Goal: Information Seeking & Learning: Learn about a topic

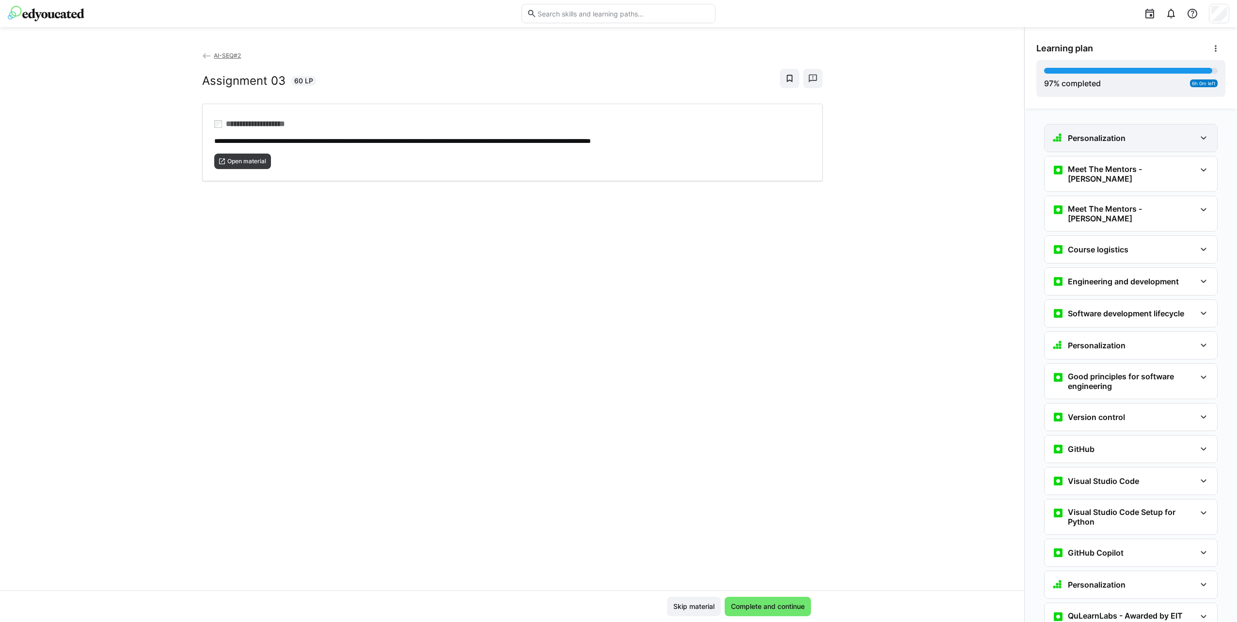
click at [1090, 142] on h3 "Personalization" at bounding box center [1096, 138] width 58 height 10
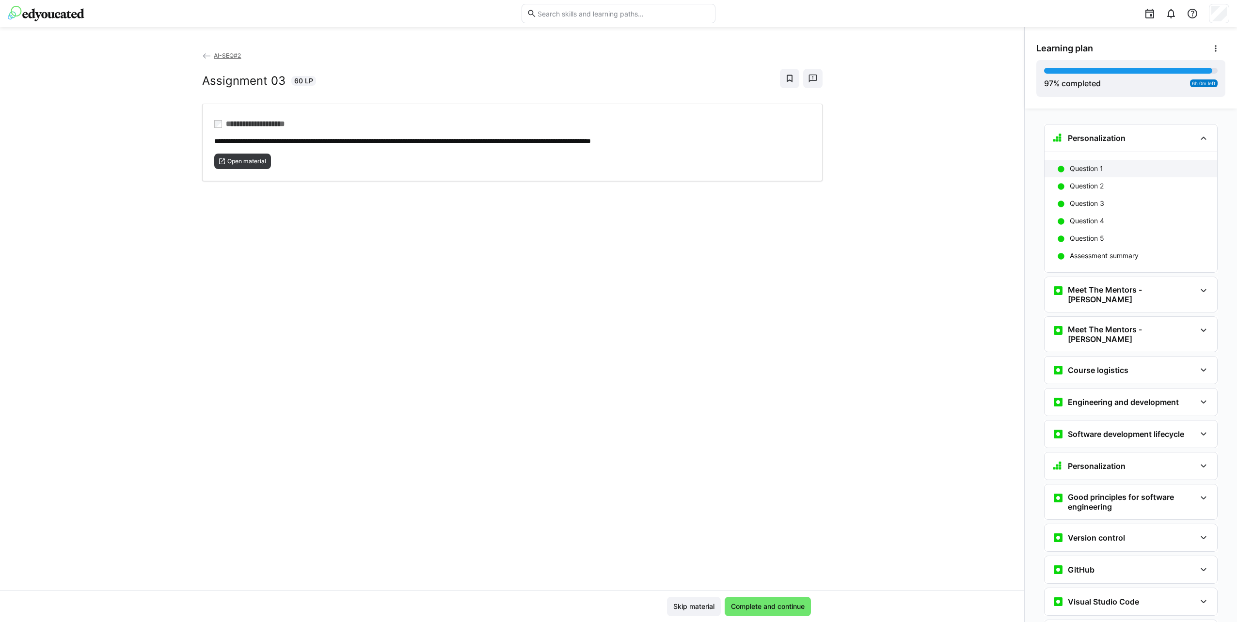
click at [1093, 168] on p "Question 1" at bounding box center [1085, 169] width 33 height 10
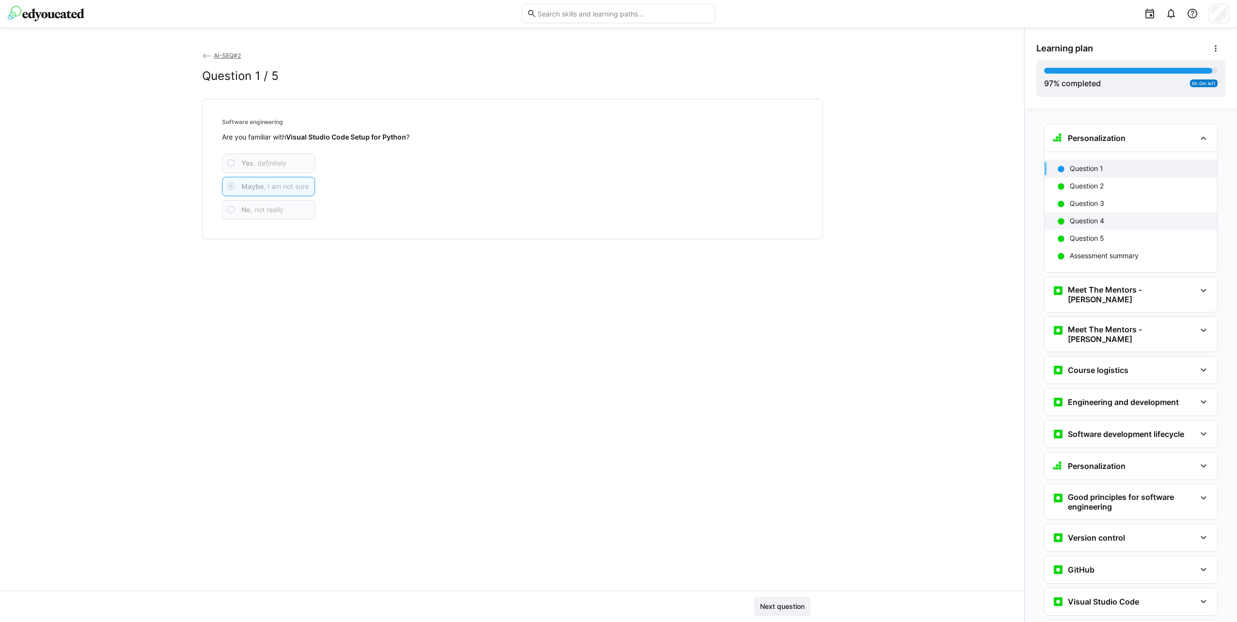
scroll to position [16, 0]
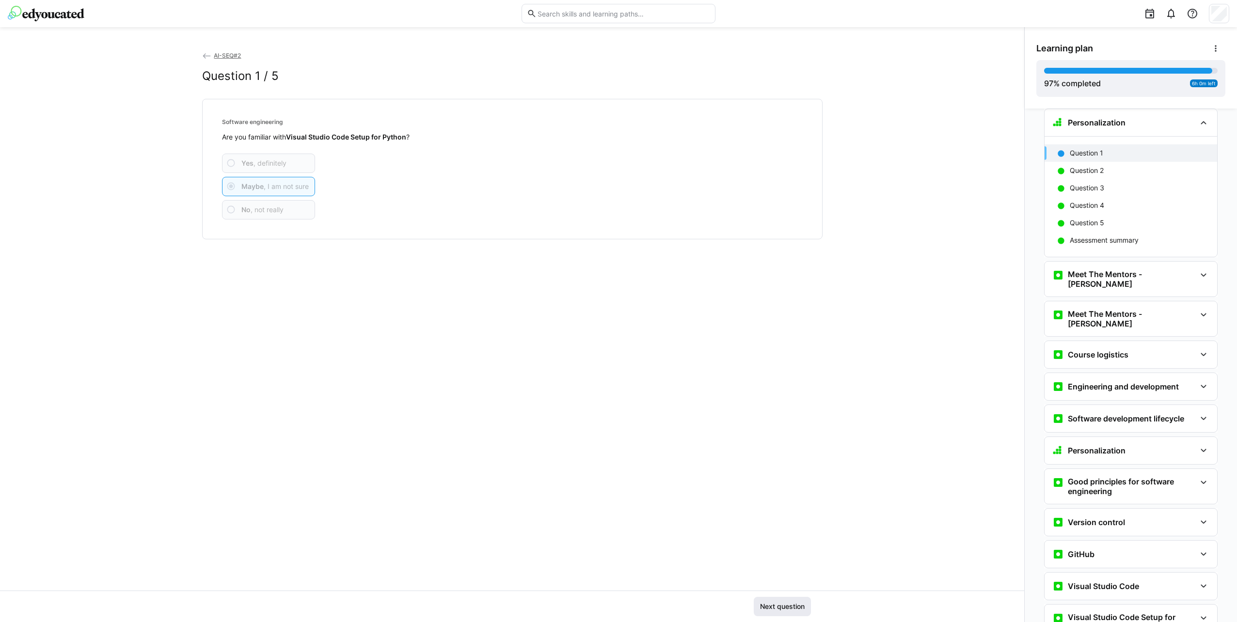
click at [767, 603] on span "Next question" at bounding box center [781, 607] width 47 height 10
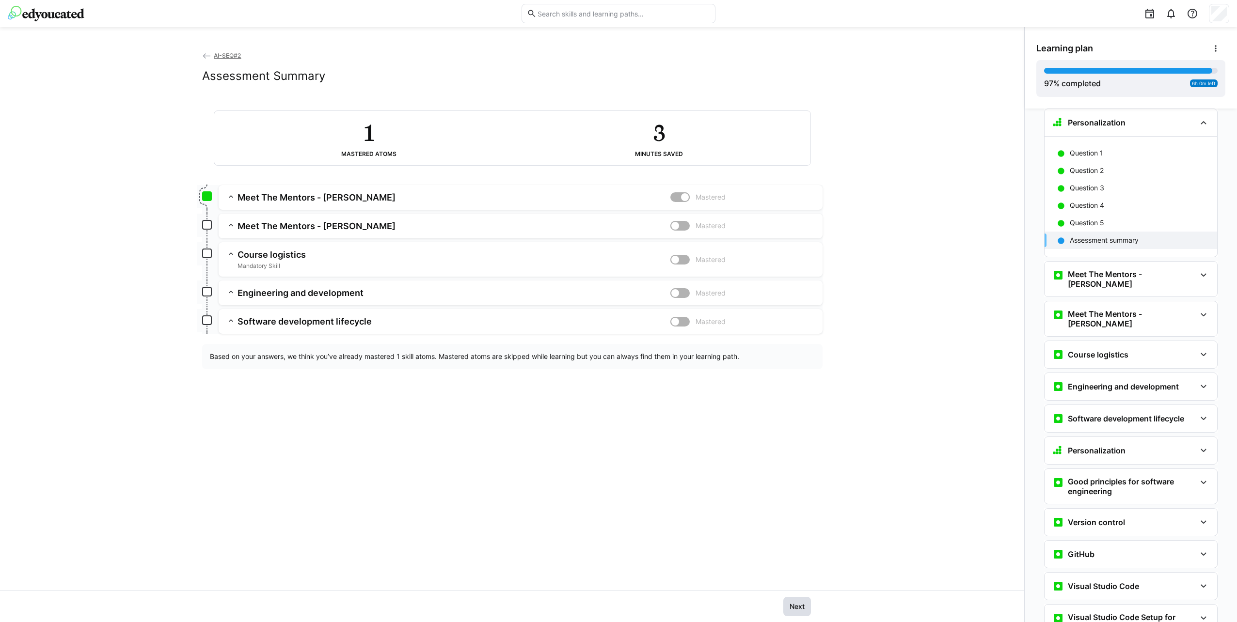
click at [800, 610] on span "Next" at bounding box center [797, 607] width 18 height 10
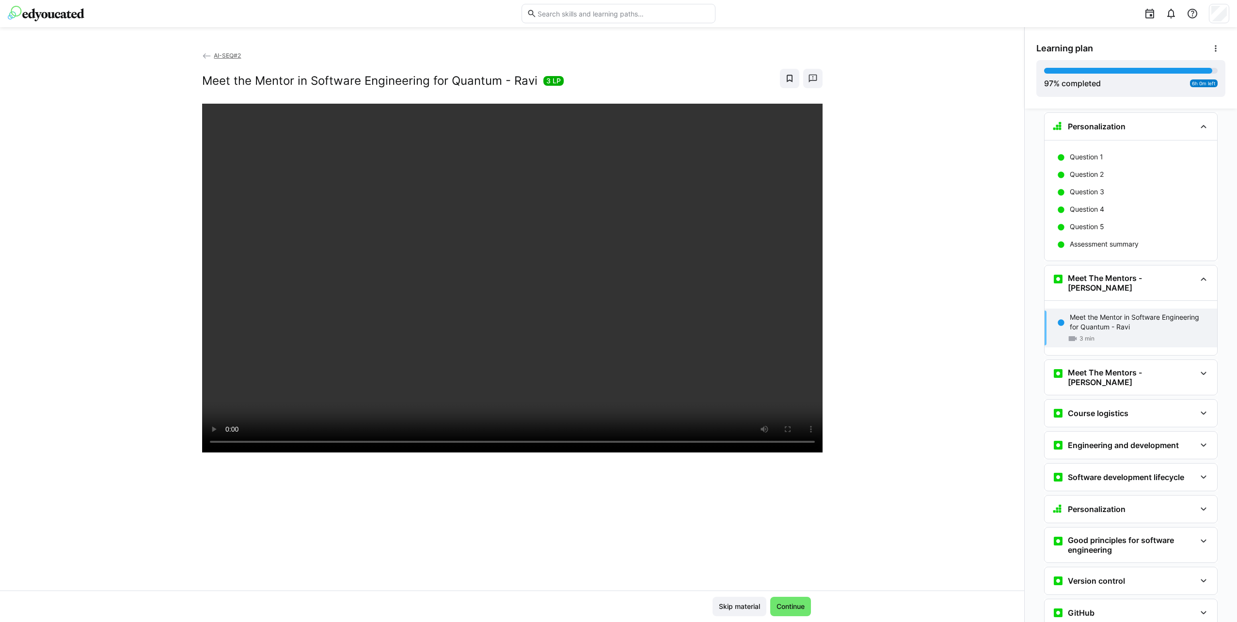
scroll to position [0, 0]
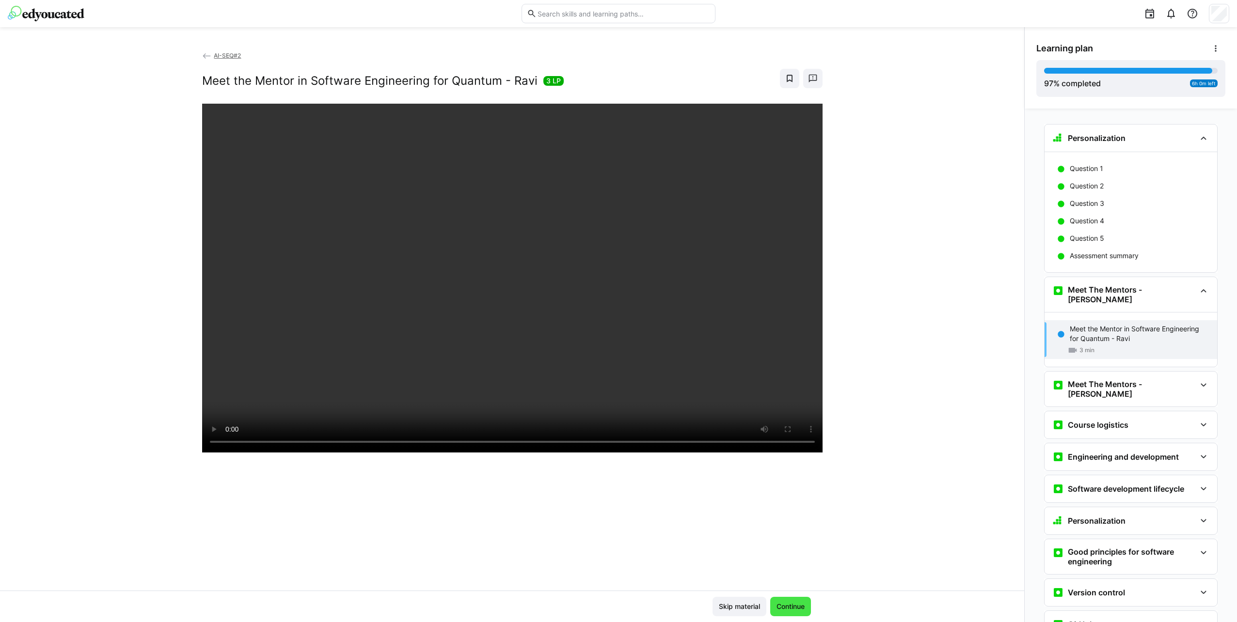
click at [787, 605] on span "Continue" at bounding box center [790, 607] width 31 height 10
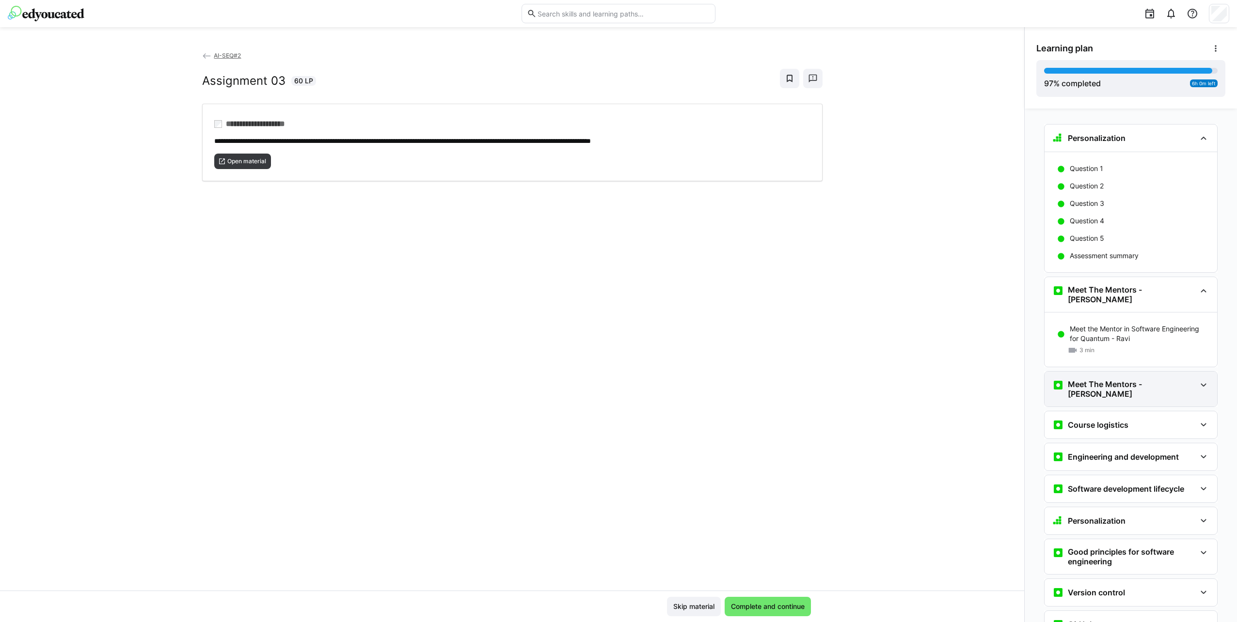
click at [1118, 380] on h3 "Meet The Mentors - [PERSON_NAME]" at bounding box center [1131, 388] width 128 height 19
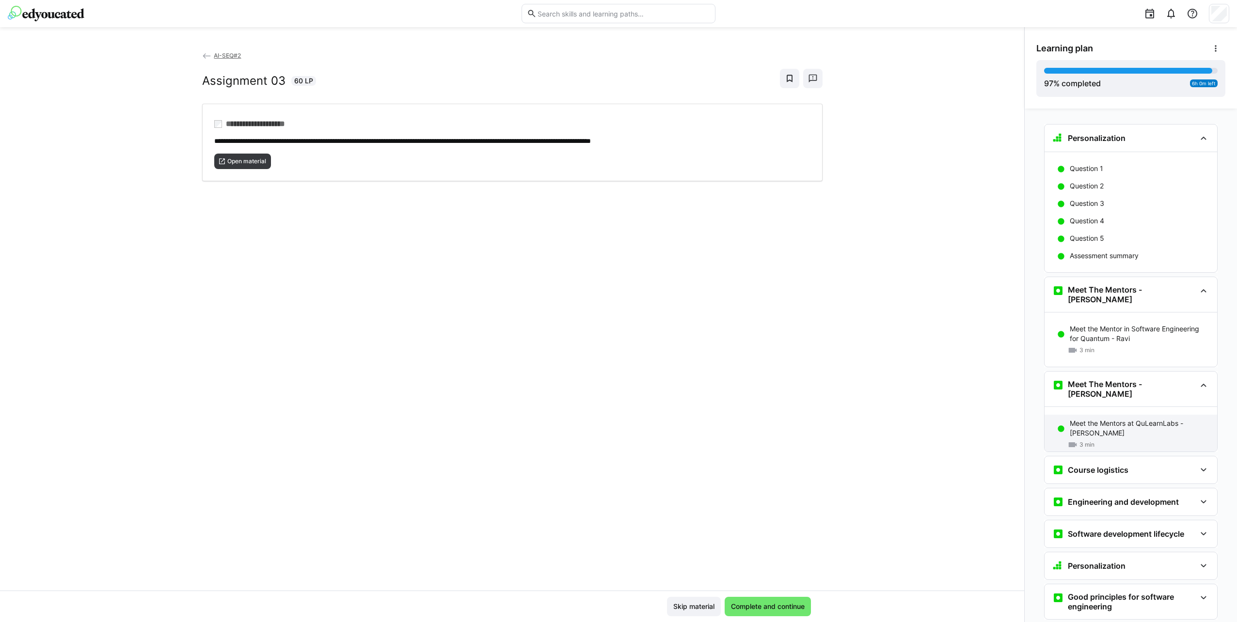
click at [1108, 419] on p "Meet the Mentors at QuLearnLabs - [PERSON_NAME]" at bounding box center [1139, 428] width 140 height 19
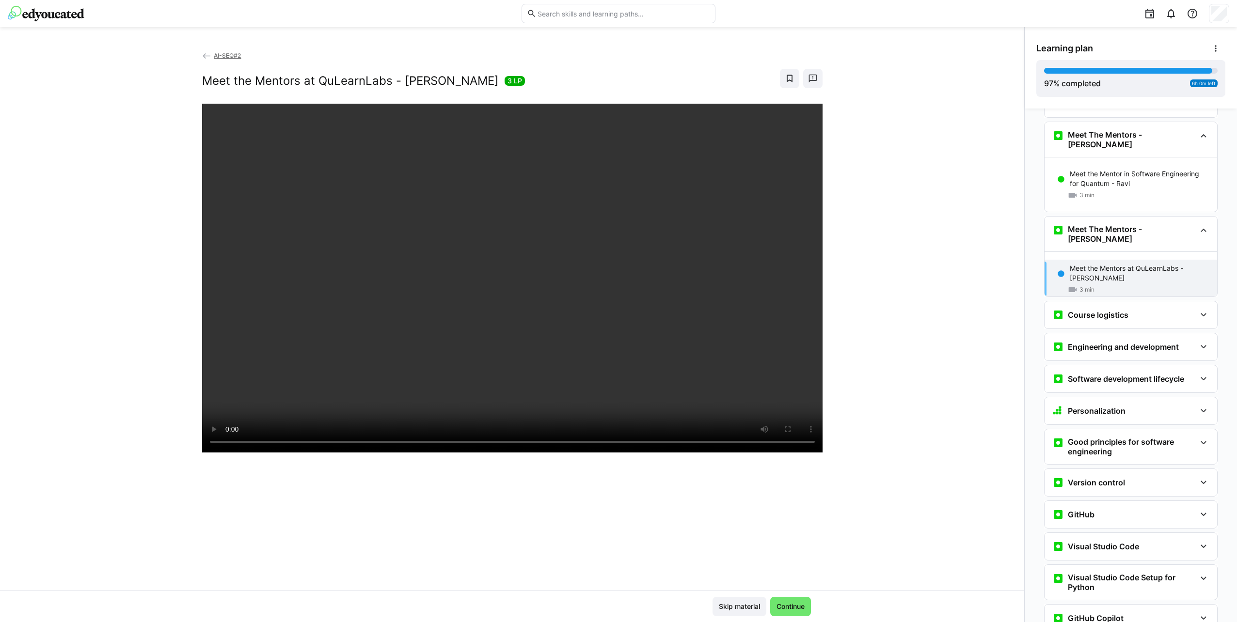
scroll to position [60, 0]
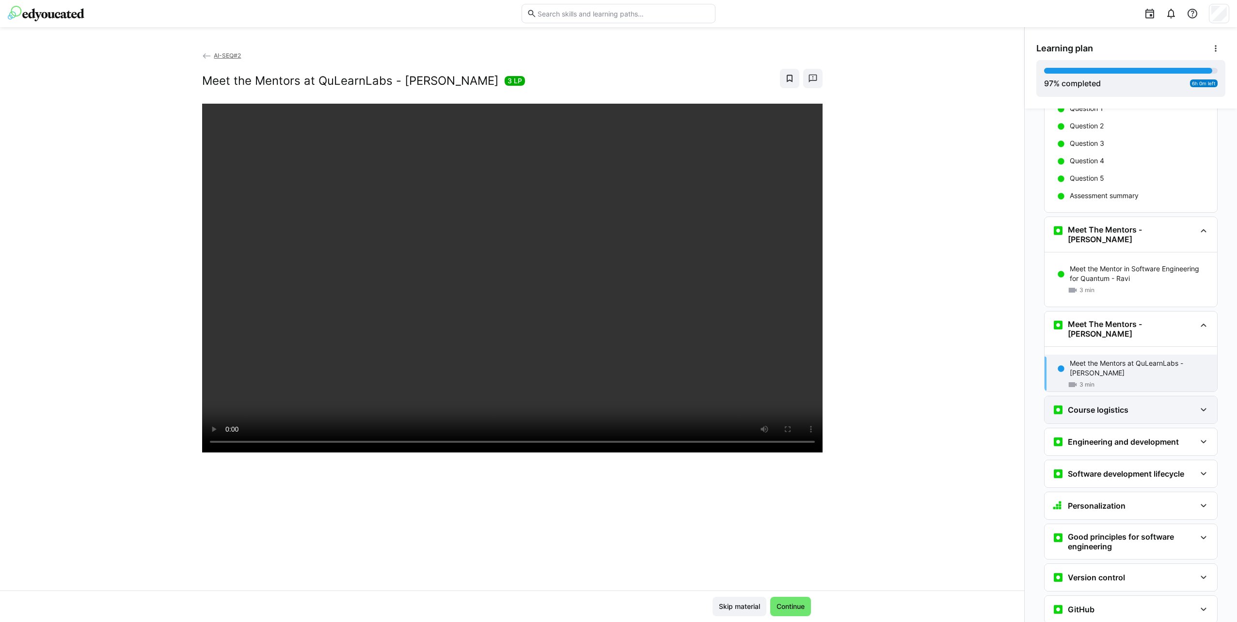
click at [1125, 404] on div "Course logistics" at bounding box center [1123, 410] width 143 height 12
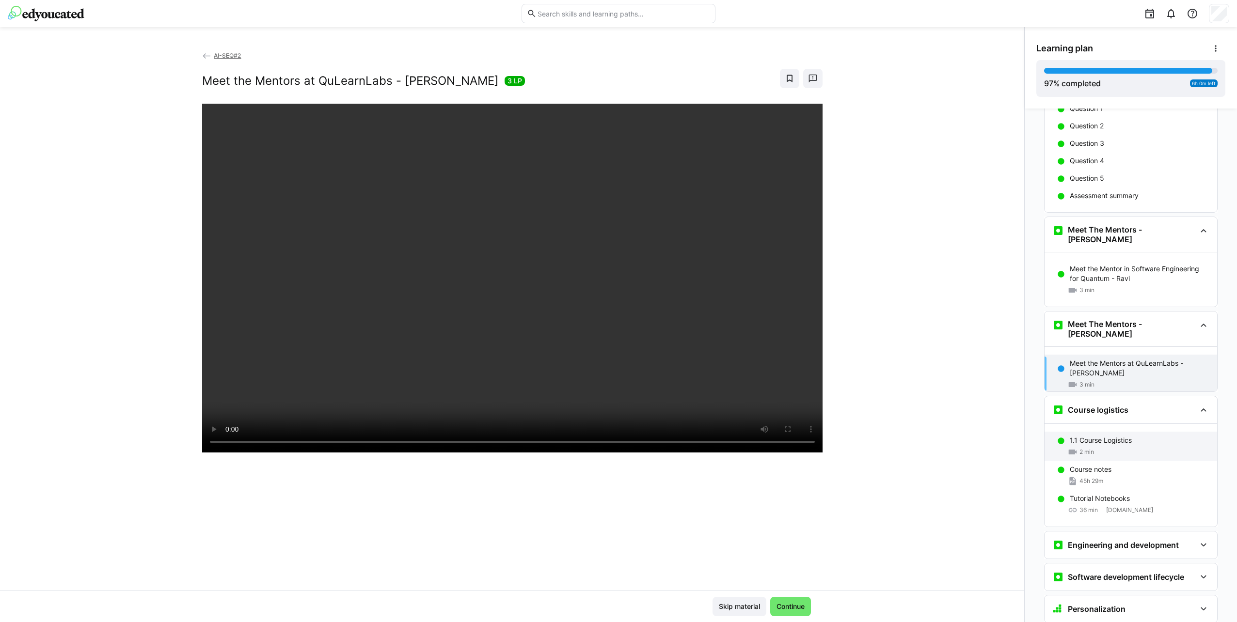
click at [1118, 432] on div "1.1 Course Logistics 2 min" at bounding box center [1130, 446] width 173 height 29
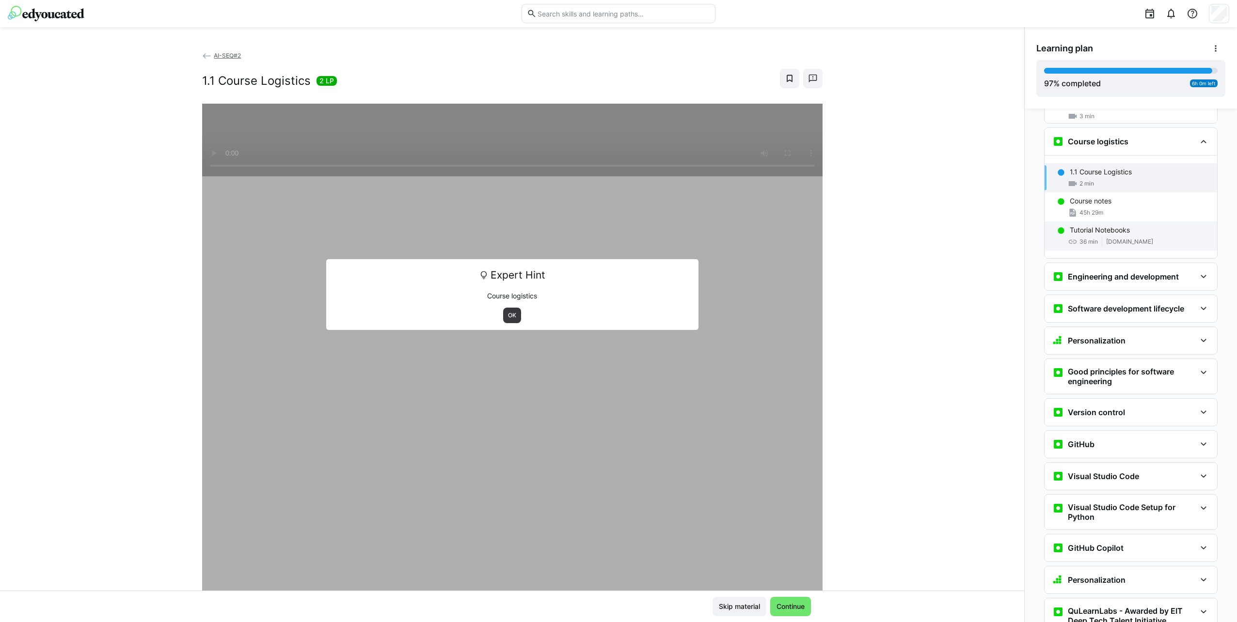
scroll to position [331, 0]
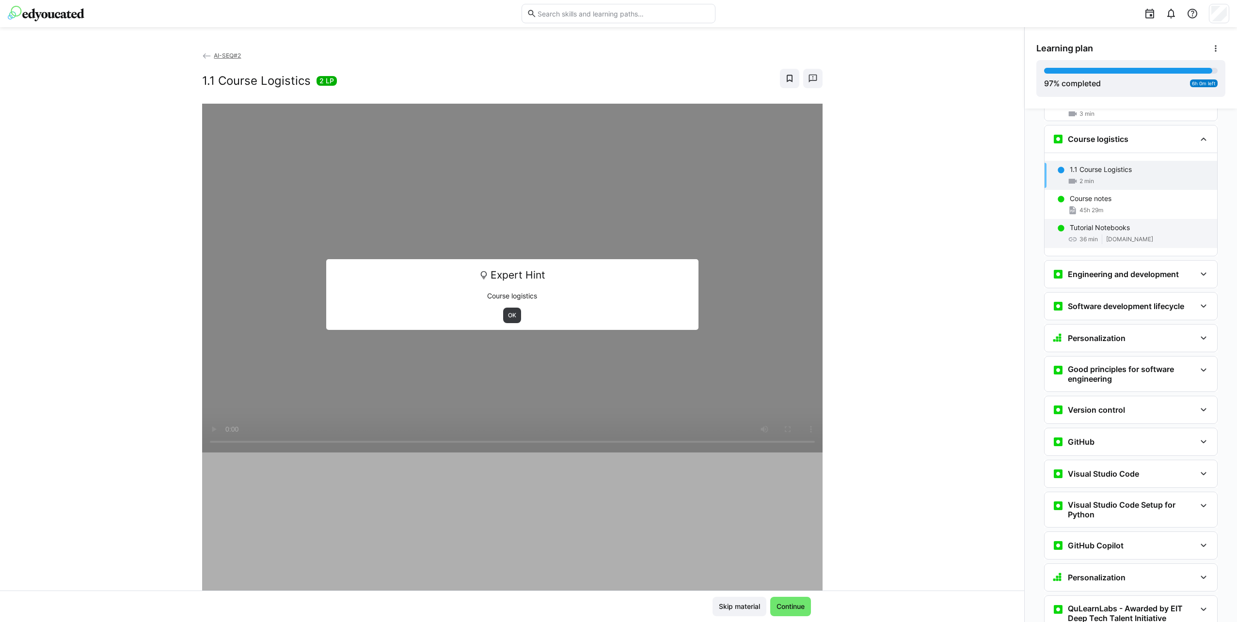
click at [1135, 235] on div "36 min [DOMAIN_NAME]" at bounding box center [1139, 240] width 140 height 10
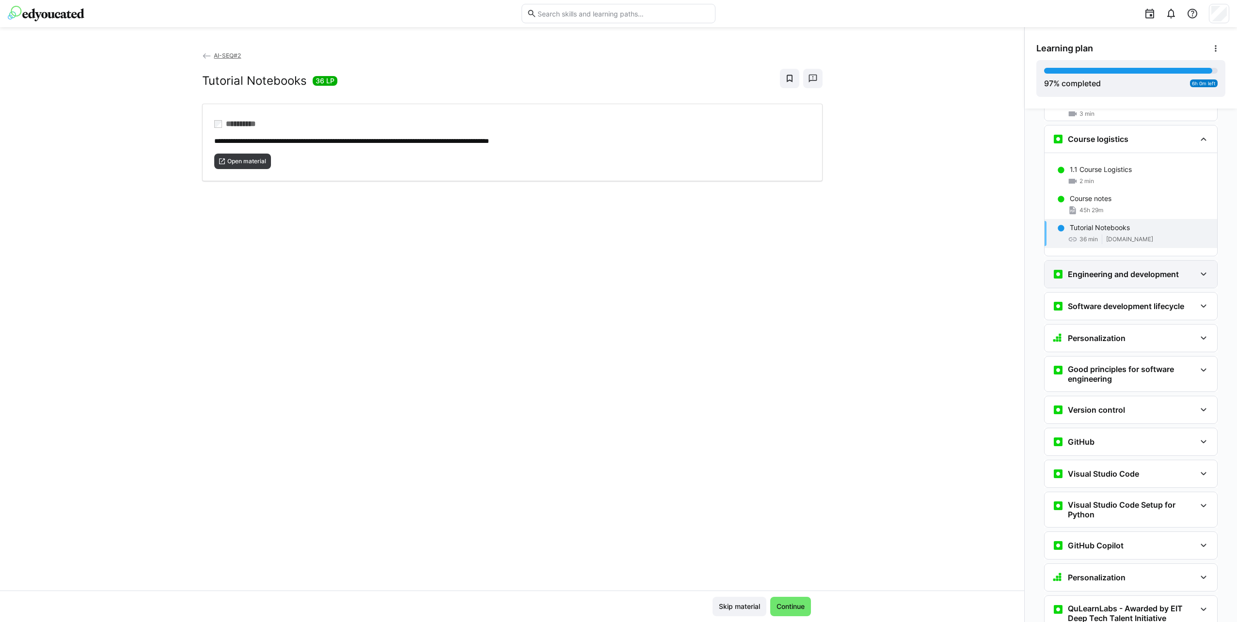
click at [1127, 269] on h3 "Engineering and development" at bounding box center [1122, 274] width 111 height 10
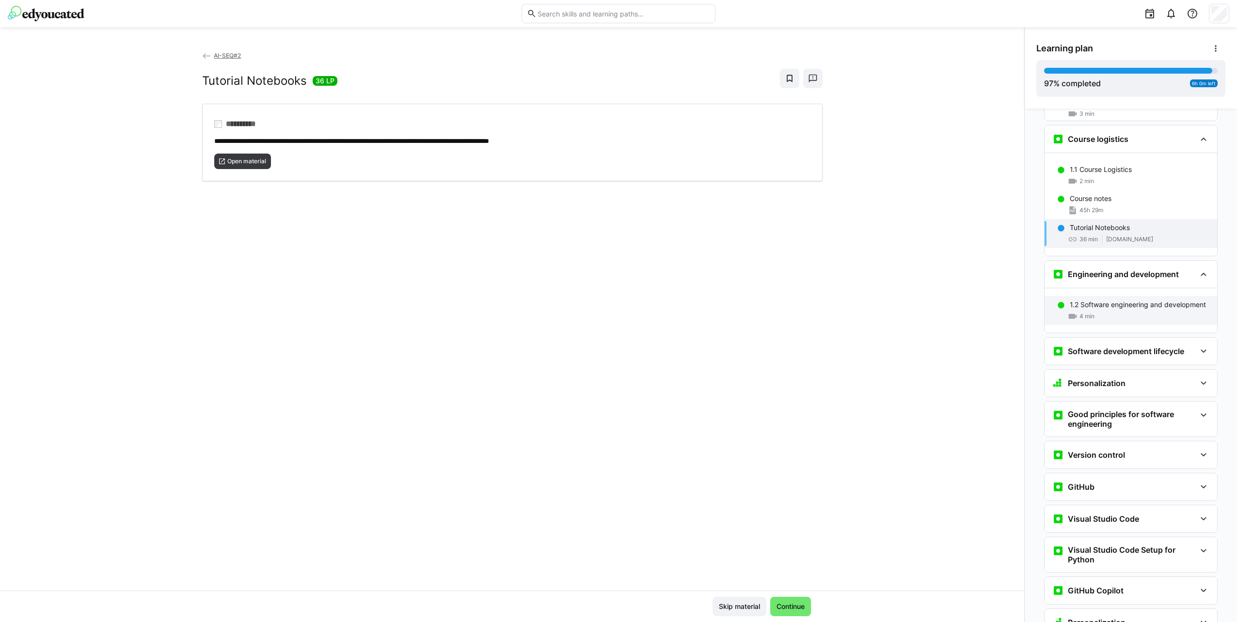
click at [1119, 300] on p "1.2 Software engineering and development" at bounding box center [1137, 305] width 136 height 10
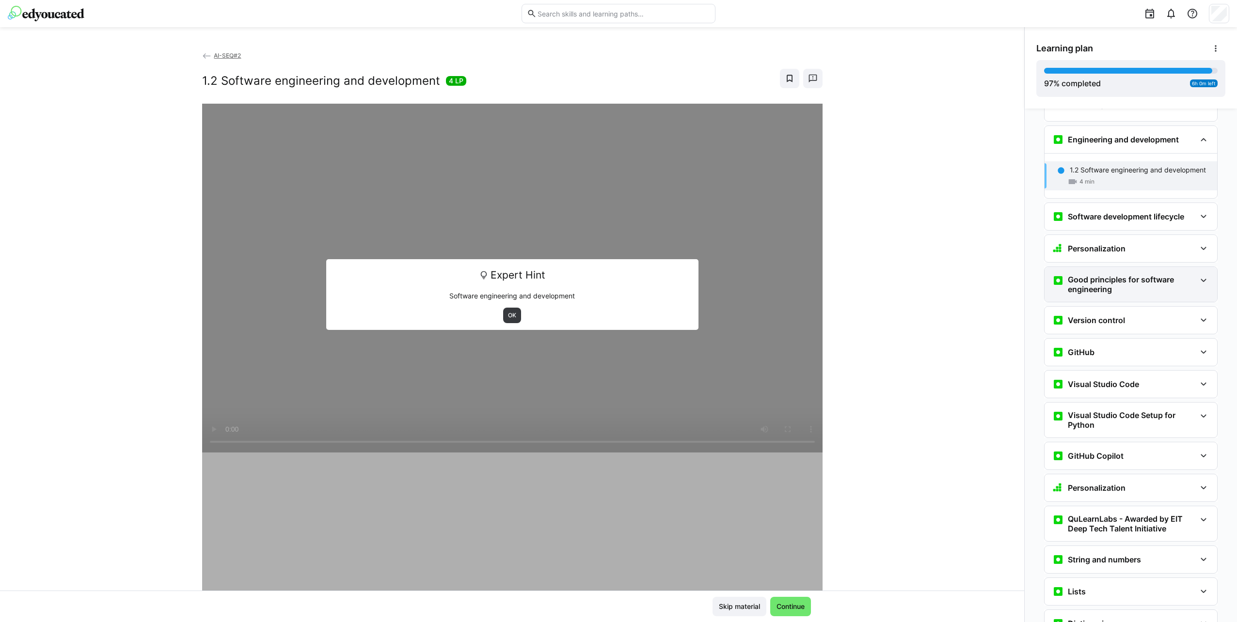
scroll to position [417, 0]
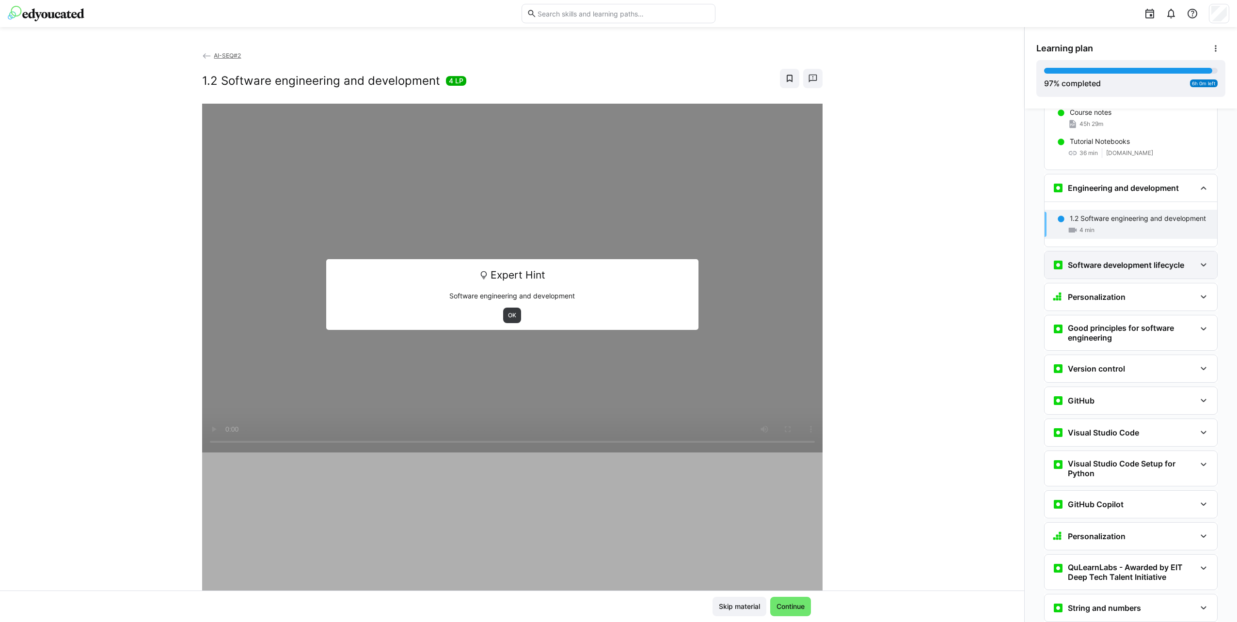
click at [1119, 254] on div "Software development lifecycle" at bounding box center [1130, 264] width 173 height 27
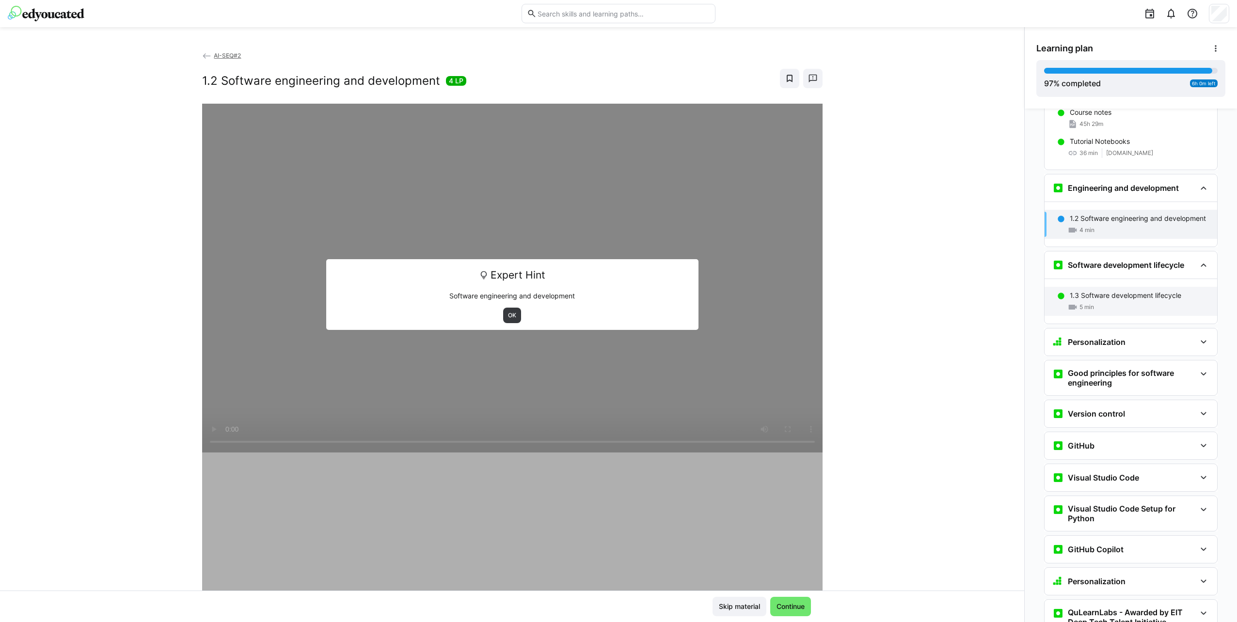
click at [1122, 291] on p "1.3 Software development lifecycle" at bounding box center [1124, 296] width 111 height 10
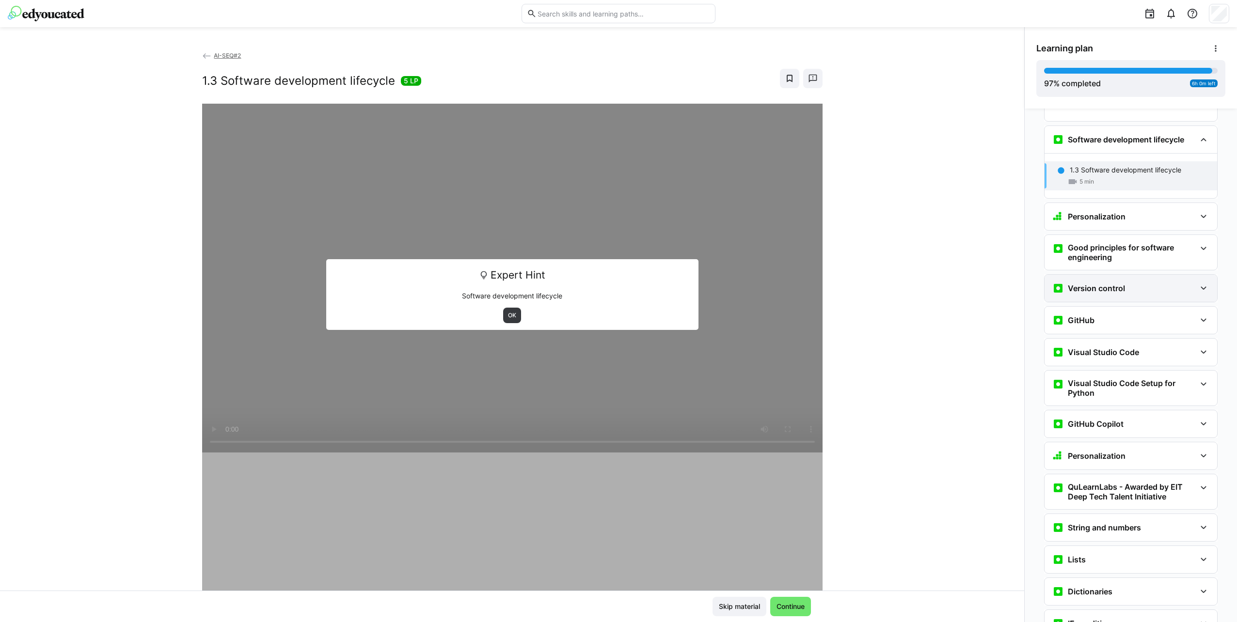
scroll to position [446, 0]
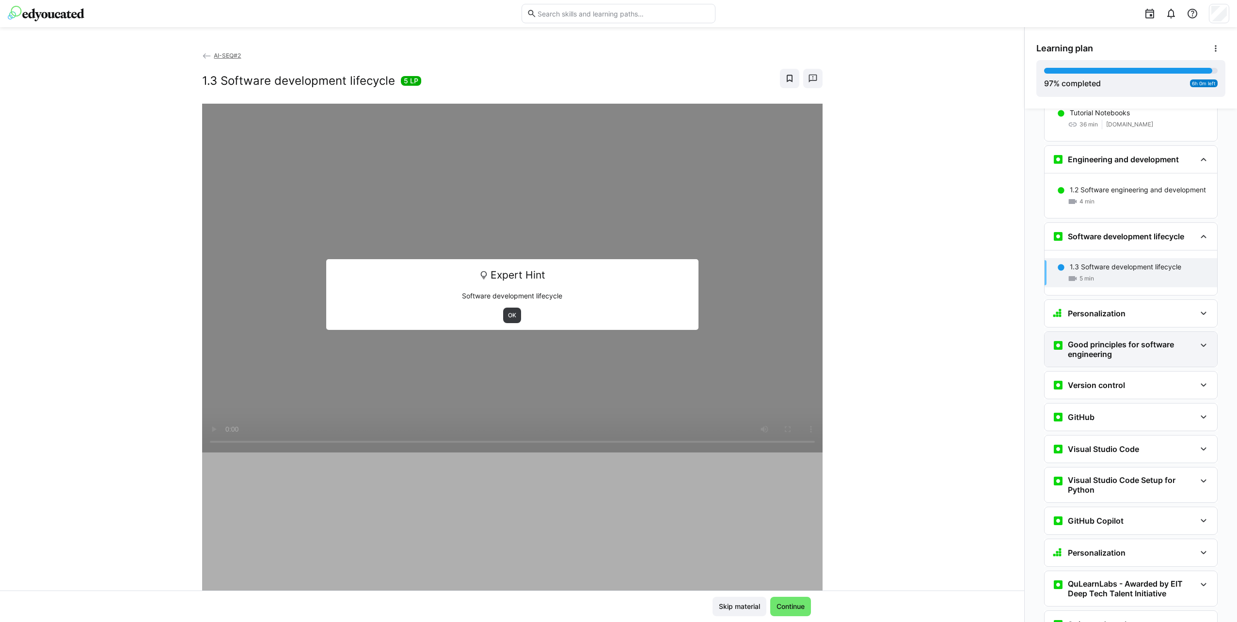
click at [1127, 332] on div "Good principles for software engineering" at bounding box center [1130, 349] width 173 height 35
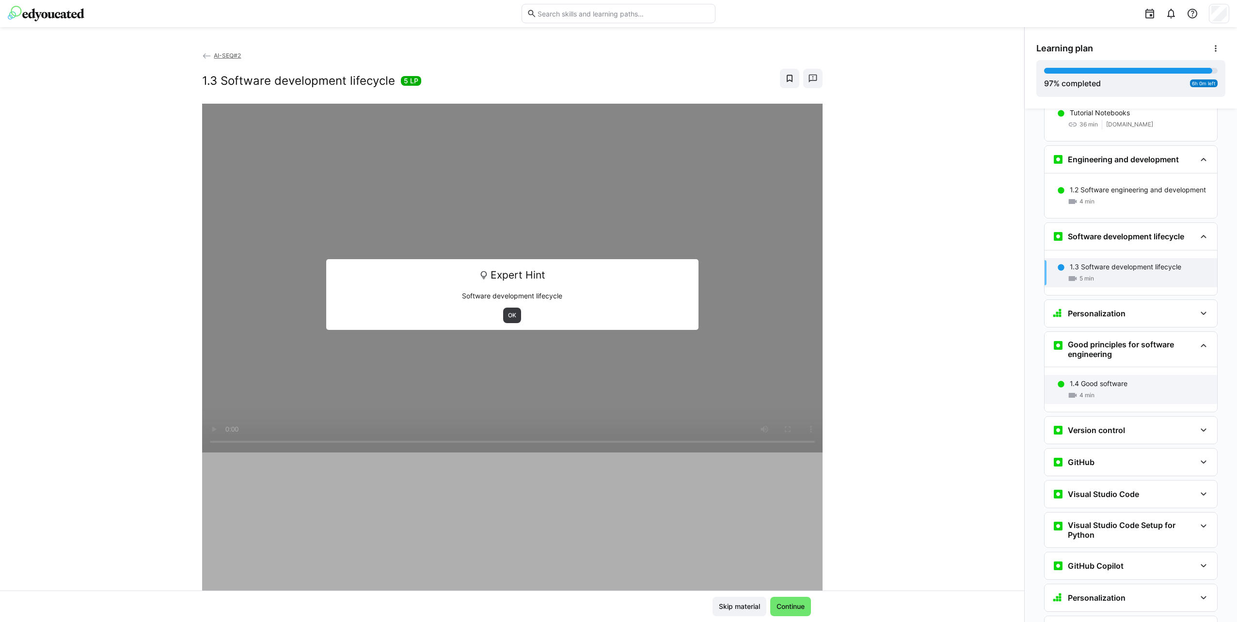
click at [1137, 375] on div "1.4 Good software 4 min" at bounding box center [1130, 389] width 173 height 29
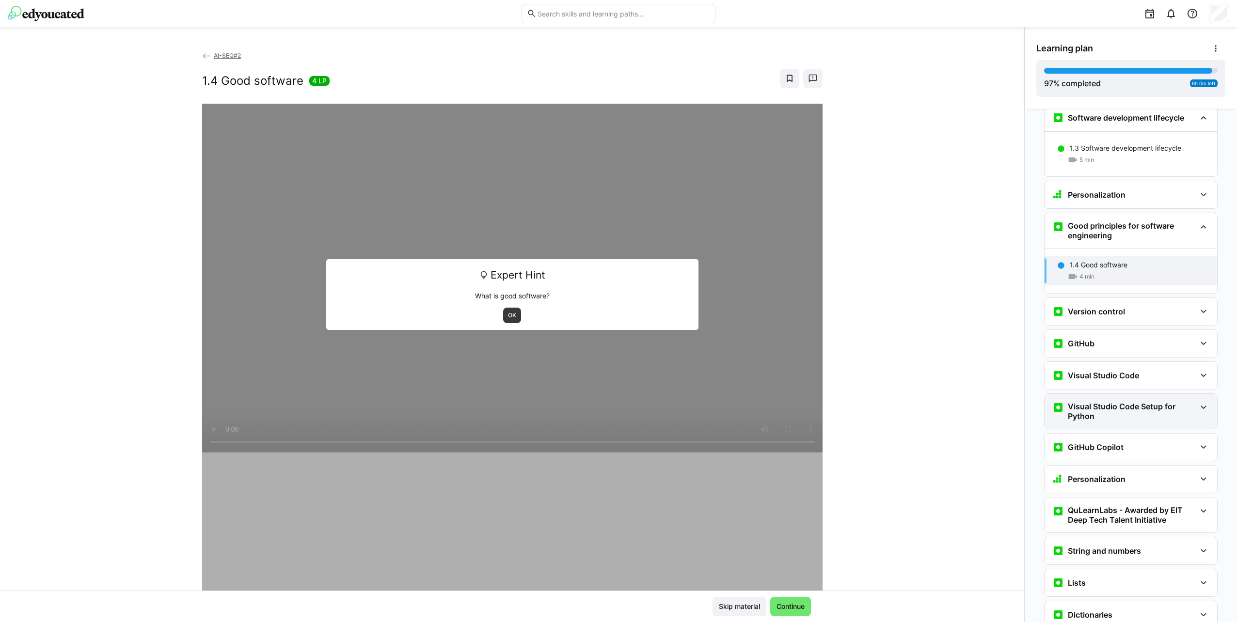
scroll to position [505, 0]
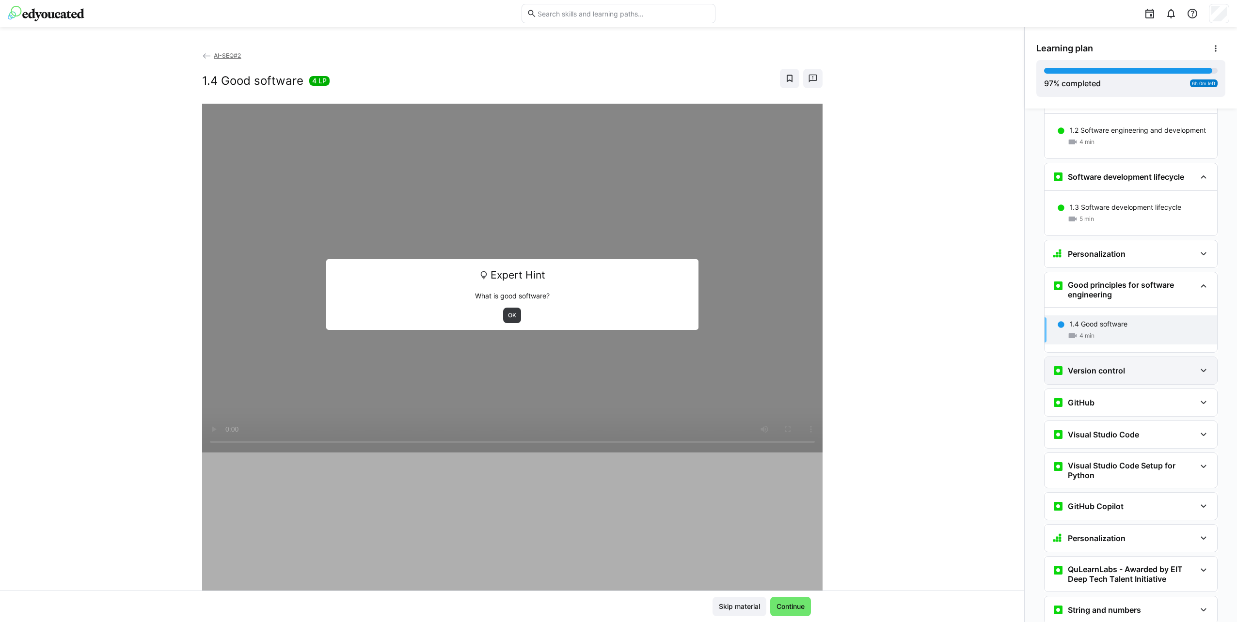
click at [1130, 365] on div "Version control" at bounding box center [1123, 371] width 143 height 12
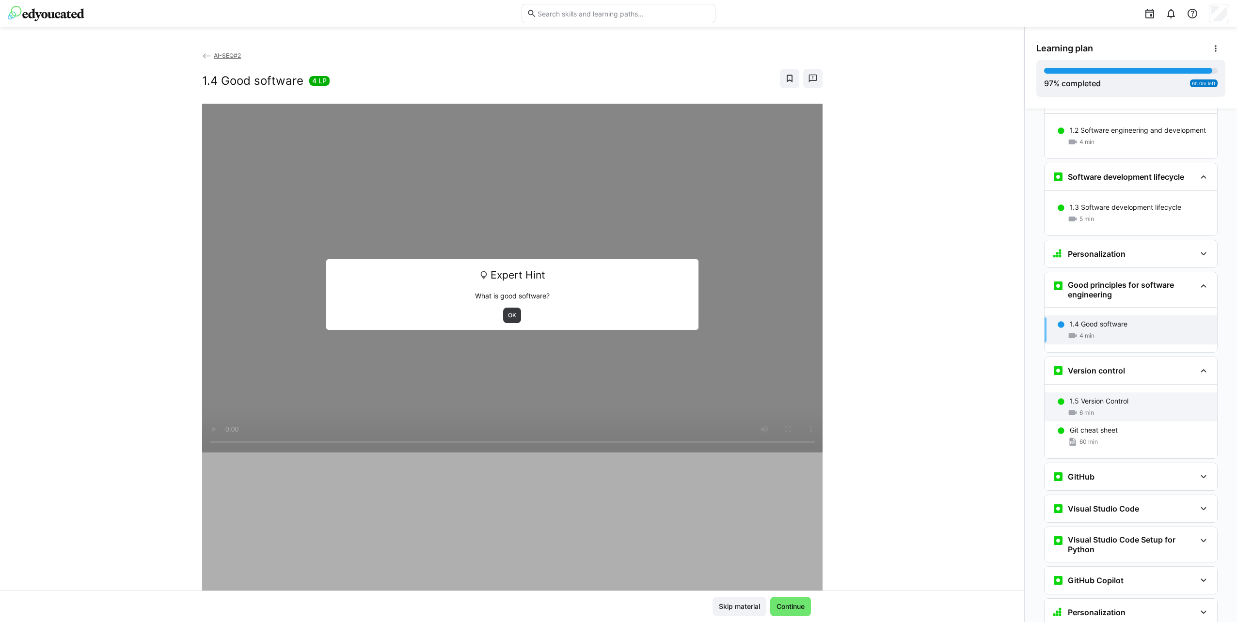
click at [1134, 392] on div "1.5 Version Control 6 min" at bounding box center [1130, 406] width 173 height 29
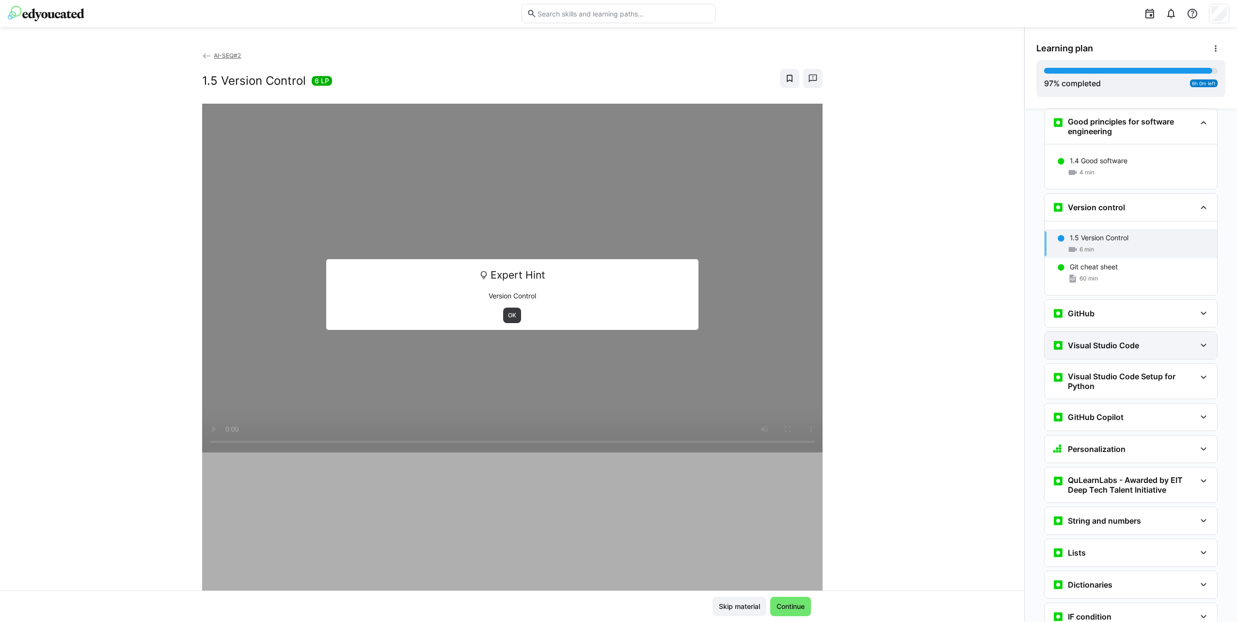
scroll to position [639, 0]
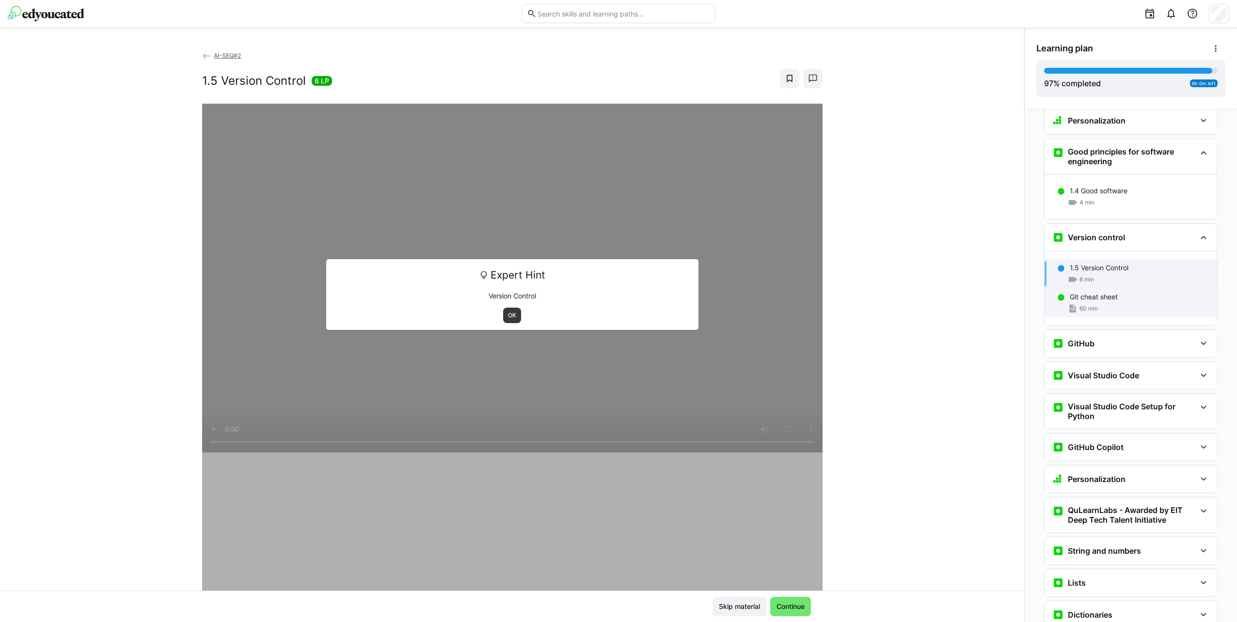
click at [1129, 296] on div "Git cheat sheet 60 min" at bounding box center [1130, 302] width 173 height 29
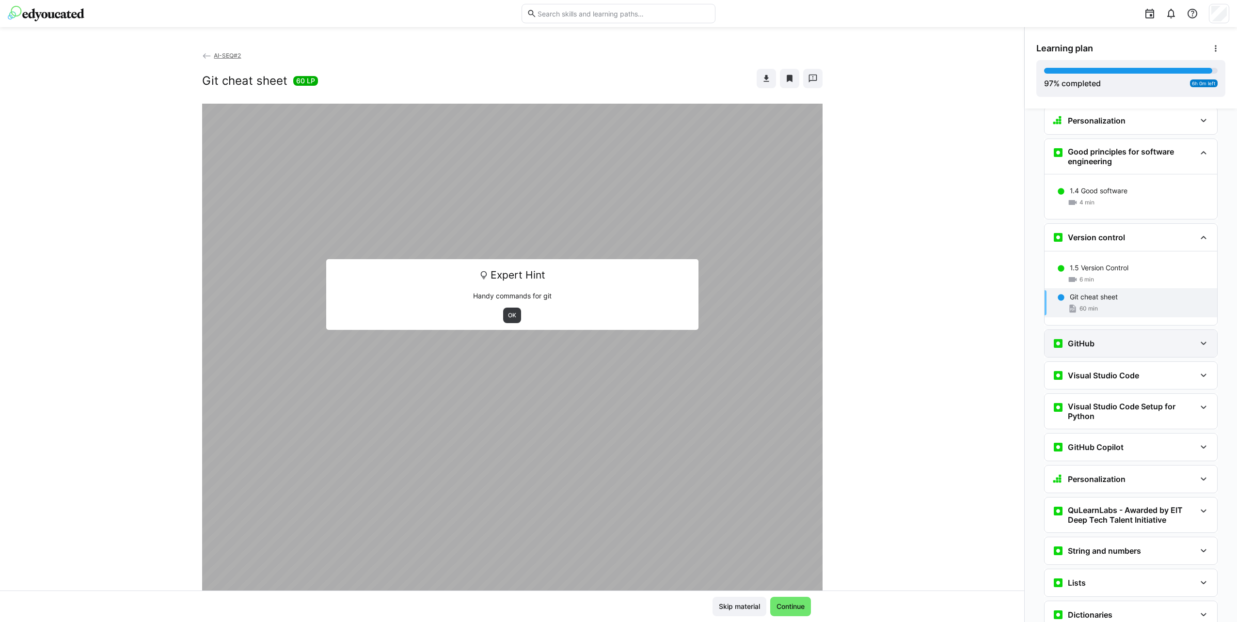
click at [1125, 338] on div "GitHub" at bounding box center [1123, 344] width 143 height 12
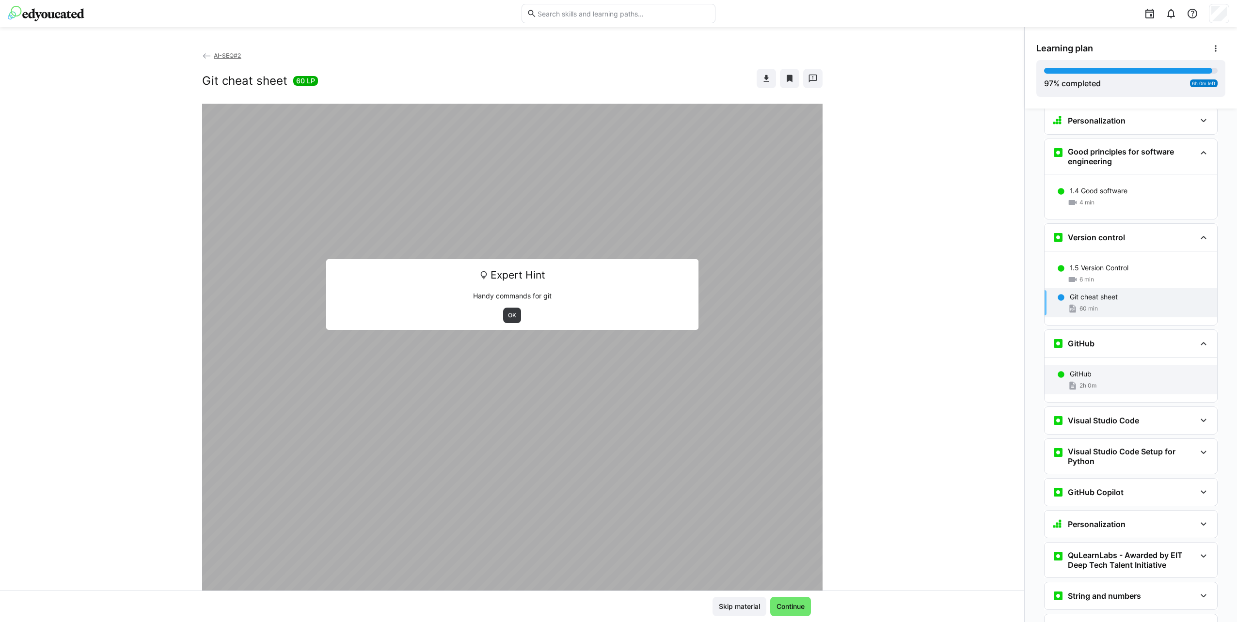
click at [1126, 365] on div "GitHub 2h 0m" at bounding box center [1130, 379] width 173 height 29
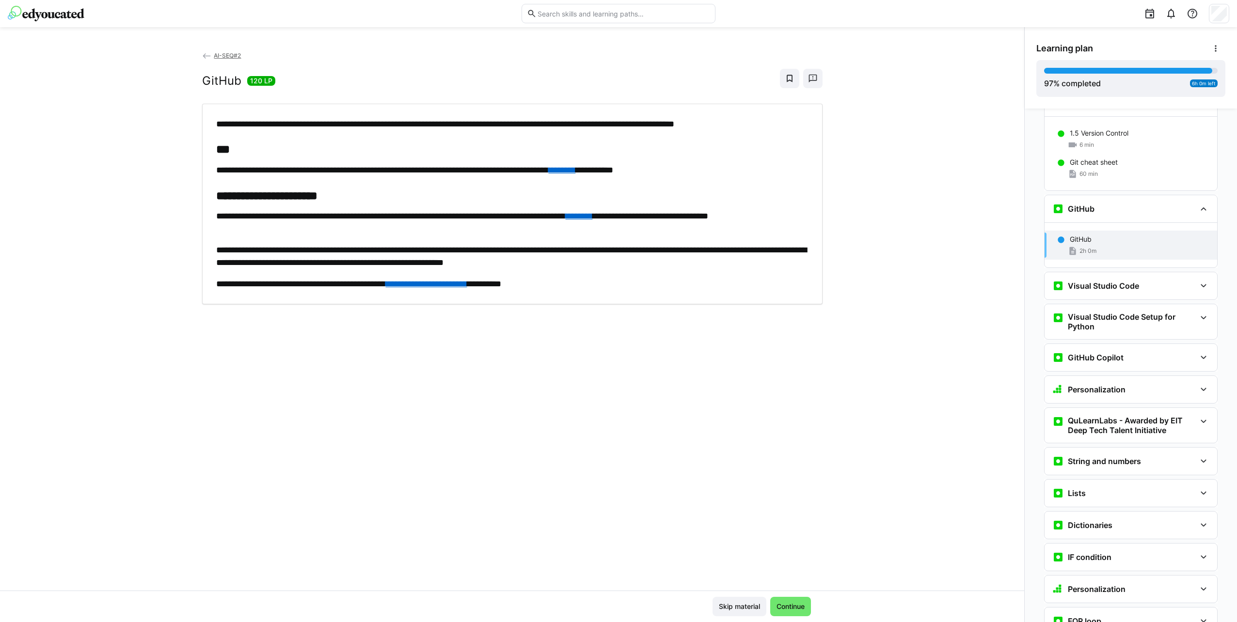
scroll to position [841, 0]
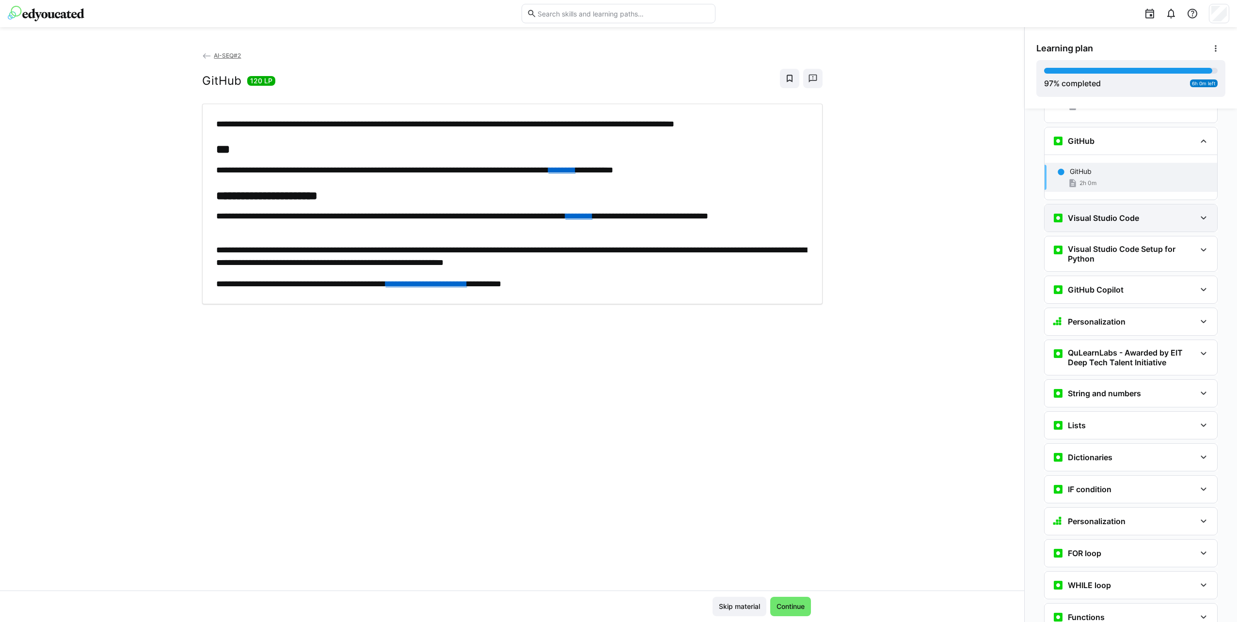
click at [1120, 204] on div "Visual Studio Code" at bounding box center [1130, 217] width 173 height 27
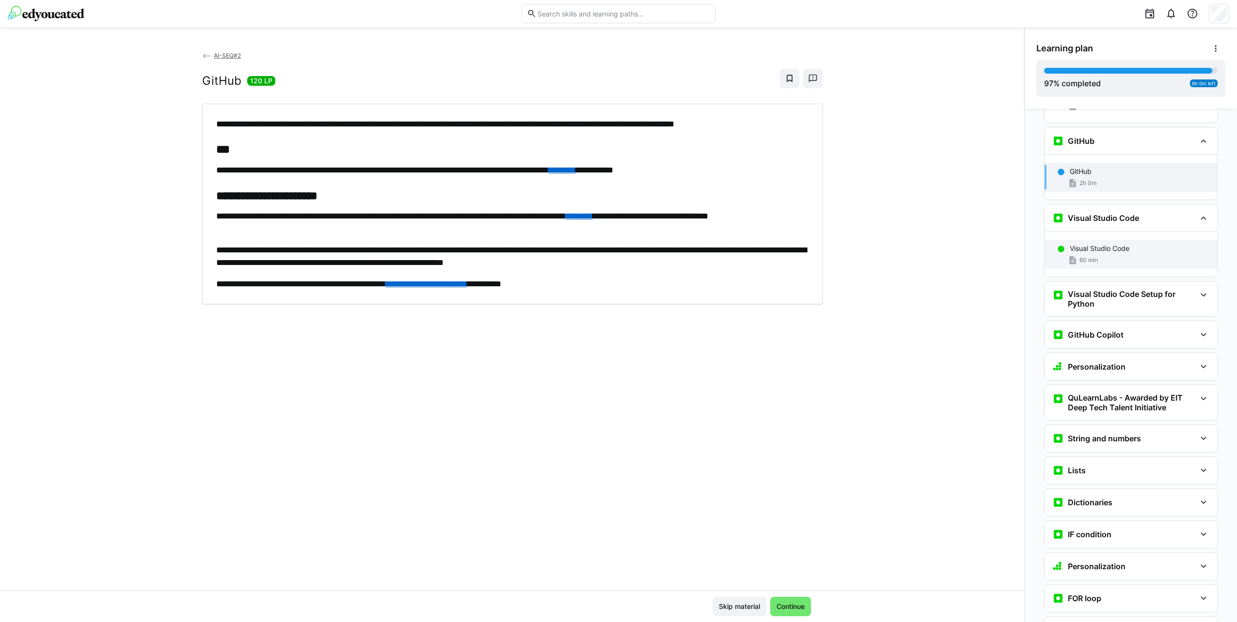
click at [1122, 240] on div "Visual Studio Code 60 min" at bounding box center [1130, 254] width 173 height 29
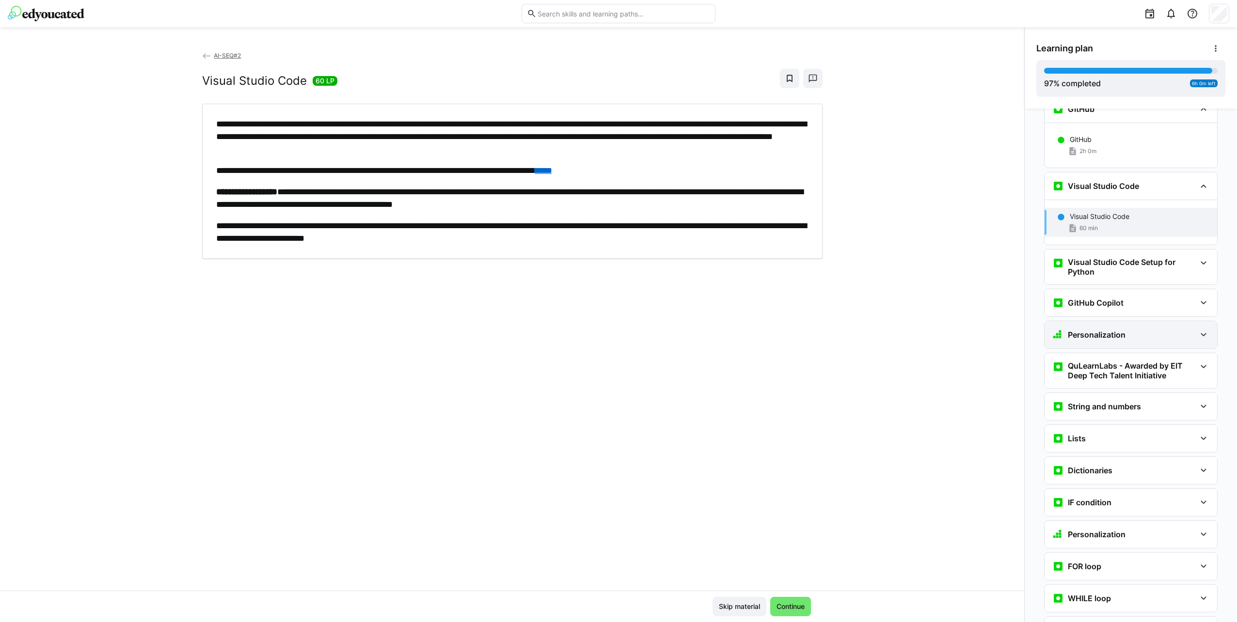
scroll to position [918, 0]
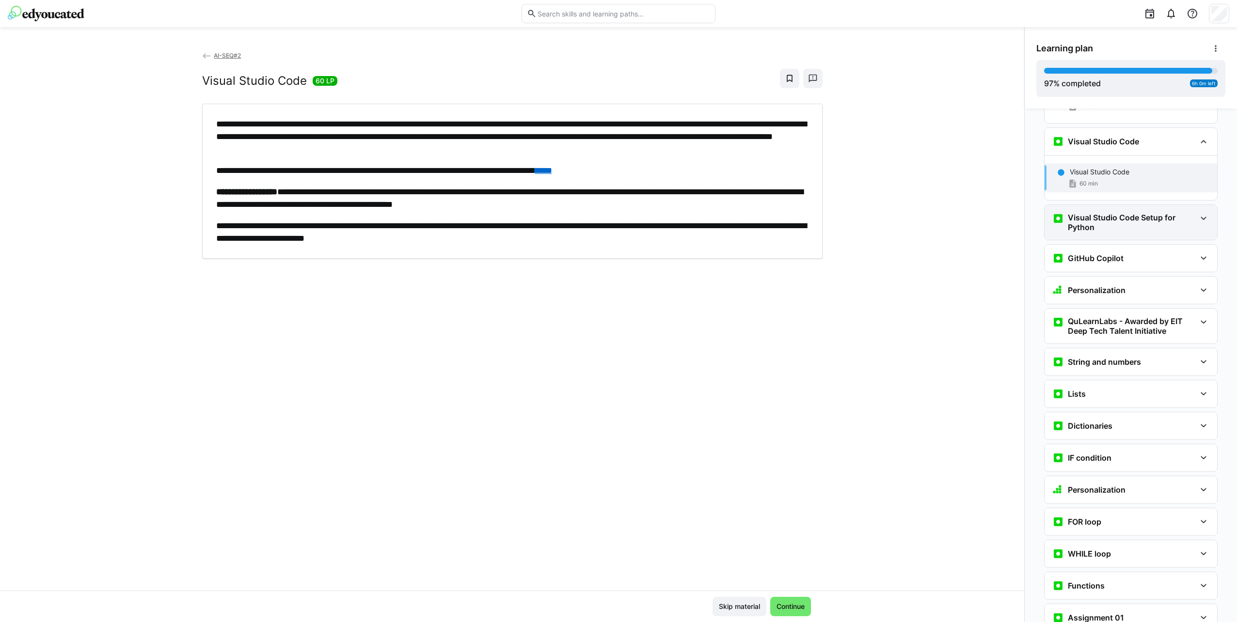
click at [1095, 205] on div "Visual Studio Code Setup for Python" at bounding box center [1130, 222] width 173 height 35
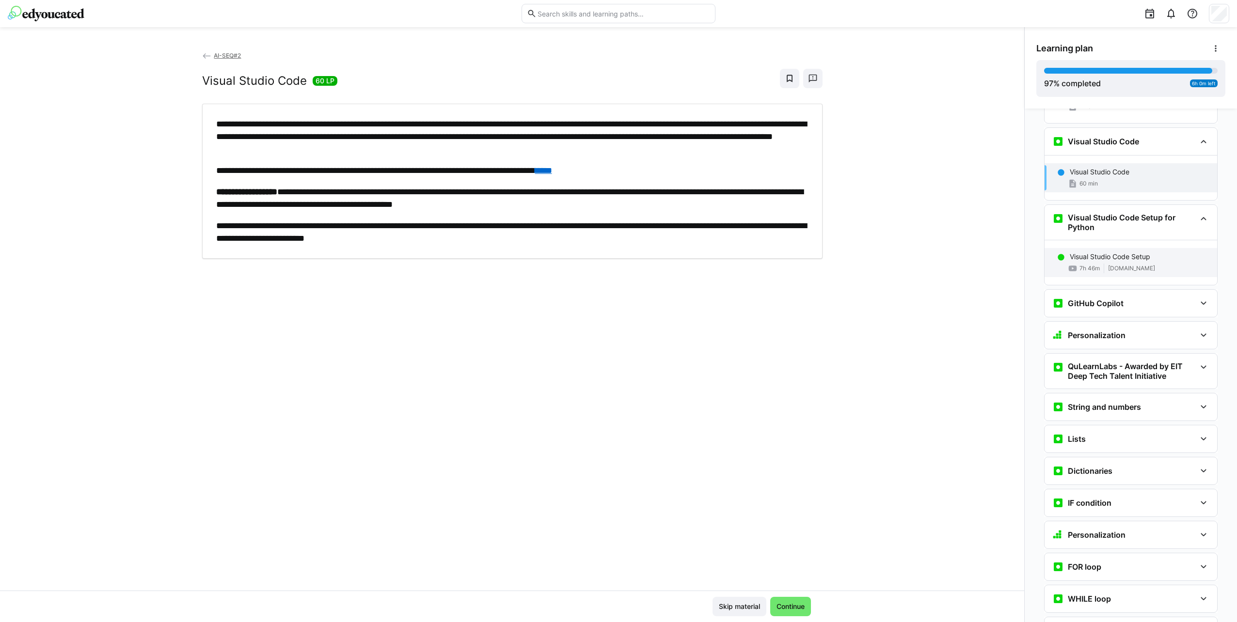
click at [1114, 248] on div "Visual Studio Code Setup 7h 46m [DOMAIN_NAME]" at bounding box center [1130, 262] width 173 height 29
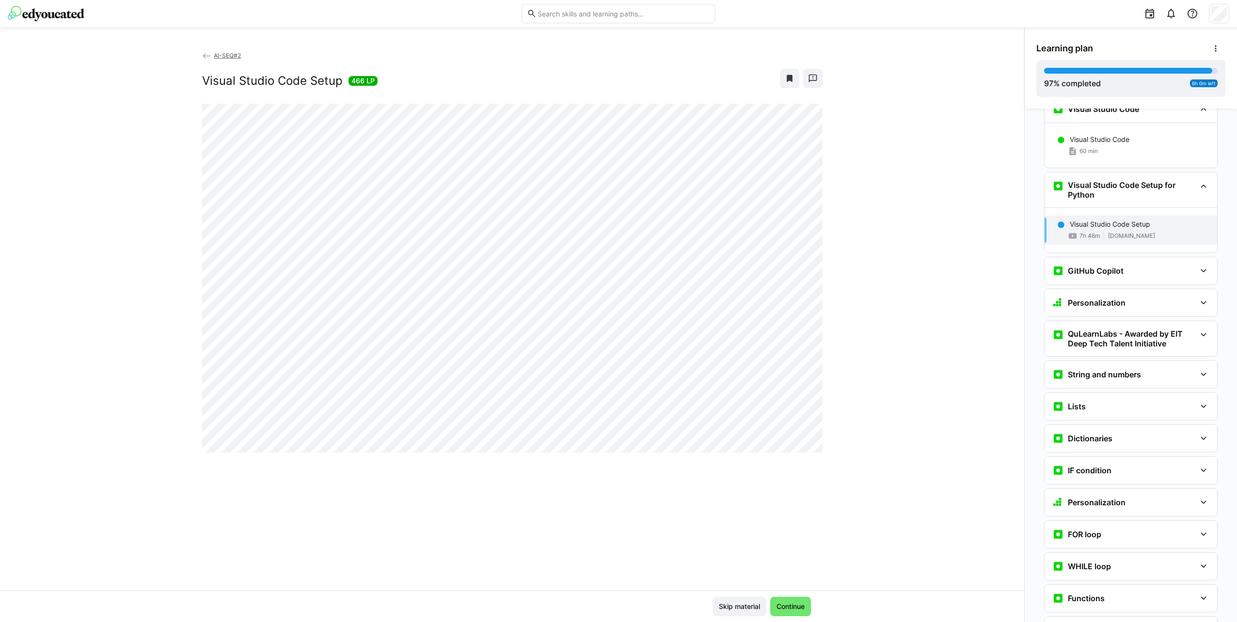
scroll to position [994, 0]
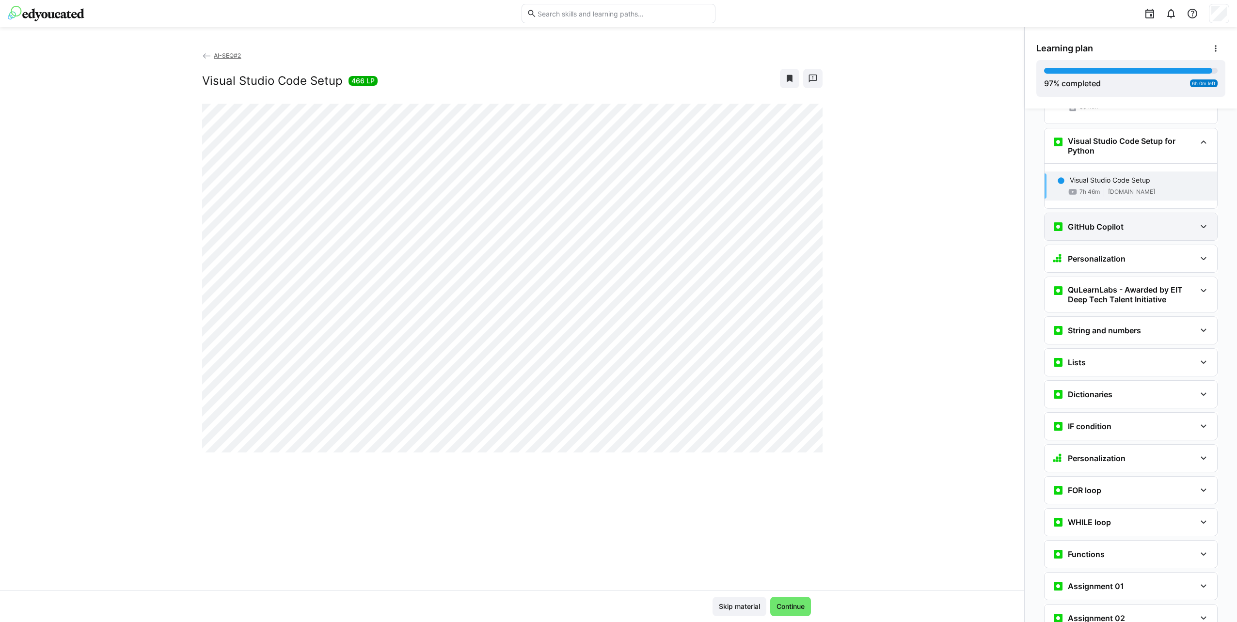
click at [1124, 221] on div "GitHub Copilot" at bounding box center [1123, 227] width 143 height 12
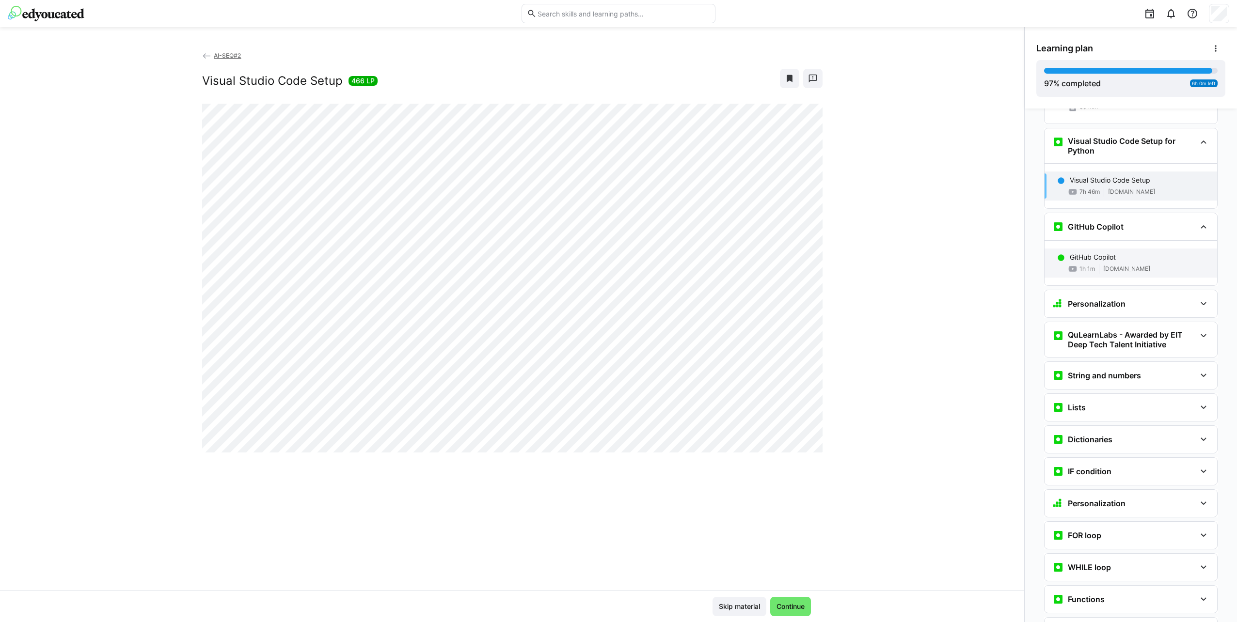
click at [1123, 249] on div "GitHub Copilot 1h 1m [DOMAIN_NAME]" at bounding box center [1130, 263] width 173 height 29
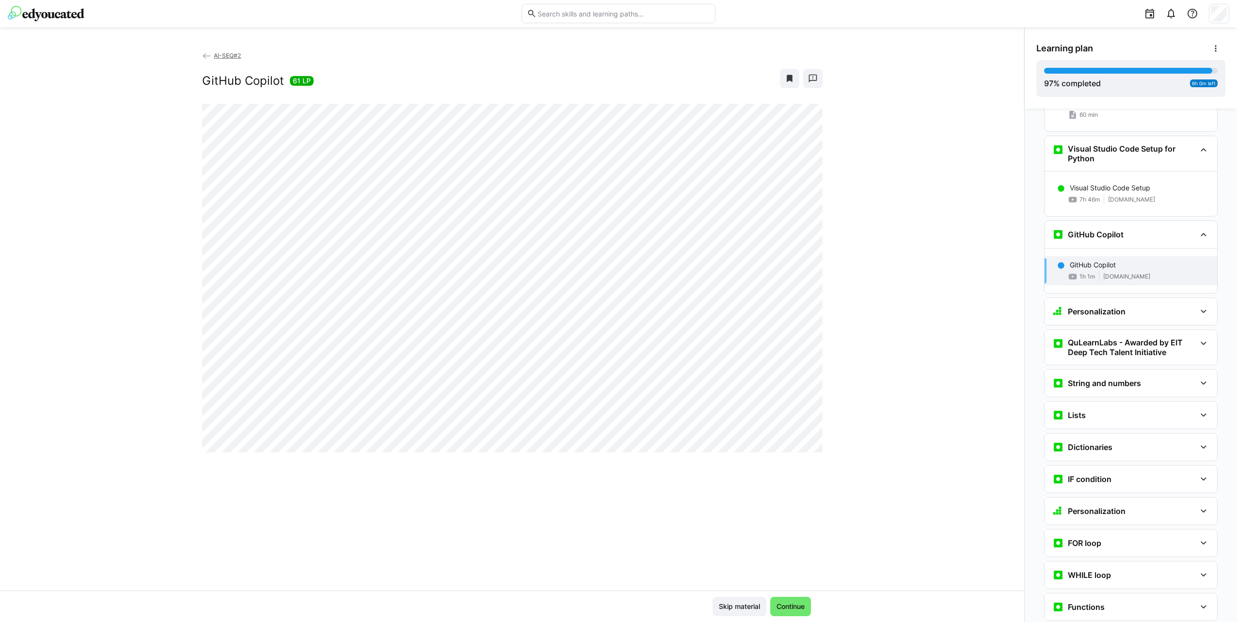
scroll to position [982, 0]
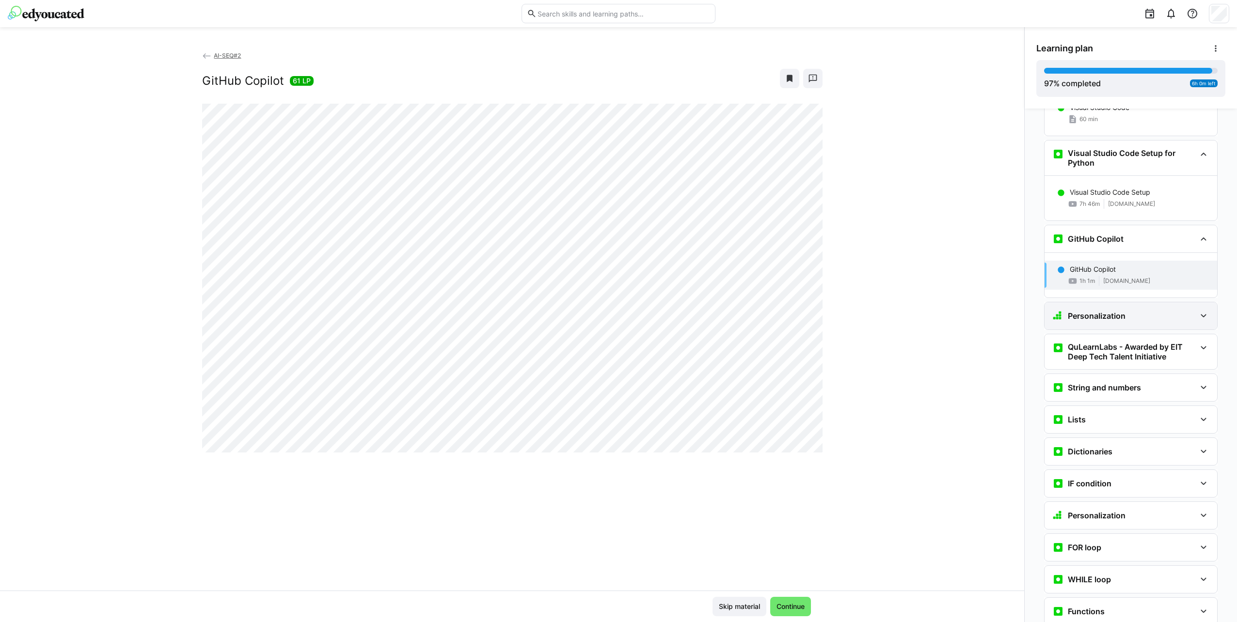
click at [1119, 311] on h3 "Personalization" at bounding box center [1096, 316] width 58 height 10
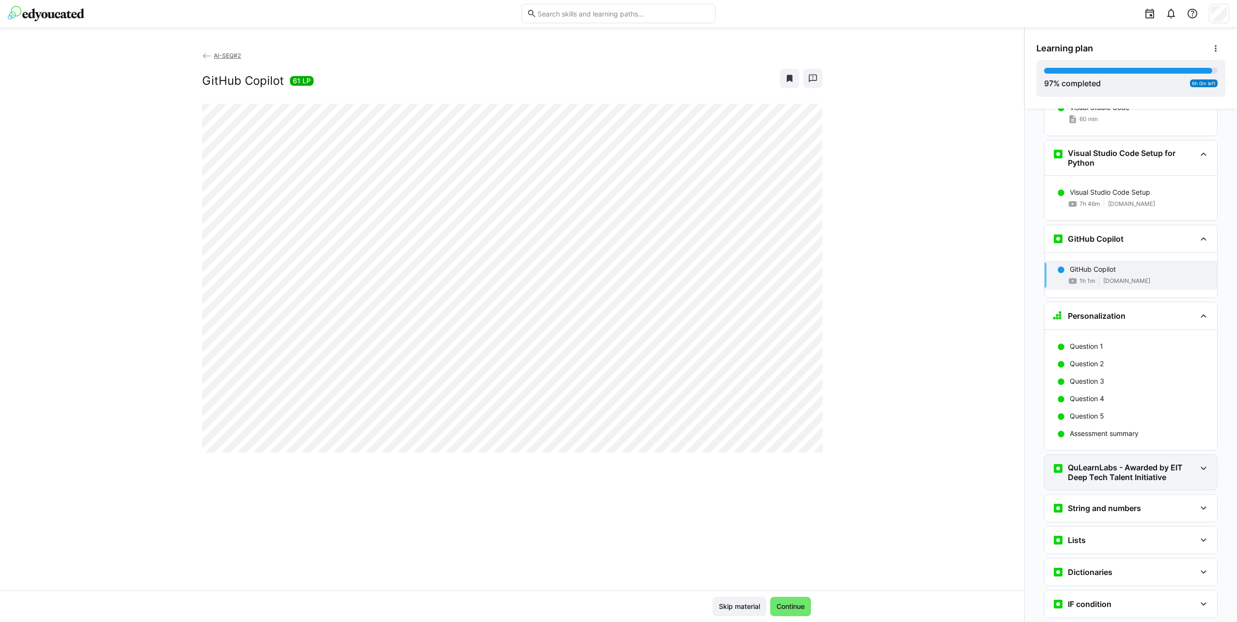
click at [1127, 463] on h3 "QuLearnLabs - Awarded by EIT Deep Tech Talent Initiative" at bounding box center [1131, 472] width 128 height 19
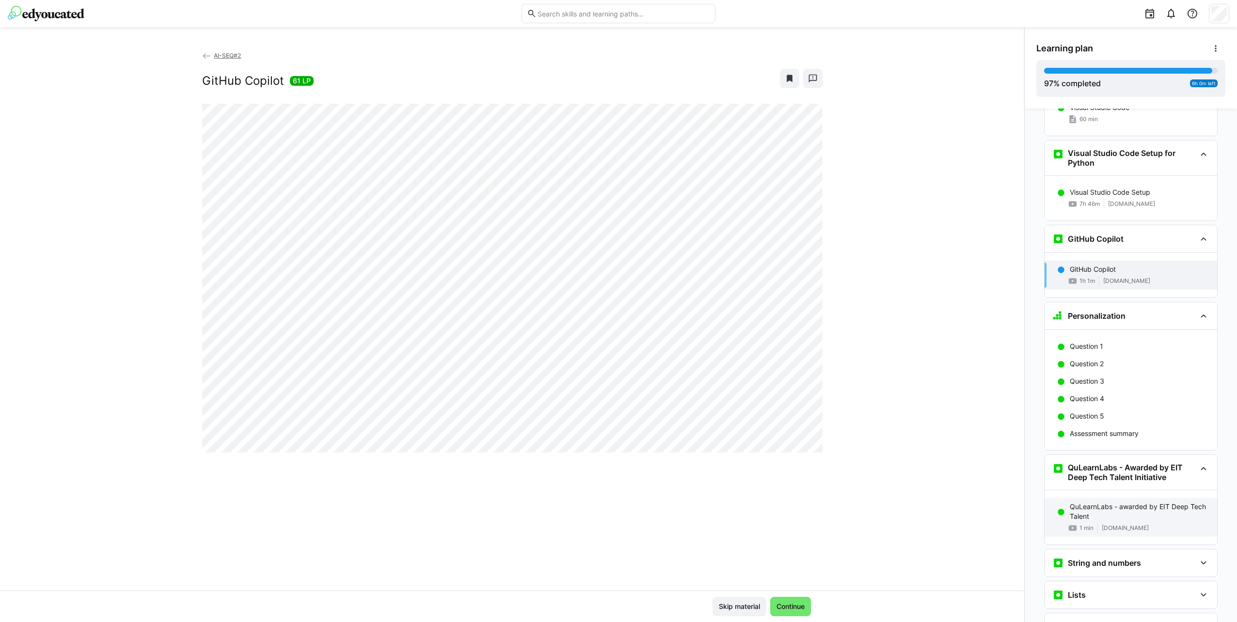
click at [1129, 502] on p "QuLearnLabs - awarded by EIT Deep Tech Talent" at bounding box center [1139, 511] width 140 height 19
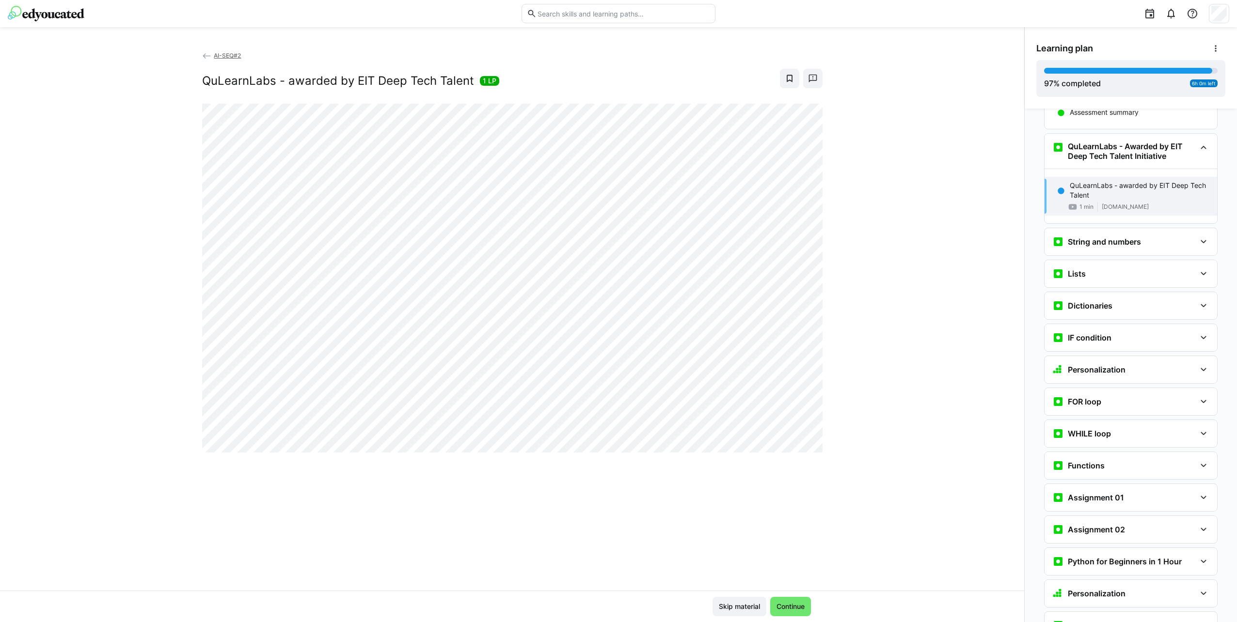
scroll to position [1308, 0]
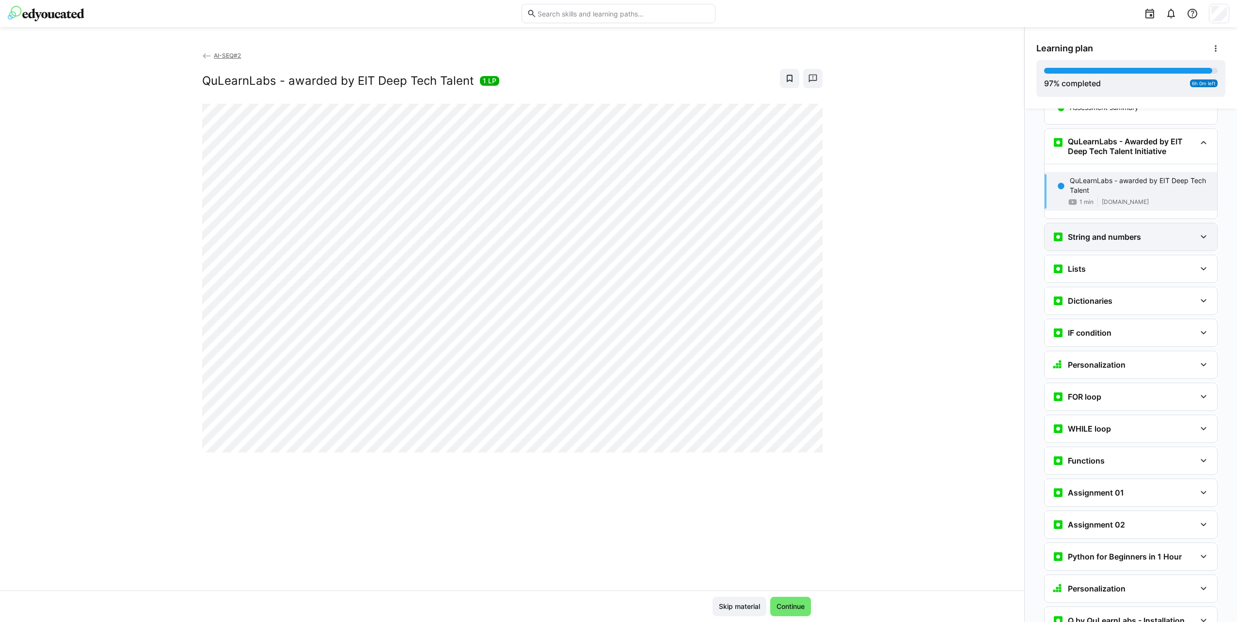
click at [1130, 223] on div "String and numbers" at bounding box center [1130, 236] width 173 height 27
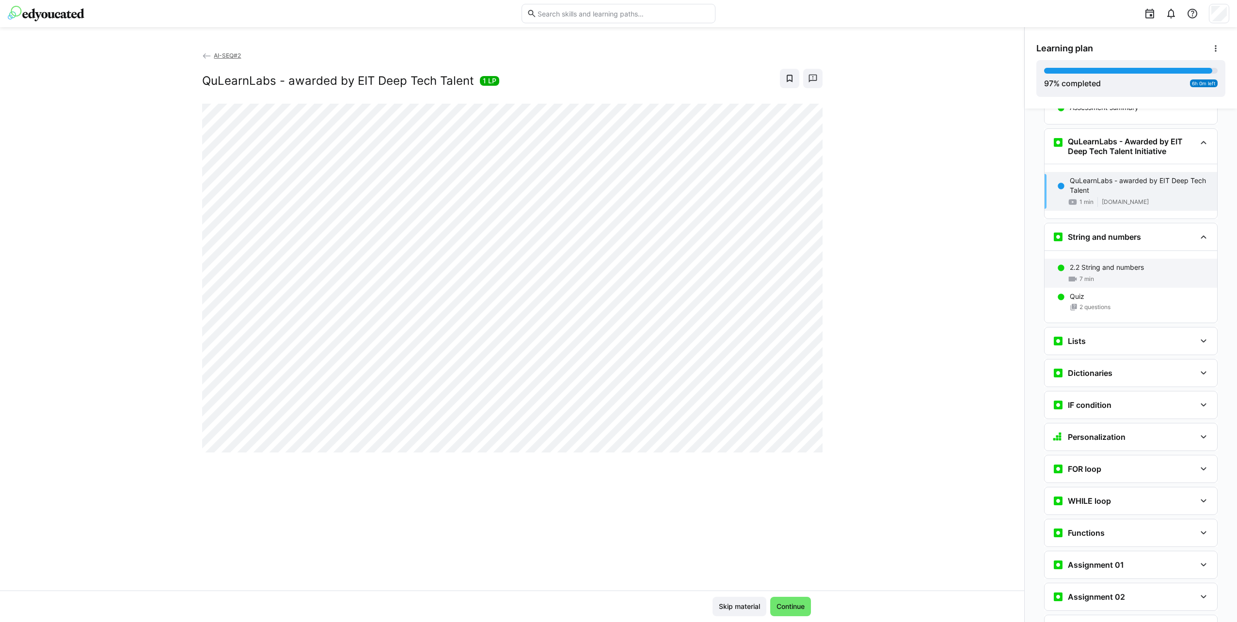
click at [1140, 263] on div "2.2 String and numbers" at bounding box center [1139, 268] width 140 height 10
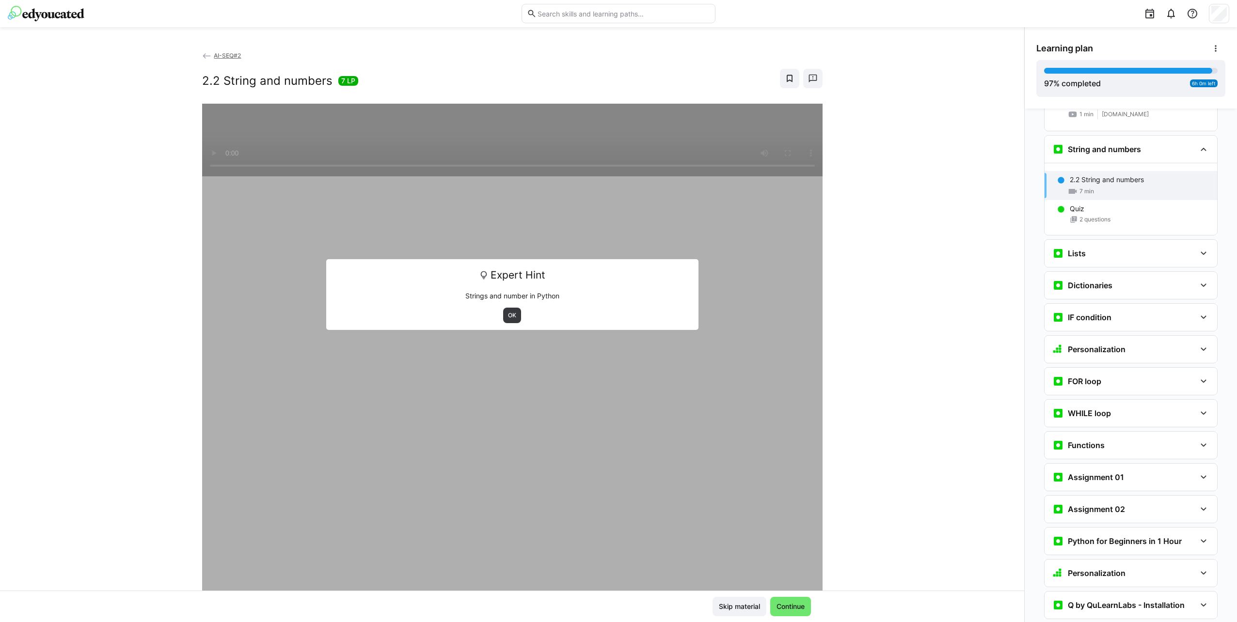
scroll to position [1402, 0]
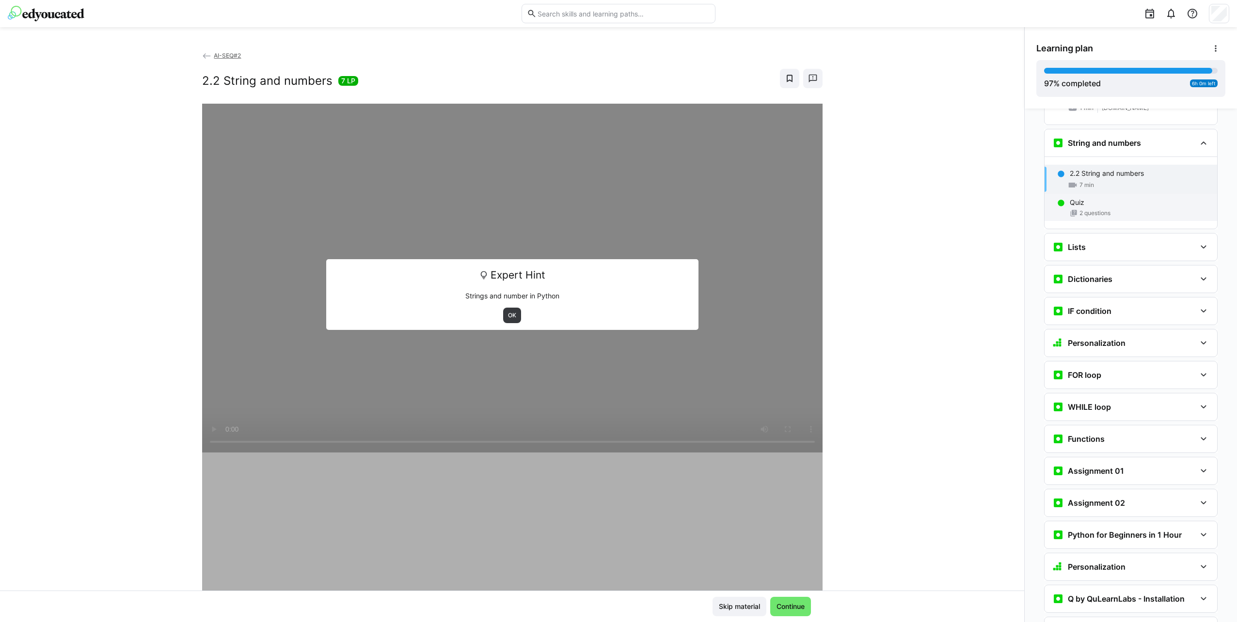
click at [1101, 209] on span "2 questions" at bounding box center [1094, 213] width 31 height 8
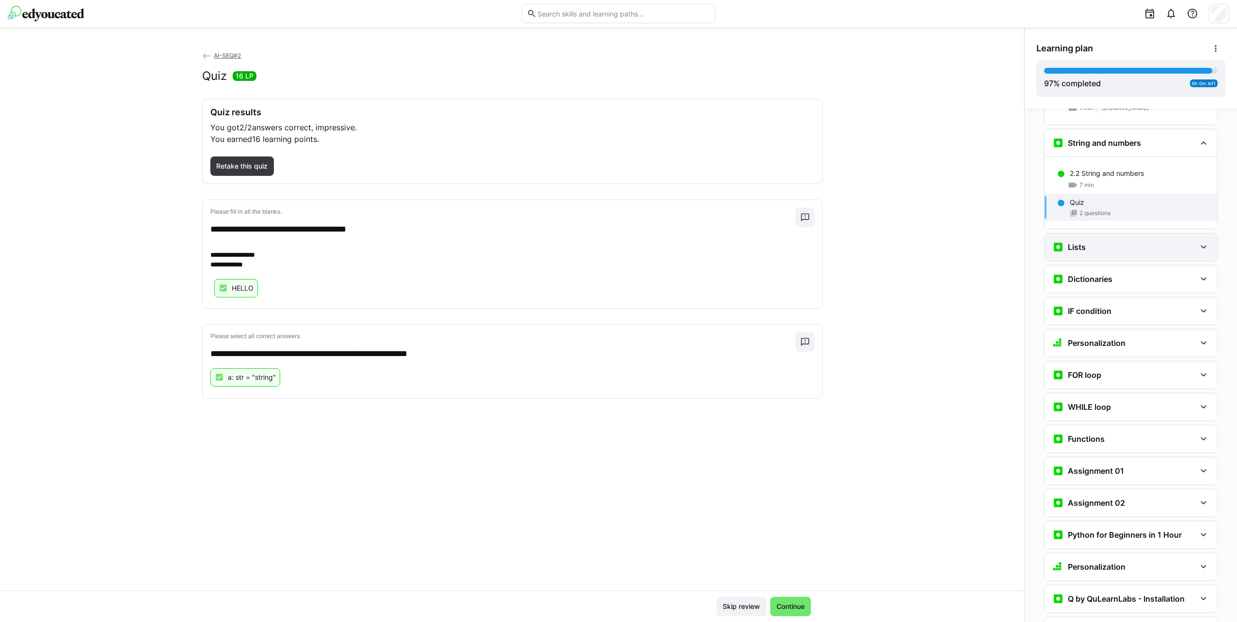
click at [1131, 241] on div "Lists" at bounding box center [1123, 247] width 143 height 12
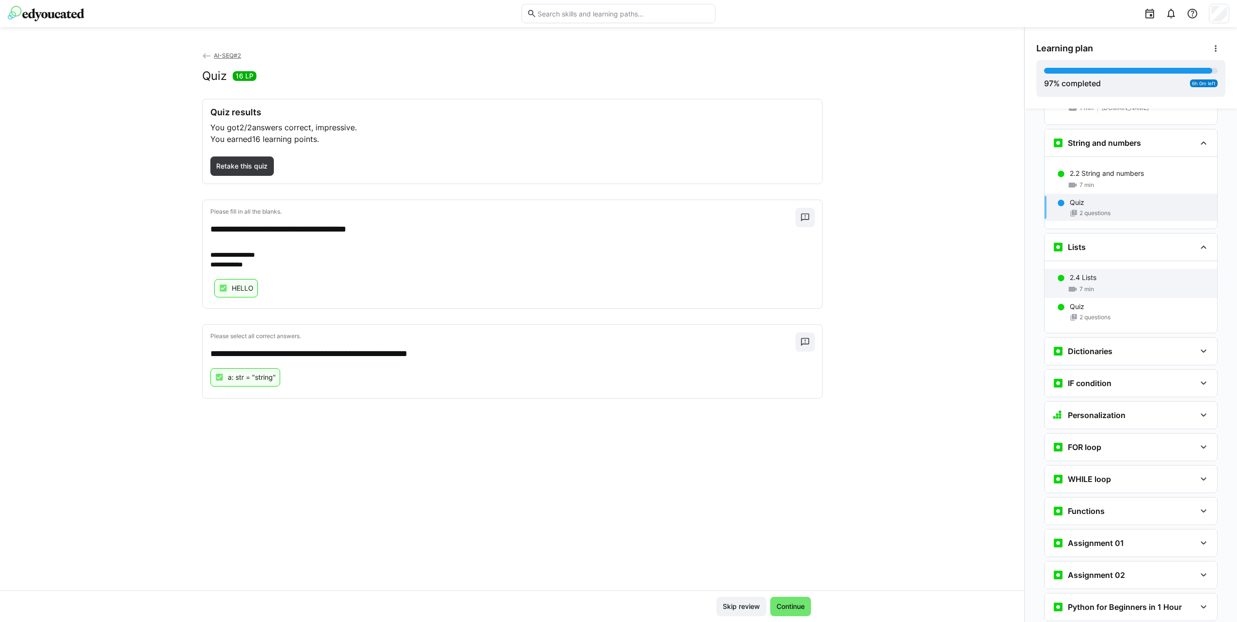
click at [1129, 273] on div "2.4 Lists" at bounding box center [1139, 278] width 140 height 10
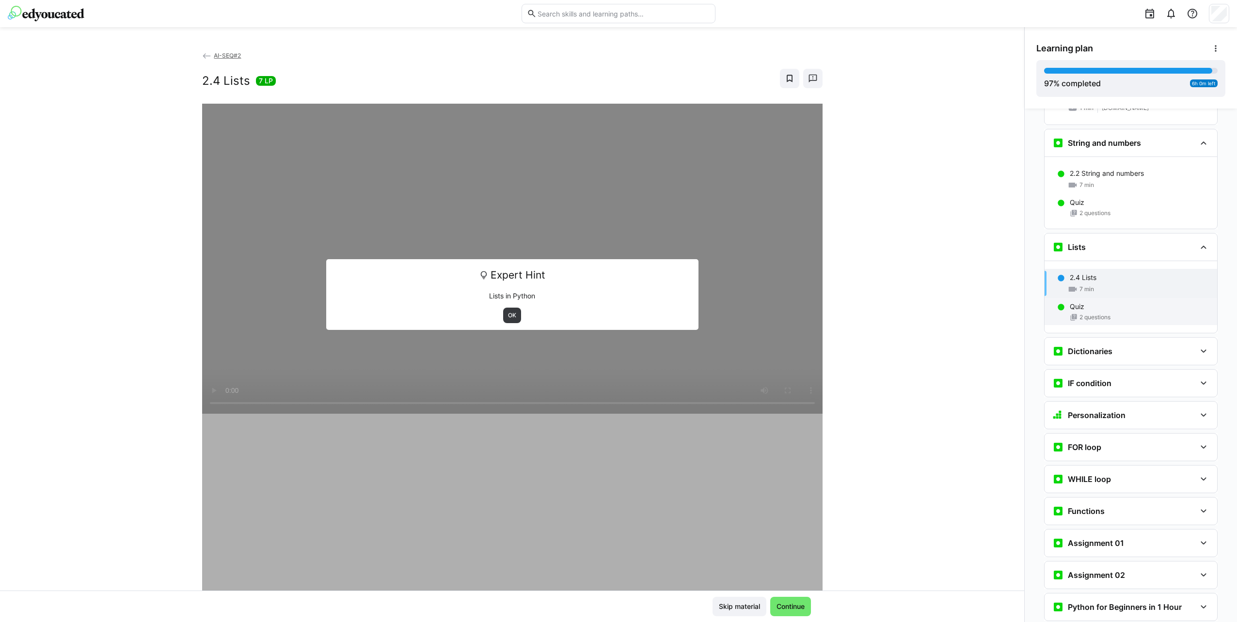
scroll to position [1506, 0]
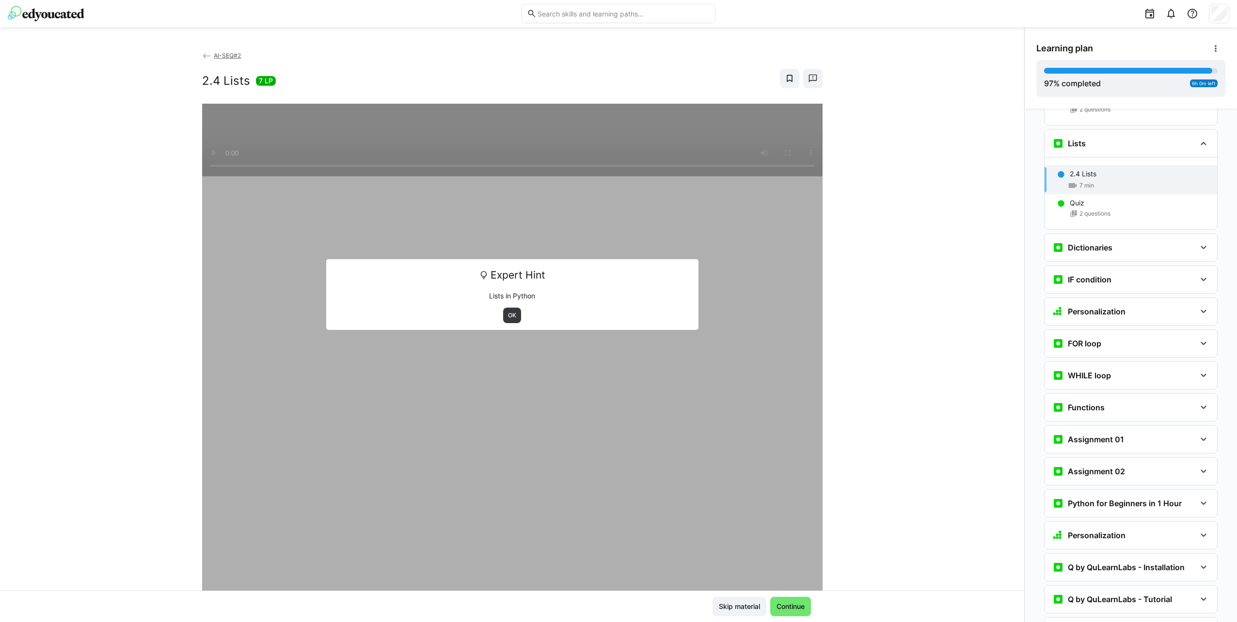
click at [1098, 171] on div "2.4 Lists 7 min" at bounding box center [1130, 179] width 173 height 29
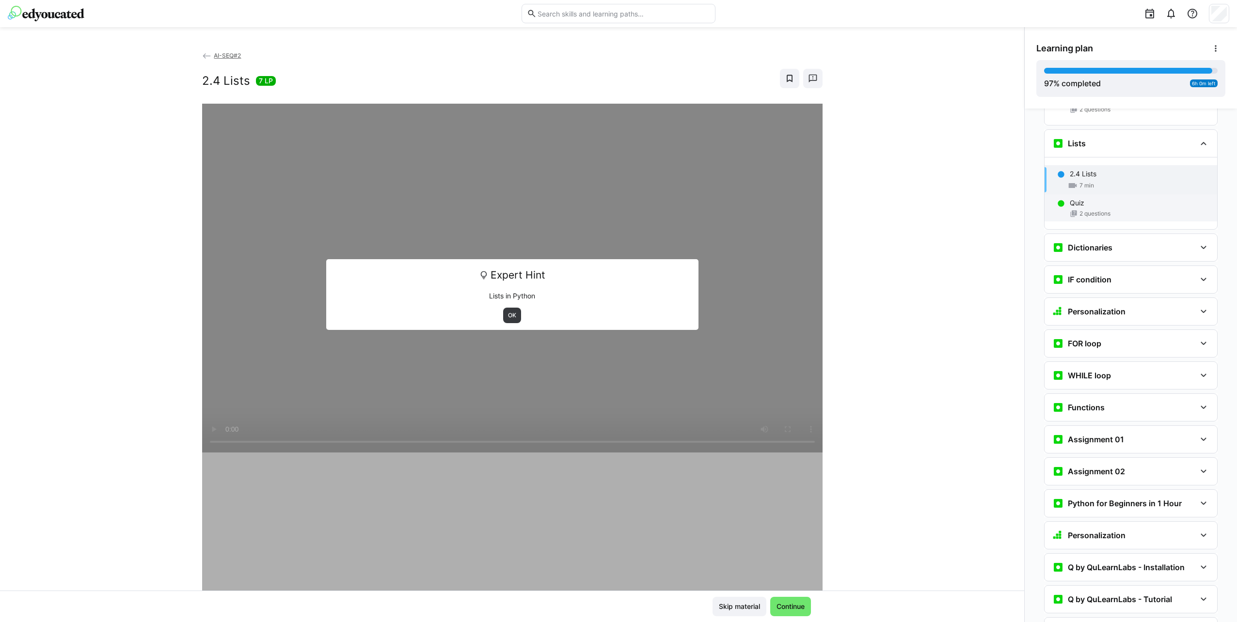
click at [1106, 210] on div "2 questions" at bounding box center [1139, 214] width 140 height 8
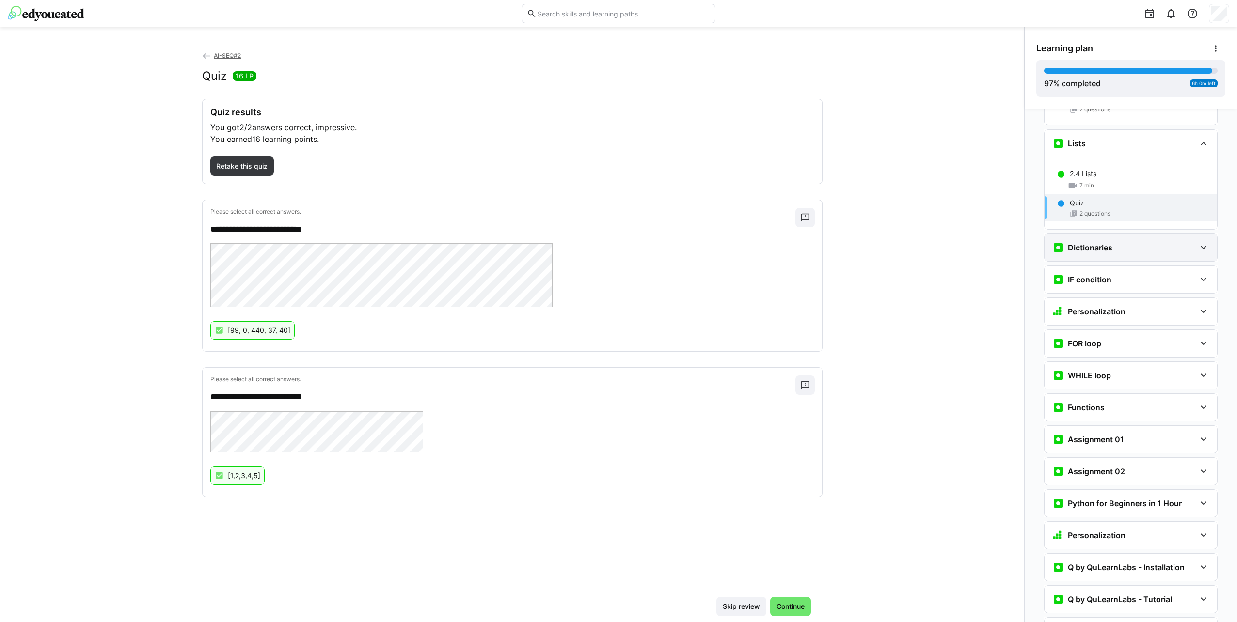
click at [1067, 242] on div "Dictionaries" at bounding box center [1082, 248] width 60 height 12
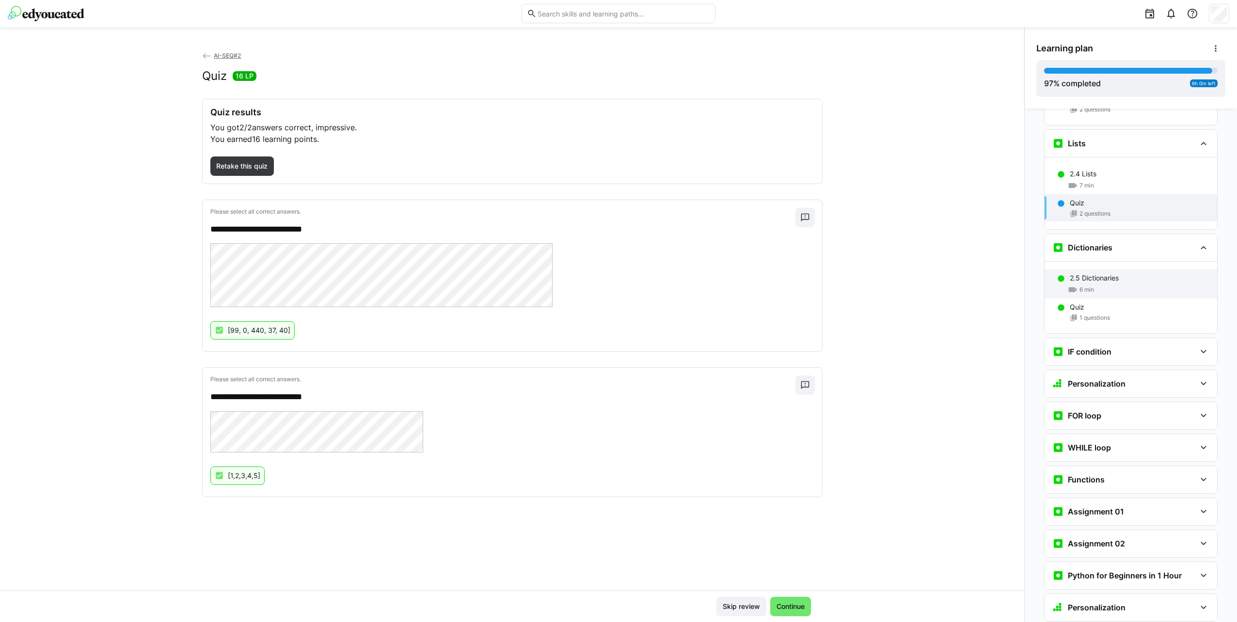
click at [1099, 273] on p "2.5 Dictionaries" at bounding box center [1093, 278] width 49 height 10
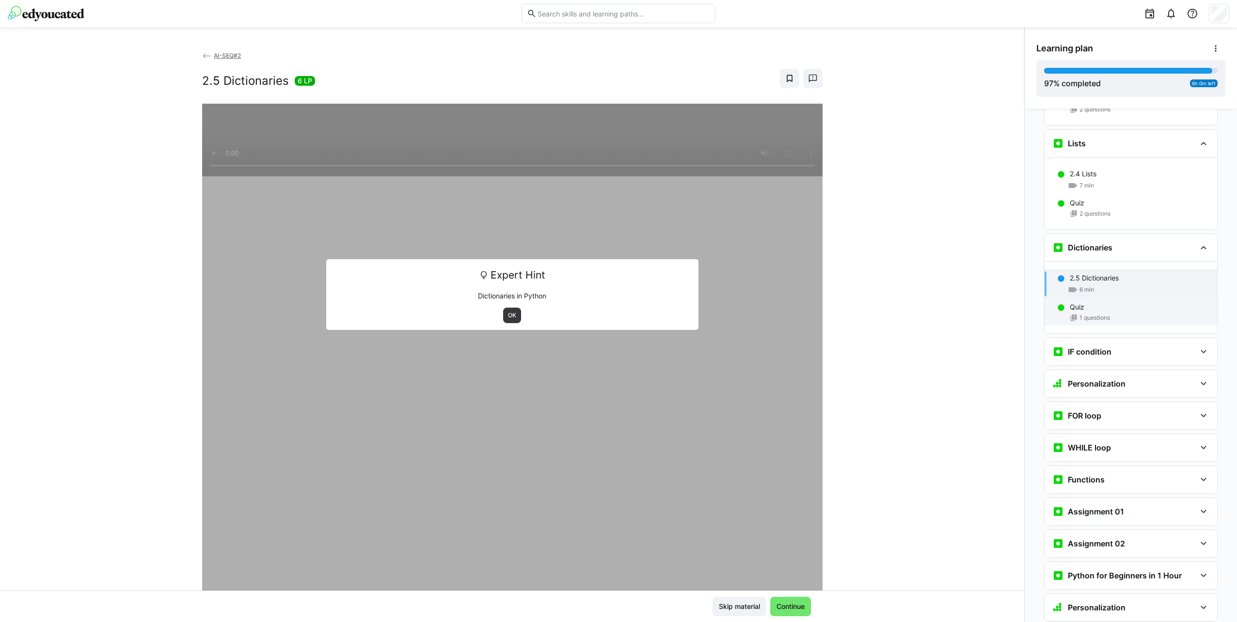
scroll to position [1610, 0]
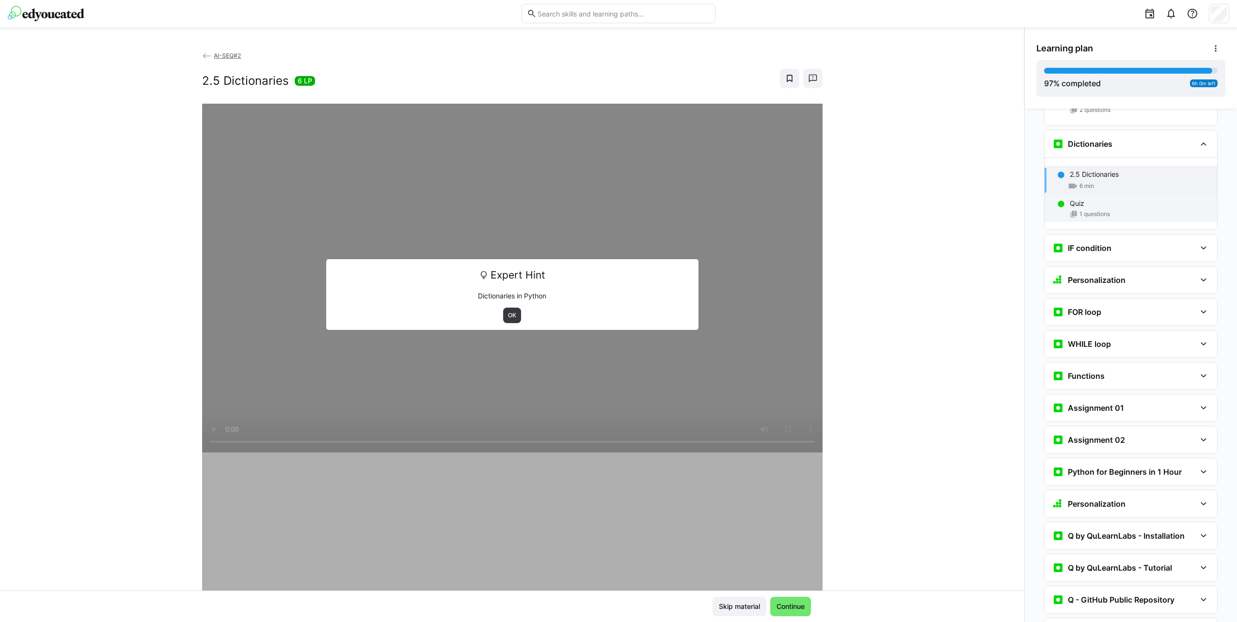
click at [1106, 210] on div "1 questions" at bounding box center [1139, 214] width 140 height 8
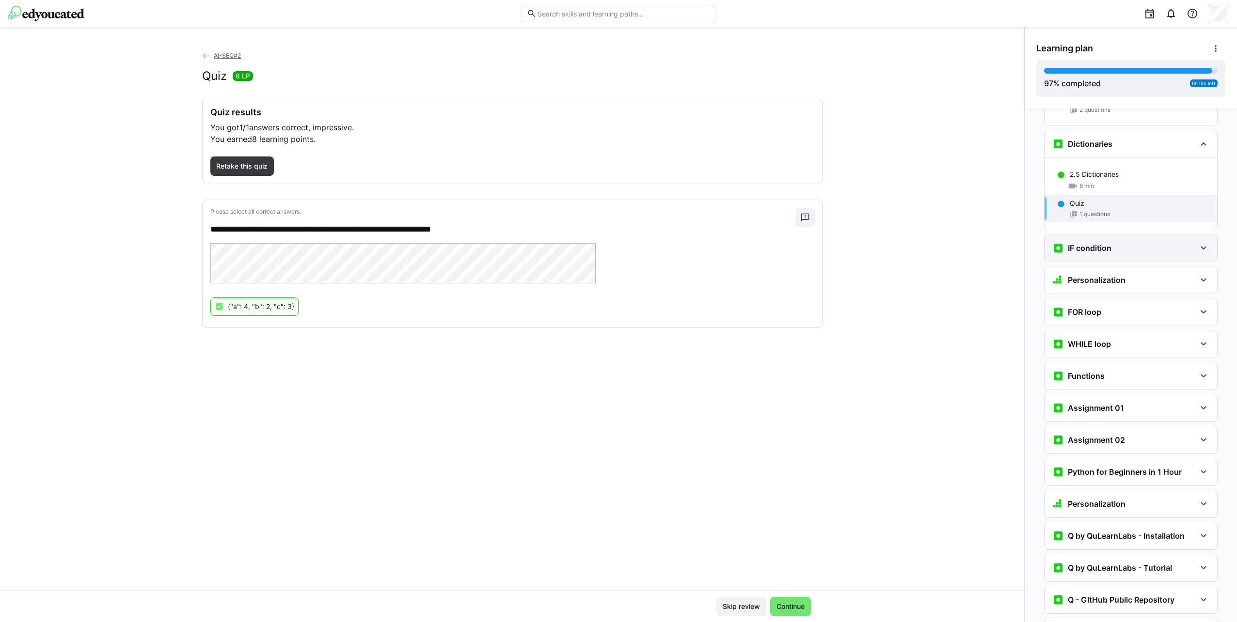
click at [1088, 243] on h3 "IF condition" at bounding box center [1089, 248] width 44 height 10
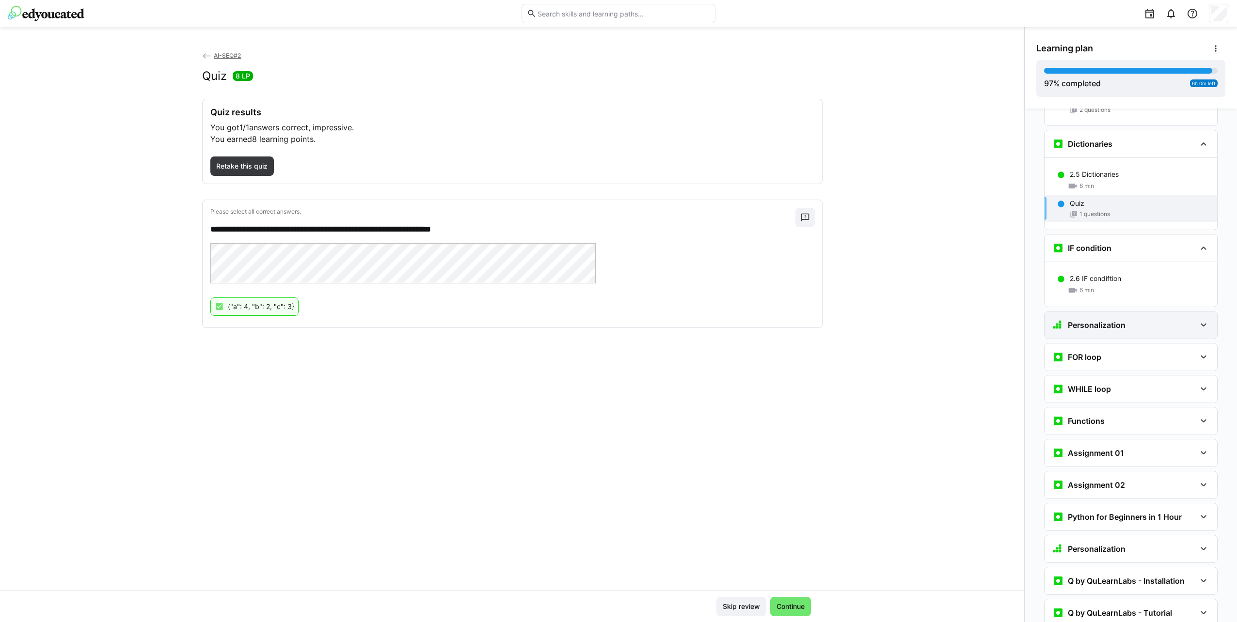
click at [1102, 320] on h3 "Personalization" at bounding box center [1096, 325] width 58 height 10
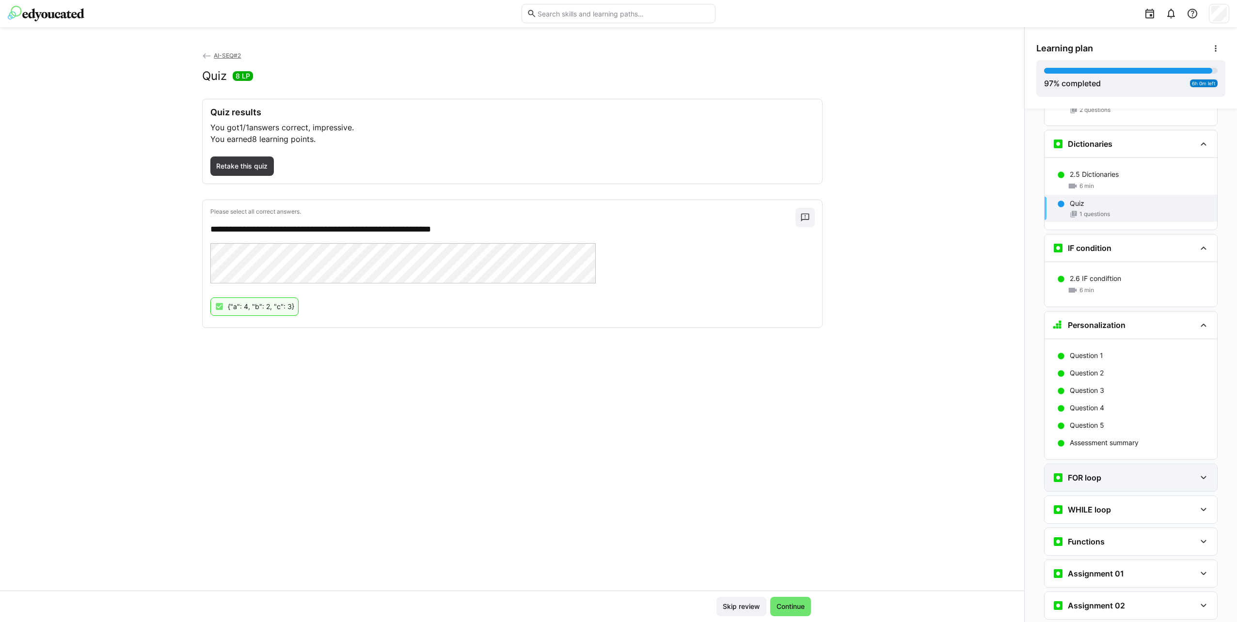
click at [1115, 472] on div "FOR loop" at bounding box center [1123, 478] width 143 height 12
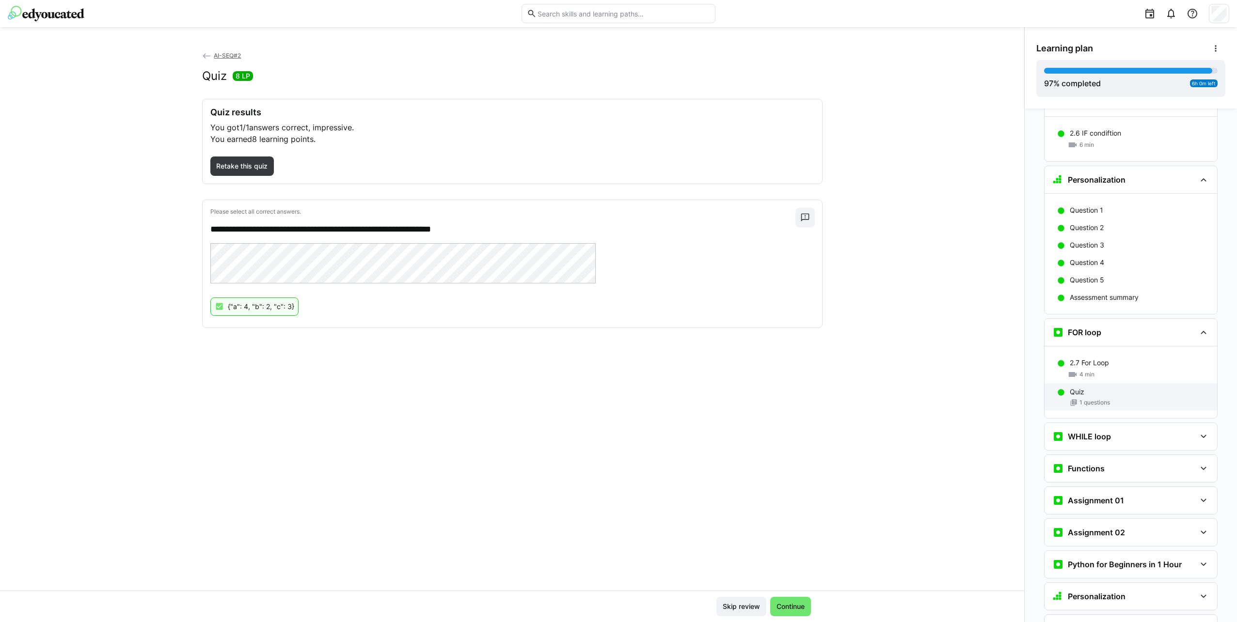
click at [1104, 387] on div "Quiz" at bounding box center [1139, 392] width 140 height 10
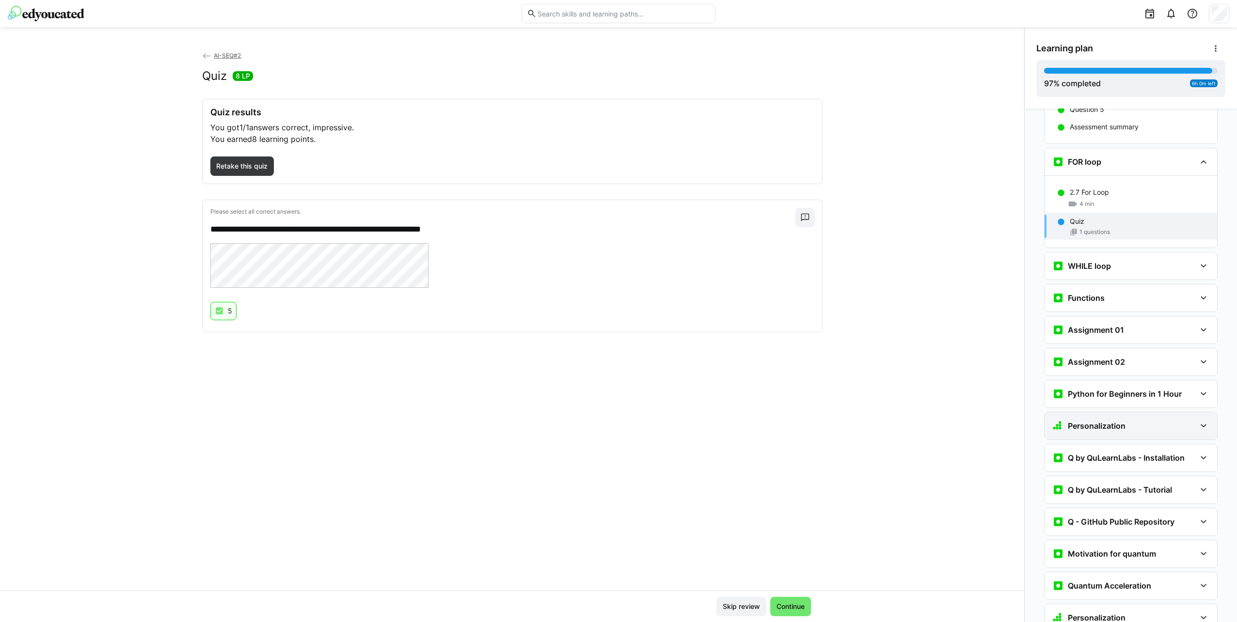
scroll to position [1943, 0]
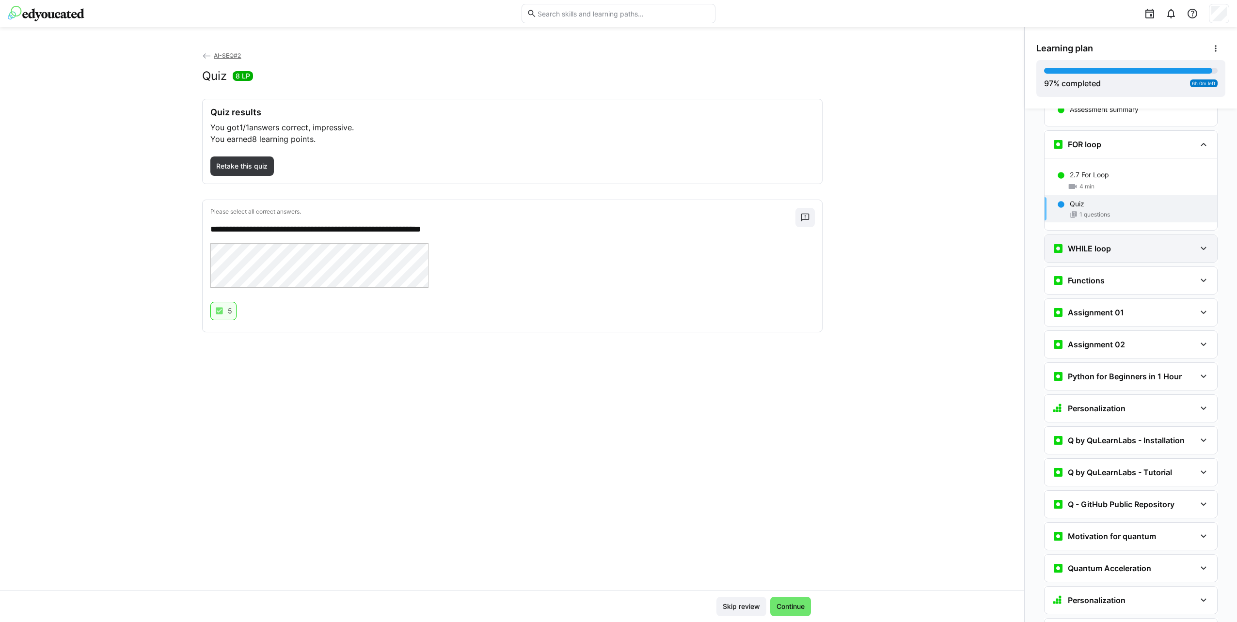
click at [1135, 235] on div "WHILE loop" at bounding box center [1130, 248] width 173 height 27
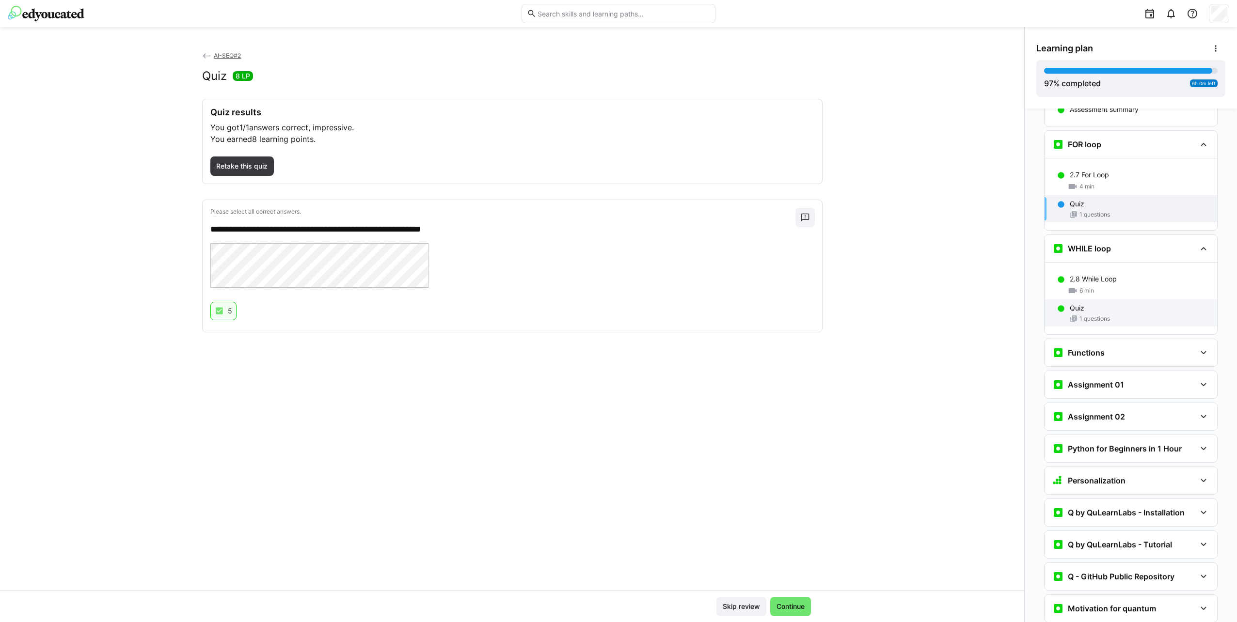
click at [1131, 303] on div "Quiz" at bounding box center [1139, 308] width 140 height 10
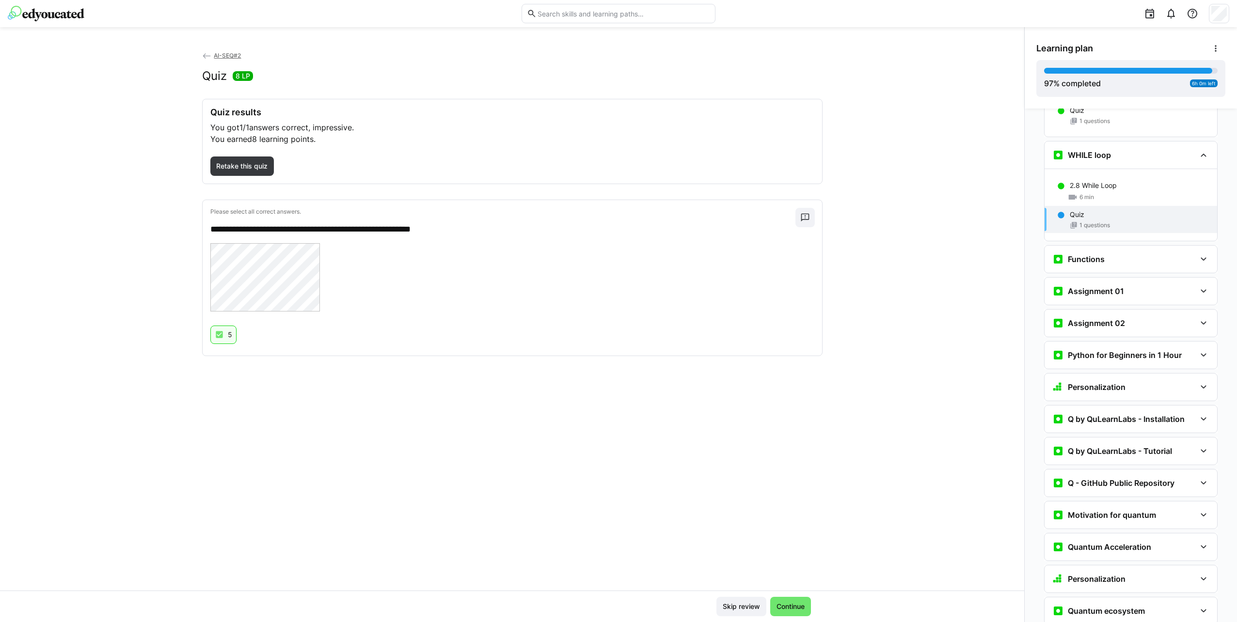
scroll to position [2047, 0]
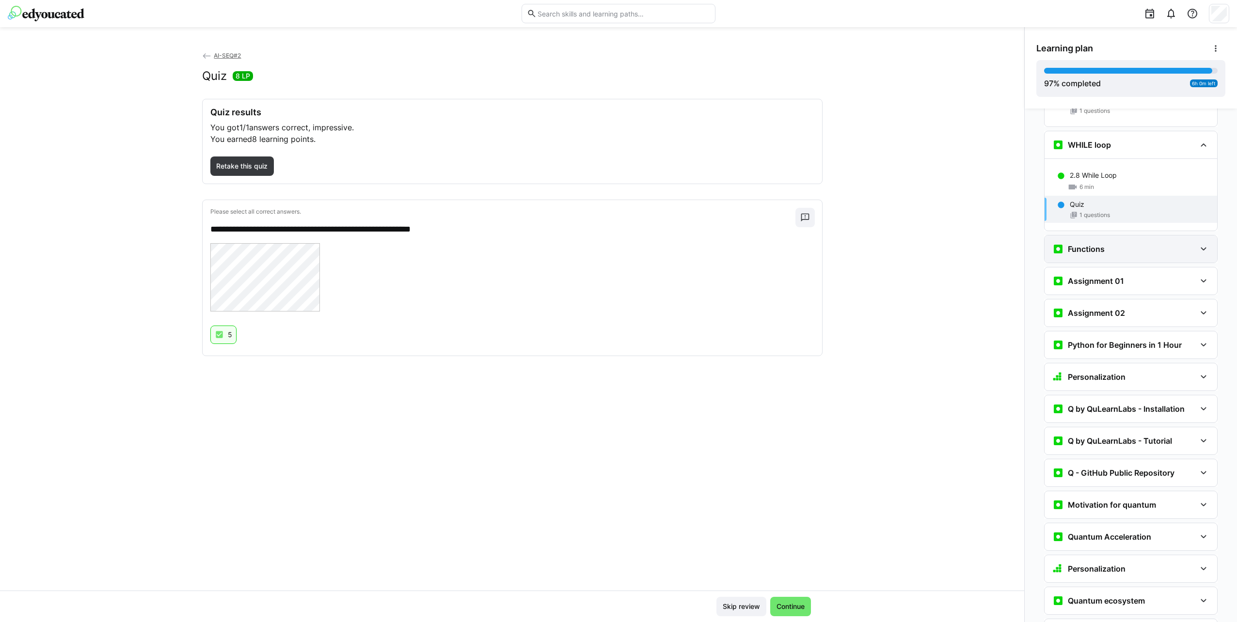
click at [1097, 244] on h3 "Functions" at bounding box center [1085, 249] width 37 height 10
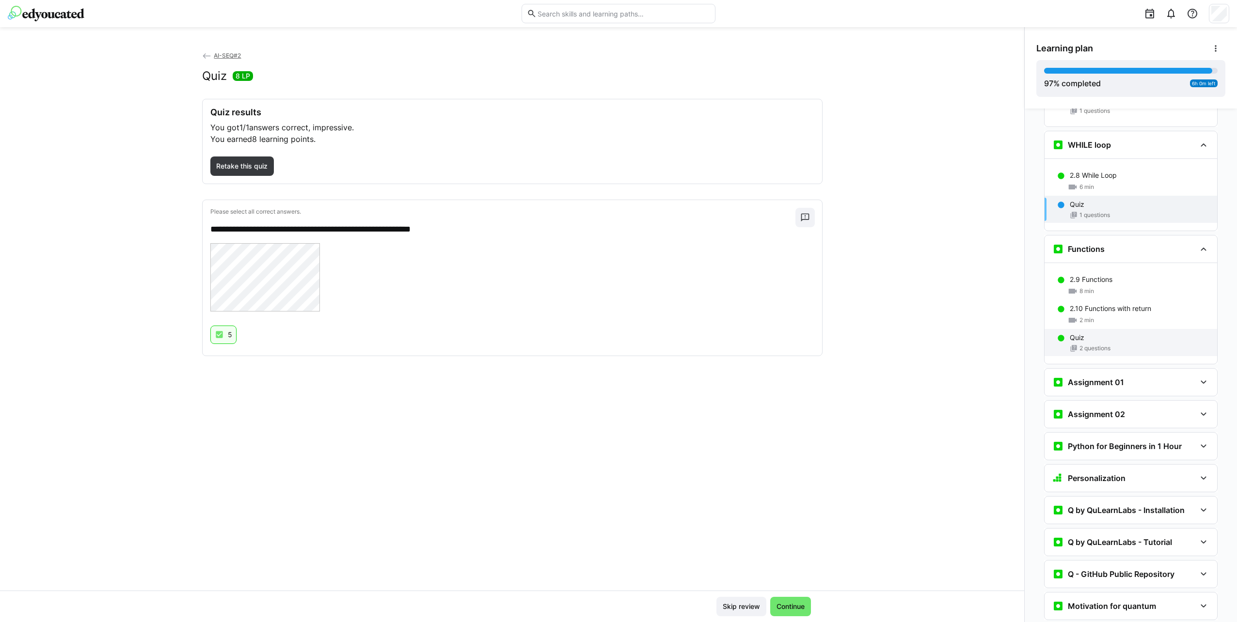
click at [1120, 329] on div "Quiz 2 questions" at bounding box center [1130, 342] width 173 height 27
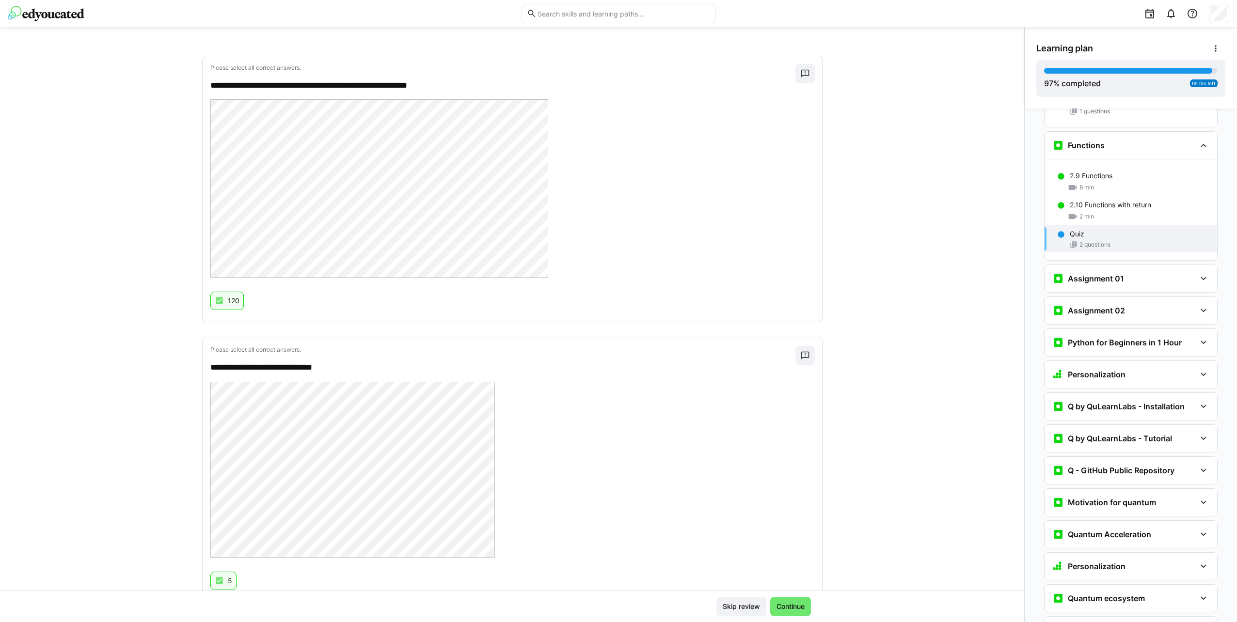
scroll to position [176, 0]
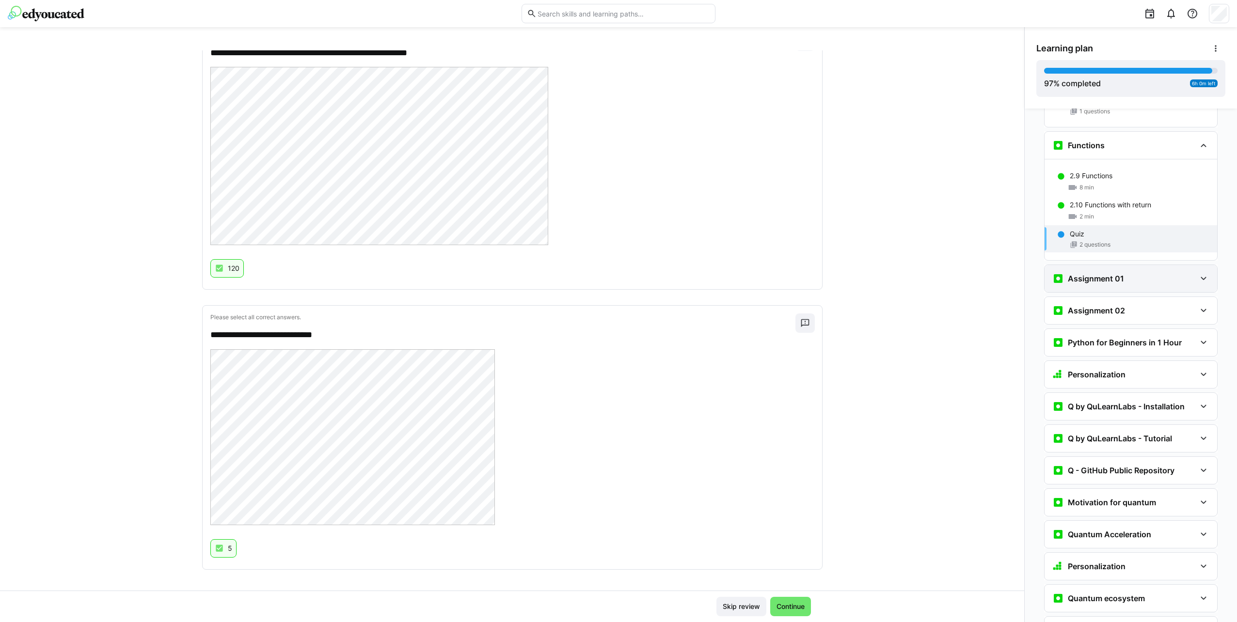
click at [1102, 274] on h3 "Assignment 01" at bounding box center [1095, 279] width 56 height 10
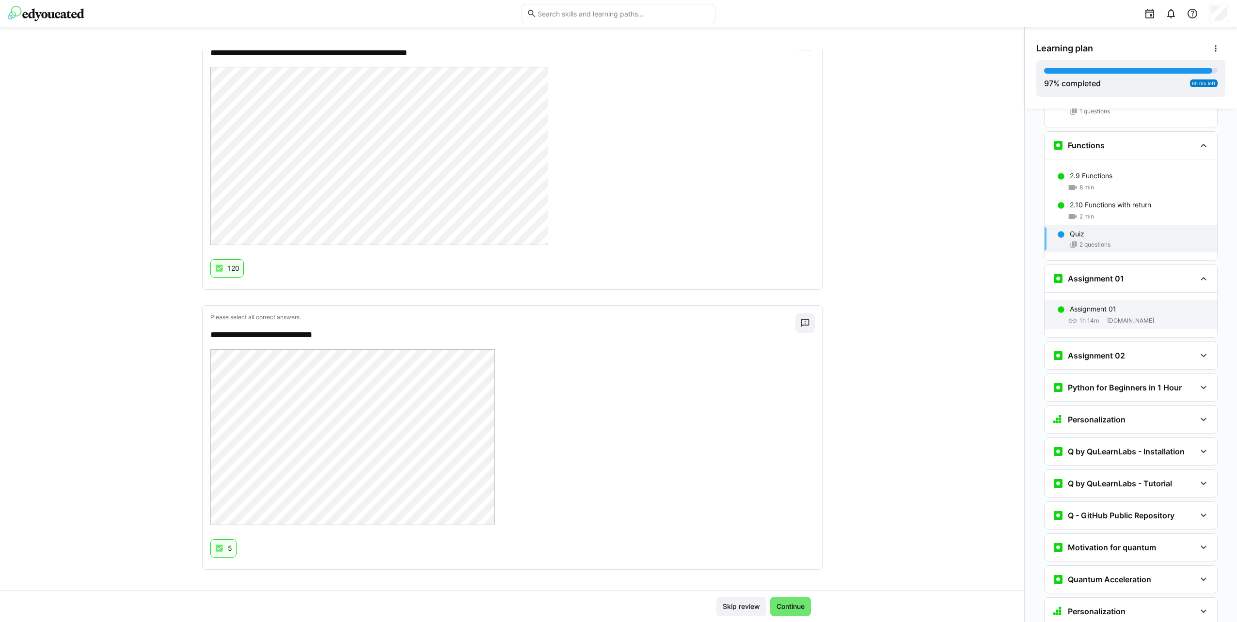
click at [1130, 300] on div "Assignment 01 1h 14m [DOMAIN_NAME]" at bounding box center [1130, 314] width 173 height 29
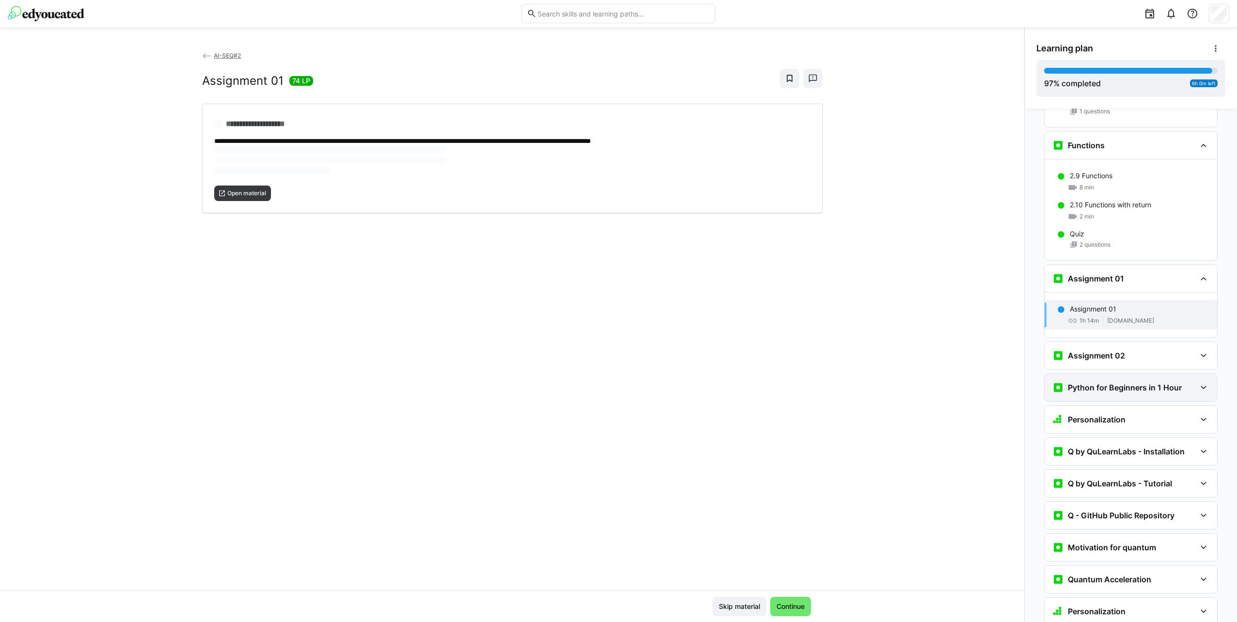
scroll to position [2283, 0]
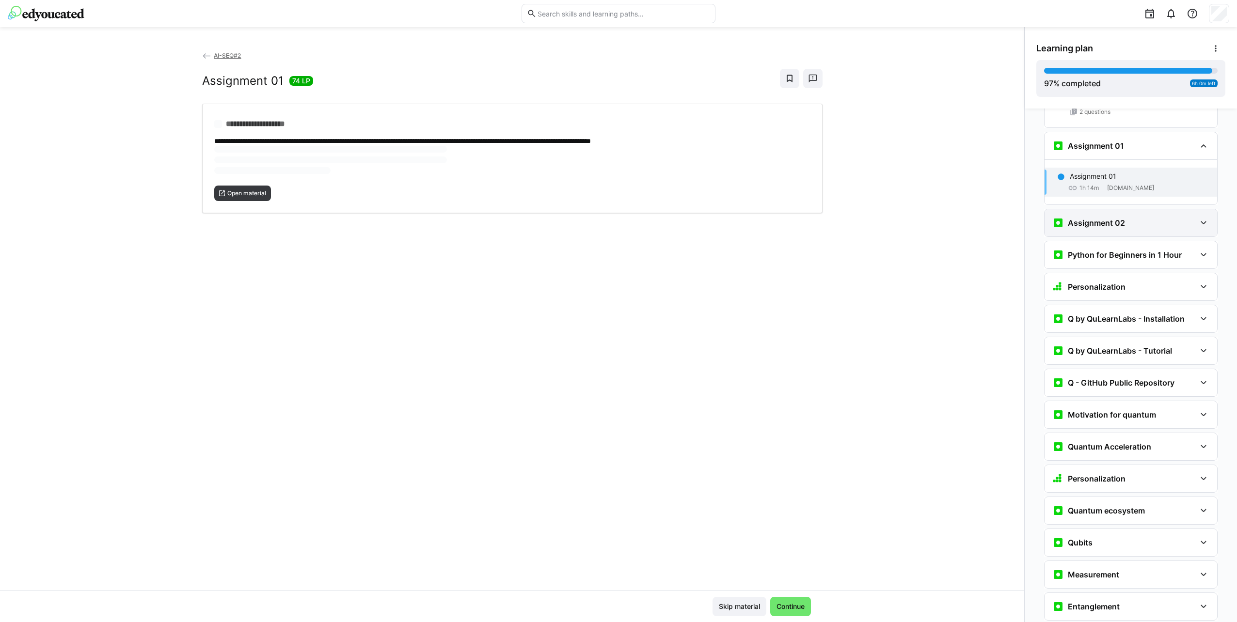
click at [1096, 209] on div "Assignment 02" at bounding box center [1130, 222] width 173 height 27
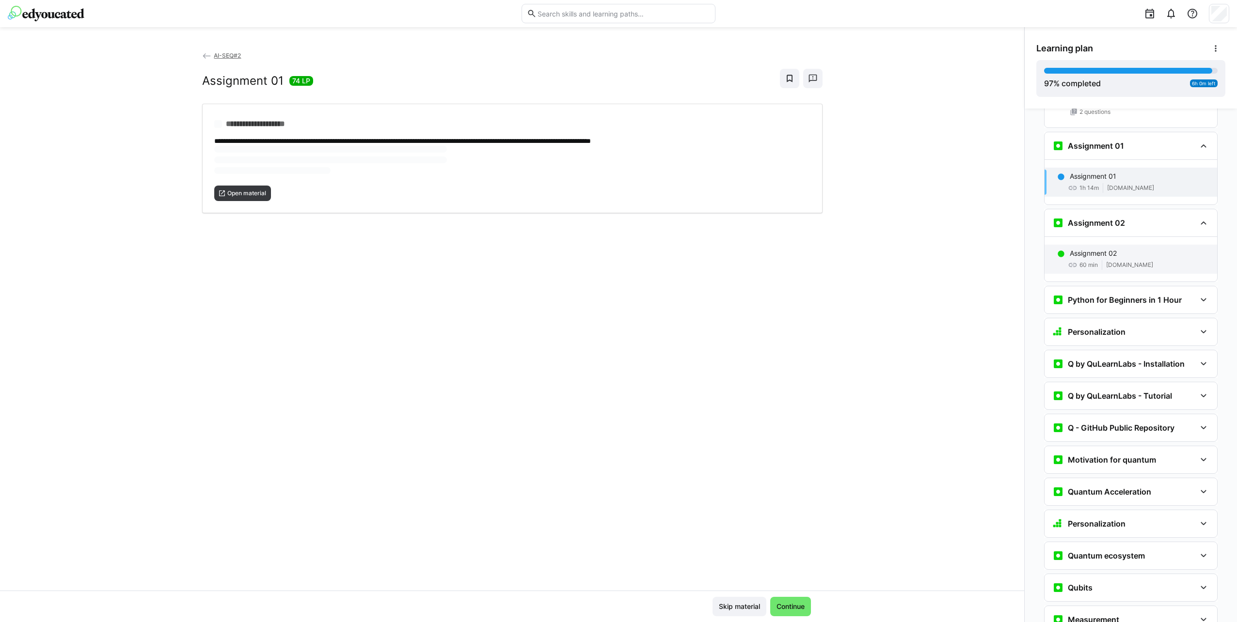
click at [1104, 249] on p "Assignment 02" at bounding box center [1092, 254] width 47 height 10
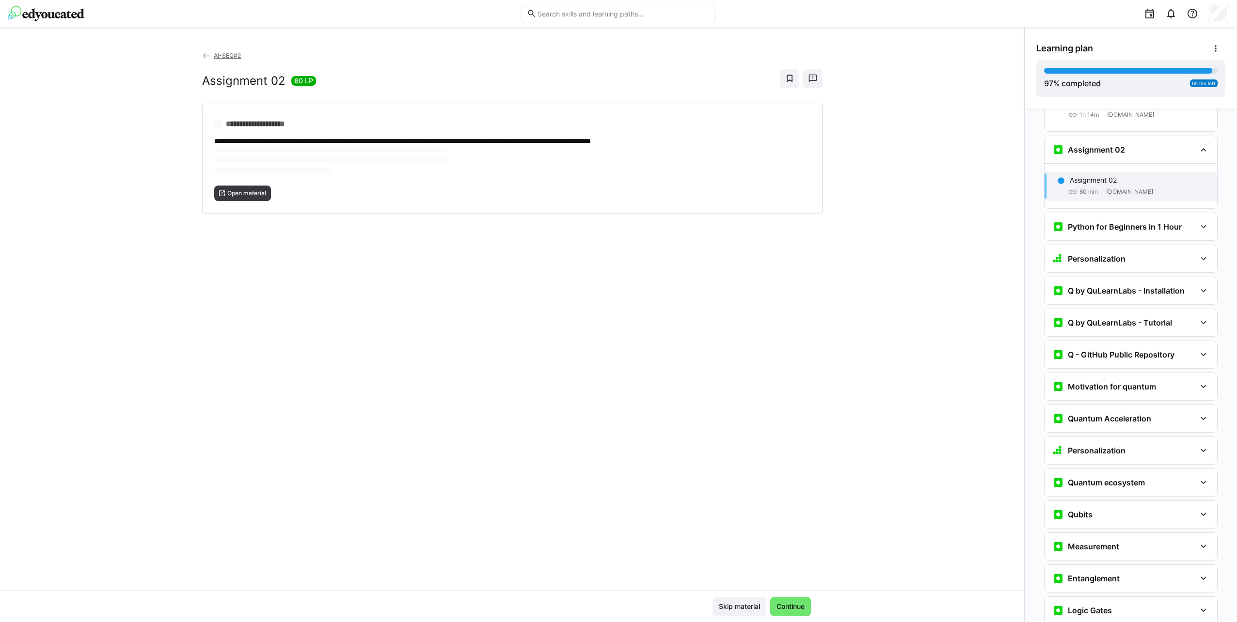
scroll to position [2360, 0]
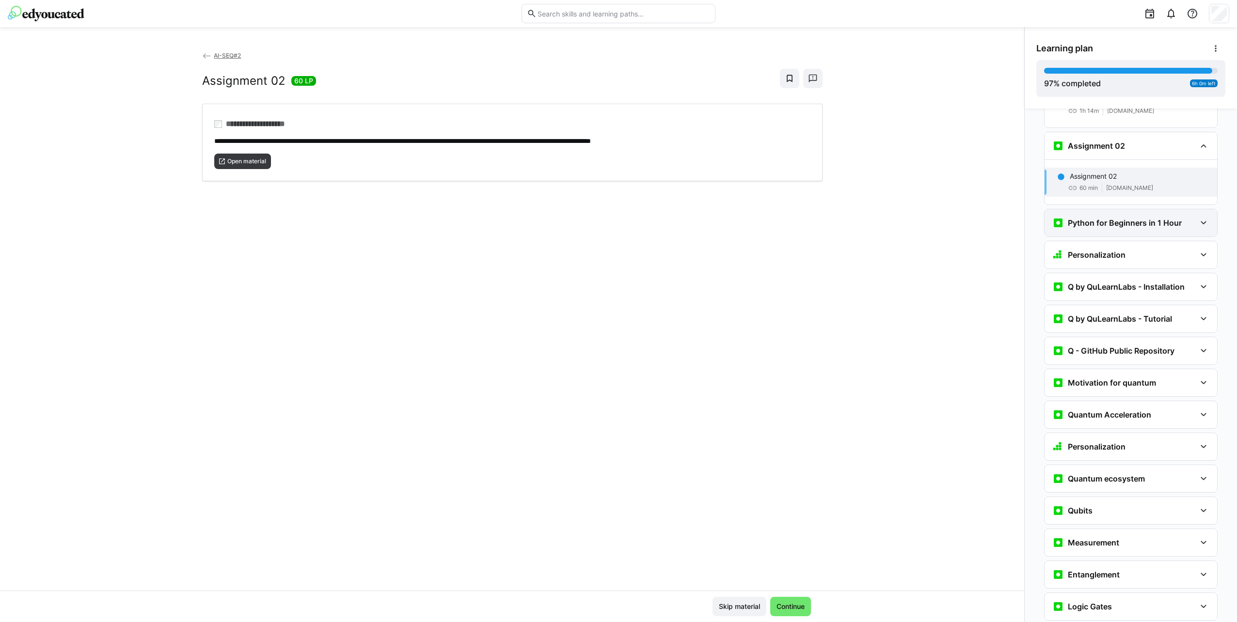
click at [1101, 209] on div "Python for Beginners in 1 Hour" at bounding box center [1130, 222] width 173 height 27
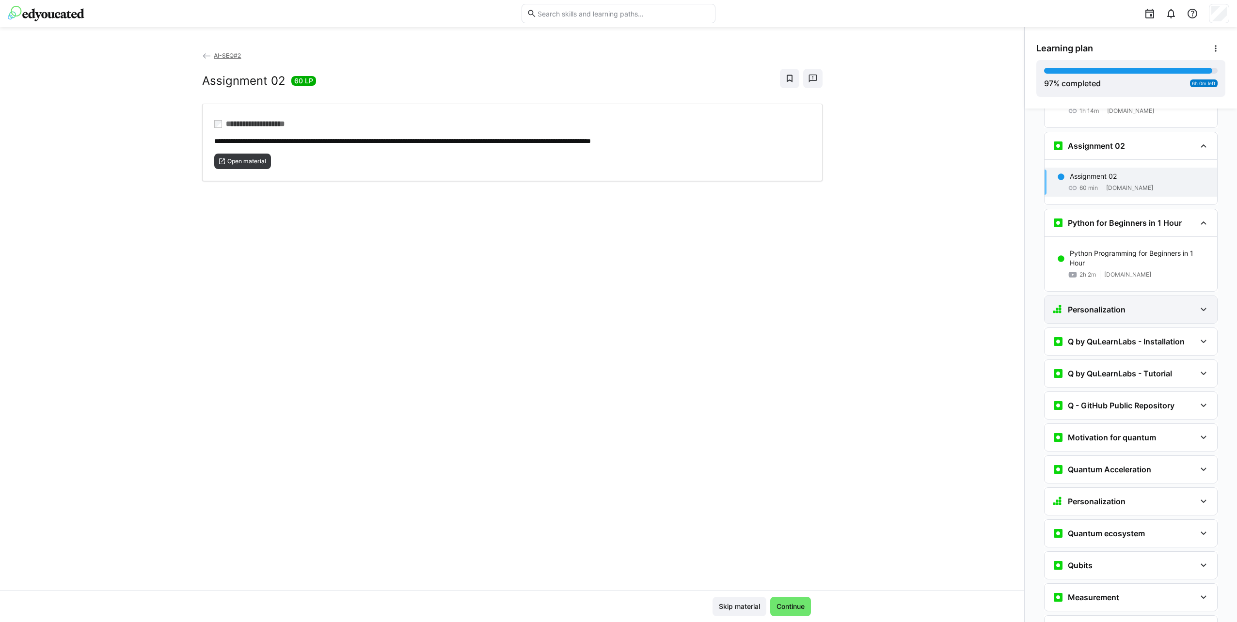
click at [1110, 296] on div "Personalization" at bounding box center [1130, 309] width 173 height 27
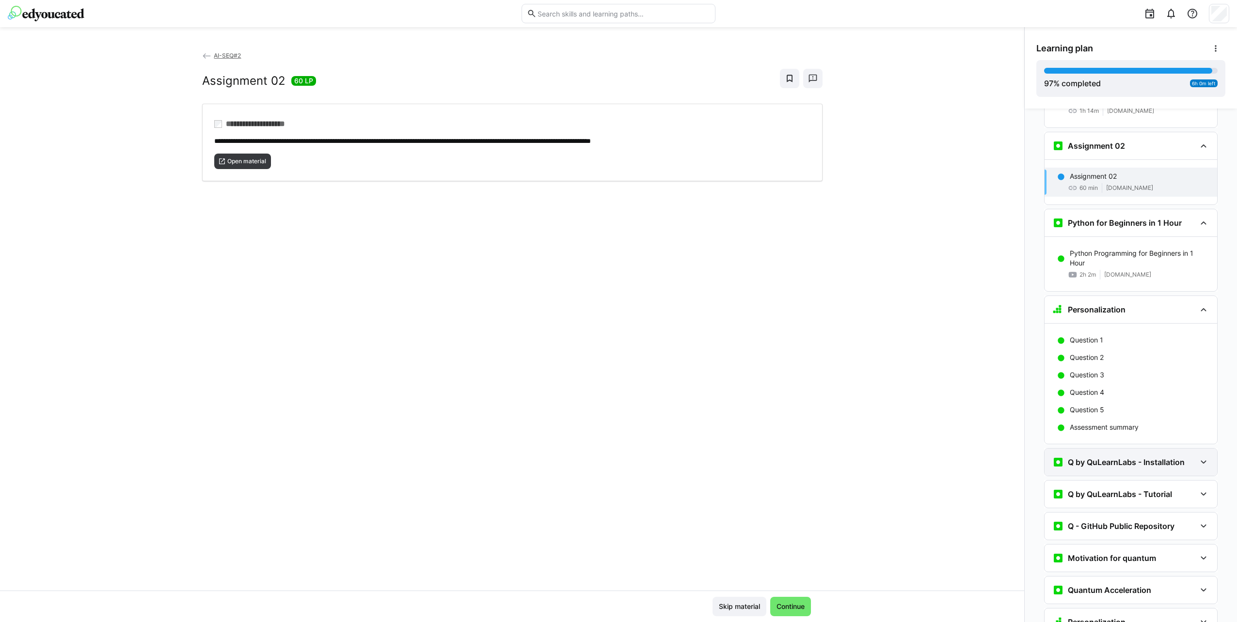
drag, startPoint x: 1141, startPoint y: 435, endPoint x: 1134, endPoint y: 428, distance: 9.3
click at [1141, 457] on h3 "Q by QuLearnLabs - Installation" at bounding box center [1125, 462] width 117 height 10
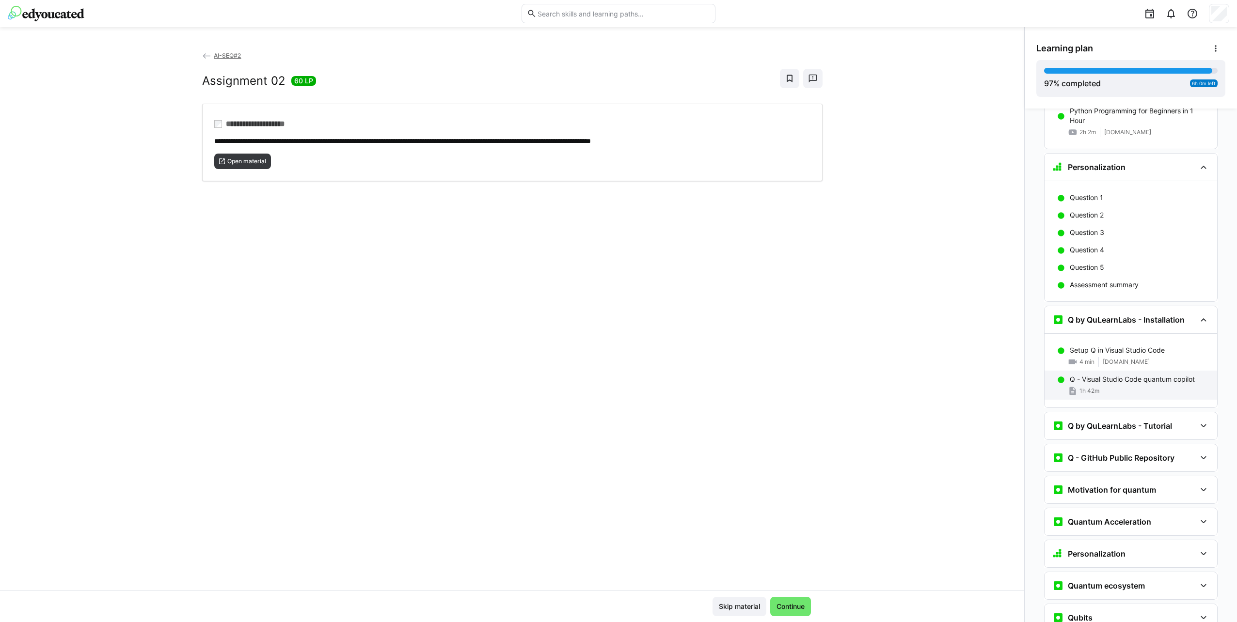
scroll to position [2506, 0]
click at [1161, 372] on p "Q - Visual Studio Code quantum copilot" at bounding box center [1131, 377] width 125 height 10
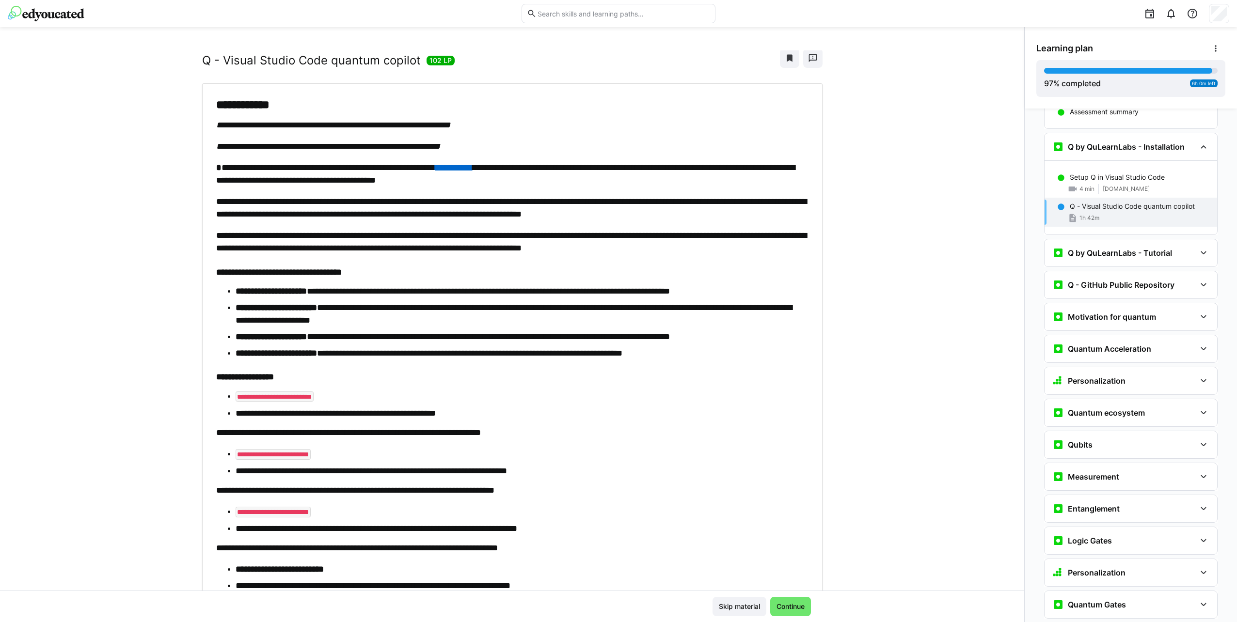
scroll to position [0, 0]
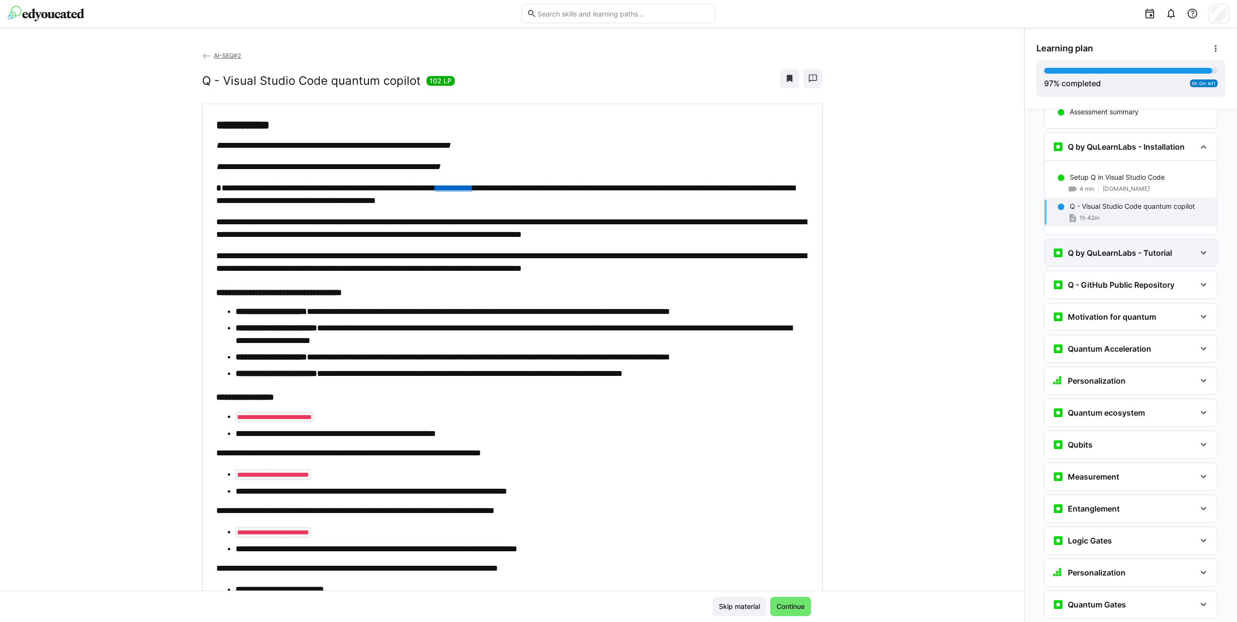
click at [1100, 248] on h3 "Q by QuLearnLabs - Tutorial" at bounding box center [1119, 253] width 104 height 10
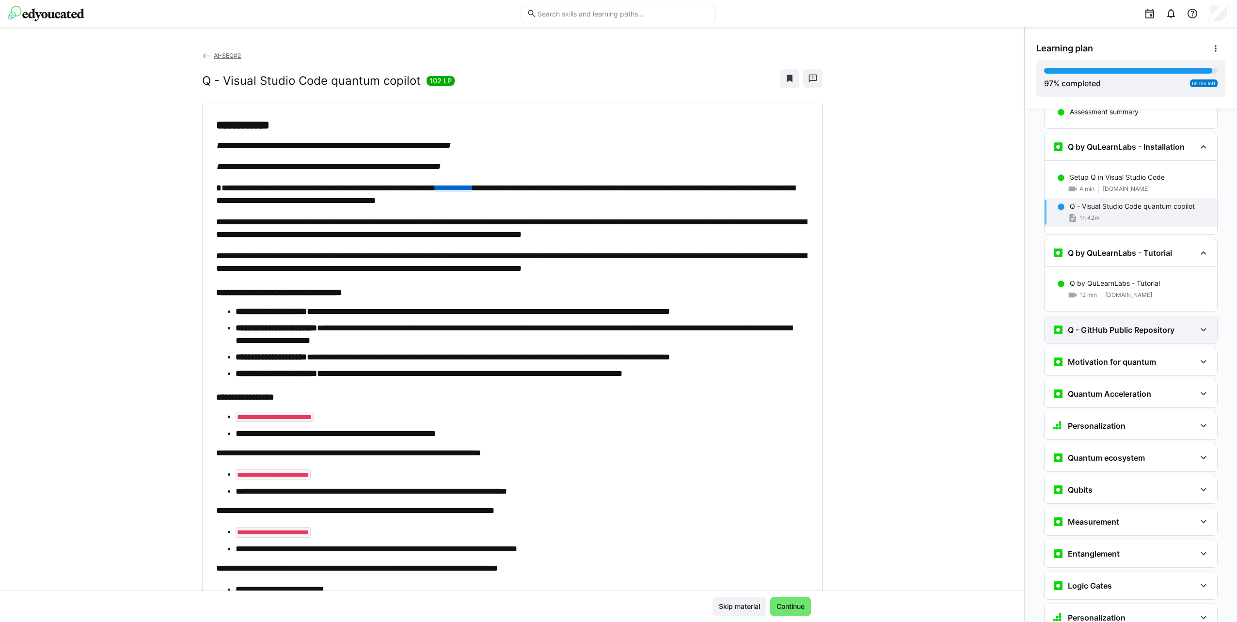
click at [1113, 325] on h3 "Q - GitHub Public Repository" at bounding box center [1120, 330] width 107 height 10
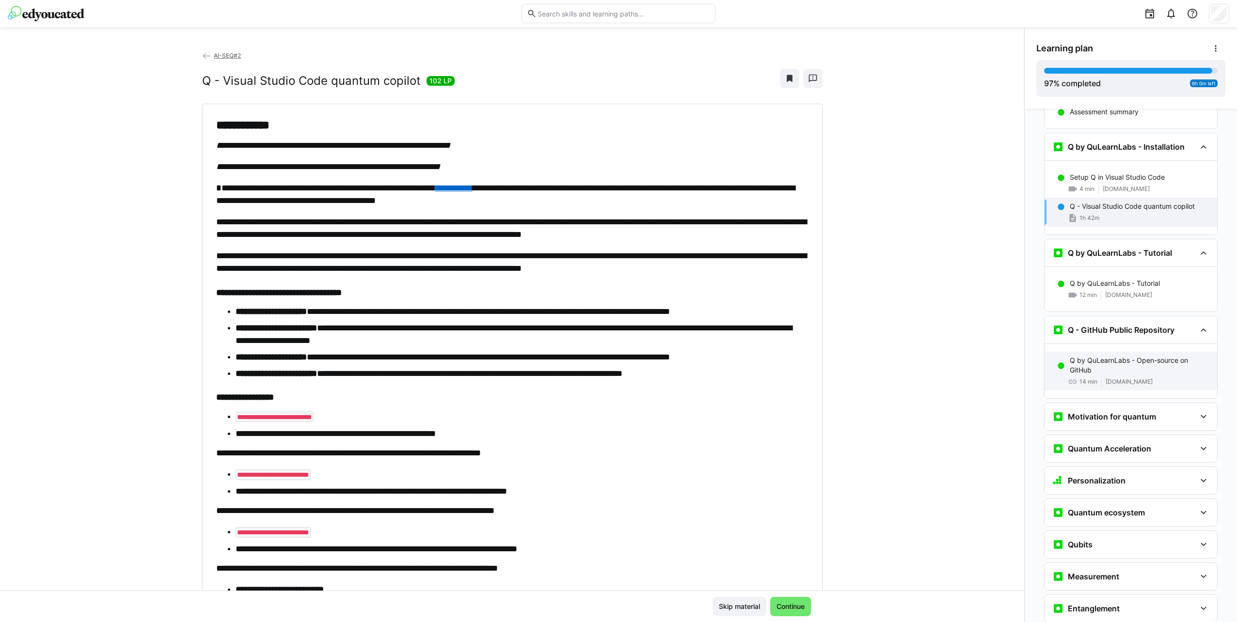
click at [1146, 352] on div "Q by QuLearnLabs - Open-source on GitHub 14 min [DOMAIN_NAME]" at bounding box center [1130, 371] width 173 height 39
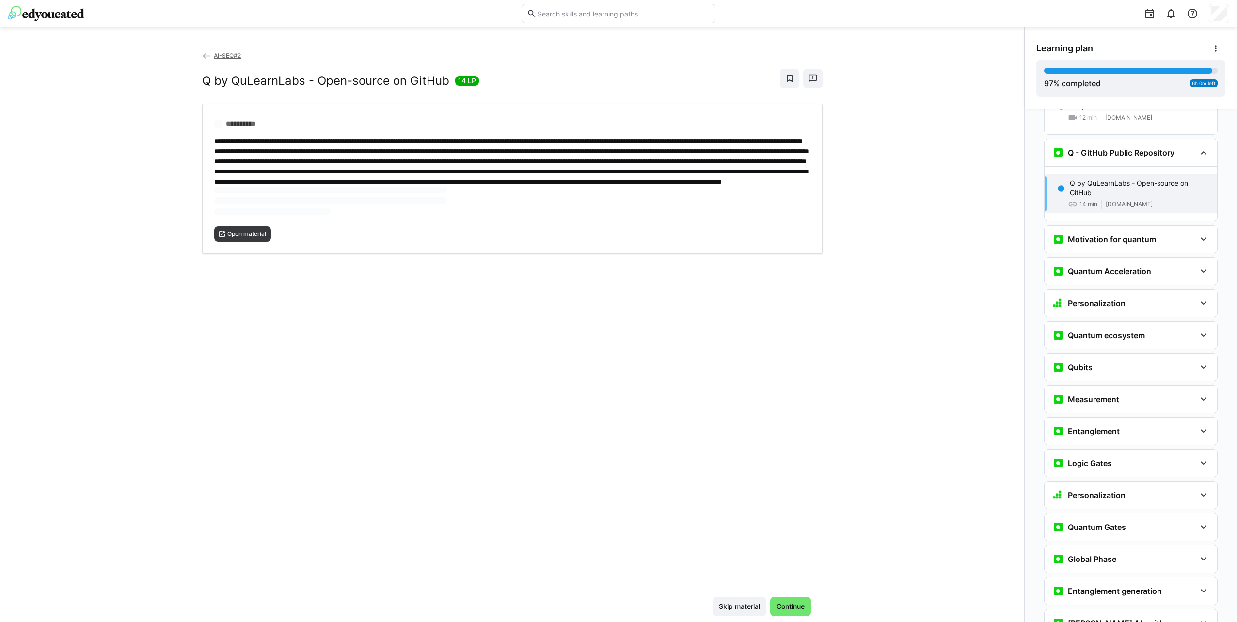
scroll to position [2858, 0]
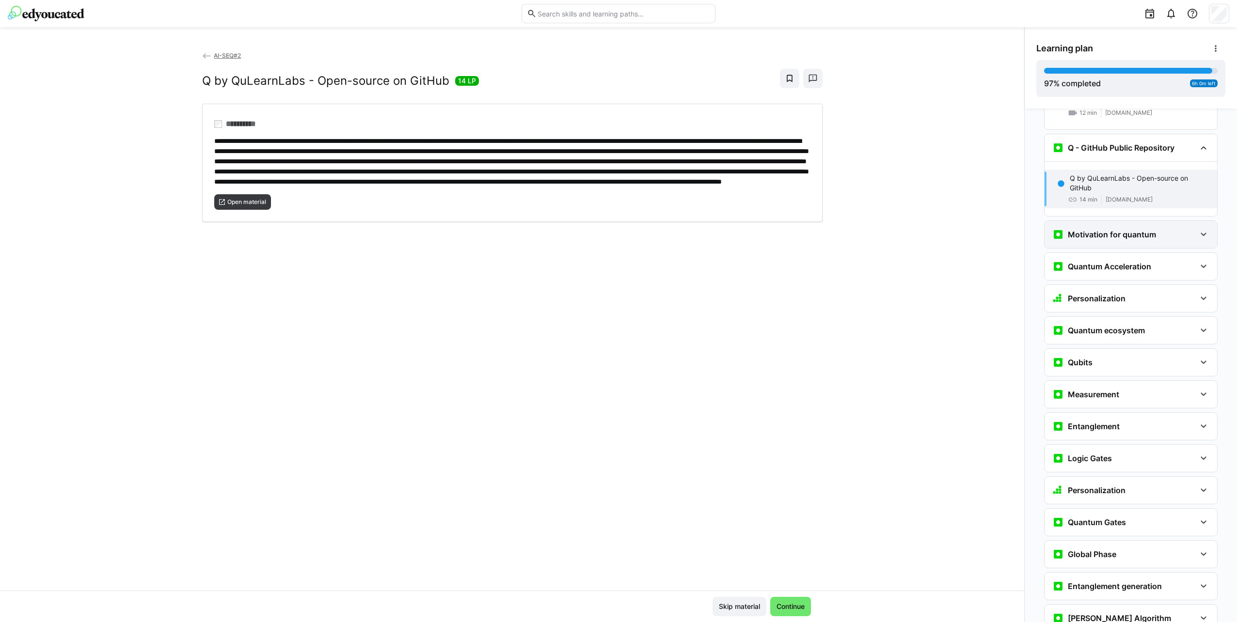
click at [1104, 221] on div "Motivation for quantum" at bounding box center [1130, 234] width 173 height 27
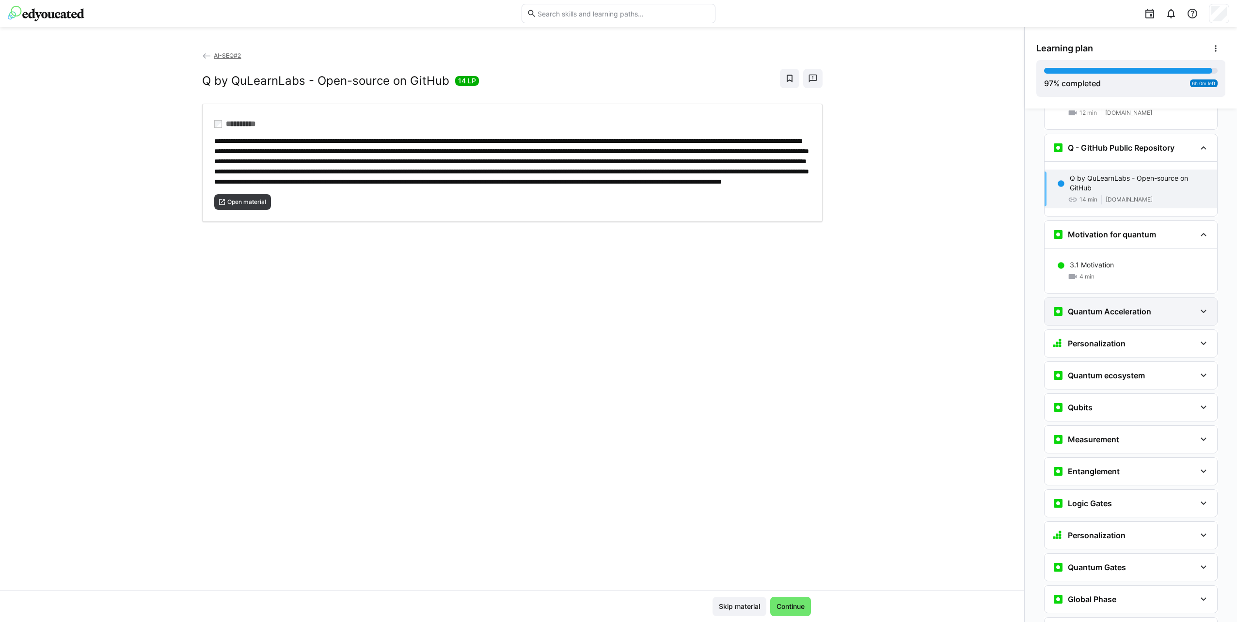
click at [1122, 298] on div "Quantum Acceleration" at bounding box center [1130, 311] width 173 height 27
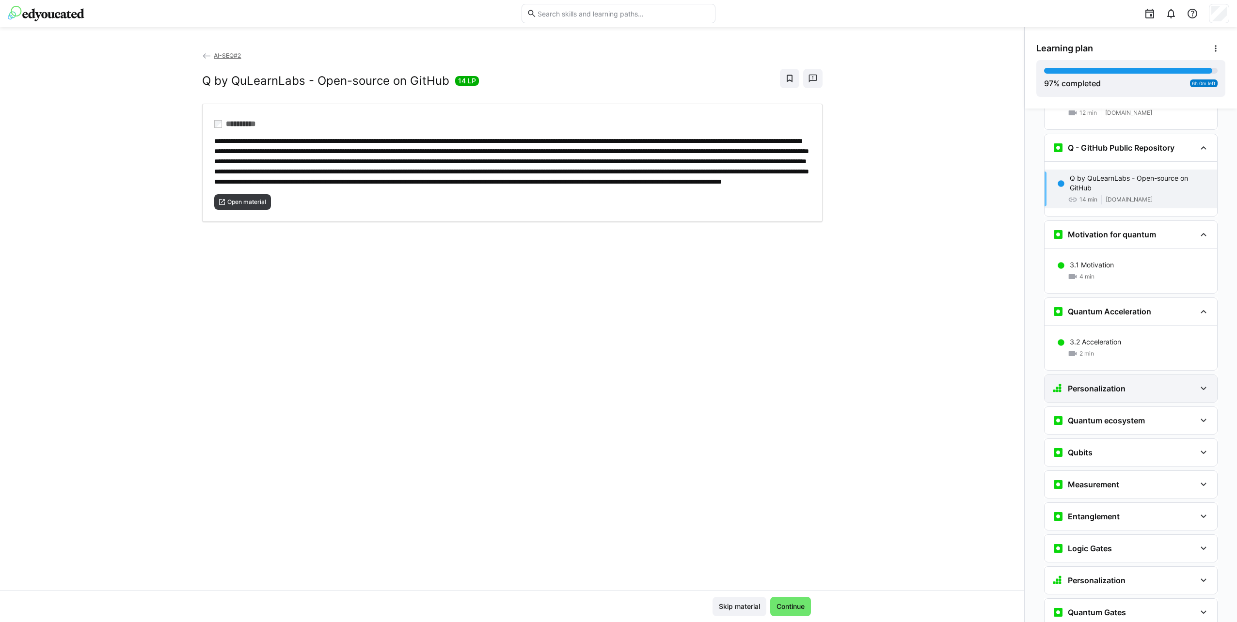
click at [1144, 375] on div "Personalization Question 1 Question 2 Question 3 Question 4 Question 5 Assessme…" at bounding box center [1130, 389] width 173 height 28
click at [1128, 416] on h3 "Quantum ecosystem" at bounding box center [1105, 421] width 77 height 10
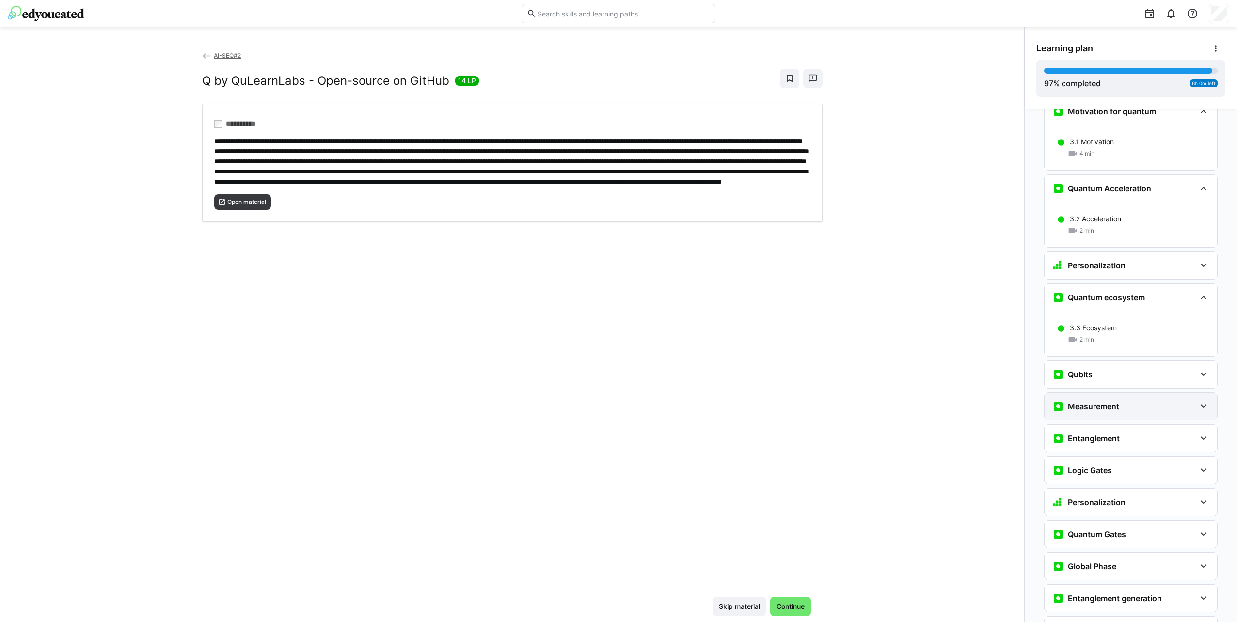
scroll to position [3003, 0]
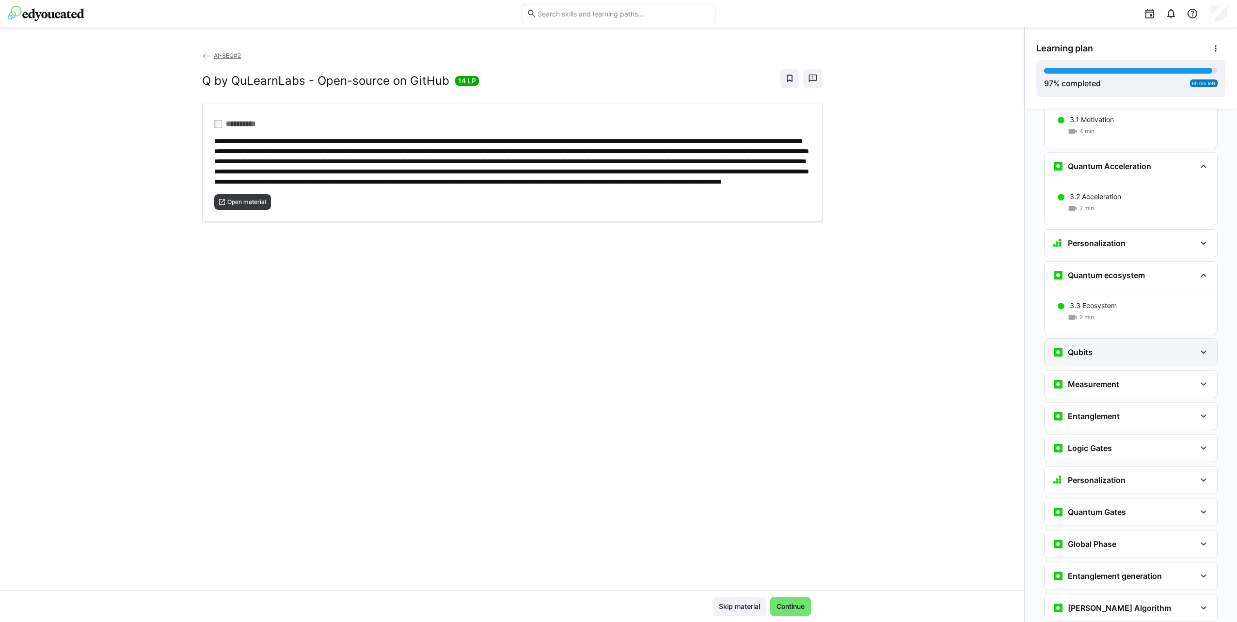
click at [1112, 346] on div "Qubits" at bounding box center [1123, 352] width 143 height 12
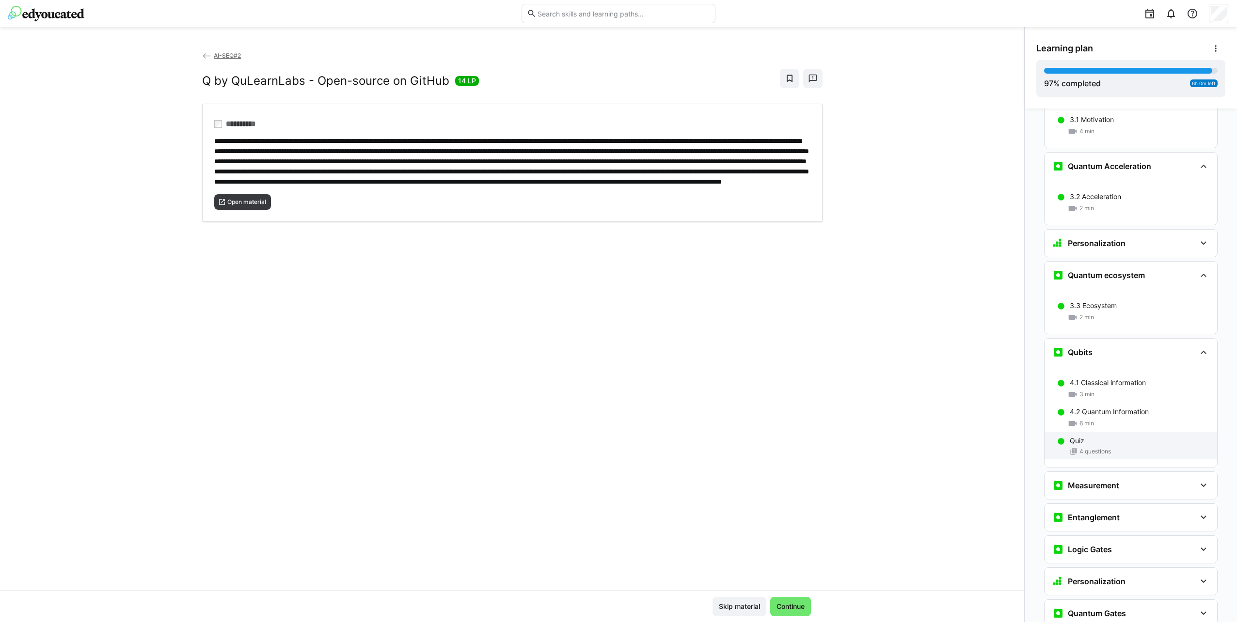
click at [1136, 436] on div "Quiz" at bounding box center [1139, 441] width 140 height 10
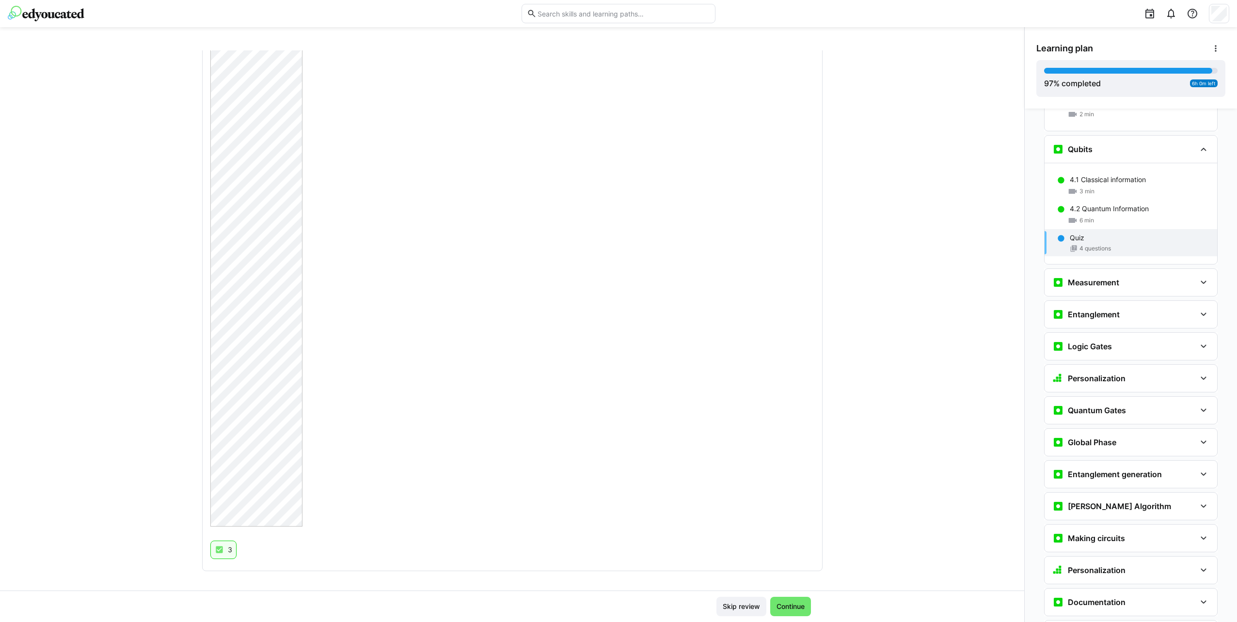
scroll to position [1337, 0]
click at [1082, 278] on h3 "Measurement" at bounding box center [1092, 283] width 51 height 10
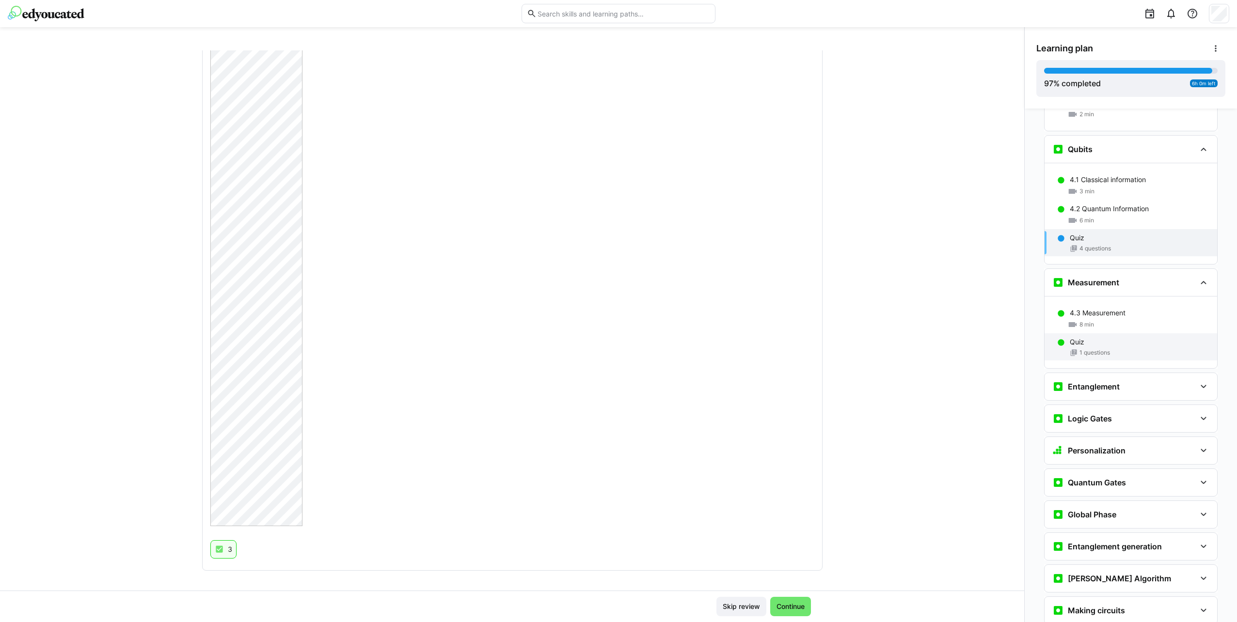
click at [1107, 349] on div "1 questions" at bounding box center [1139, 353] width 140 height 8
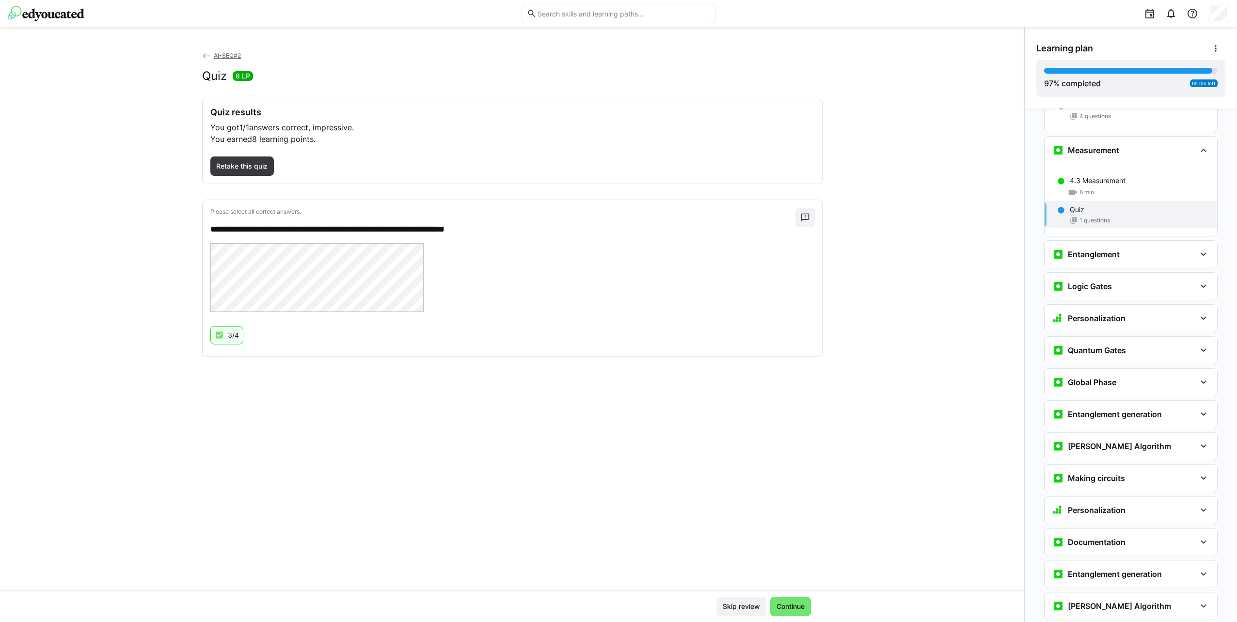
scroll to position [3340, 0]
click at [1157, 240] on div "Entanglement" at bounding box center [1130, 253] width 173 height 27
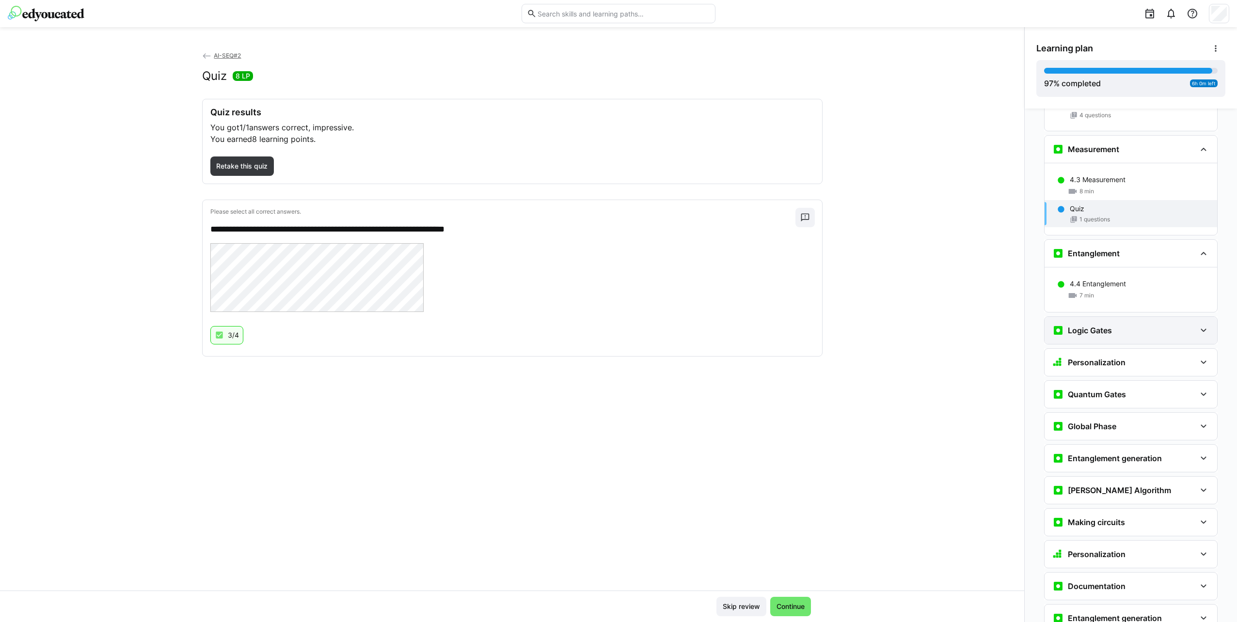
click at [1131, 325] on div "Logic Gates" at bounding box center [1123, 331] width 143 height 12
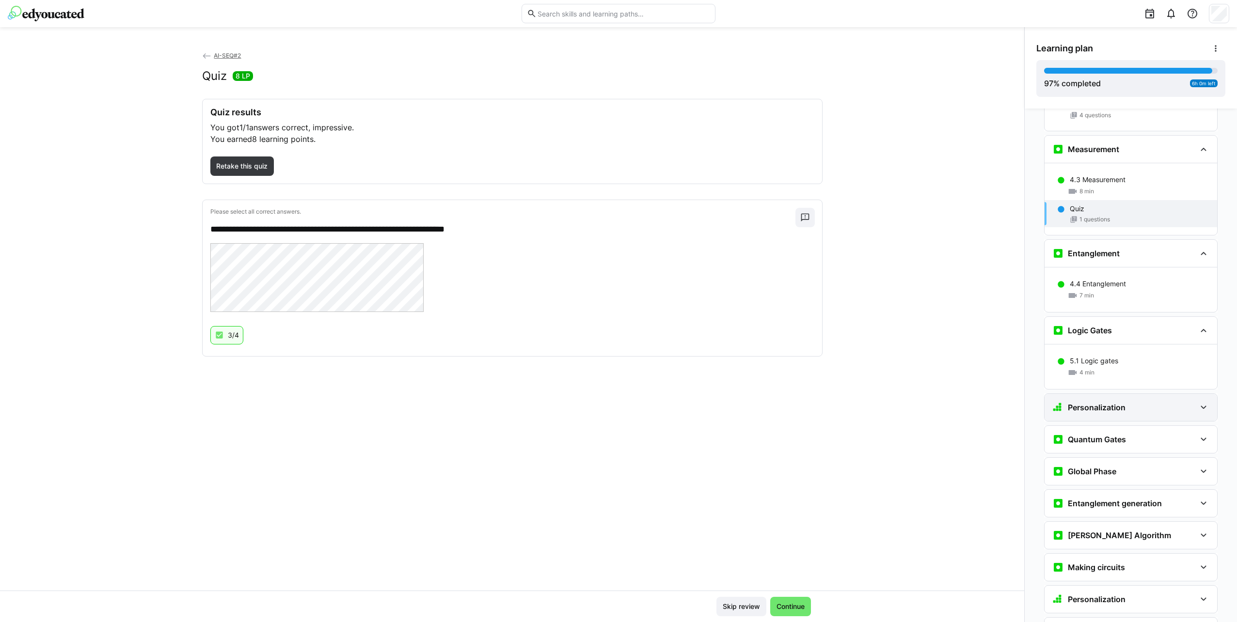
click at [1131, 402] on div "Personalization" at bounding box center [1123, 408] width 143 height 12
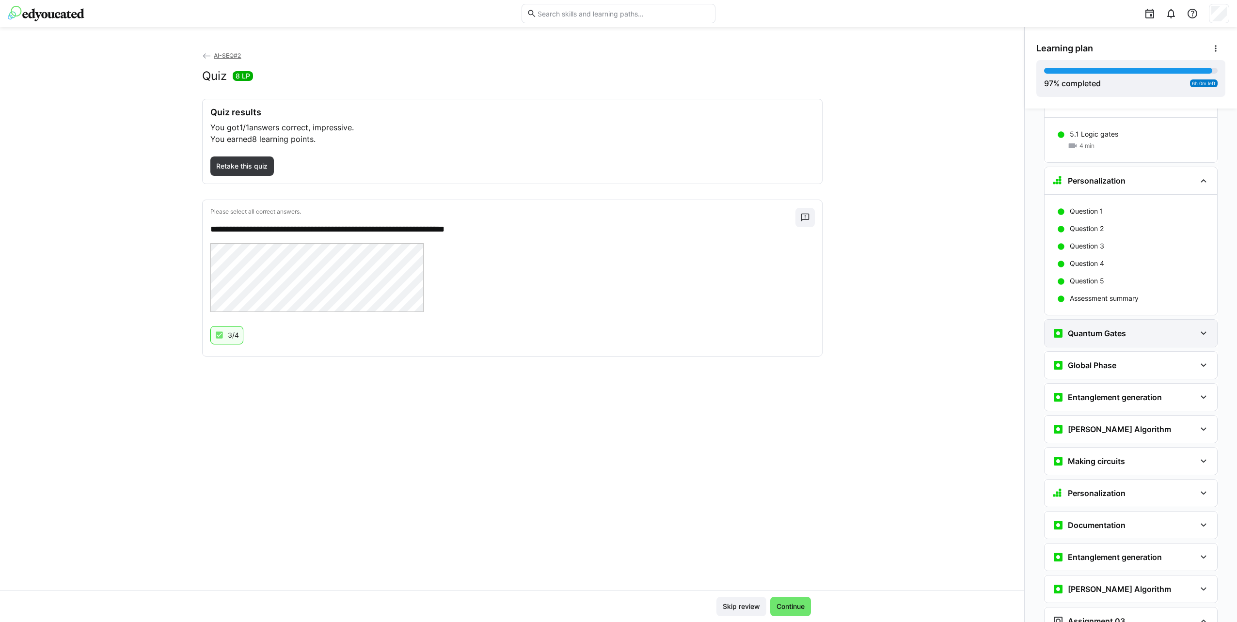
scroll to position [3582, 0]
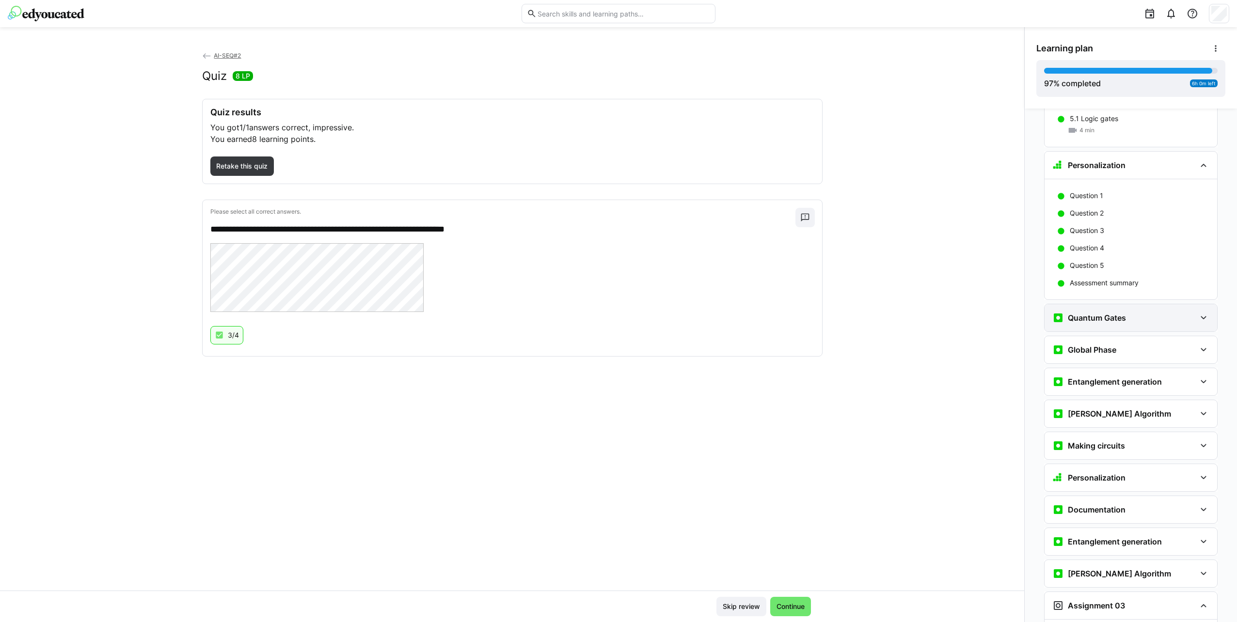
click at [1112, 304] on div "Quantum Gates" at bounding box center [1130, 317] width 173 height 27
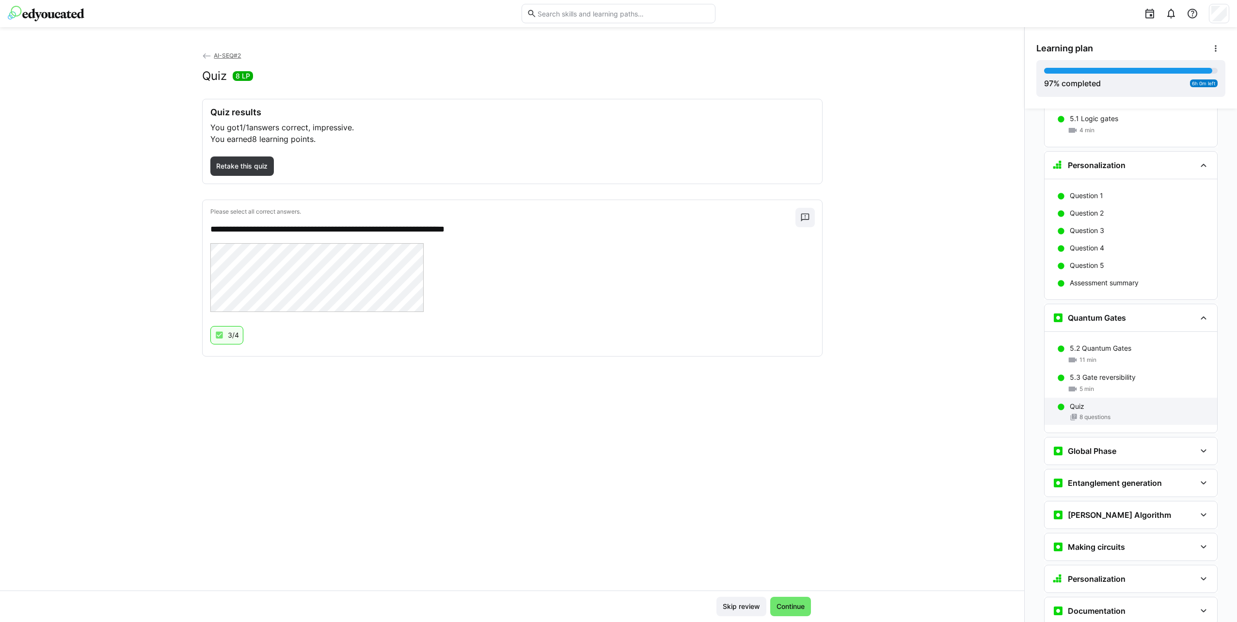
click at [1126, 413] on div "8 questions" at bounding box center [1139, 417] width 140 height 8
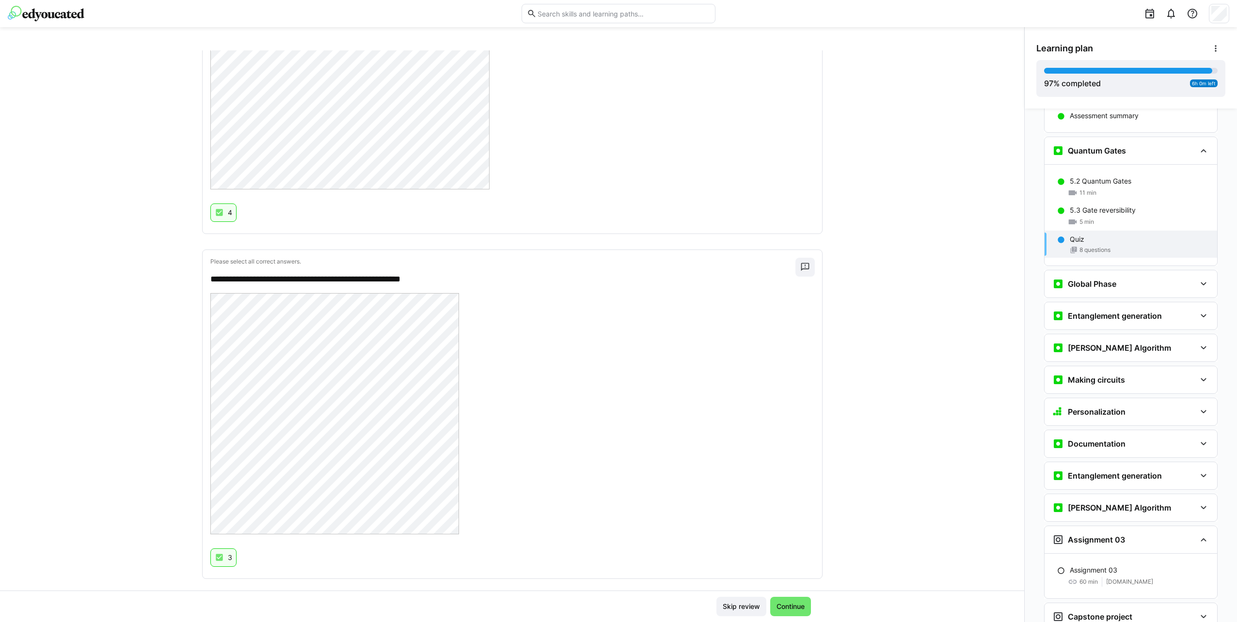
scroll to position [2041, 0]
click at [1130, 278] on div "Global Phase" at bounding box center [1123, 284] width 143 height 12
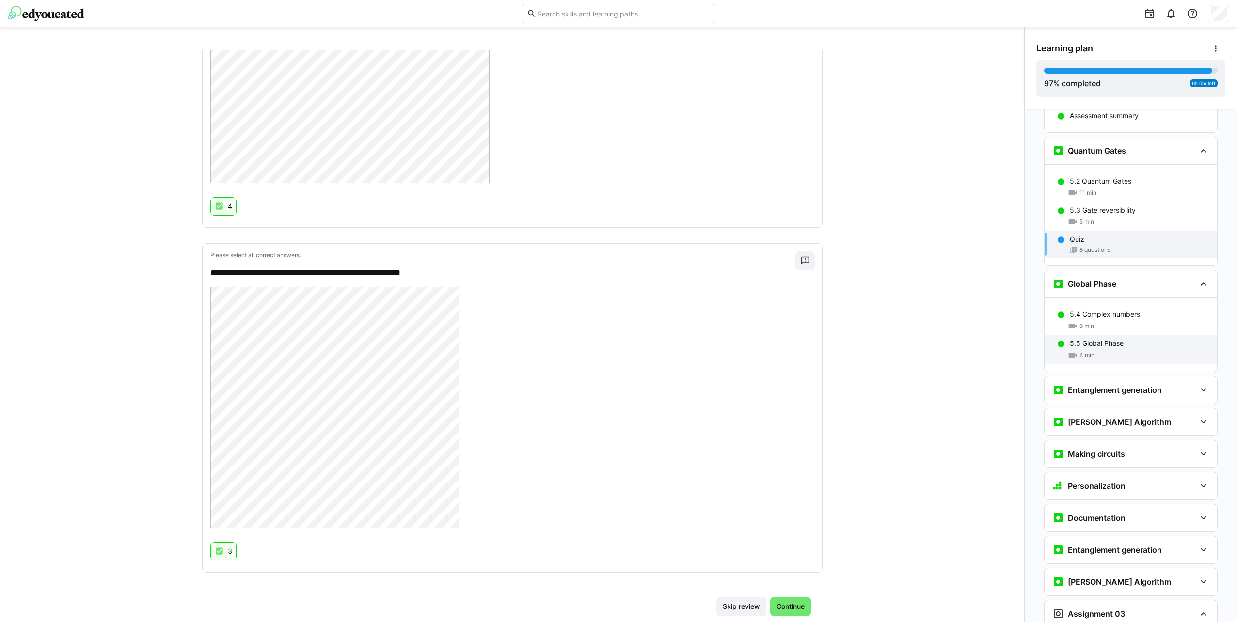
click at [1125, 339] on div "5.5 Global Phase" at bounding box center [1139, 344] width 140 height 10
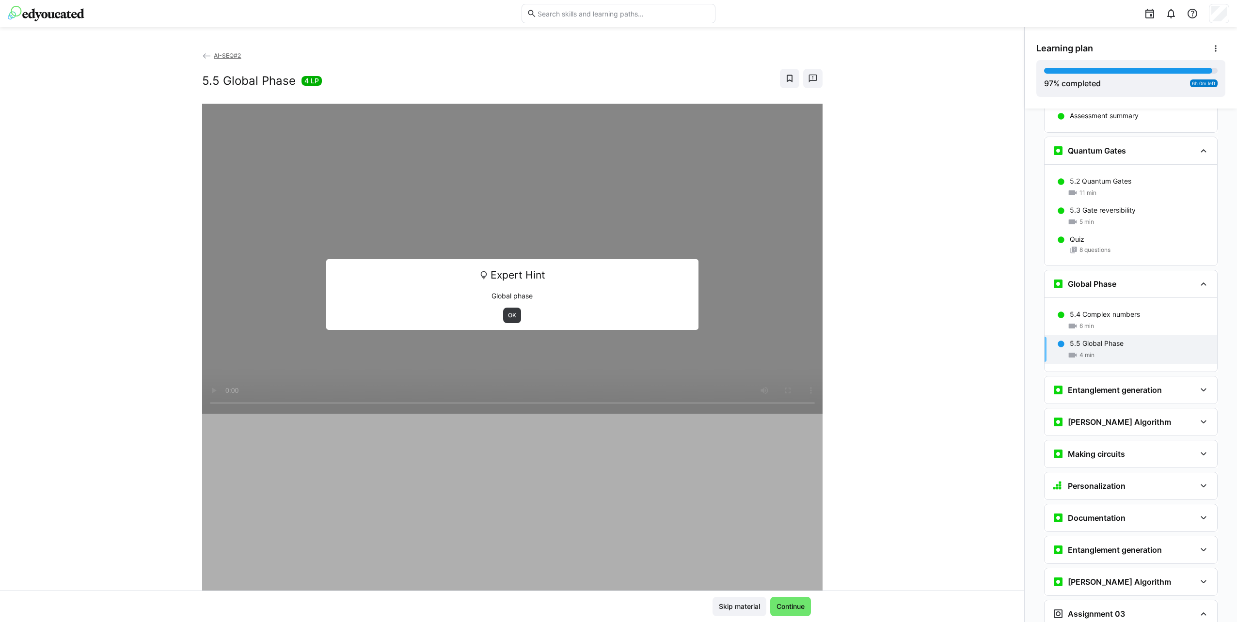
scroll to position [3882, 0]
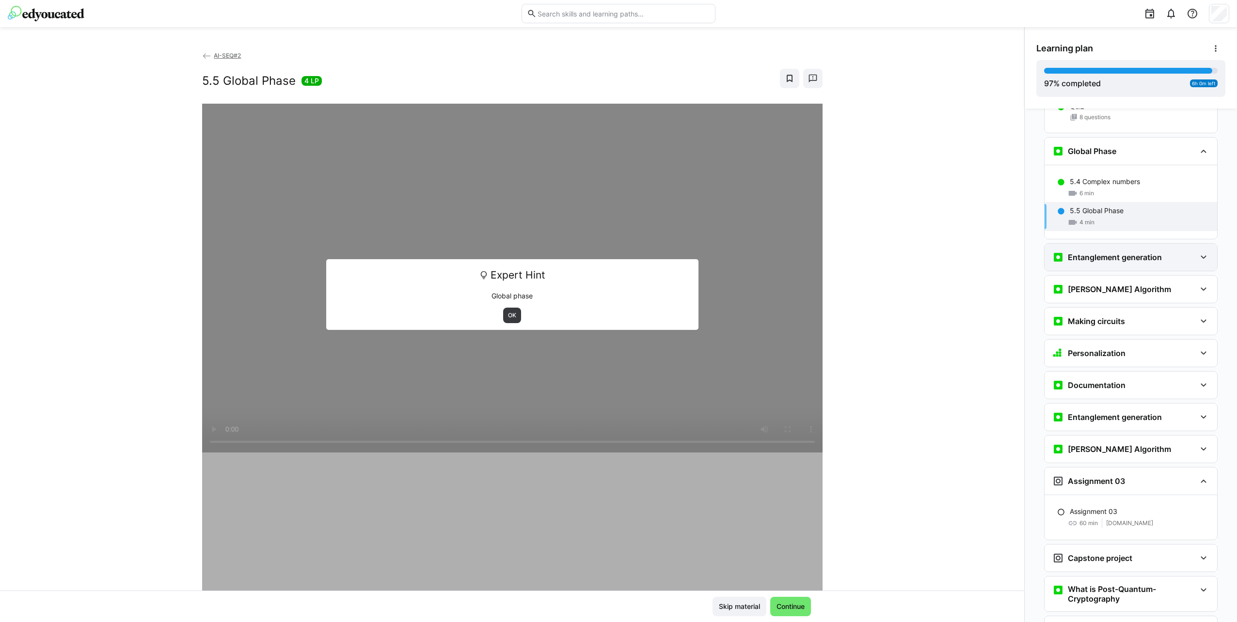
click at [1123, 252] on h3 "Entanglement generation" at bounding box center [1114, 257] width 94 height 10
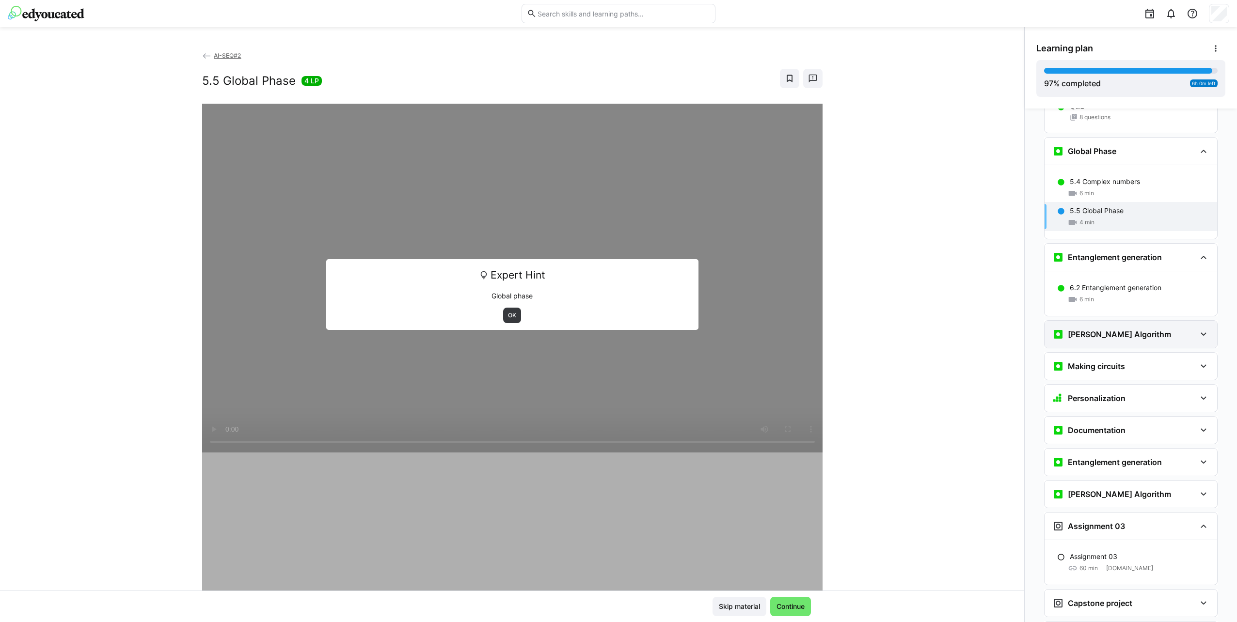
click at [1135, 321] on div "[PERSON_NAME] Algorithm" at bounding box center [1130, 334] width 173 height 27
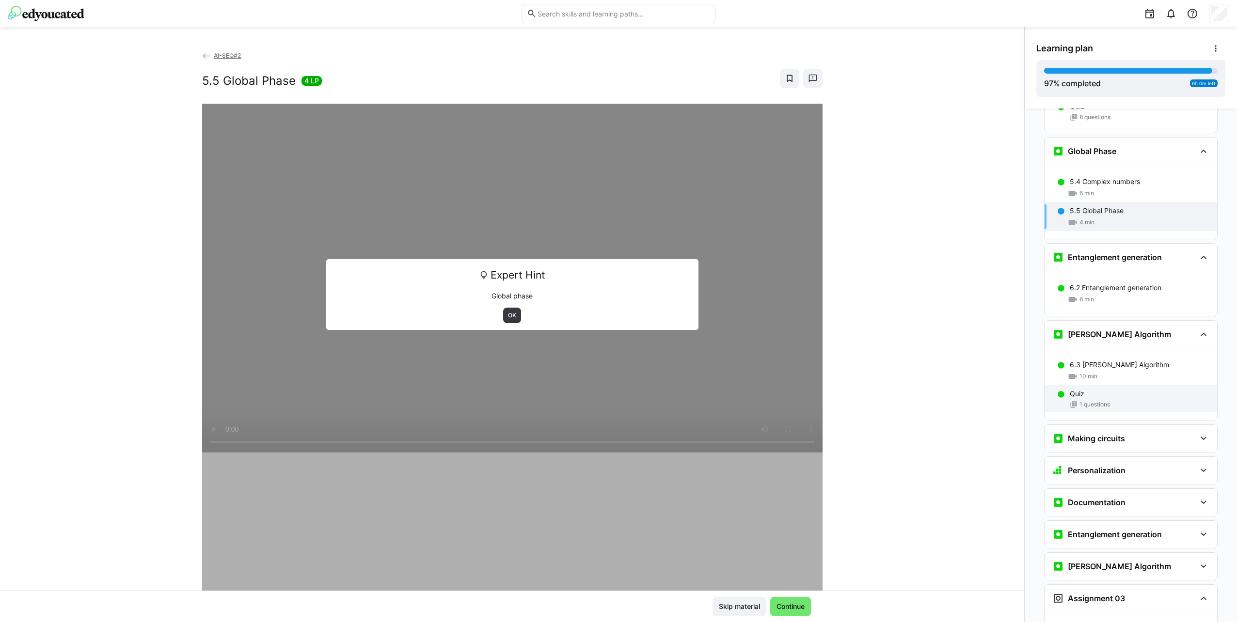
click at [1131, 389] on div "Quiz" at bounding box center [1139, 394] width 140 height 10
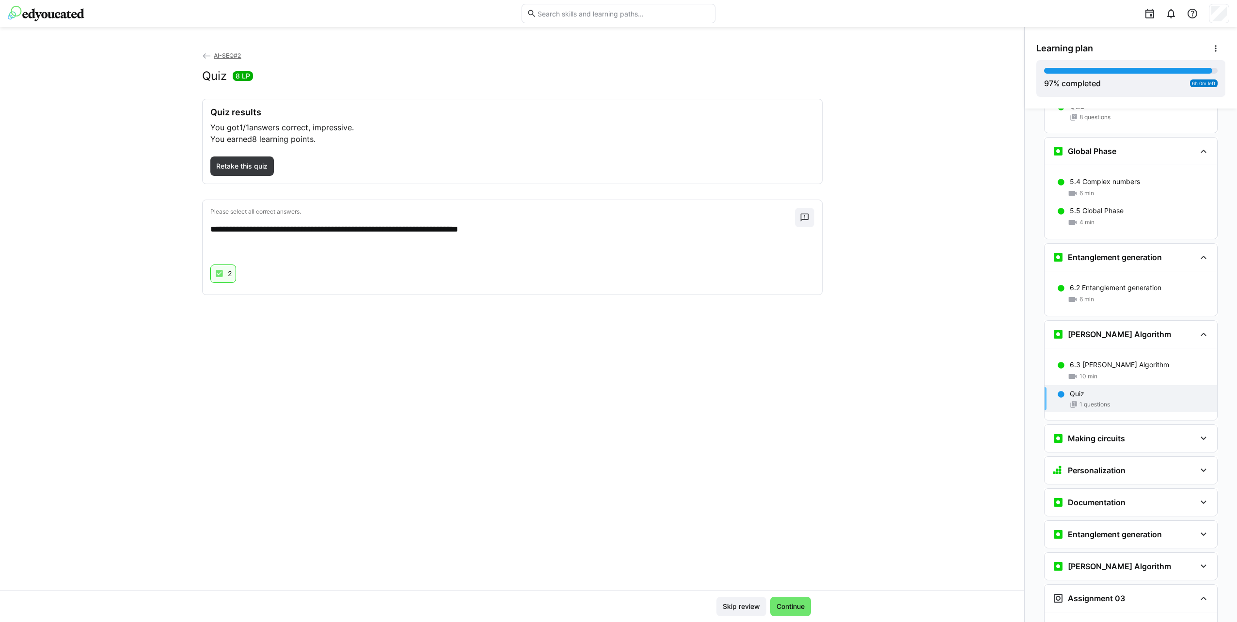
scroll to position [4064, 0]
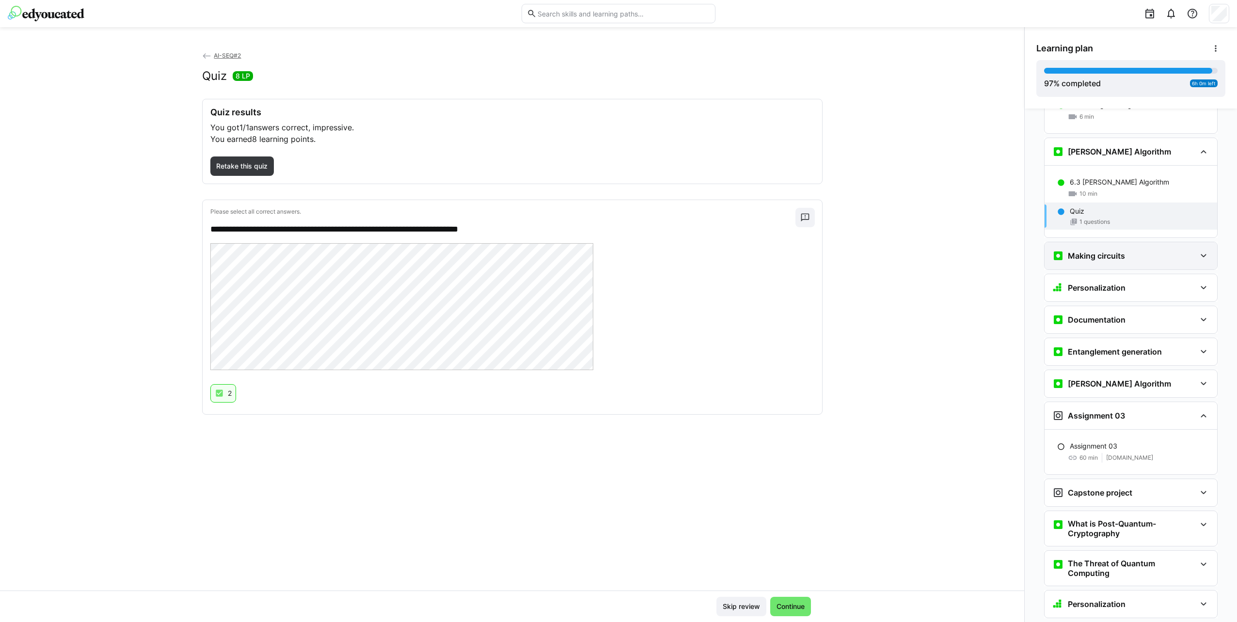
click at [1093, 251] on h3 "Making circuits" at bounding box center [1095, 256] width 57 height 10
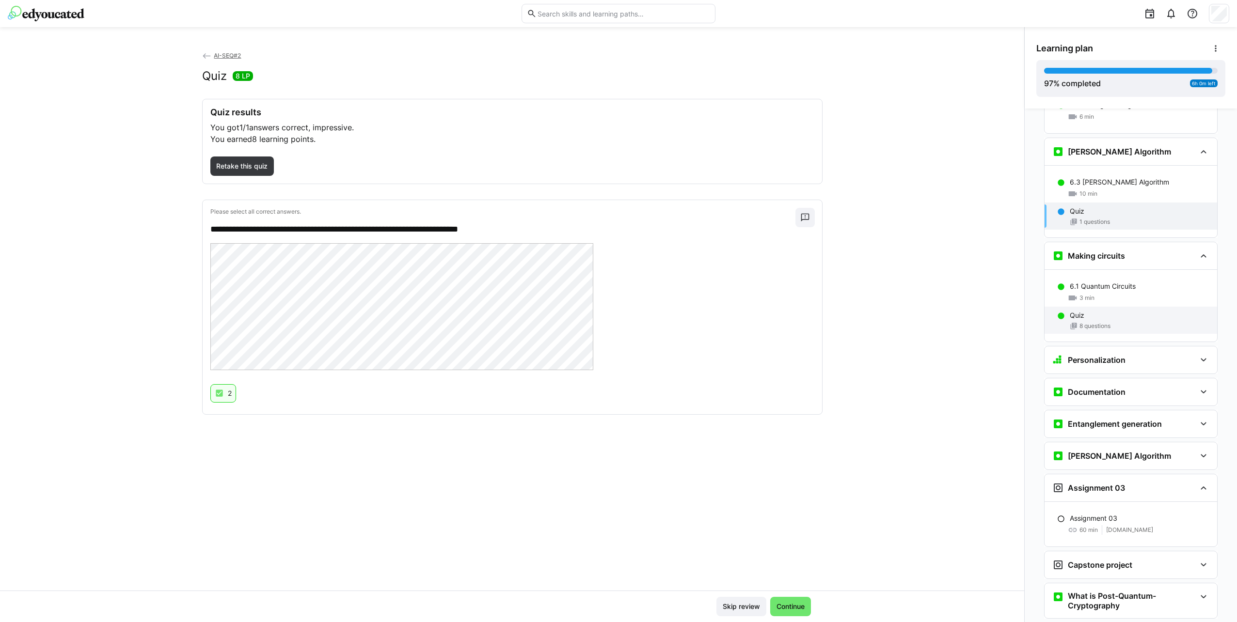
click at [1111, 307] on div "Quiz 8 questions" at bounding box center [1130, 320] width 173 height 27
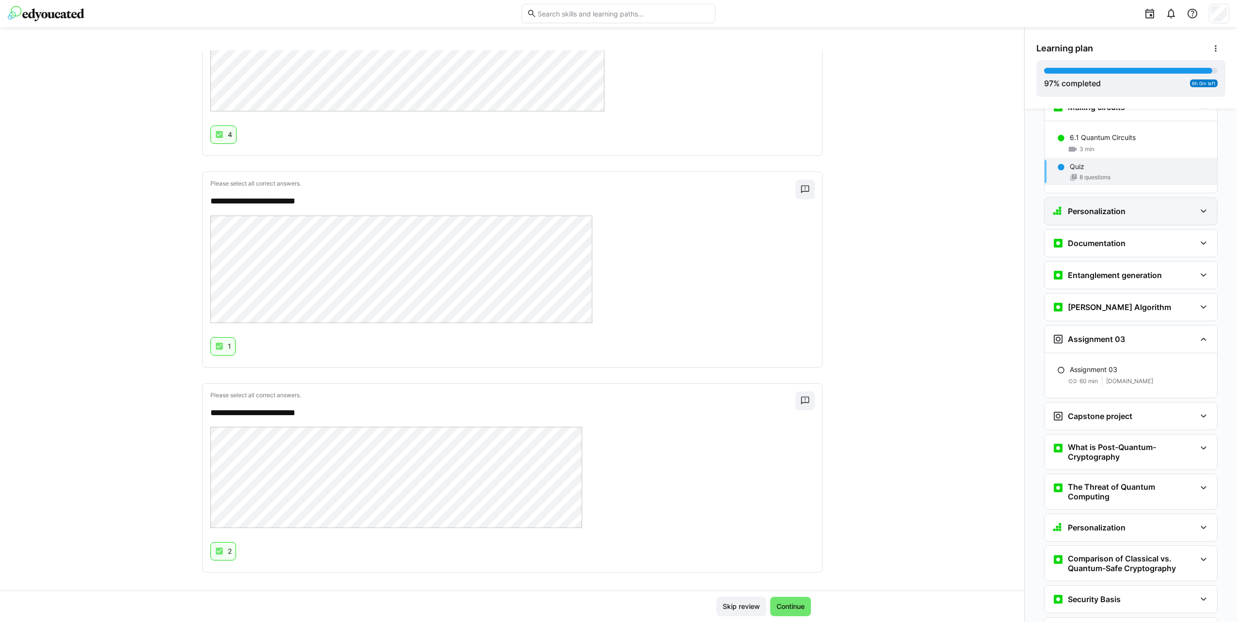
scroll to position [4168, 0]
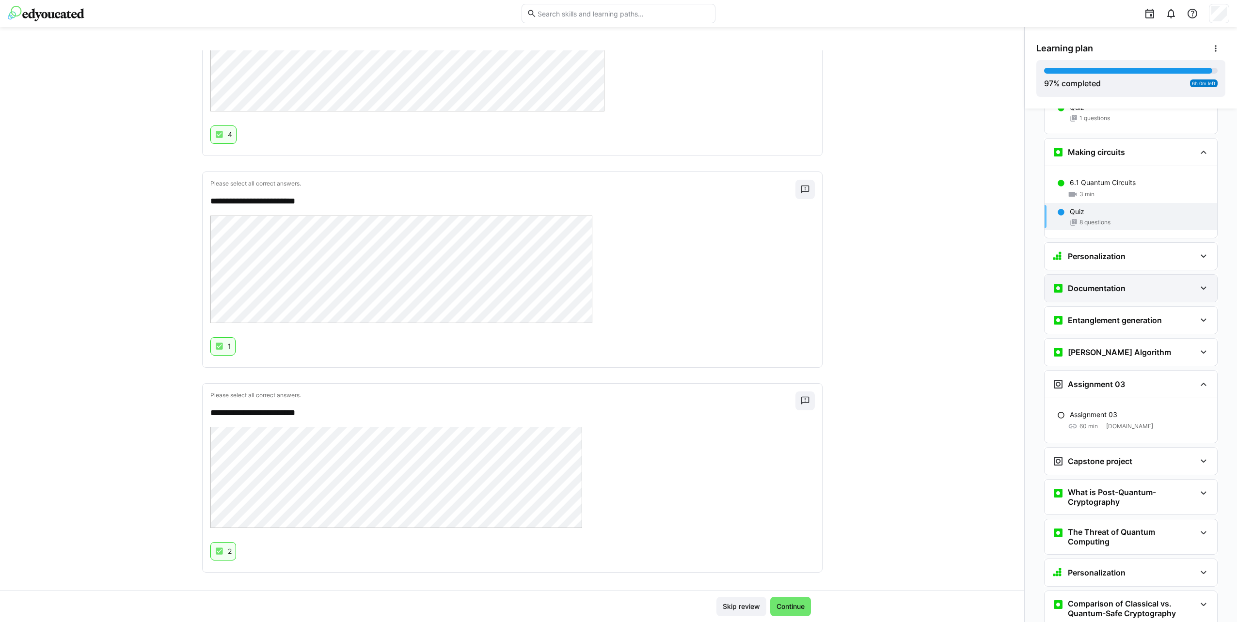
click at [1118, 283] on h3 "Documentation" at bounding box center [1096, 288] width 58 height 10
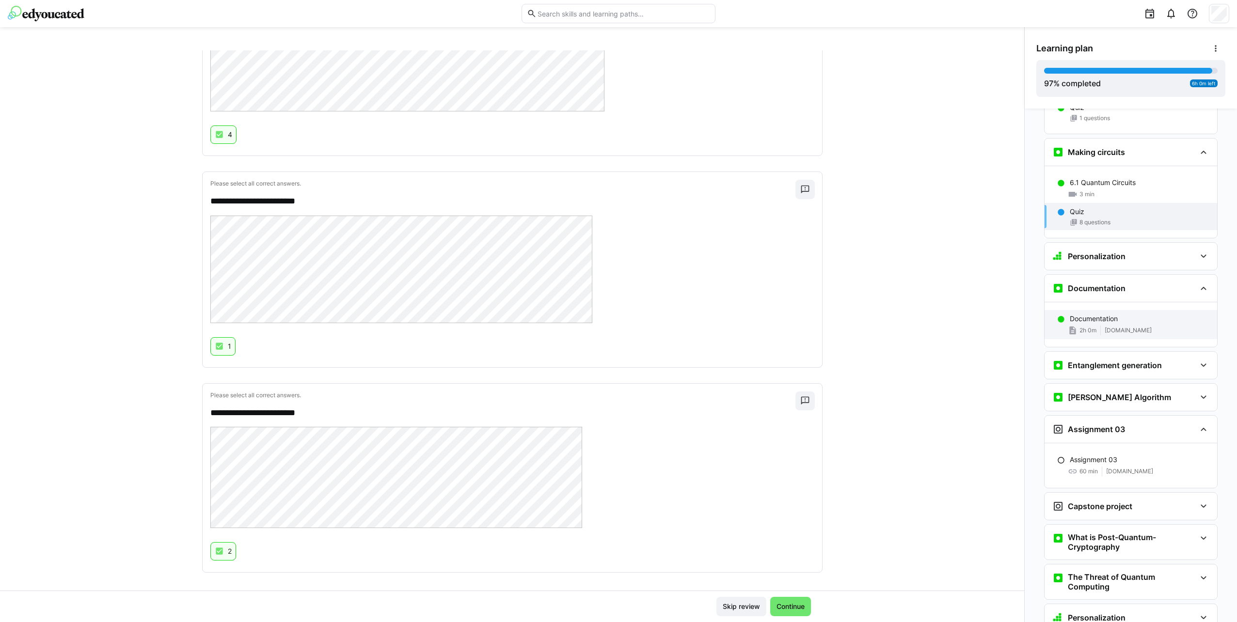
click at [1123, 310] on div "Documentation 2h 0m [DOMAIN_NAME]" at bounding box center [1130, 324] width 173 height 29
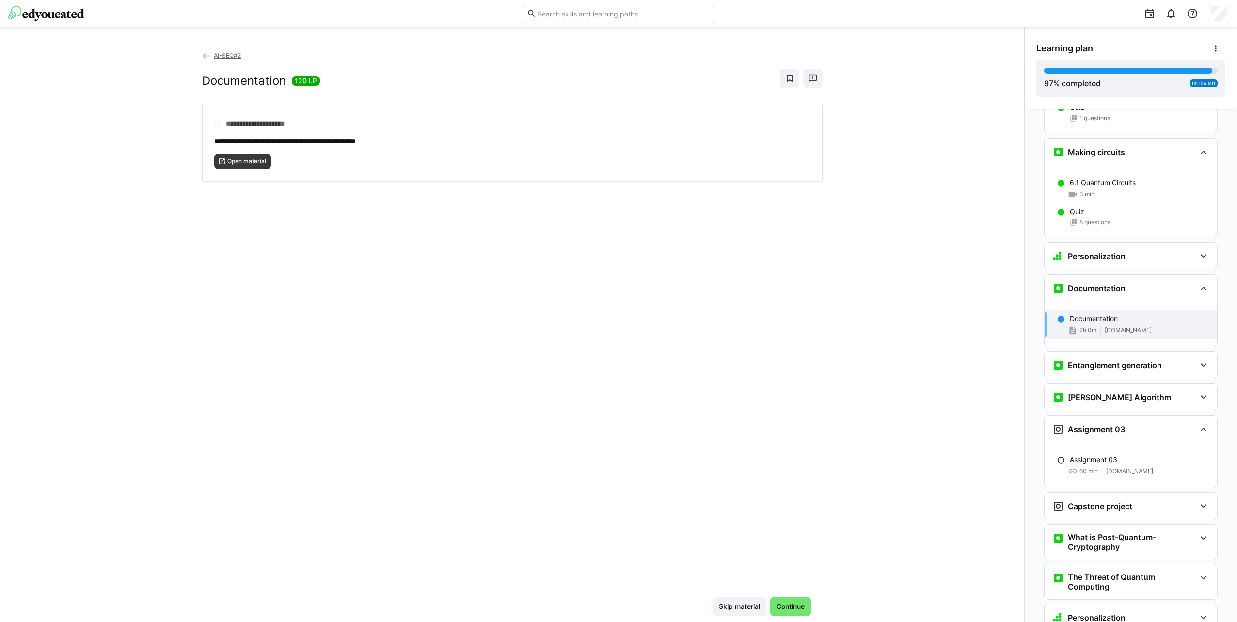
scroll to position [4304, 0]
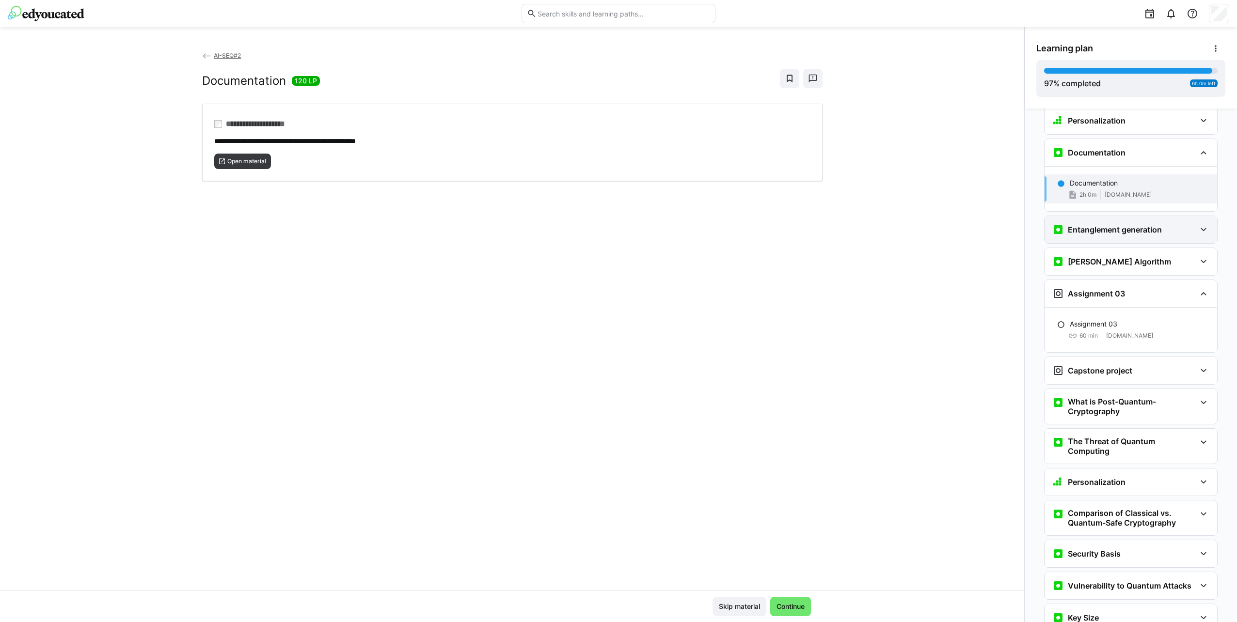
click at [1109, 225] on h3 "Entanglement generation" at bounding box center [1114, 230] width 94 height 10
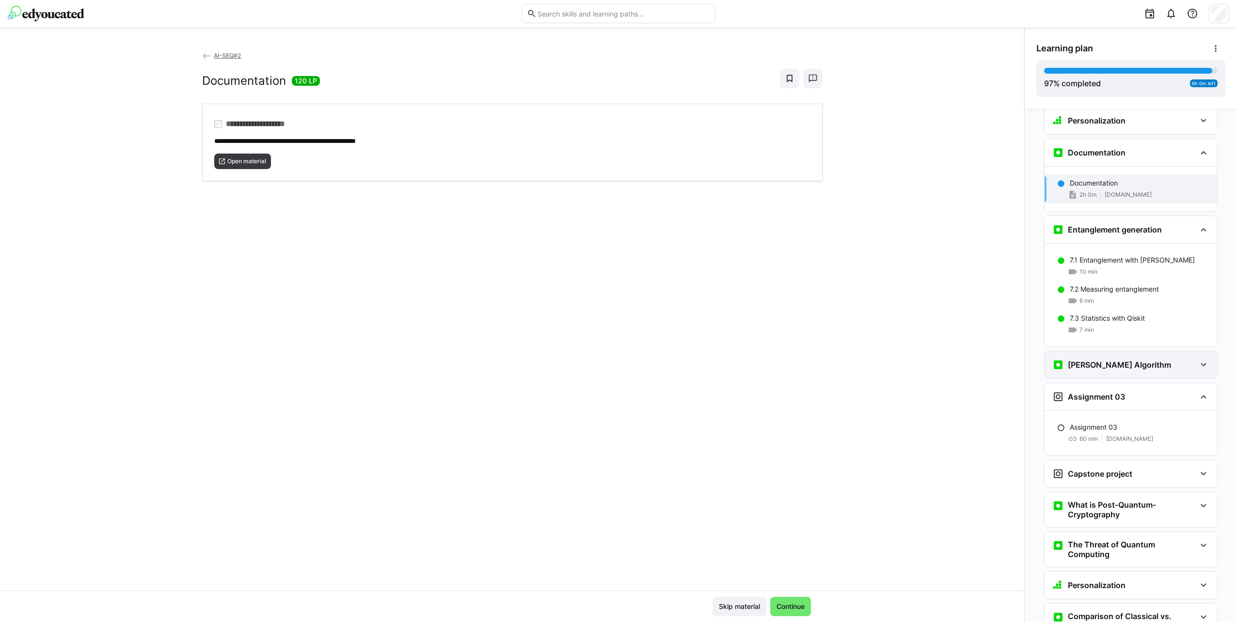
click at [1134, 359] on div "[PERSON_NAME] Algorithm" at bounding box center [1123, 365] width 143 height 12
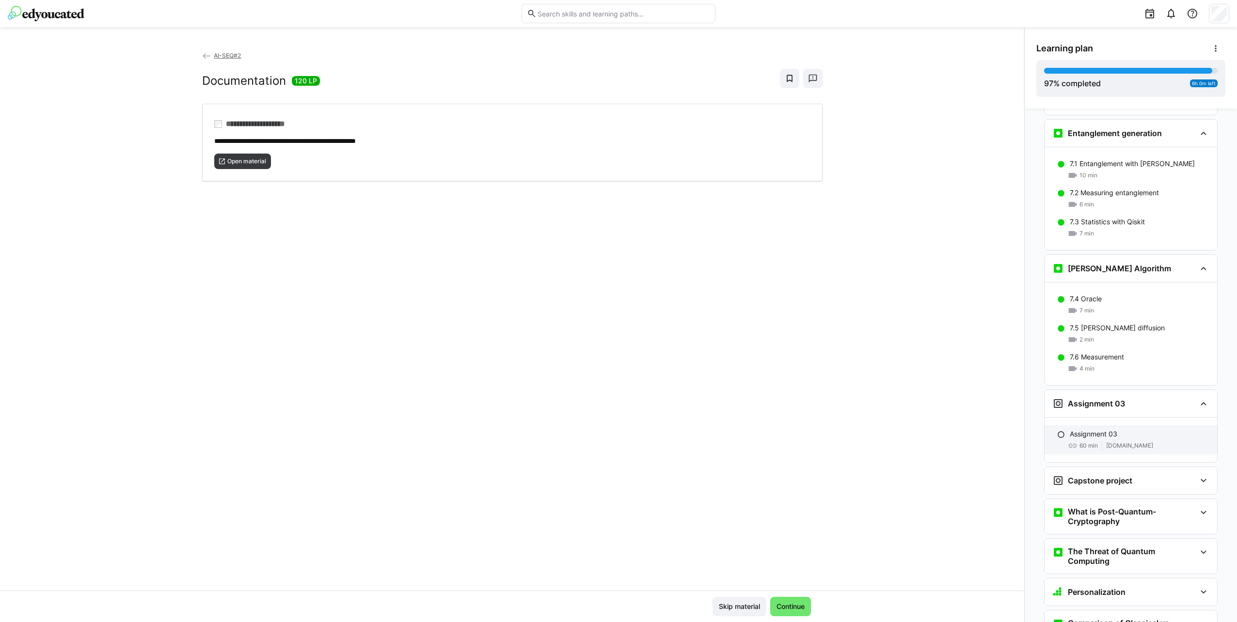
scroll to position [4401, 0]
click at [1143, 474] on div "Capstone project" at bounding box center [1123, 480] width 143 height 12
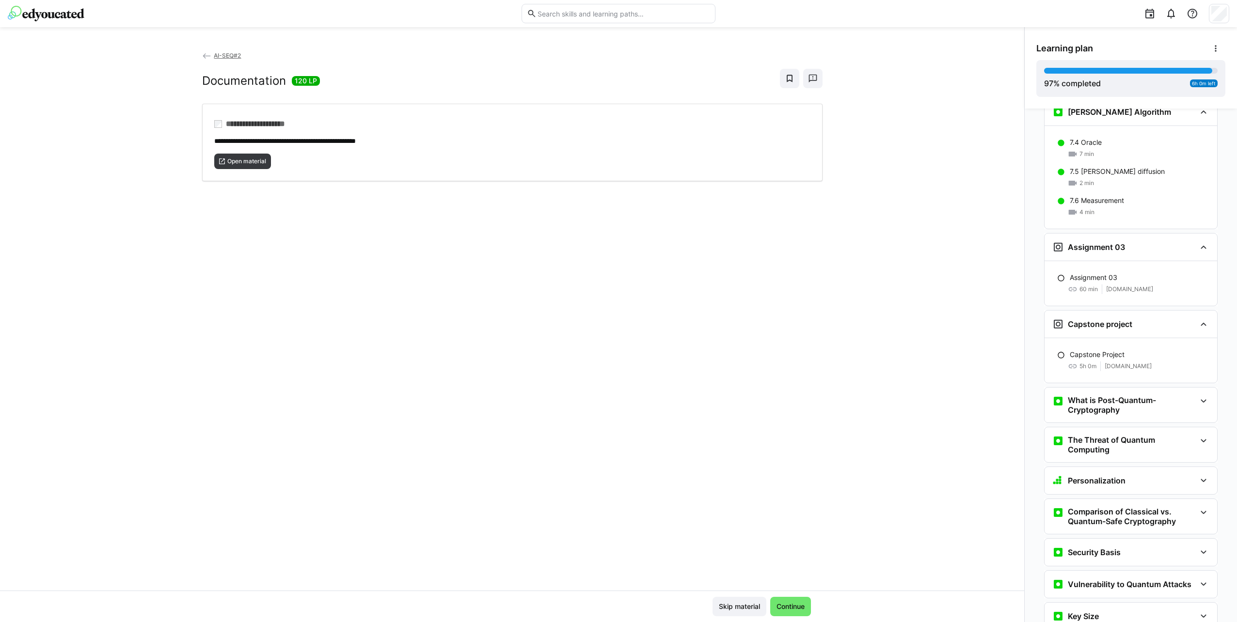
scroll to position [4595, 0]
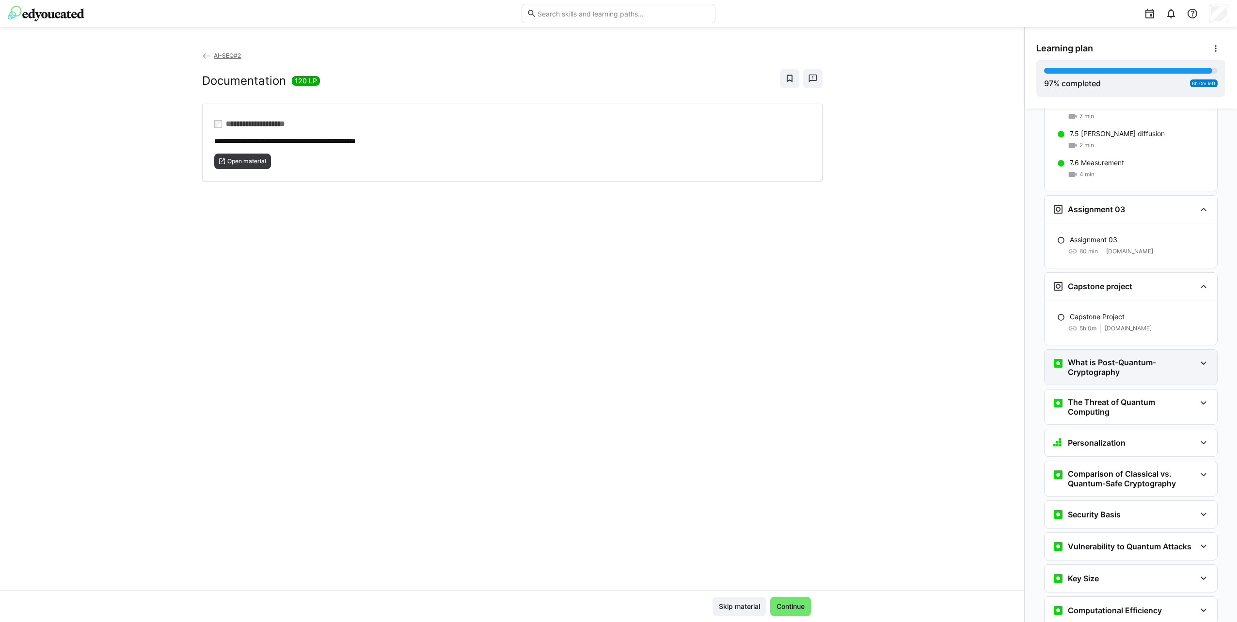
click at [1115, 358] on h3 "What is Post-Quantum-Cryptography" at bounding box center [1131, 367] width 128 height 19
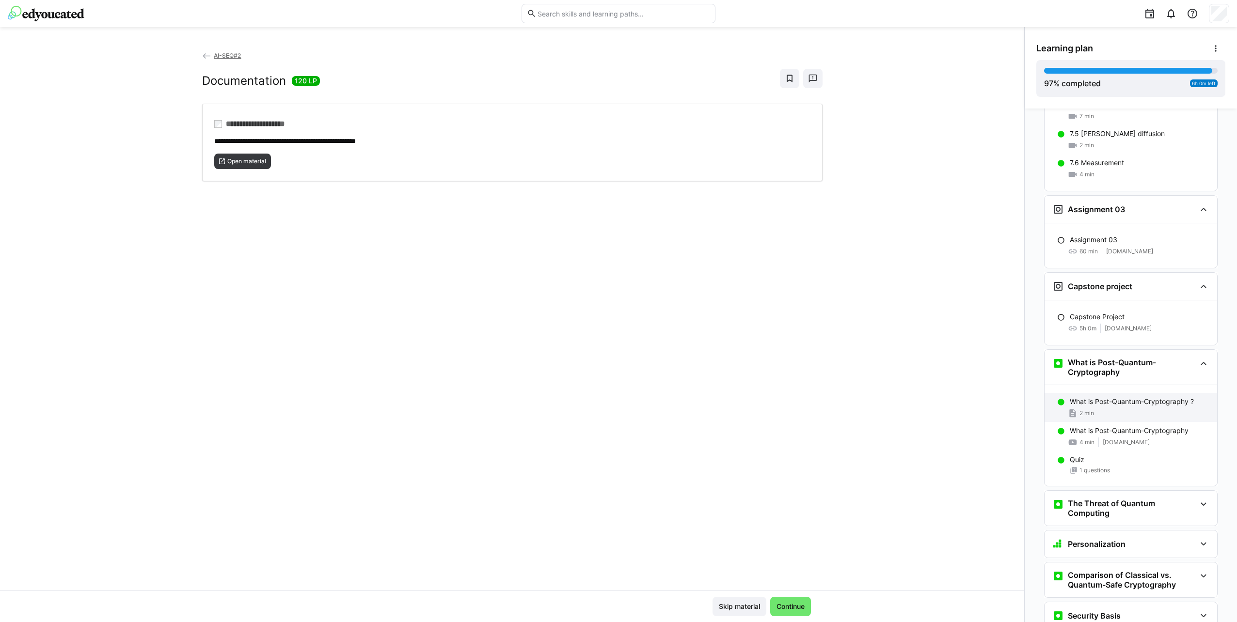
click at [1125, 408] on div "2 min" at bounding box center [1139, 413] width 140 height 10
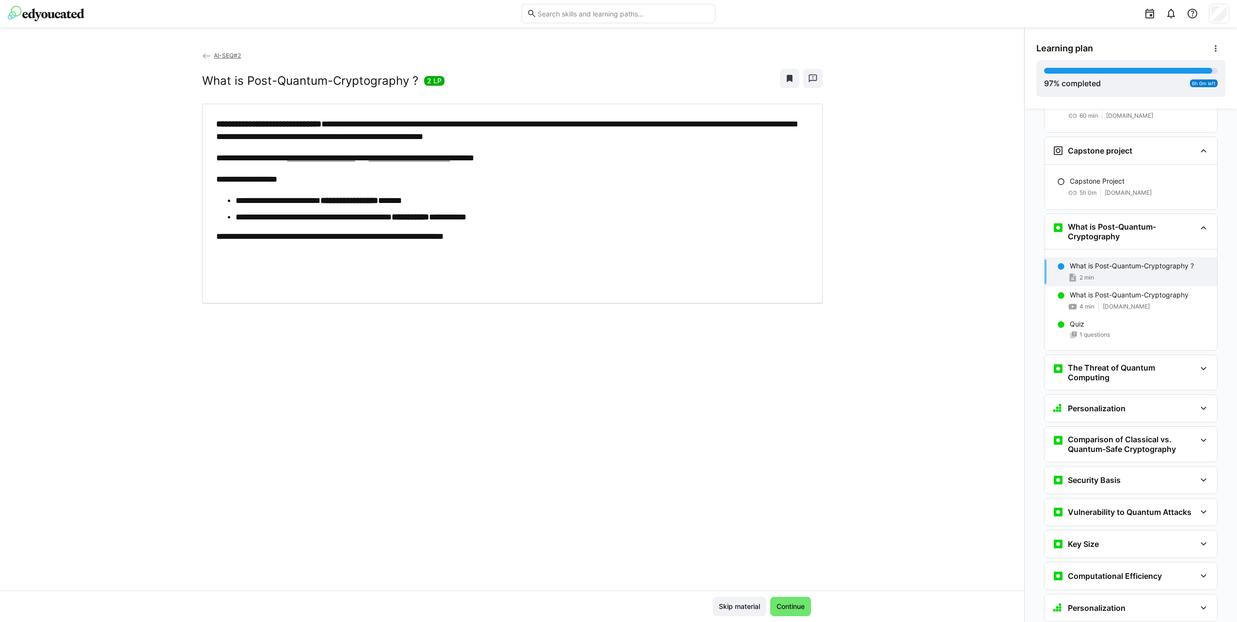
scroll to position [4804, 0]
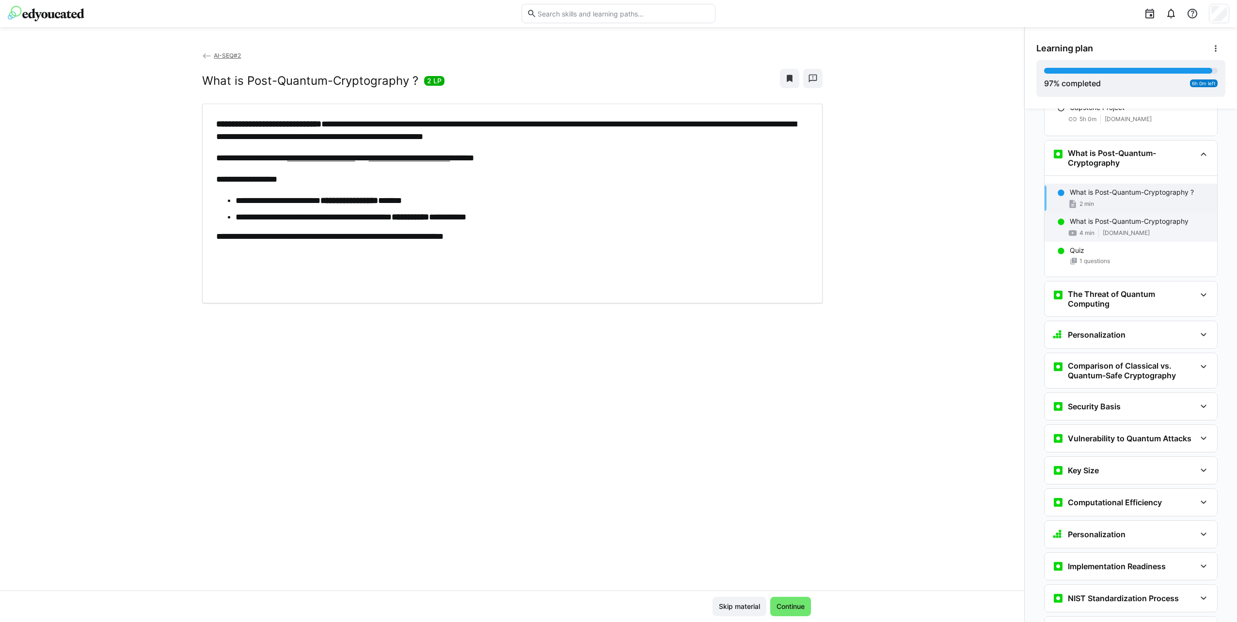
click at [1129, 229] on span "[DOMAIN_NAME]" at bounding box center [1125, 233] width 47 height 8
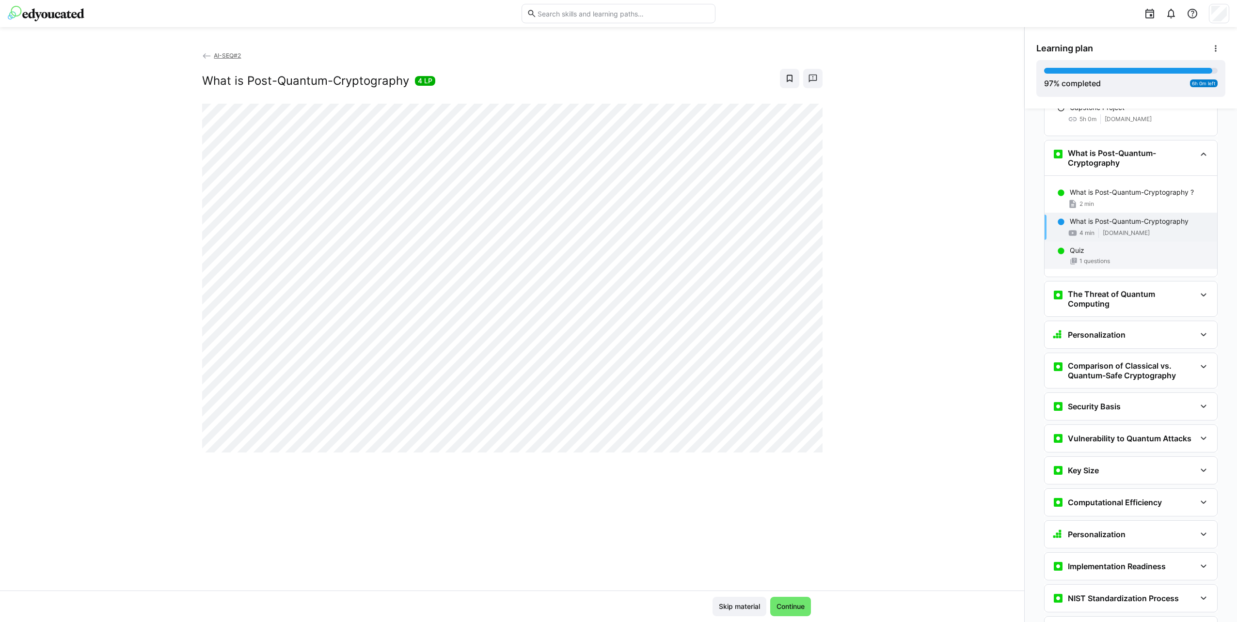
click at [1118, 246] on div "Quiz" at bounding box center [1139, 251] width 140 height 10
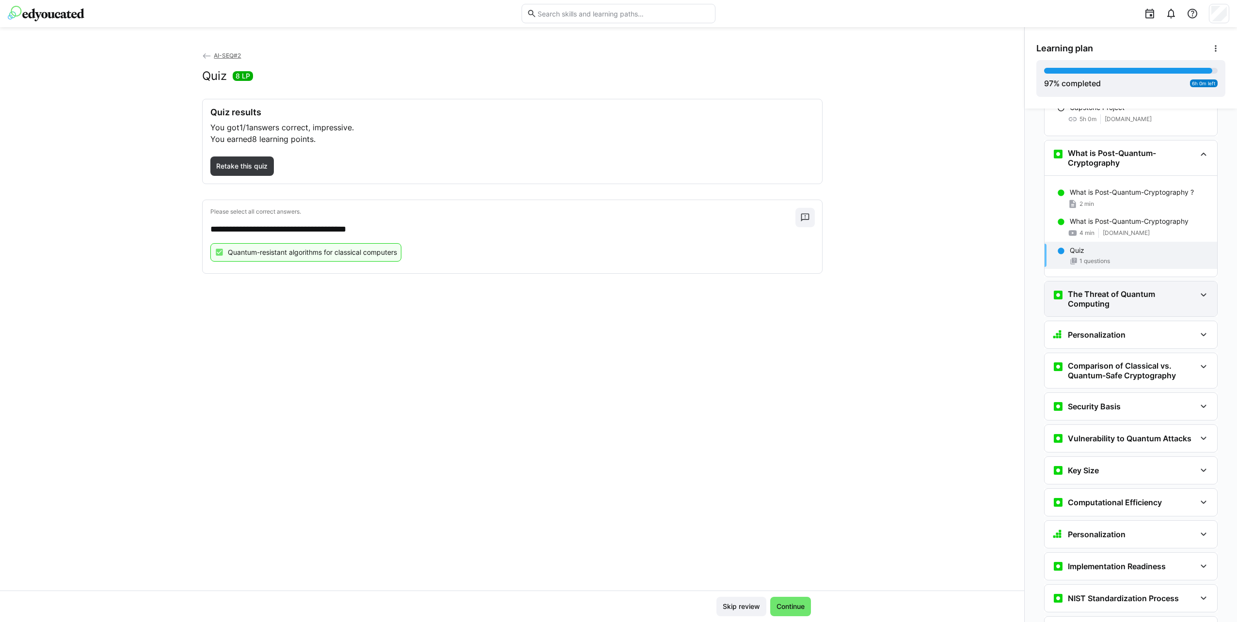
click at [1135, 289] on h3 "The Threat of Quantum Computing" at bounding box center [1131, 298] width 128 height 19
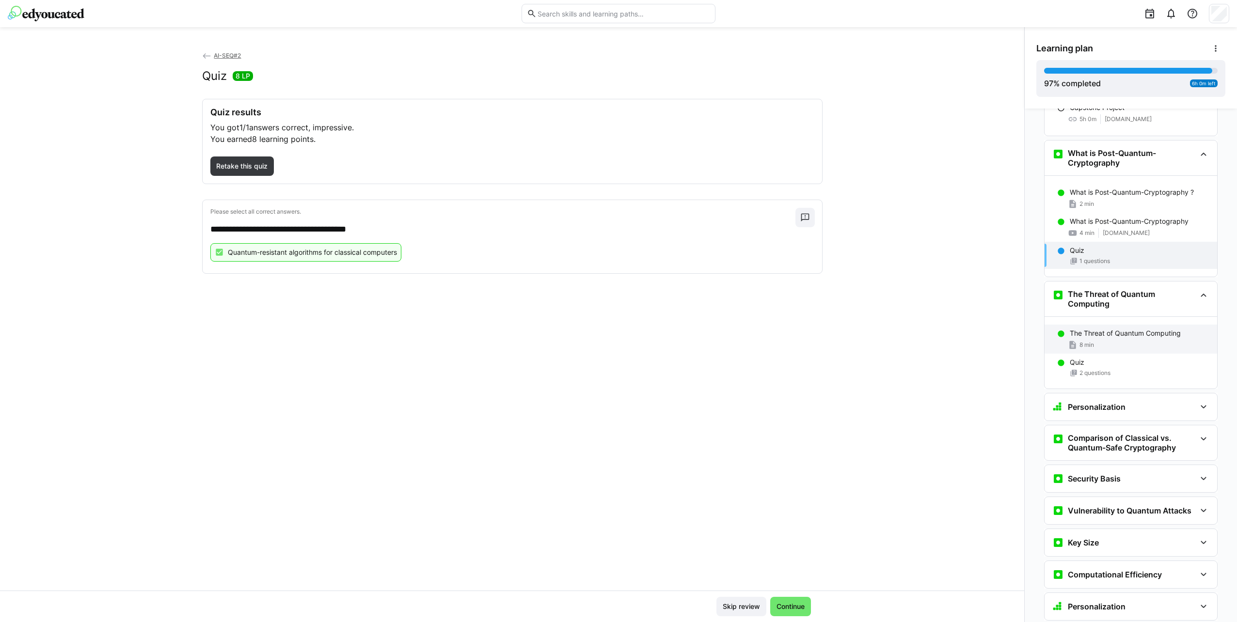
click at [1141, 340] on div "8 min" at bounding box center [1139, 345] width 140 height 10
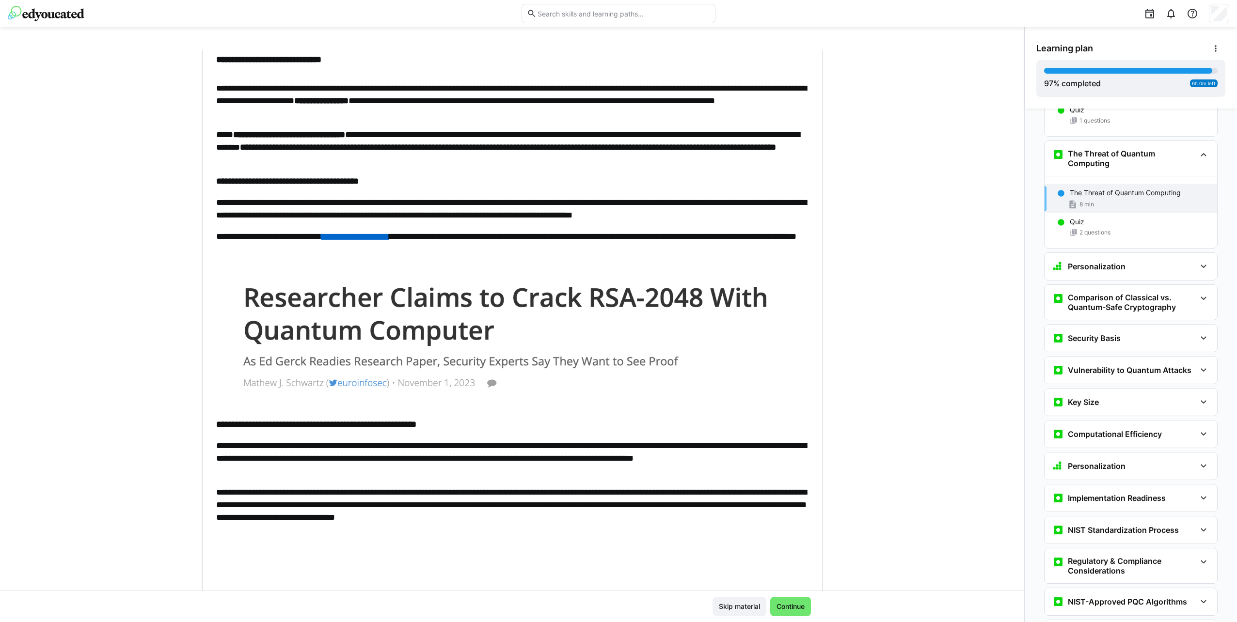
scroll to position [48, 0]
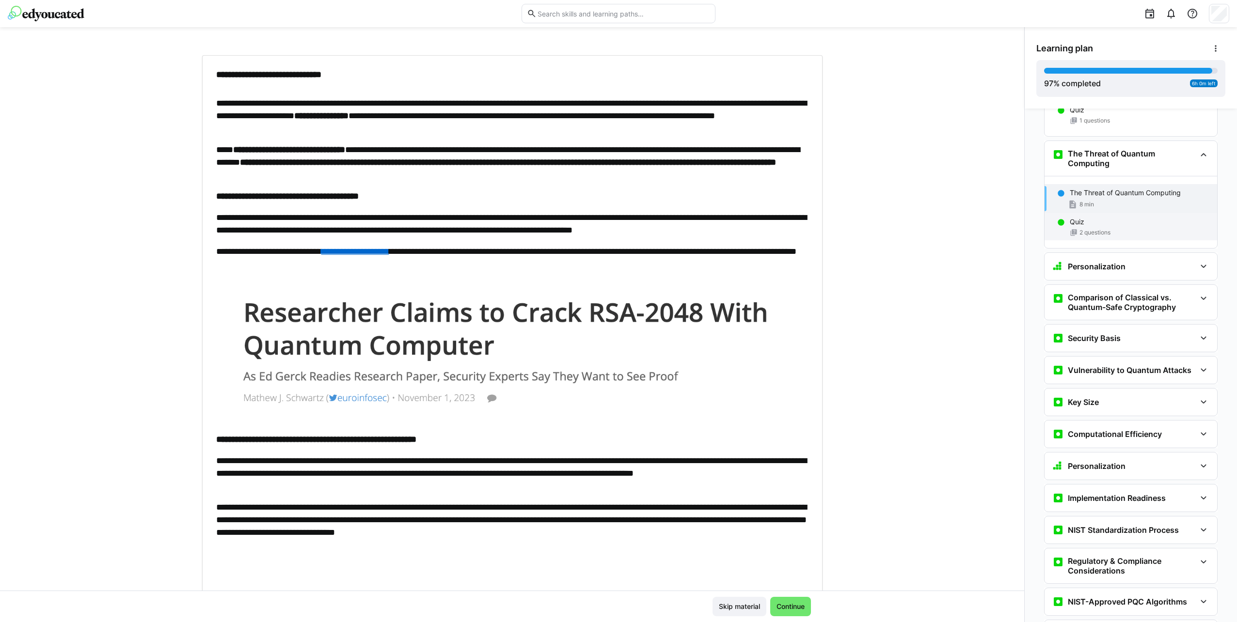
click at [1120, 229] on div "2 questions" at bounding box center [1139, 233] width 140 height 8
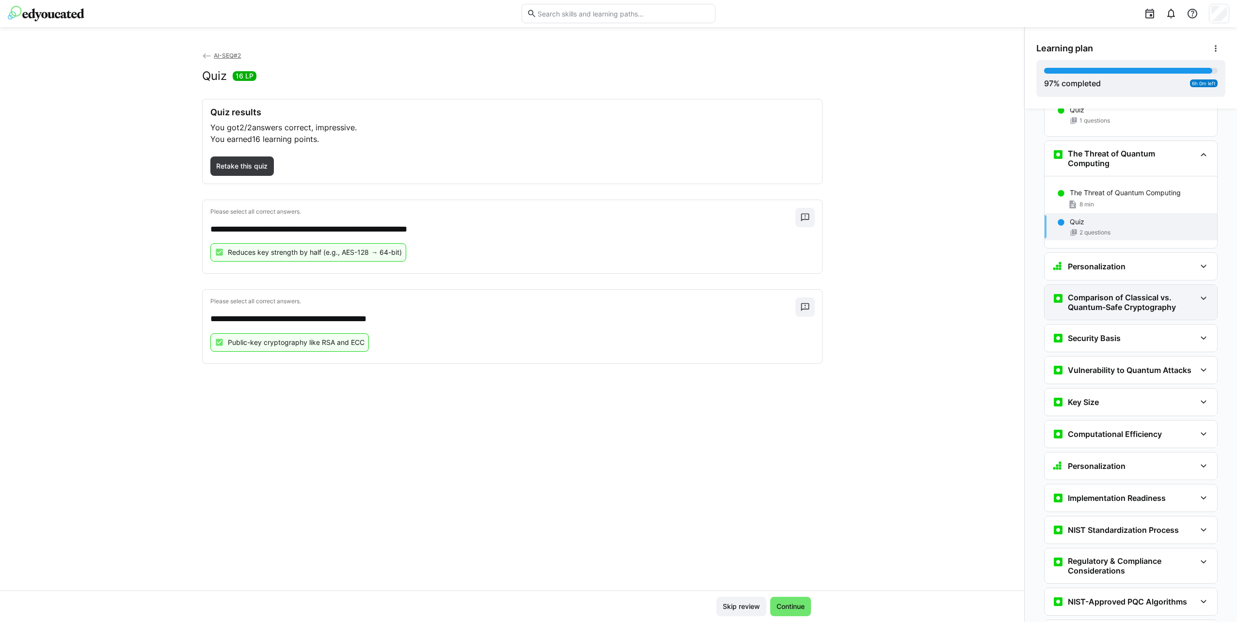
click at [1112, 293] on h3 "Comparison of Classical vs. Quantum-Safe Cryptography" at bounding box center [1131, 302] width 128 height 19
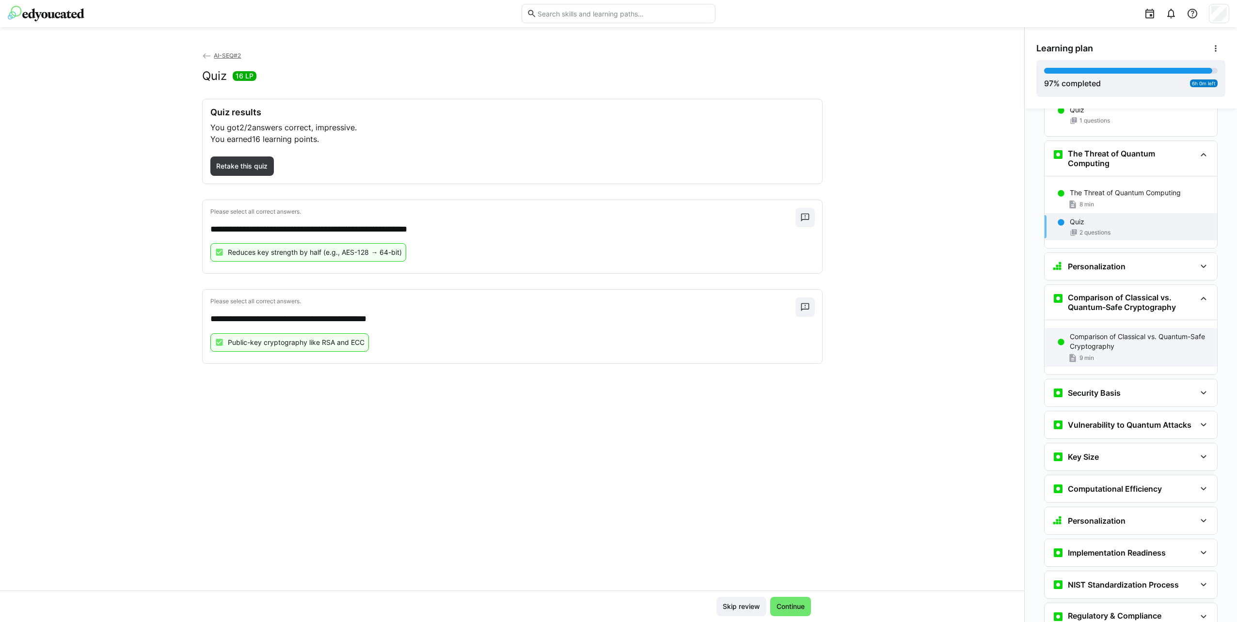
click at [1105, 332] on p "Comparison of Classical vs. Quantum-Safe Cryptography" at bounding box center [1139, 341] width 140 height 19
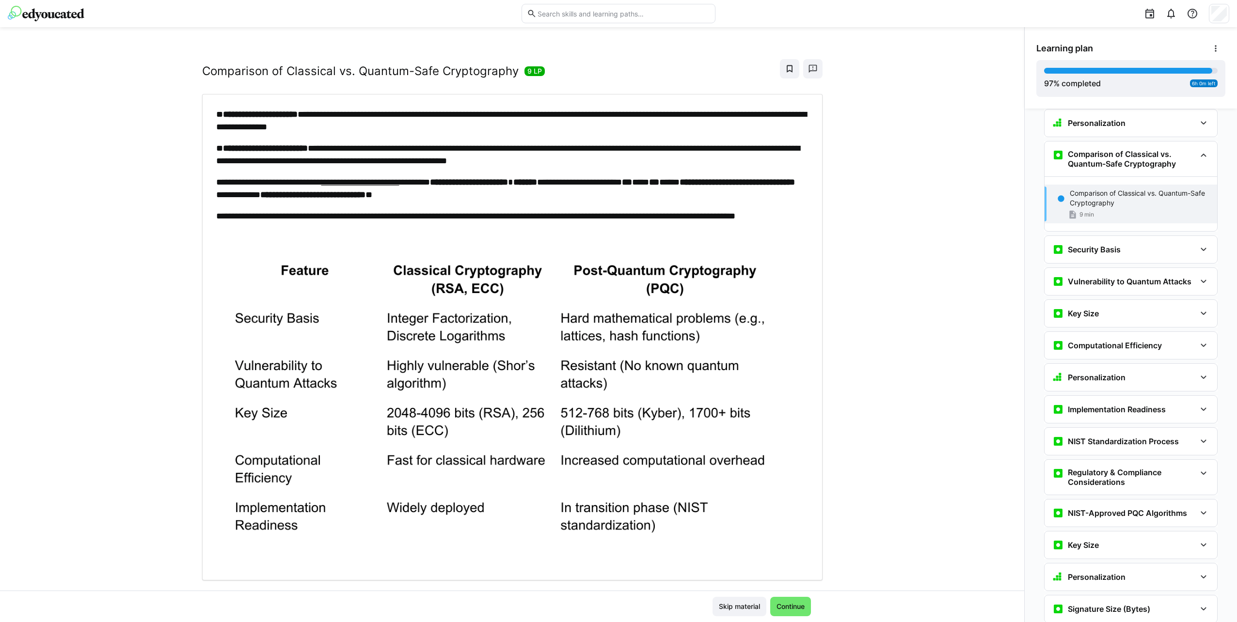
scroll to position [0, 0]
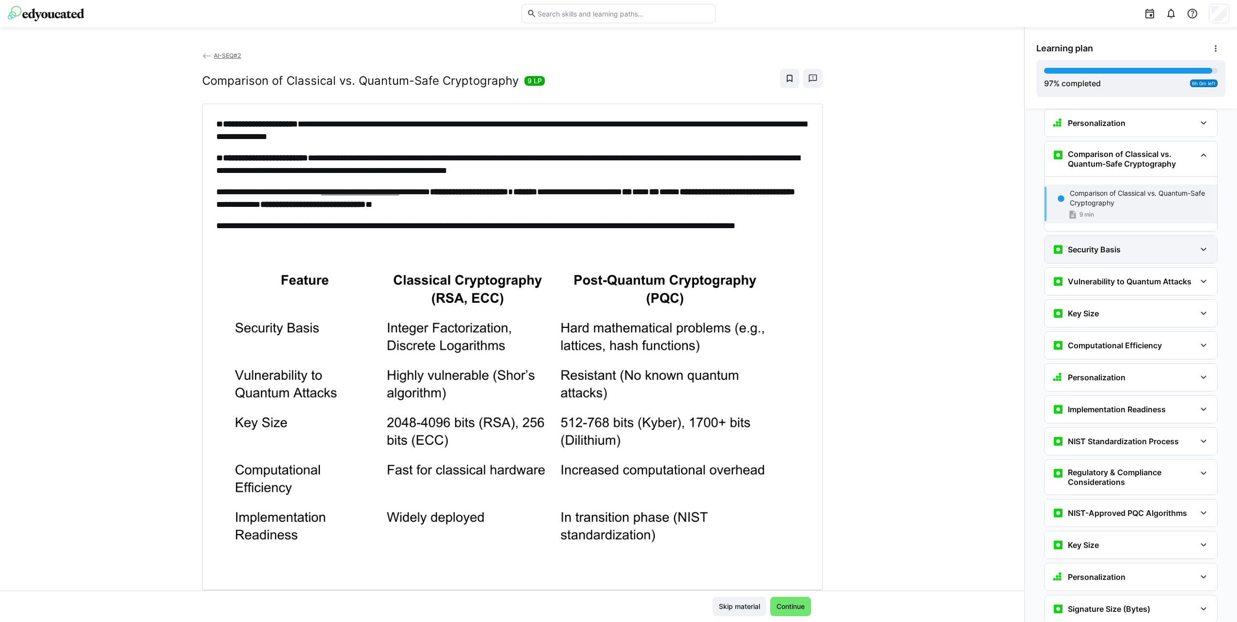
click at [1111, 236] on div "Security Basis" at bounding box center [1130, 249] width 173 height 27
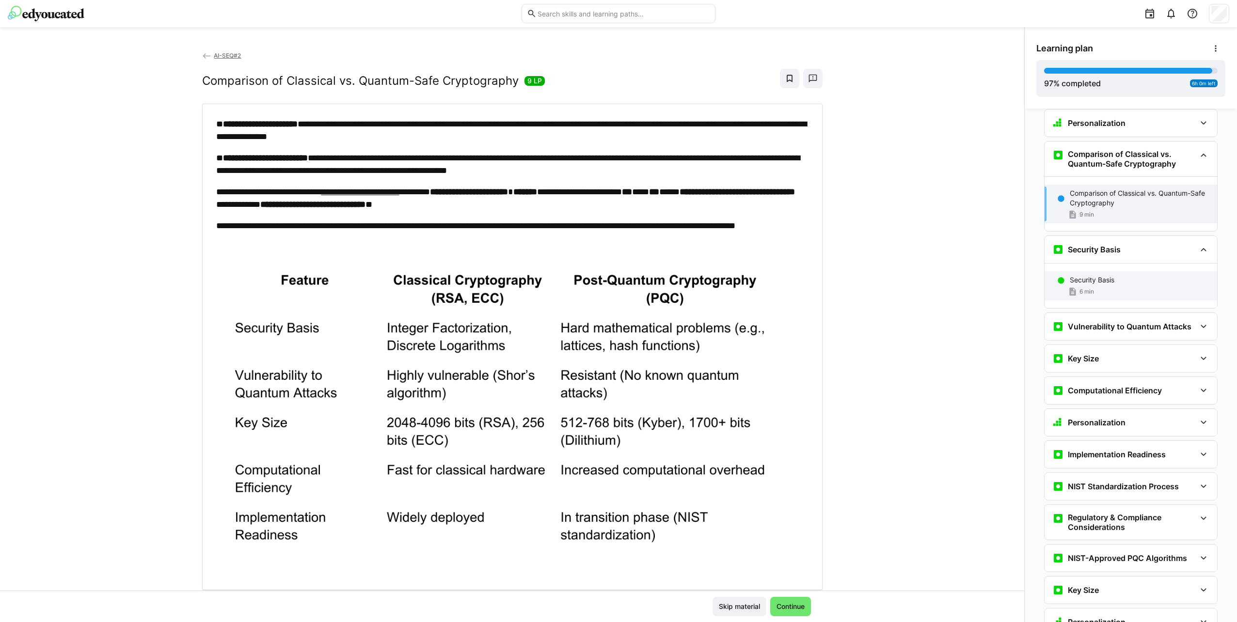
click at [1121, 275] on div "Security Basis" at bounding box center [1139, 280] width 140 height 10
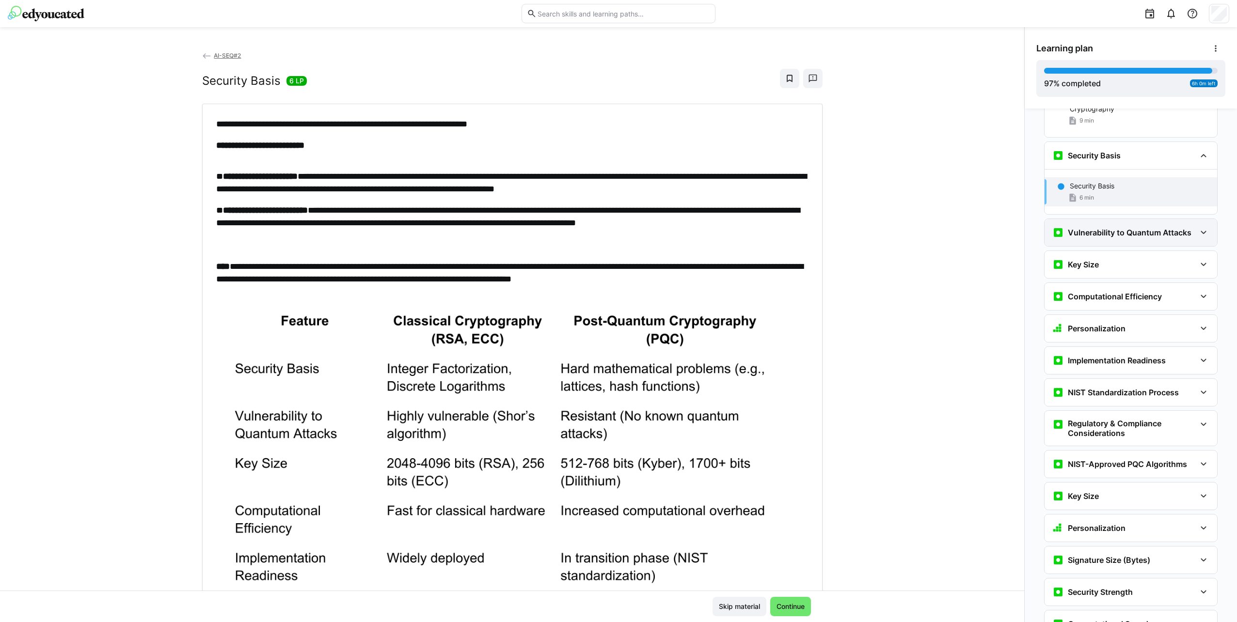
click at [1093, 228] on h3 "Vulnerability to Quantum Attacks" at bounding box center [1129, 233] width 124 height 10
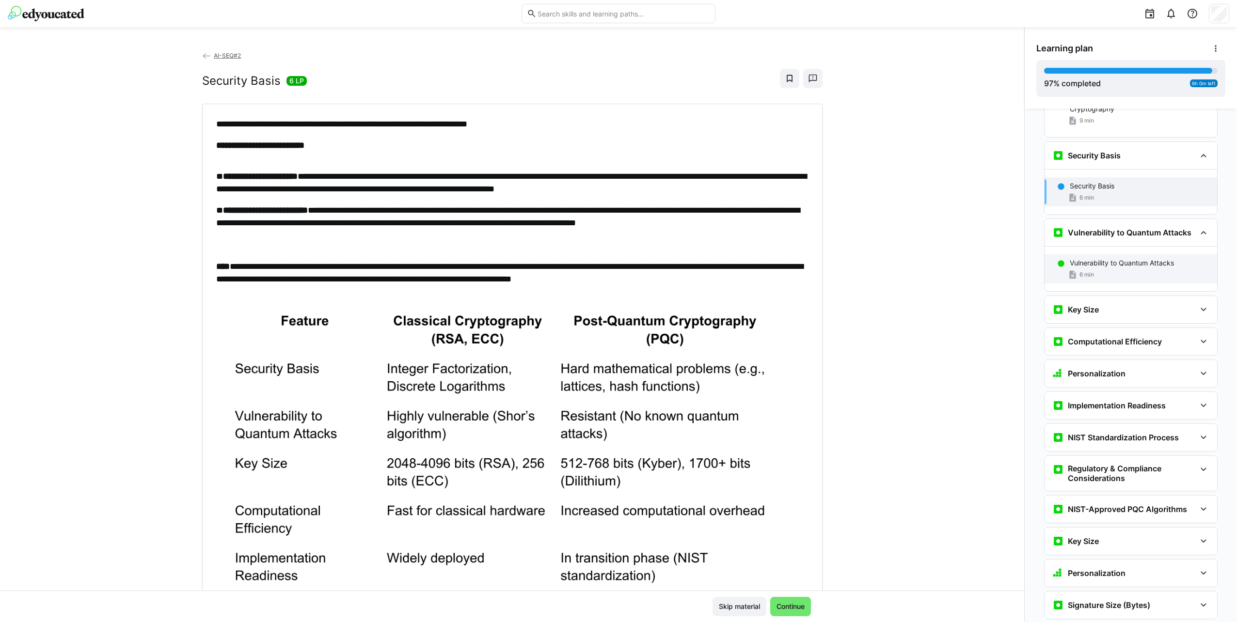
click at [1100, 258] on p "Vulnerability to Quantum Attacks" at bounding box center [1121, 263] width 104 height 10
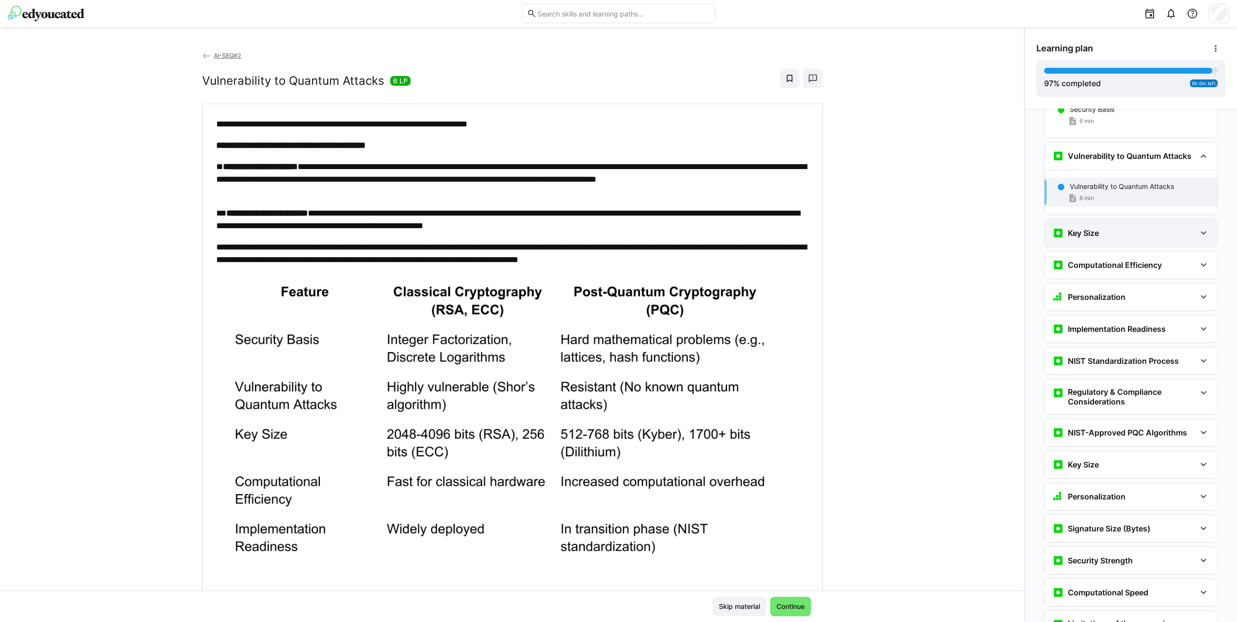
click at [1085, 227] on div "Key Size" at bounding box center [1075, 233] width 47 height 12
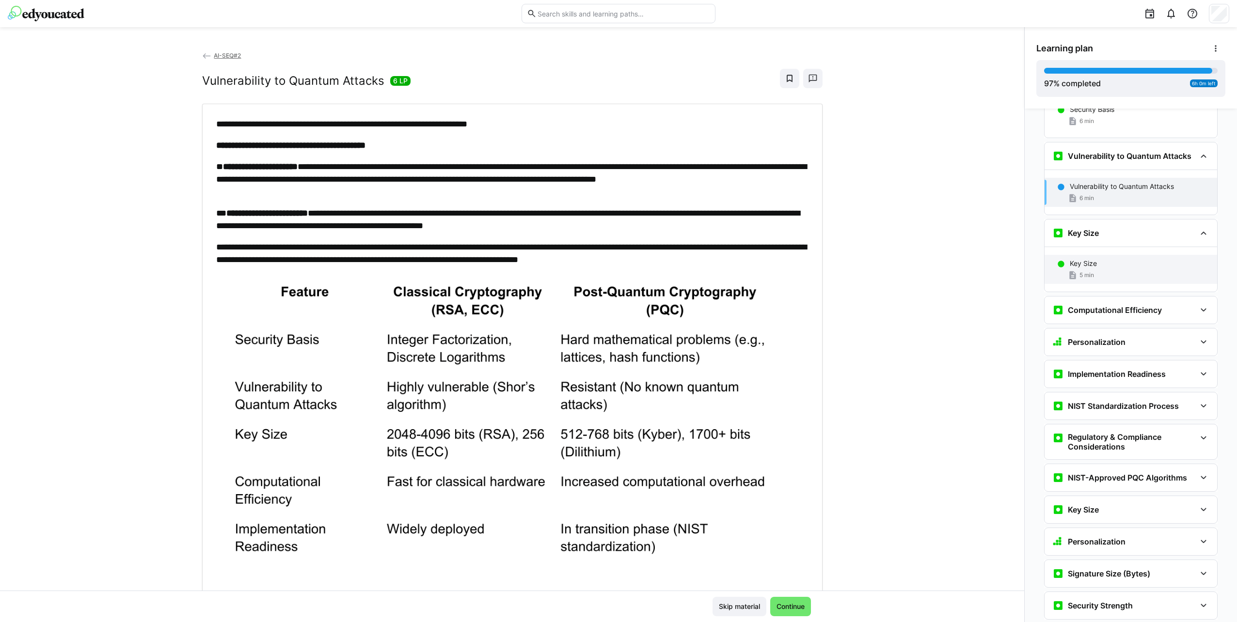
click at [1090, 259] on p "Key Size" at bounding box center [1082, 264] width 27 height 10
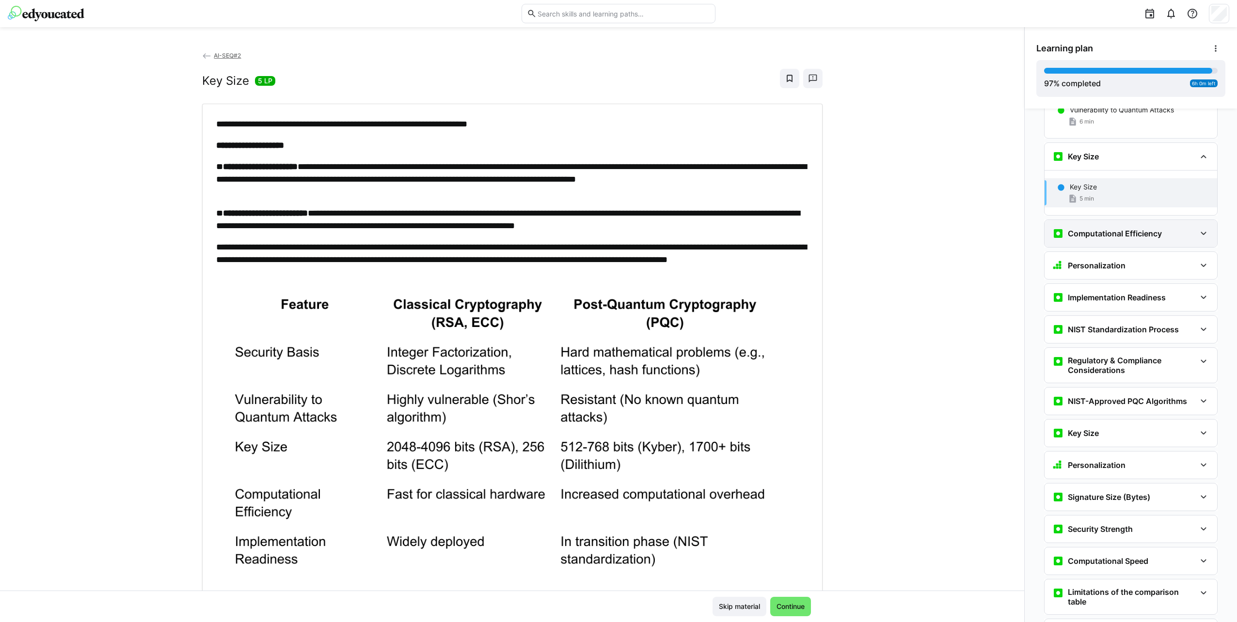
click at [1106, 229] on h3 "Computational Efficiency" at bounding box center [1114, 234] width 94 height 10
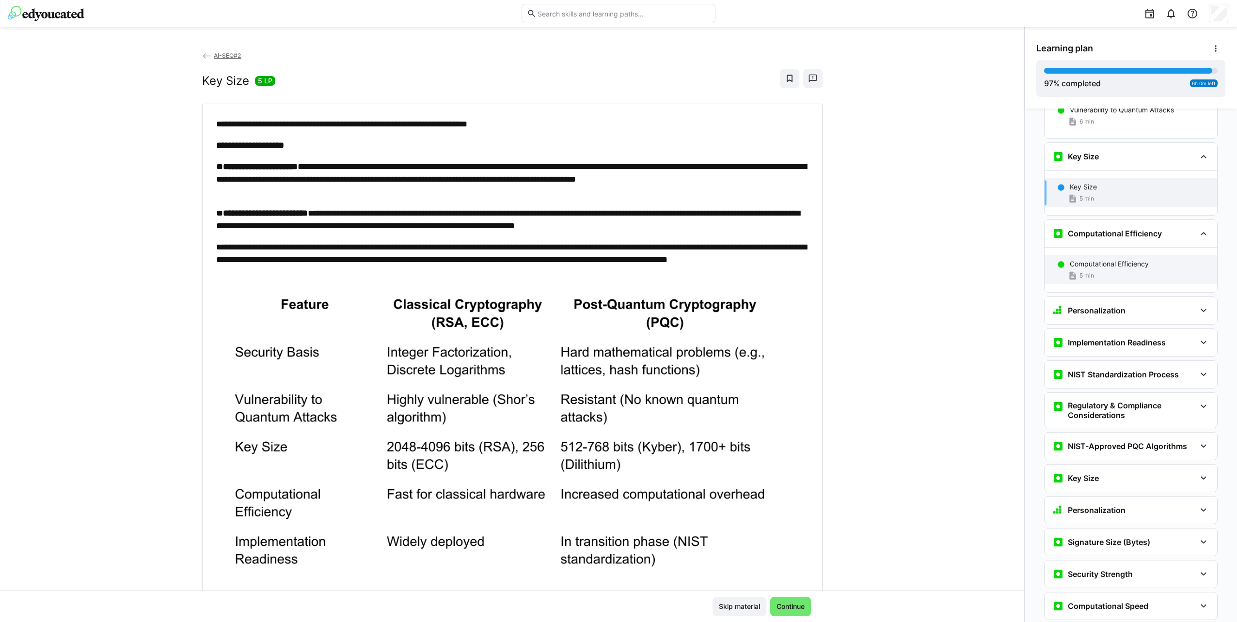
click at [1098, 259] on p "Computational Efficiency" at bounding box center [1108, 264] width 79 height 10
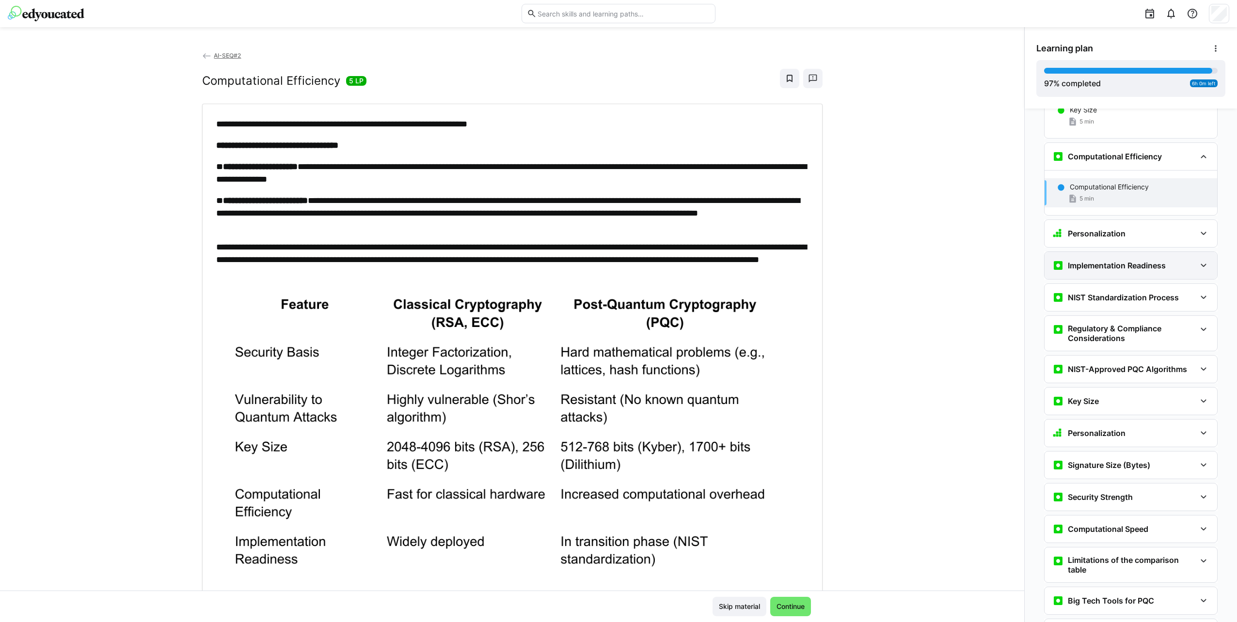
click at [1101, 252] on div "Implementation Readiness" at bounding box center [1130, 265] width 173 height 27
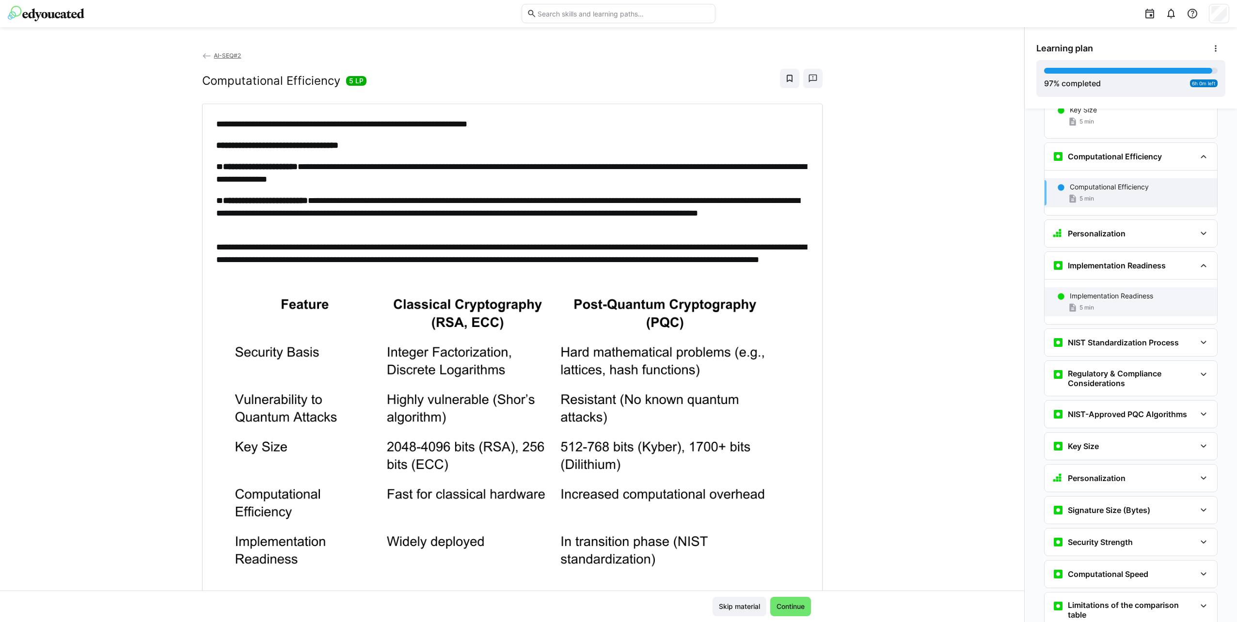
click at [1099, 291] on p "Implementation Readiness" at bounding box center [1110, 296] width 83 height 10
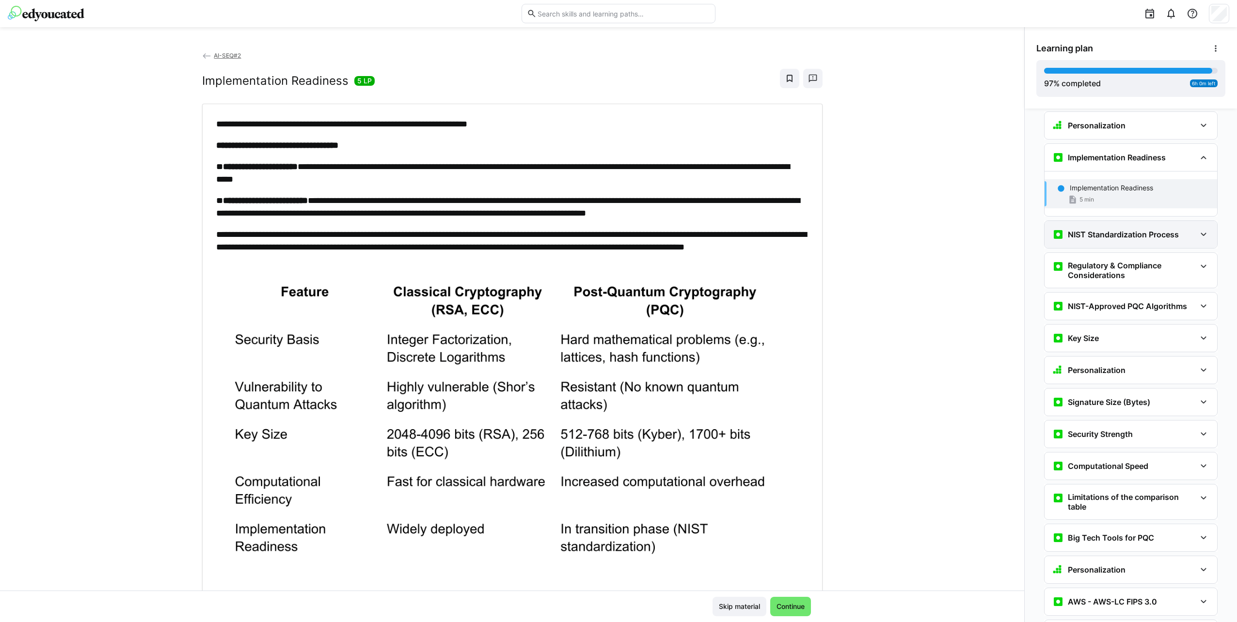
click at [1125, 230] on h3 "NIST Standardization Process" at bounding box center [1122, 235] width 111 height 10
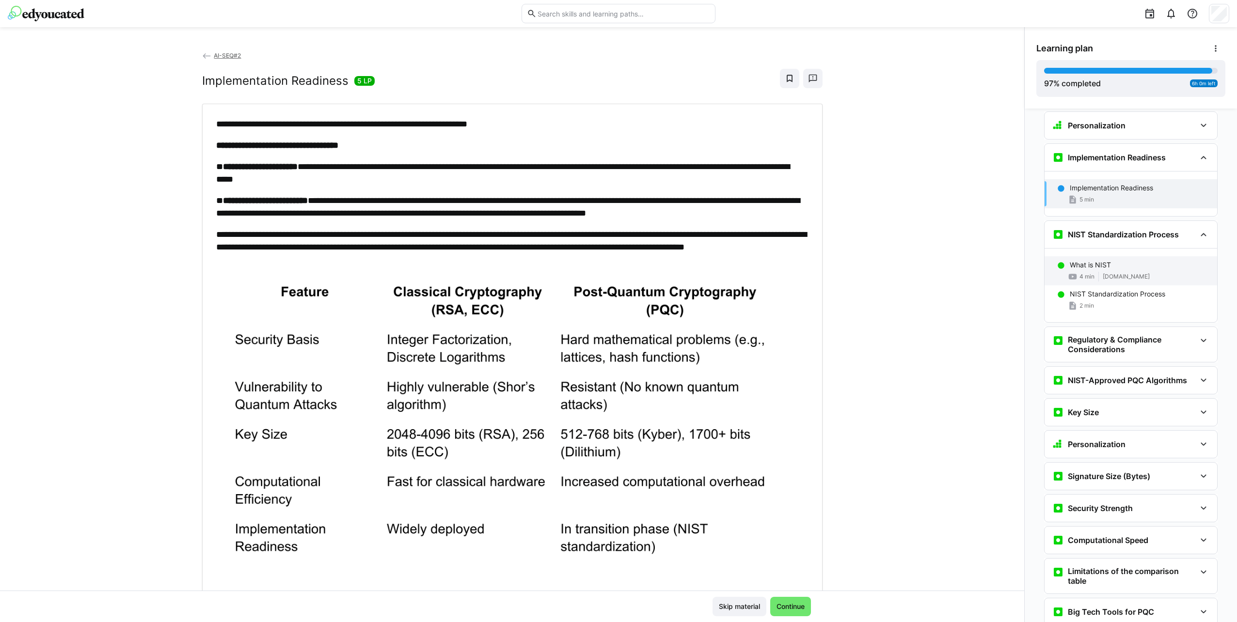
click at [1121, 273] on span "[DOMAIN_NAME]" at bounding box center [1125, 277] width 47 height 8
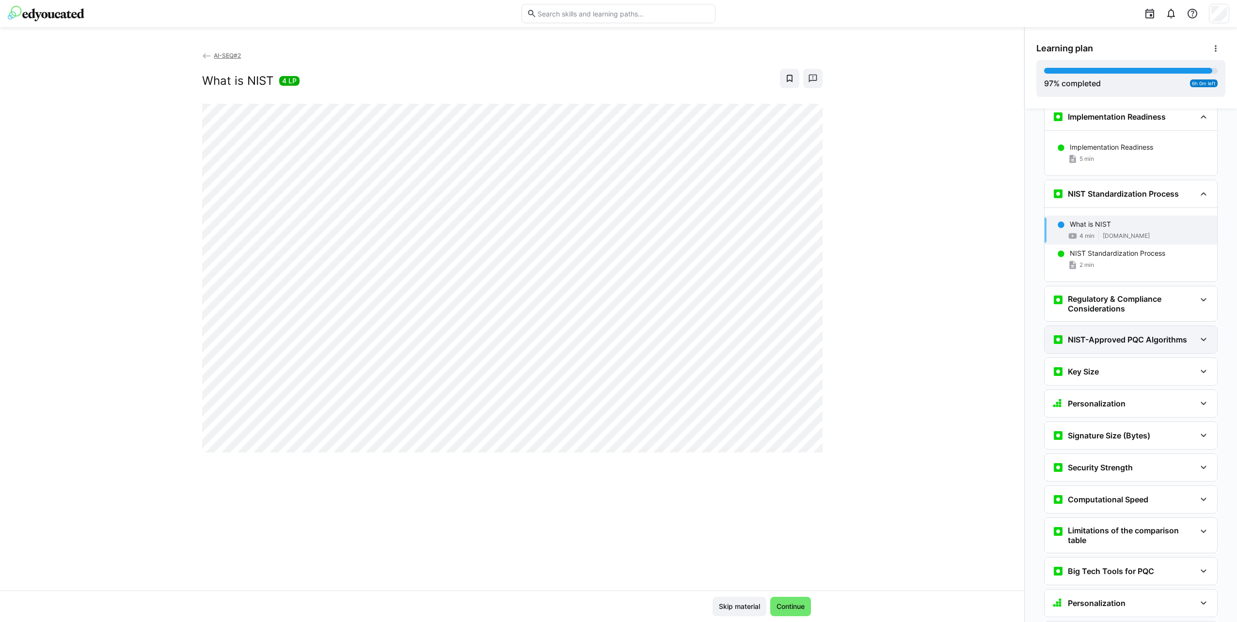
scroll to position [5597, 0]
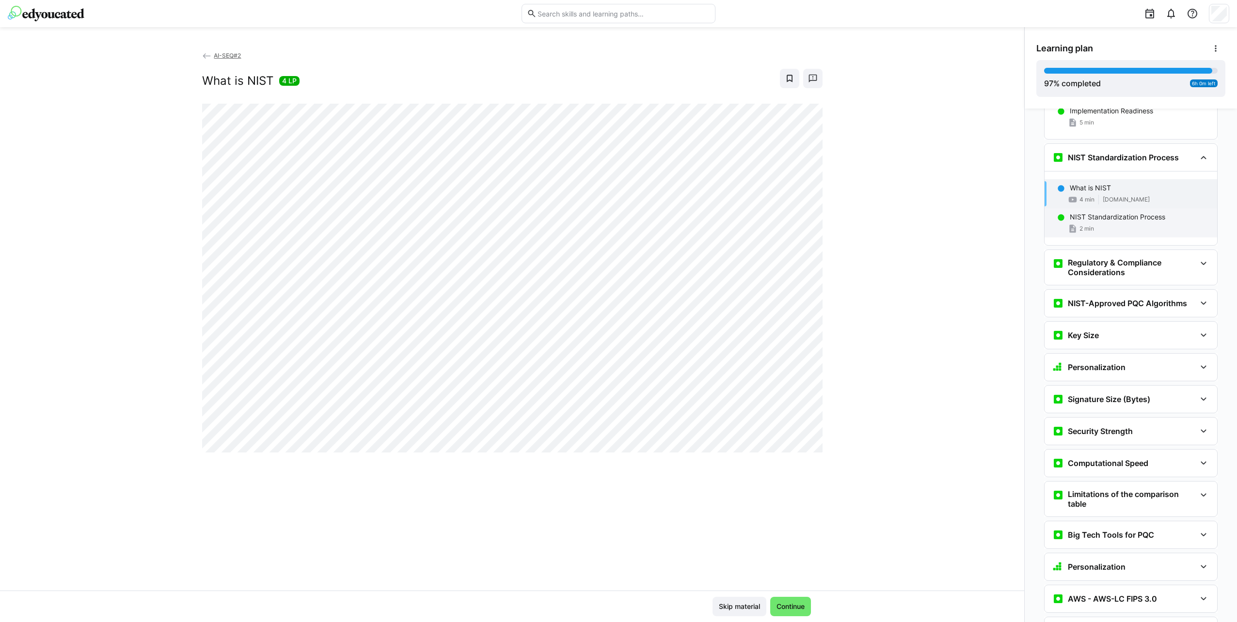
click at [1109, 224] on div "2 min" at bounding box center [1139, 229] width 140 height 10
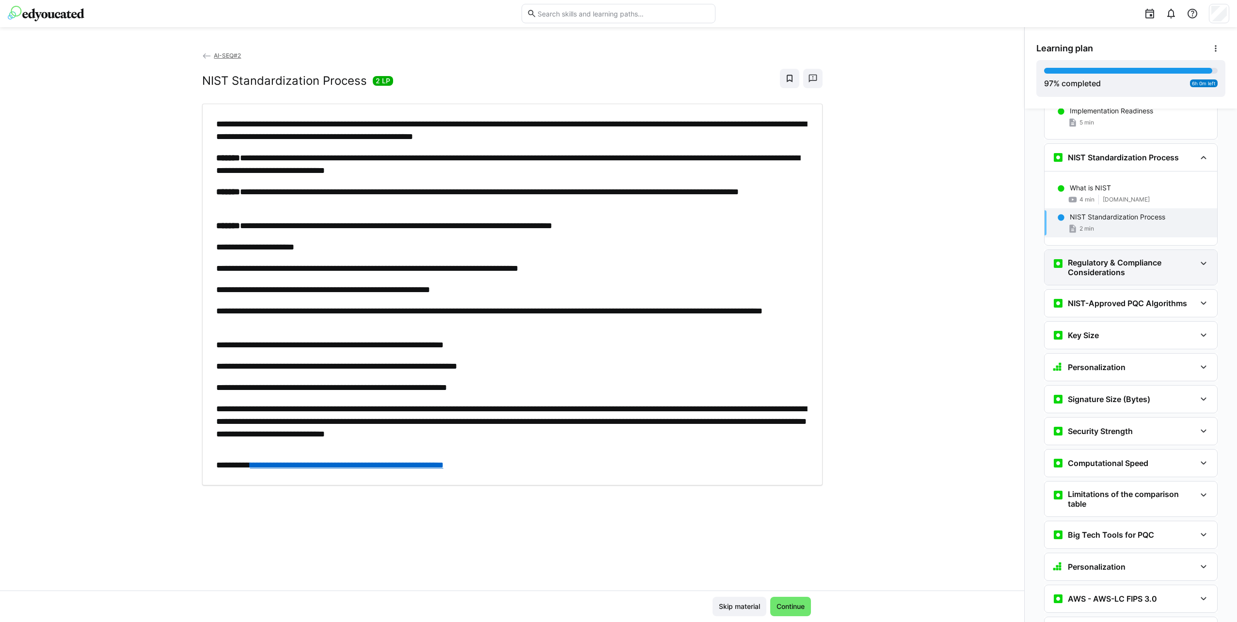
click at [1111, 258] on h3 "Regulatory & Compliance Considerations" at bounding box center [1131, 267] width 128 height 19
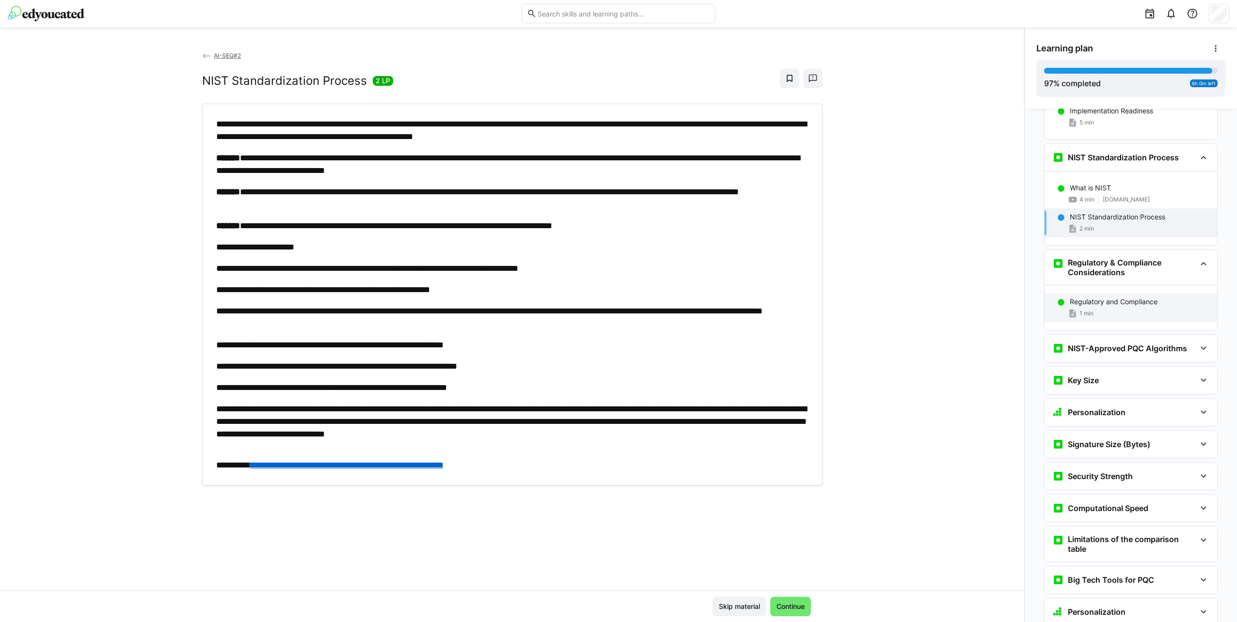
click at [1111, 297] on p "Regulatory and Compliance" at bounding box center [1113, 302] width 88 height 10
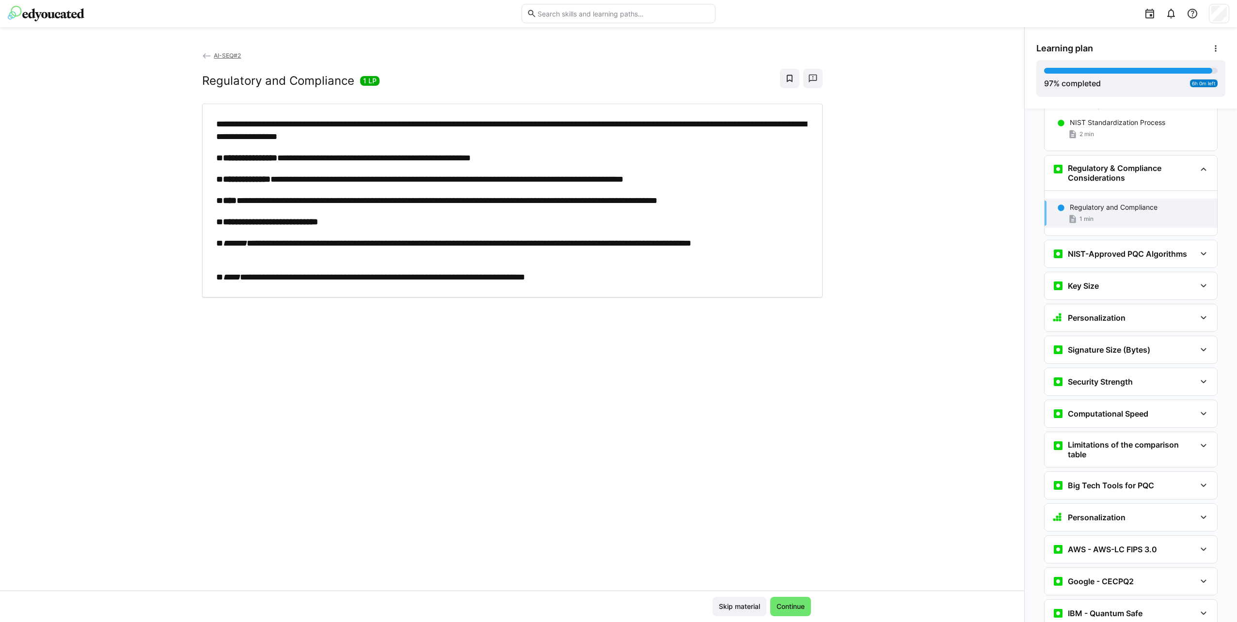
scroll to position [5703, 0]
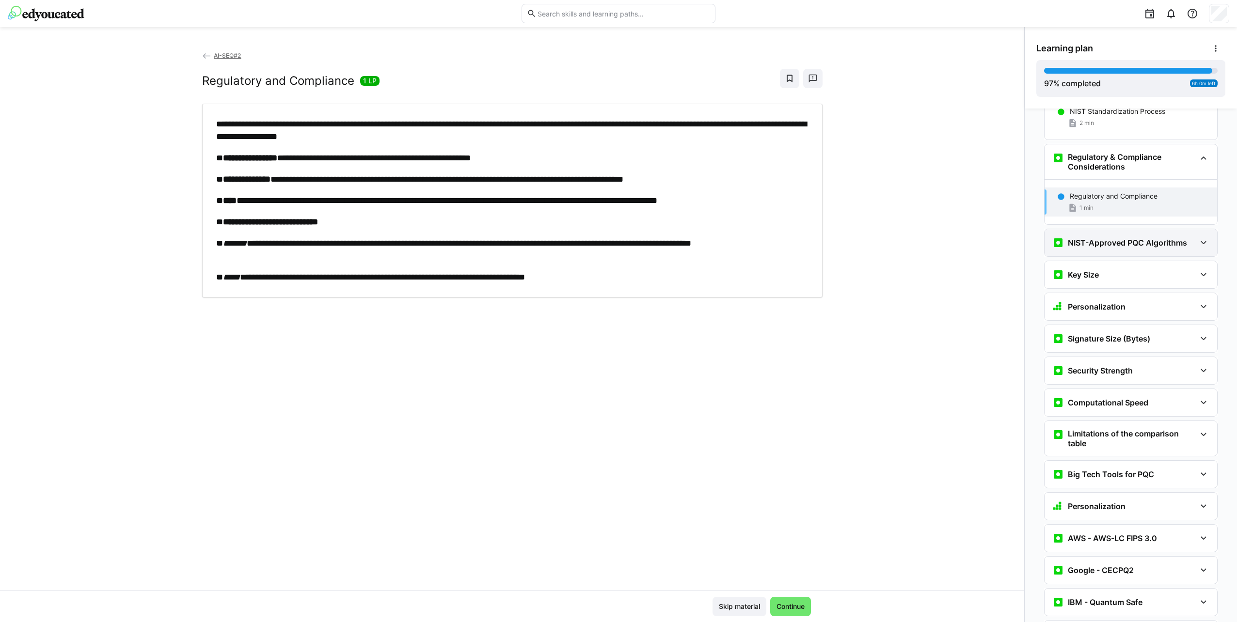
click at [1149, 229] on div "NIST-Approved PQC Algorithms" at bounding box center [1130, 242] width 173 height 27
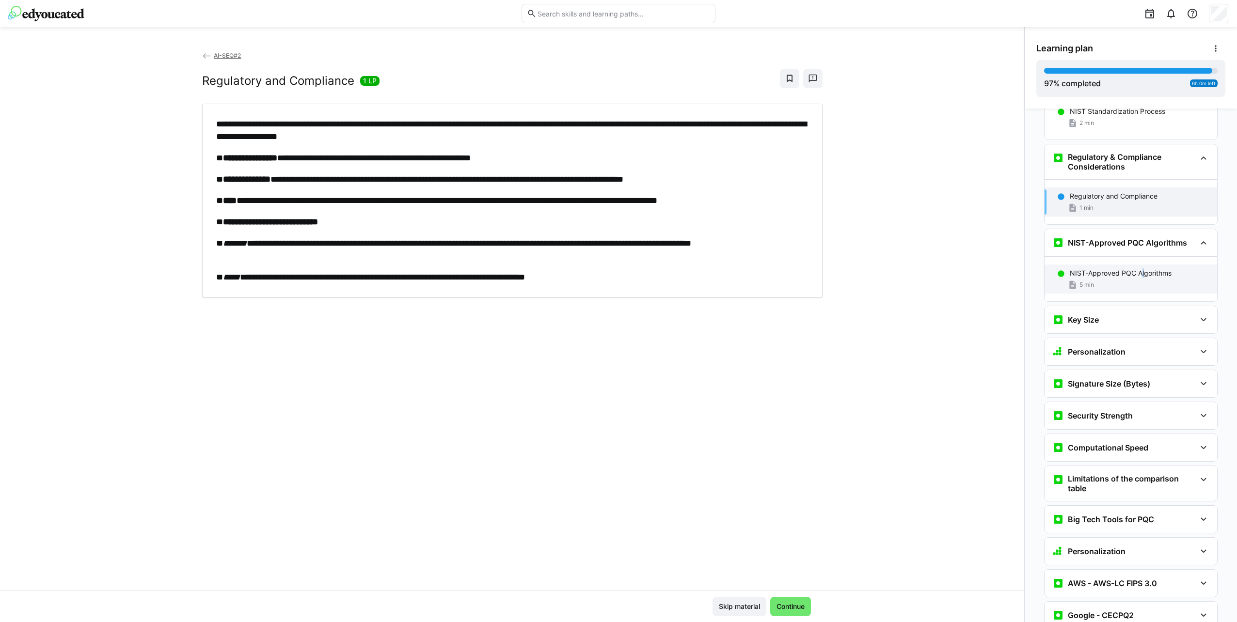
click at [1137, 268] on p "NIST-Approved PQC Algorithms" at bounding box center [1120, 273] width 102 height 10
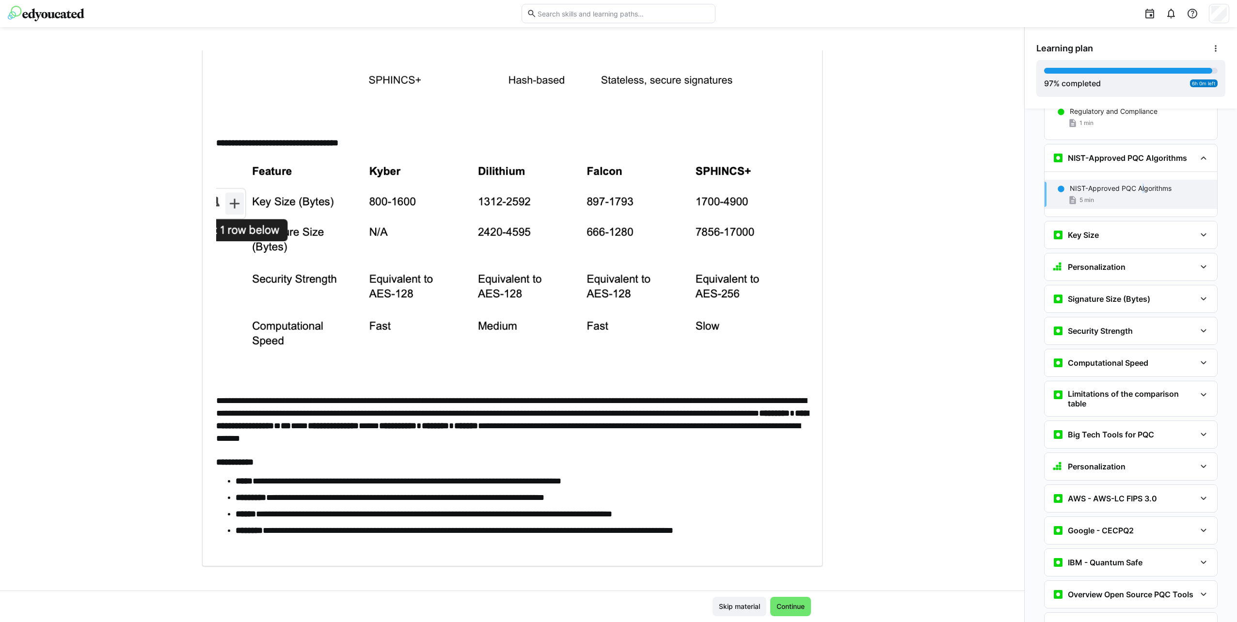
scroll to position [250, 0]
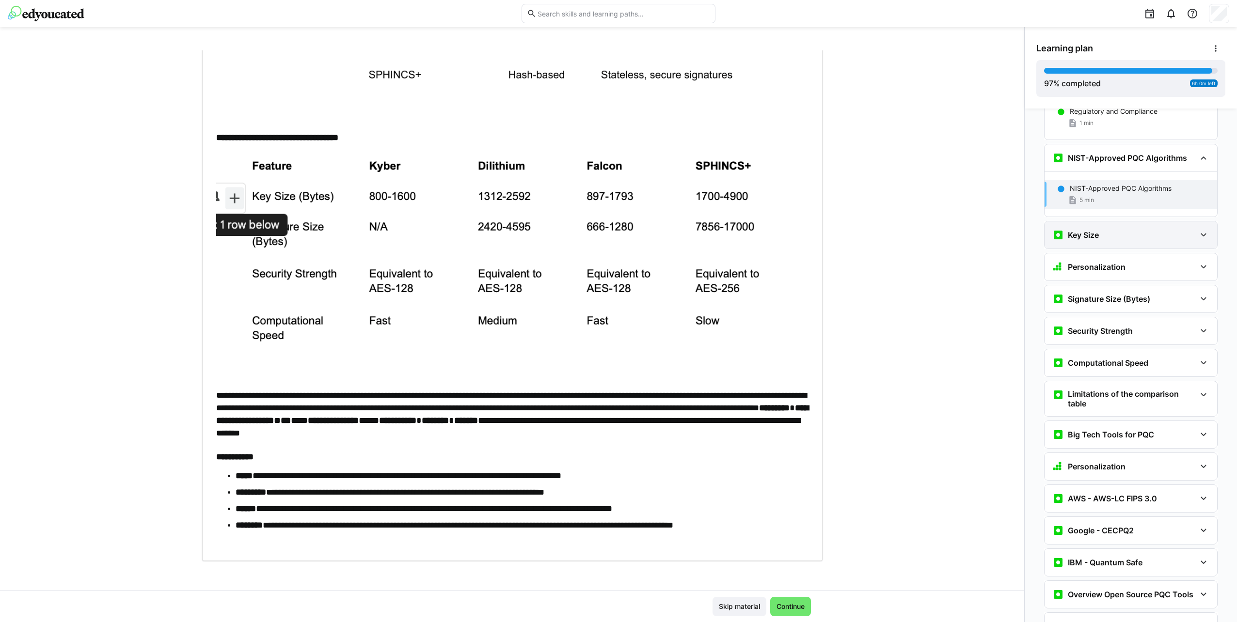
click at [1089, 229] on div "Key Size" at bounding box center [1075, 235] width 47 height 12
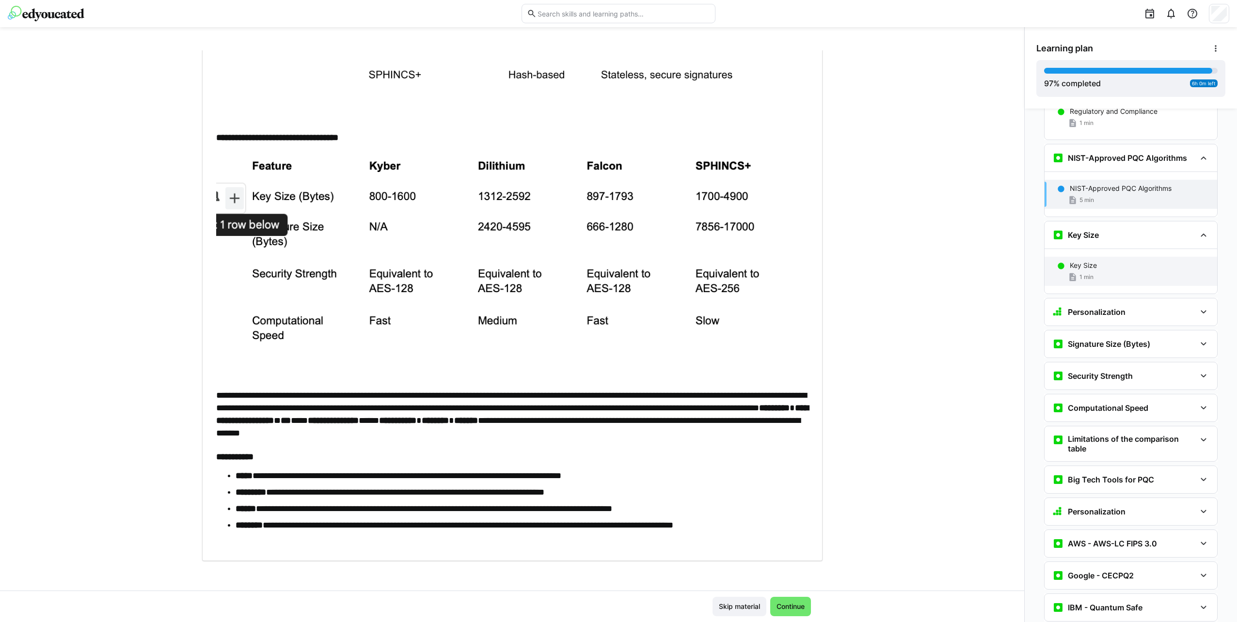
click at [1102, 272] on div "1 min" at bounding box center [1139, 277] width 140 height 10
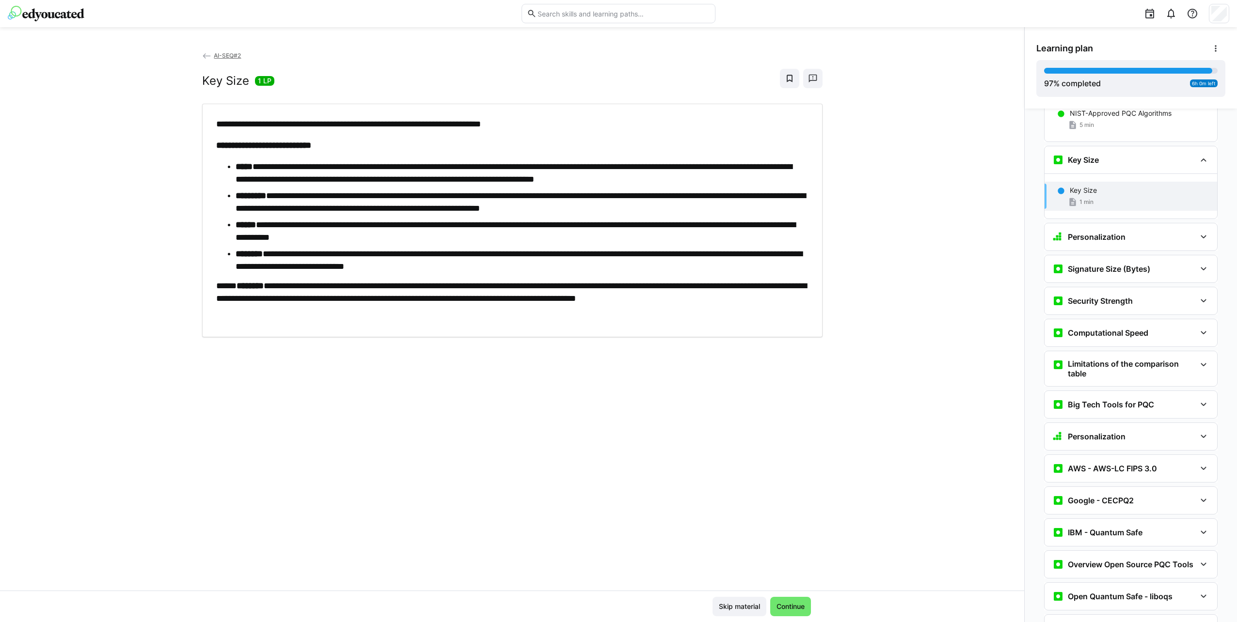
scroll to position [5864, 0]
click at [1086, 263] on h3 "Signature Size (Bytes)" at bounding box center [1108, 268] width 82 height 10
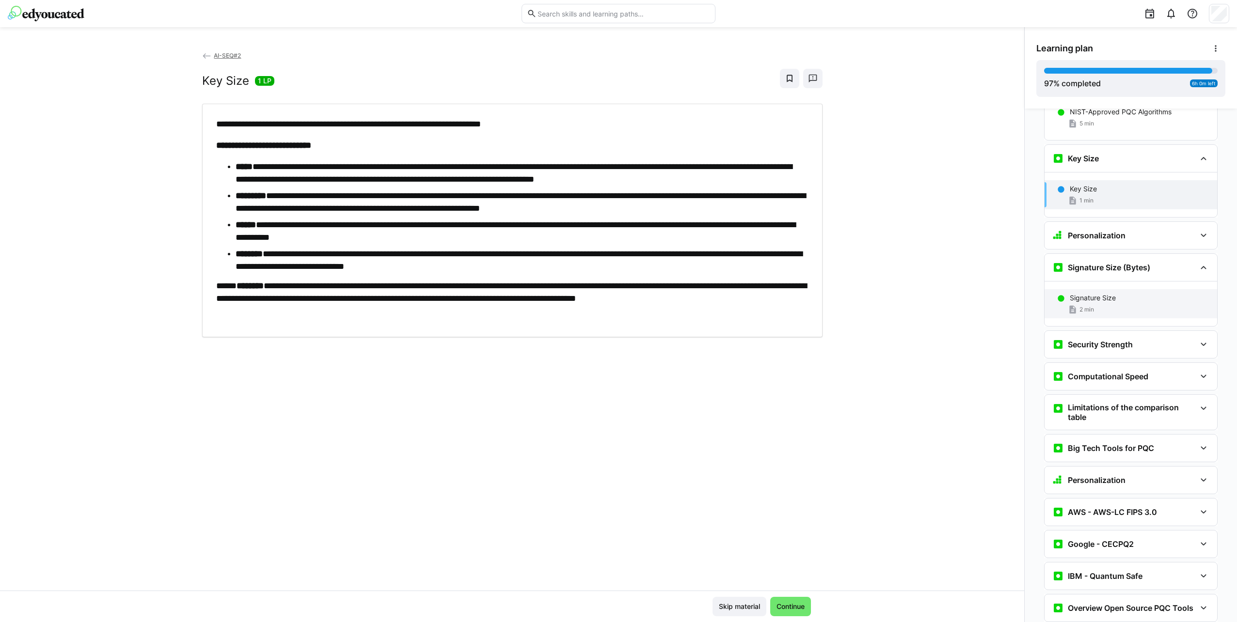
click at [1098, 293] on p "Signature Size" at bounding box center [1092, 298] width 46 height 10
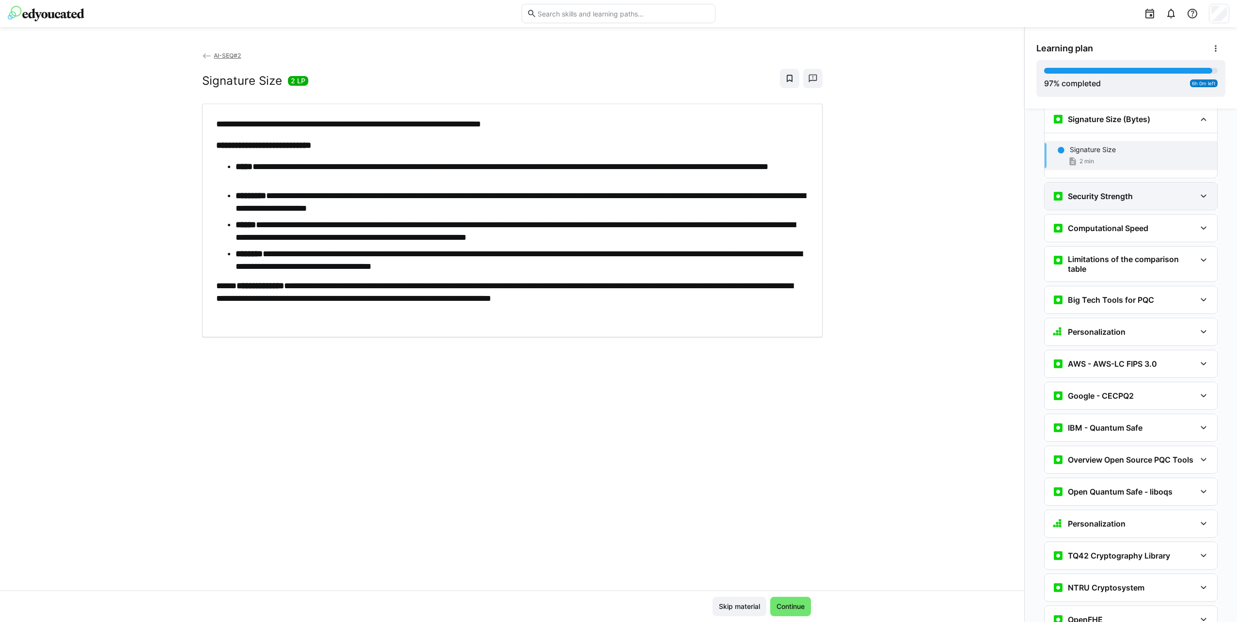
scroll to position [5964, 0]
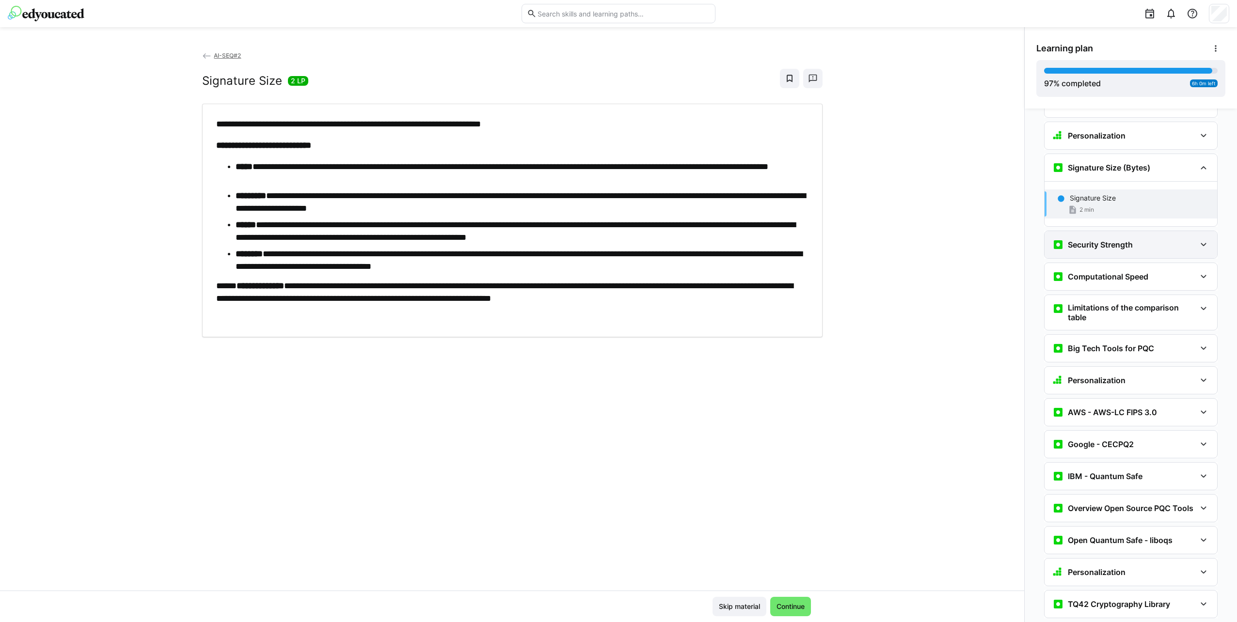
click at [1112, 240] on h3 "Security Strength" at bounding box center [1099, 245] width 65 height 10
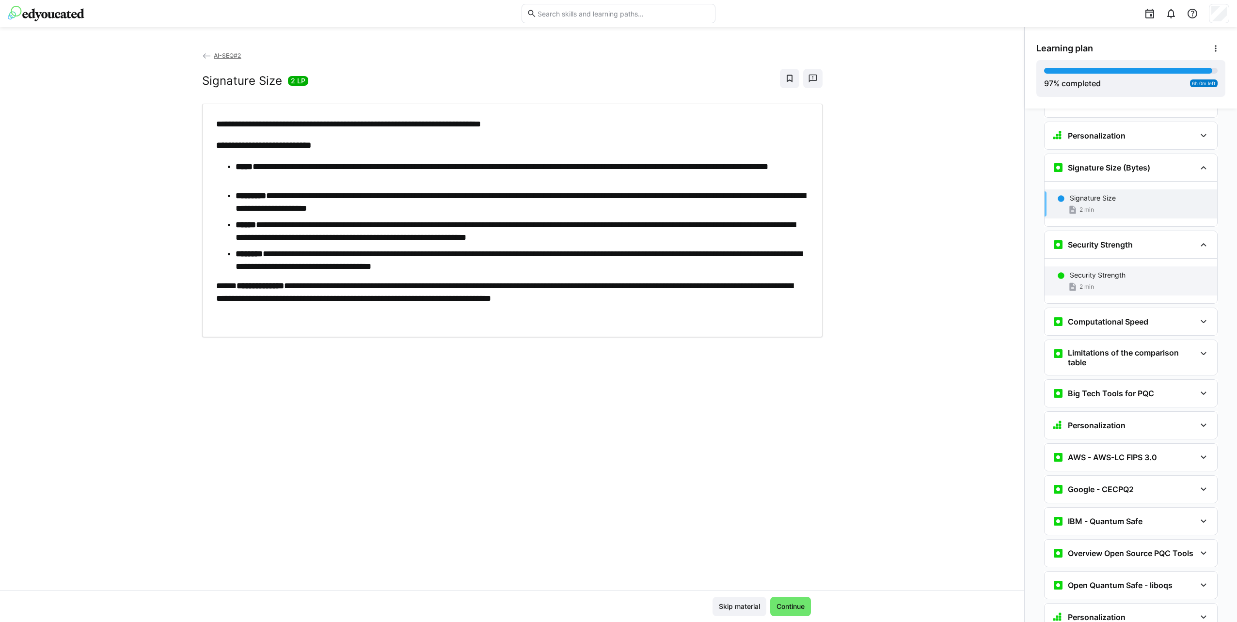
click at [1121, 270] on div "Security Strength" at bounding box center [1139, 275] width 140 height 10
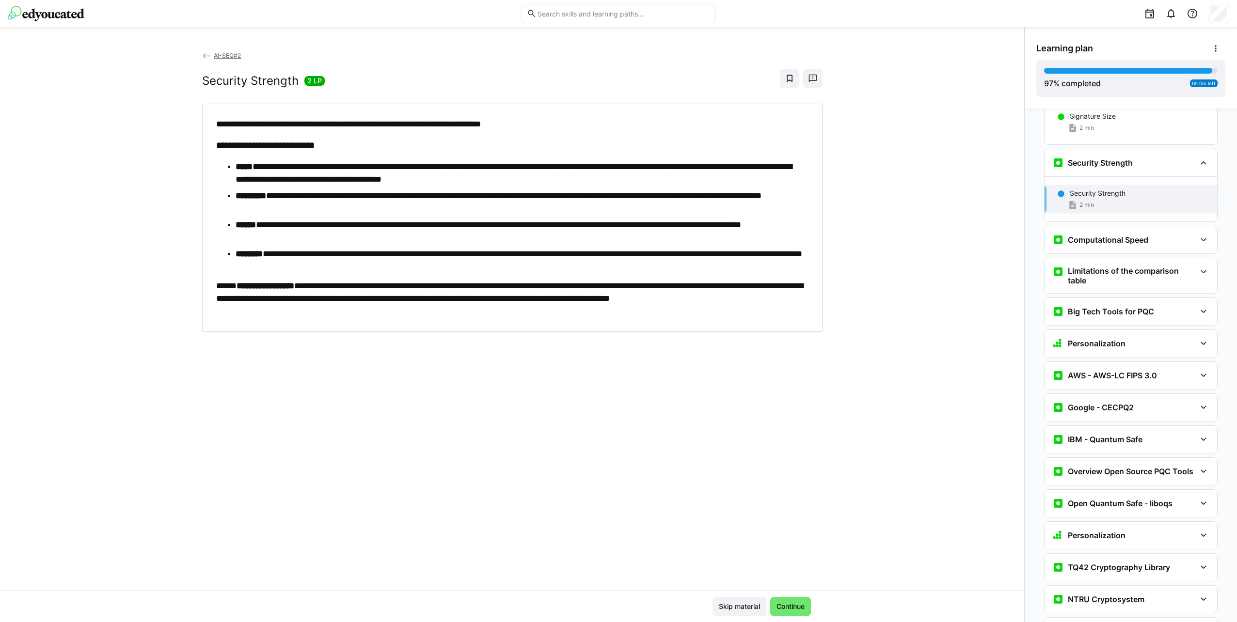
scroll to position [6049, 0]
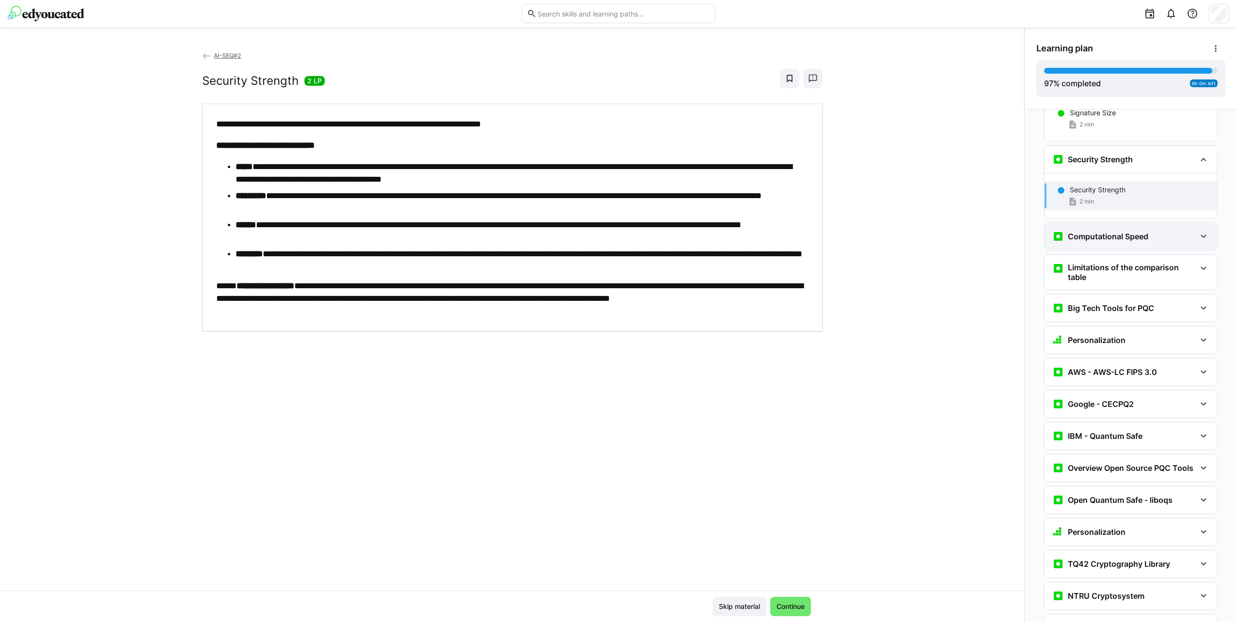
click at [1138, 223] on div "Computational Speed" at bounding box center [1130, 236] width 173 height 27
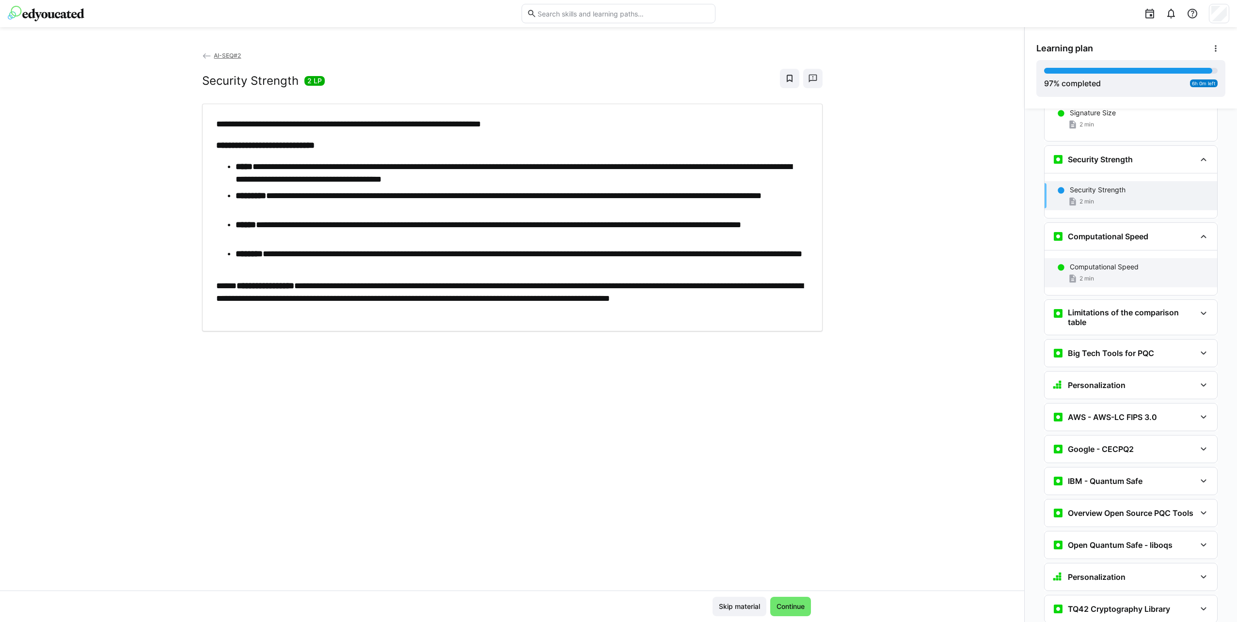
click at [1130, 262] on p "Computational Speed" at bounding box center [1103, 267] width 69 height 10
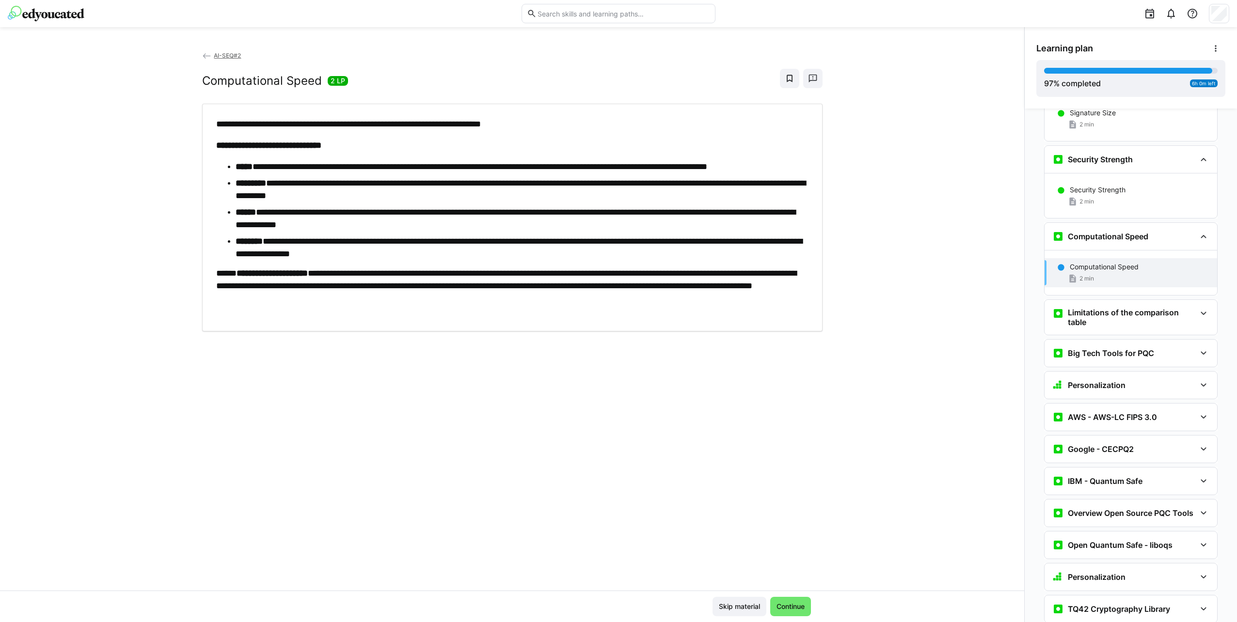
scroll to position [6102, 0]
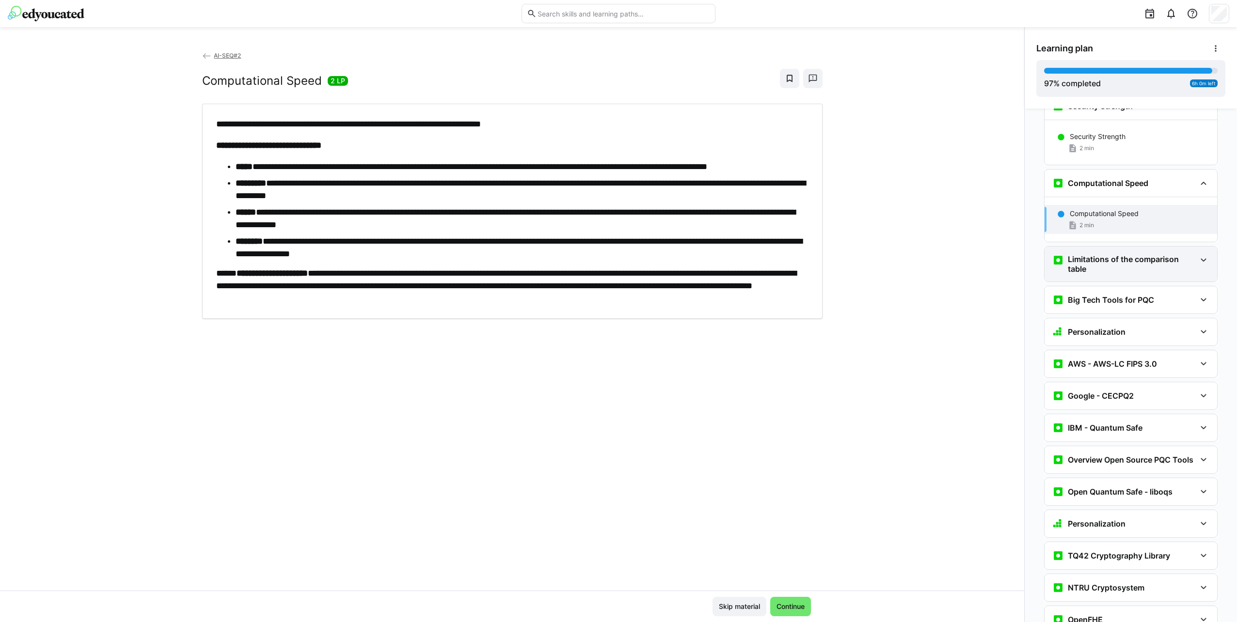
click at [1104, 254] on h3 "Limitations of the comparison table" at bounding box center [1131, 263] width 128 height 19
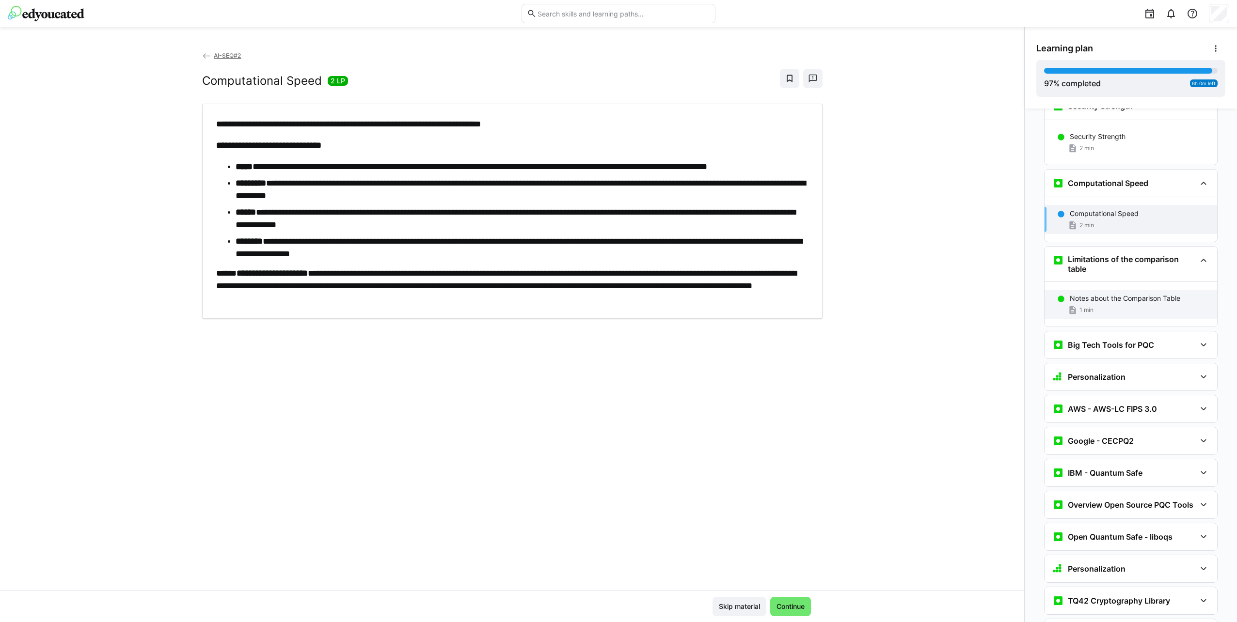
click at [1111, 290] on div "Notes about the Comparison Table 1 min" at bounding box center [1130, 304] width 173 height 29
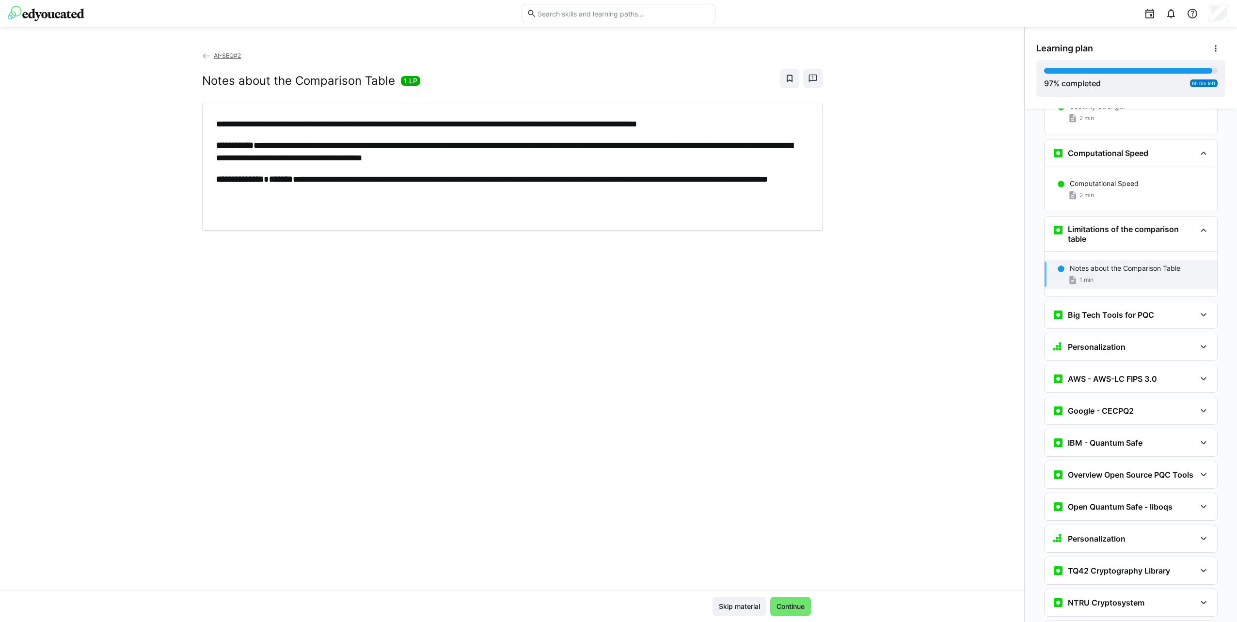
scroll to position [6148, 0]
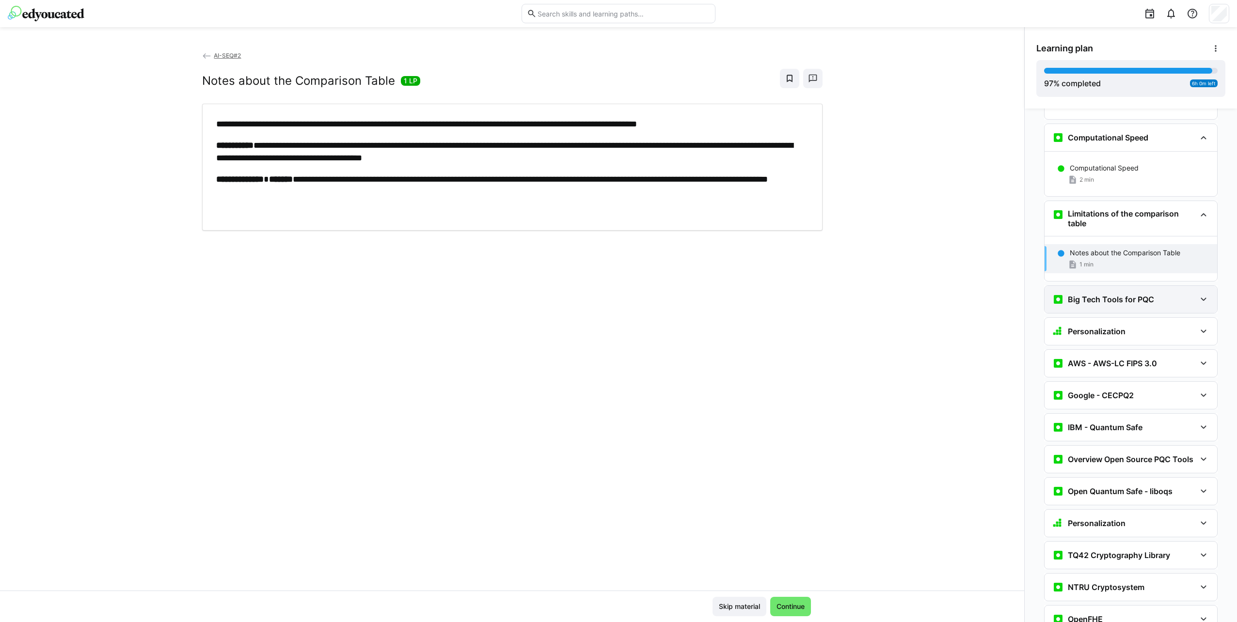
click at [1102, 286] on div "Big Tech Tools for PQC" at bounding box center [1130, 299] width 173 height 27
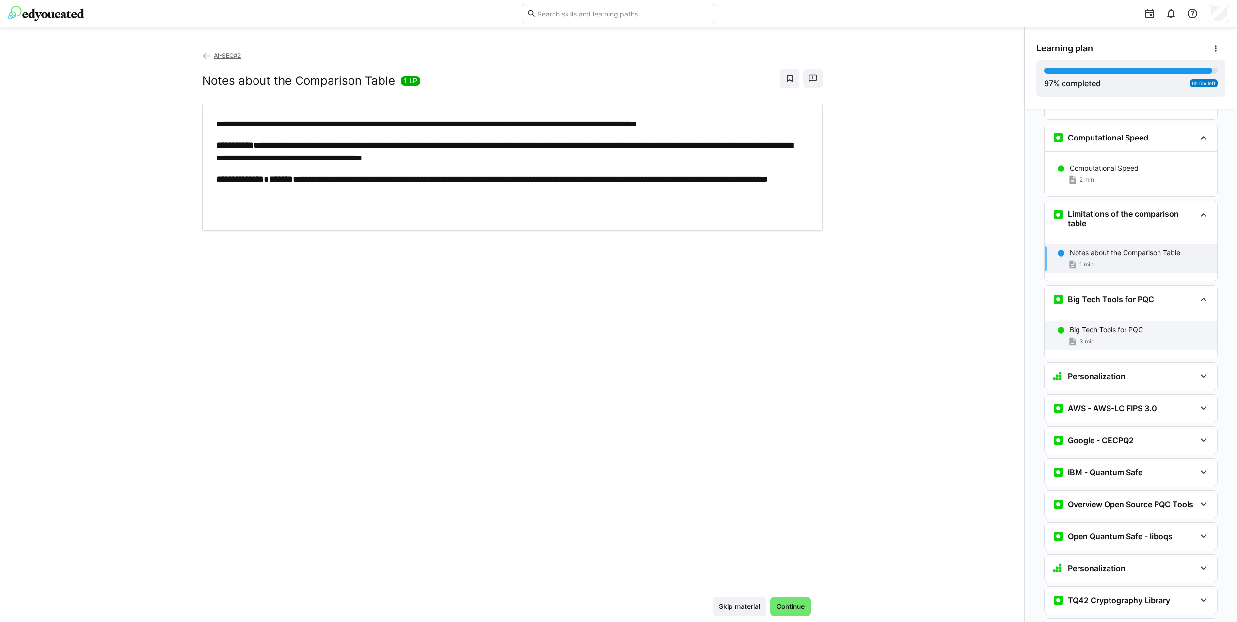
click at [1109, 321] on div "Big Tech Tools for PQC 3 min" at bounding box center [1130, 335] width 173 height 29
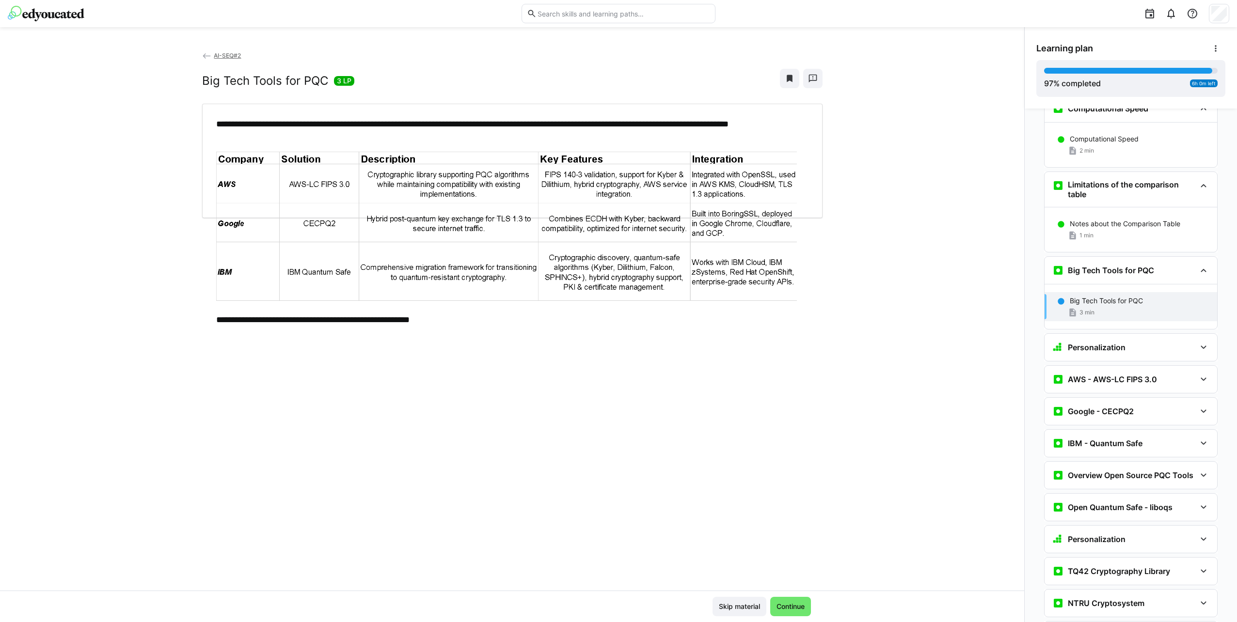
scroll to position [6193, 0]
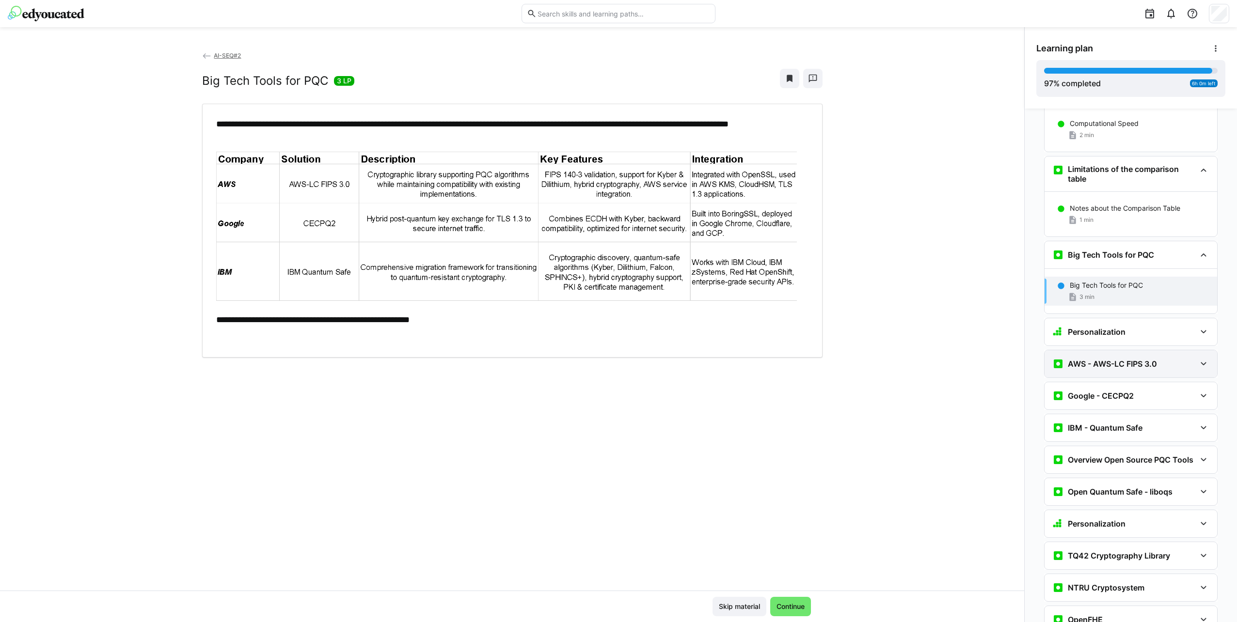
click at [1115, 358] on div "AWS - AWS-LC FIPS 3.0" at bounding box center [1104, 364] width 105 height 12
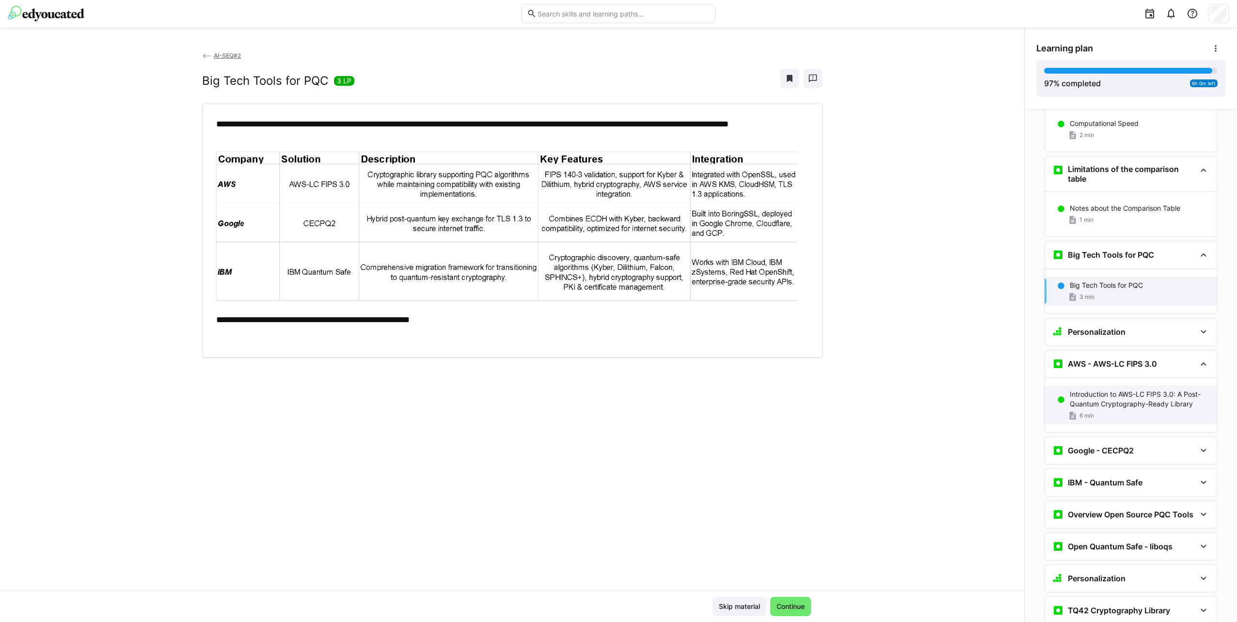
click at [1111, 390] on p "Introduction to AWS-LC FIPS 3.0: A Post-Quantum Cryptography-Ready Library" at bounding box center [1139, 399] width 140 height 19
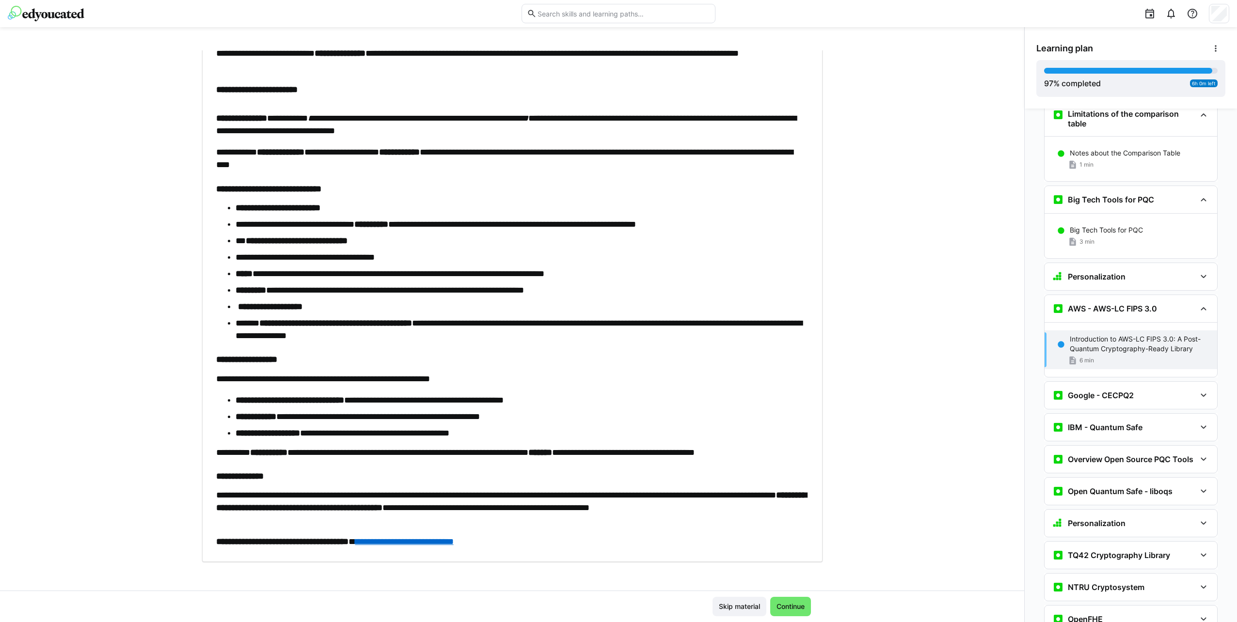
scroll to position [133, 0]
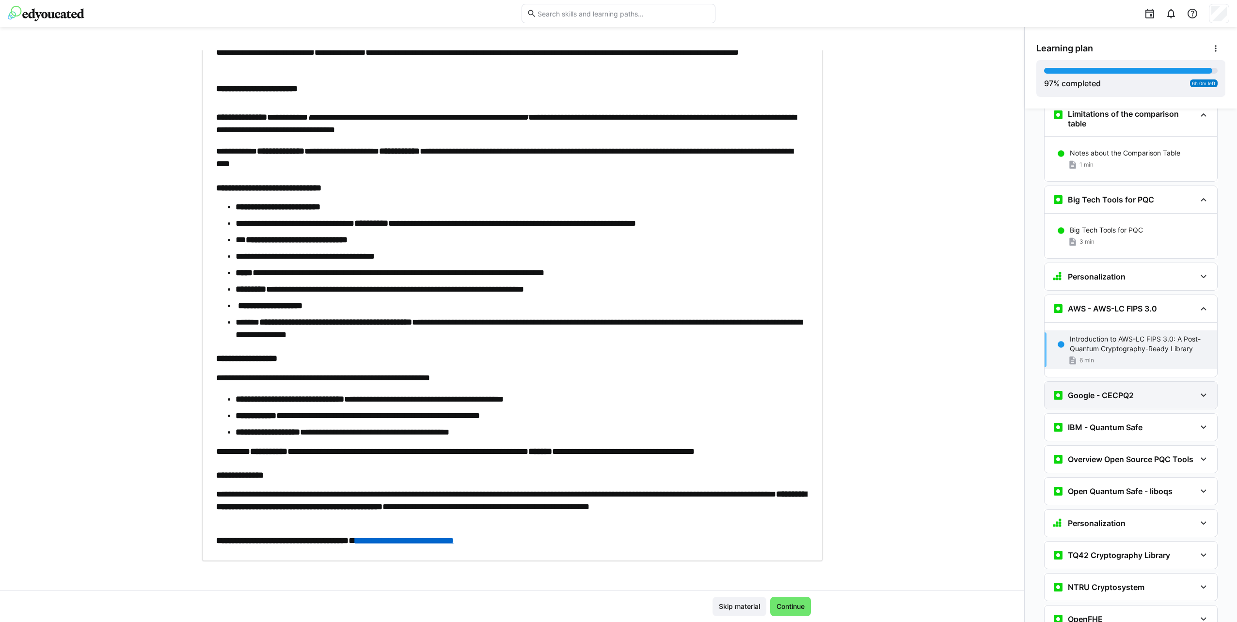
click at [1061, 382] on div "Google - CECPQ2" at bounding box center [1130, 395] width 173 height 27
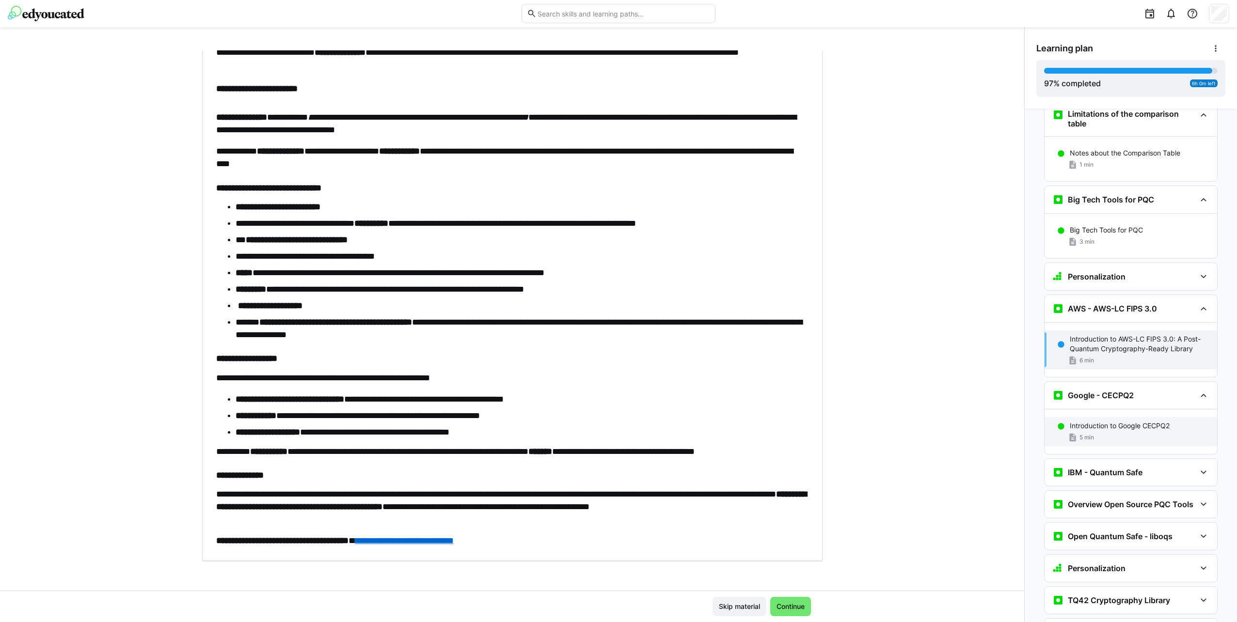
click at [1095, 421] on p "Introduction to Google CECPQ2" at bounding box center [1119, 426] width 100 height 10
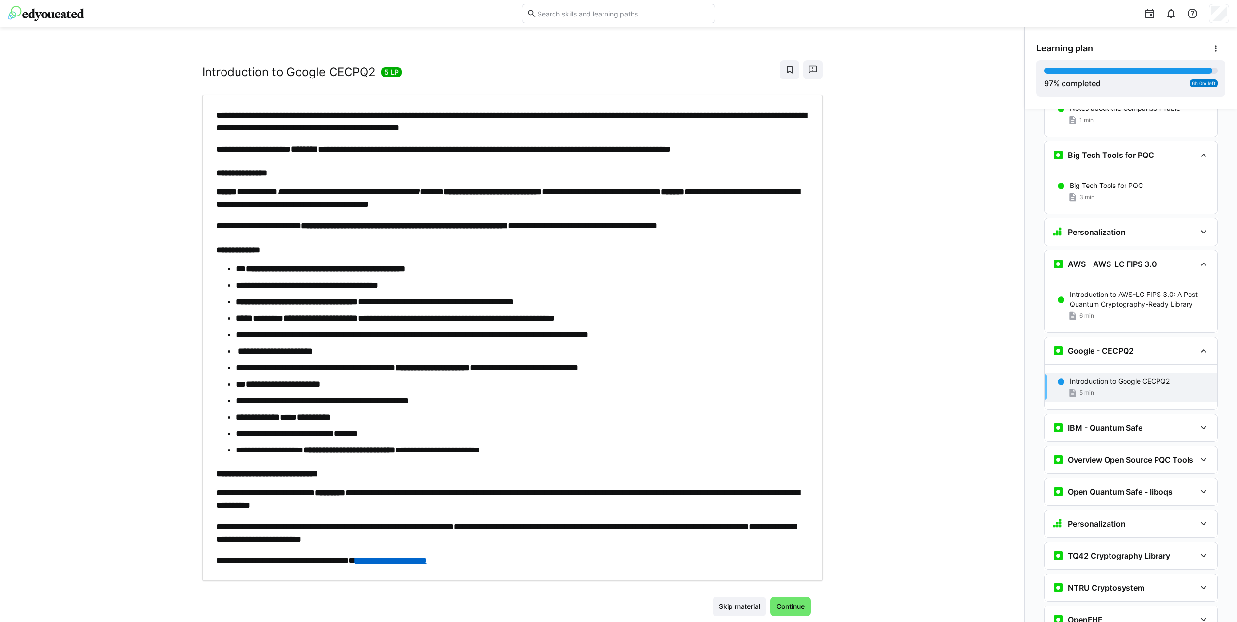
scroll to position [0, 0]
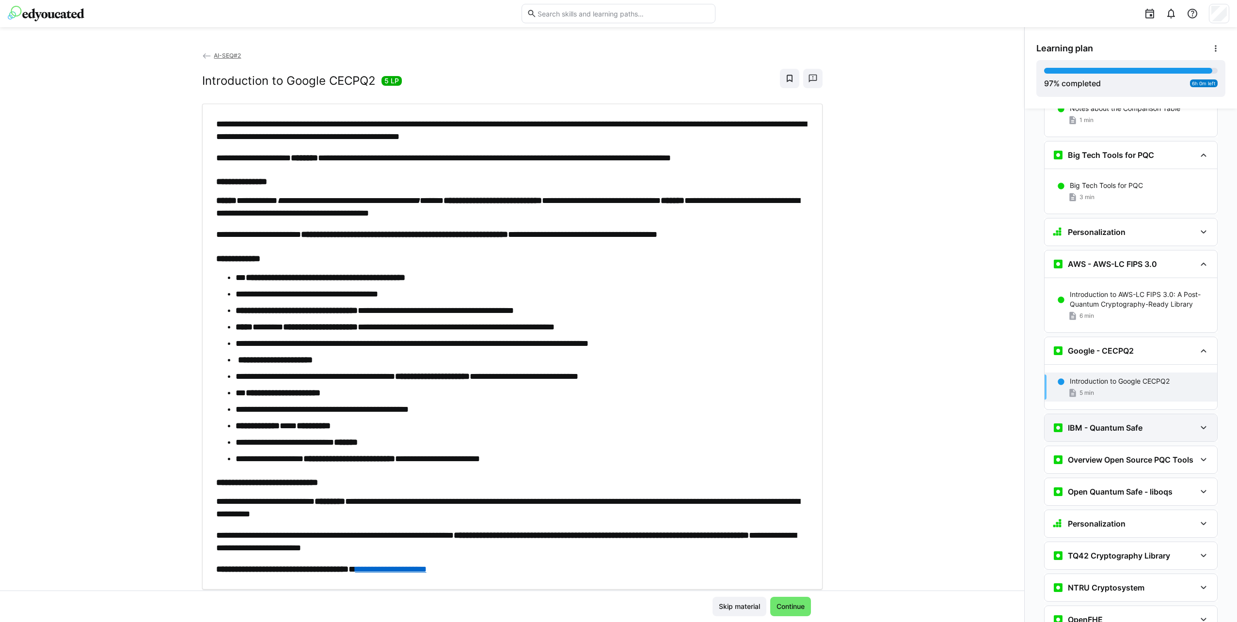
click at [1136, 414] on div "IBM - Quantum Safe" at bounding box center [1130, 427] width 173 height 27
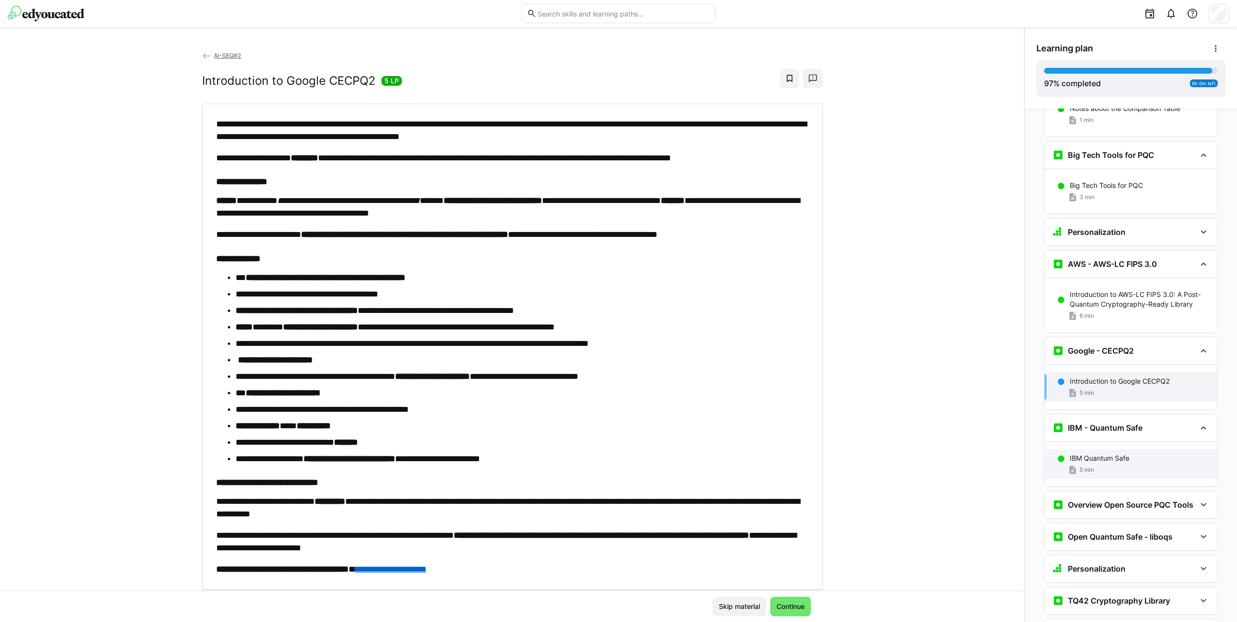
click at [1129, 454] on div "IBM Quantum Safe" at bounding box center [1139, 459] width 140 height 10
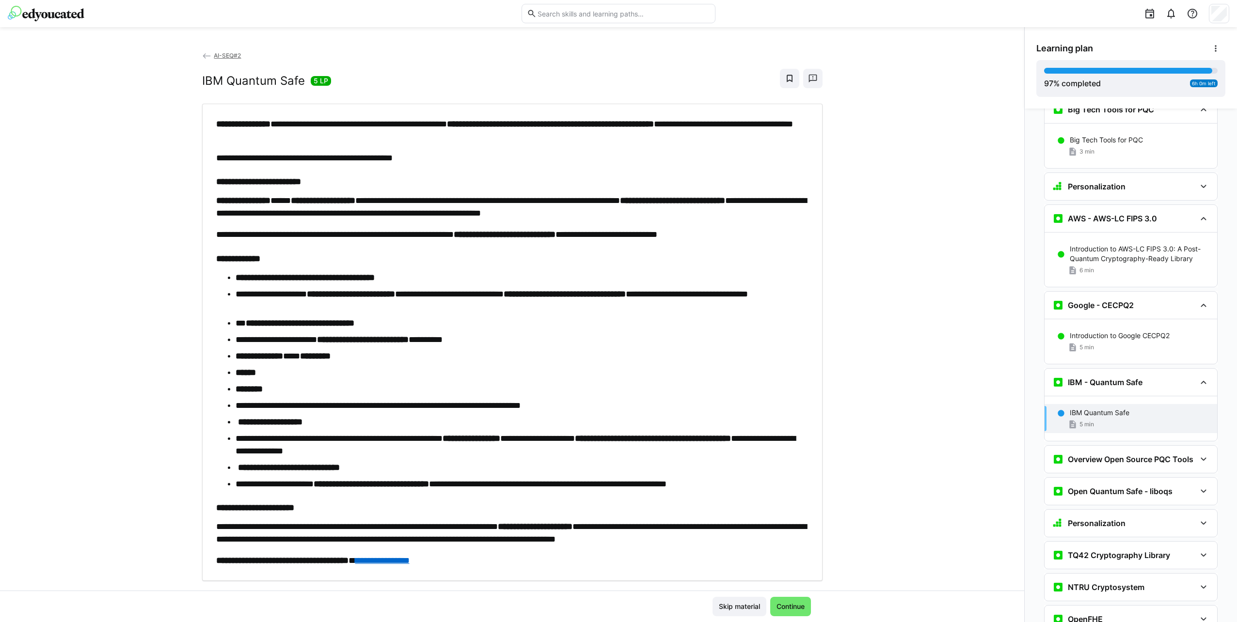
scroll to position [20, 0]
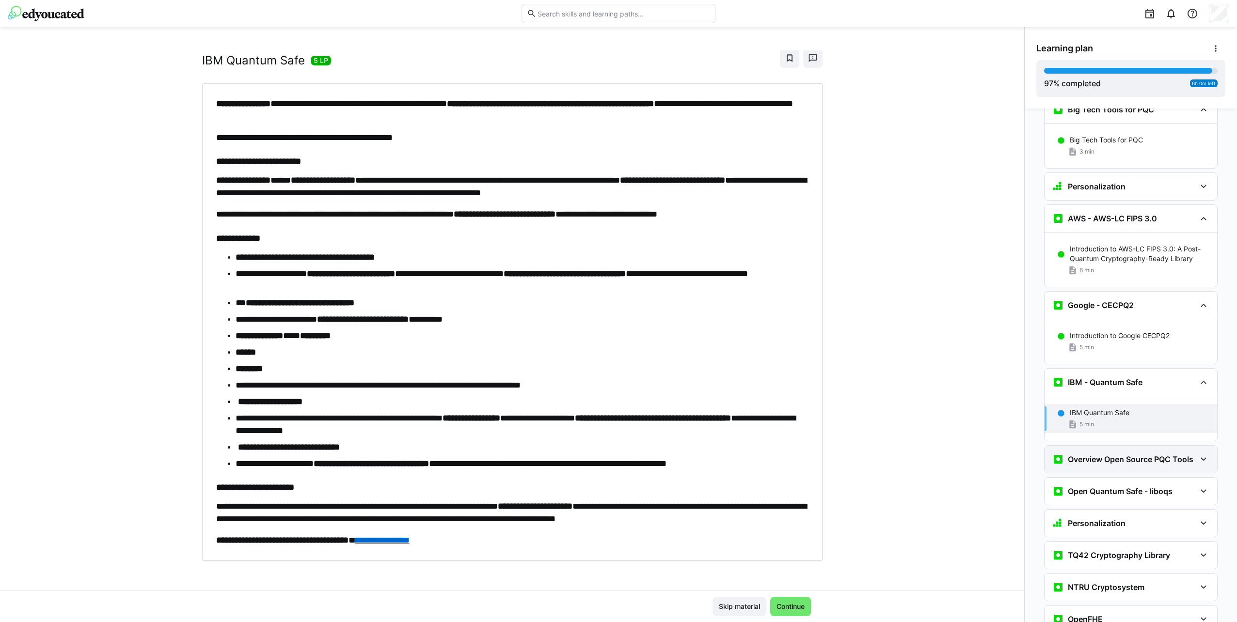
click at [1093, 455] on h3 "Overview Open Source PQC Tools" at bounding box center [1129, 460] width 125 height 10
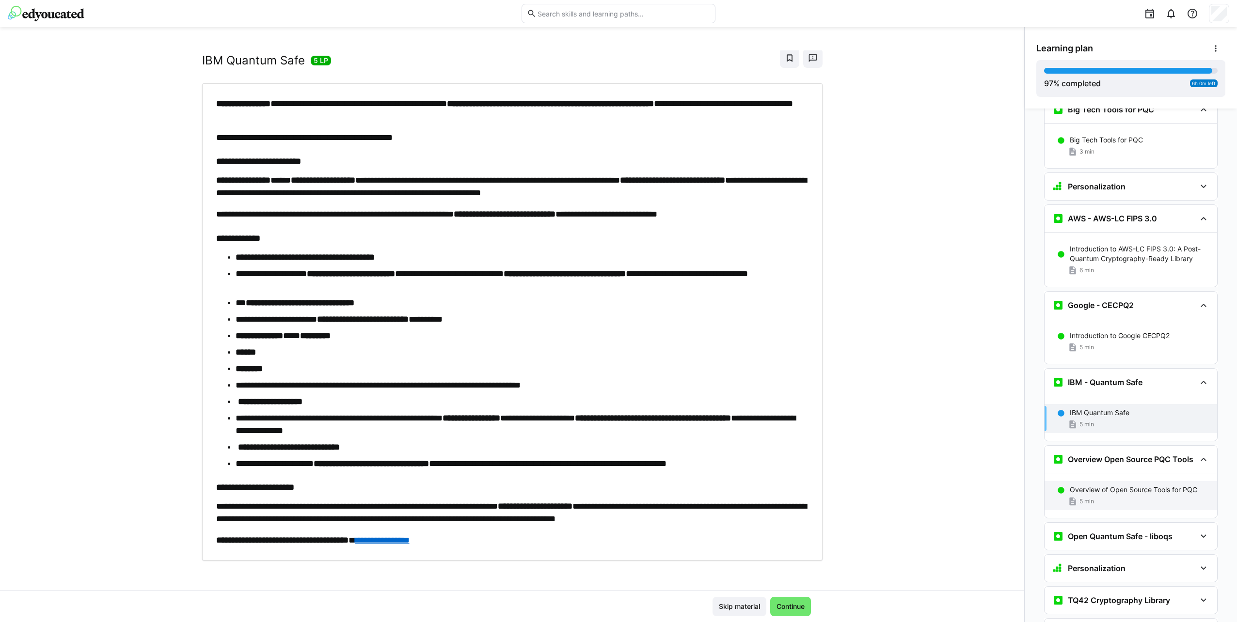
click at [1091, 485] on p "Overview of Open Source Tools for PQC" at bounding box center [1132, 490] width 127 height 10
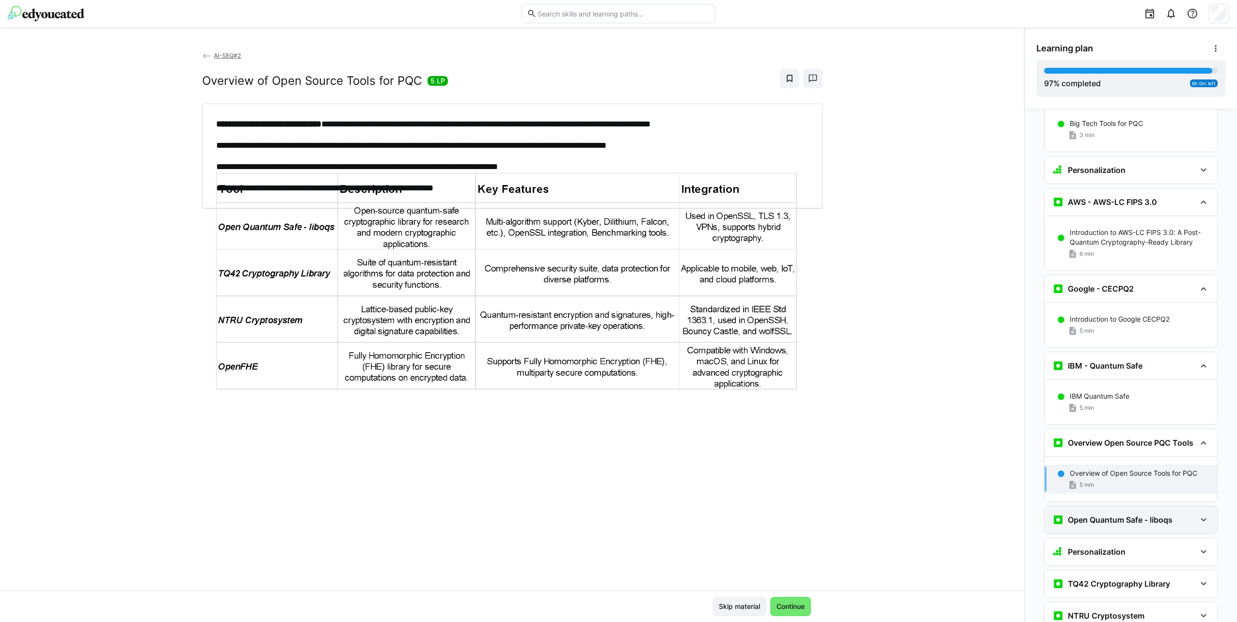
scroll to position [6383, 0]
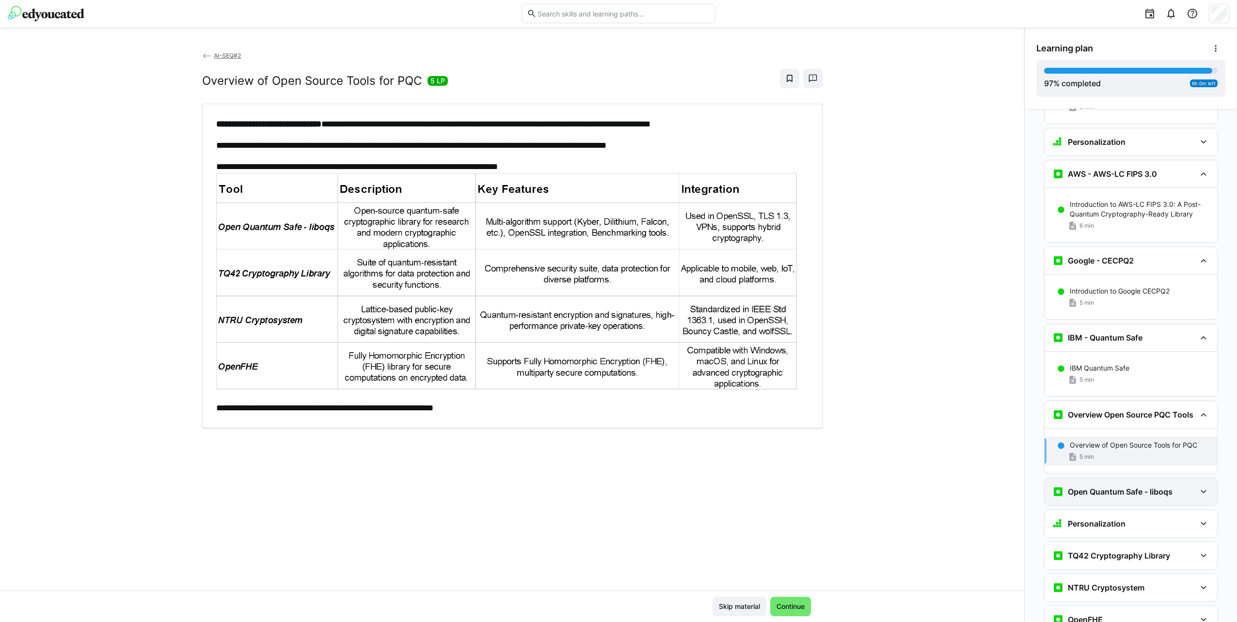
click at [1118, 478] on div "Open Quantum Safe - liboqs" at bounding box center [1130, 491] width 173 height 27
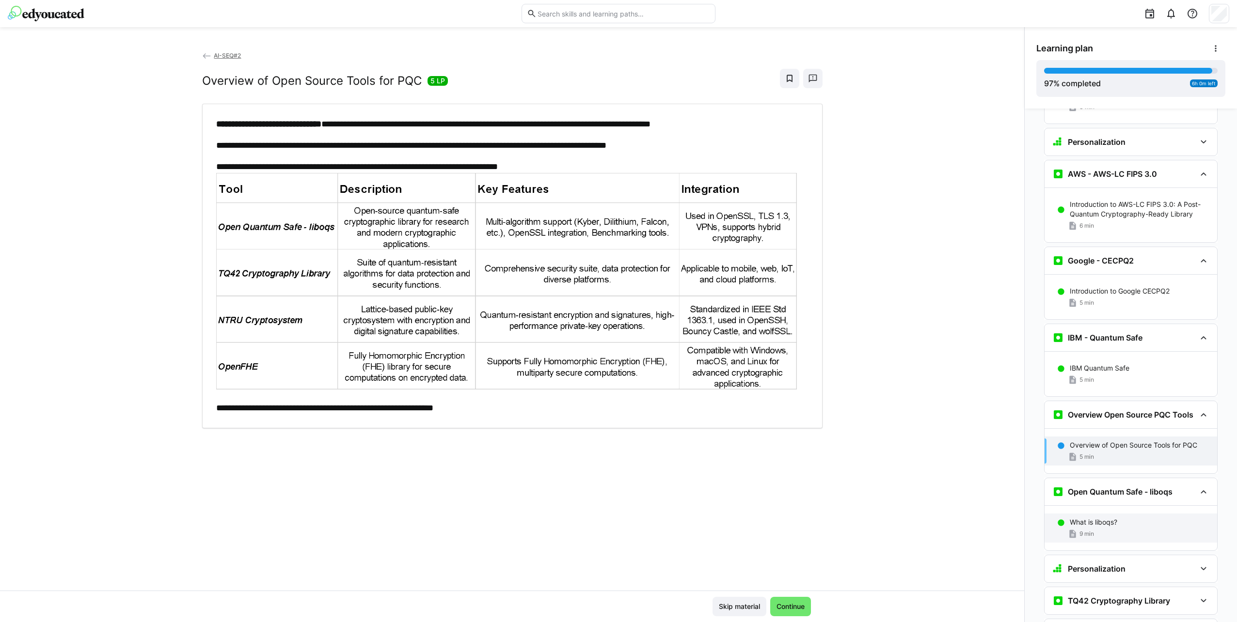
click at [1114, 518] on div "What is liboqs?" at bounding box center [1139, 523] width 140 height 10
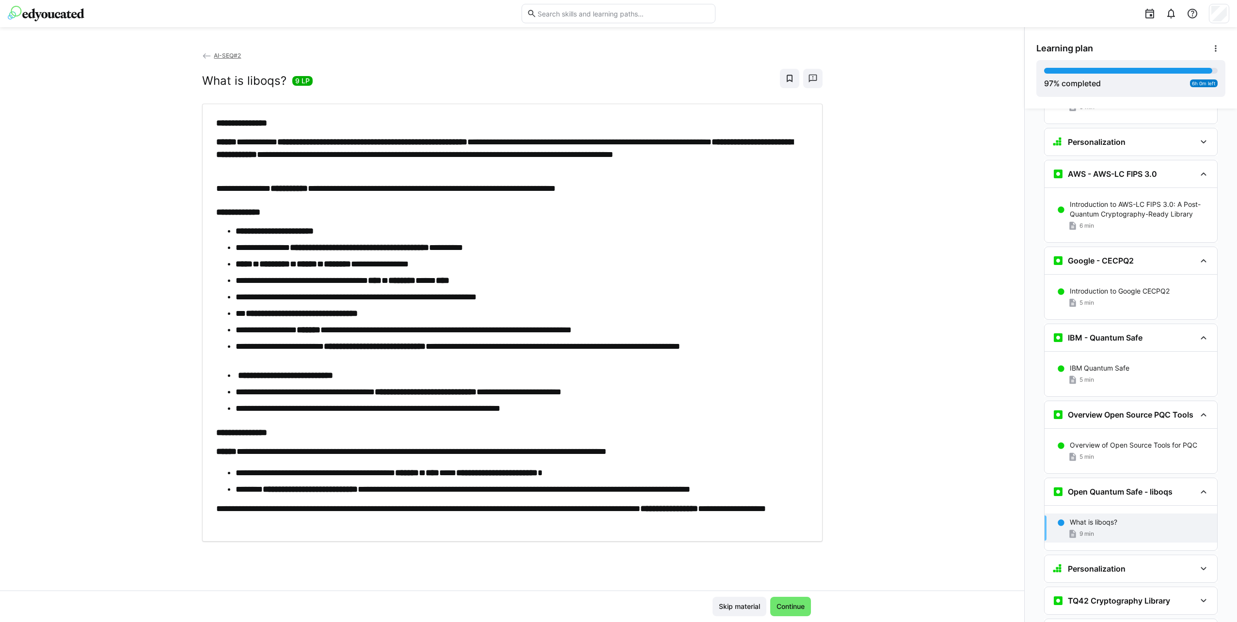
scroll to position [6428, 0]
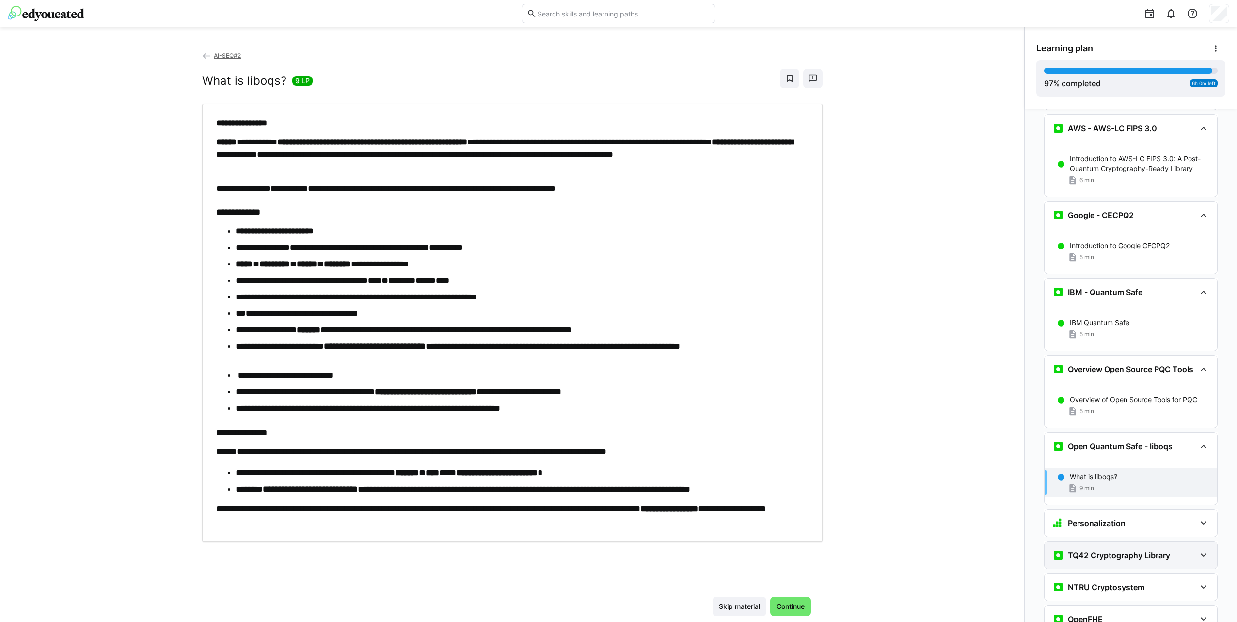
click at [1108, 549] on div "TQ42 Cryptography Library" at bounding box center [1111, 555] width 118 height 12
click at [1115, 581] on p "TQ42 Cryptography Library" at bounding box center [1113, 586] width 89 height 10
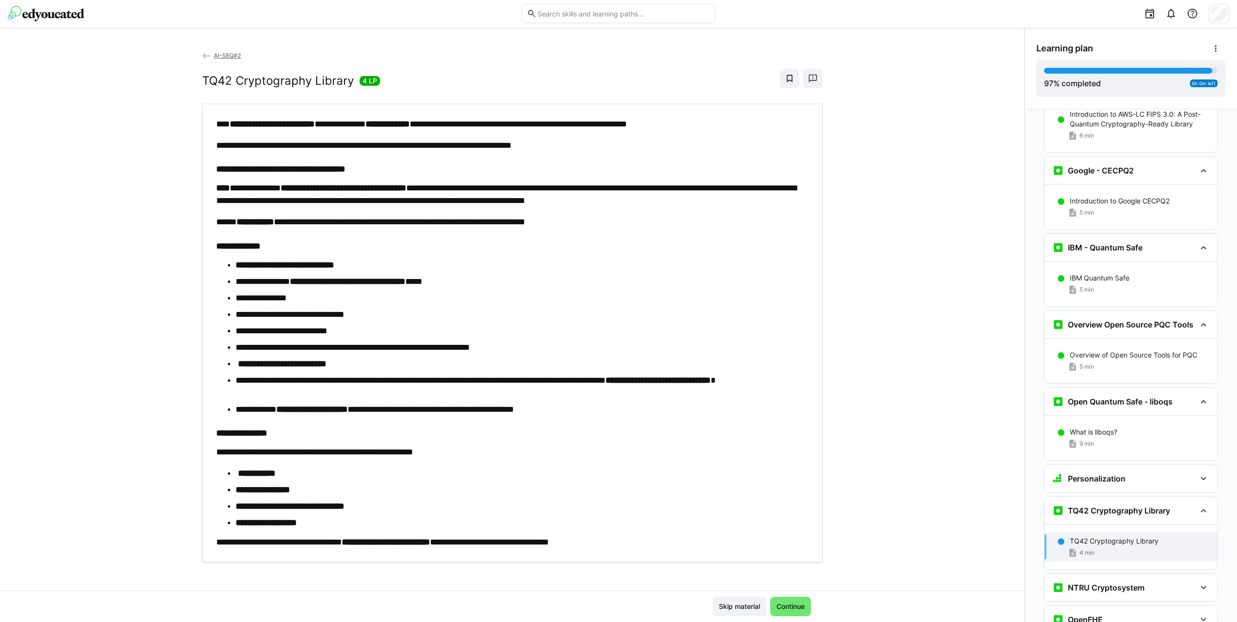
scroll to position [0, 0]
click at [1174, 582] on div "NTRU Cryptosystem" at bounding box center [1123, 588] width 143 height 12
click at [1145, 610] on div "NTRU 9 min" at bounding box center [1130, 624] width 173 height 29
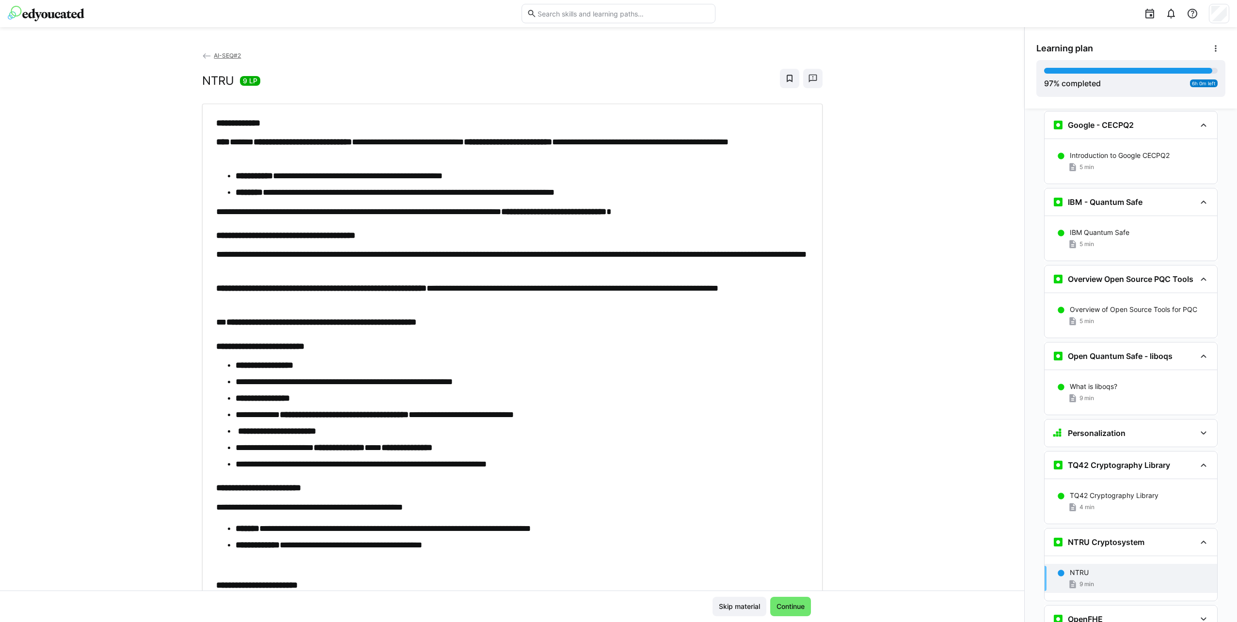
scroll to position [113, 0]
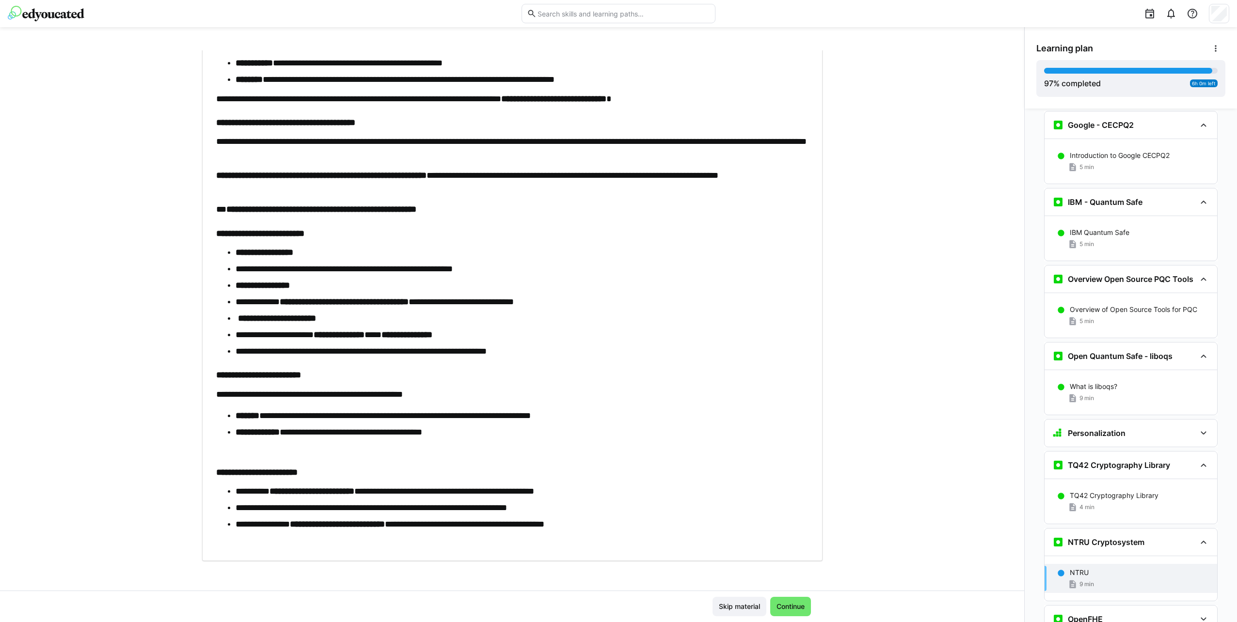
drag, startPoint x: 1159, startPoint y: 571, endPoint x: 1146, endPoint y: 560, distance: 17.5
click at [1156, 606] on div "OpenFHE" at bounding box center [1130, 619] width 173 height 27
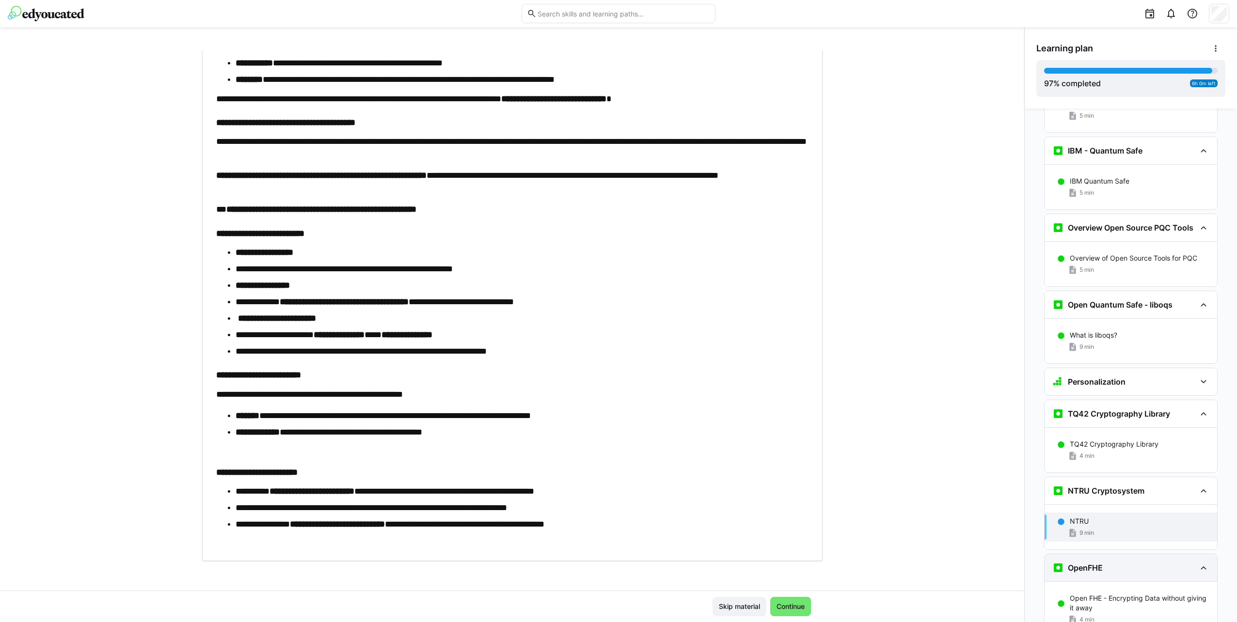
scroll to position [6572, 0]
click at [1128, 591] on p "Open FHE - Encrypting Data without giving it away" at bounding box center [1139, 600] width 140 height 19
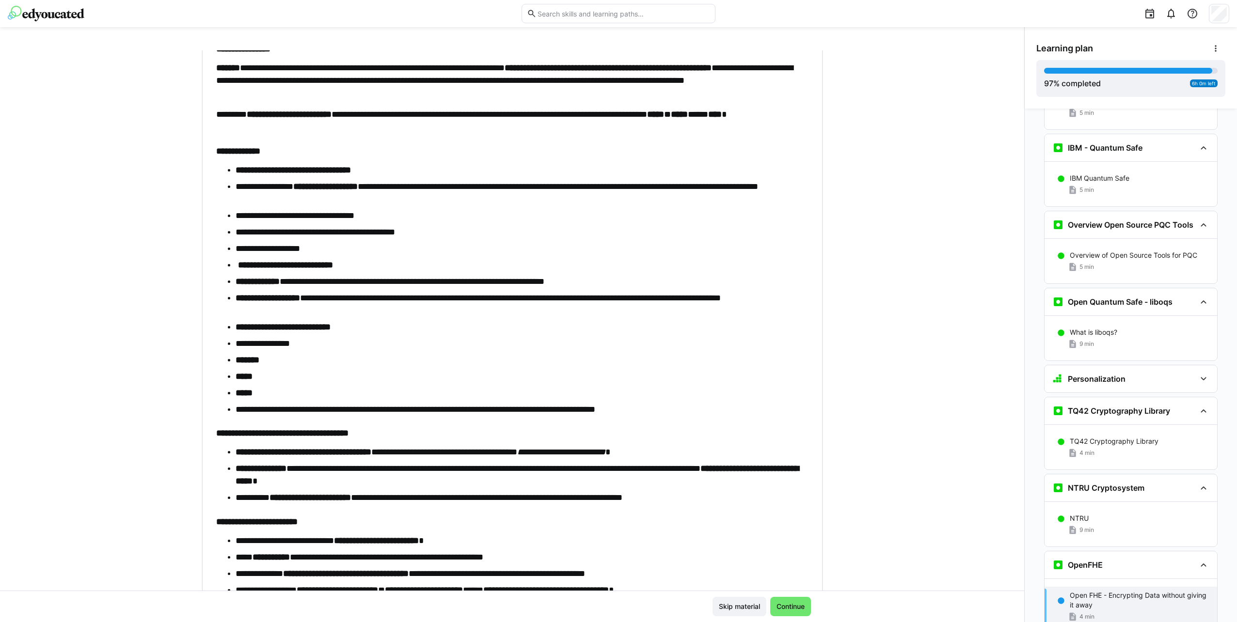
scroll to position [211, 0]
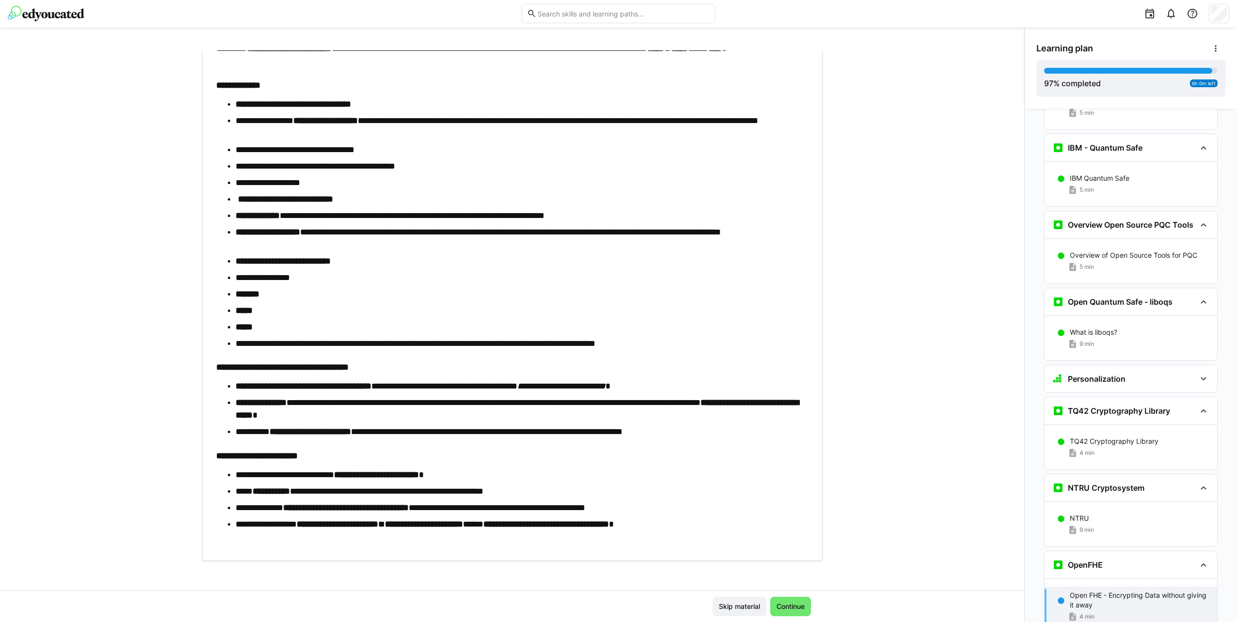
click at [934, 242] on div "**********" at bounding box center [512, 320] width 1024 height 540
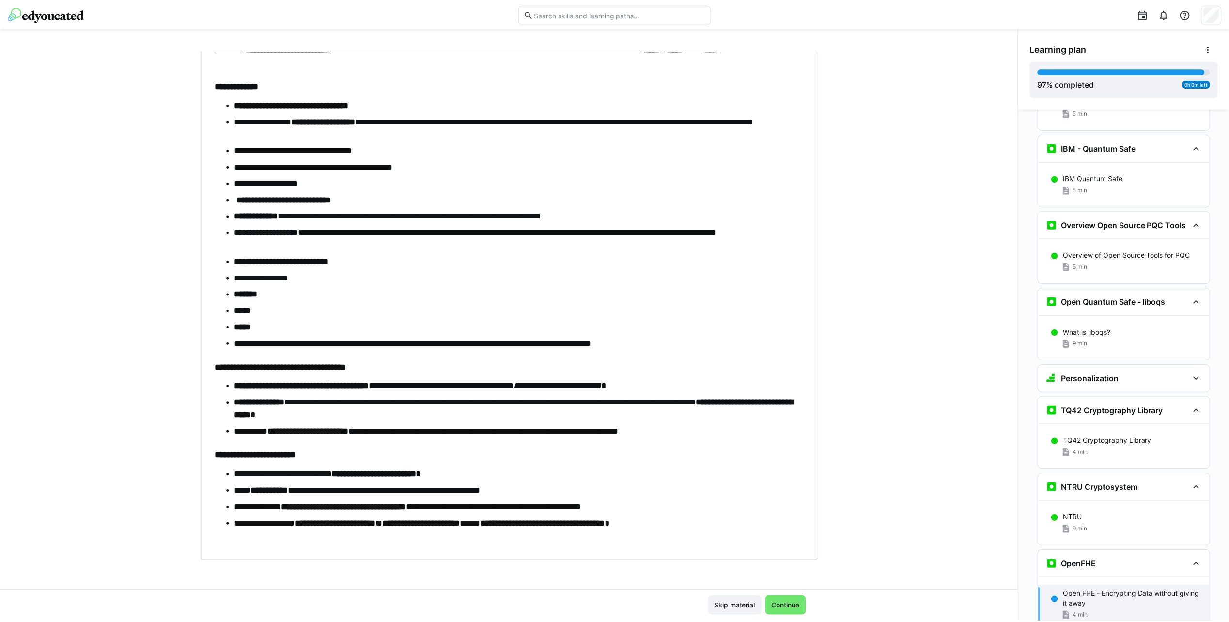
scroll to position [6427, 0]
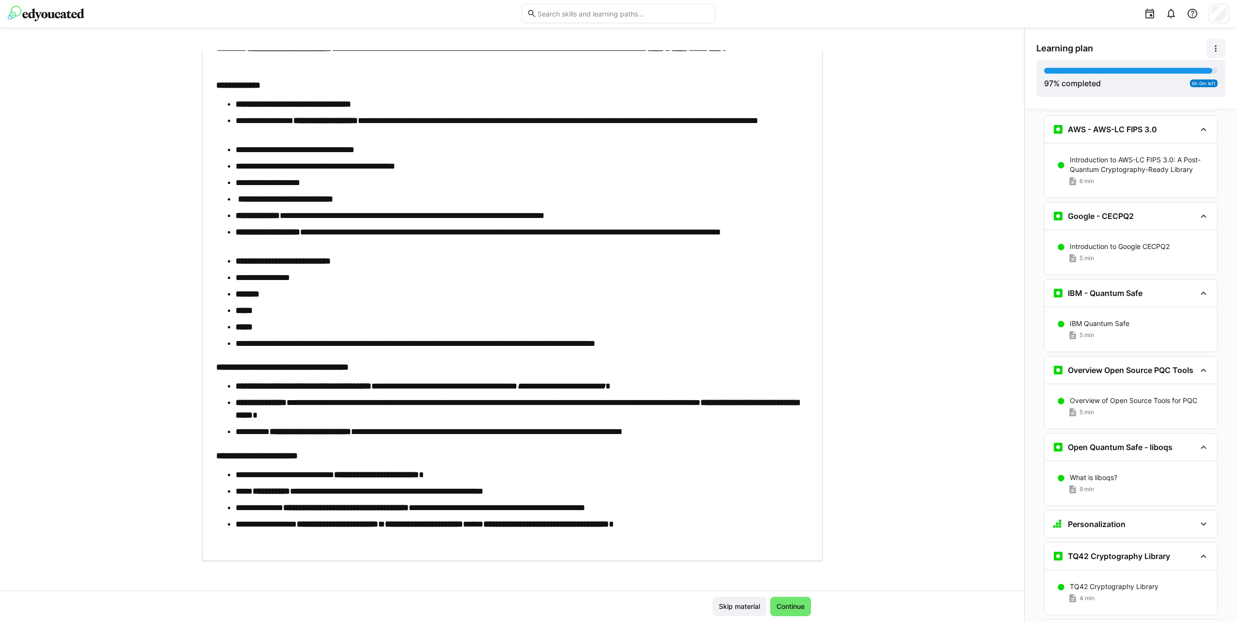
click at [1219, 50] on eds-icon at bounding box center [1215, 49] width 10 height 10
click at [1209, 69] on div "View details" at bounding box center [1178, 74] width 78 height 10
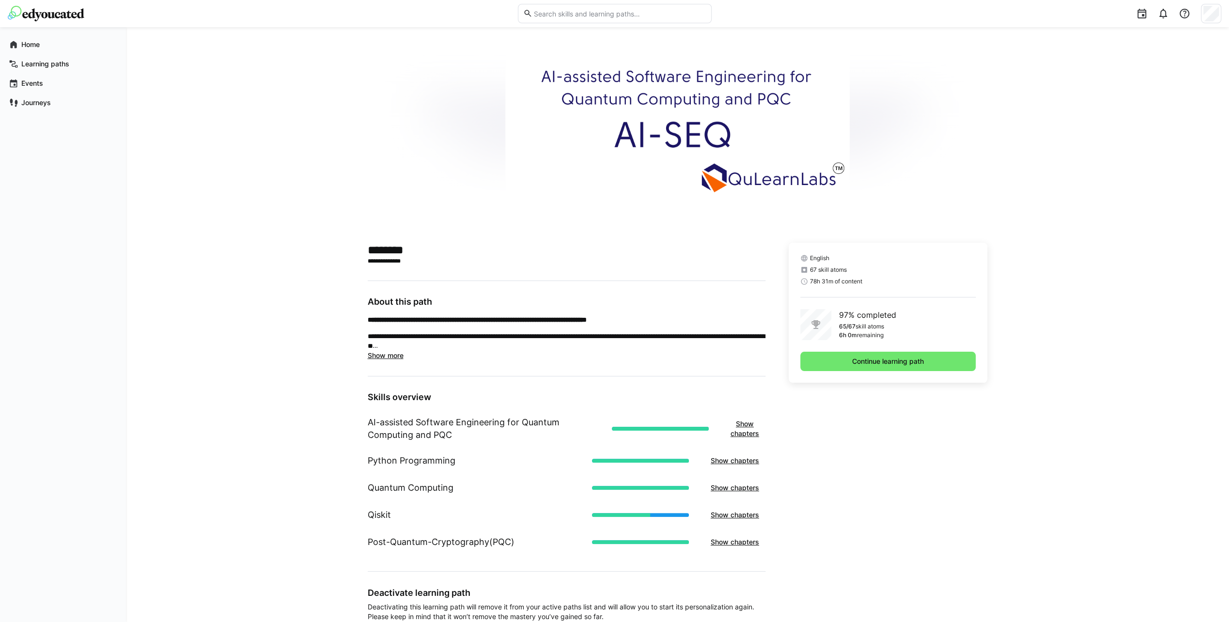
scroll to position [84, 0]
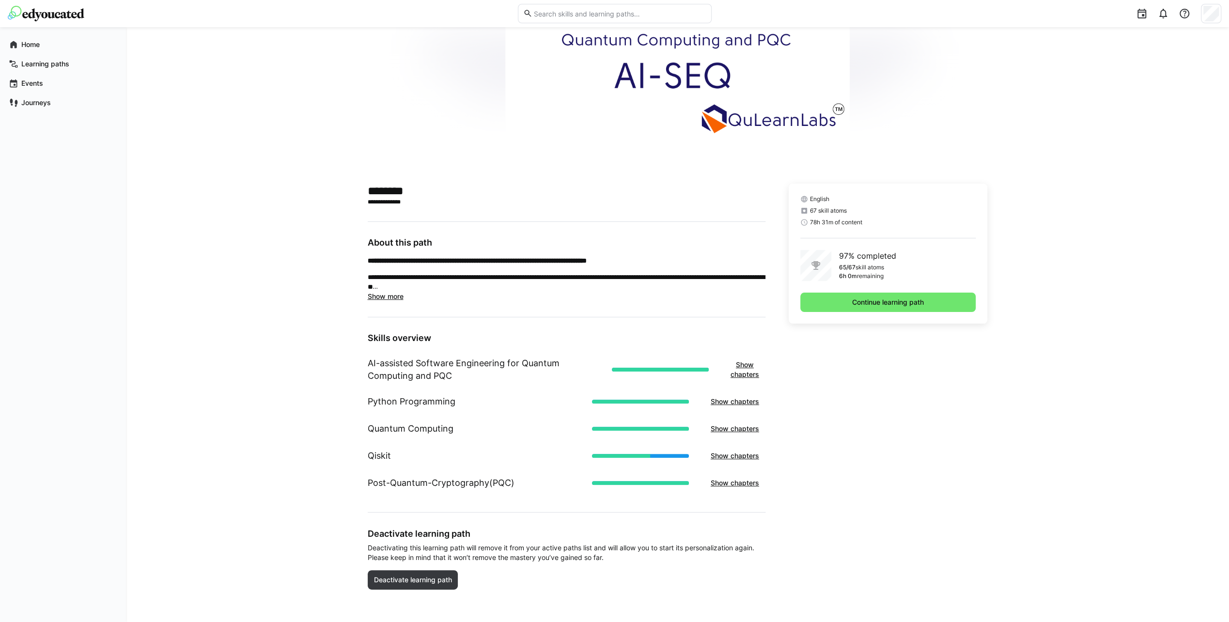
click at [392, 293] on span "Show more" at bounding box center [386, 296] width 36 height 8
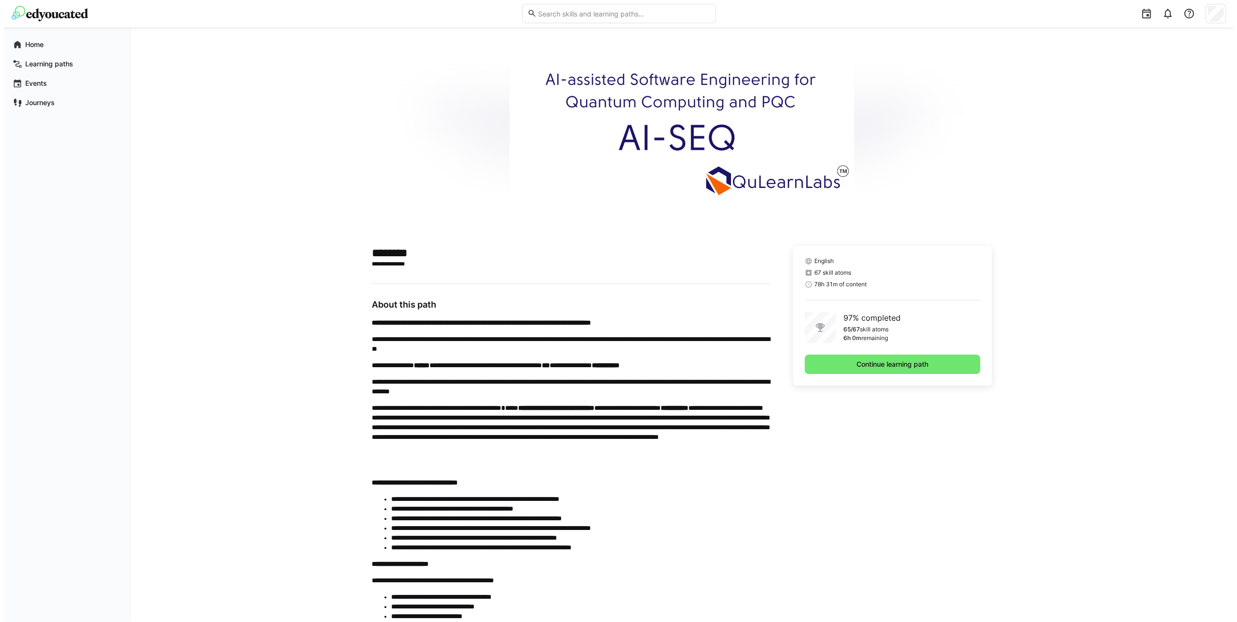
scroll to position [0, 0]
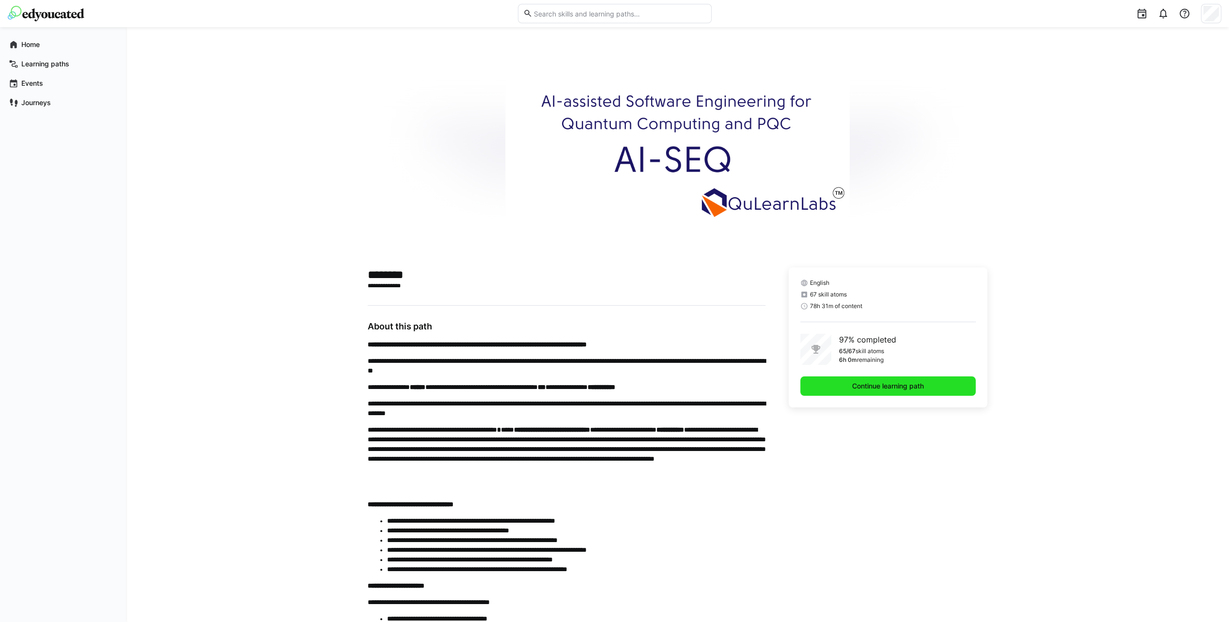
click at [899, 381] on span "Continue learning path" at bounding box center [888, 386] width 75 height 10
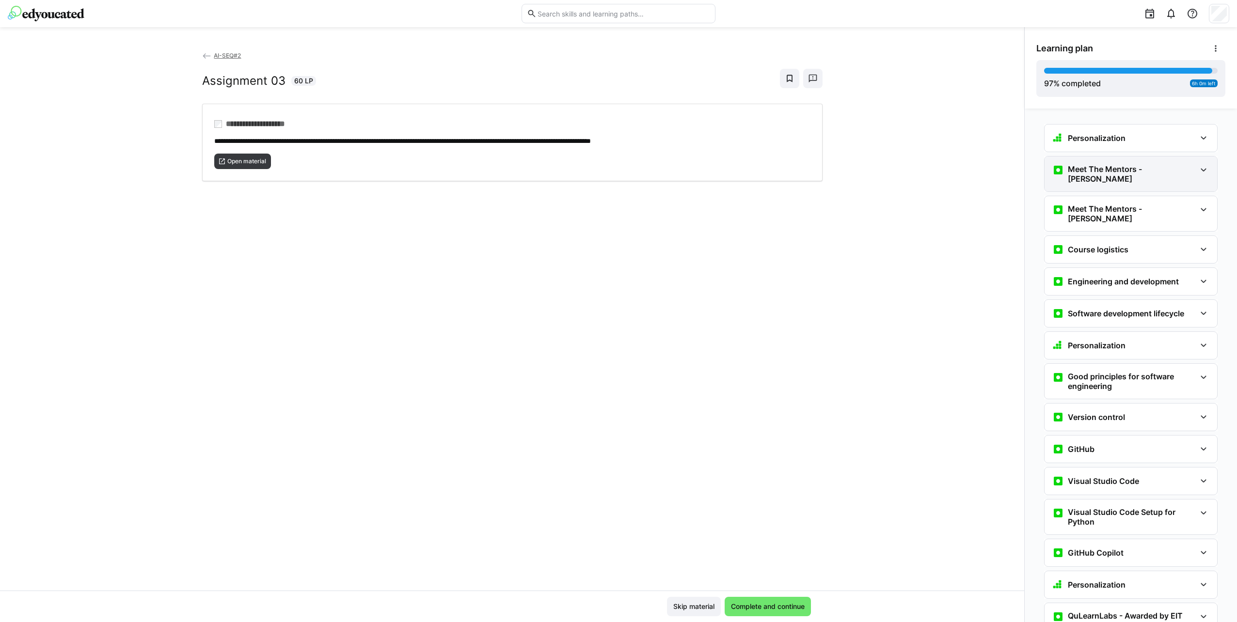
click at [1145, 168] on h3 "Meet The Mentors - [PERSON_NAME]" at bounding box center [1131, 173] width 128 height 19
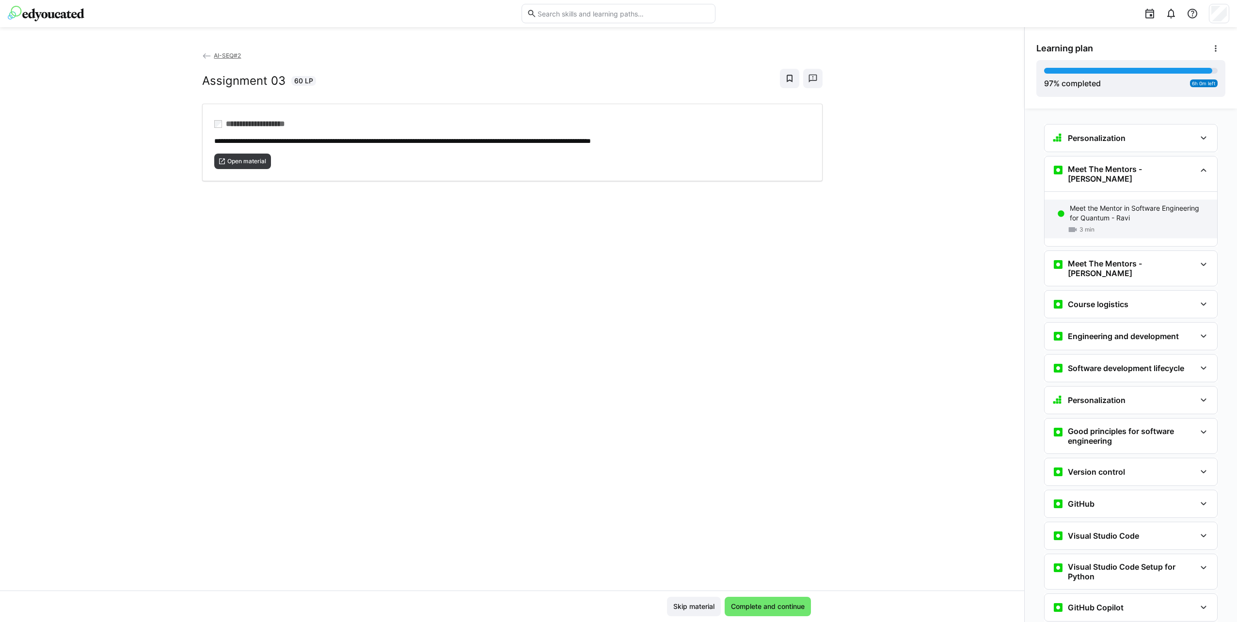
click at [1131, 204] on p "Meet the Mentor in Software Engineering for Quantum - Ravi" at bounding box center [1139, 213] width 140 height 19
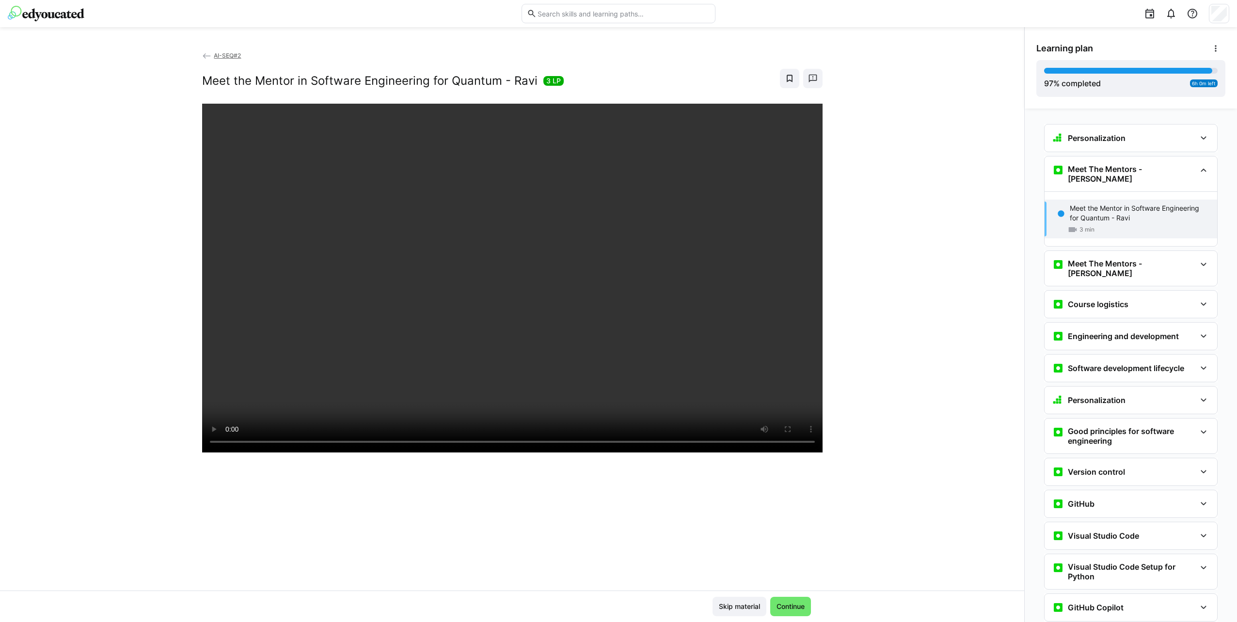
scroll to position [47, 0]
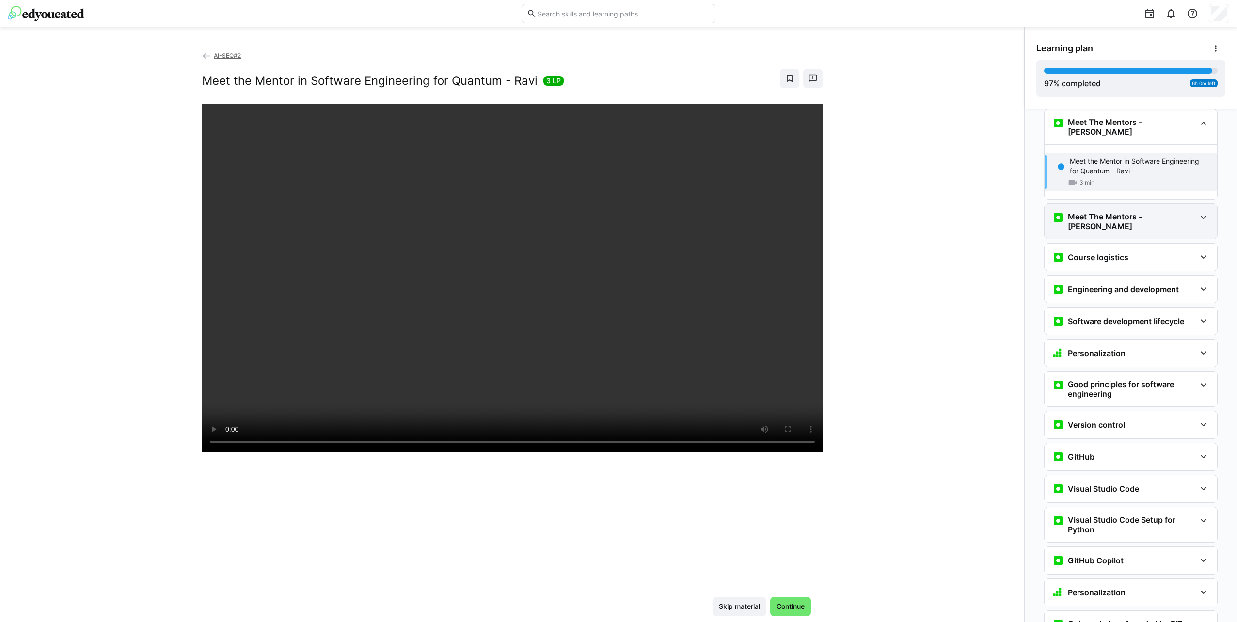
click at [1160, 212] on h3 "Meet The Mentors - [PERSON_NAME]" at bounding box center [1131, 221] width 128 height 19
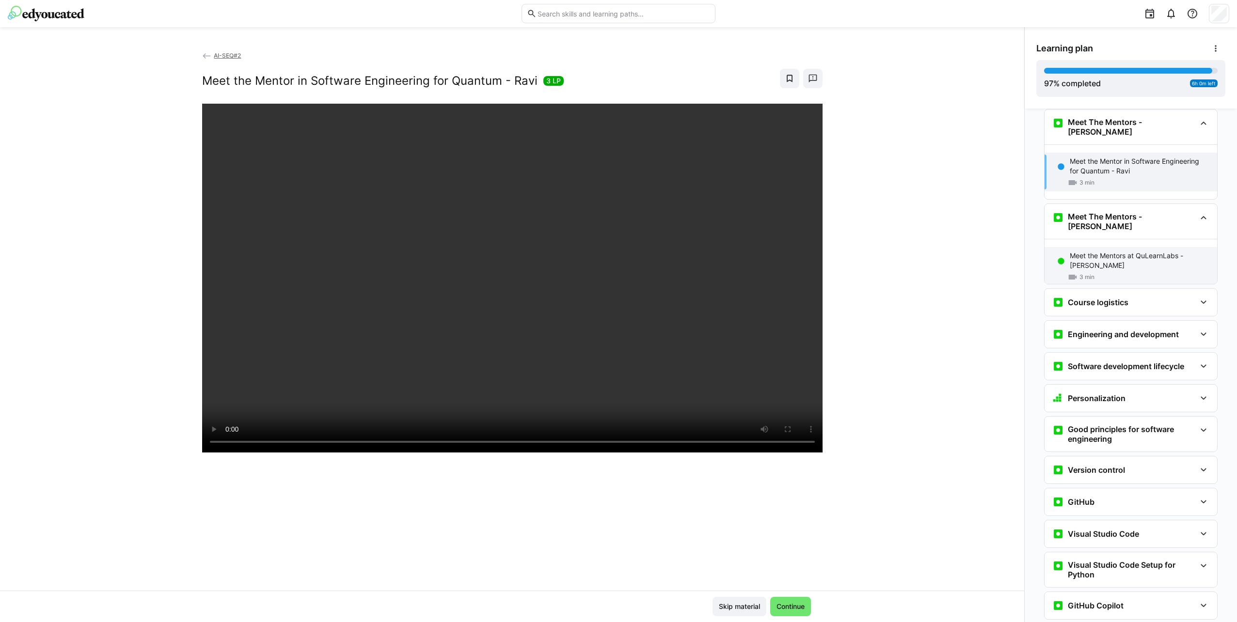
click at [1141, 251] on p "Meet the Mentors at QuLearnLabs - [PERSON_NAME]" at bounding box center [1139, 260] width 140 height 19
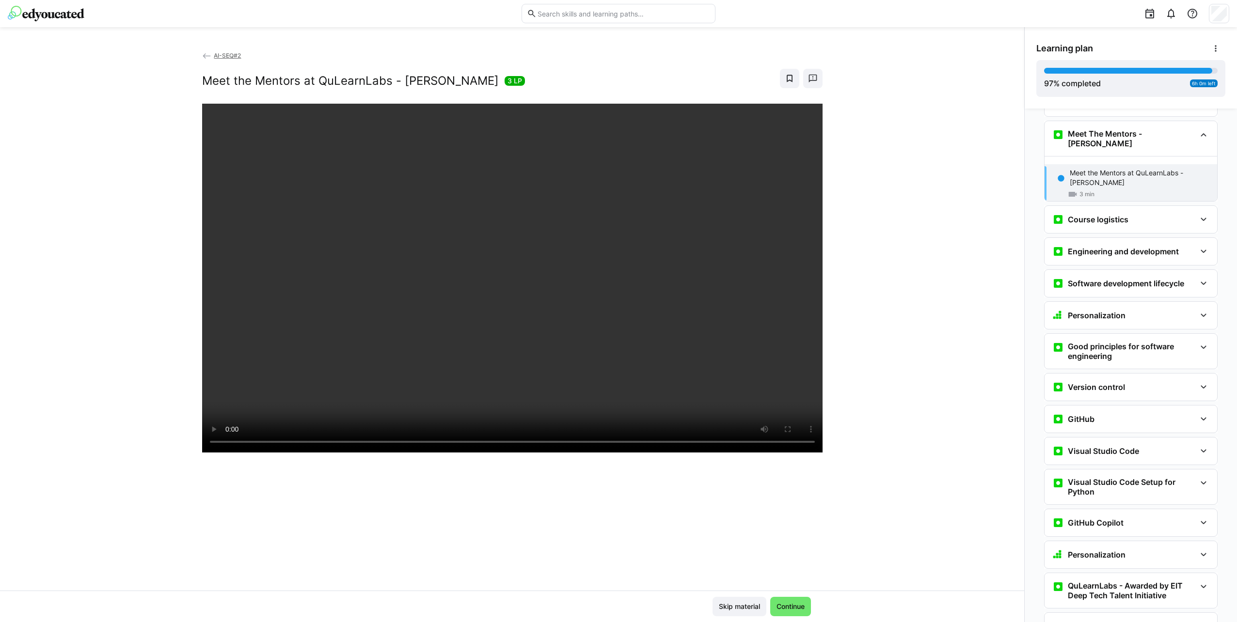
scroll to position [134, 0]
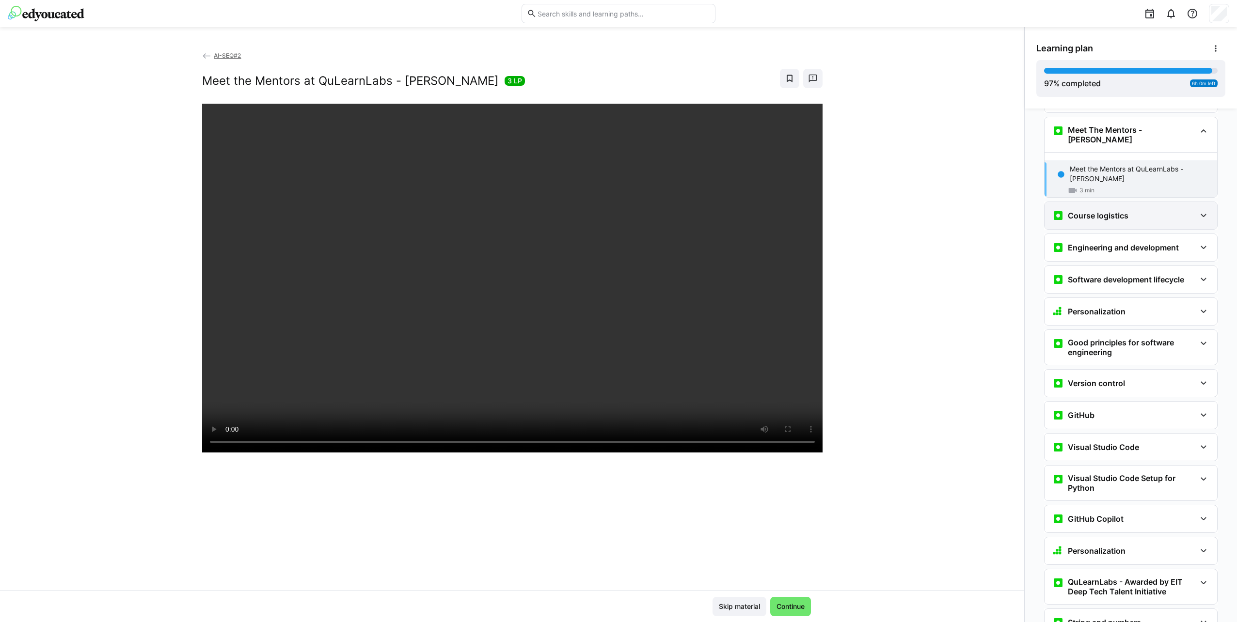
click at [1108, 211] on h3 "Course logistics" at bounding box center [1097, 216] width 61 height 10
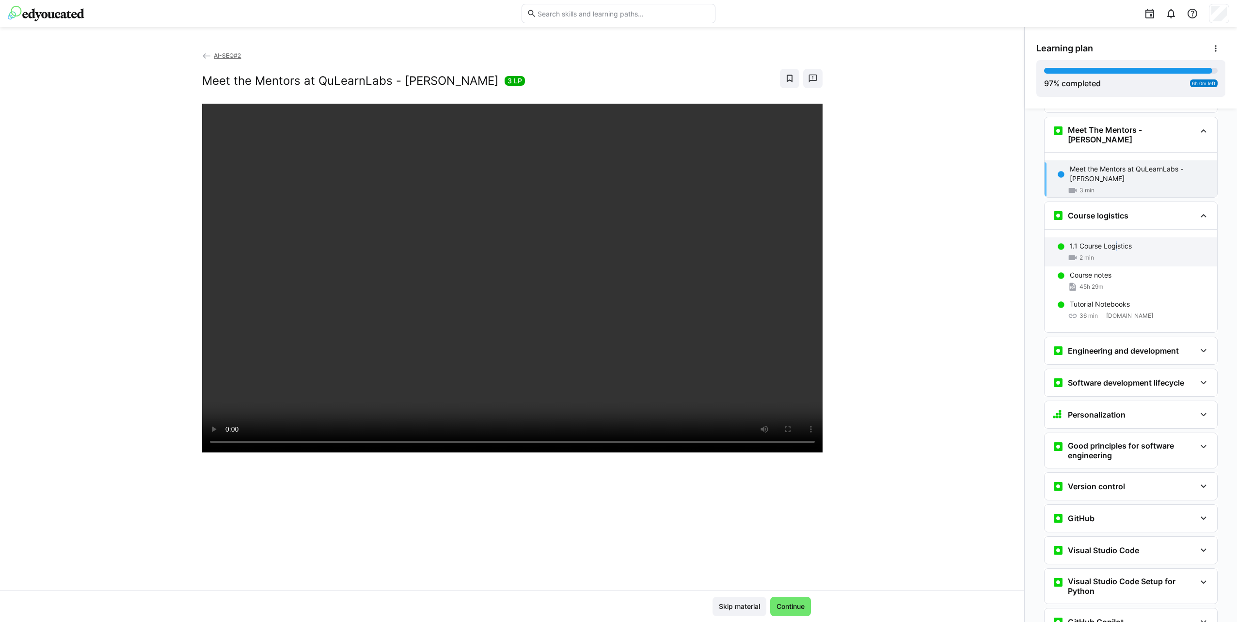
click at [1112, 241] on p "1.1 Course Logistics" at bounding box center [1100, 246] width 62 height 10
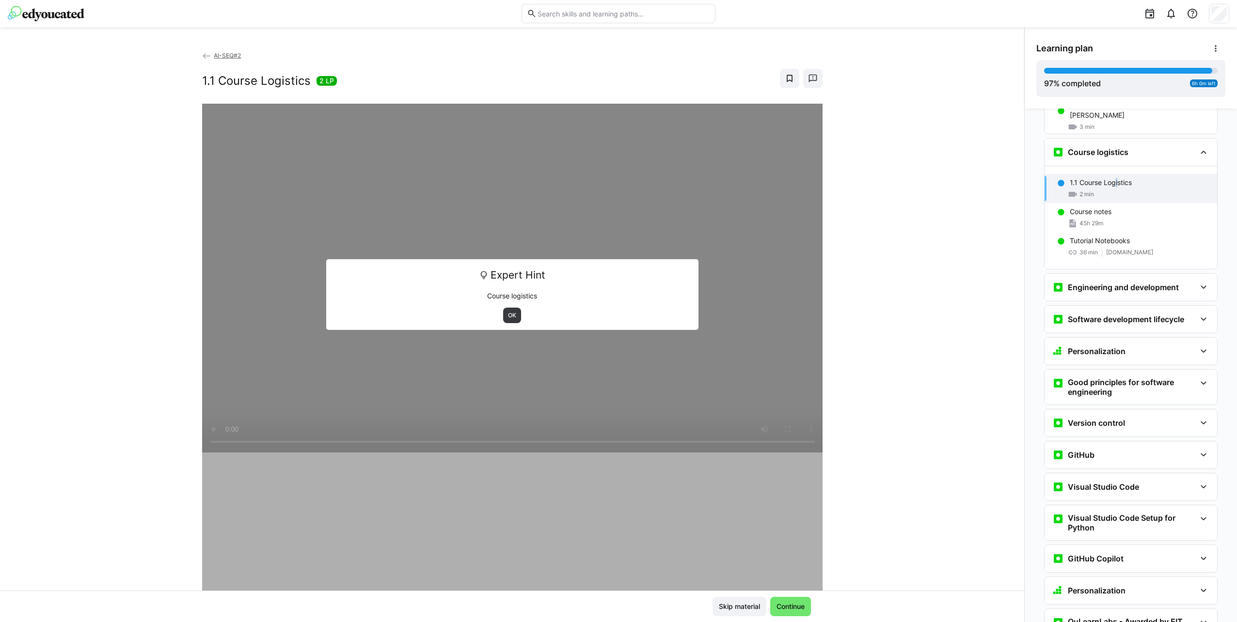
scroll to position [210, 0]
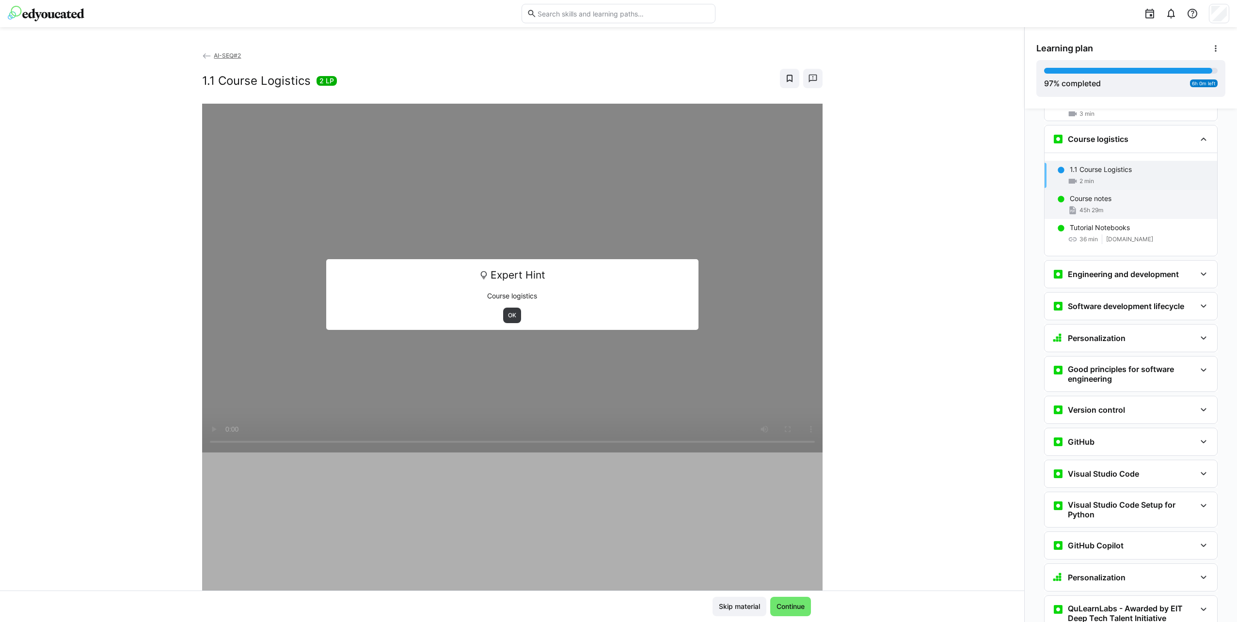
click at [1096, 194] on p "Course notes" at bounding box center [1090, 199] width 42 height 10
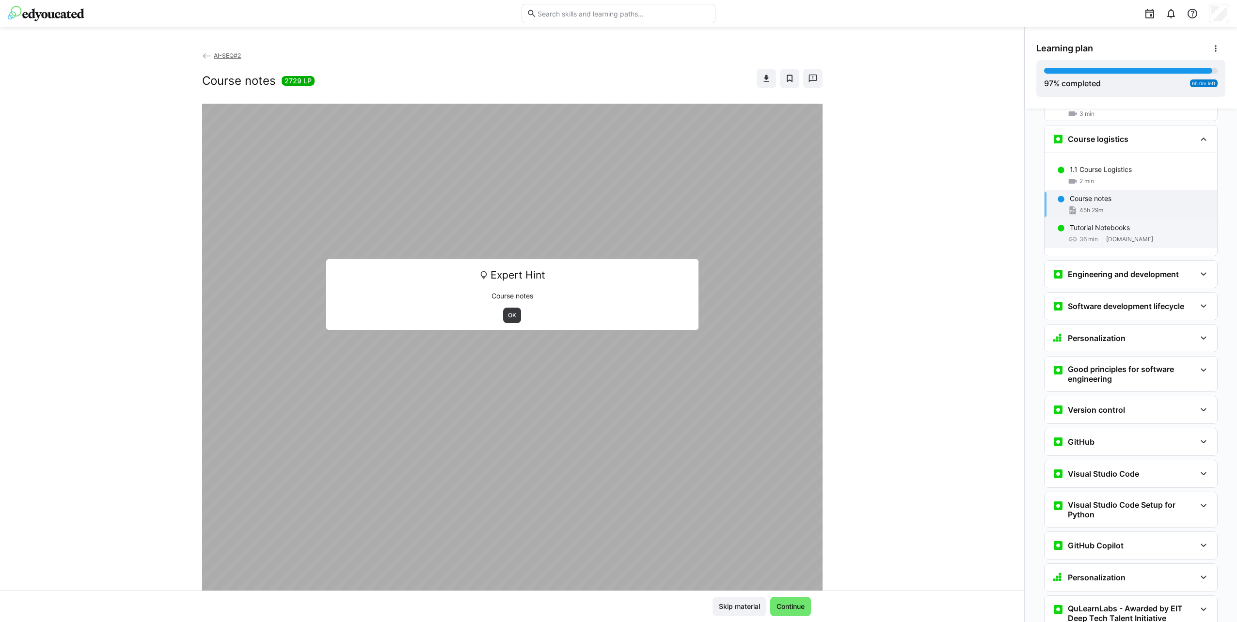
click at [1113, 219] on div "Tutorial Notebooks 36 min [DOMAIN_NAME]" at bounding box center [1130, 233] width 173 height 29
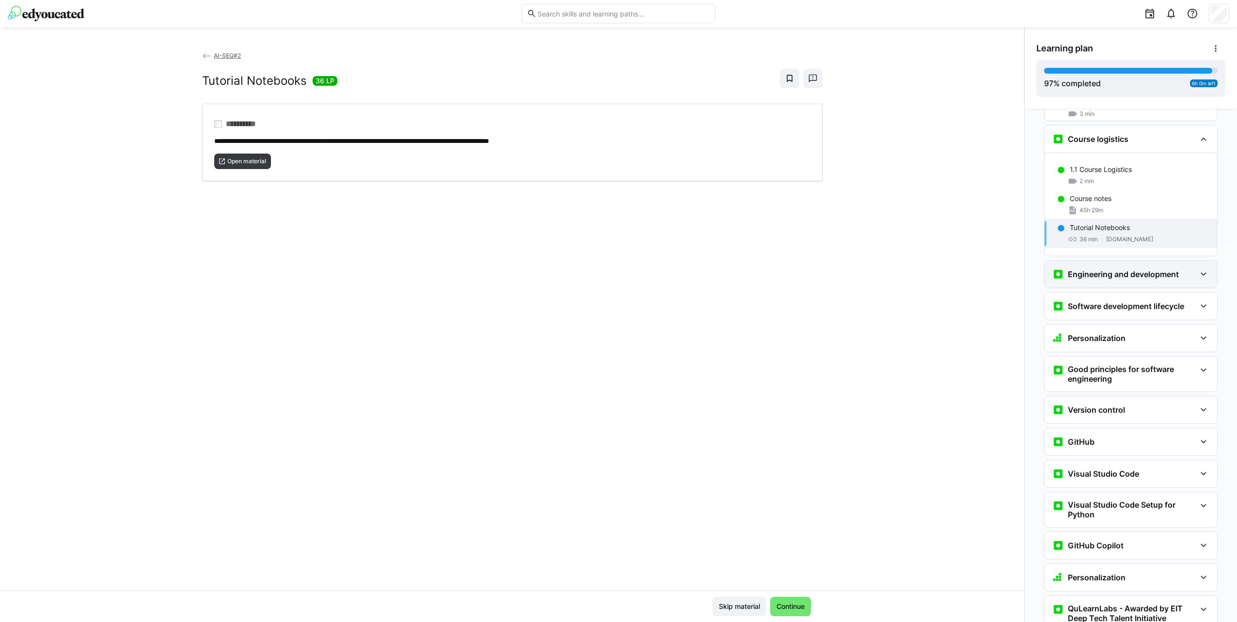
click at [1112, 269] on h3 "Engineering and development" at bounding box center [1122, 274] width 111 height 10
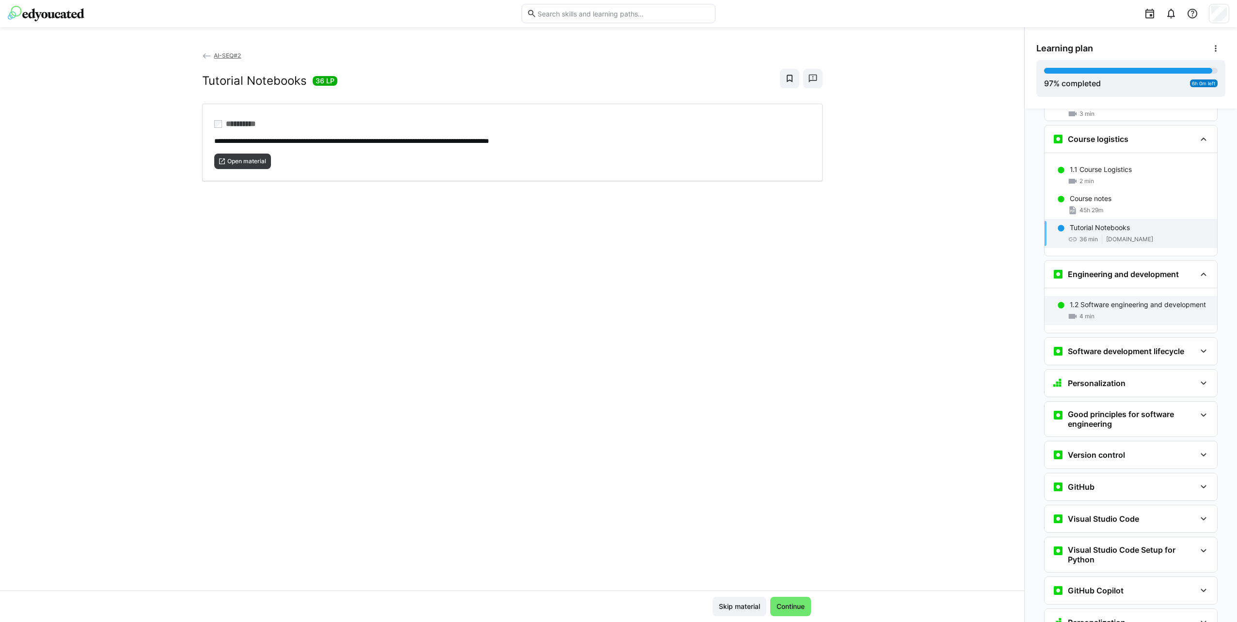
click at [1122, 300] on p "1.2 Software engineering and development" at bounding box center [1137, 305] width 136 height 10
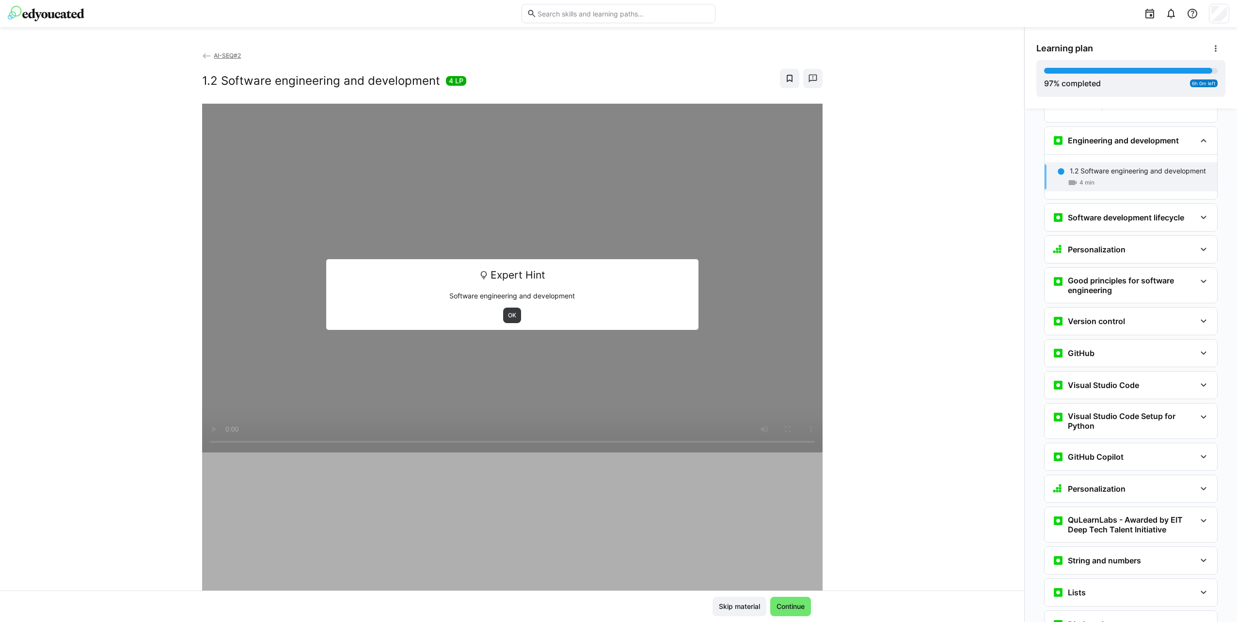
scroll to position [345, 0]
click at [1111, 212] on h3 "Software development lifecycle" at bounding box center [1125, 217] width 116 height 10
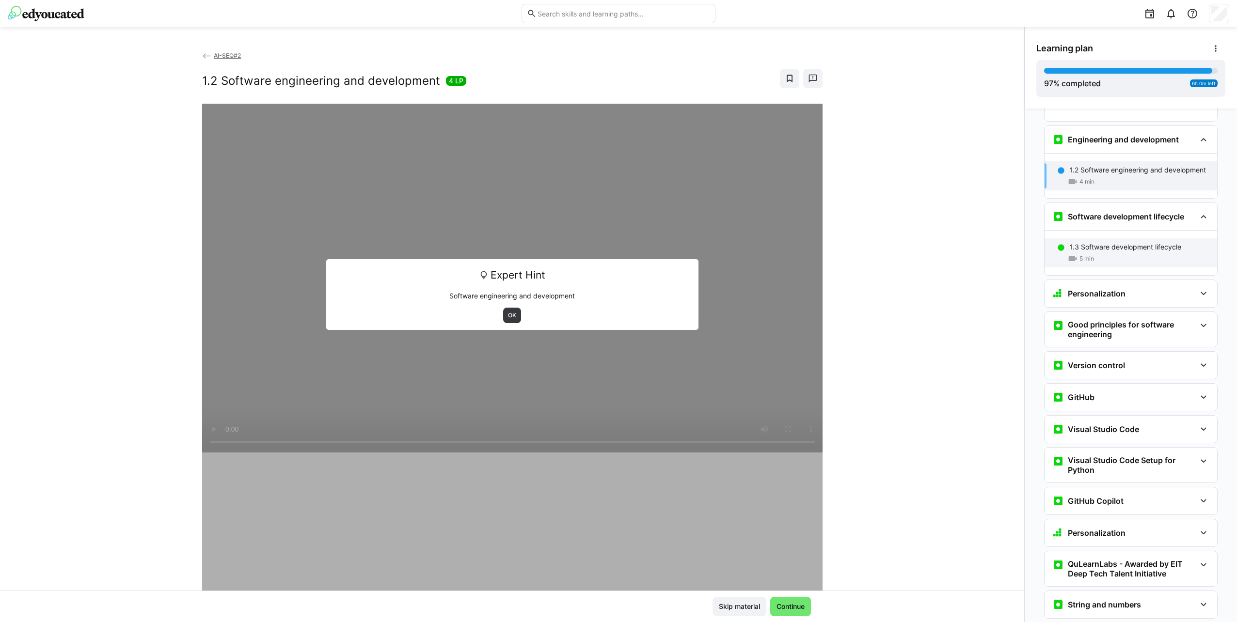
click at [1108, 238] on div "1.3 Software development lifecycle 5 min" at bounding box center [1130, 252] width 173 height 29
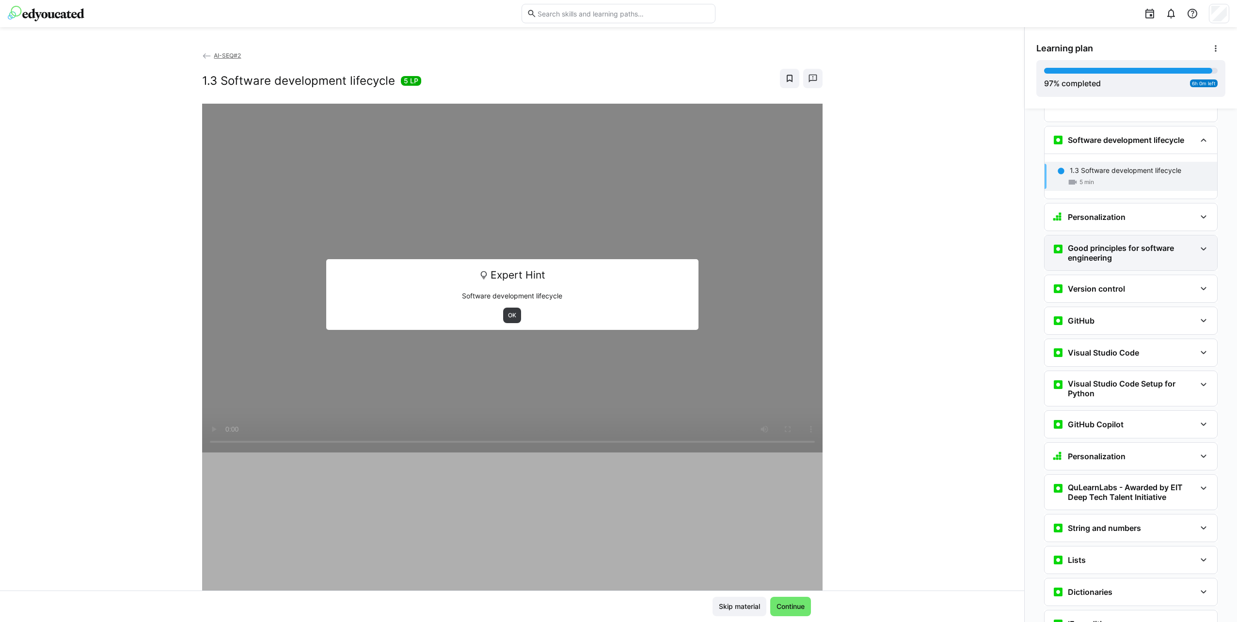
click at [1112, 243] on h3 "Good principles for software engineering" at bounding box center [1131, 252] width 128 height 19
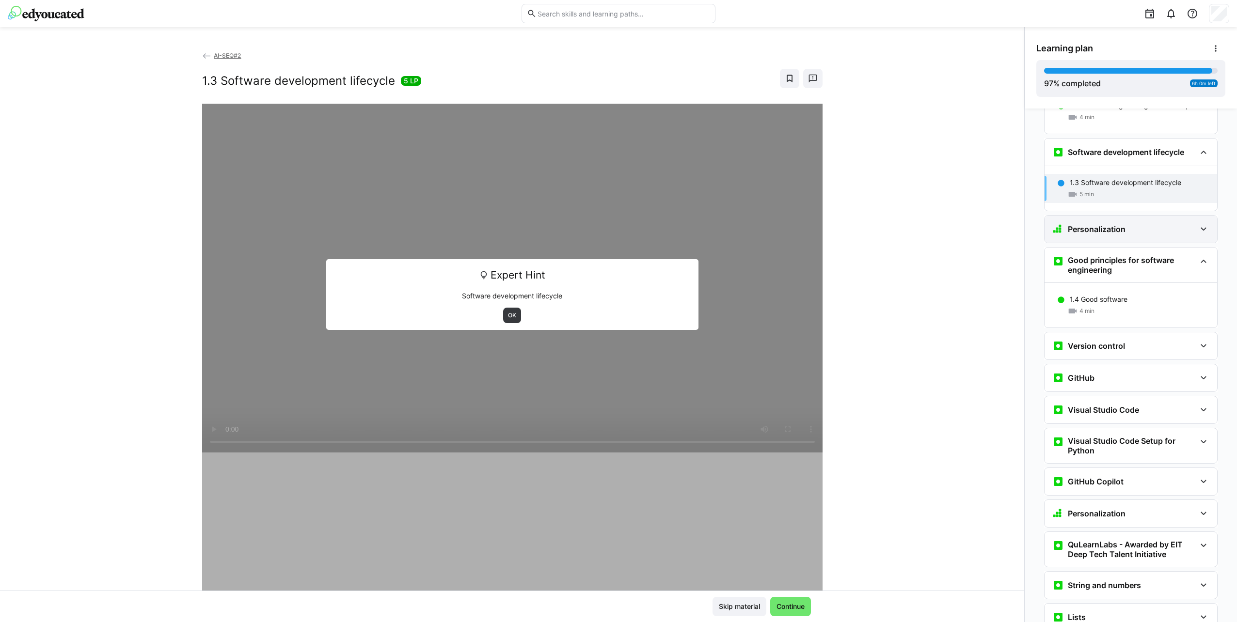
scroll to position [373, 0]
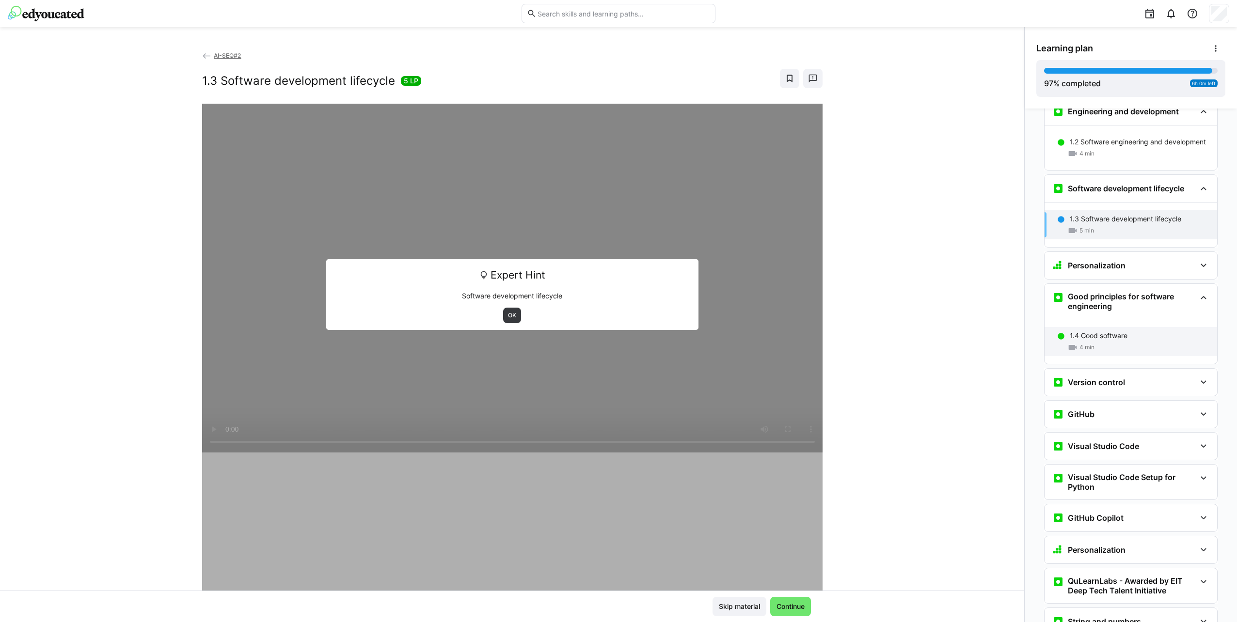
click at [1137, 327] on div "1.4 Good software 4 min" at bounding box center [1130, 341] width 173 height 29
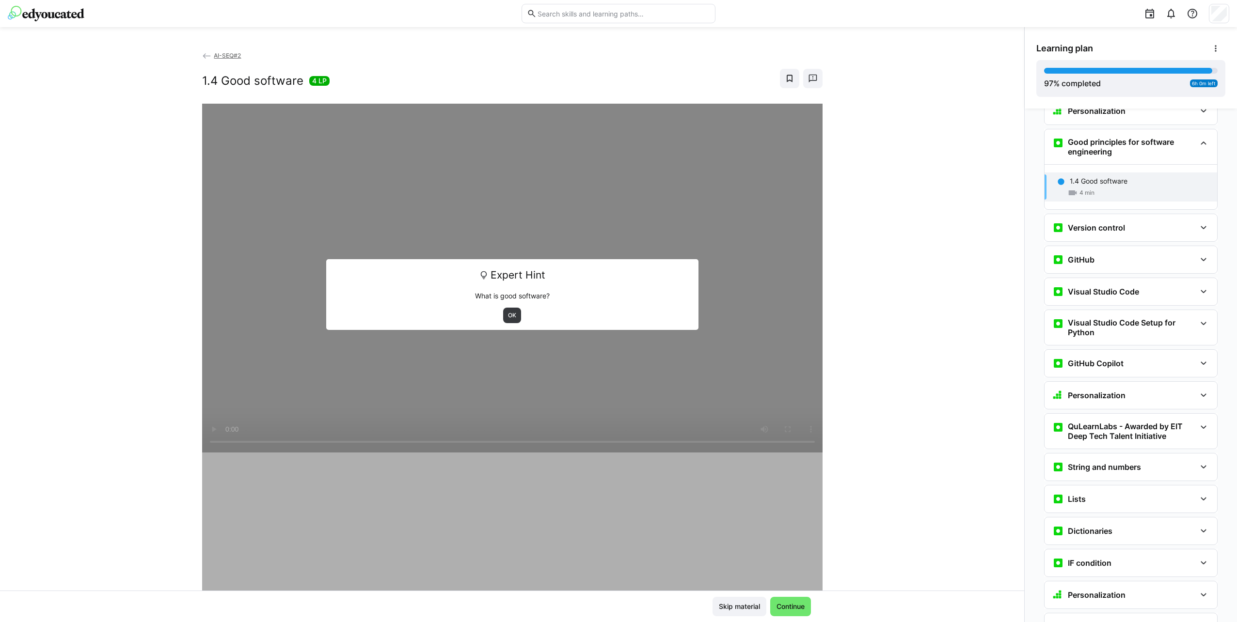
scroll to position [530, 0]
click at [1122, 220] on div "Version control" at bounding box center [1123, 226] width 143 height 12
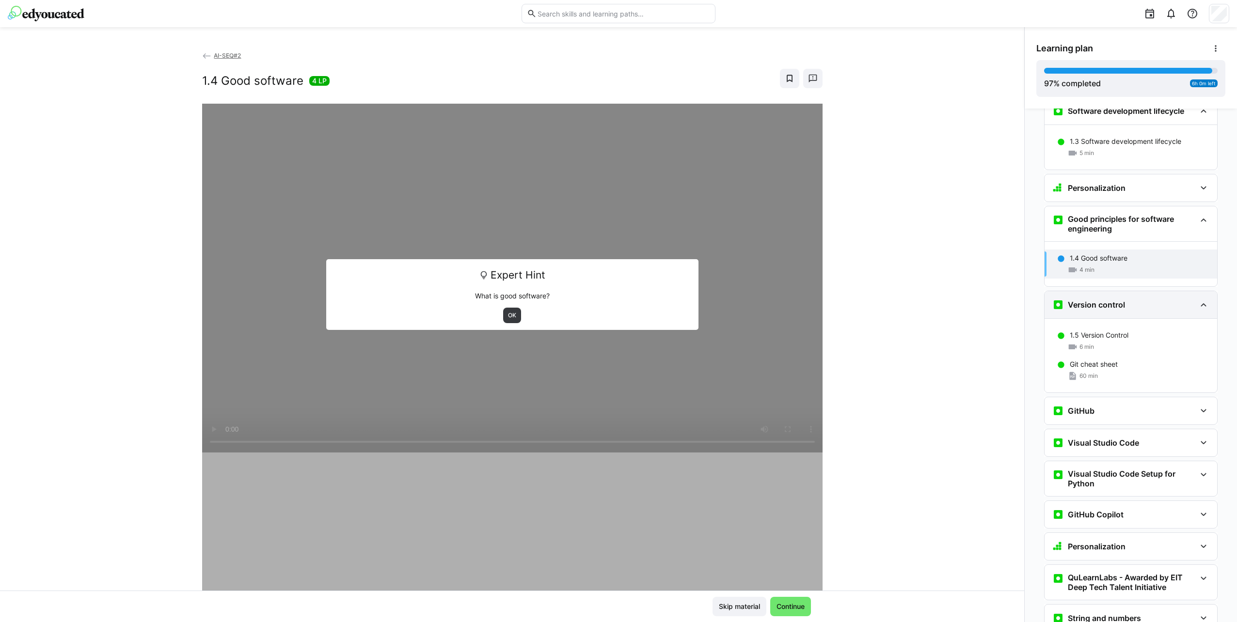
scroll to position [385, 0]
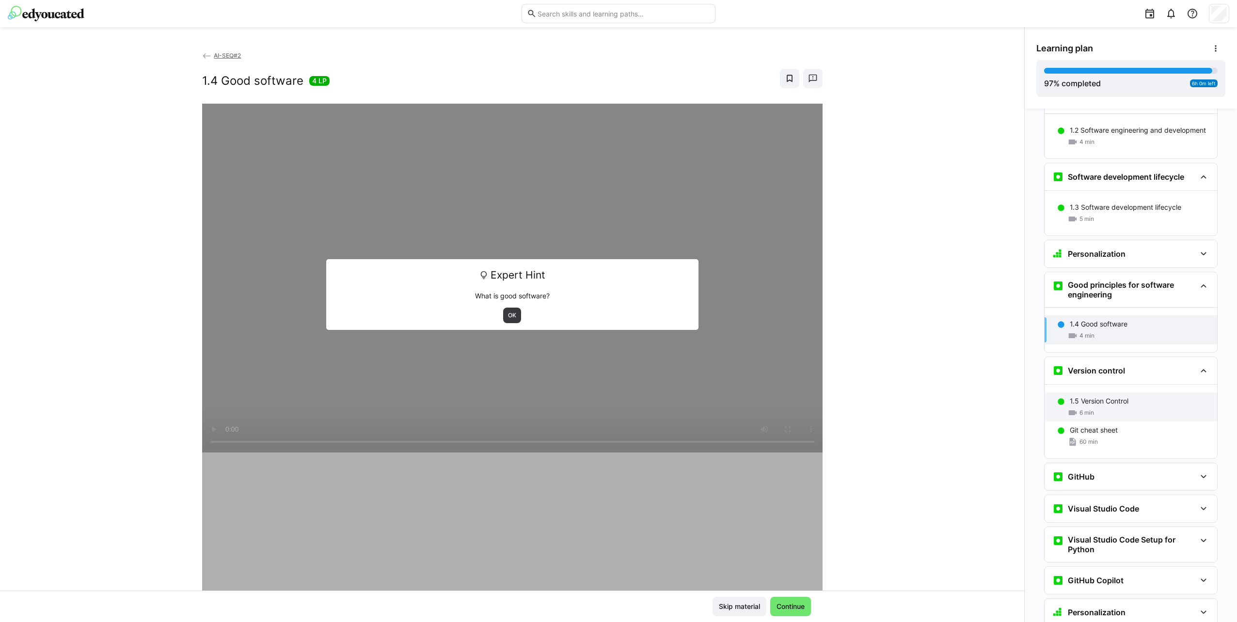
click at [1125, 396] on div "1.5 Version Control" at bounding box center [1139, 401] width 140 height 10
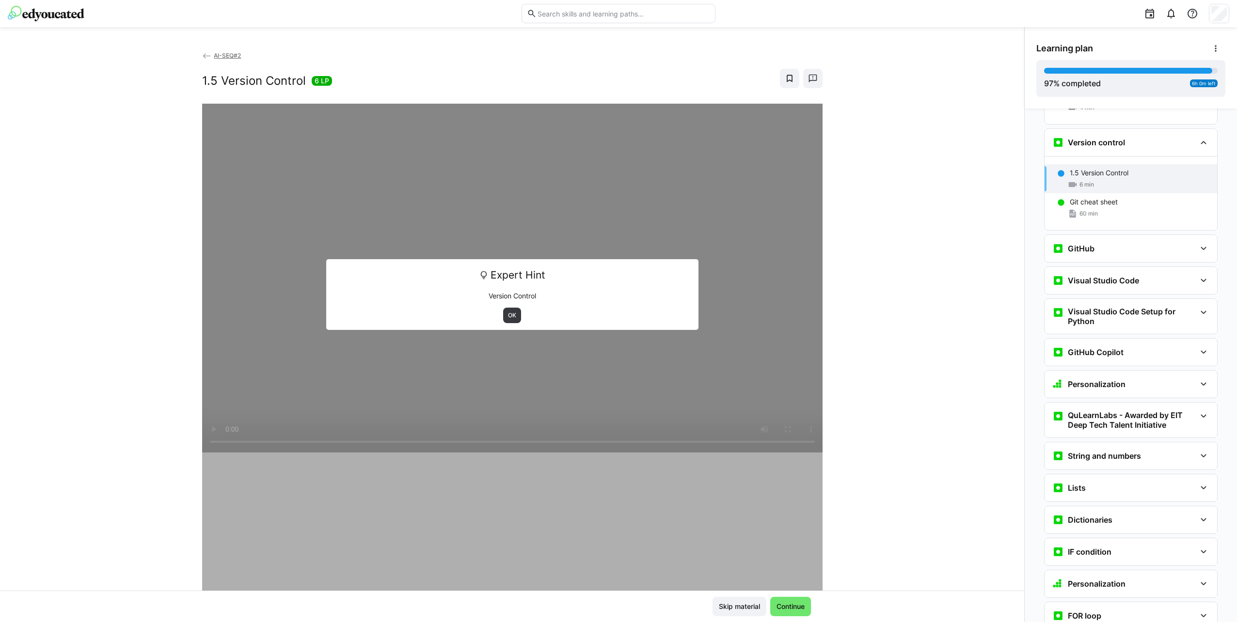
scroll to position [614, 0]
click at [1127, 192] on div "Git cheat sheet 60 min" at bounding box center [1130, 206] width 173 height 29
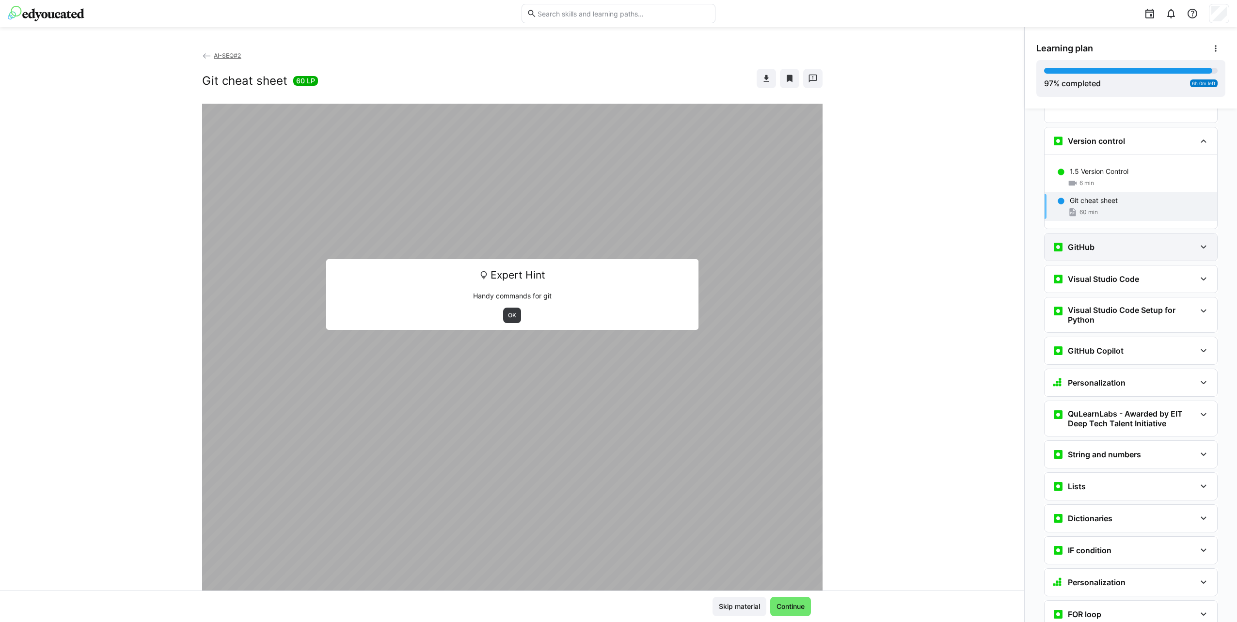
click at [1125, 241] on div "GitHub" at bounding box center [1123, 247] width 143 height 12
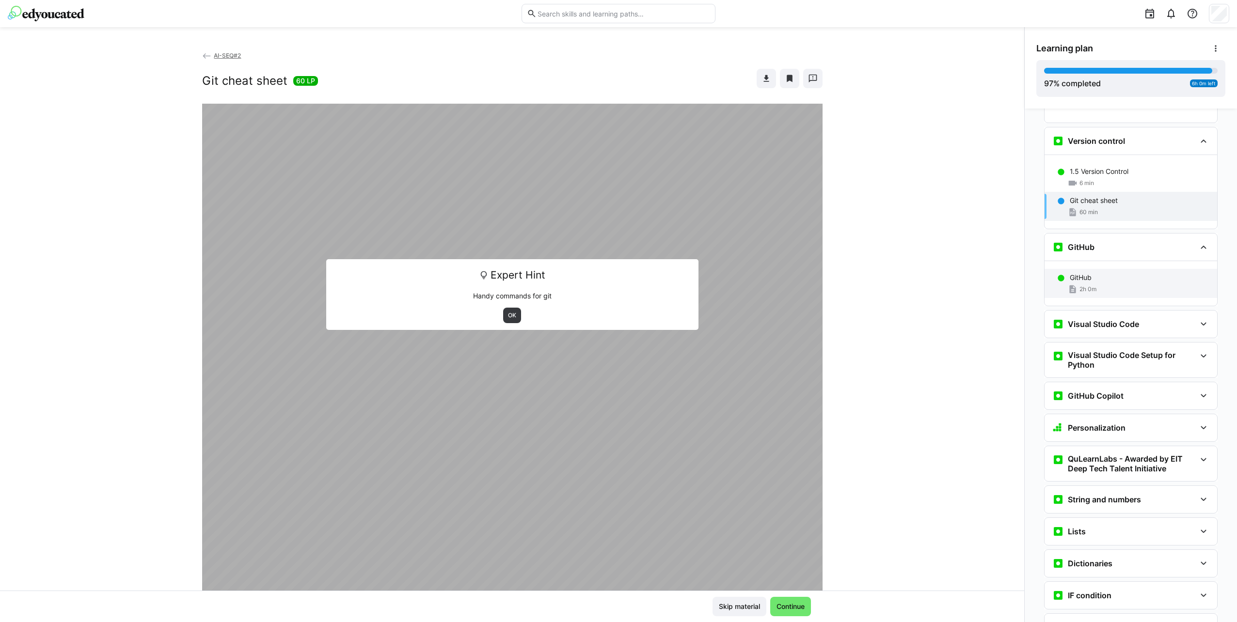
click at [1124, 273] on div "GitHub" at bounding box center [1139, 278] width 140 height 10
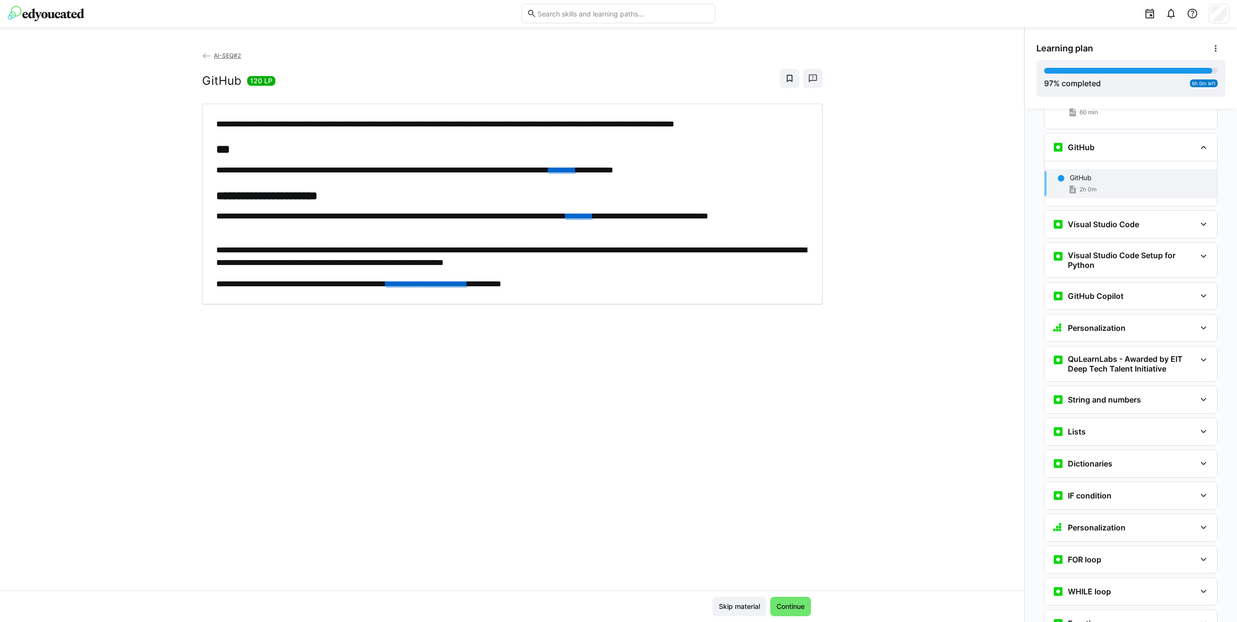
scroll to position [721, 0]
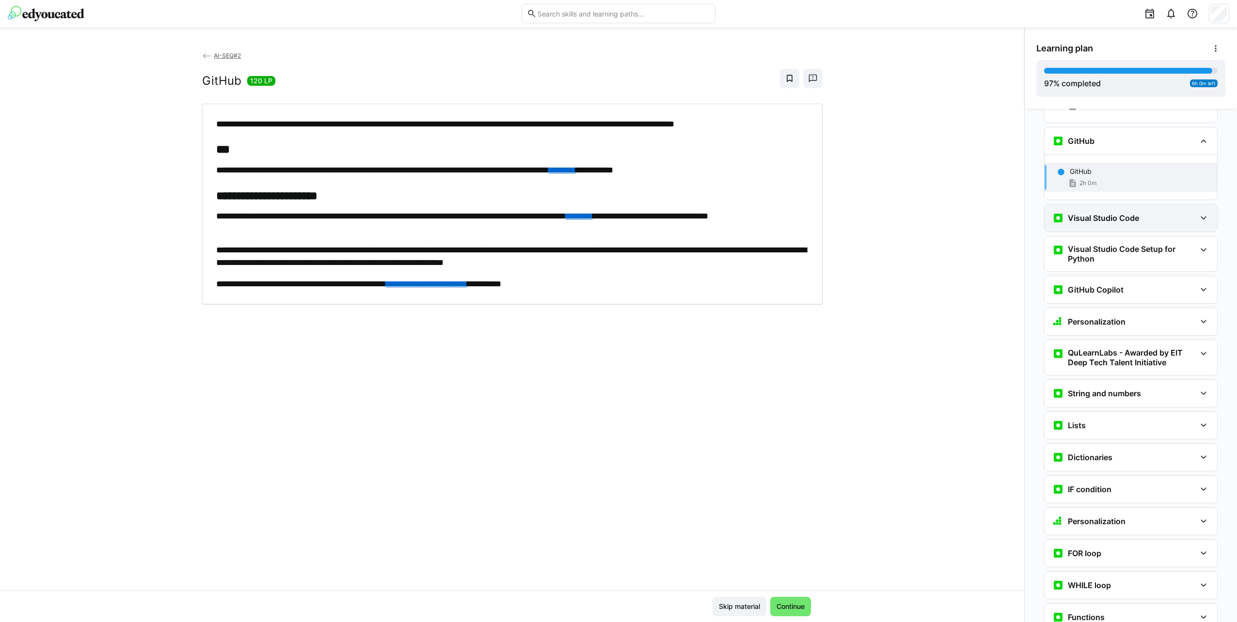
click at [1115, 213] on h3 "Visual Studio Code" at bounding box center [1102, 218] width 71 height 10
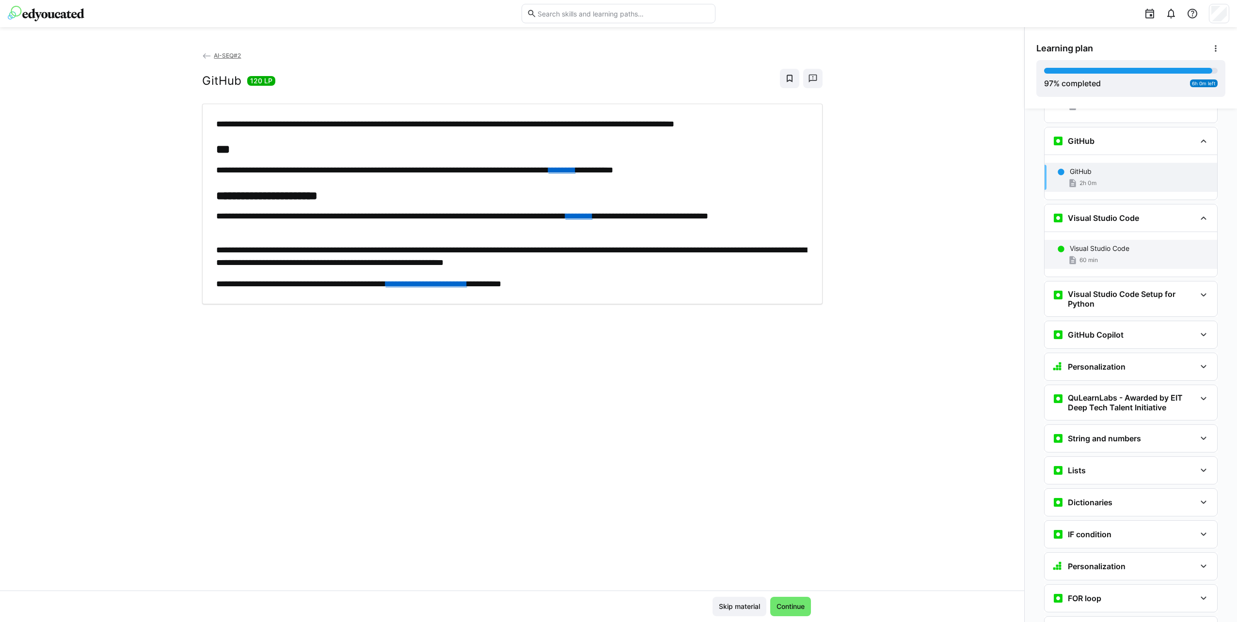
click at [1115, 244] on p "Visual Studio Code" at bounding box center [1099, 249] width 60 height 10
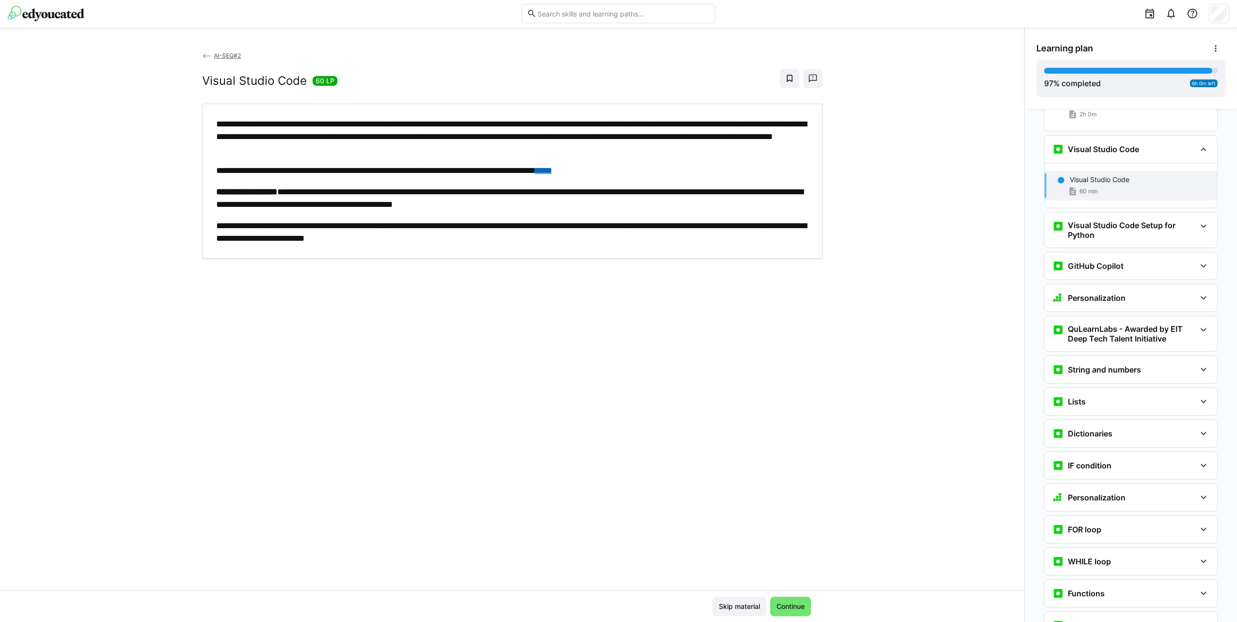
scroll to position [797, 0]
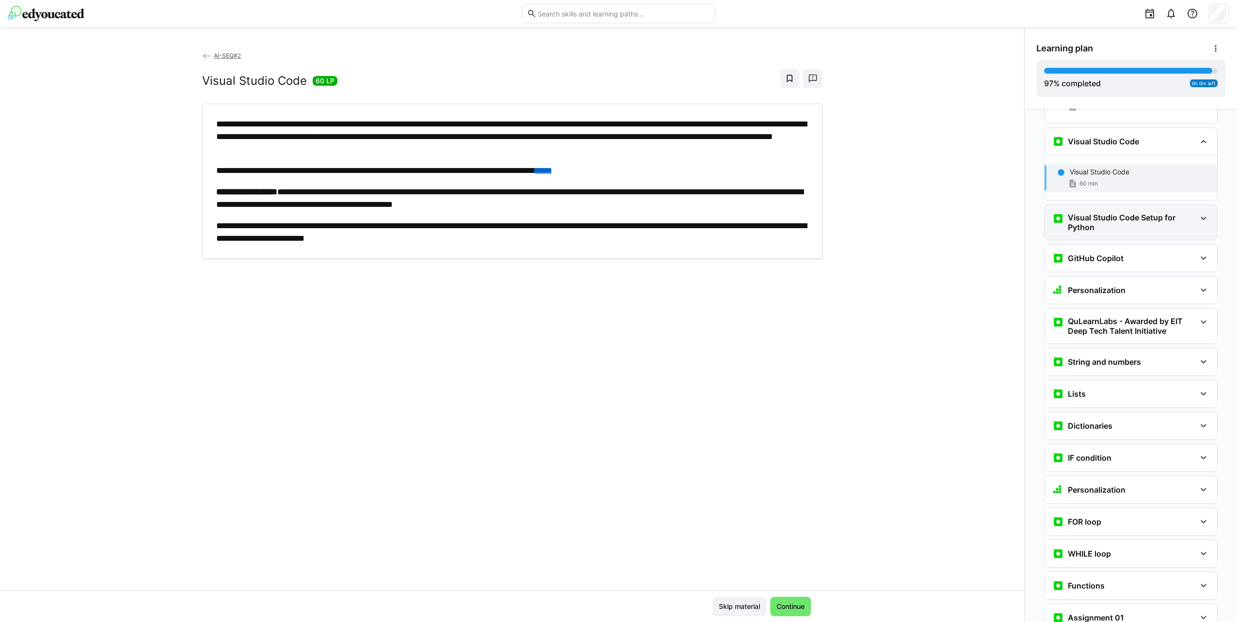
click at [1111, 205] on div "Visual Studio Code Setup for Python" at bounding box center [1130, 222] width 173 height 35
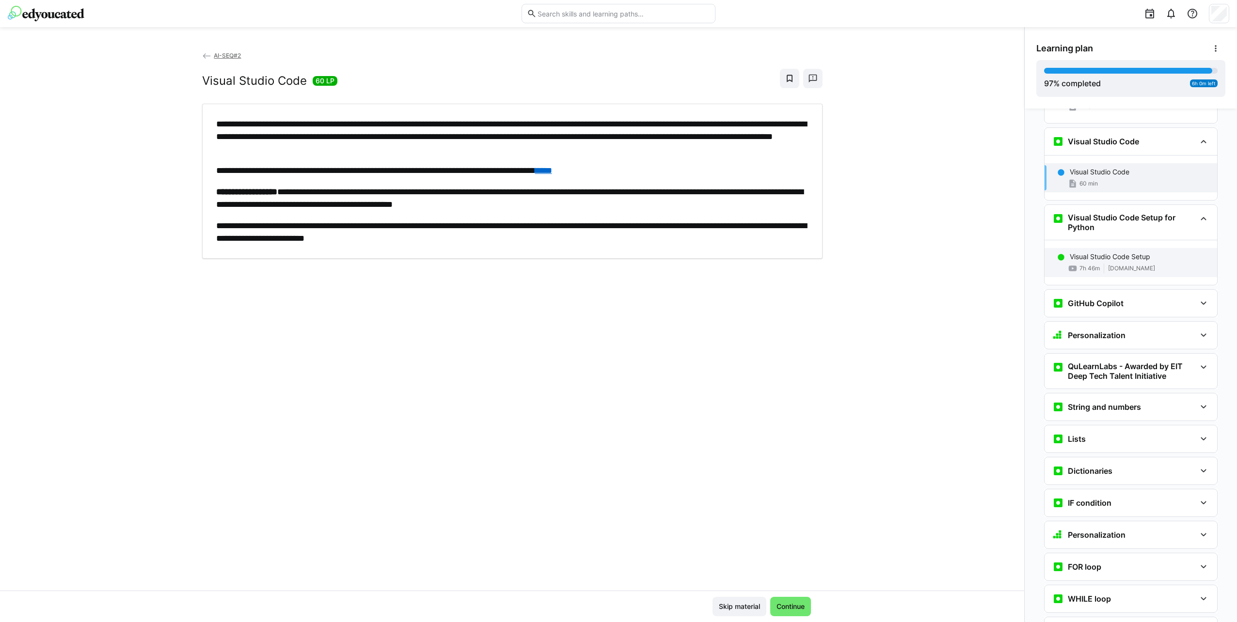
click at [1123, 252] on p "Visual Studio Code Setup" at bounding box center [1109, 257] width 80 height 10
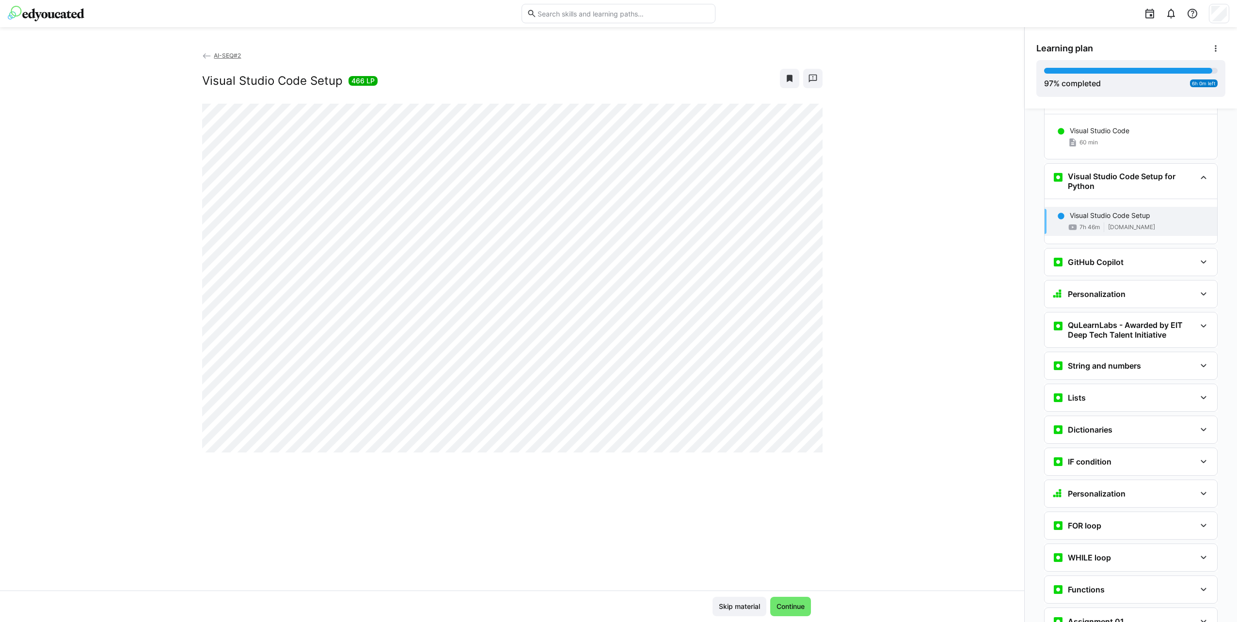
scroll to position [874, 0]
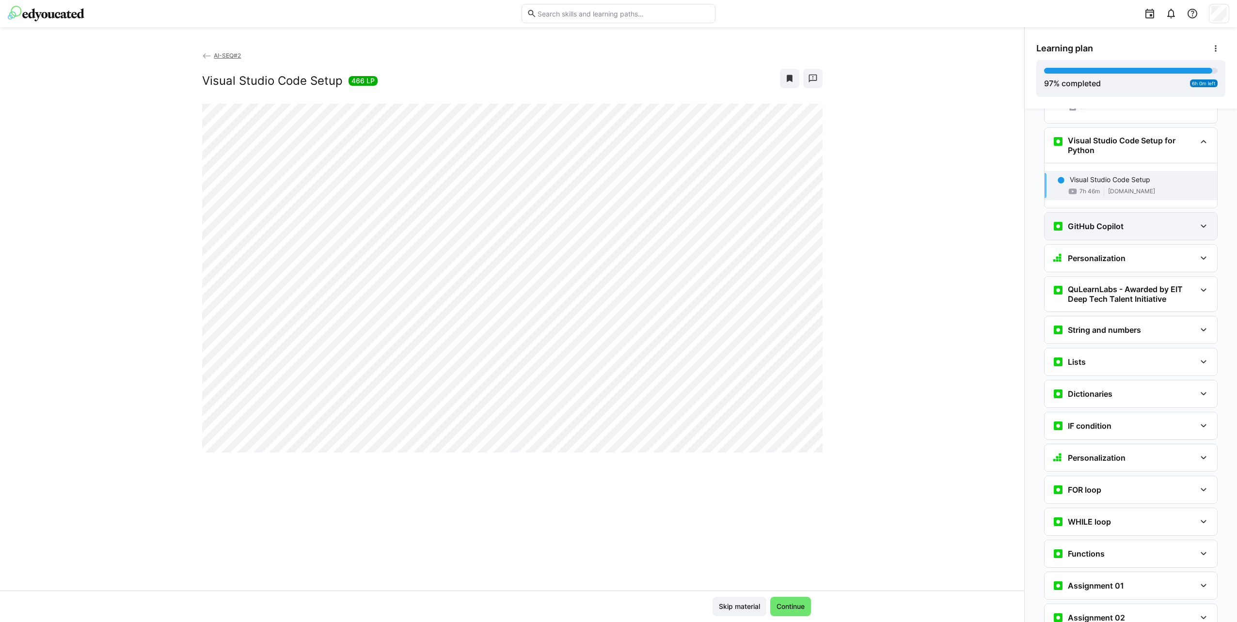
click at [1110, 221] on h3 "GitHub Copilot" at bounding box center [1095, 226] width 56 height 10
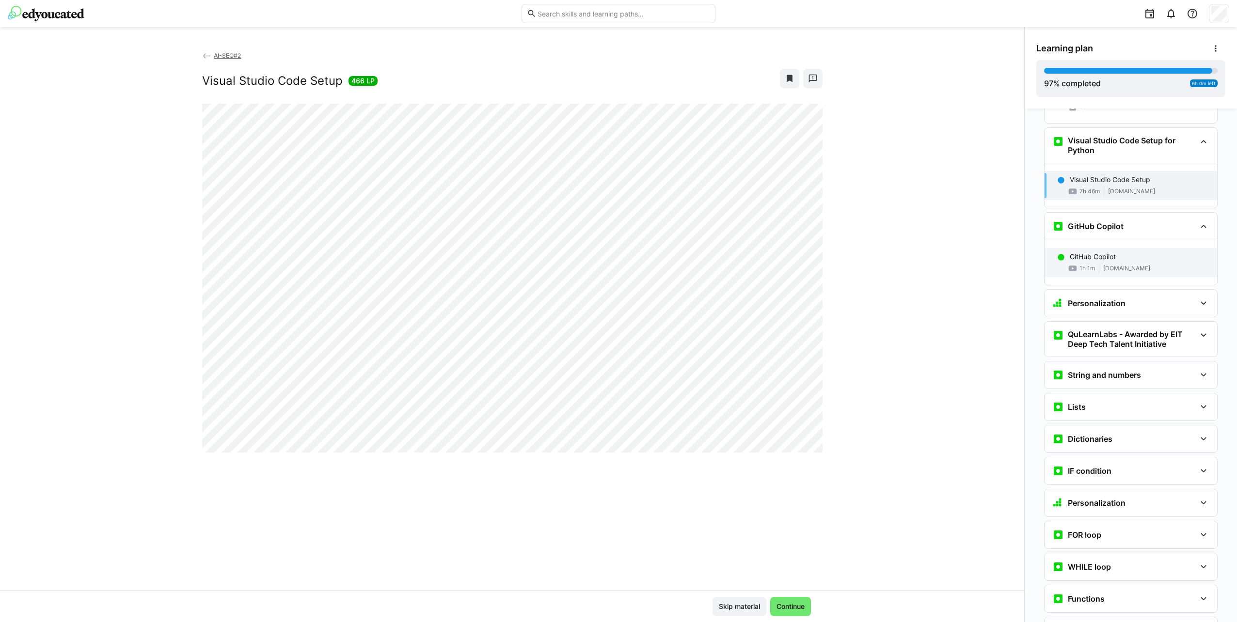
click at [1123, 252] on div "GitHub Copilot" at bounding box center [1139, 257] width 140 height 10
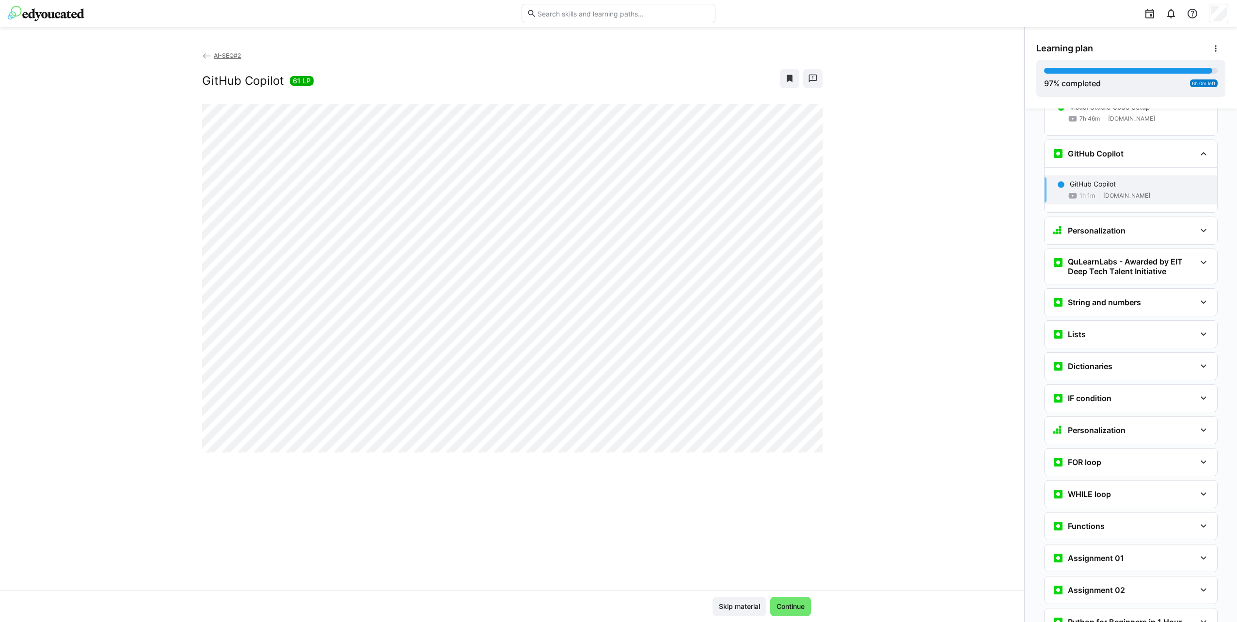
scroll to position [958, 0]
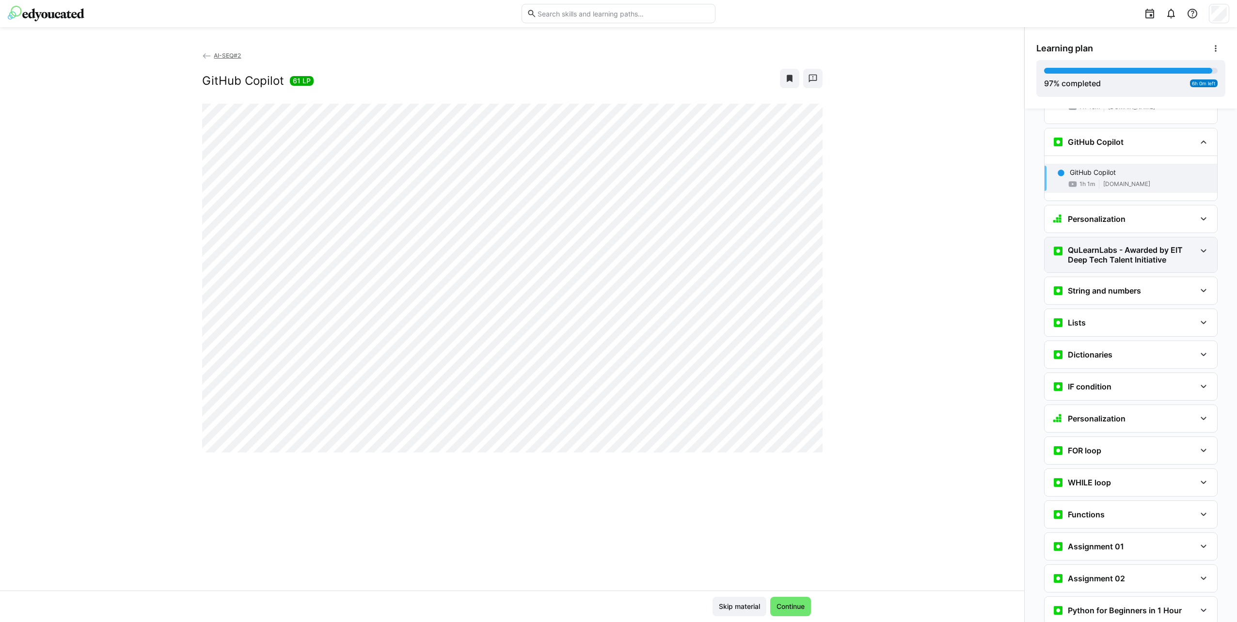
click at [1108, 245] on h3 "QuLearnLabs - Awarded by EIT Deep Tech Talent Initiative" at bounding box center [1131, 254] width 128 height 19
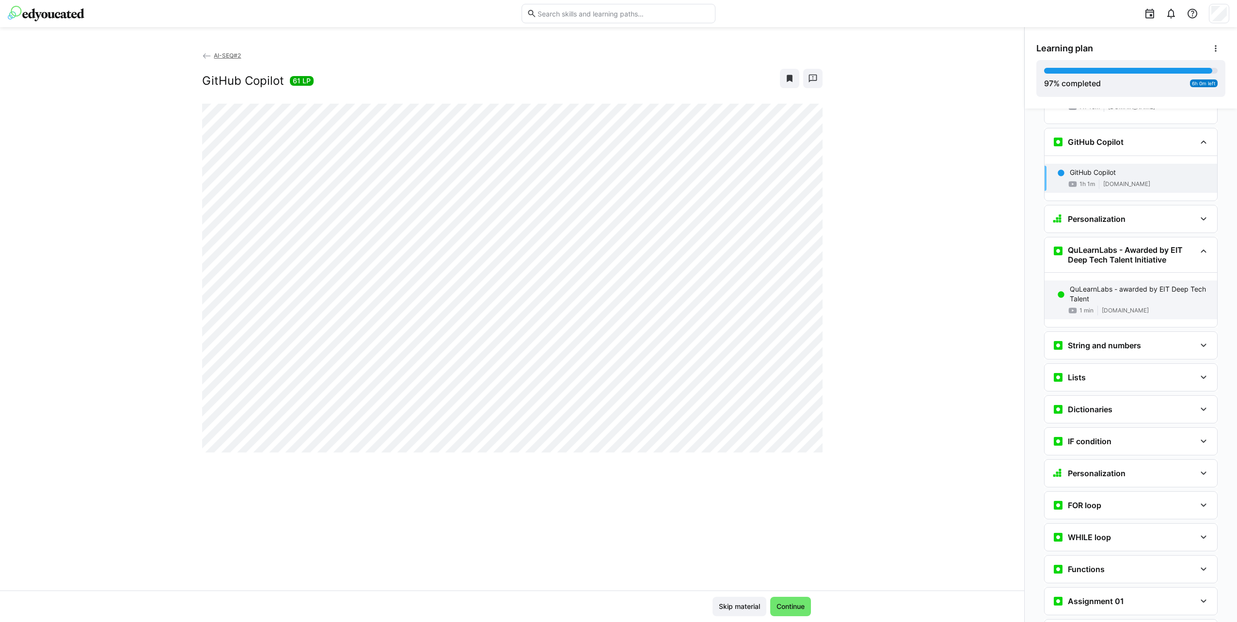
click at [1111, 284] on p "QuLearnLabs - awarded by EIT Deep Tech Talent" at bounding box center [1139, 293] width 140 height 19
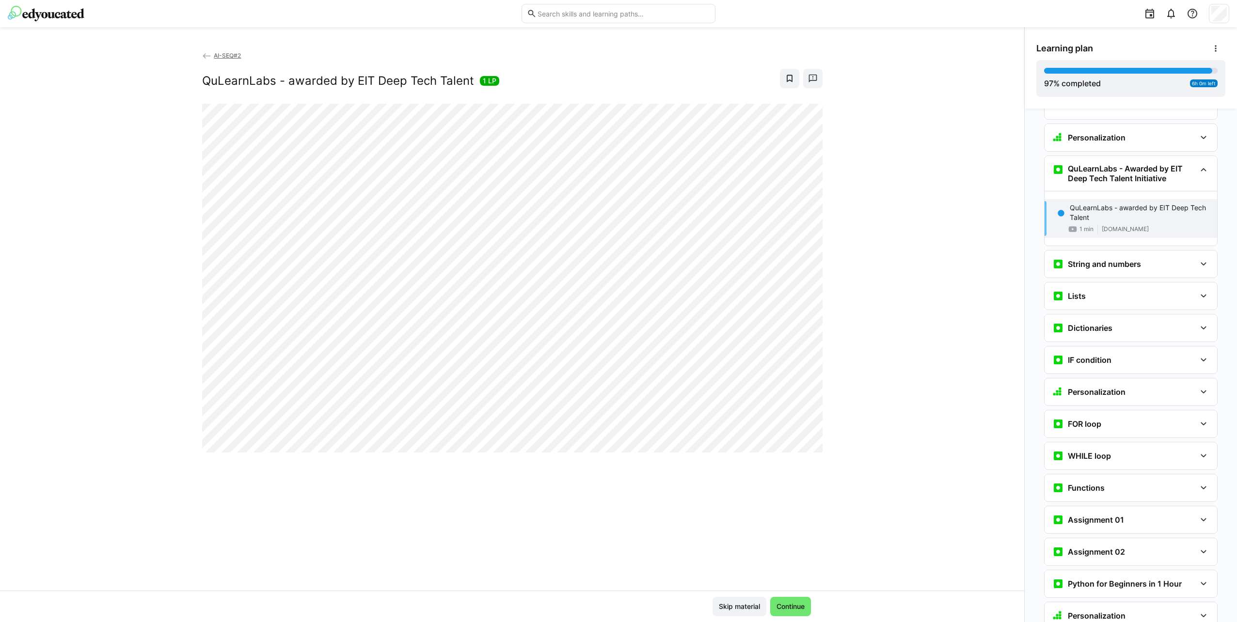
scroll to position [1067, 0]
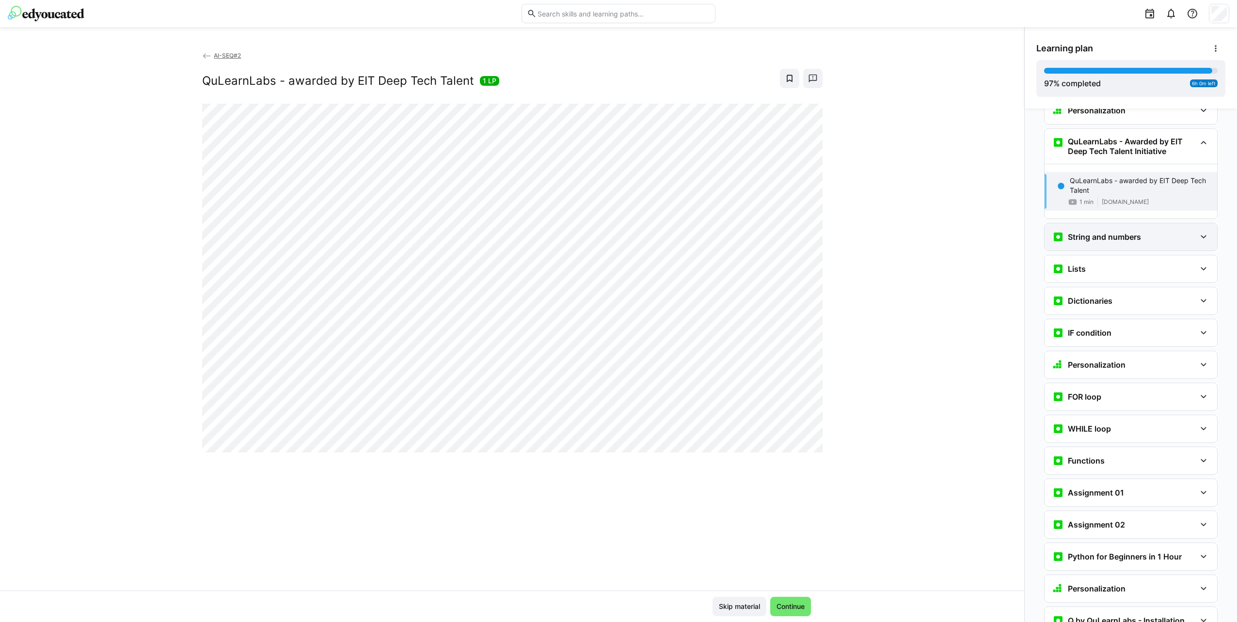
click at [1111, 232] on h3 "String and numbers" at bounding box center [1103, 237] width 73 height 10
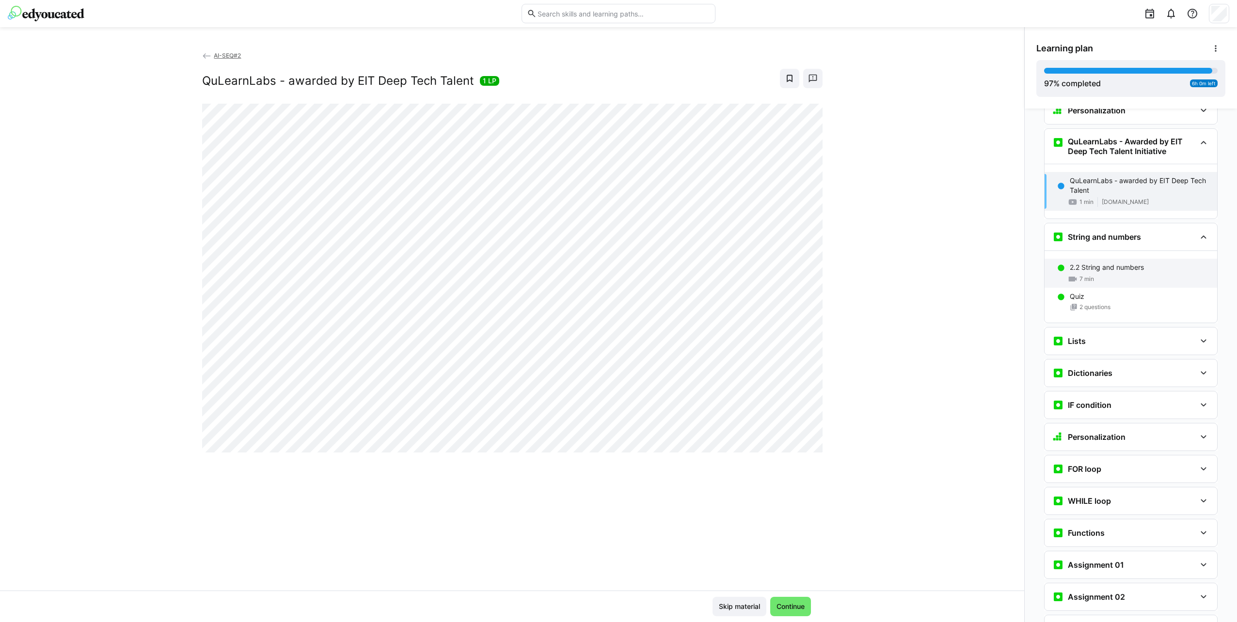
click at [1116, 263] on p "2.2 String and numbers" at bounding box center [1106, 268] width 74 height 10
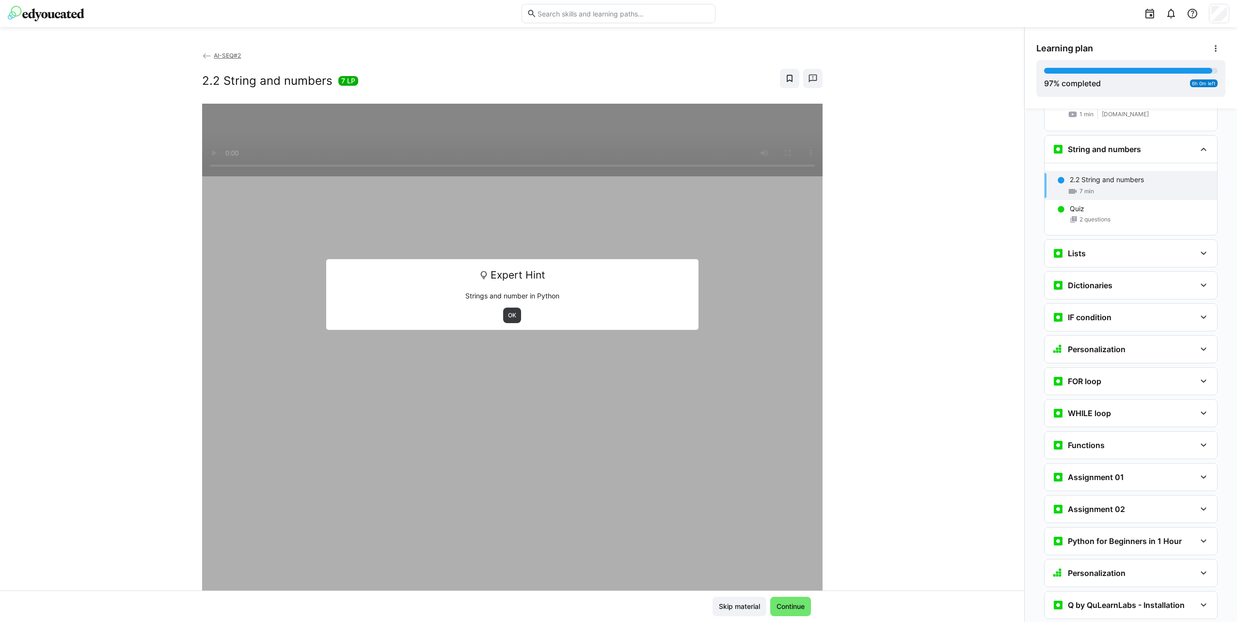
scroll to position [1161, 0]
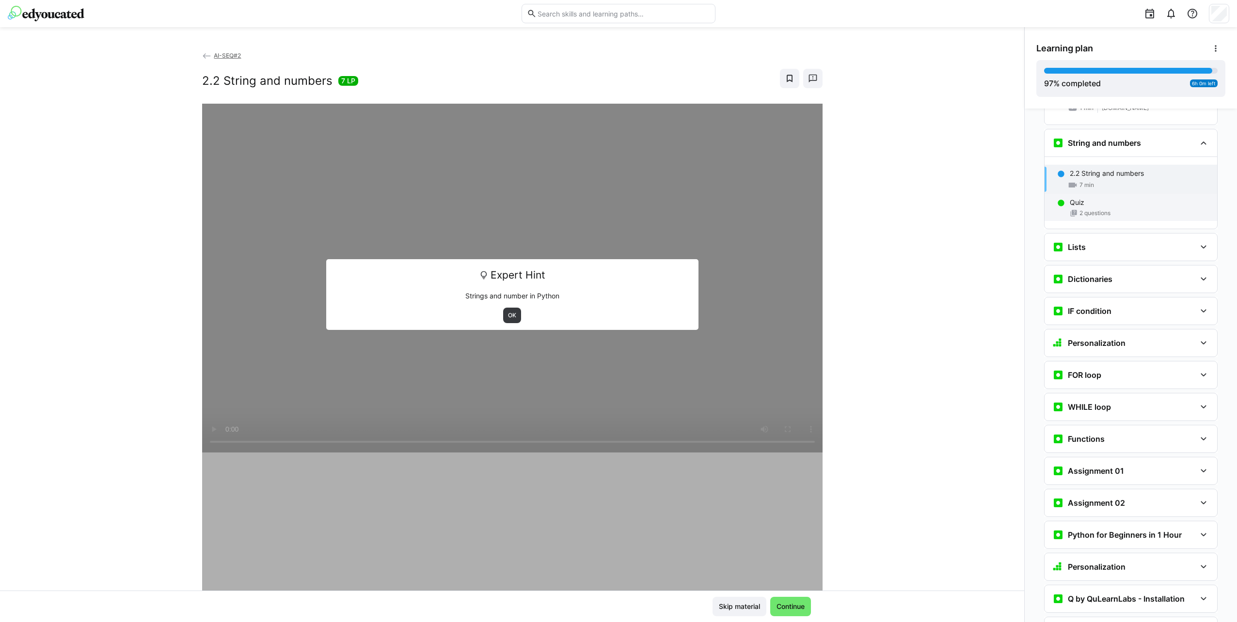
click at [1131, 209] on div "2 questions" at bounding box center [1139, 213] width 140 height 8
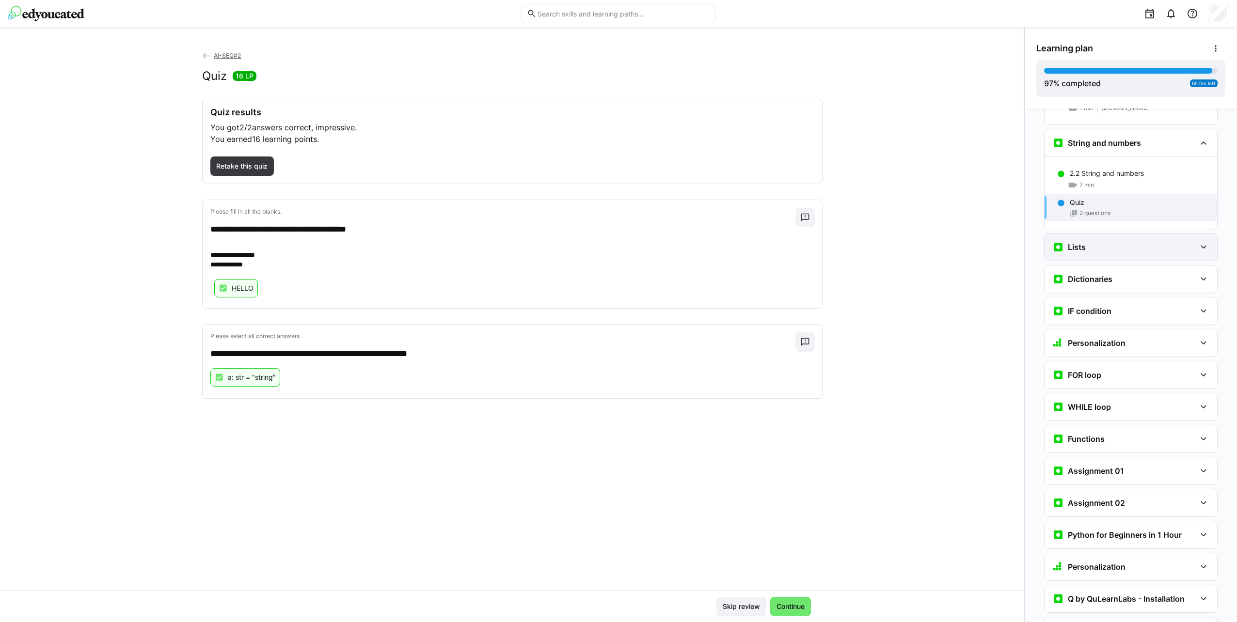
click at [1119, 241] on div "Lists" at bounding box center [1123, 247] width 143 height 12
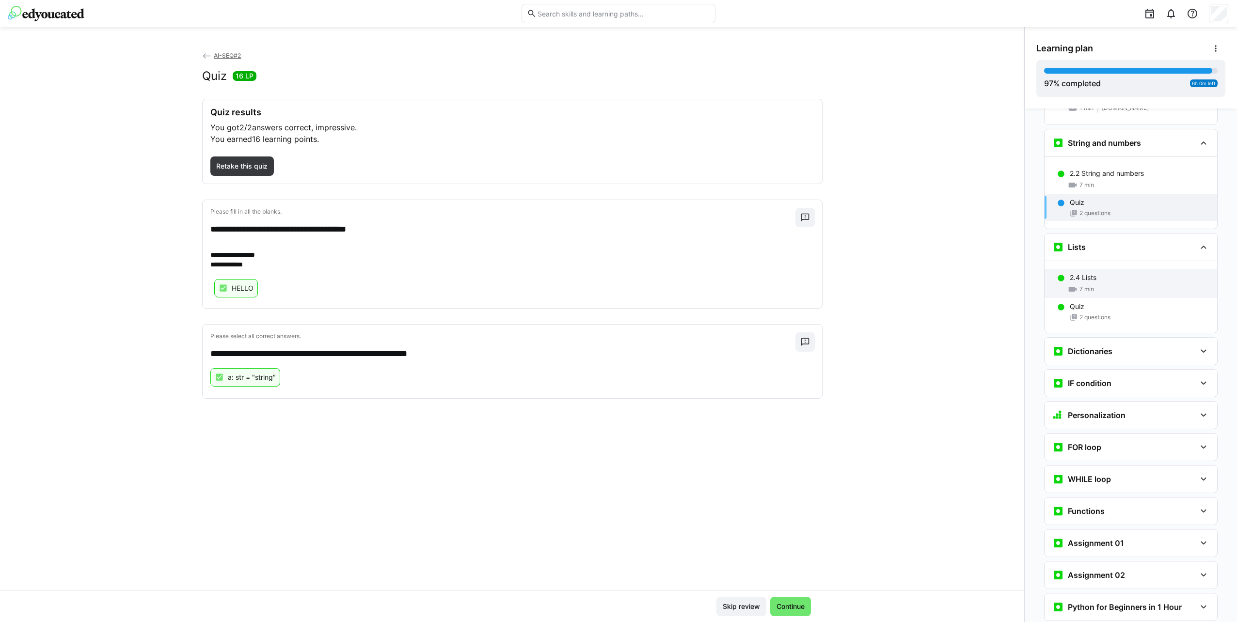
click at [1122, 273] on div "2.4 Lists" at bounding box center [1139, 278] width 140 height 10
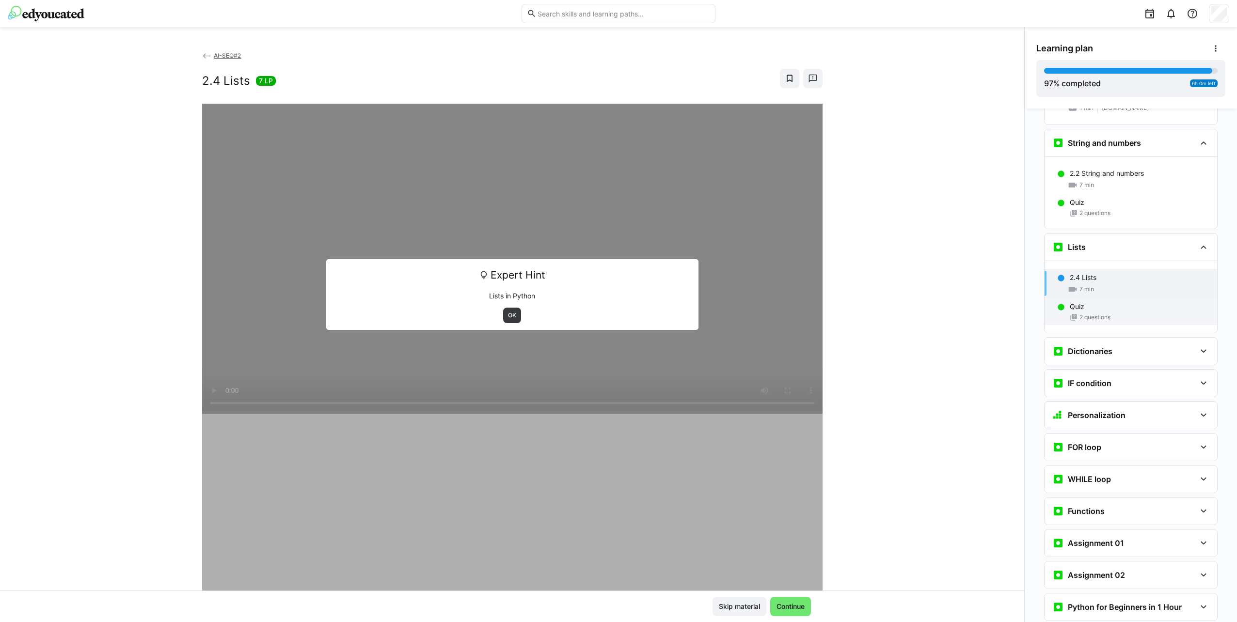
scroll to position [1265, 0]
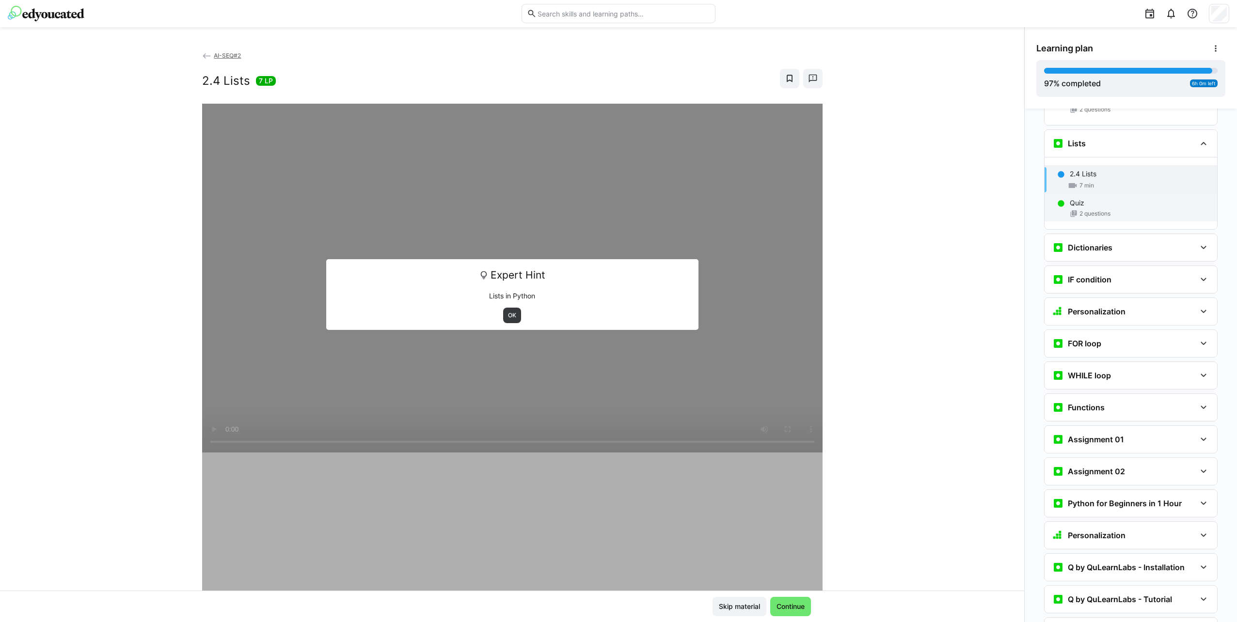
click at [1109, 194] on div "Quiz 2 questions" at bounding box center [1130, 207] width 173 height 27
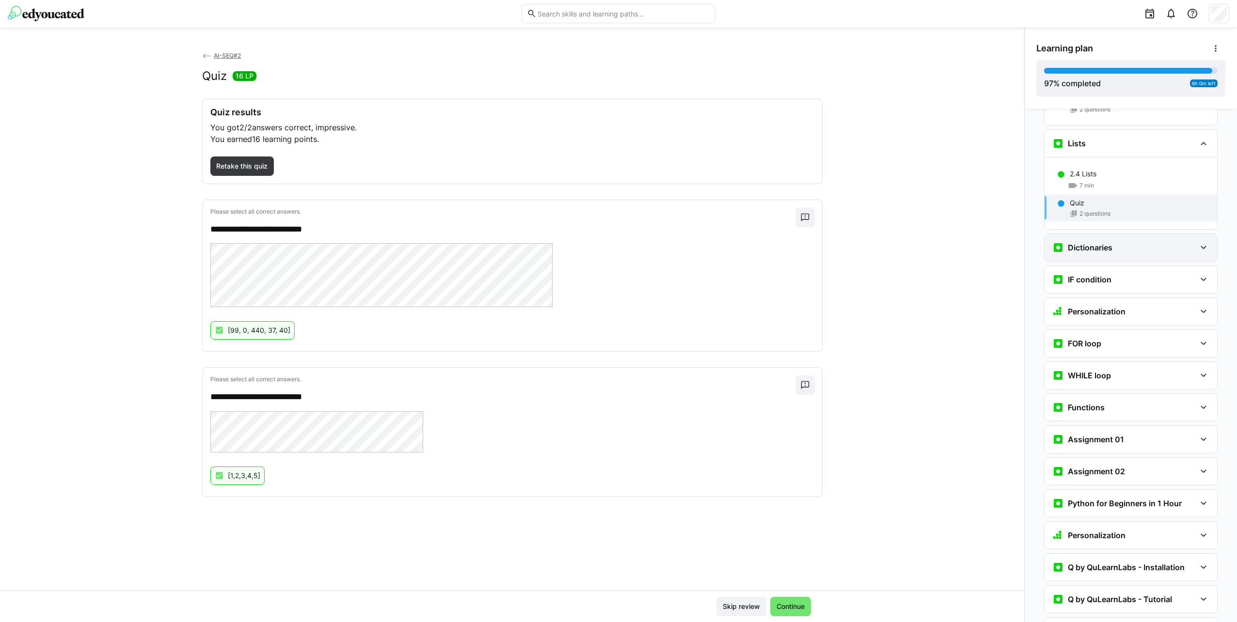
click at [1121, 234] on div "Dictionaries" at bounding box center [1130, 247] width 173 height 27
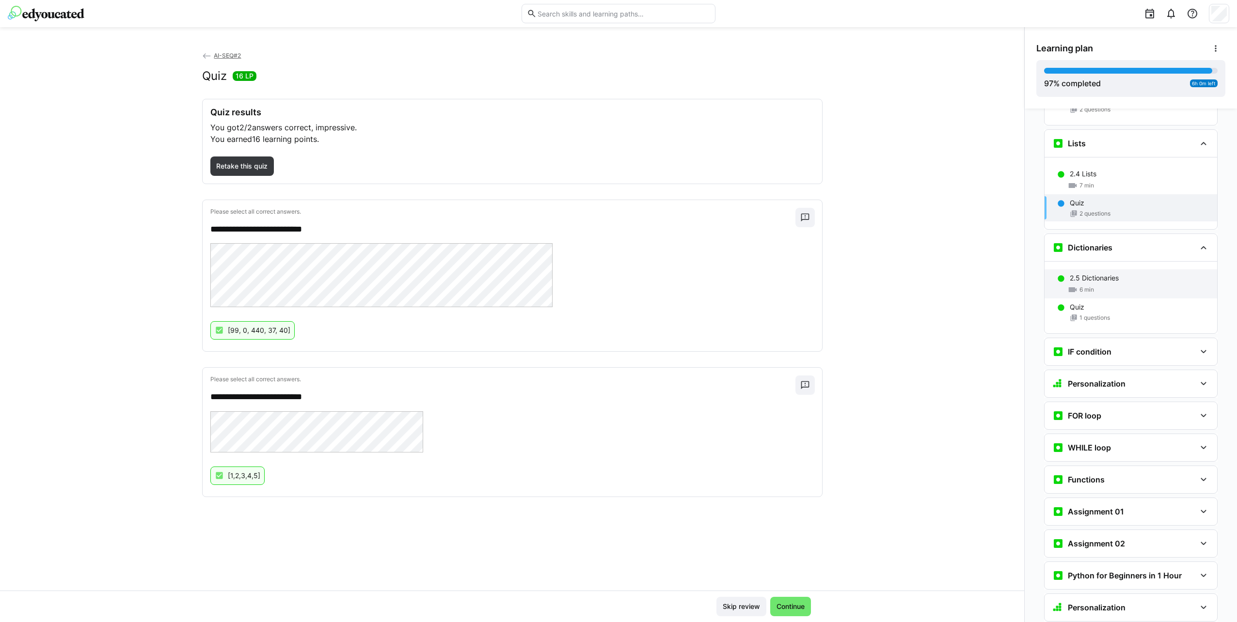
click at [1135, 273] on div "2.5 Dictionaries" at bounding box center [1139, 278] width 140 height 10
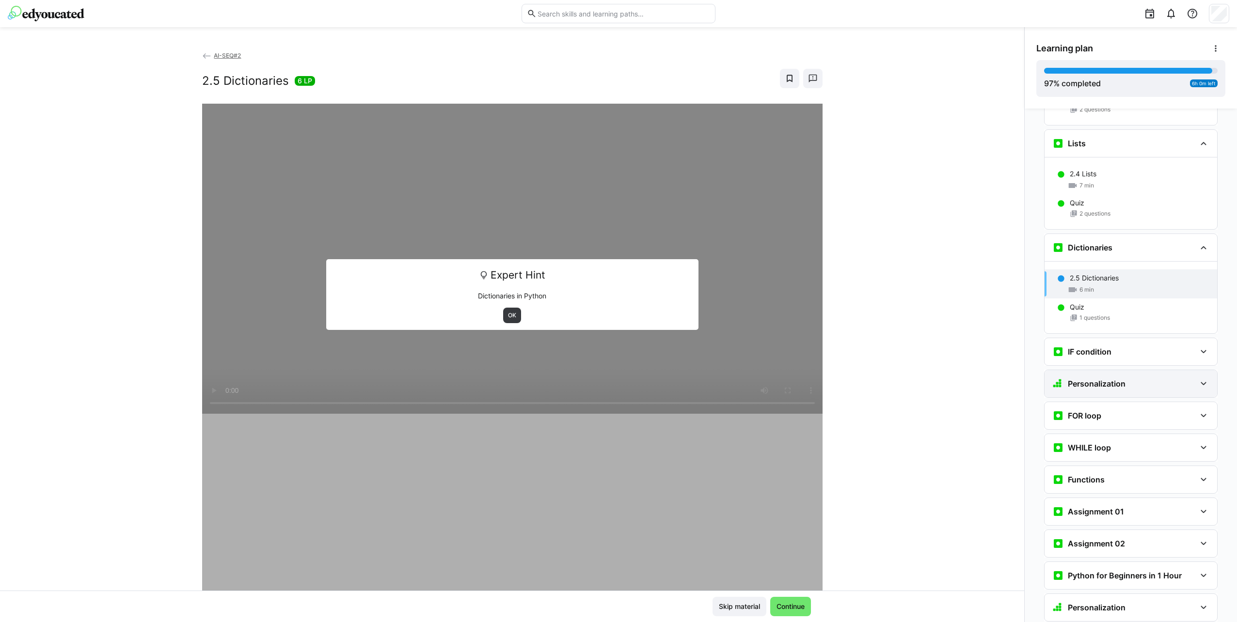
scroll to position [1368, 0]
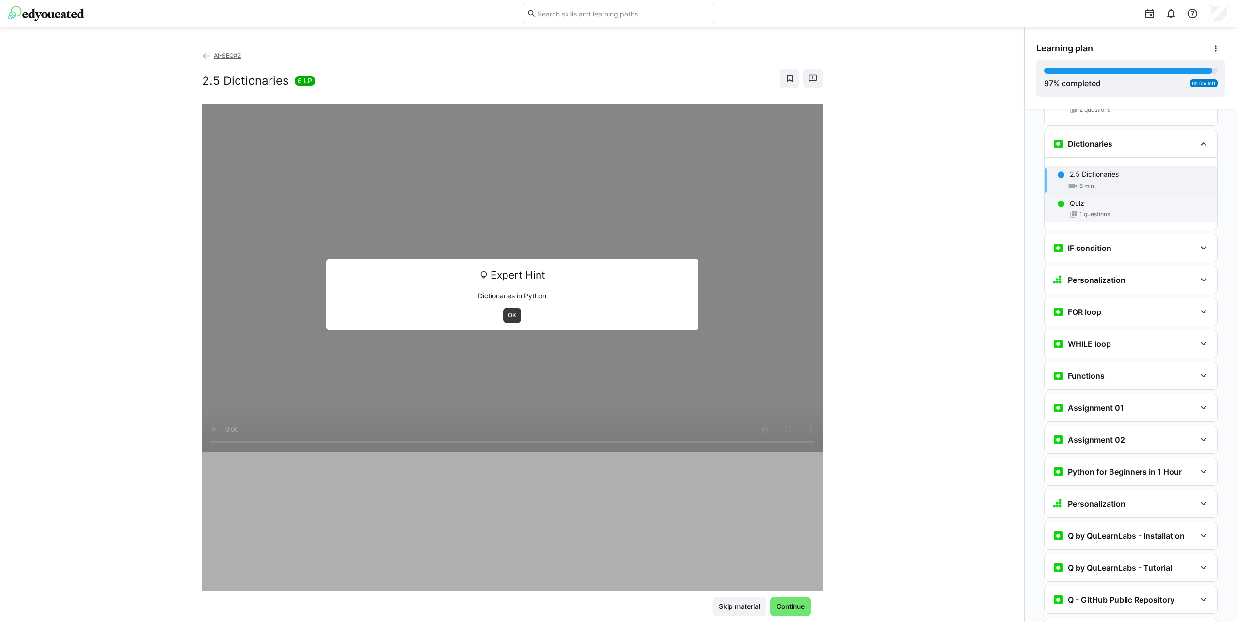
click at [1121, 210] on div "1 questions" at bounding box center [1139, 214] width 140 height 8
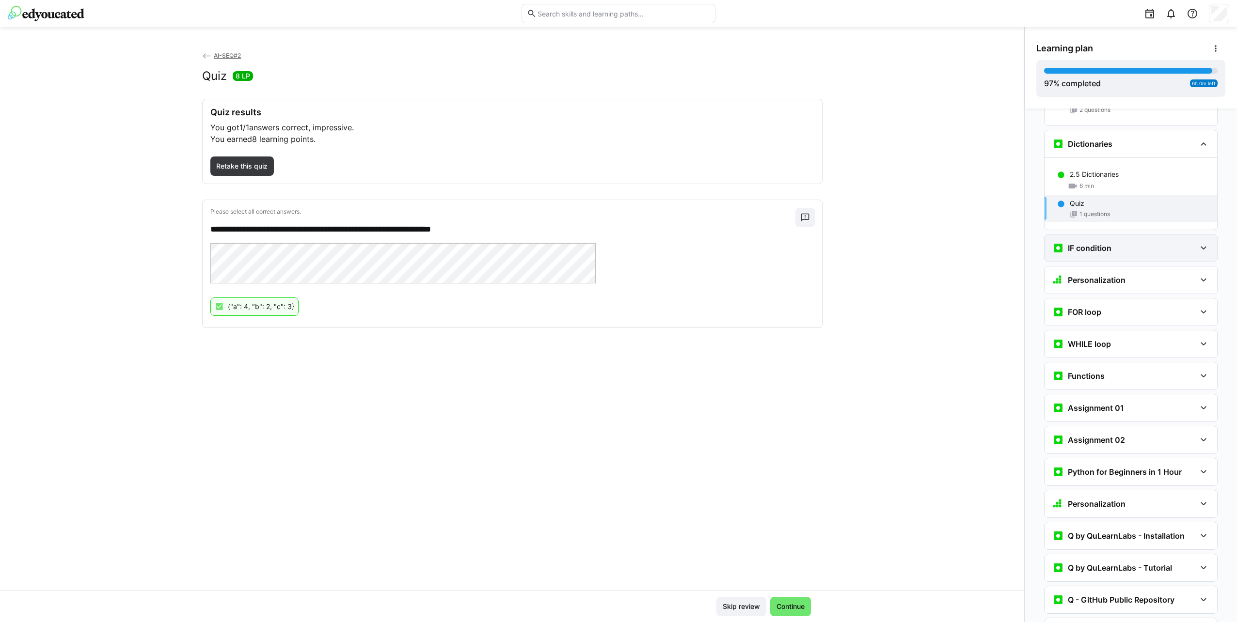
click at [1133, 242] on div "IF condition" at bounding box center [1123, 248] width 143 height 12
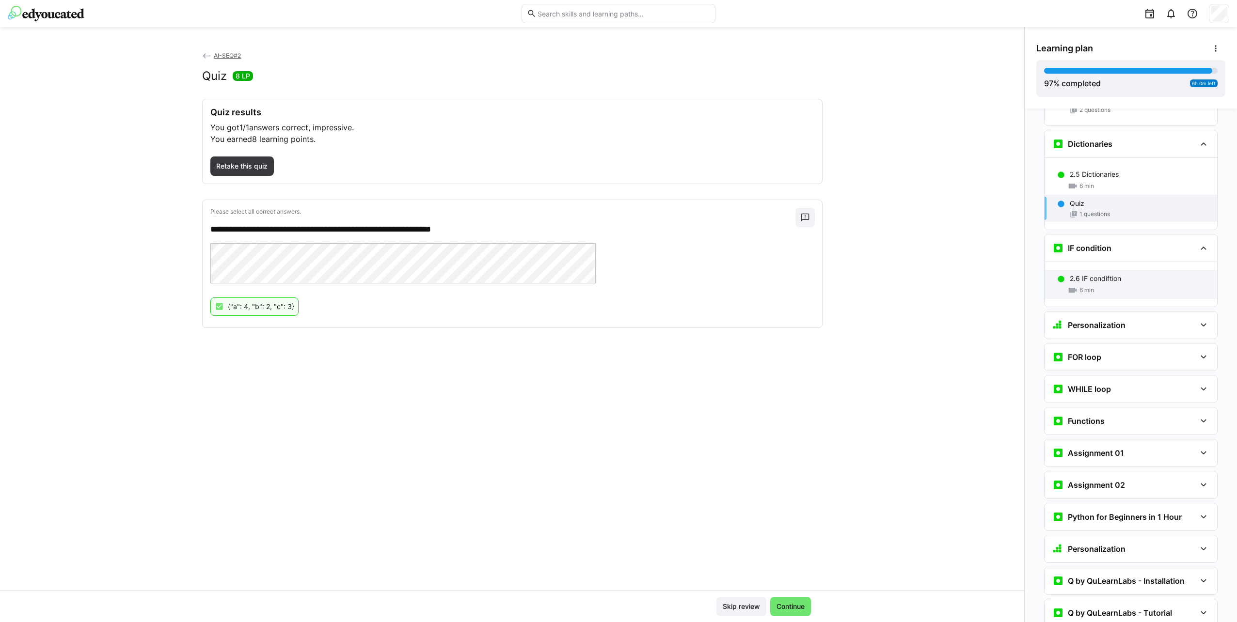
click at [1134, 274] on div "2.6 IF condiftion" at bounding box center [1139, 279] width 140 height 10
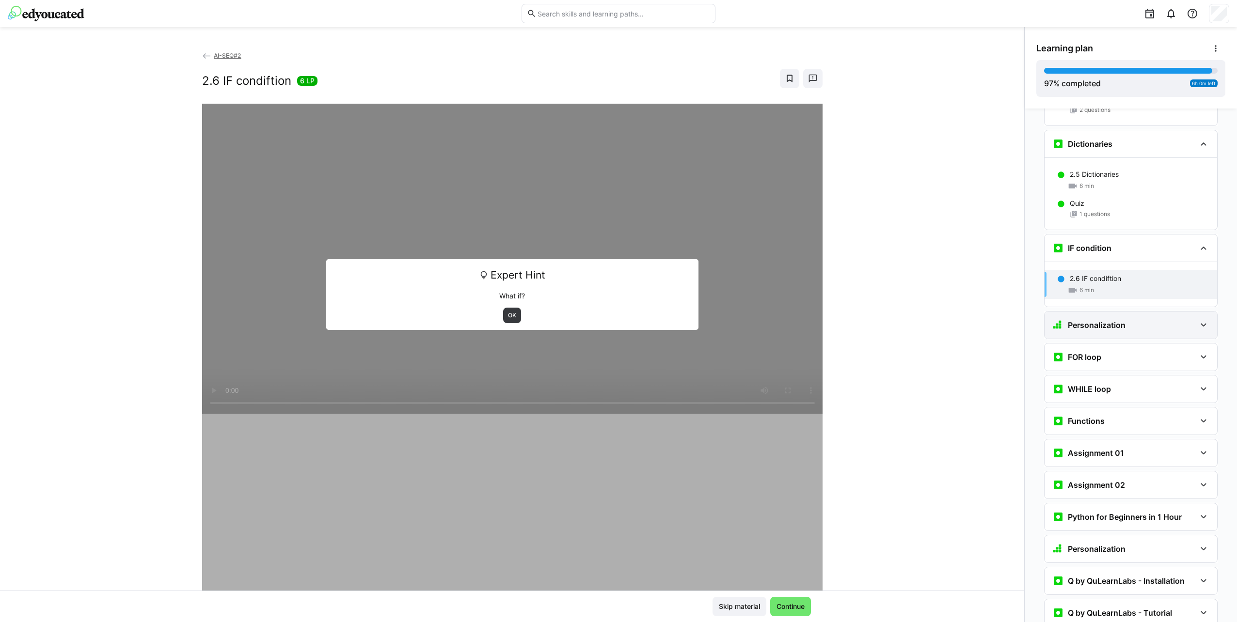
scroll to position [1473, 0]
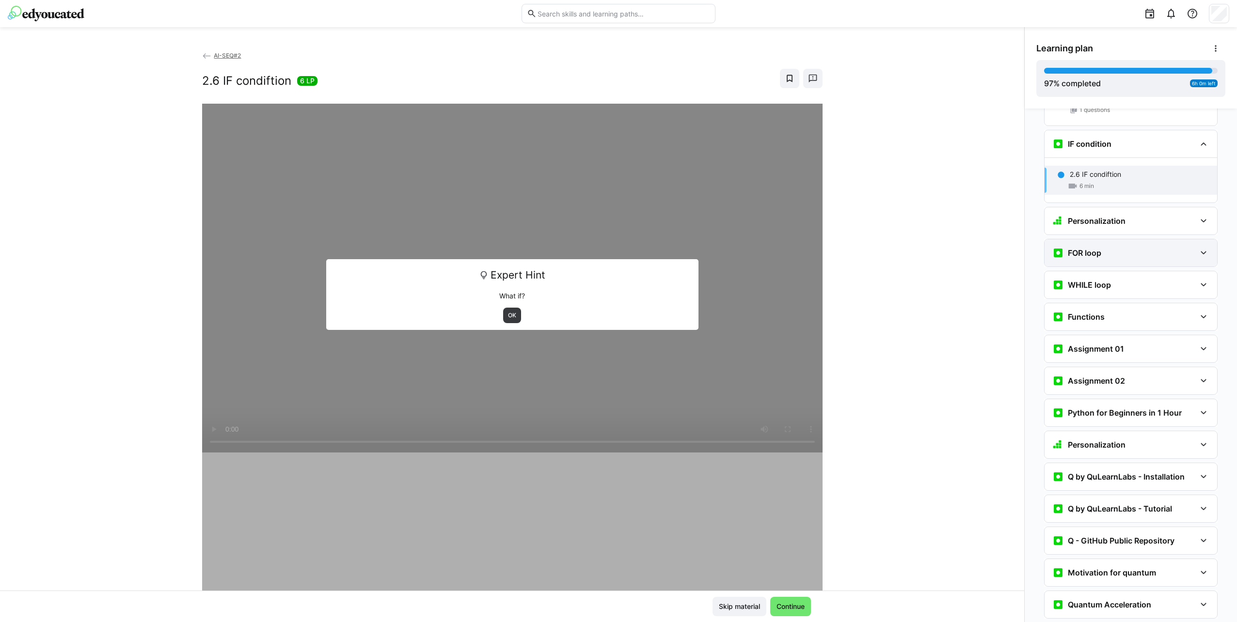
click at [1112, 247] on div "FOR loop" at bounding box center [1123, 253] width 143 height 12
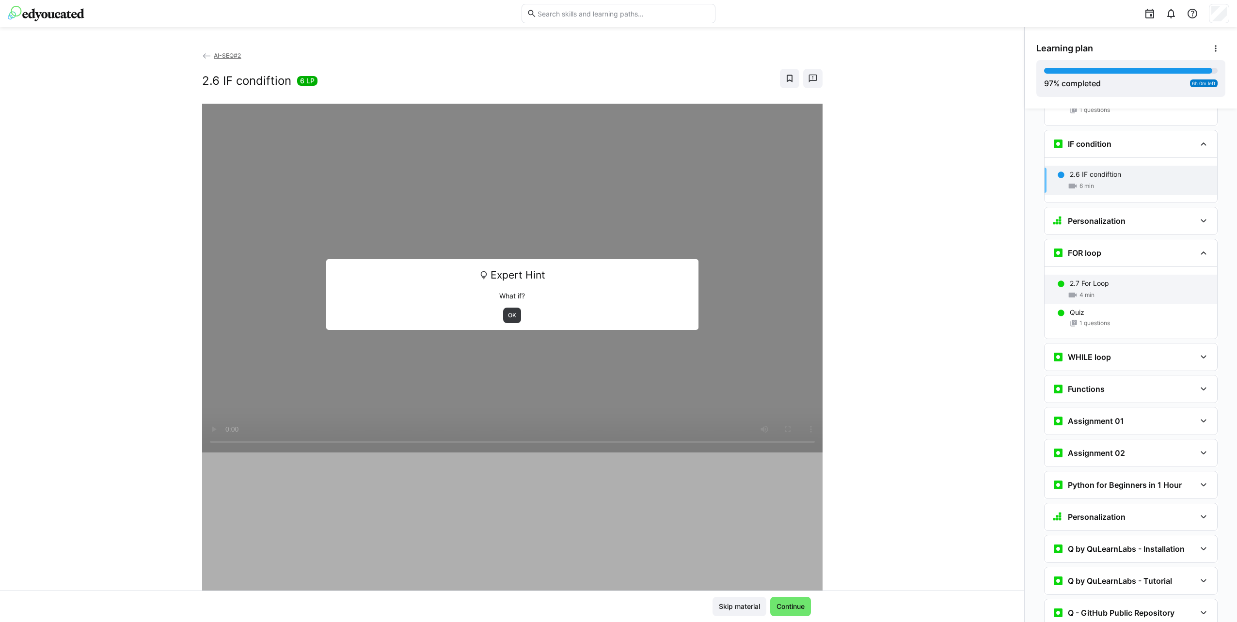
click at [1132, 279] on div "2.7 For Loop" at bounding box center [1139, 284] width 140 height 10
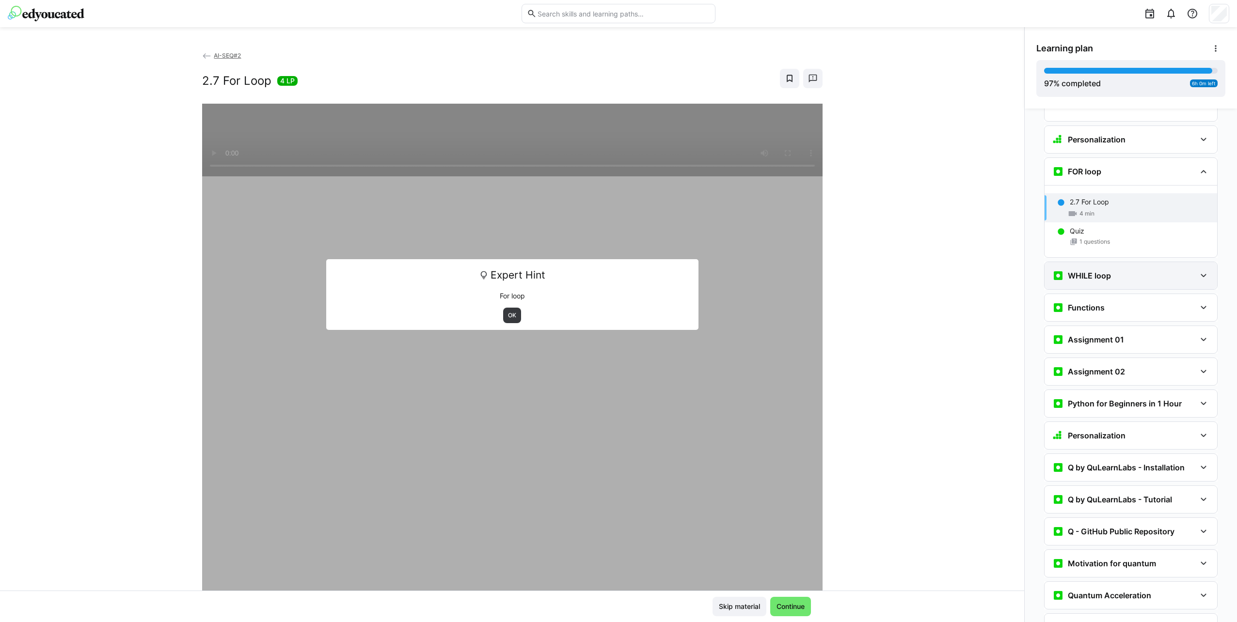
scroll to position [1581, 0]
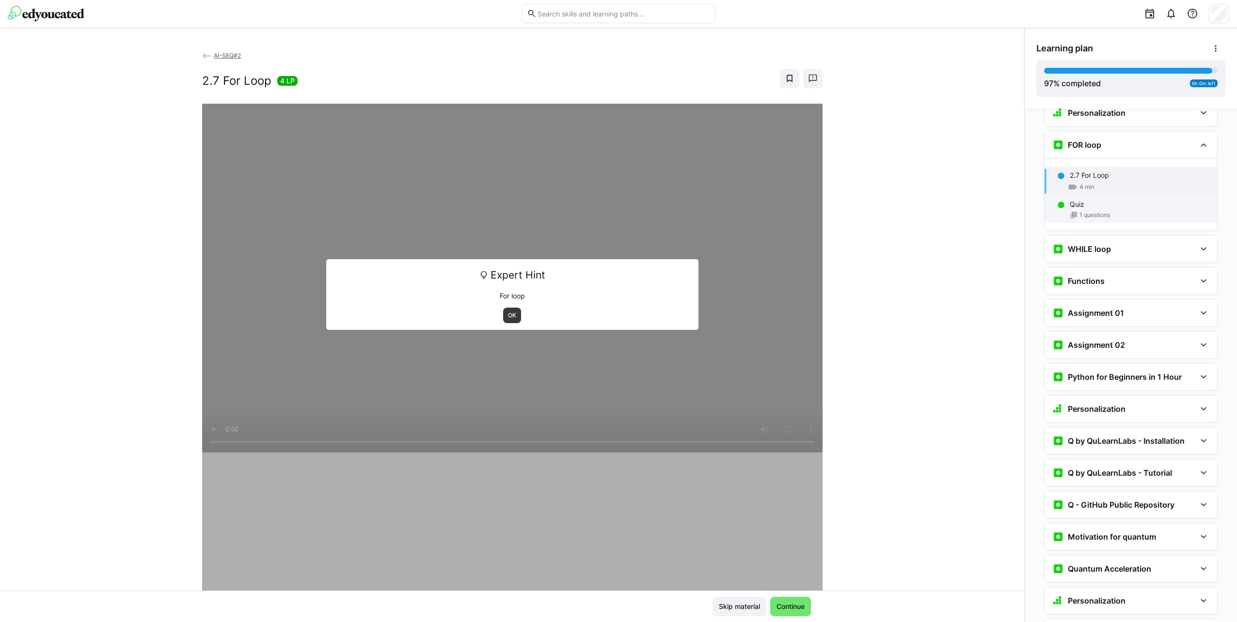
click at [1111, 211] on div "1 questions" at bounding box center [1139, 215] width 140 height 8
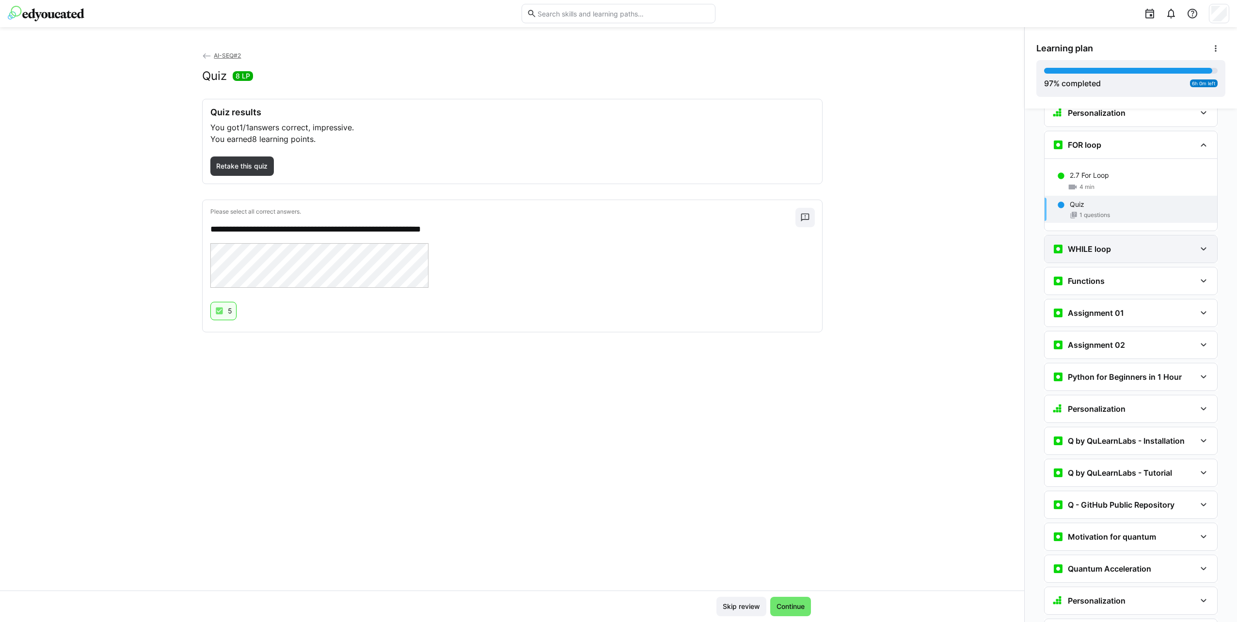
click at [1123, 243] on div "WHILE loop" at bounding box center [1123, 249] width 143 height 12
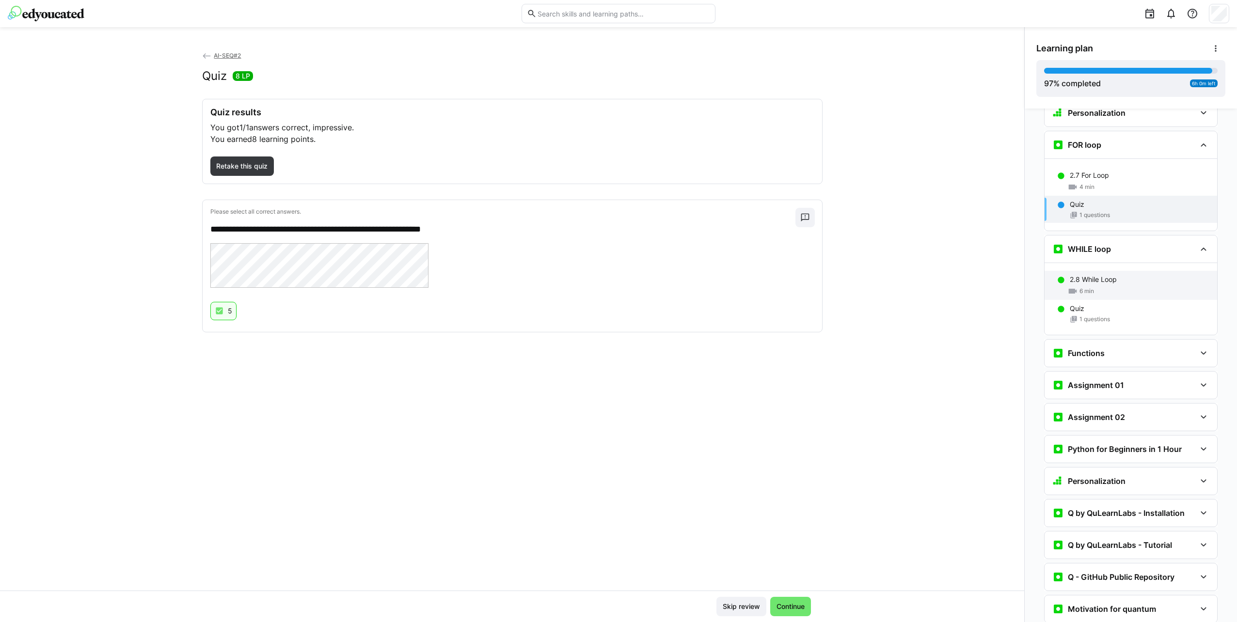
click at [1132, 275] on div "2.8 While Loop" at bounding box center [1139, 280] width 140 height 10
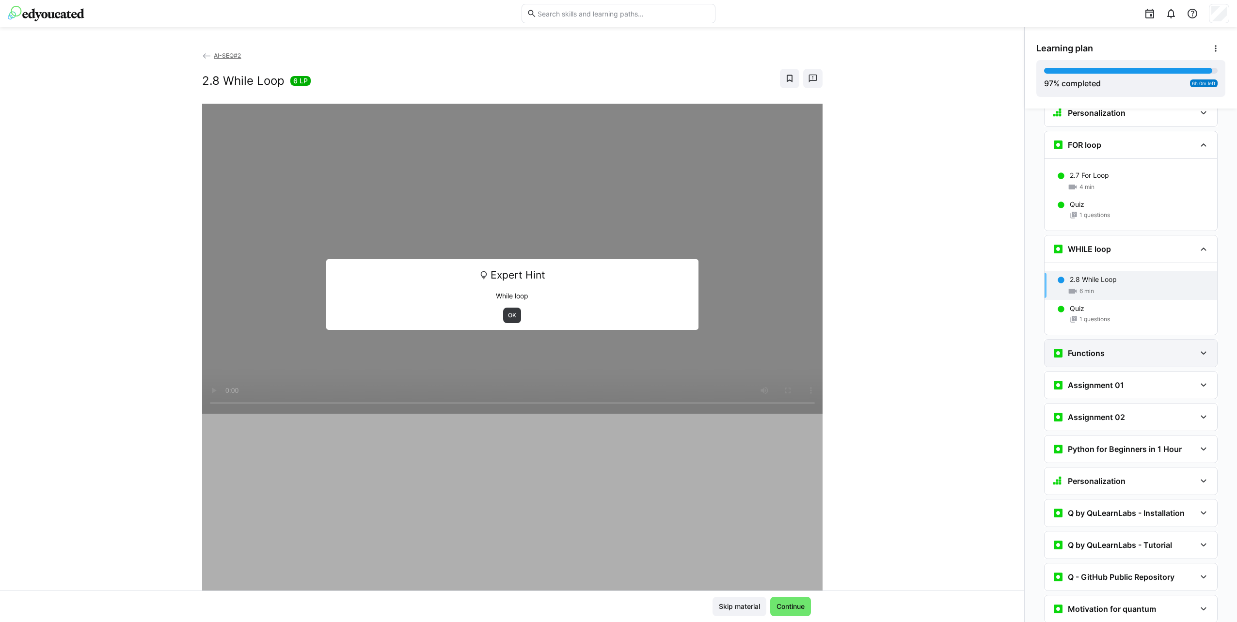
scroll to position [1685, 0]
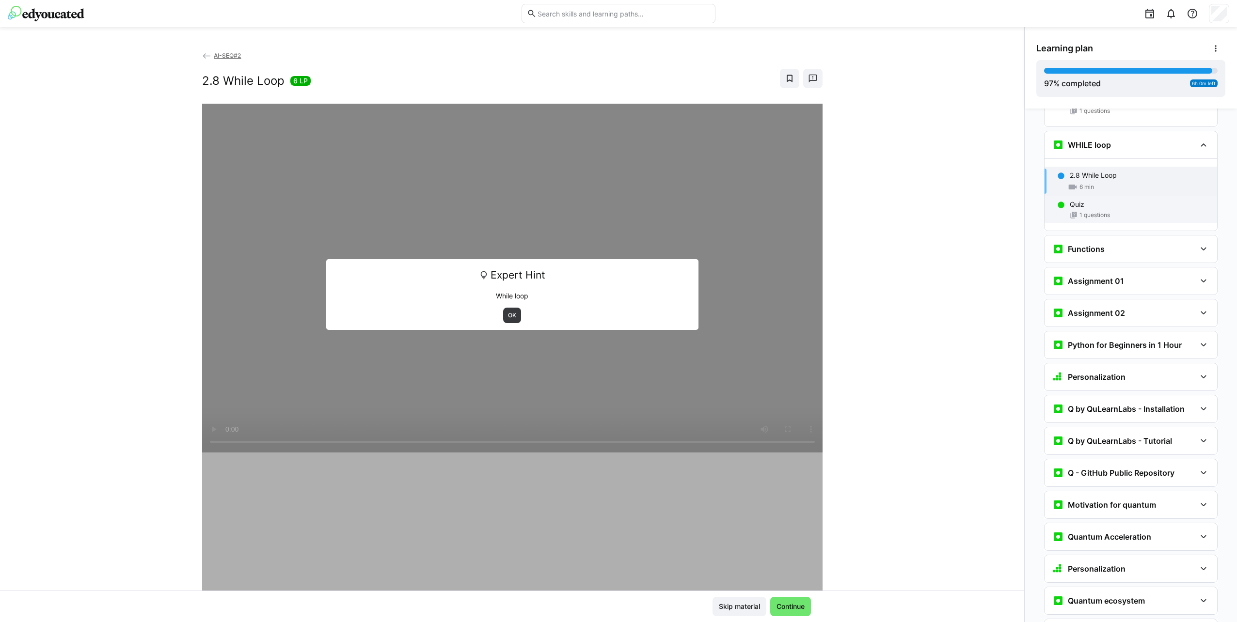
click at [1133, 211] on div "1 questions" at bounding box center [1139, 215] width 140 height 8
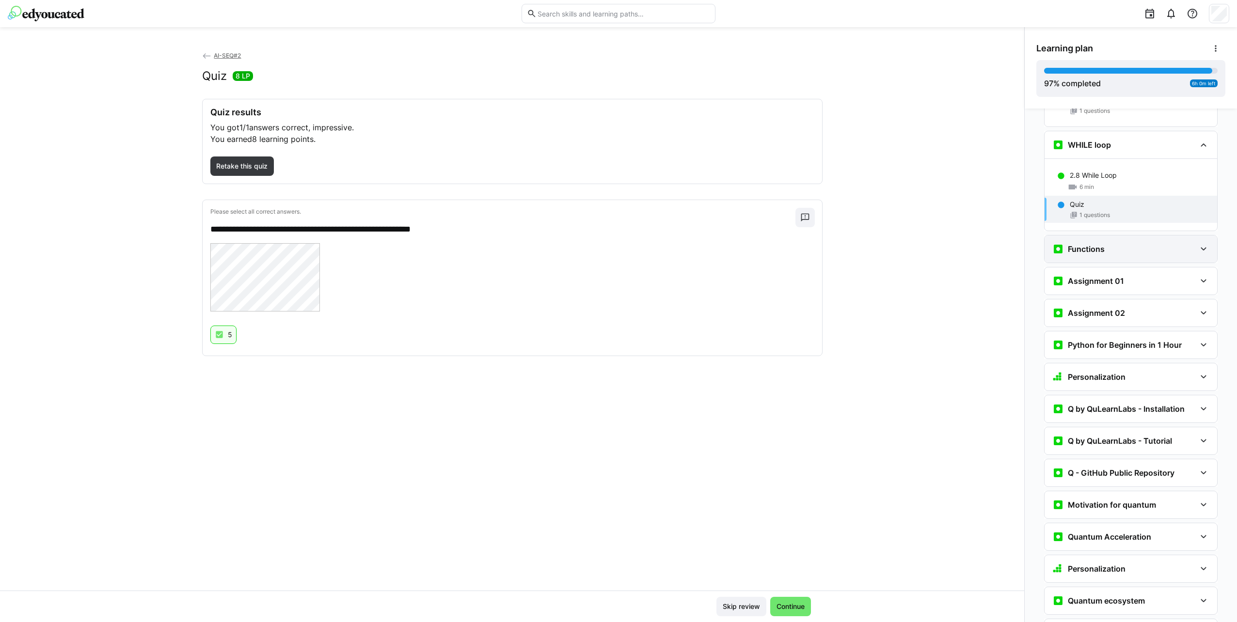
click at [1134, 243] on div "Functions" at bounding box center [1123, 249] width 143 height 12
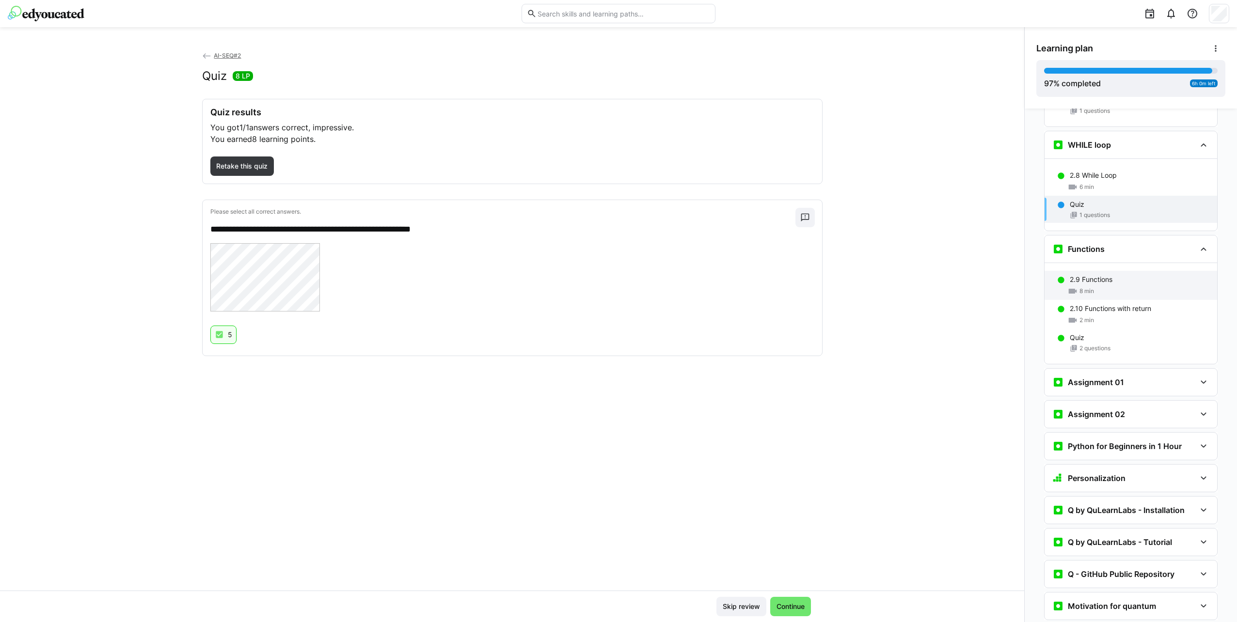
click at [1145, 275] on div "2.9 Functions" at bounding box center [1139, 280] width 140 height 10
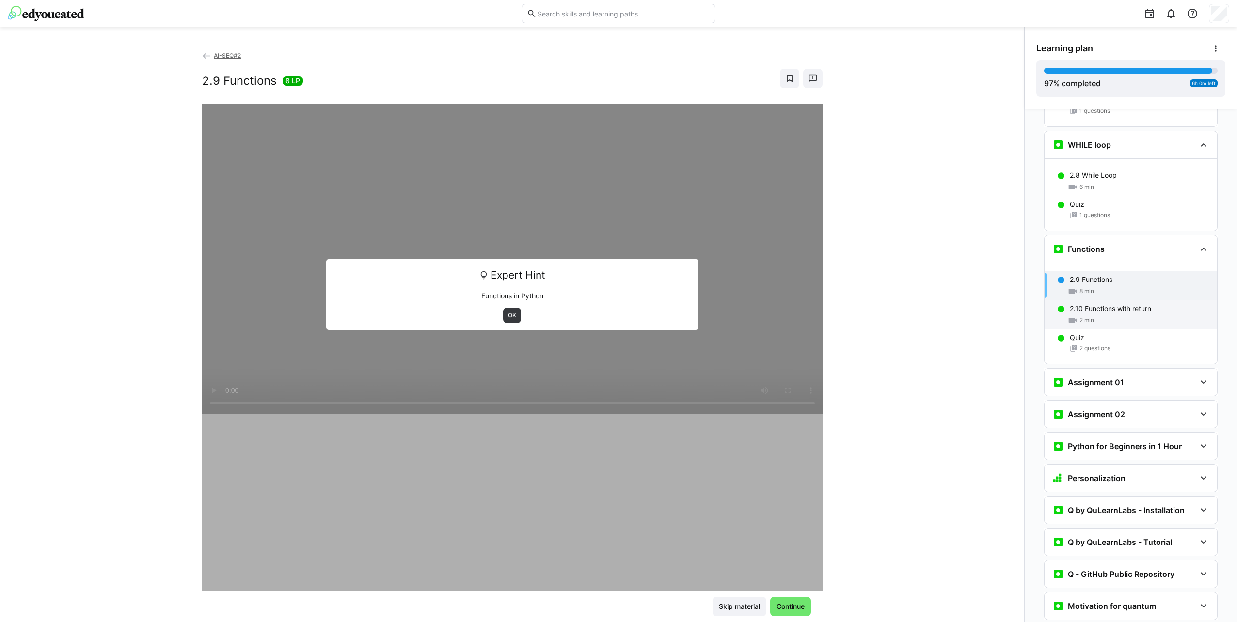
scroll to position [1788, 0]
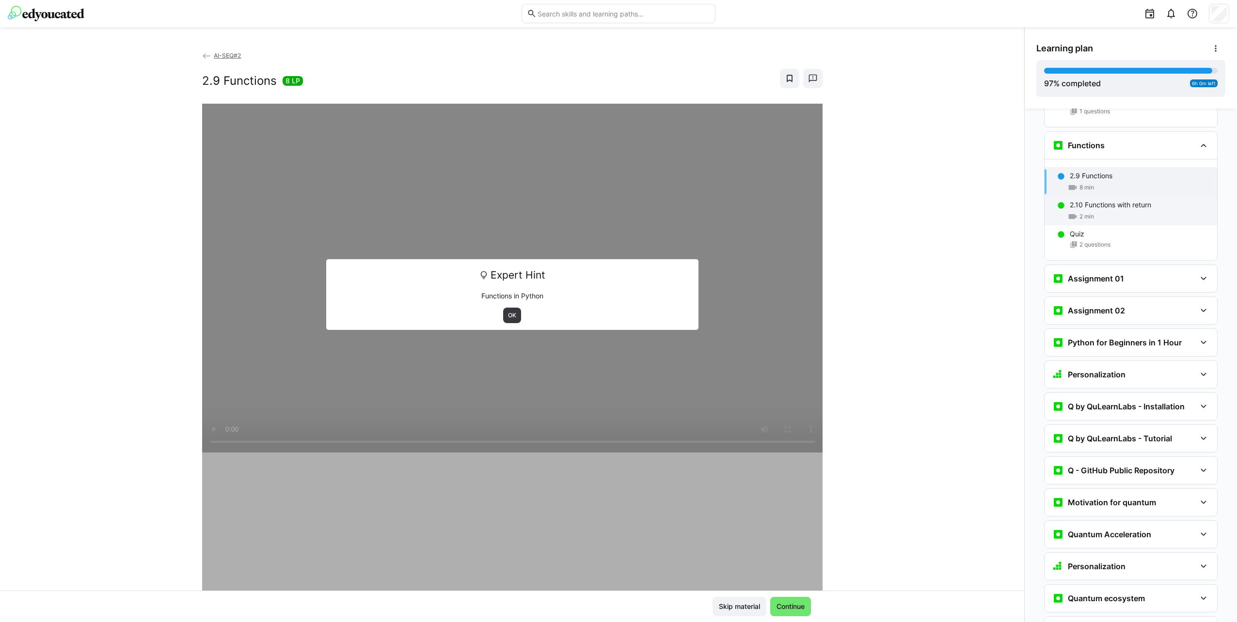
click at [1134, 212] on div "2 min" at bounding box center [1139, 217] width 140 height 10
click at [1137, 241] on div "2 questions" at bounding box center [1139, 245] width 140 height 8
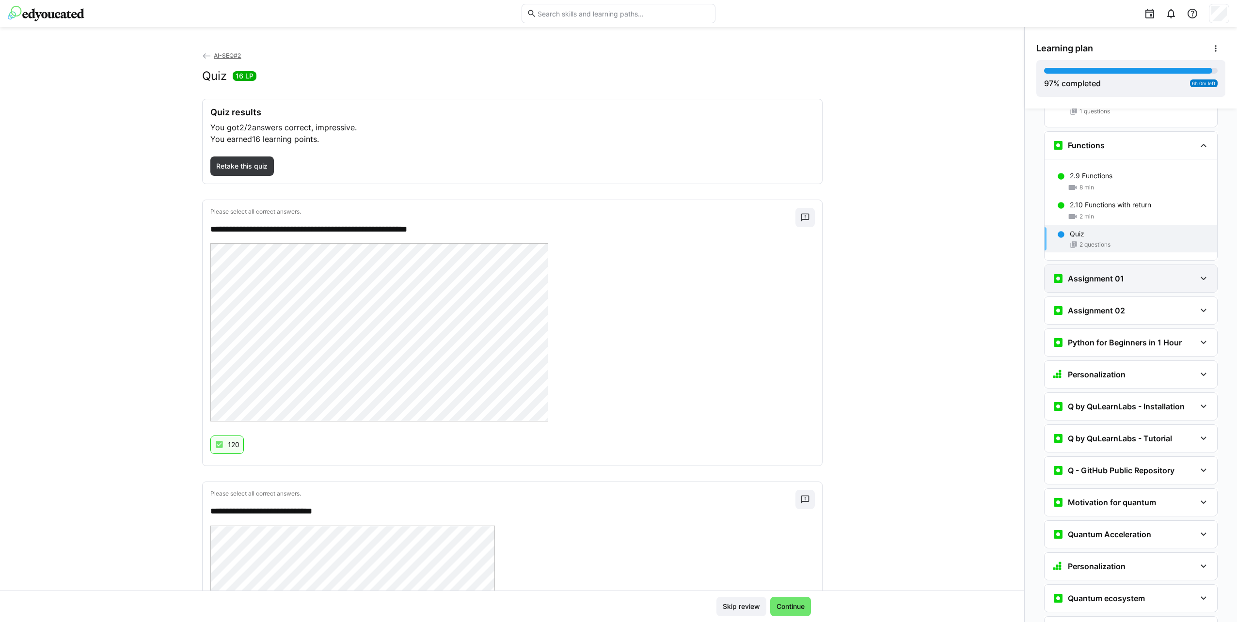
click at [1136, 265] on div "Assignment 01" at bounding box center [1130, 278] width 173 height 27
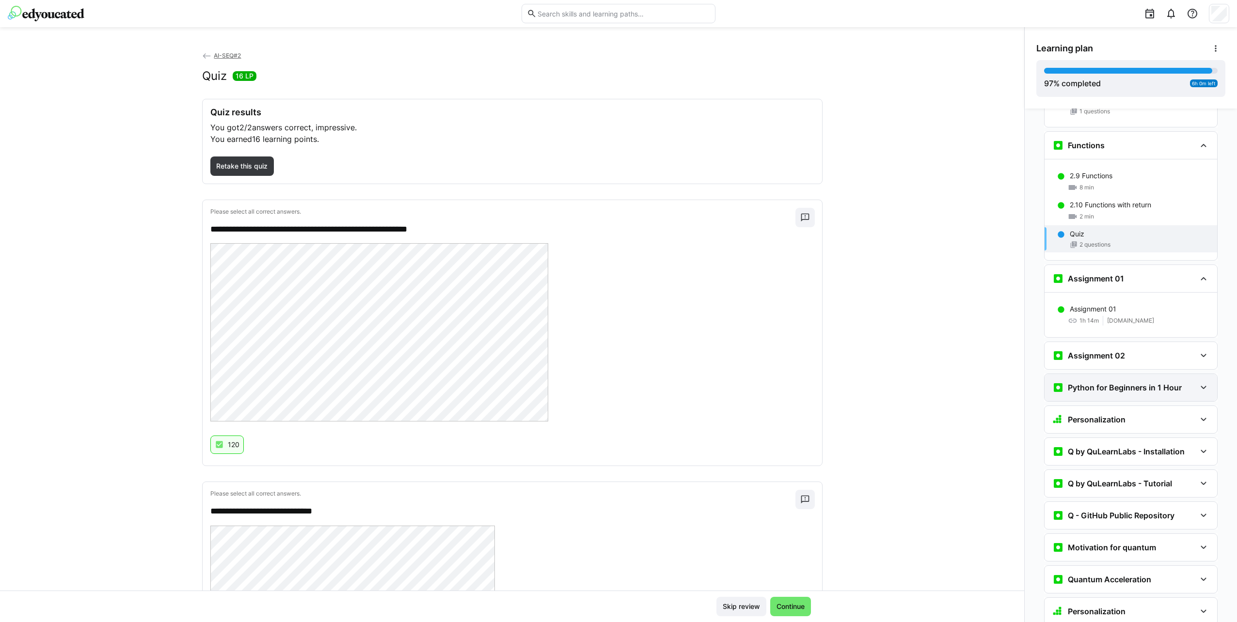
click at [1159, 383] on h3 "Python for Beginners in 1 Hour" at bounding box center [1124, 388] width 114 height 10
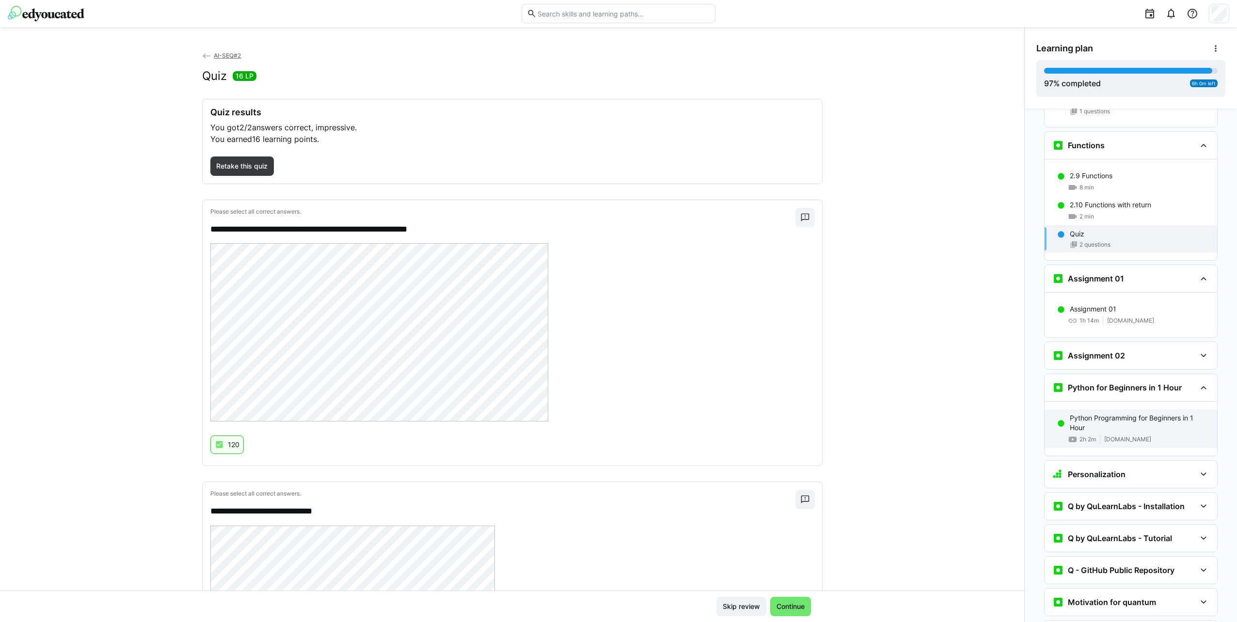
click at [1136, 409] on div "Python Programming for Beginners in 1 Hour 2h 2m [DOMAIN_NAME]" at bounding box center [1130, 428] width 173 height 39
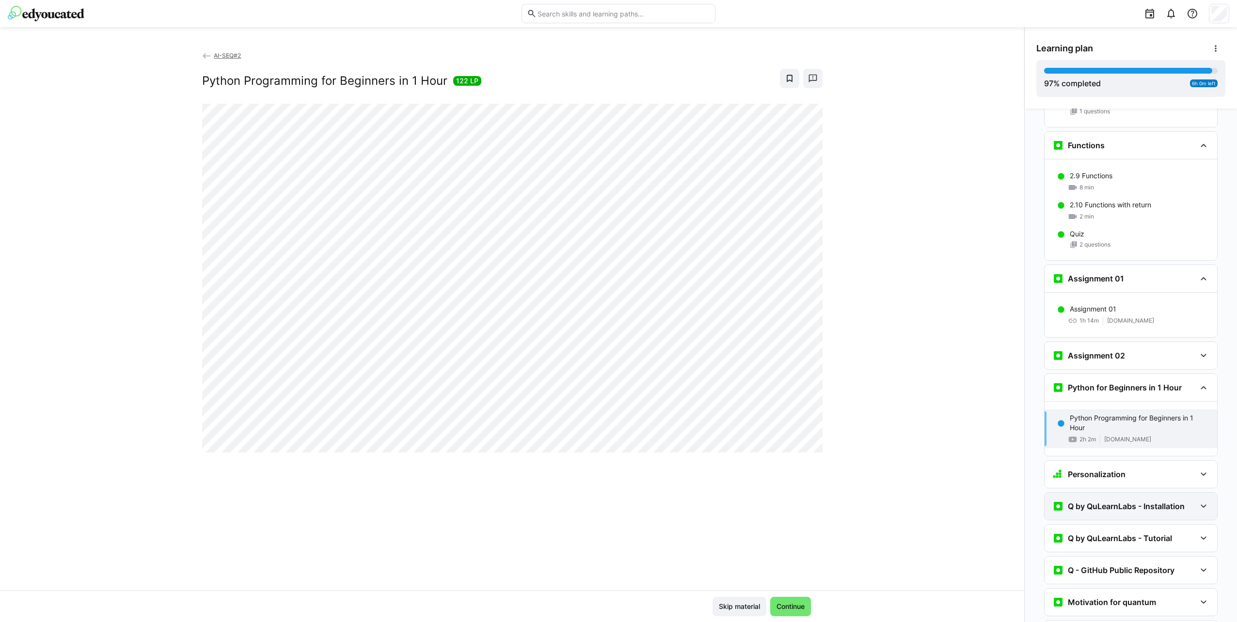
scroll to position [2030, 0]
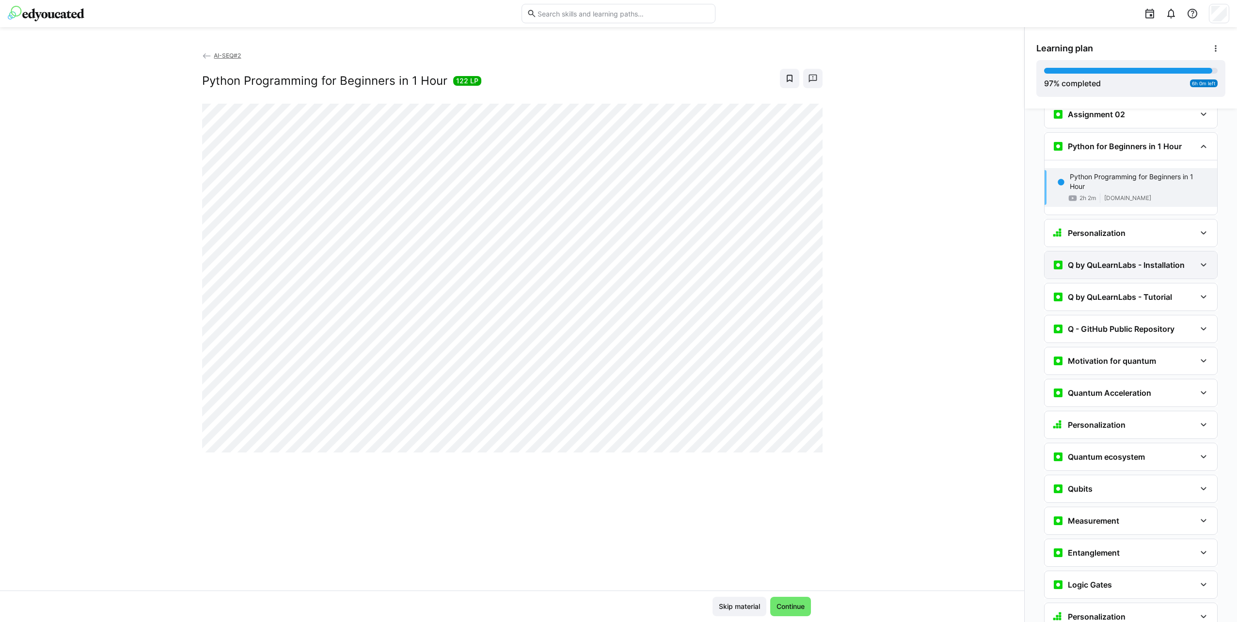
click at [1123, 260] on h3 "Q by QuLearnLabs - Installation" at bounding box center [1125, 265] width 117 height 10
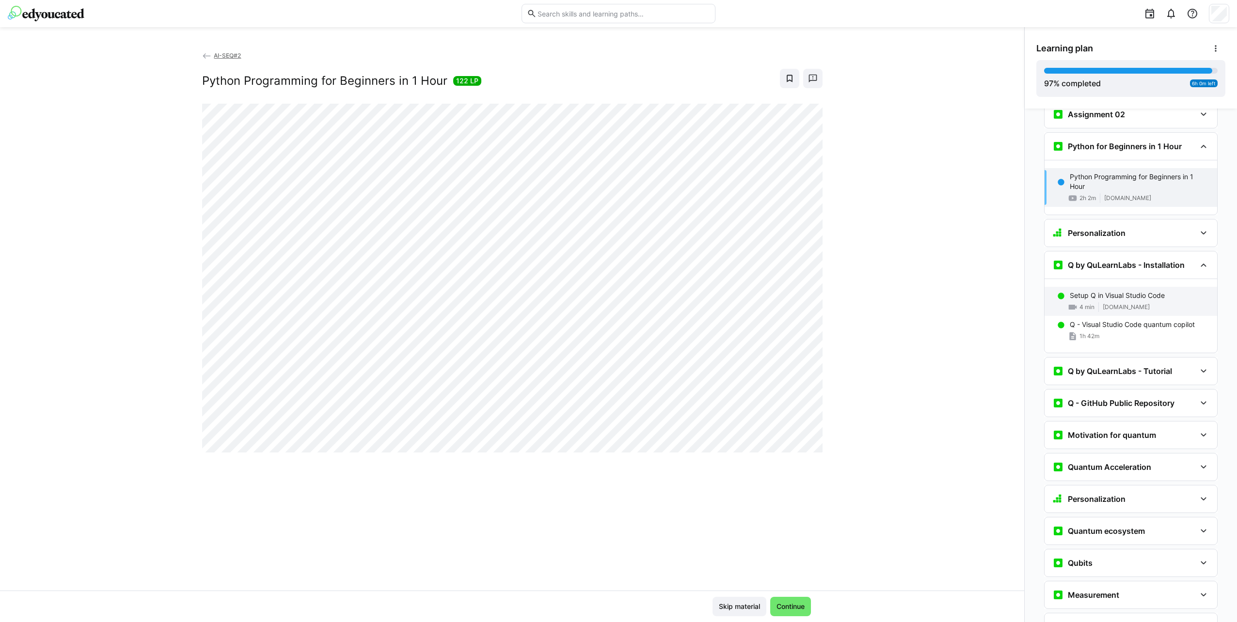
click at [1142, 291] on p "Setup Q in Visual Studio Code" at bounding box center [1116, 296] width 95 height 10
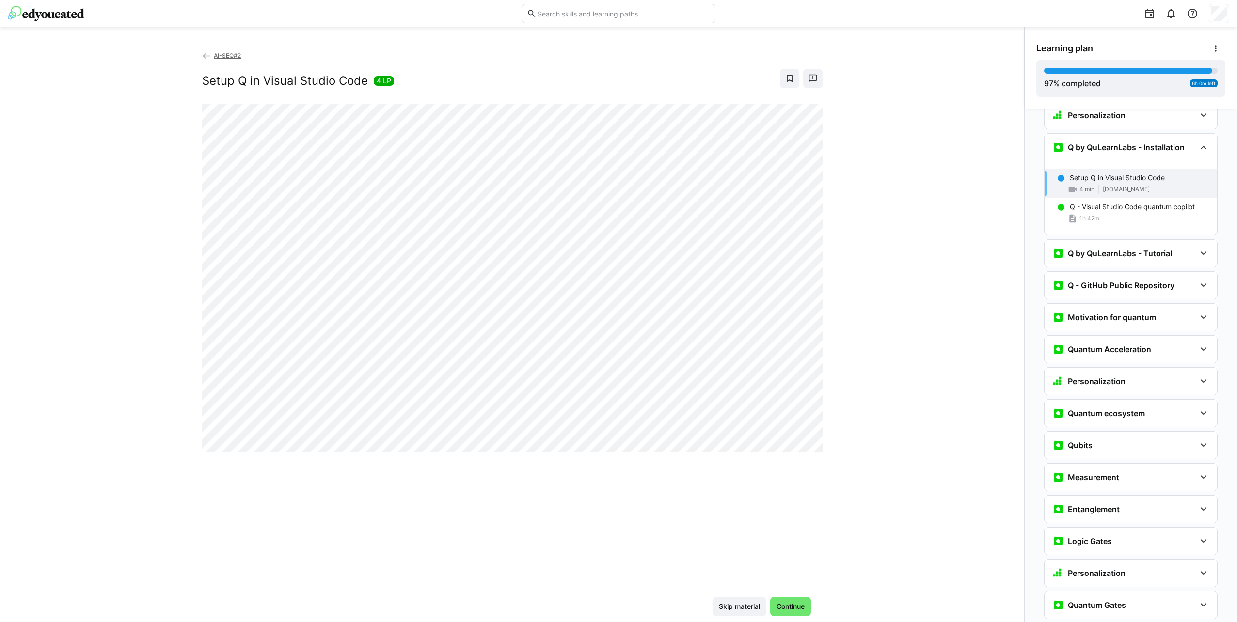
scroll to position [2148, 0]
click at [1137, 213] on div "1h 42m" at bounding box center [1139, 218] width 140 height 10
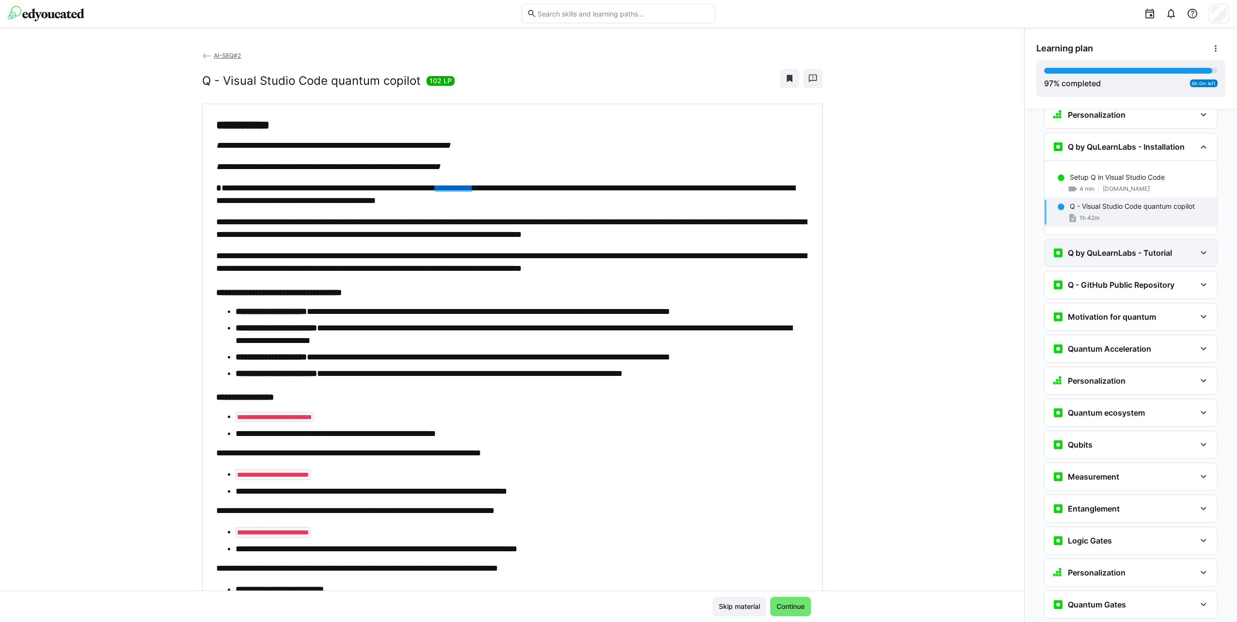
click at [1102, 248] on h3 "Q by QuLearnLabs - Tutorial" at bounding box center [1119, 253] width 104 height 10
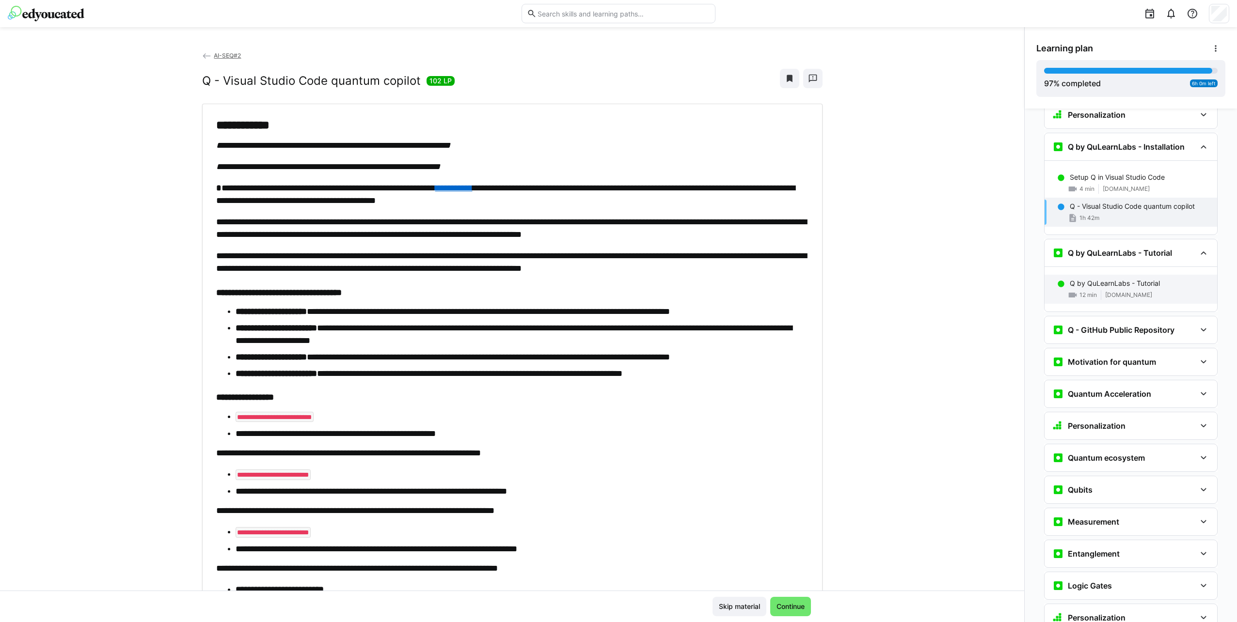
click at [1109, 279] on p "Q by QuLearnLabs - Tutorial" at bounding box center [1114, 284] width 90 height 10
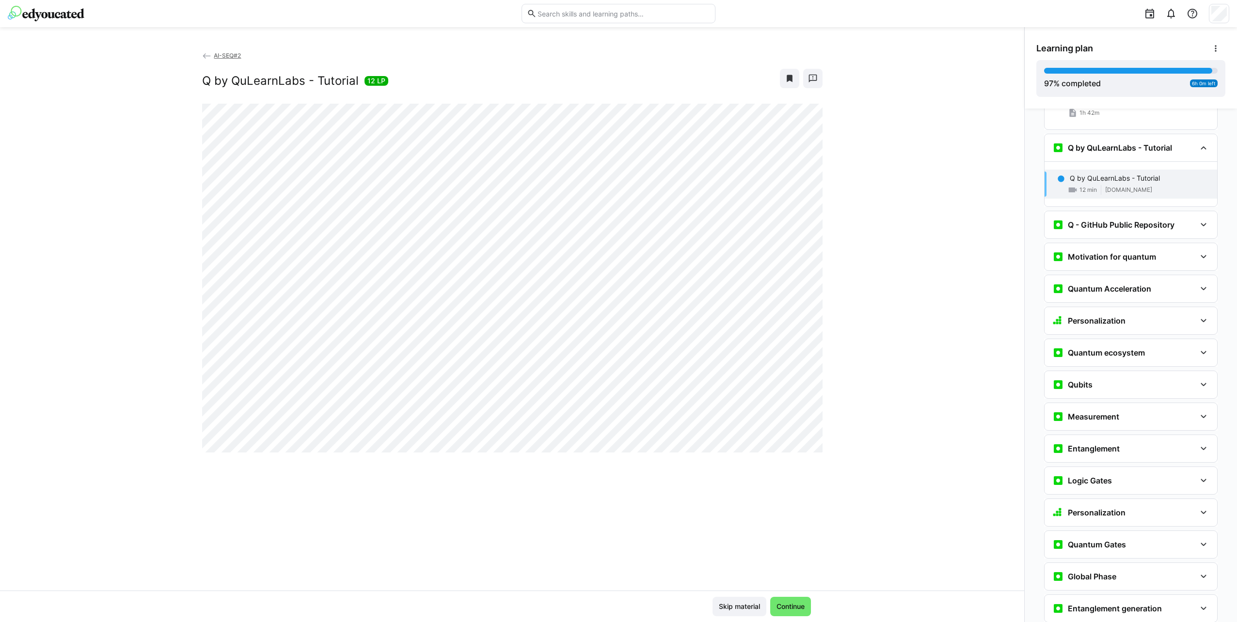
scroll to position [2254, 0]
click at [1115, 220] on h3 "Q - GitHub Public Repository" at bounding box center [1120, 225] width 107 height 10
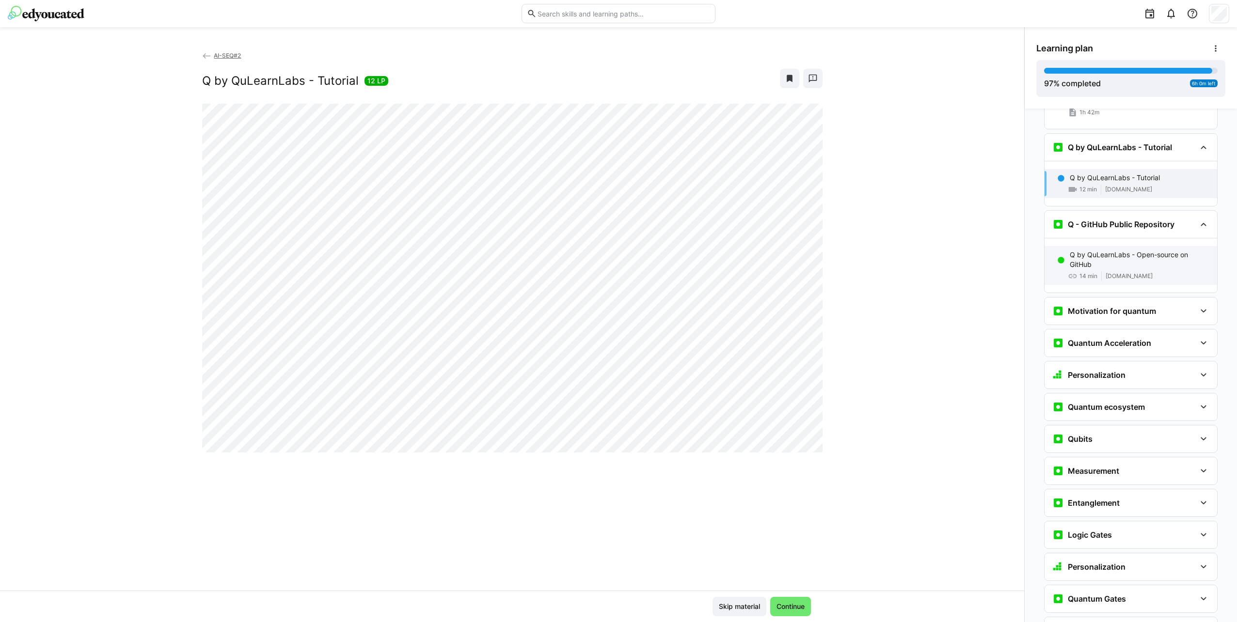
click at [1122, 250] on p "Q by QuLearnLabs - Open-source on GitHub" at bounding box center [1139, 259] width 140 height 19
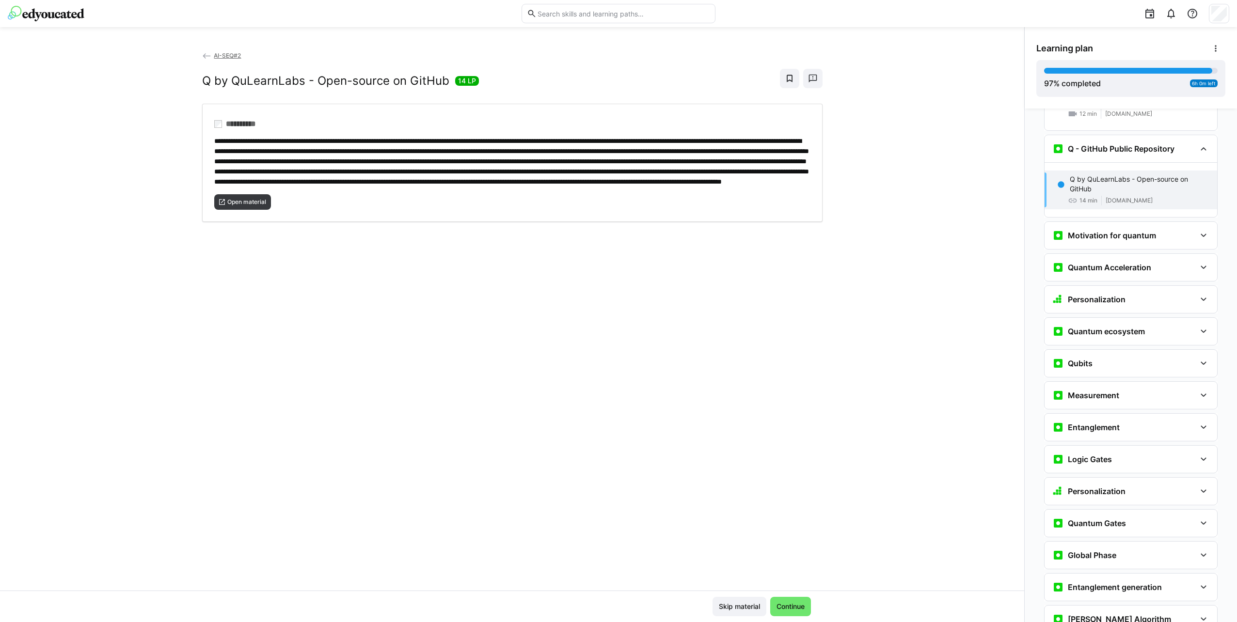
scroll to position [2331, 0]
click at [1119, 229] on h3 "Motivation for quantum" at bounding box center [1111, 234] width 88 height 10
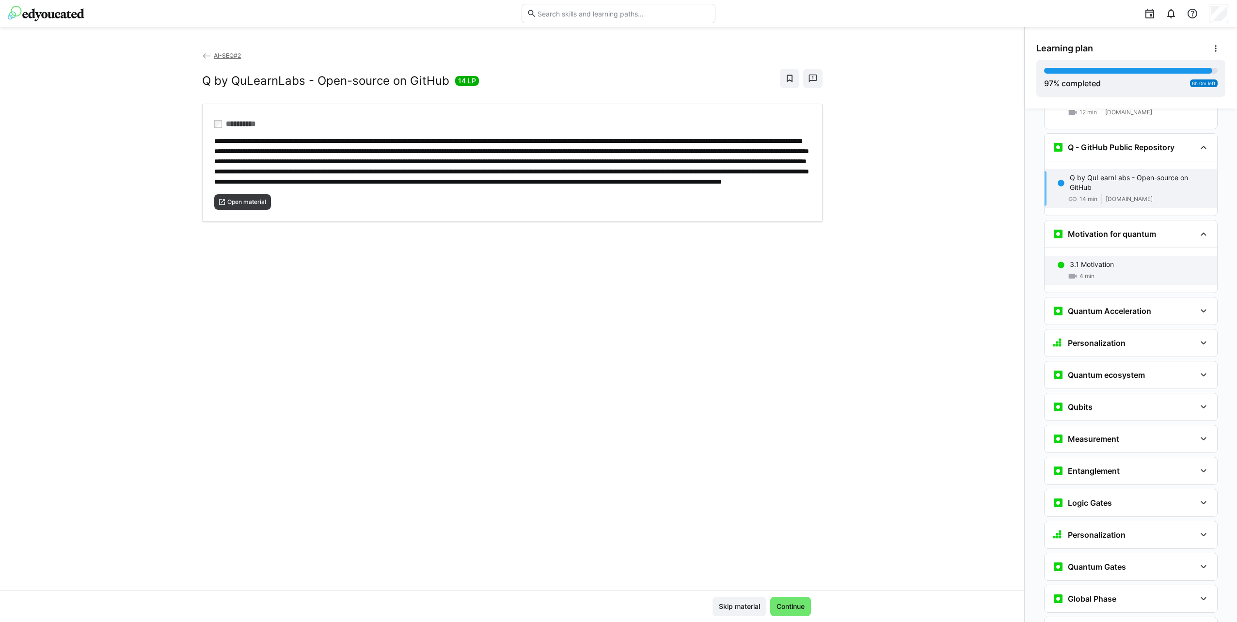
click at [1126, 260] on div "3.1 Motivation" at bounding box center [1139, 265] width 140 height 10
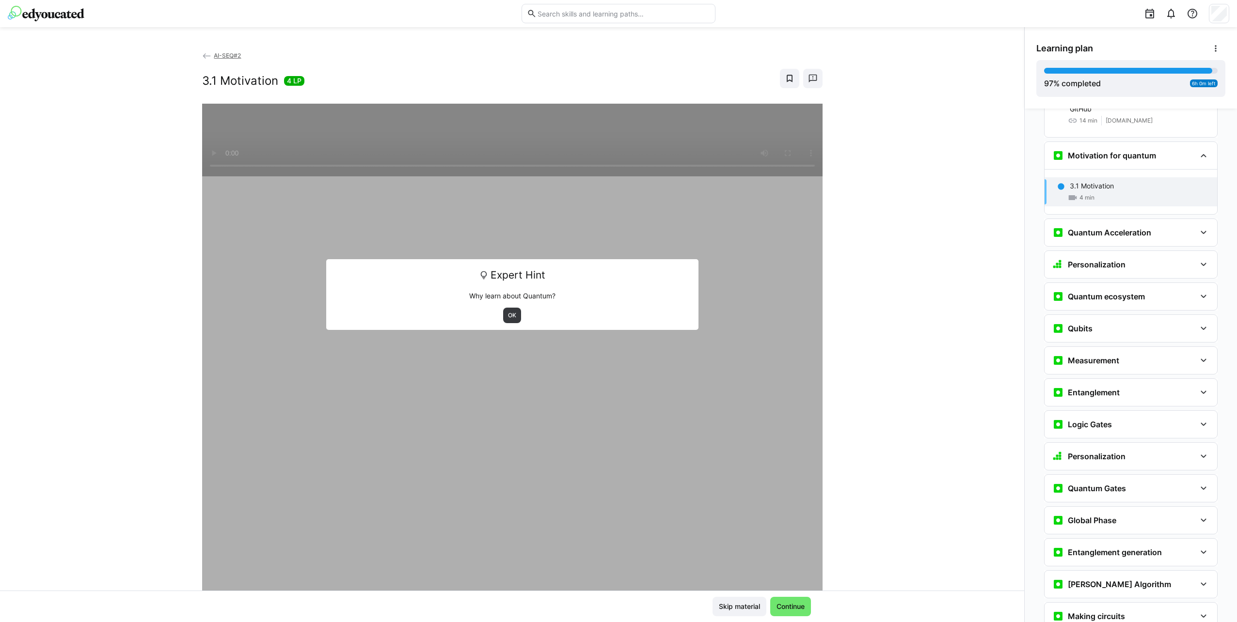
scroll to position [2417, 0]
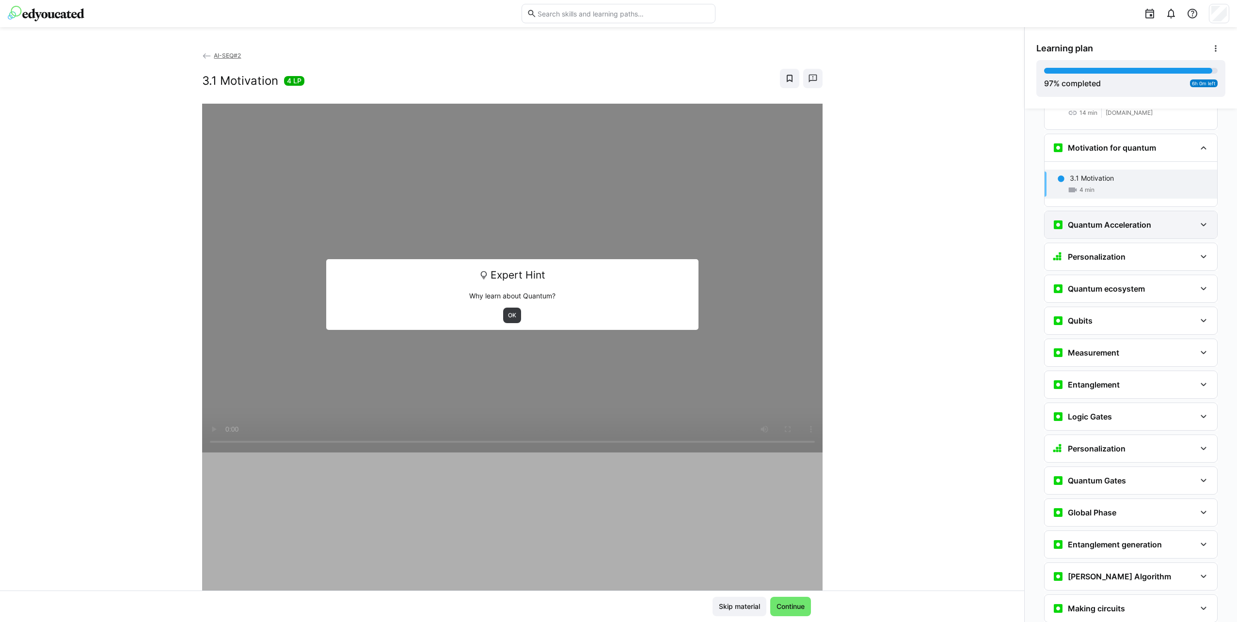
click at [1120, 220] on h3 "Quantum Acceleration" at bounding box center [1108, 225] width 83 height 10
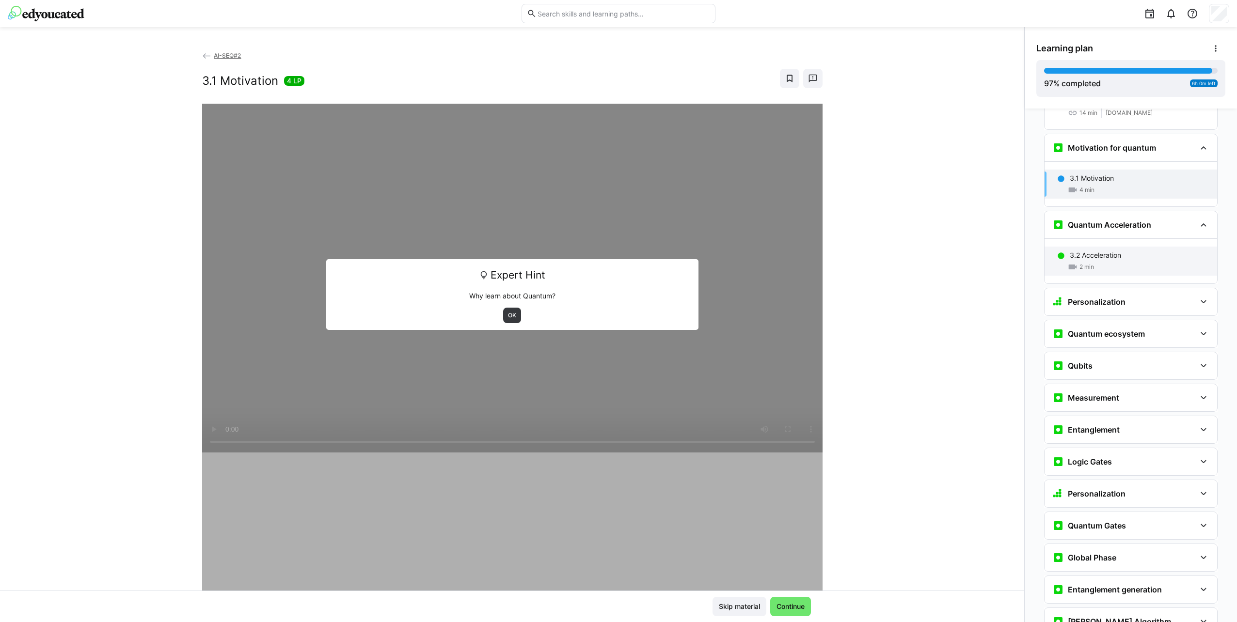
click at [1126, 251] on div "3.2 Acceleration" at bounding box center [1139, 256] width 140 height 10
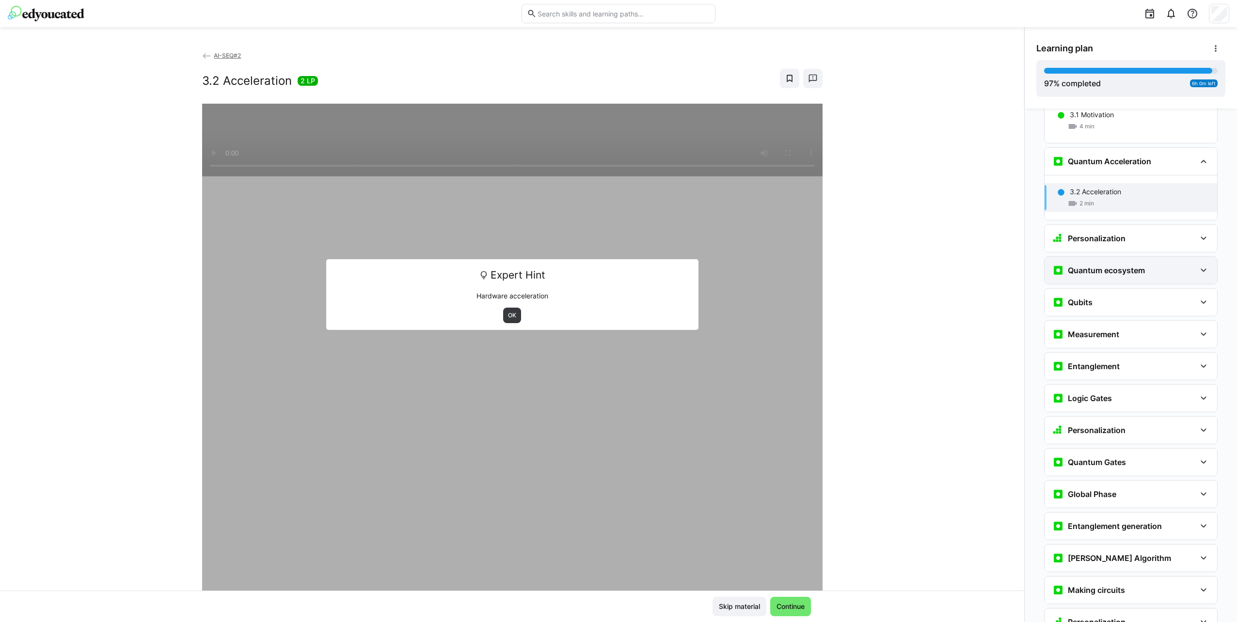
scroll to position [2494, 0]
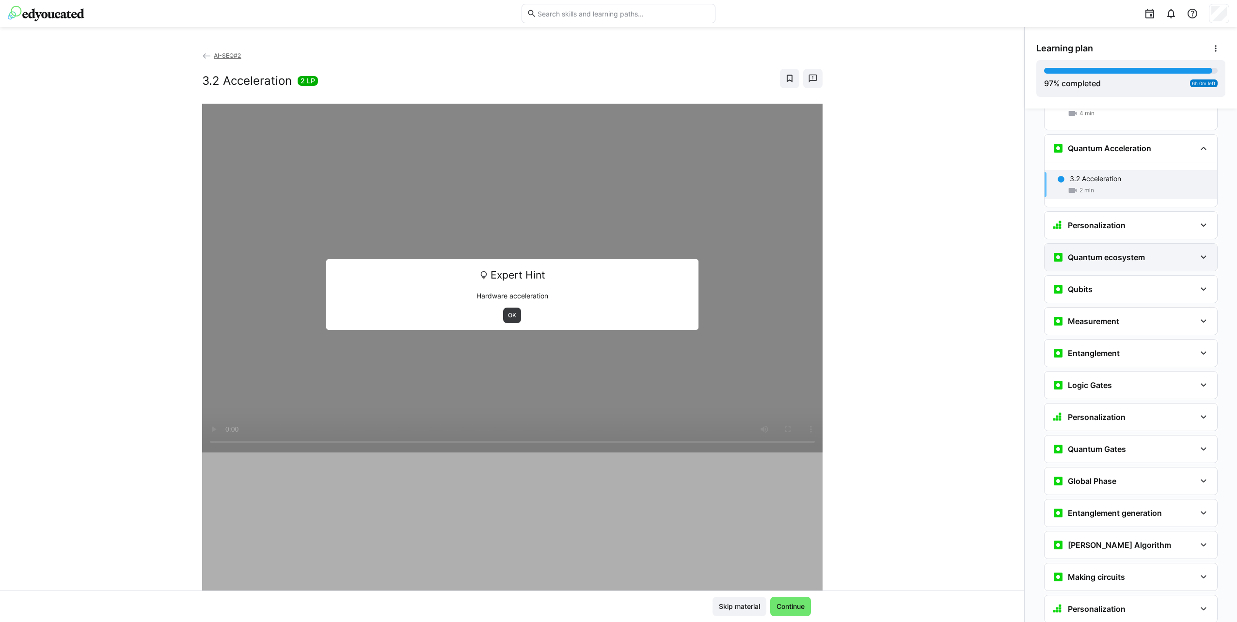
click at [1123, 252] on h3 "Quantum ecosystem" at bounding box center [1105, 257] width 77 height 10
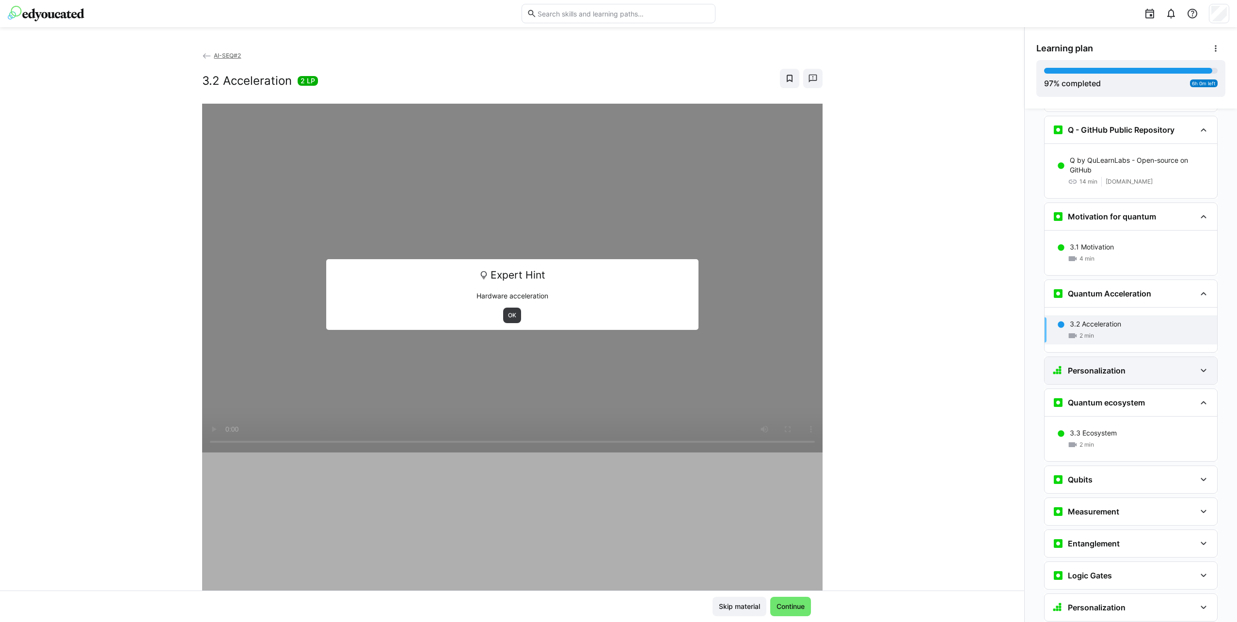
scroll to position [2397, 0]
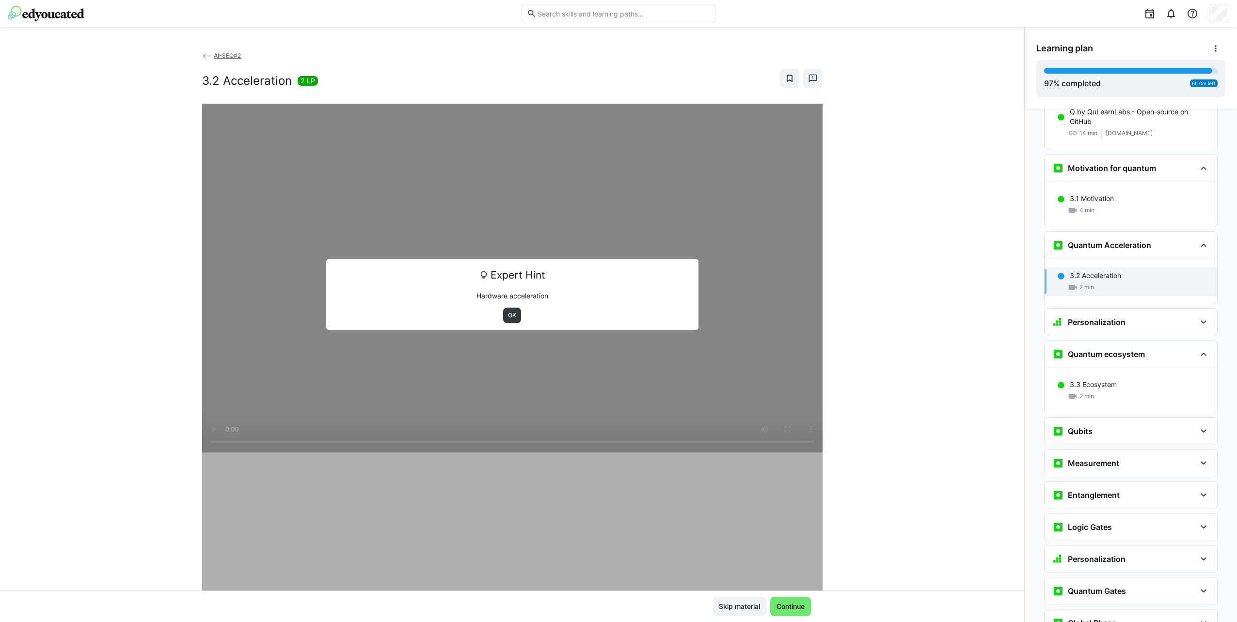
click at [1123, 368] on div "3.3 Ecosystem 2 min" at bounding box center [1130, 390] width 173 height 45
click at [1120, 380] on div "3.3 Ecosystem" at bounding box center [1139, 385] width 140 height 10
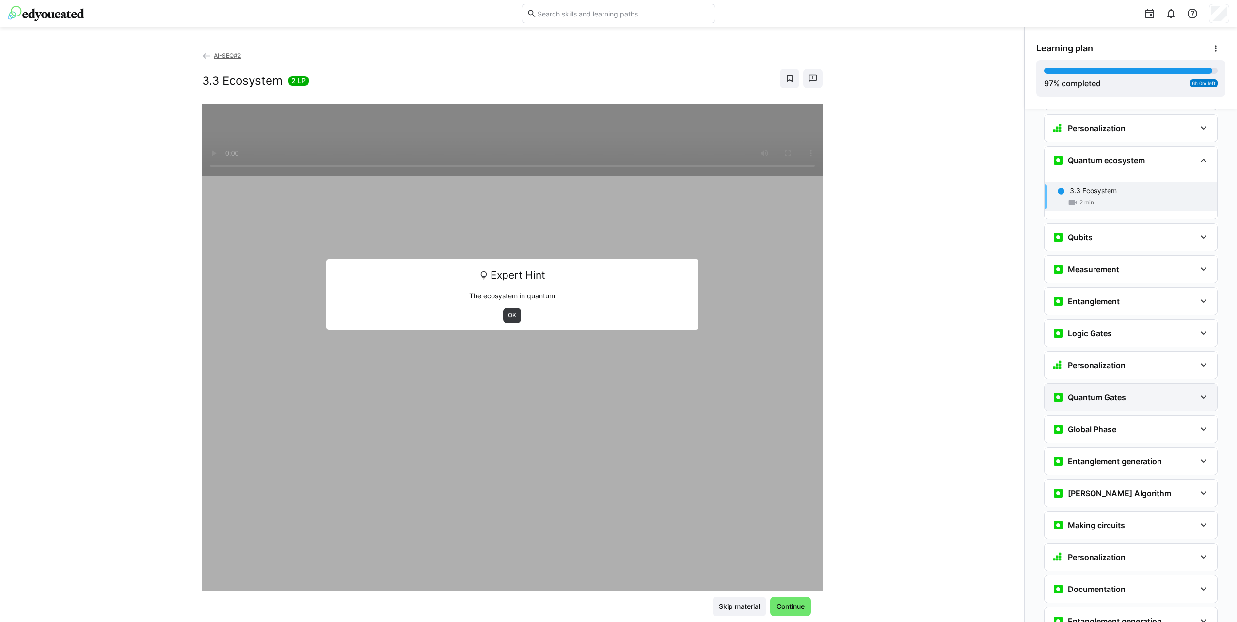
scroll to position [2602, 0]
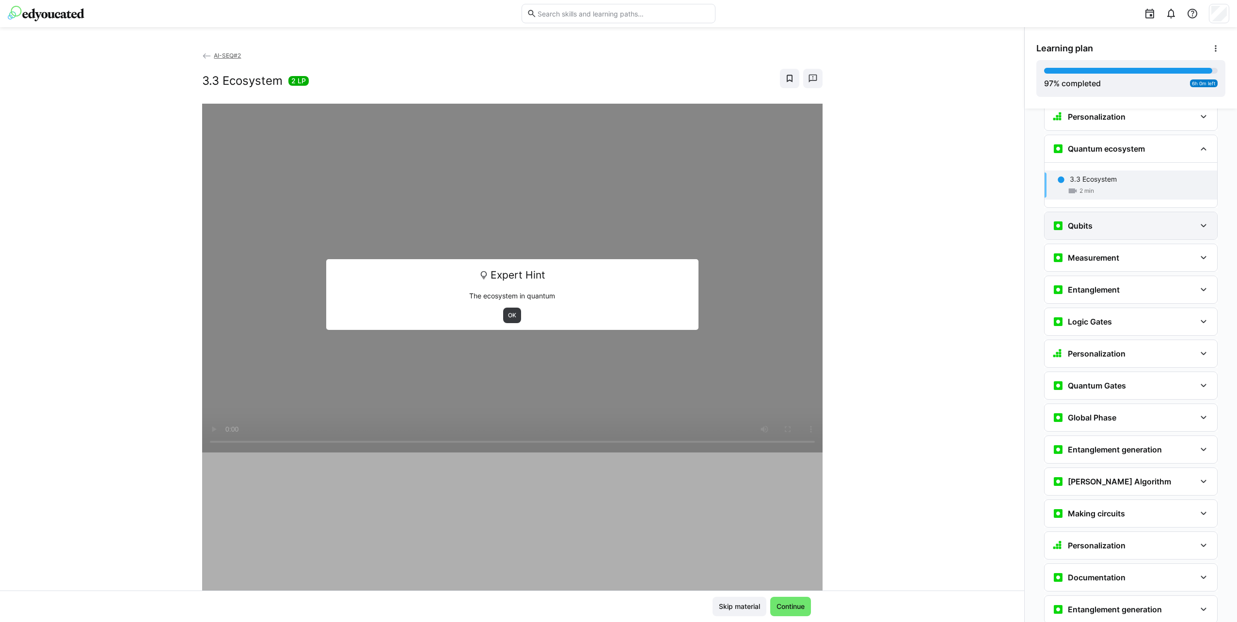
click at [1109, 220] on div "Qubits" at bounding box center [1123, 226] width 143 height 12
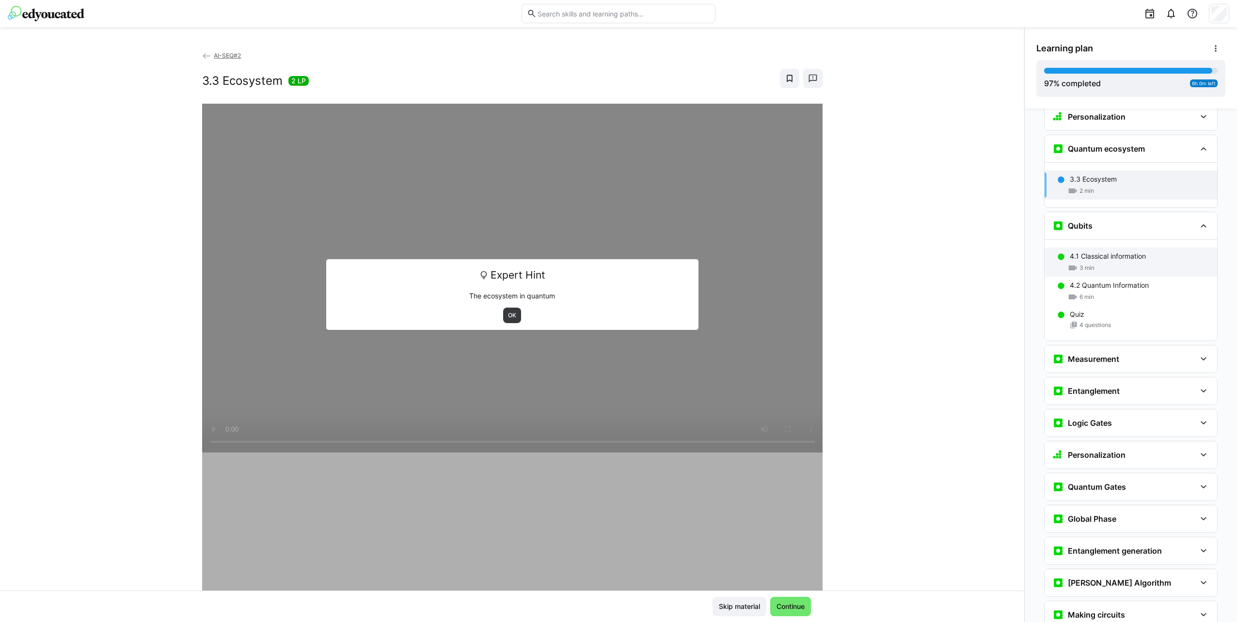
click at [1124, 251] on p "4.1 Classical information" at bounding box center [1107, 256] width 76 height 10
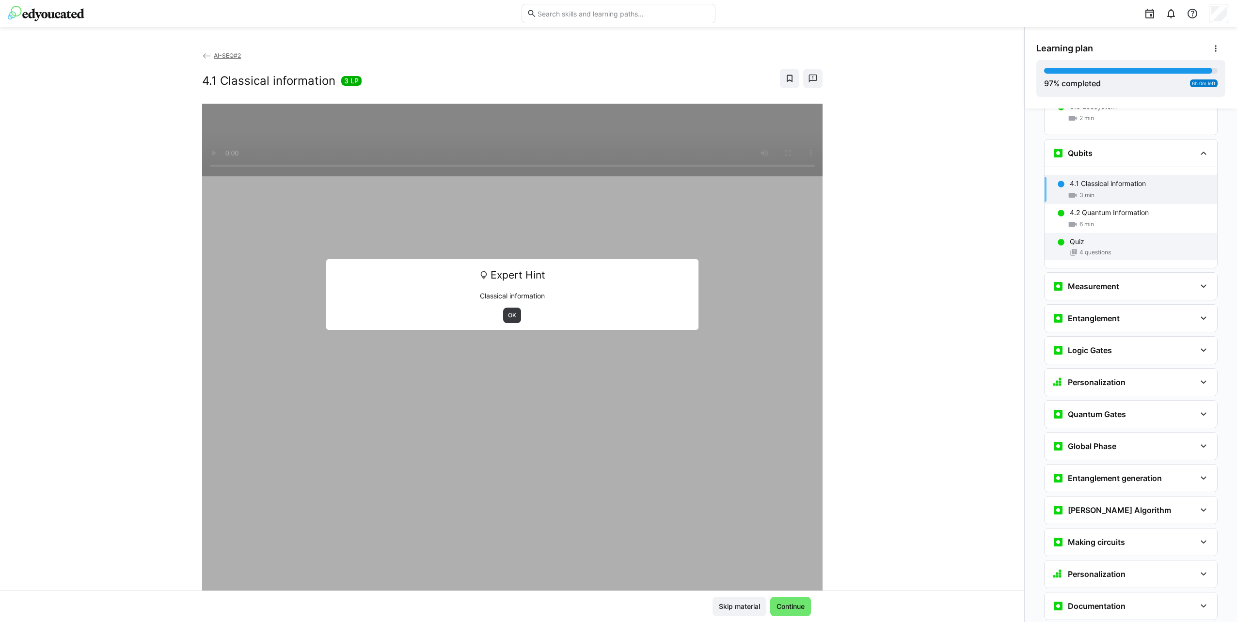
scroll to position [2679, 0]
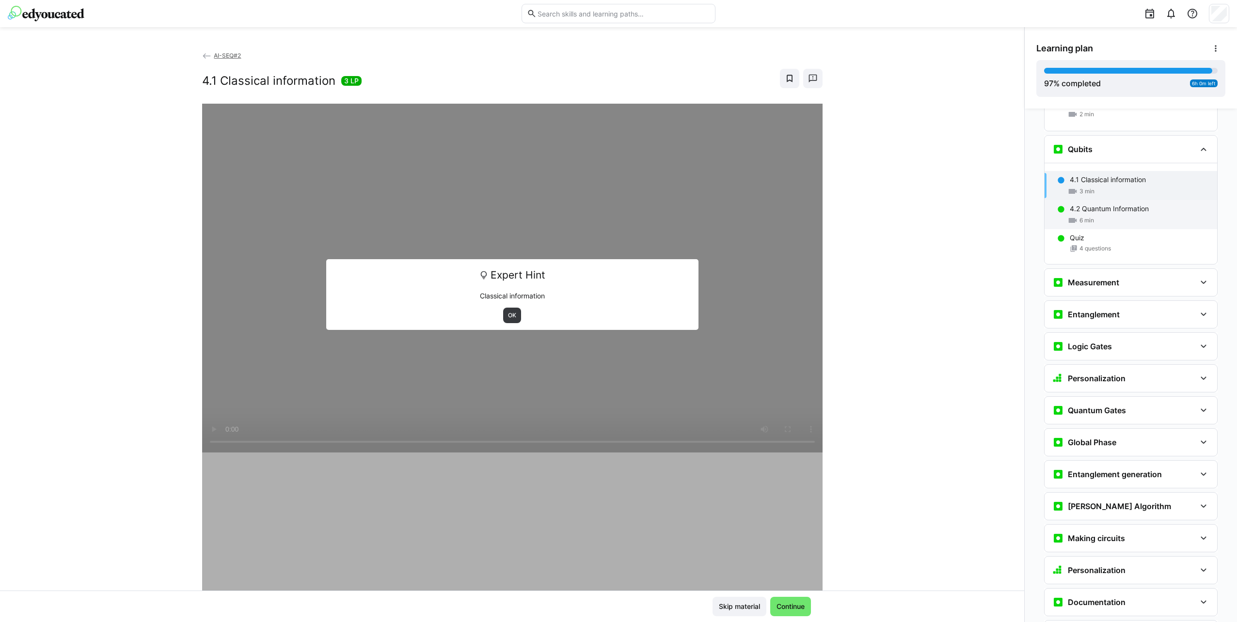
click at [1126, 216] on div "6 min" at bounding box center [1139, 221] width 140 height 10
click at [1134, 229] on div "Quiz 4 questions" at bounding box center [1130, 242] width 173 height 27
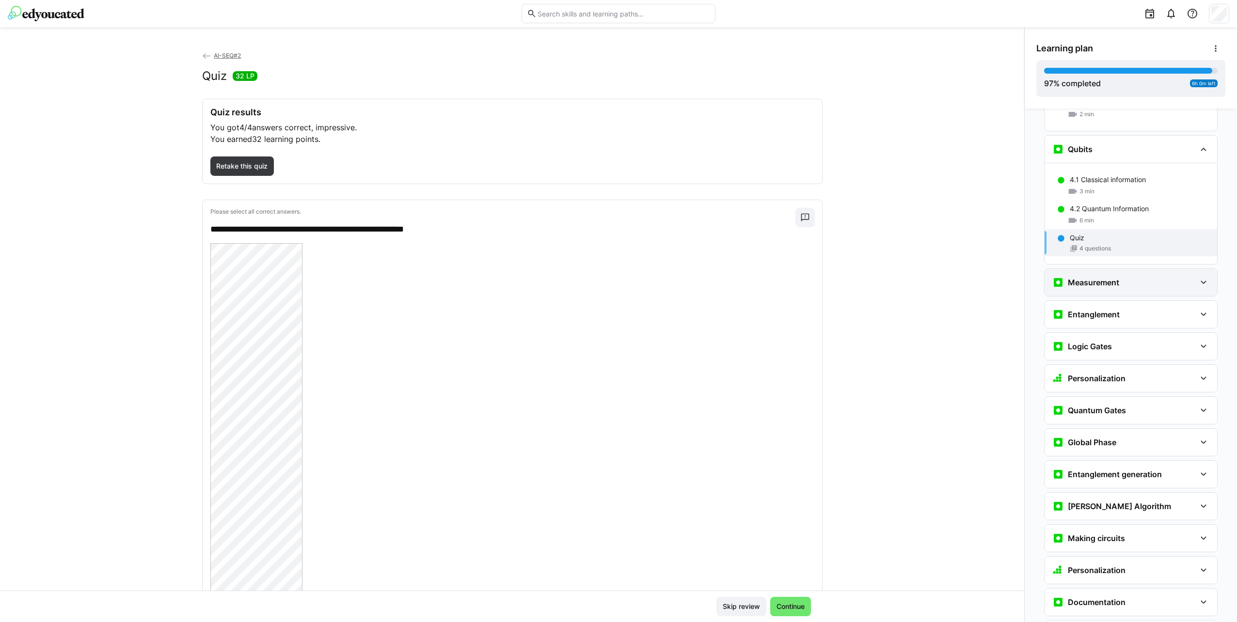
click at [1141, 269] on div "Measurement" at bounding box center [1130, 282] width 173 height 27
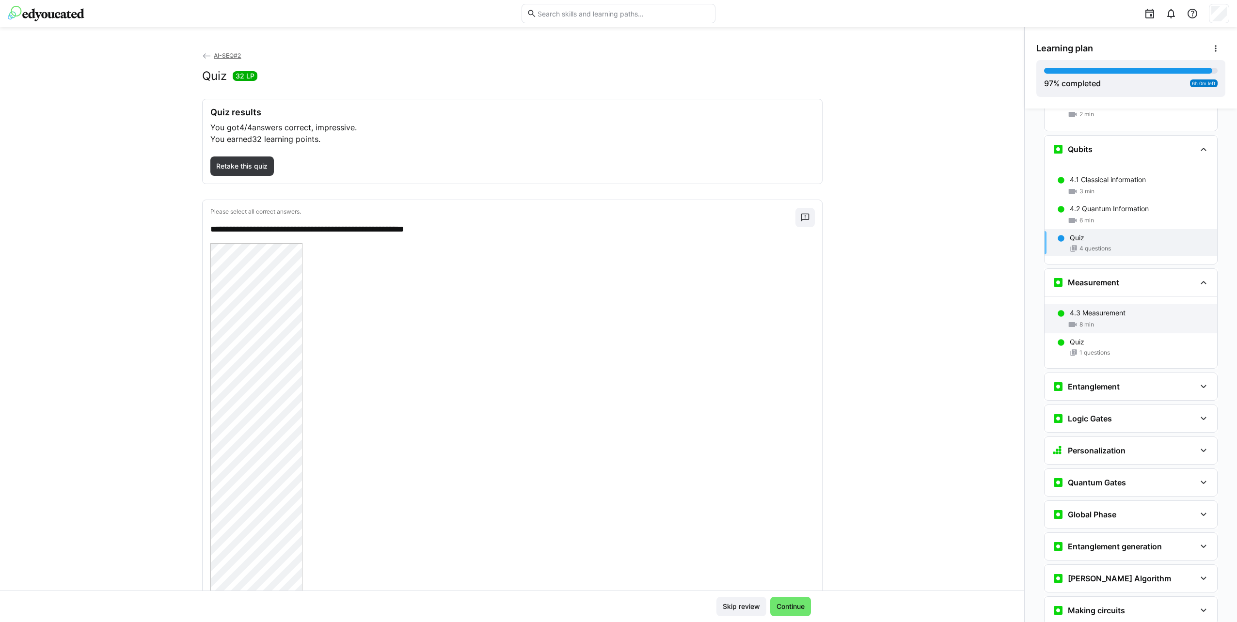
click at [1134, 308] on div "4.3 Measurement" at bounding box center [1139, 313] width 140 height 10
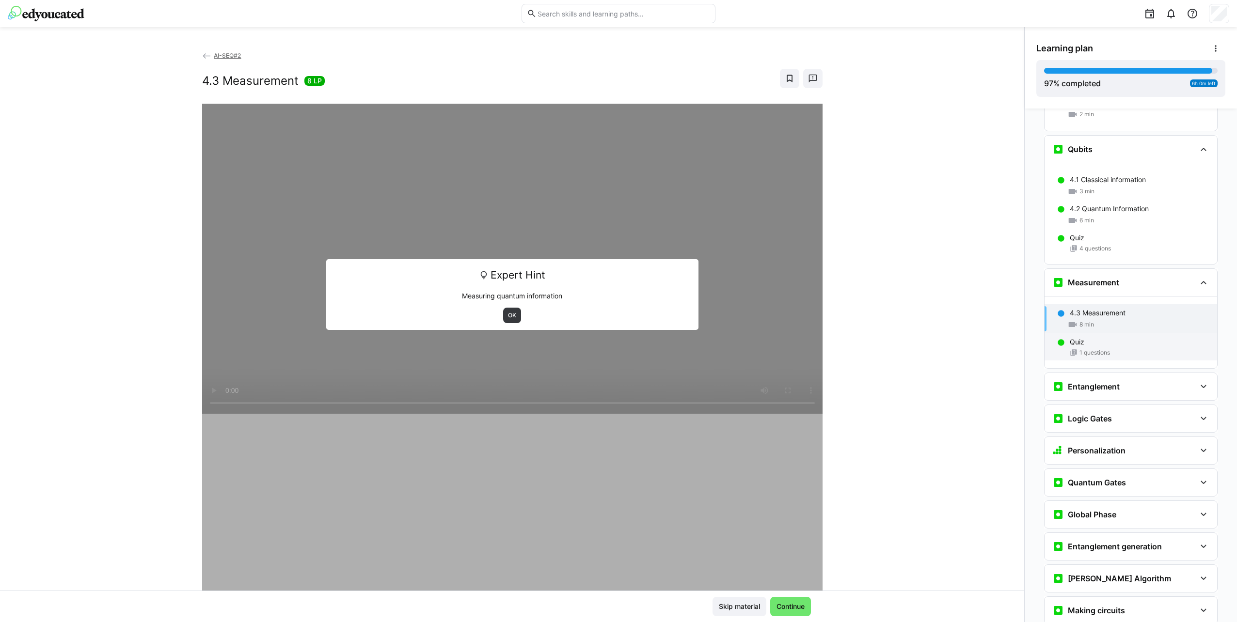
scroll to position [2811, 0]
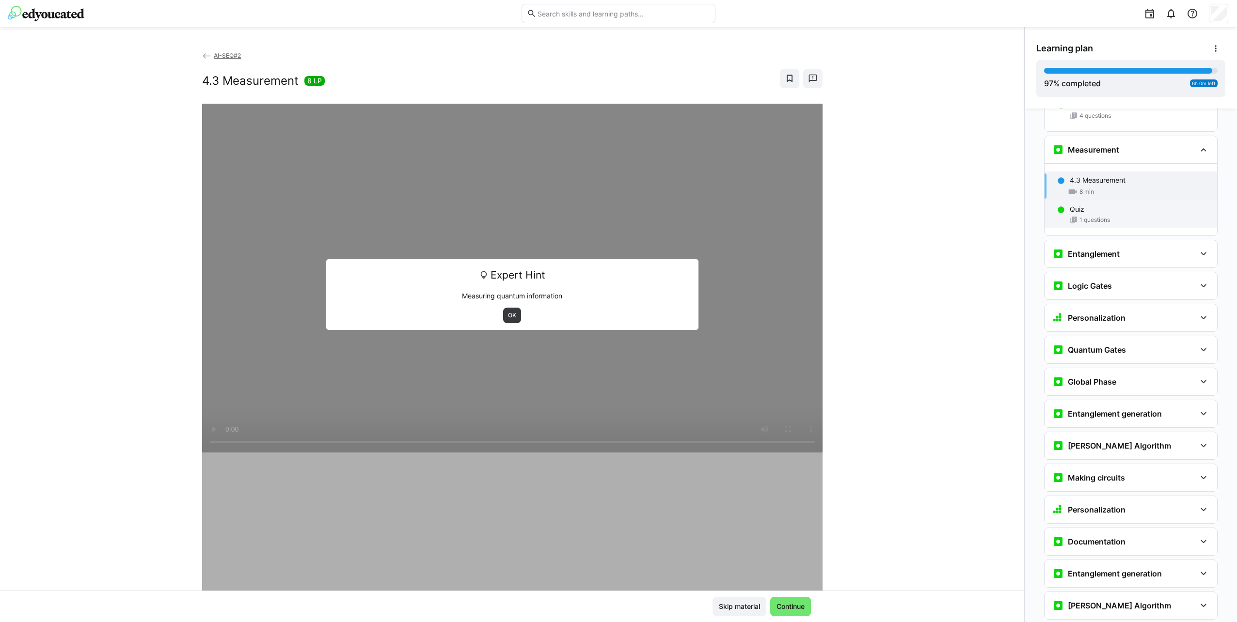
click at [1129, 216] on div "1 questions" at bounding box center [1139, 220] width 140 height 8
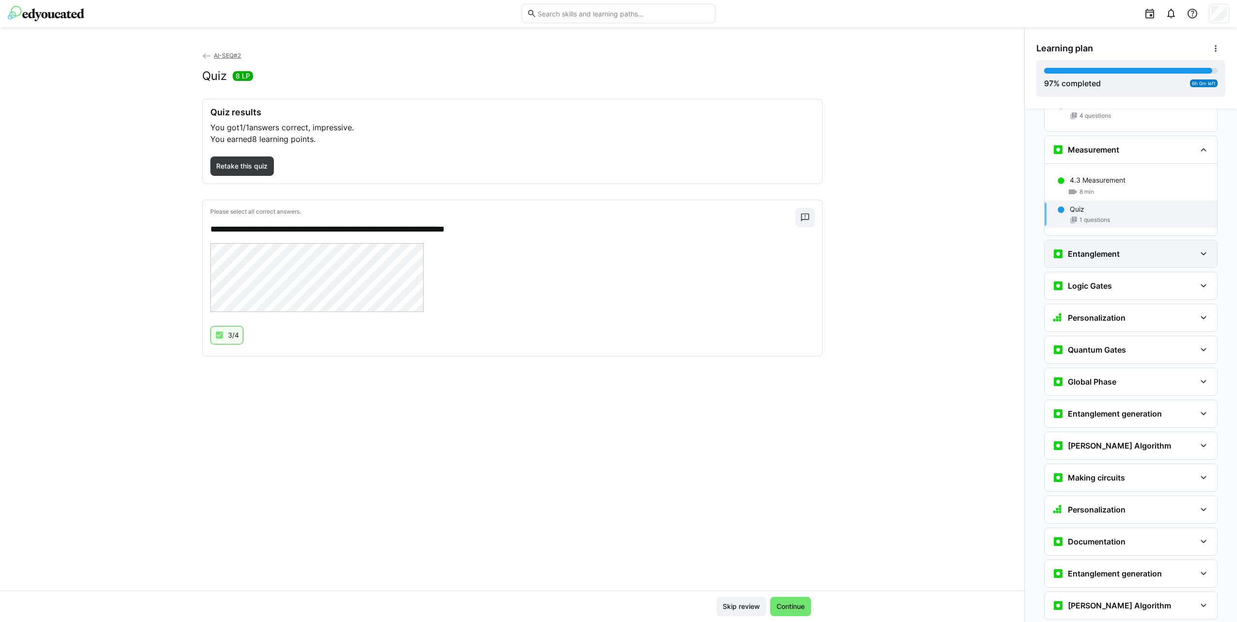
click at [1135, 240] on div "Entanglement" at bounding box center [1130, 253] width 173 height 27
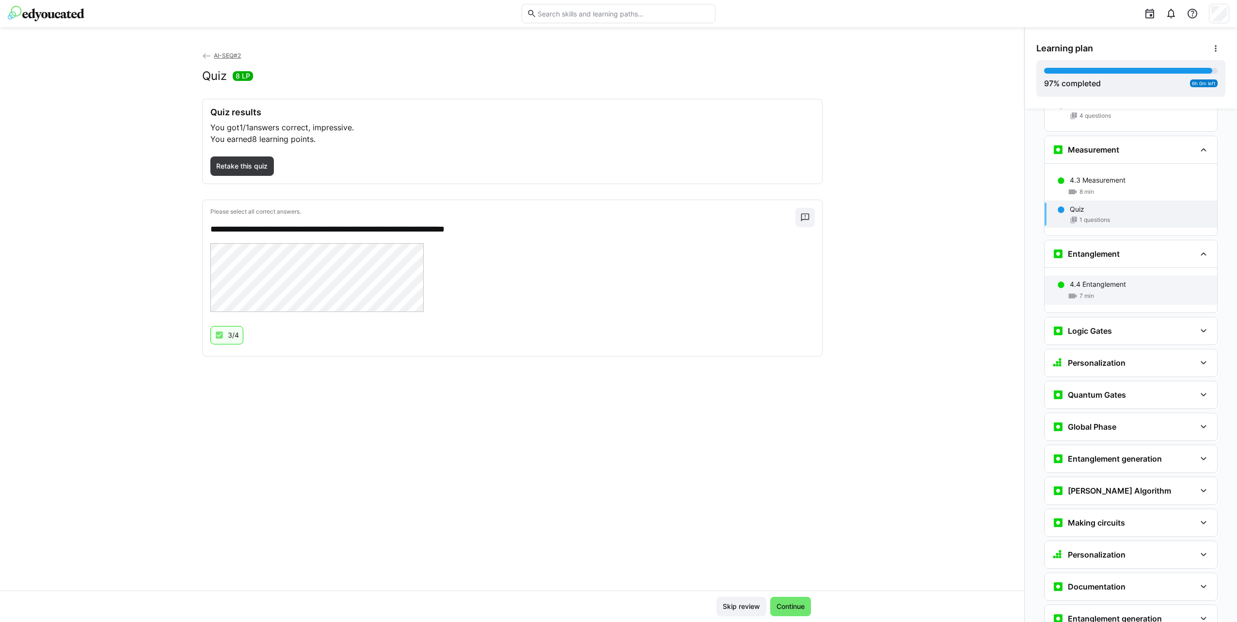
click at [1146, 280] on div "4.4 Entanglement" at bounding box center [1139, 285] width 140 height 10
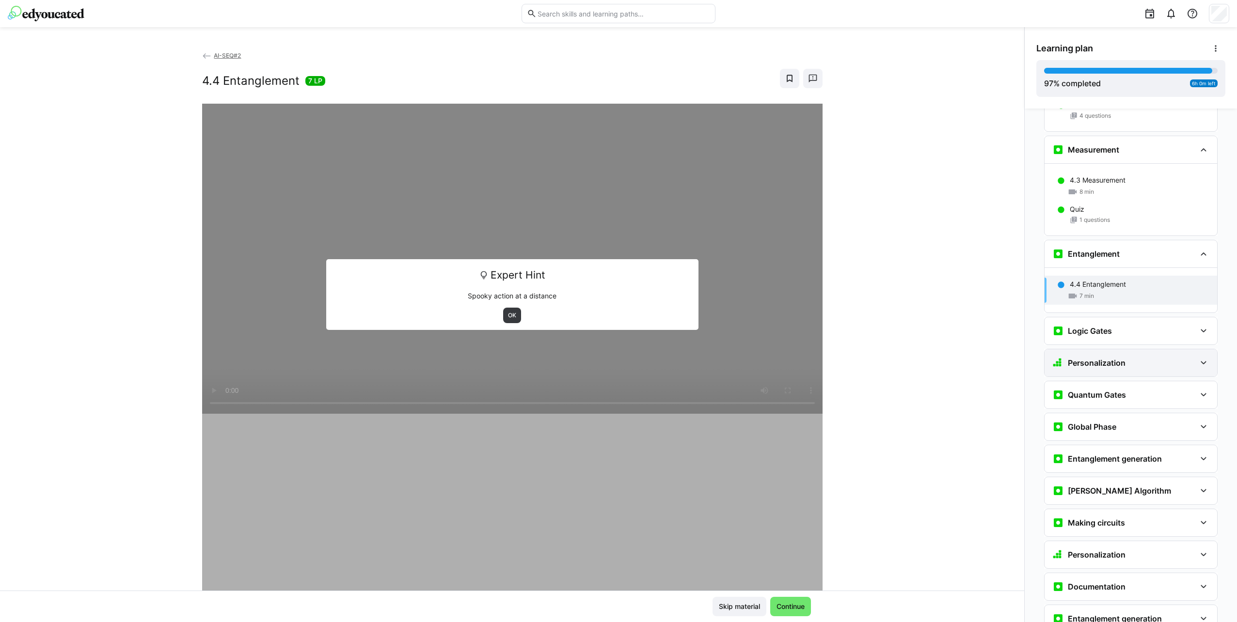
scroll to position [2916, 0]
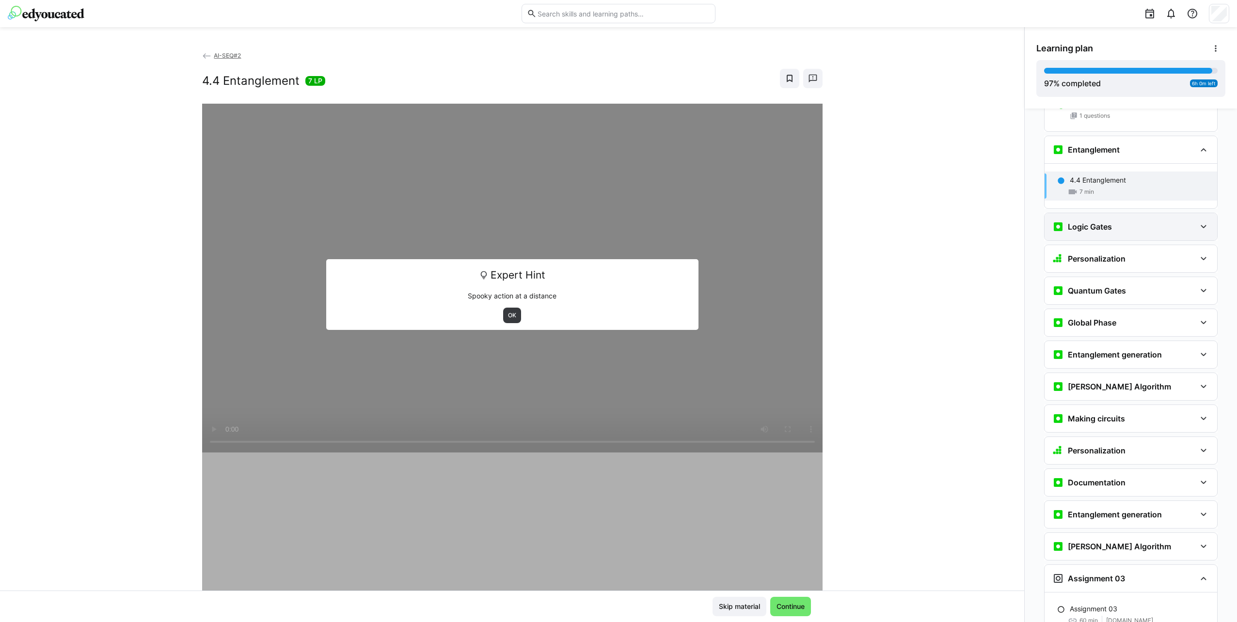
click at [1113, 221] on div "Logic Gates" at bounding box center [1123, 227] width 143 height 12
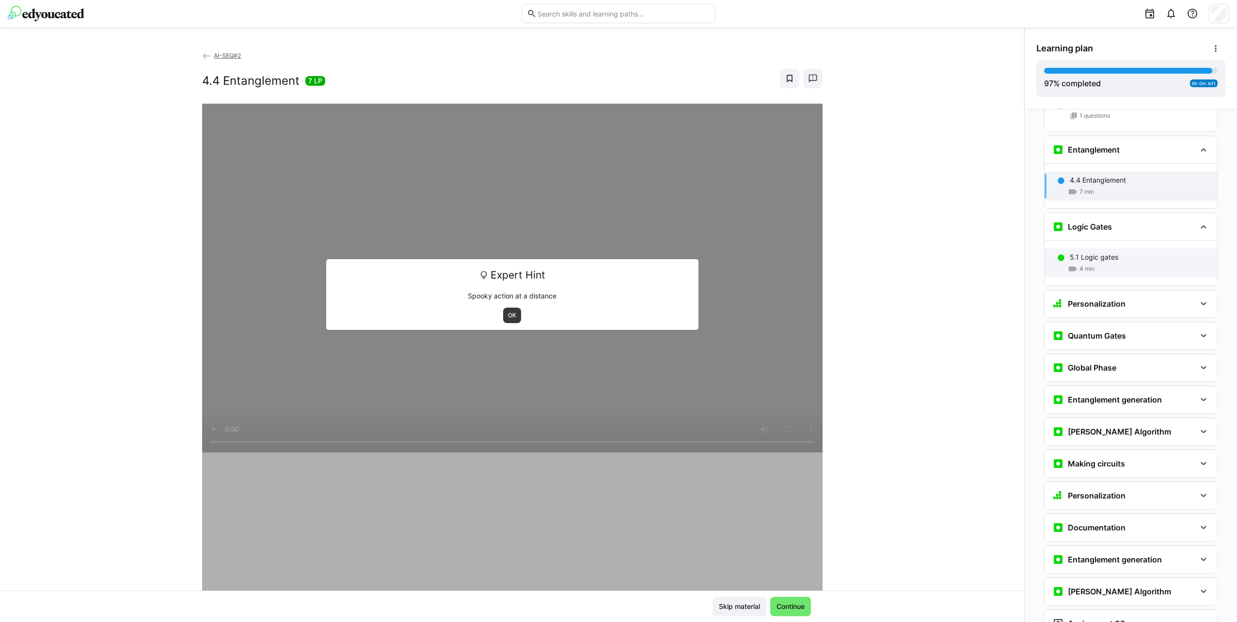
click at [1128, 252] on div "5.1 Logic gates" at bounding box center [1139, 257] width 140 height 10
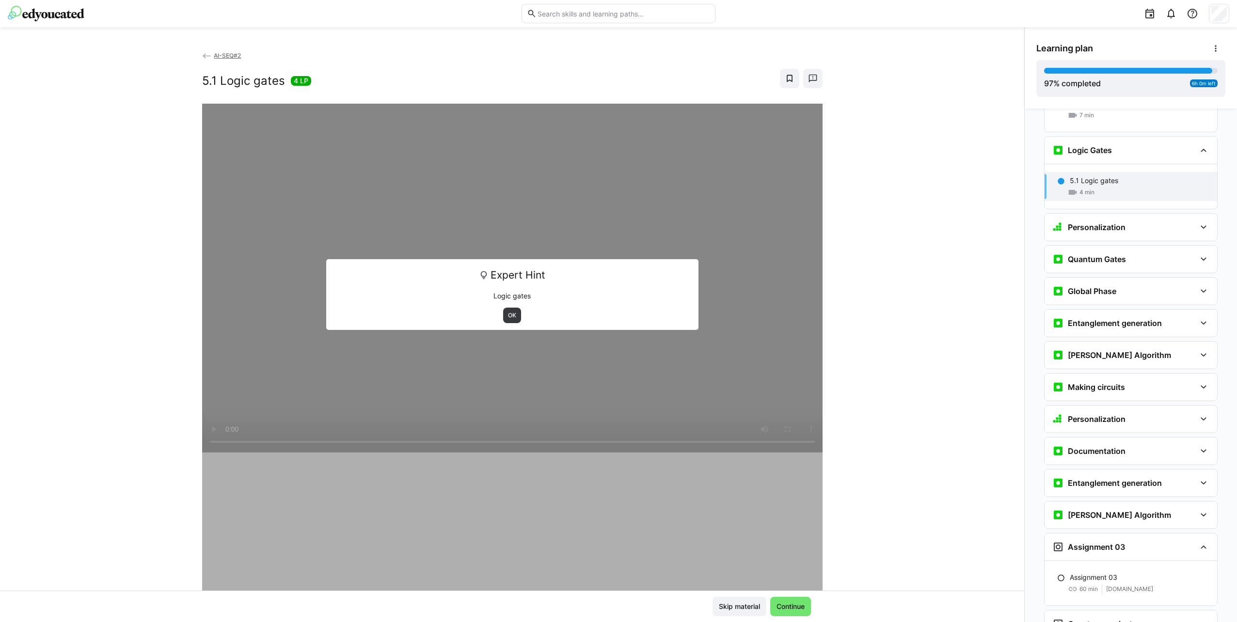
scroll to position [2847, 0]
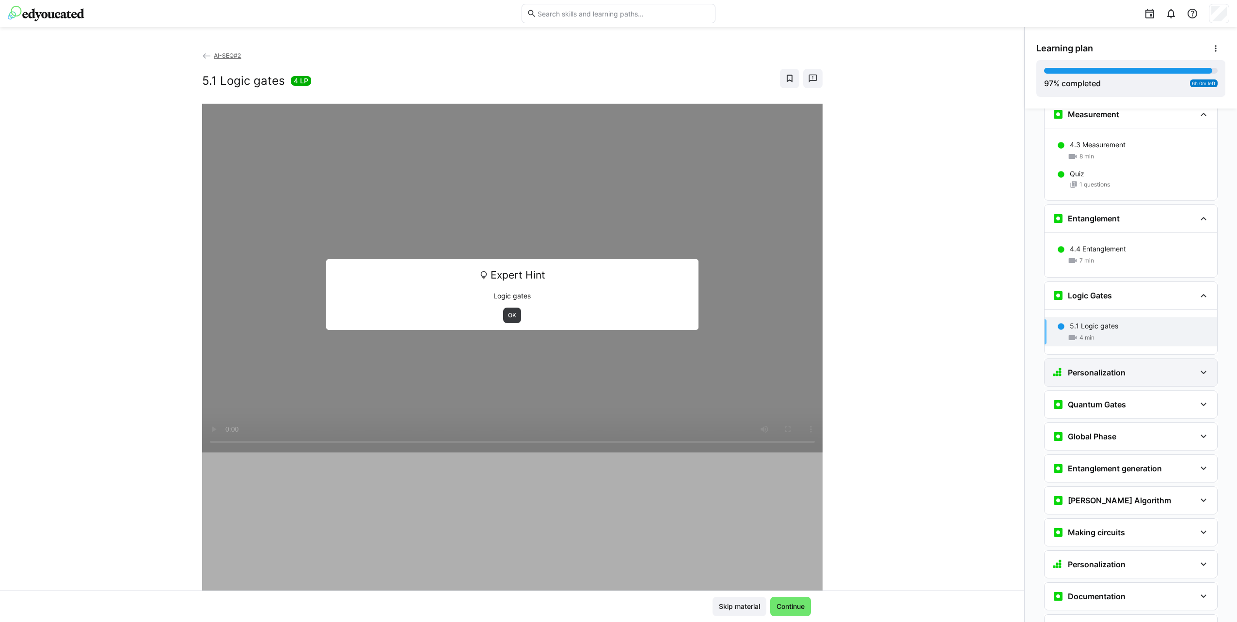
click at [1125, 367] on div "Personalization" at bounding box center [1123, 373] width 143 height 12
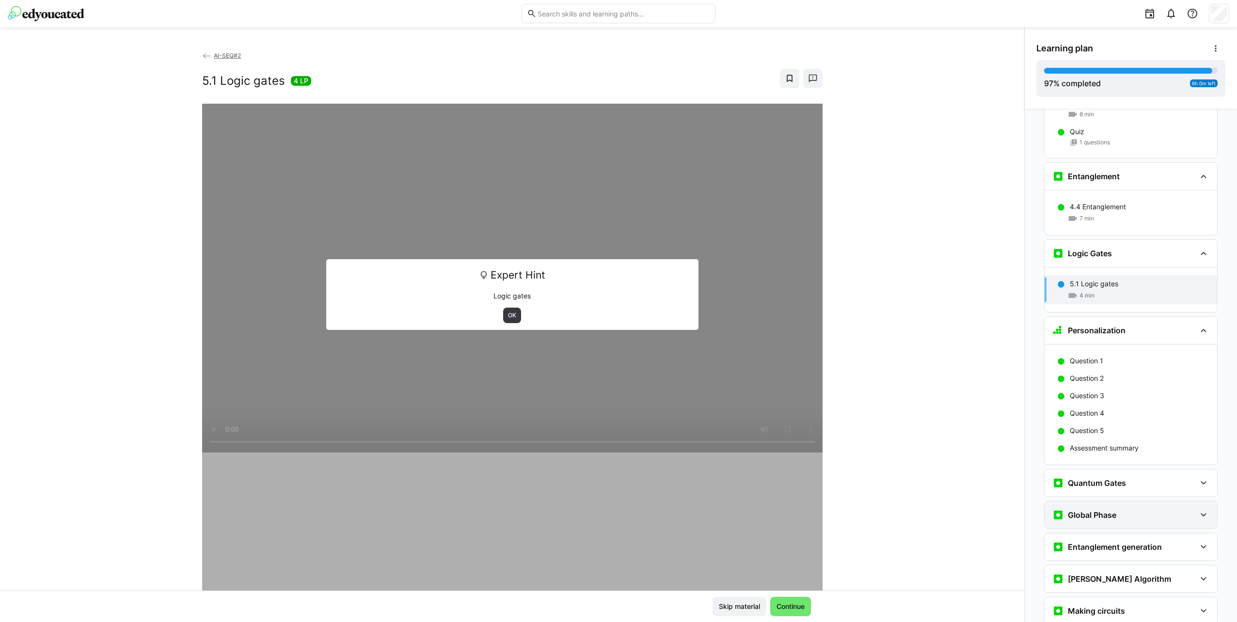
scroll to position [2992, 0]
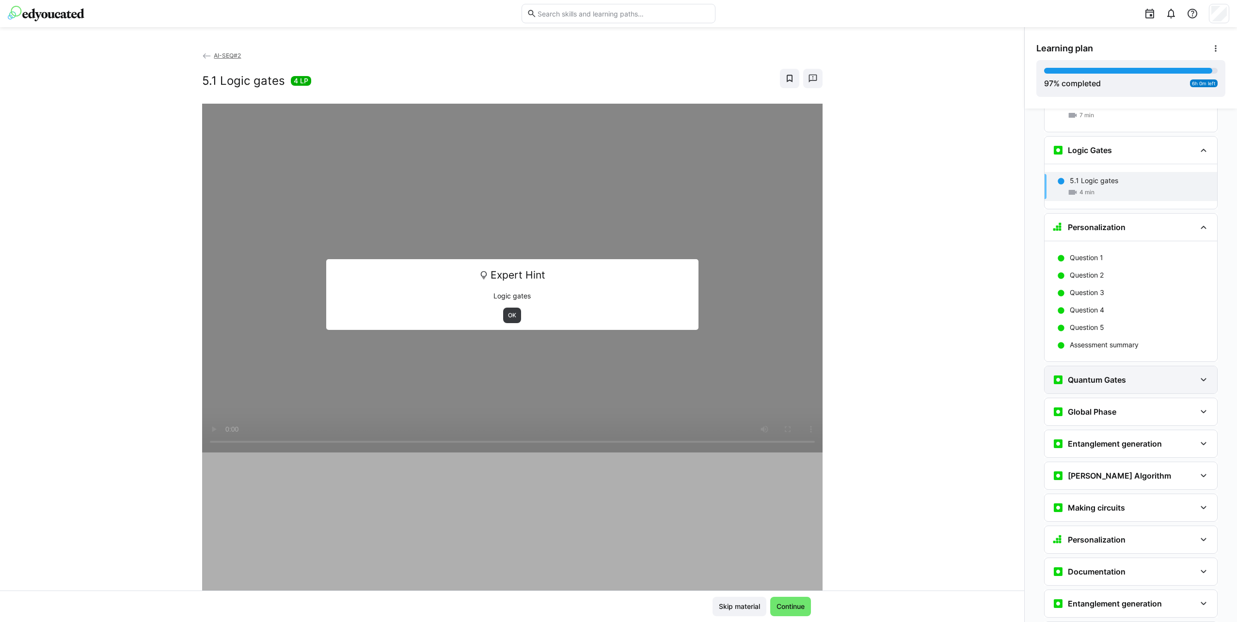
click at [1142, 366] on div "Quantum Gates" at bounding box center [1130, 379] width 173 height 27
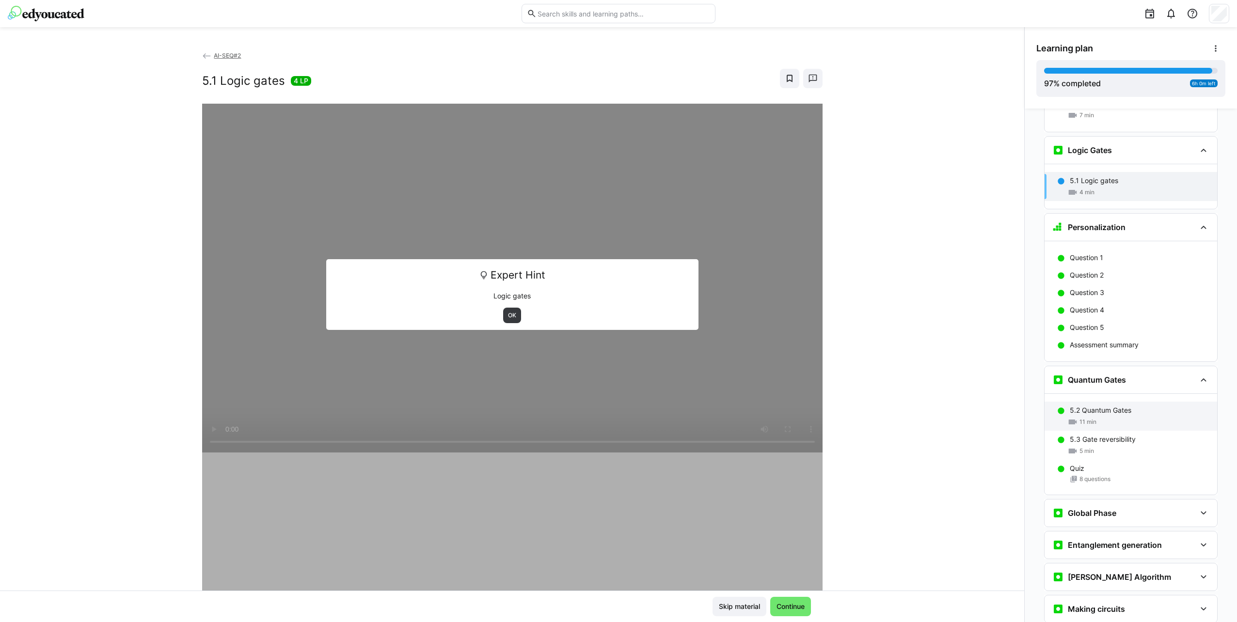
click at [1154, 406] on div "5.2 Quantum Gates" at bounding box center [1139, 411] width 140 height 10
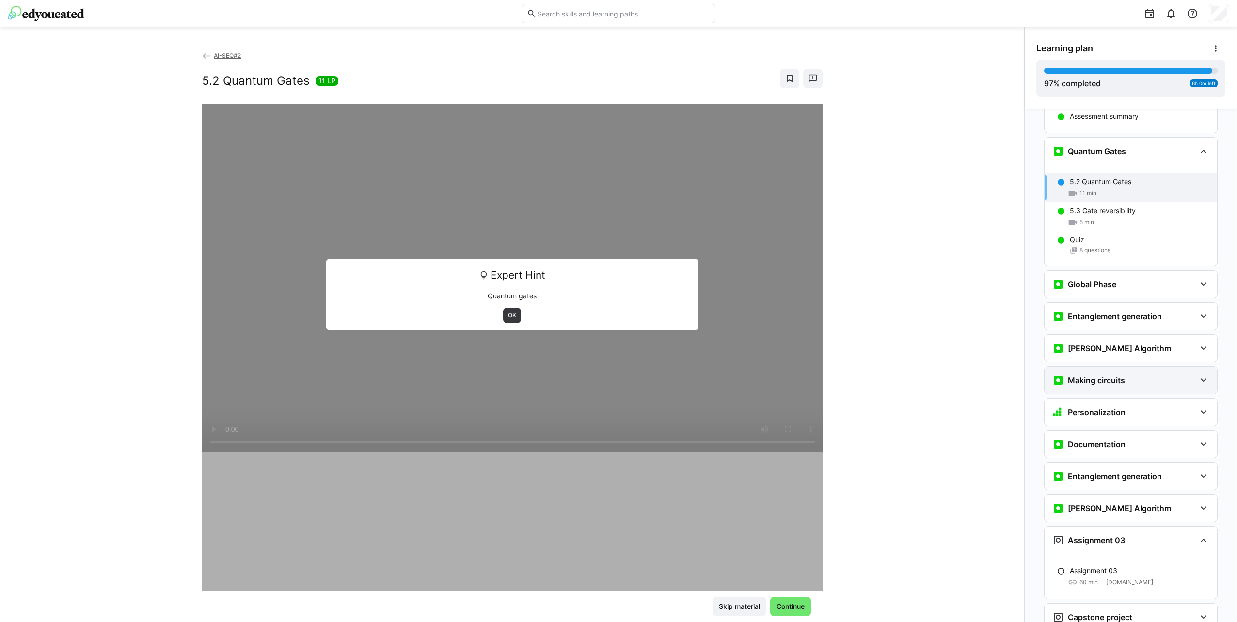
scroll to position [3221, 0]
click at [1147, 205] on div "5.3 Gate reversibility" at bounding box center [1139, 210] width 140 height 10
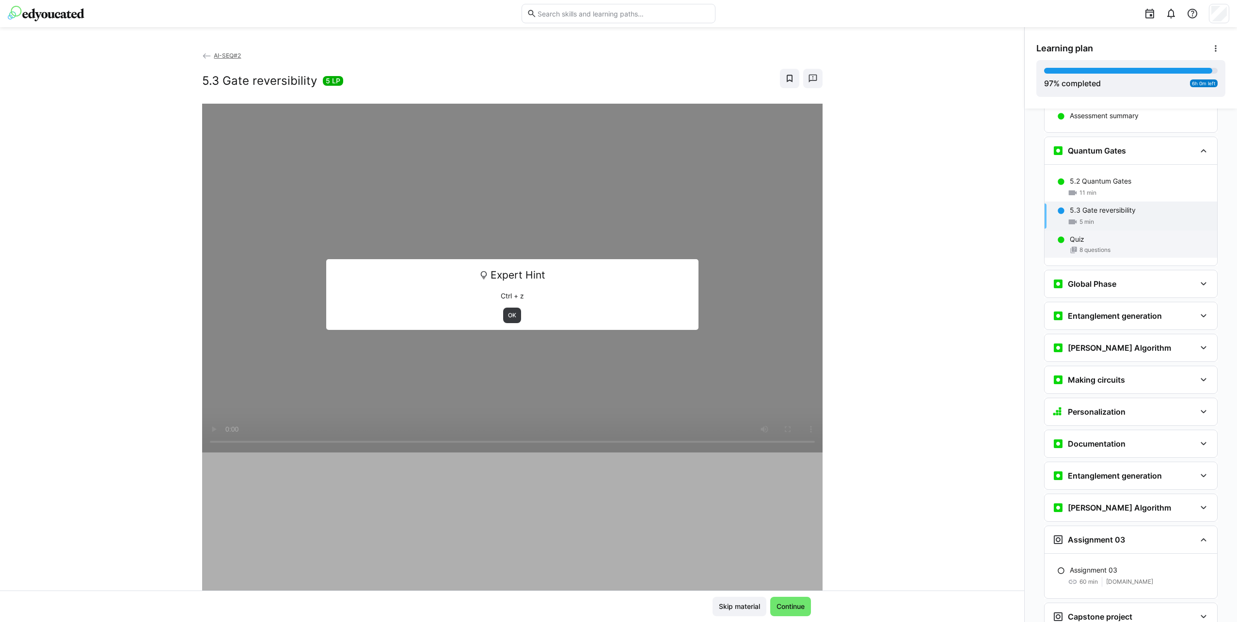
click at [1148, 235] on div "Quiz" at bounding box center [1139, 240] width 140 height 10
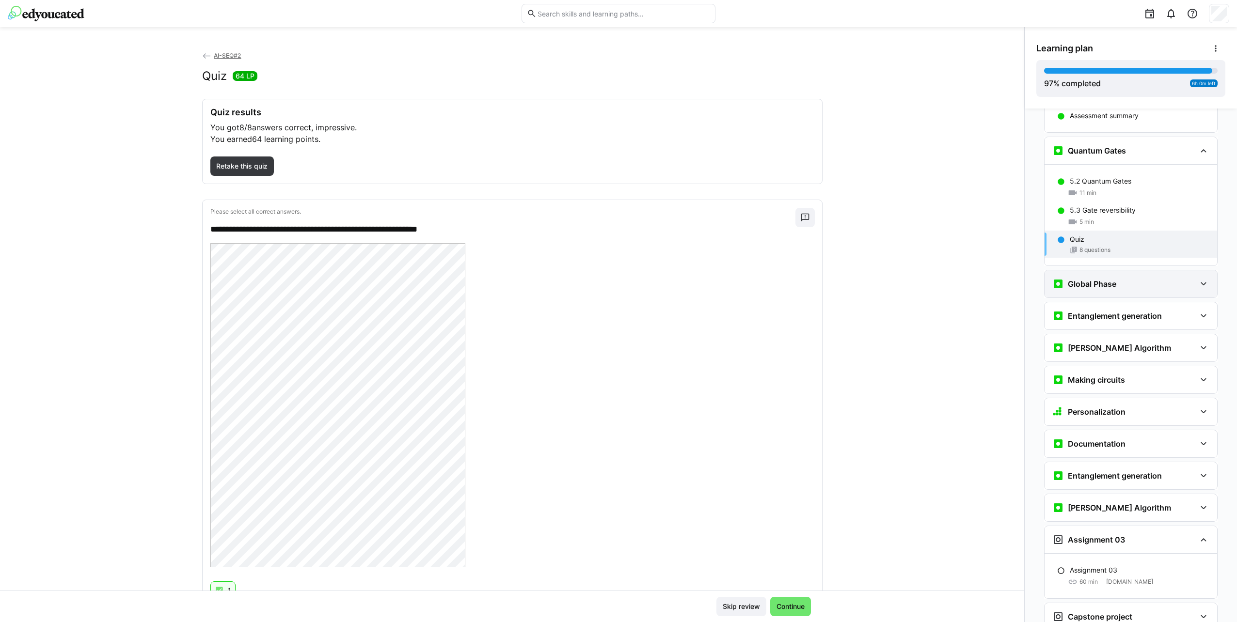
click at [1138, 278] on div "Global Phase" at bounding box center [1123, 284] width 143 height 12
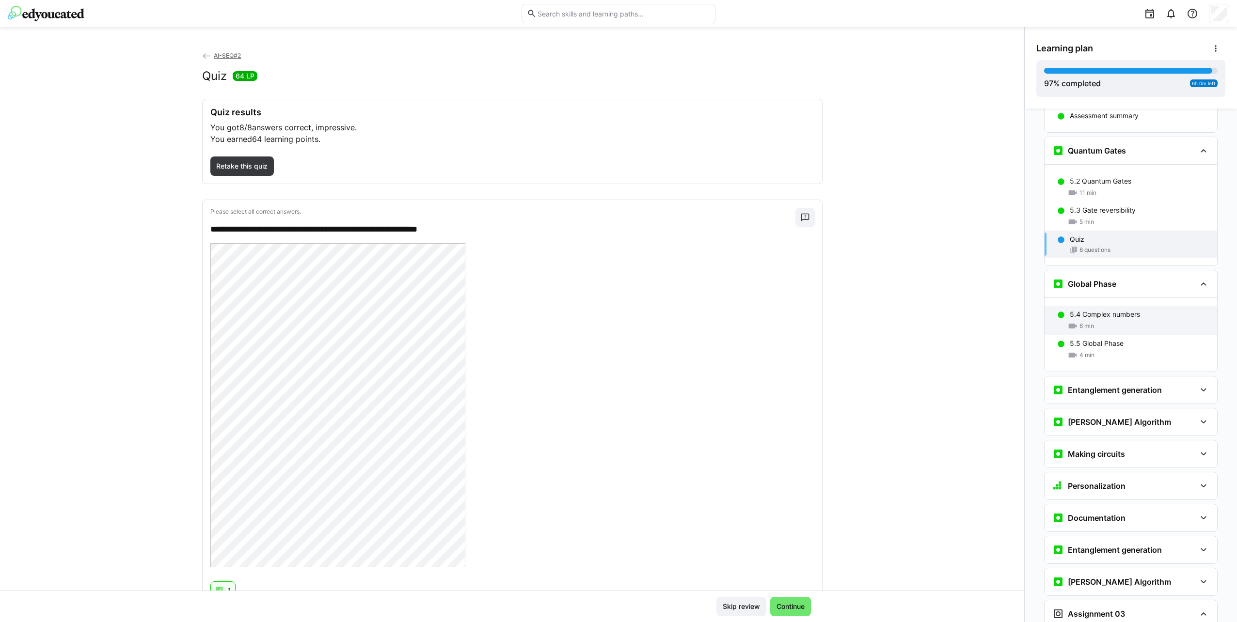
click at [1148, 310] on div "5.4 Complex numbers" at bounding box center [1139, 315] width 140 height 10
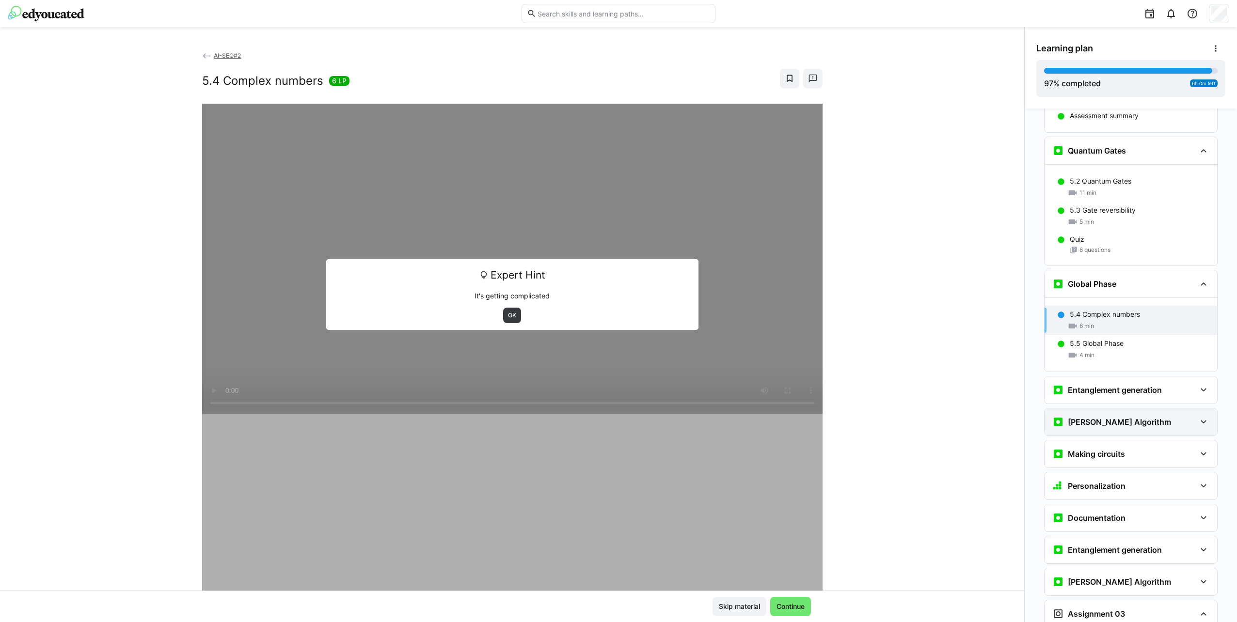
scroll to position [3354, 0]
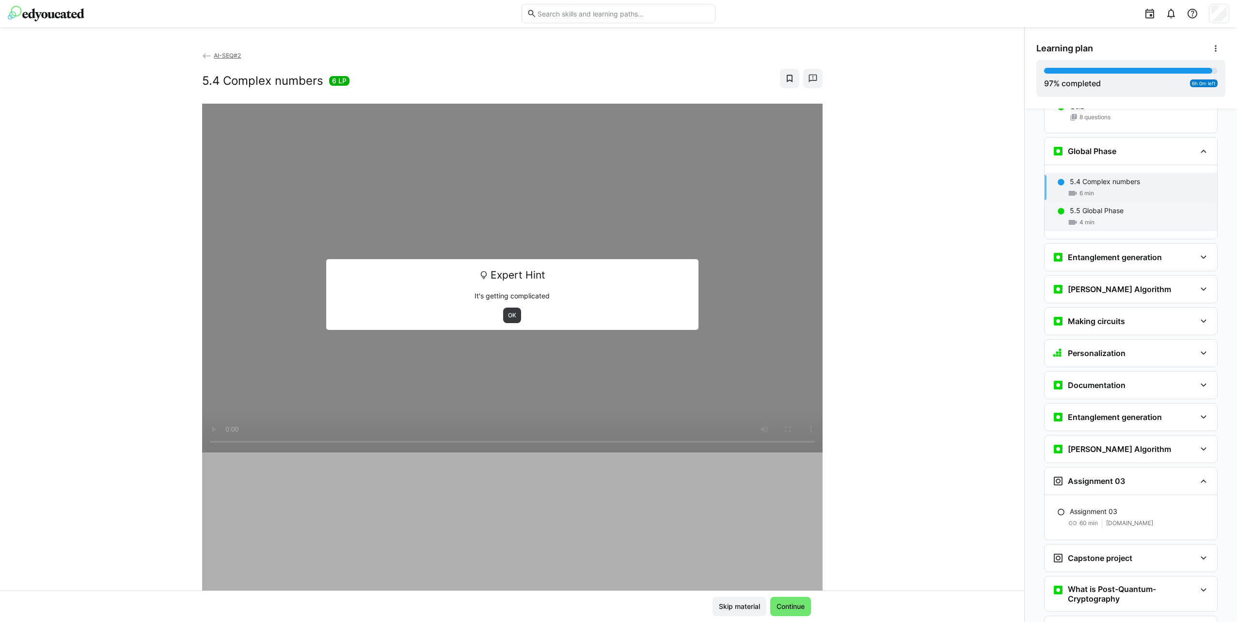
click at [1153, 202] on div "5.5 Global Phase 4 min" at bounding box center [1130, 216] width 173 height 29
click at [1151, 252] on h3 "Entanglement generation" at bounding box center [1114, 257] width 94 height 10
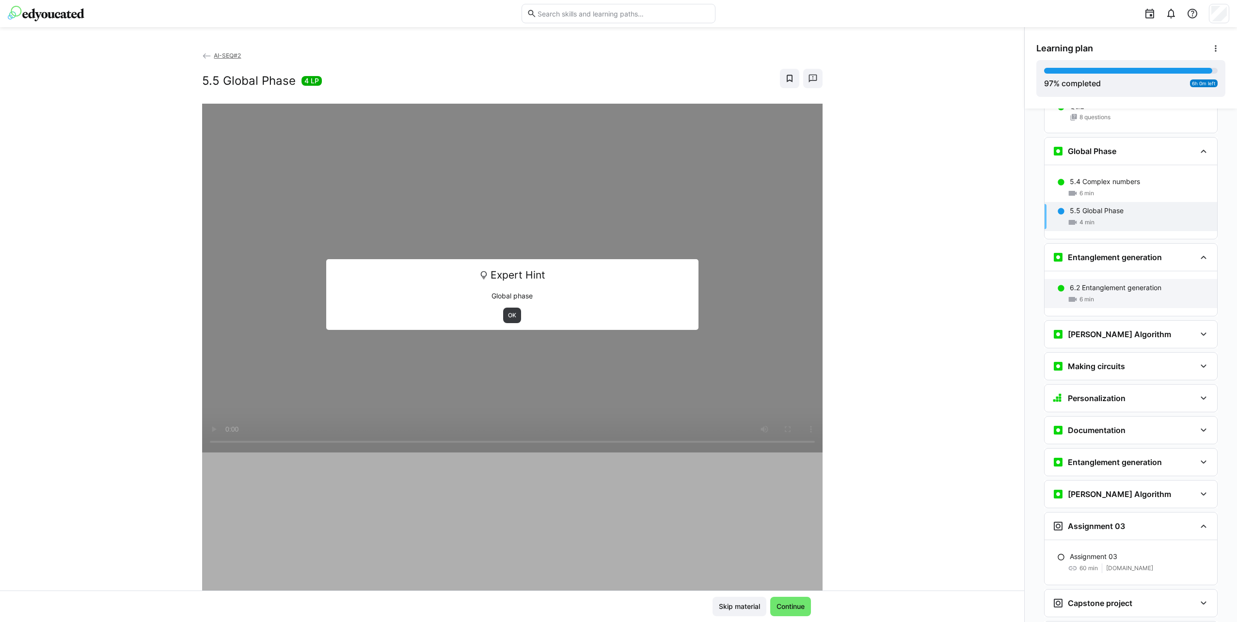
click at [1152, 283] on p "6.2 Entanglement generation" at bounding box center [1115, 288] width 92 height 10
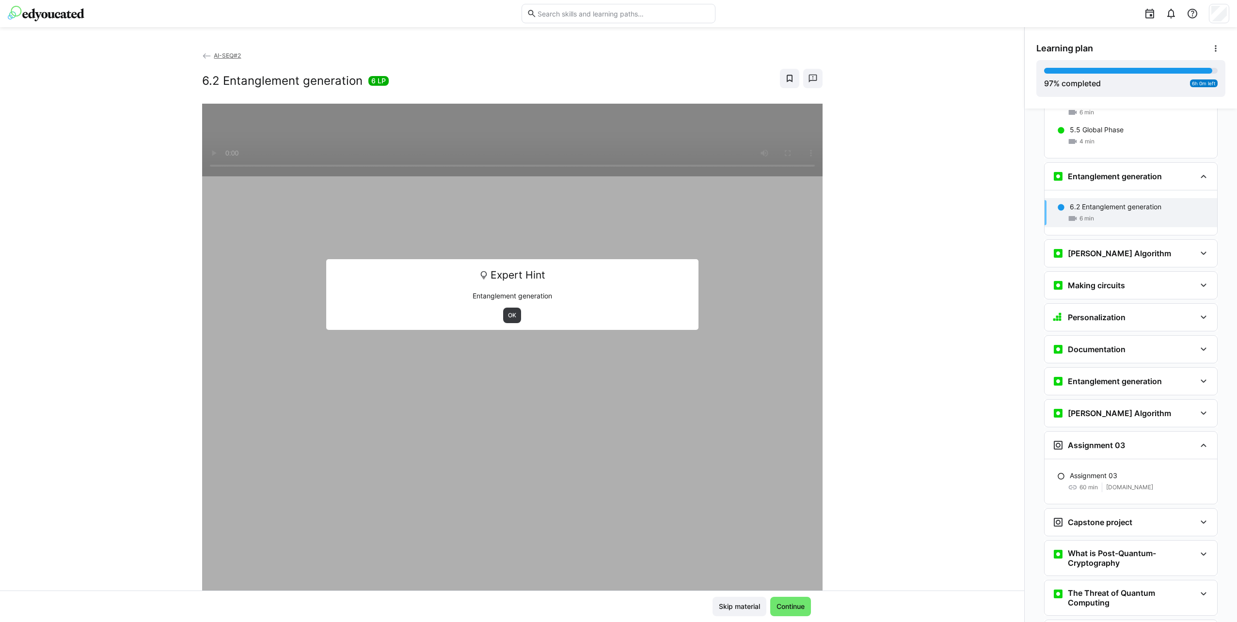
scroll to position [3460, 0]
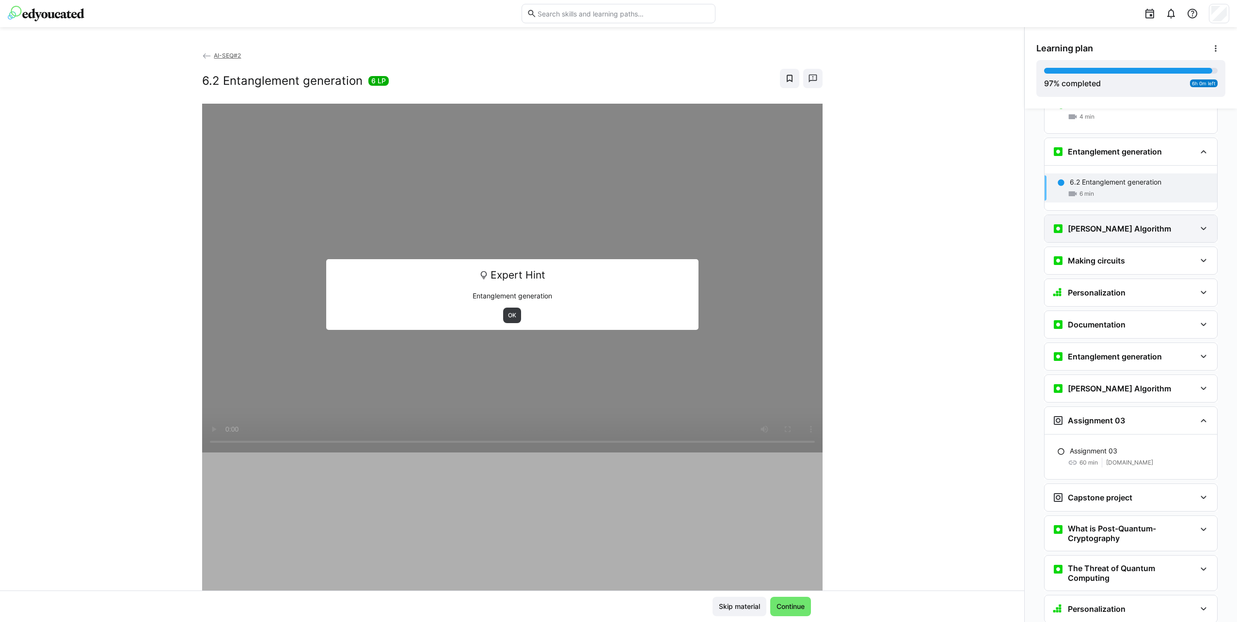
click at [1138, 223] on div "[PERSON_NAME] Algorithm" at bounding box center [1123, 229] width 143 height 12
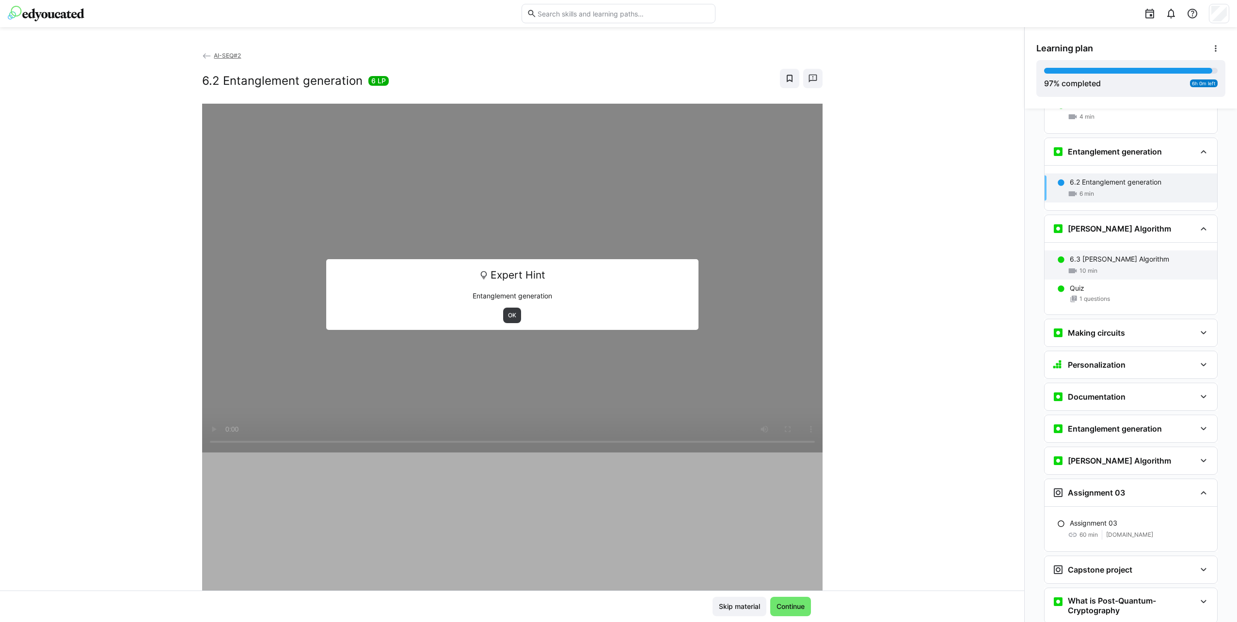
click at [1142, 254] on div "6.3 [PERSON_NAME] Algorithm" at bounding box center [1139, 259] width 140 height 10
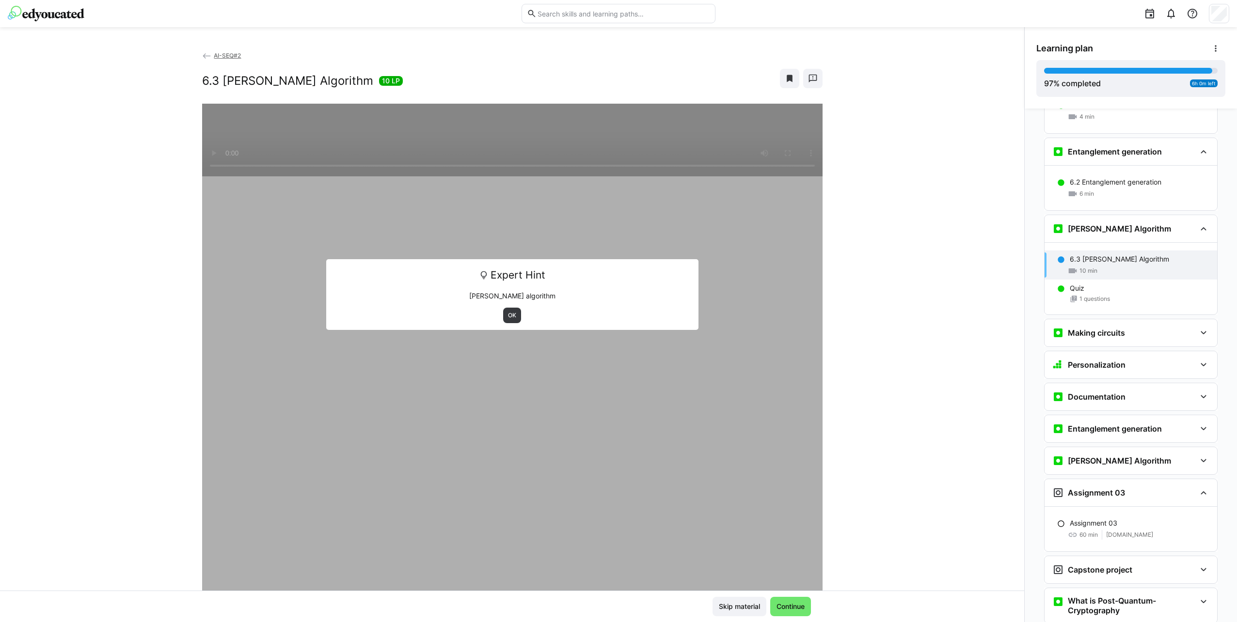
scroll to position [3537, 0]
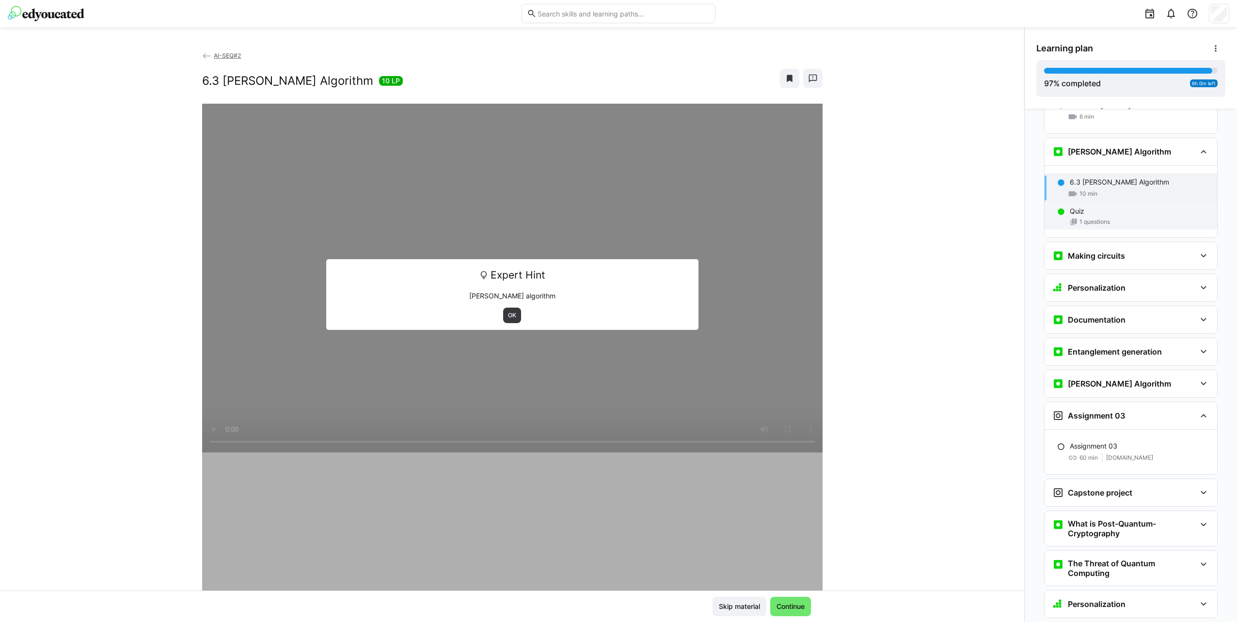
click at [1128, 218] on div "1 questions" at bounding box center [1139, 222] width 140 height 8
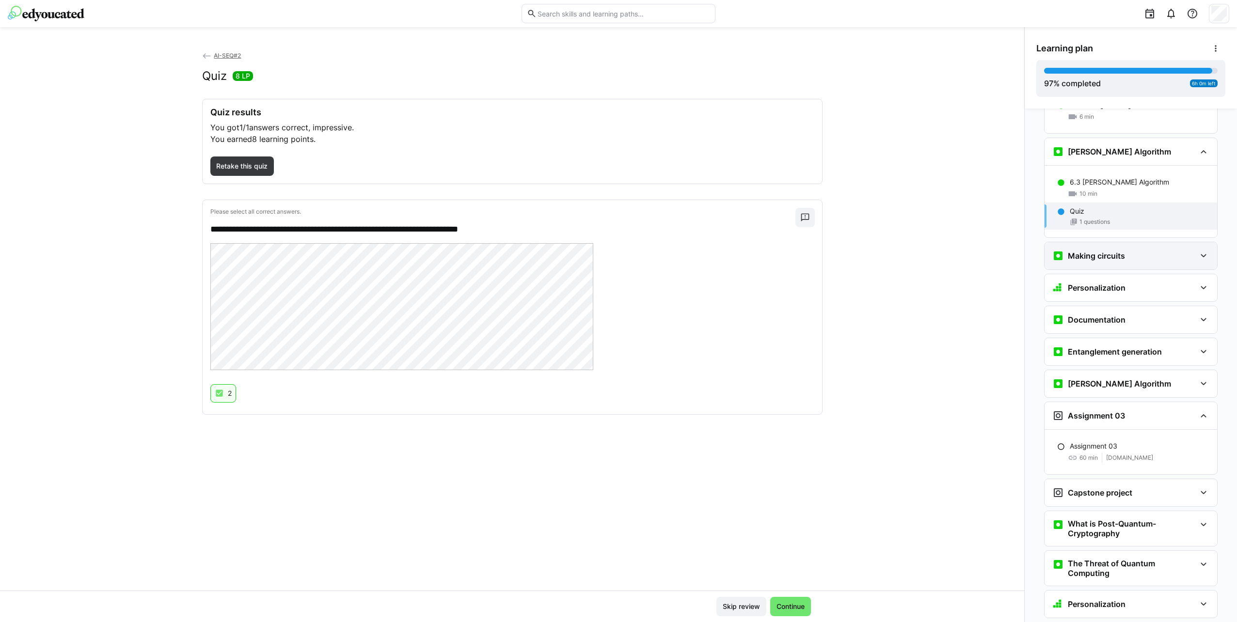
click at [1138, 242] on div "Making circuits" at bounding box center [1130, 255] width 173 height 27
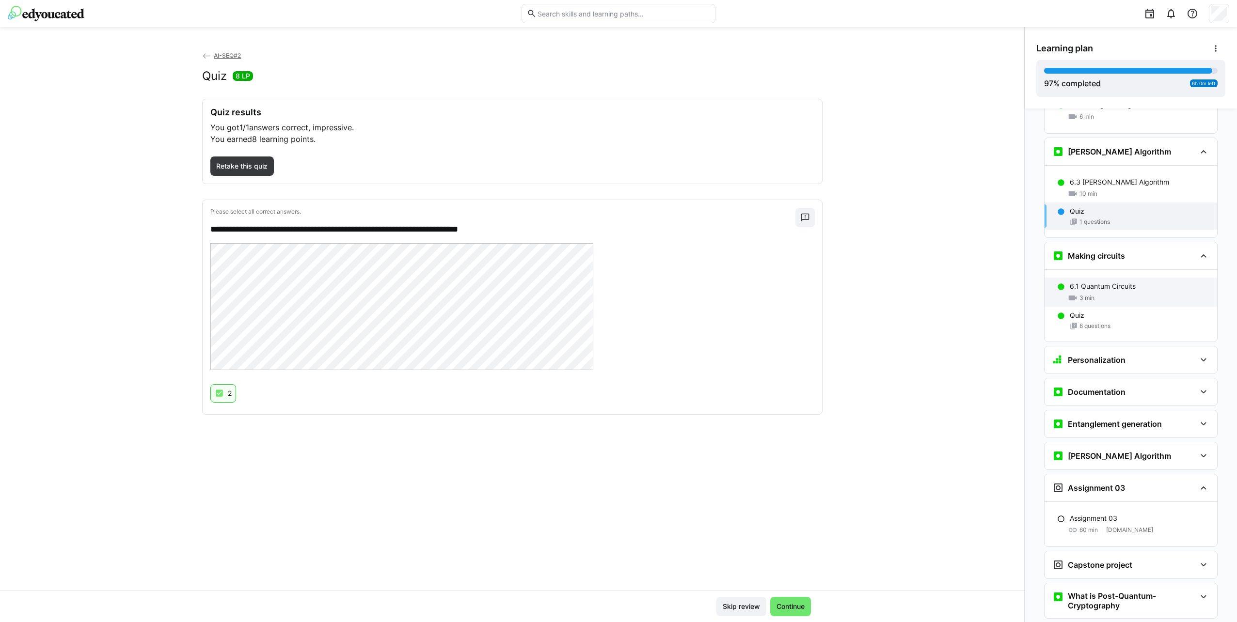
click at [1147, 278] on div "6.1 Quantum Circuits 3 min" at bounding box center [1130, 292] width 173 height 29
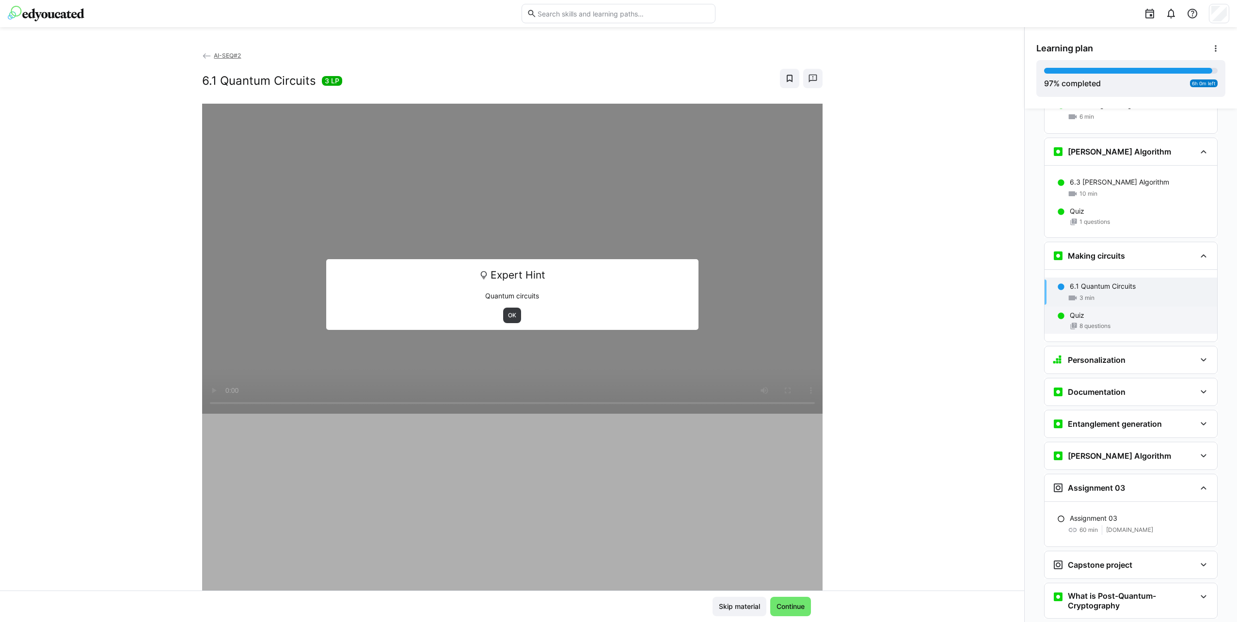
scroll to position [3640, 0]
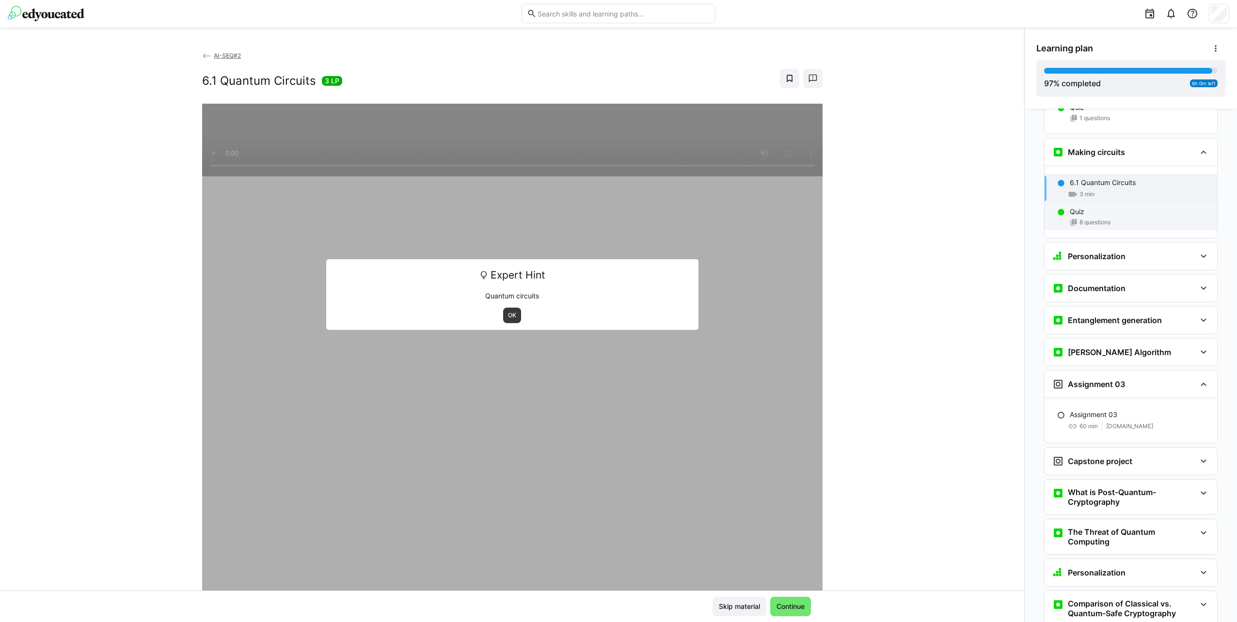
click at [1130, 219] on div "8 questions" at bounding box center [1139, 223] width 140 height 8
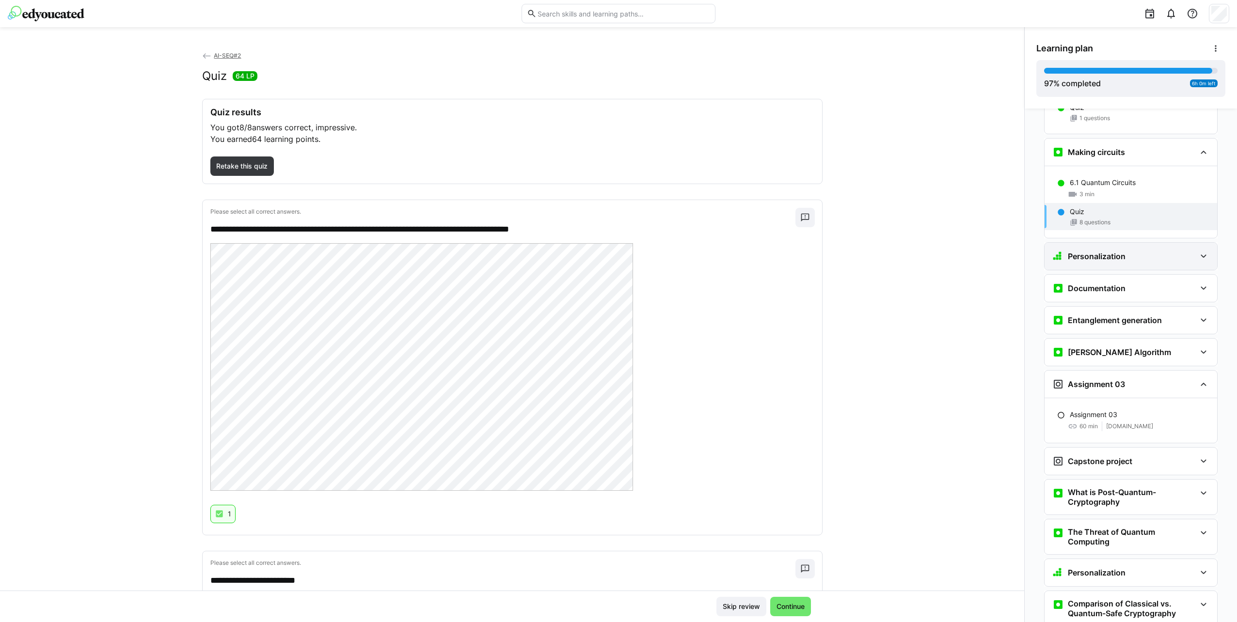
click at [1132, 251] on div "Personalization" at bounding box center [1123, 257] width 143 height 12
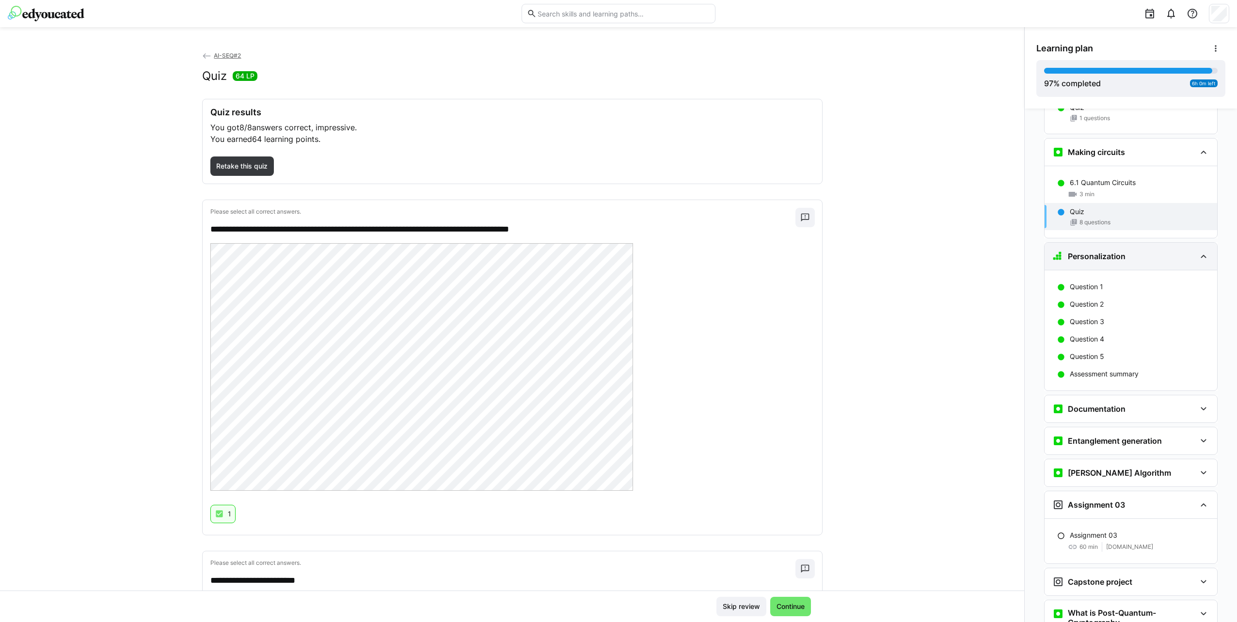
click at [1131, 243] on div "Personalization" at bounding box center [1130, 256] width 173 height 27
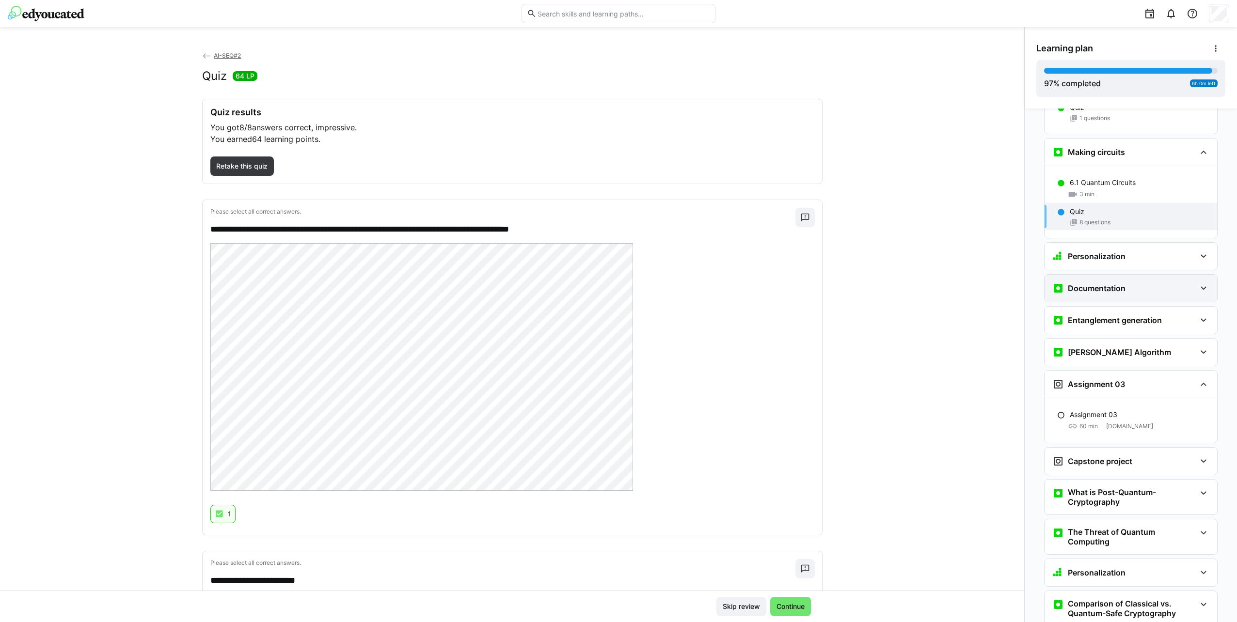
click at [1133, 282] on div "Documentation" at bounding box center [1123, 288] width 143 height 12
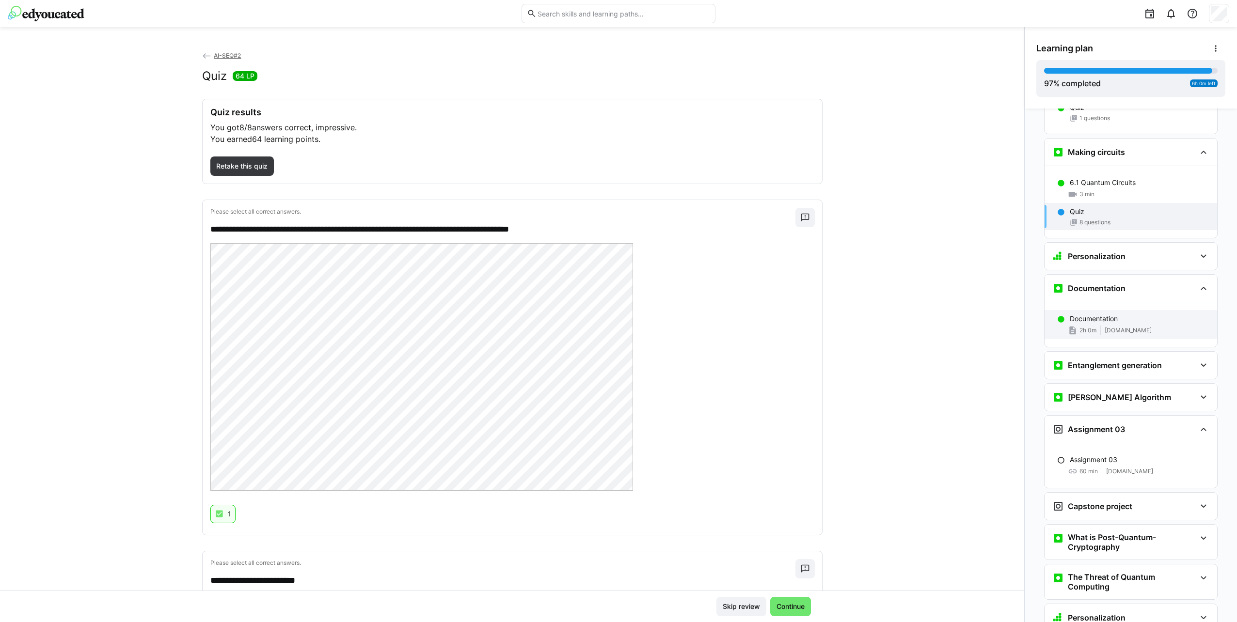
click at [1143, 314] on div "Documentation" at bounding box center [1139, 319] width 140 height 10
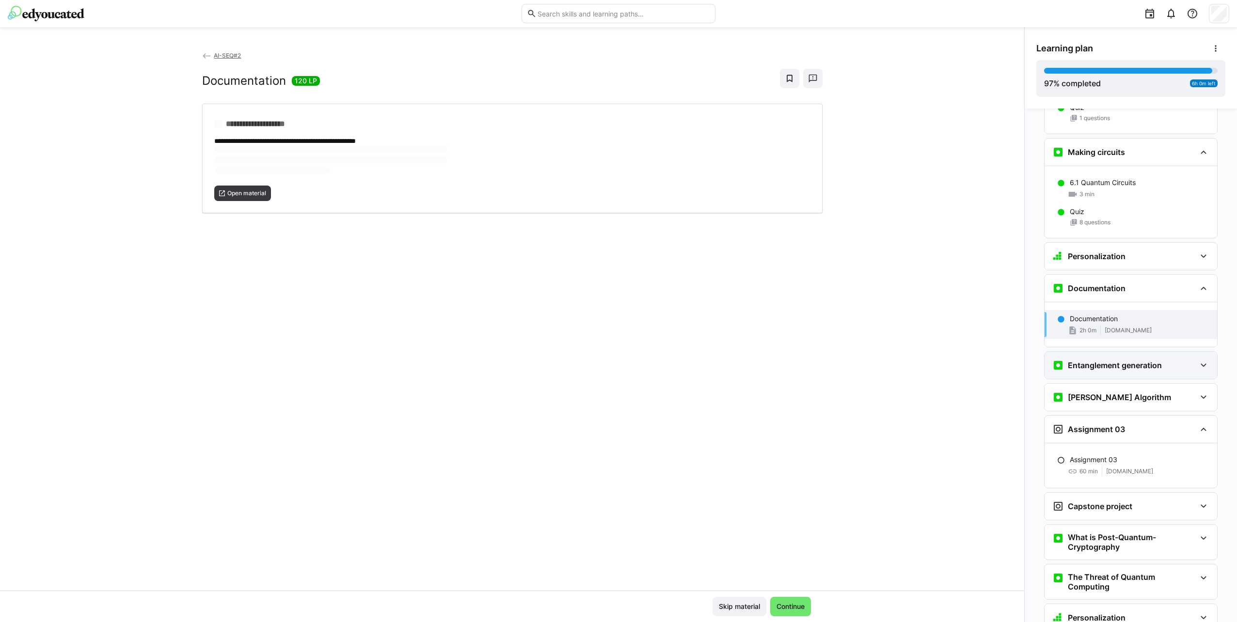
scroll to position [3776, 0]
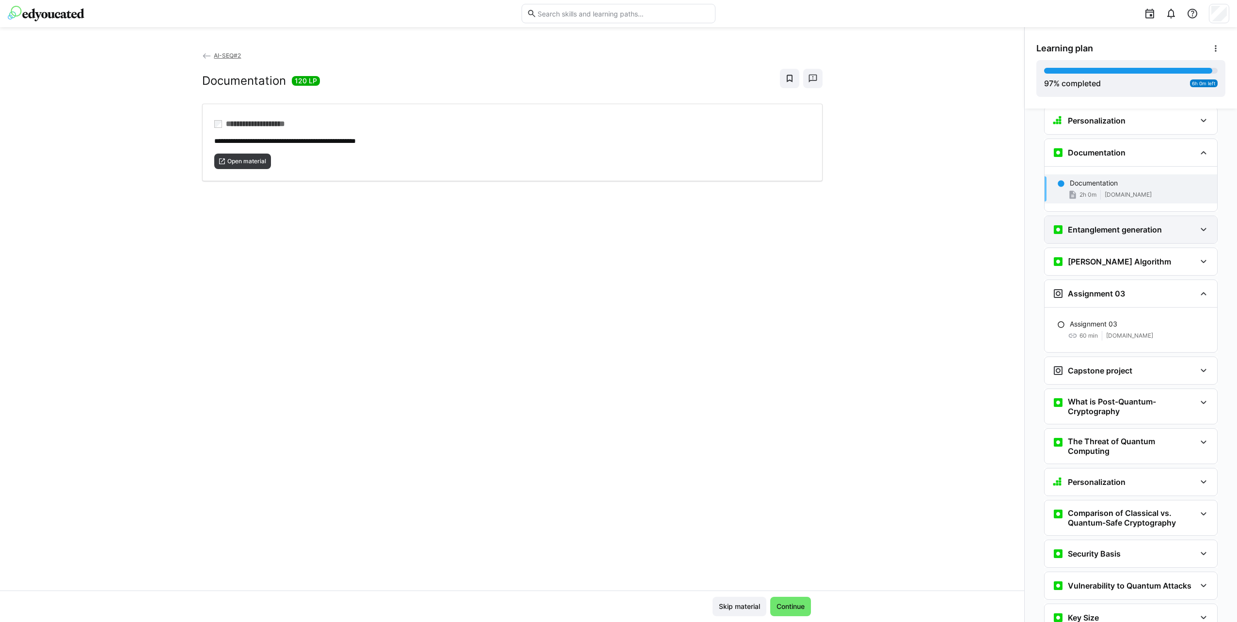
click at [1118, 225] on h3 "Entanglement generation" at bounding box center [1114, 230] width 94 height 10
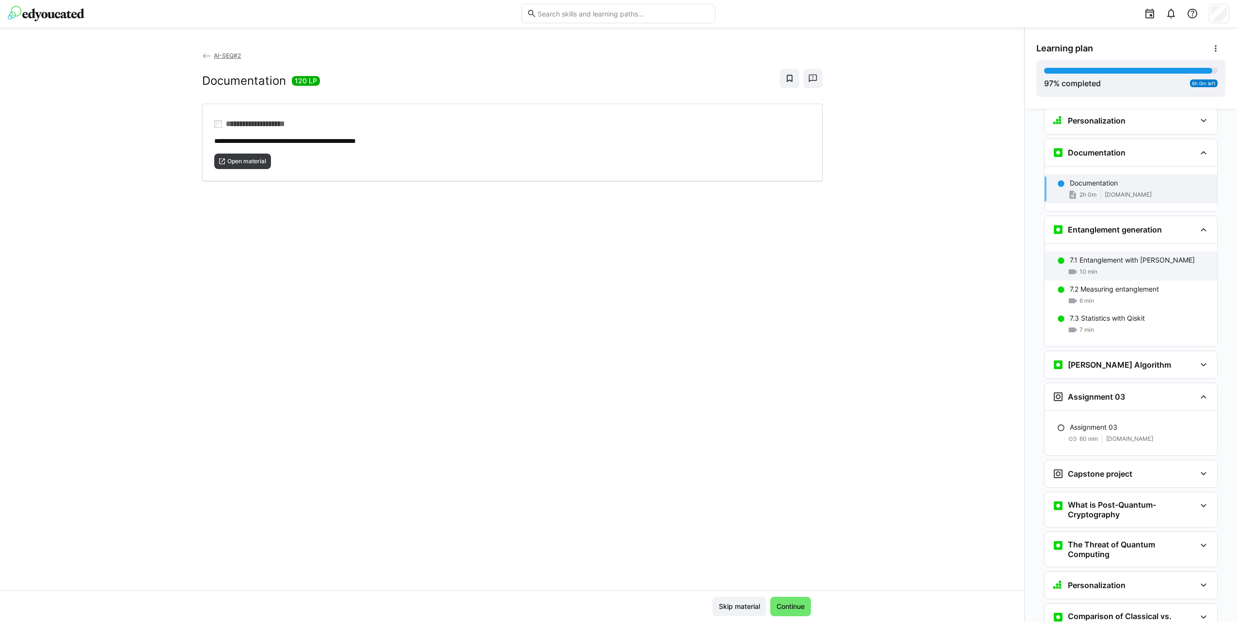
click at [1130, 255] on p "7.1 Entanglement with [PERSON_NAME]" at bounding box center [1131, 260] width 125 height 10
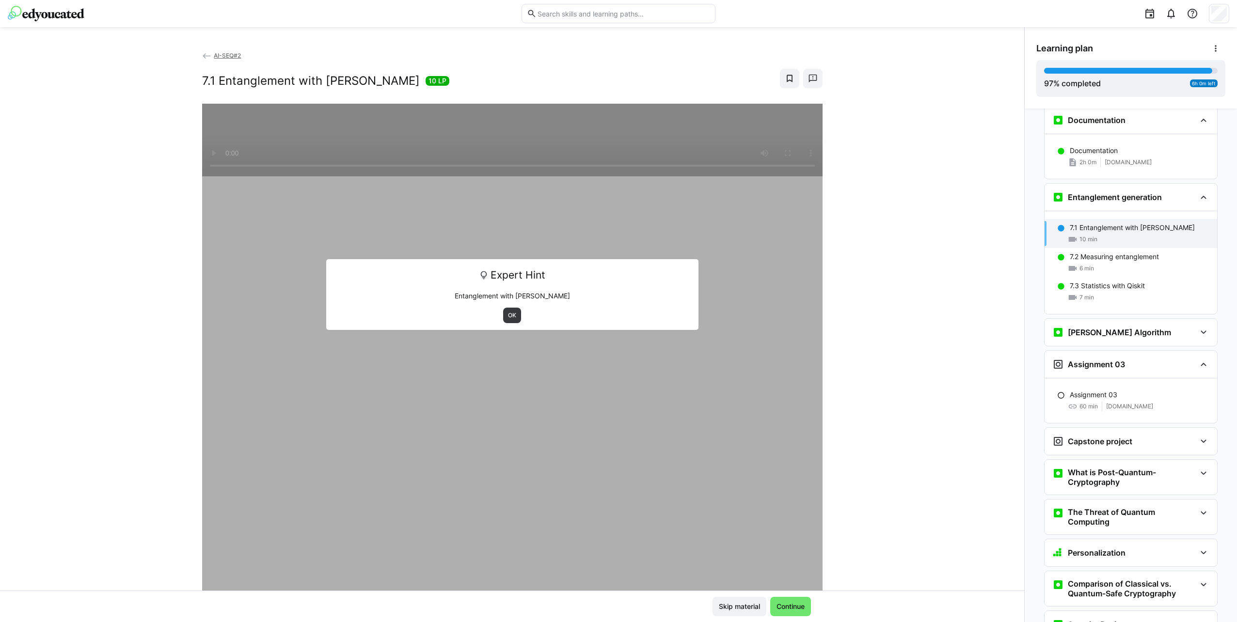
scroll to position [3853, 0]
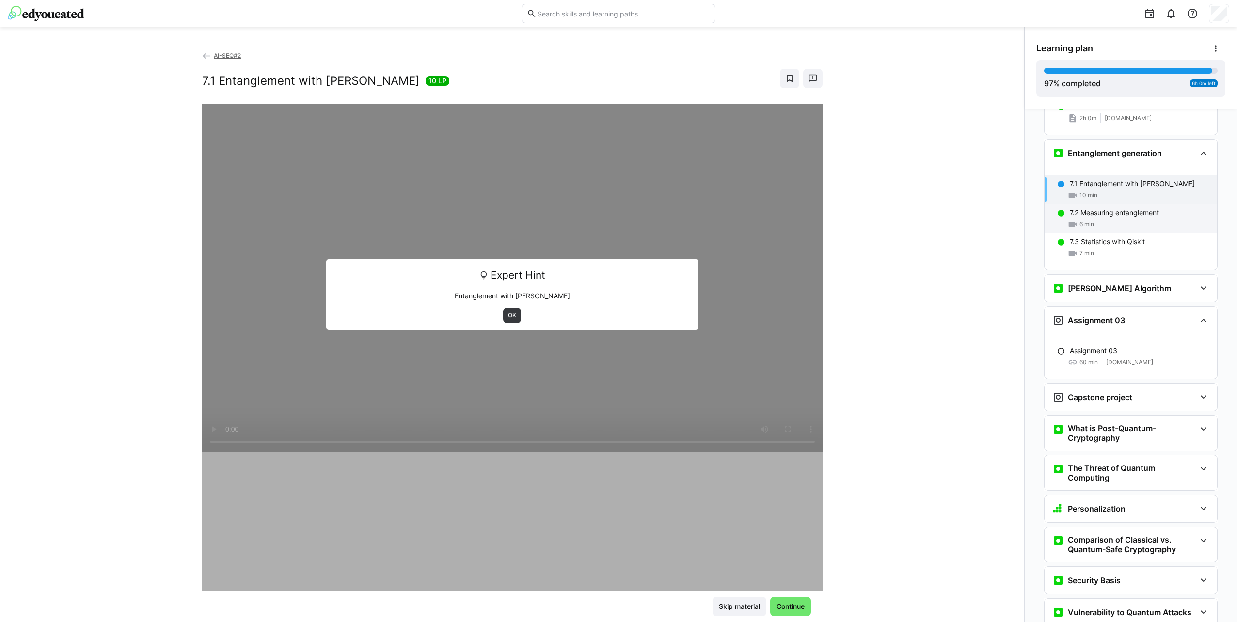
click at [1144, 208] on p "7.2 Measuring entanglement" at bounding box center [1113, 213] width 89 height 10
click at [1147, 237] on div "7.3 Statistics with Qiskit" at bounding box center [1139, 242] width 140 height 10
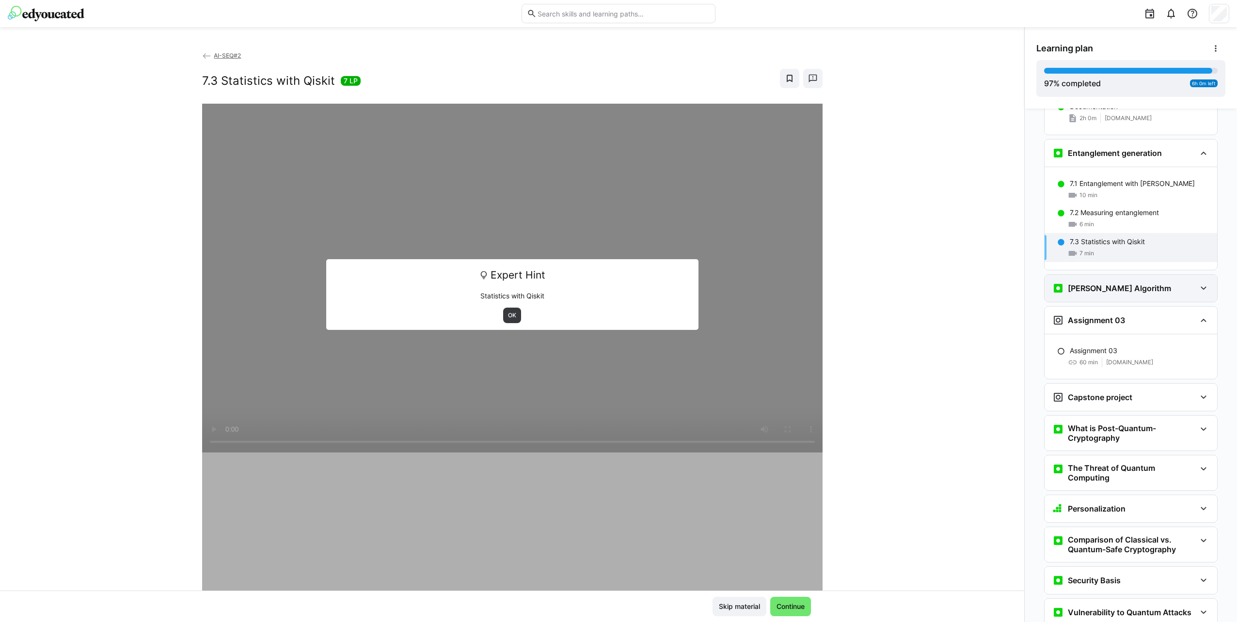
click at [1155, 275] on div "[PERSON_NAME] Algorithm" at bounding box center [1130, 288] width 173 height 27
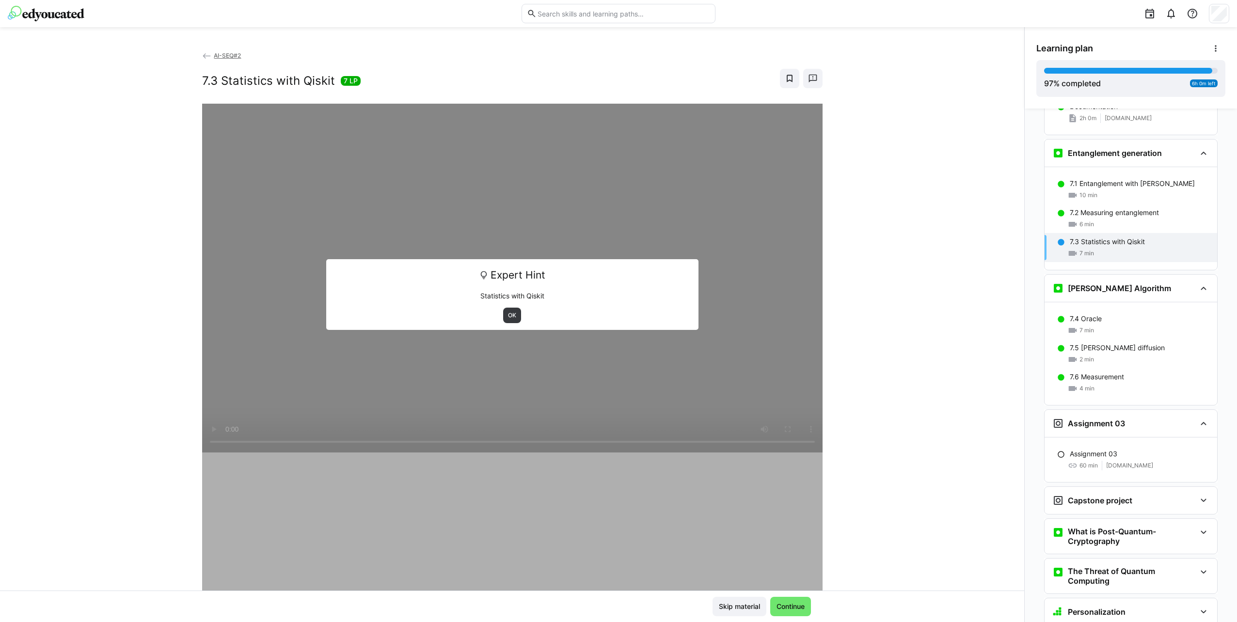
click at [1152, 302] on div "7.4 Oracle 7 min 7.5 [PERSON_NAME] diffusion 2 min 7.6 Measurement 4 min" at bounding box center [1130, 353] width 173 height 103
click at [1142, 314] on div "7.4 Oracle" at bounding box center [1139, 319] width 140 height 10
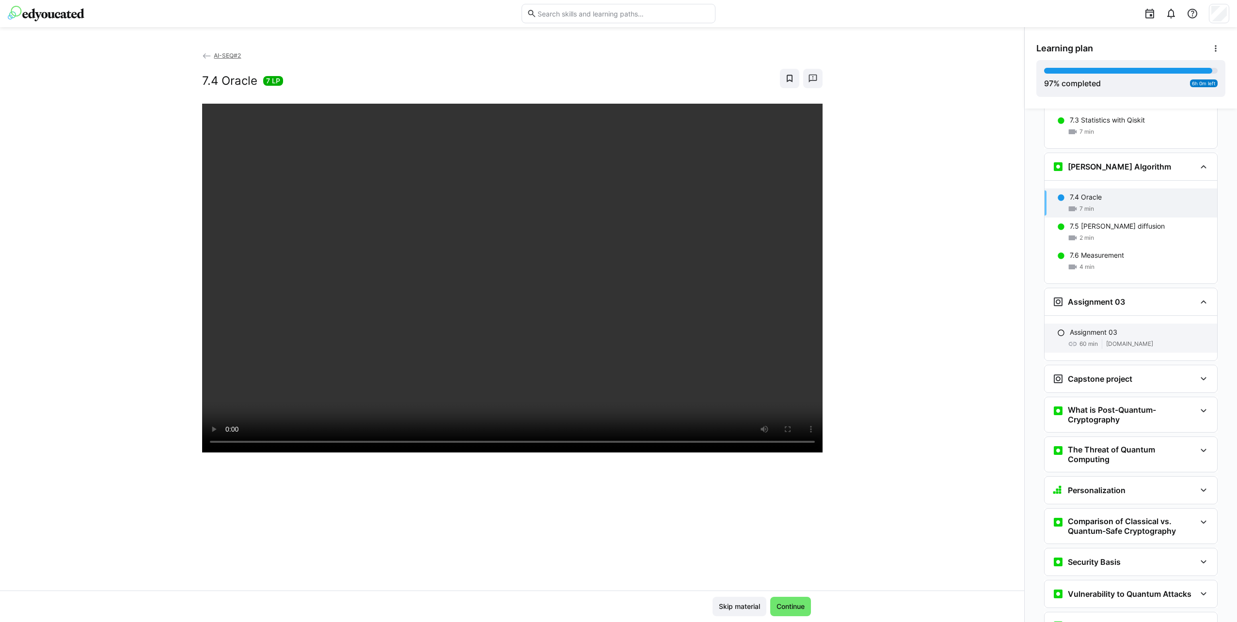
scroll to position [3988, 0]
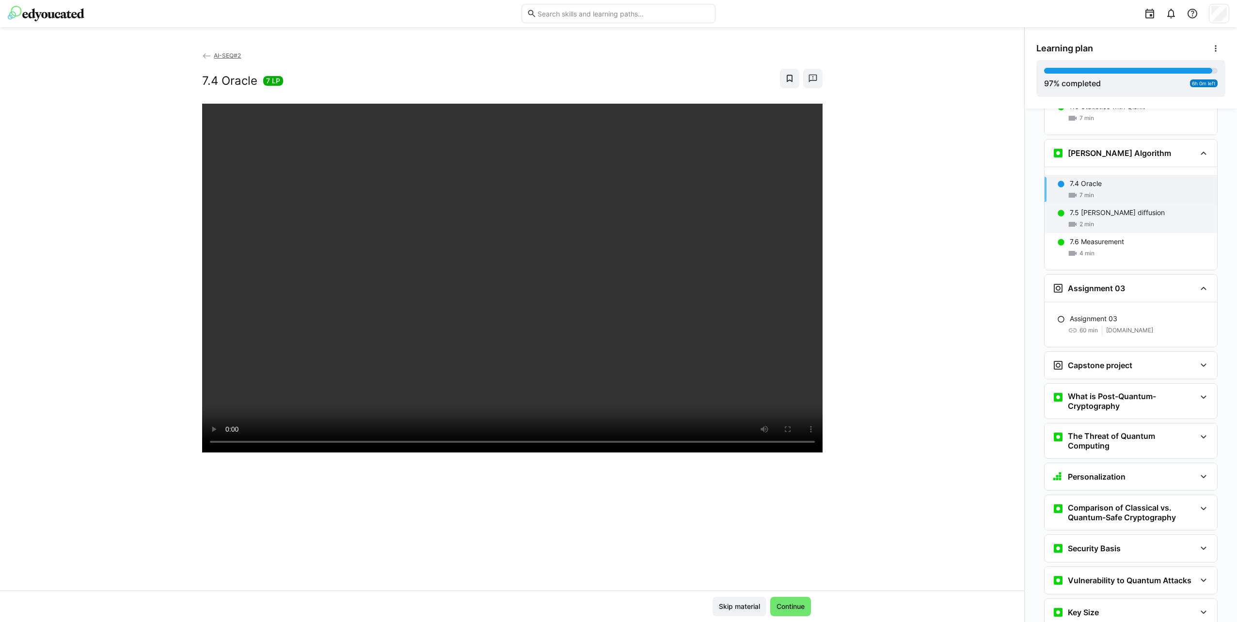
click at [1149, 208] on div "7.5 [PERSON_NAME] diffusion" at bounding box center [1139, 213] width 140 height 10
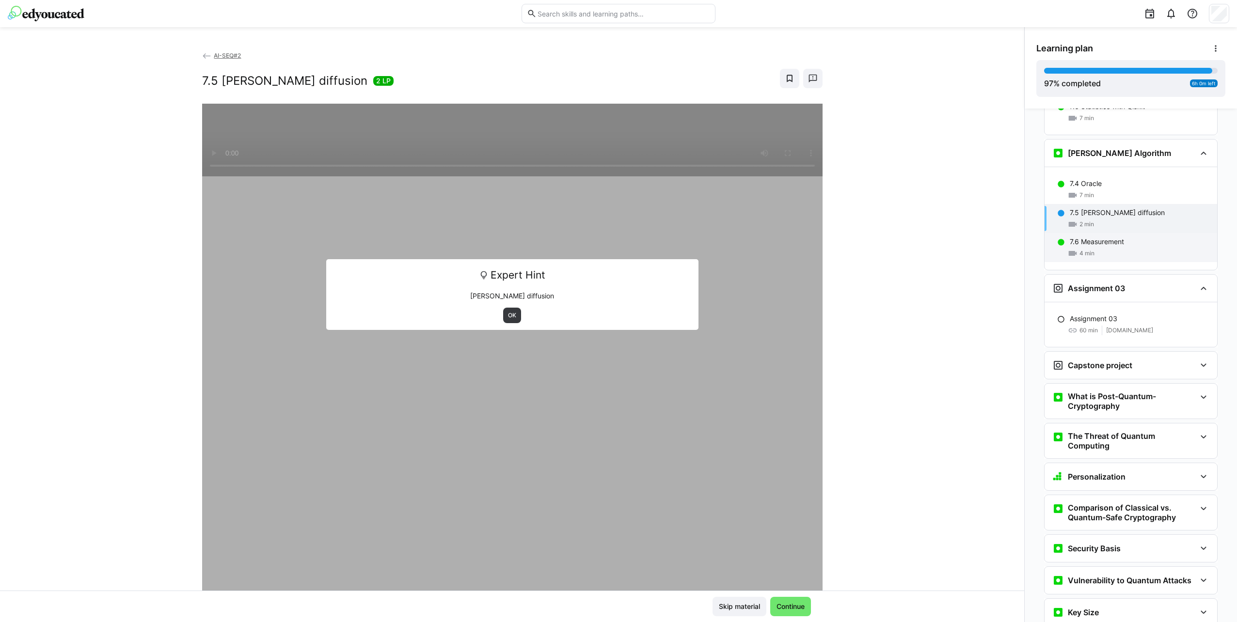
click at [1157, 237] on div "7.6 Measurement" at bounding box center [1139, 242] width 140 height 10
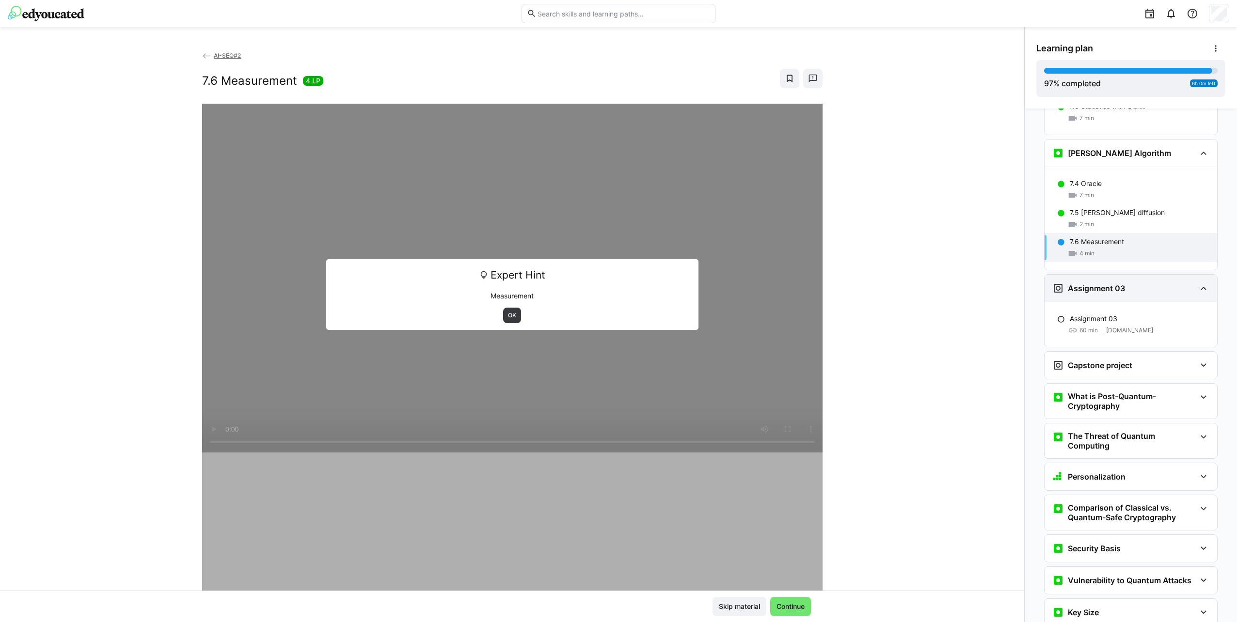
click at [1153, 282] on div "Assignment 03" at bounding box center [1123, 288] width 143 height 12
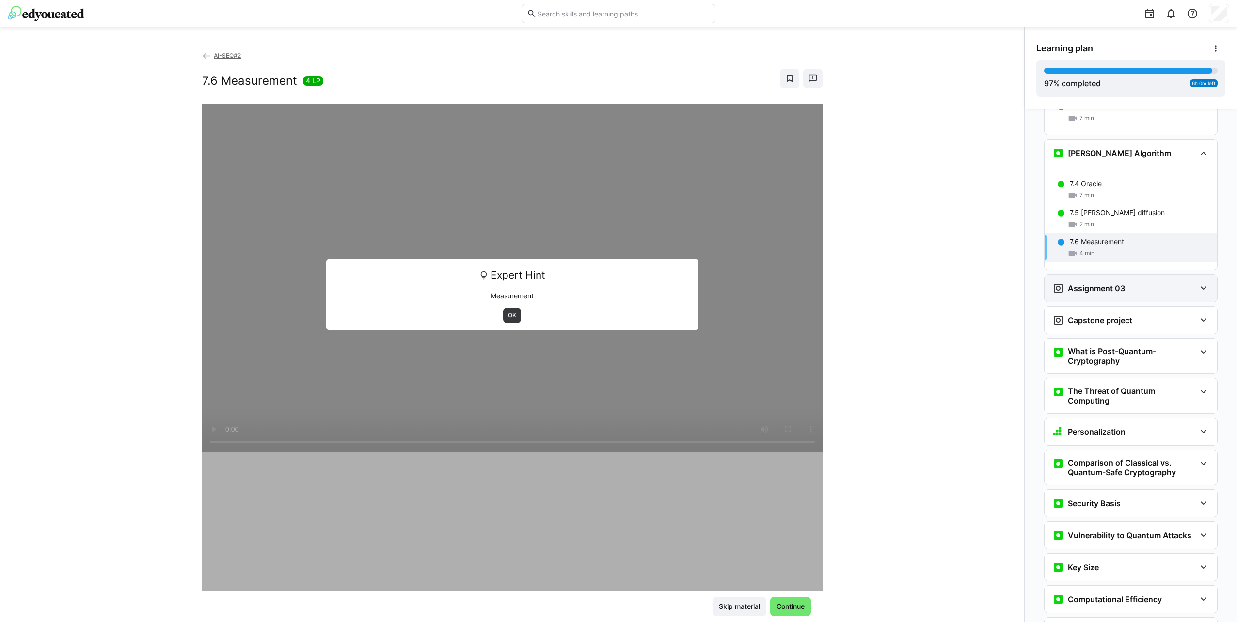
click at [1153, 282] on div "Assignment 03" at bounding box center [1123, 288] width 143 height 12
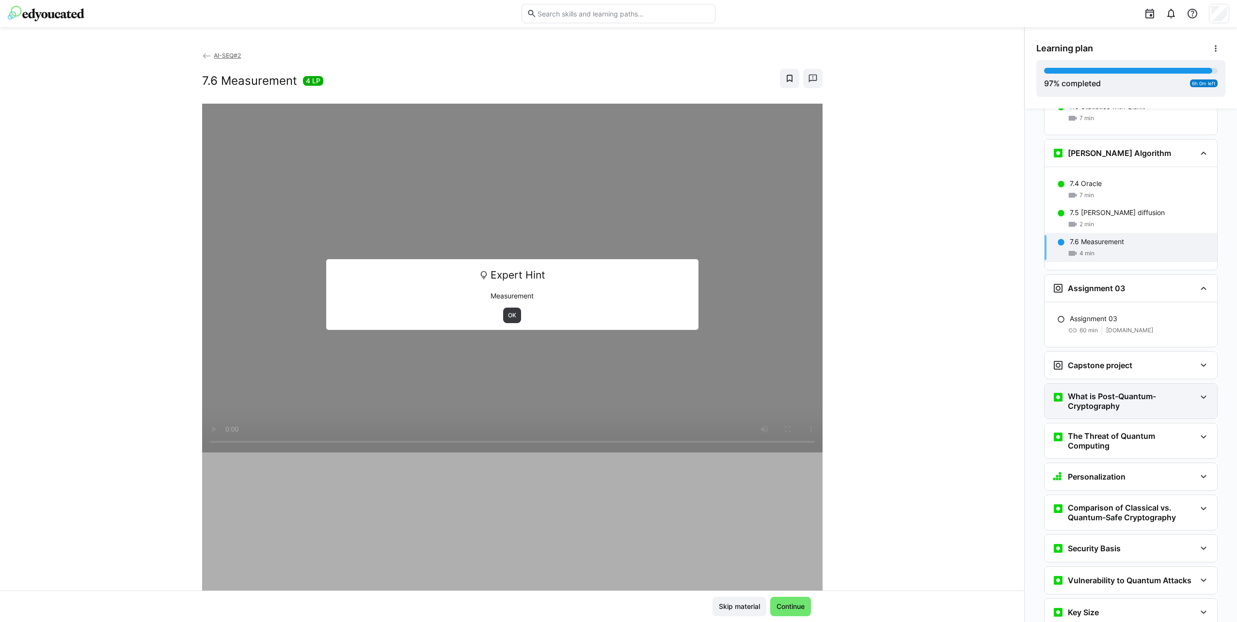
click at [1139, 392] on h3 "What is Post-Quantum-Cryptography" at bounding box center [1131, 401] width 128 height 19
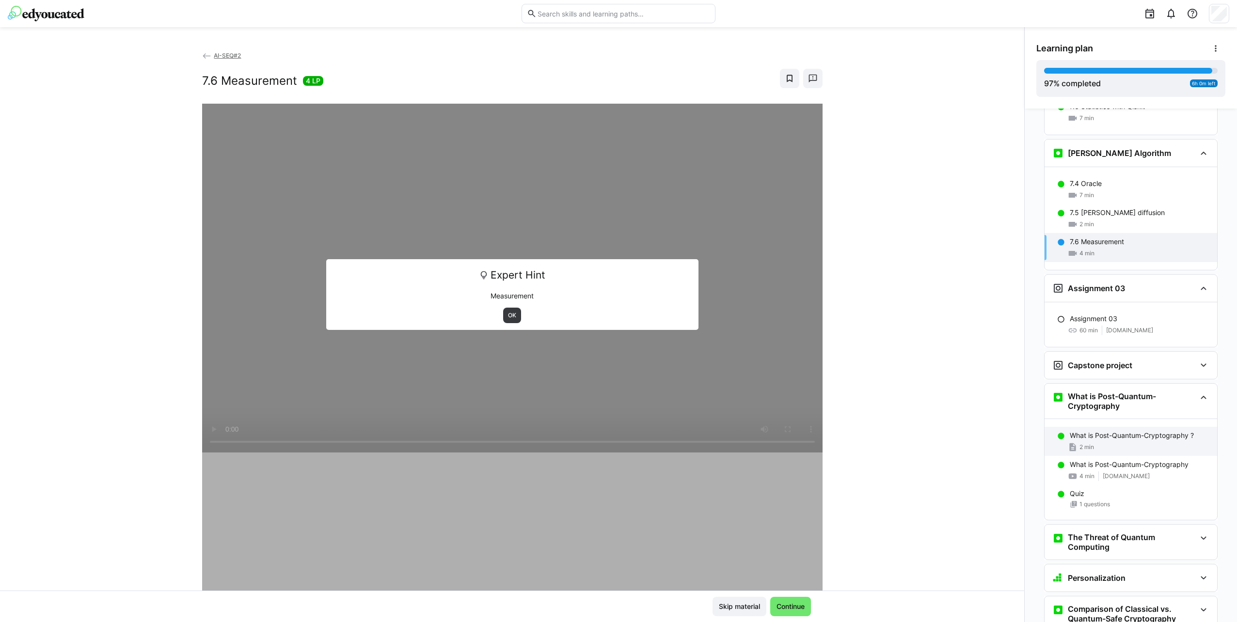
click at [1148, 427] on div "What is Post-Quantum-Cryptography ? 2 min" at bounding box center [1130, 441] width 173 height 29
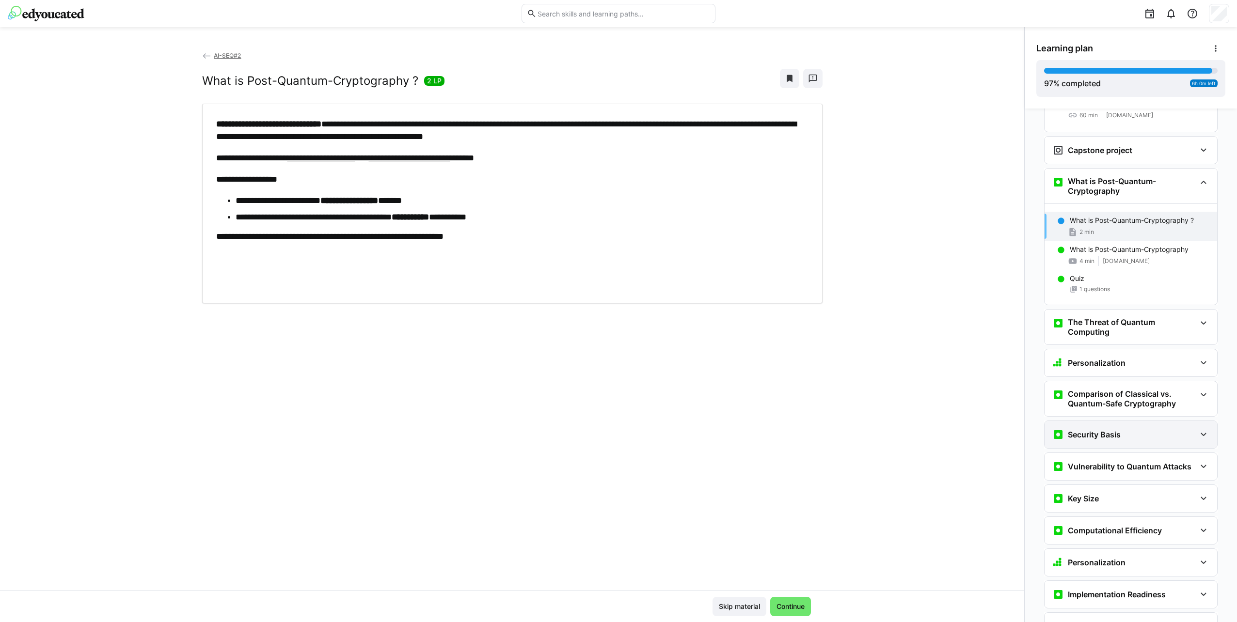
scroll to position [4231, 0]
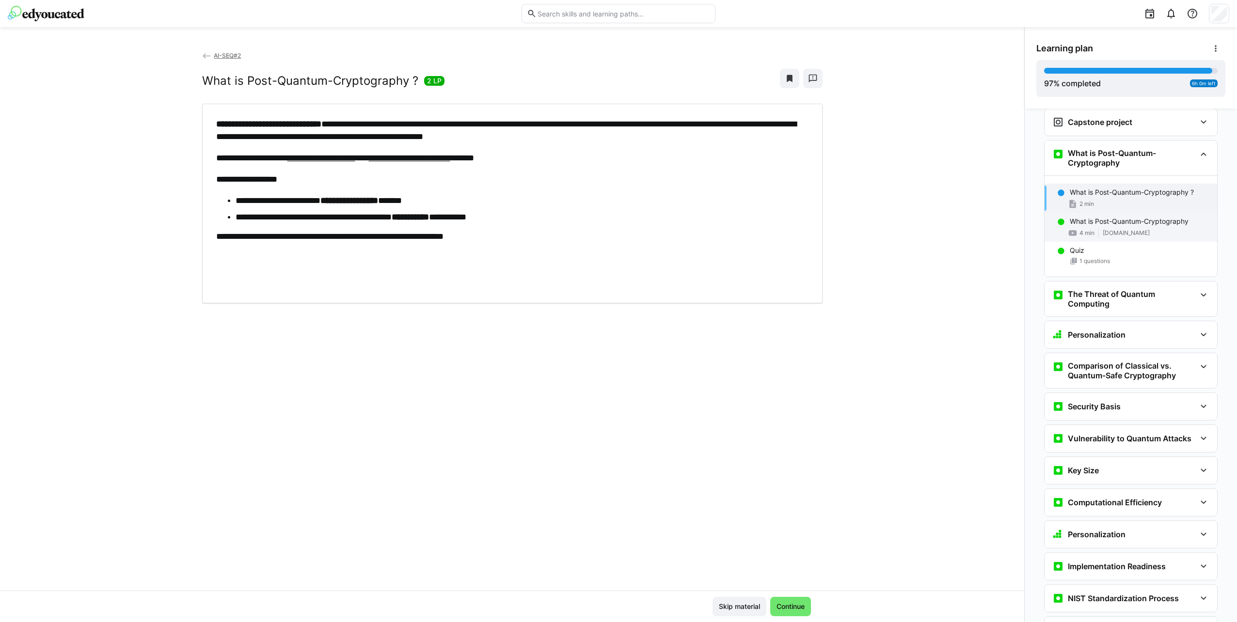
click at [1153, 228] on div "4 min [DOMAIN_NAME]" at bounding box center [1139, 233] width 140 height 10
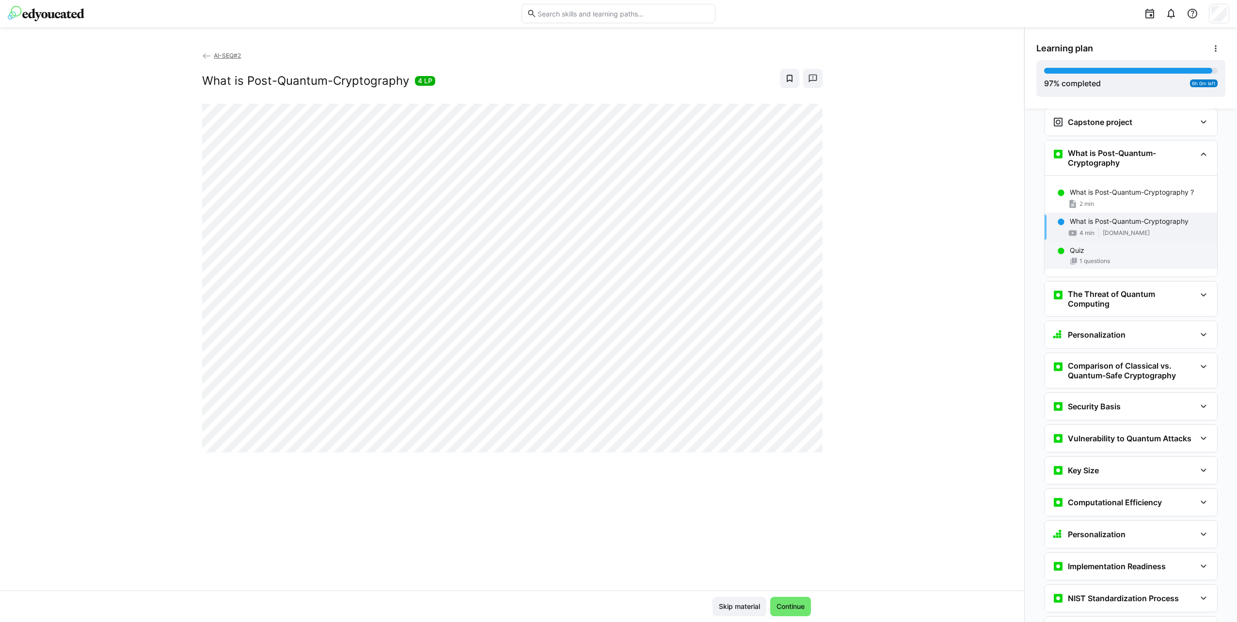
click at [1151, 246] on div "Quiz" at bounding box center [1139, 251] width 140 height 10
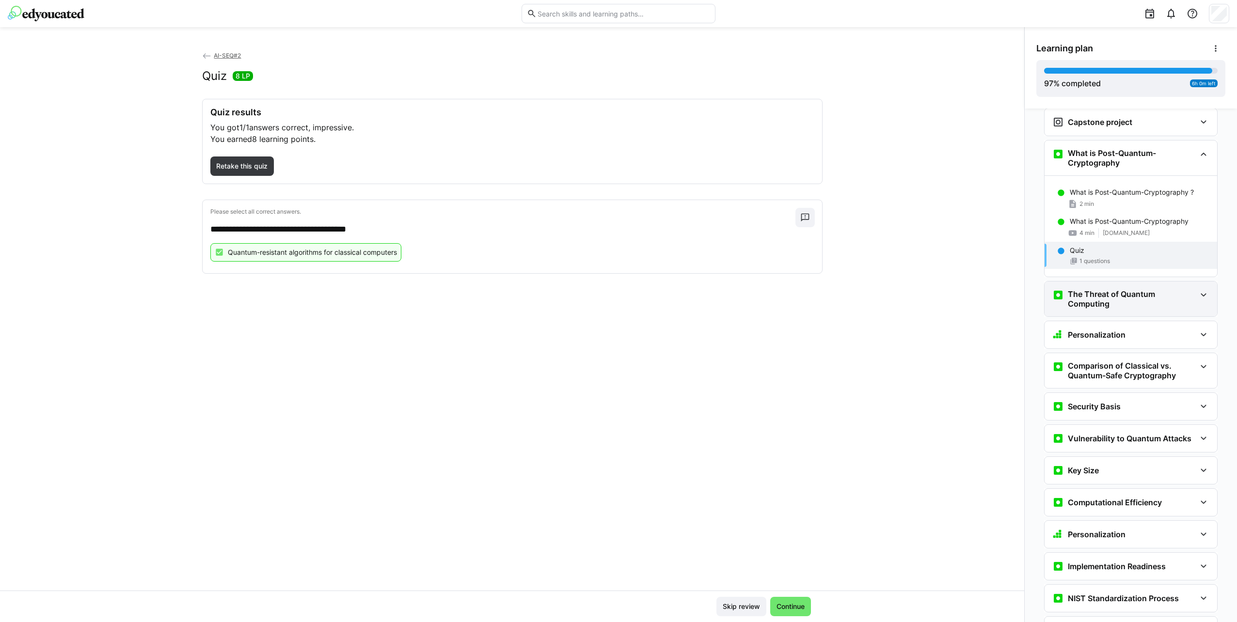
click at [1160, 289] on h3 "The Threat of Quantum Computing" at bounding box center [1131, 298] width 128 height 19
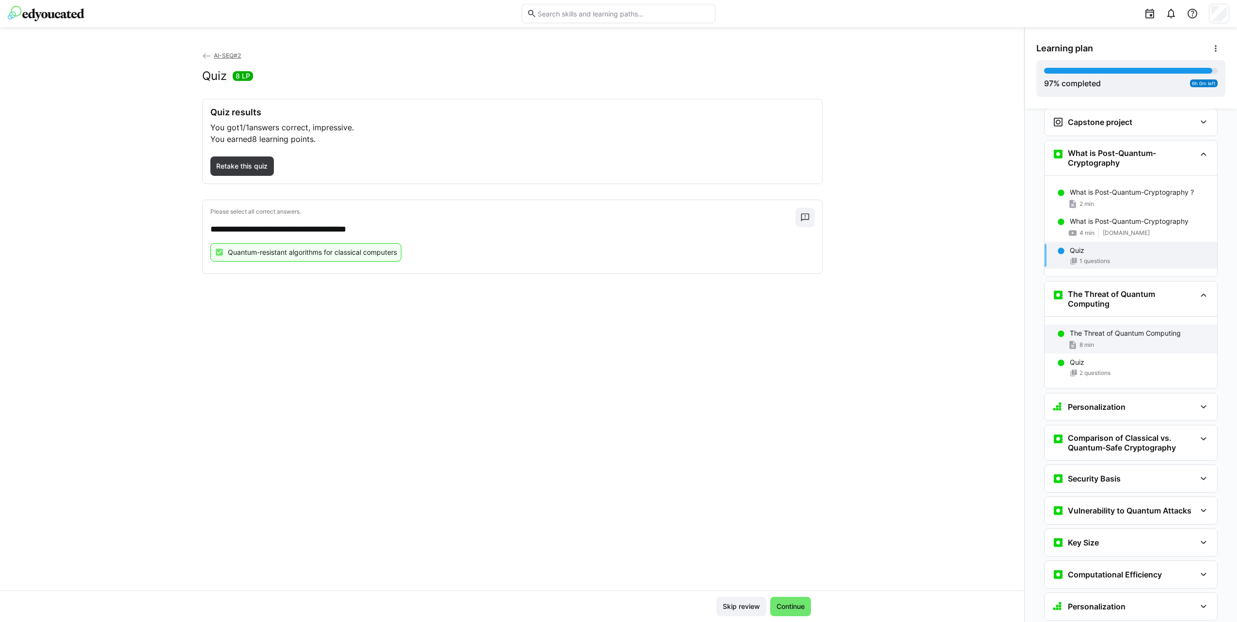
click at [1156, 325] on div "The Threat of Quantum Computing 8 min" at bounding box center [1130, 339] width 173 height 29
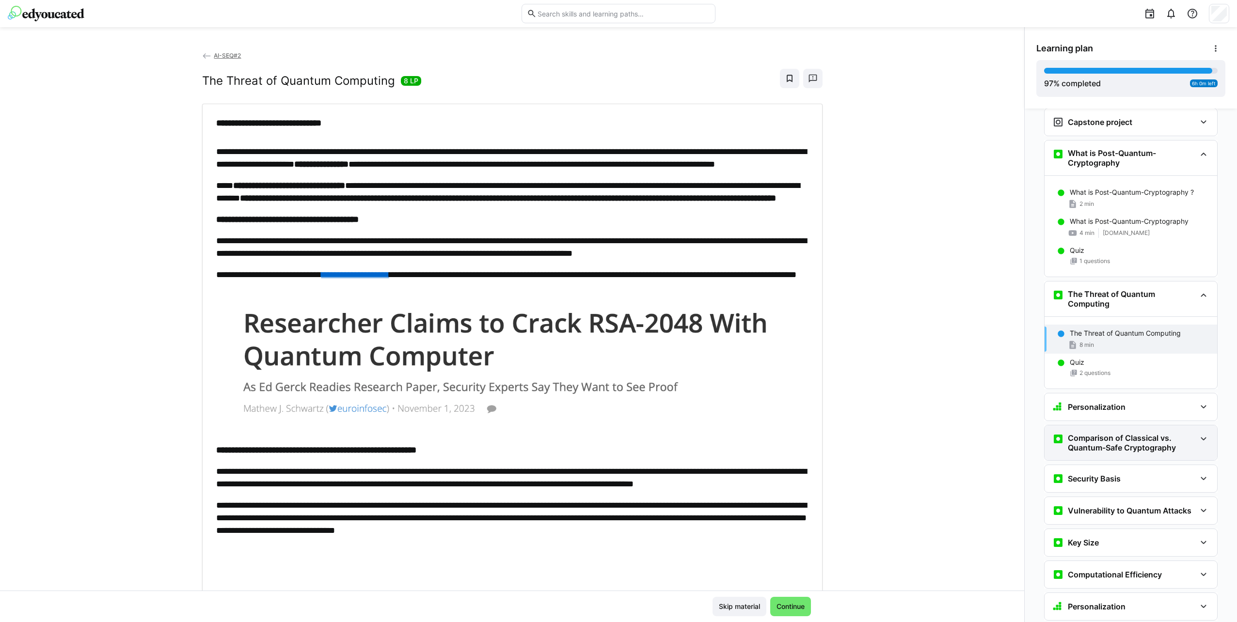
scroll to position [4372, 0]
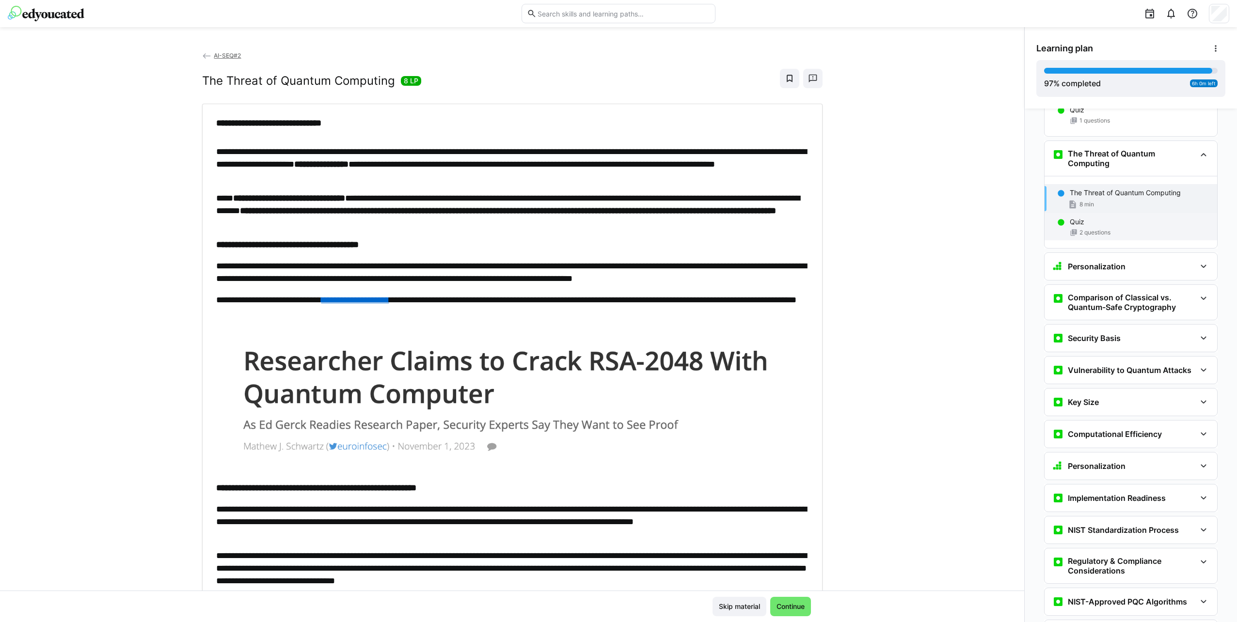
click at [1128, 229] on div "2 questions" at bounding box center [1139, 233] width 140 height 8
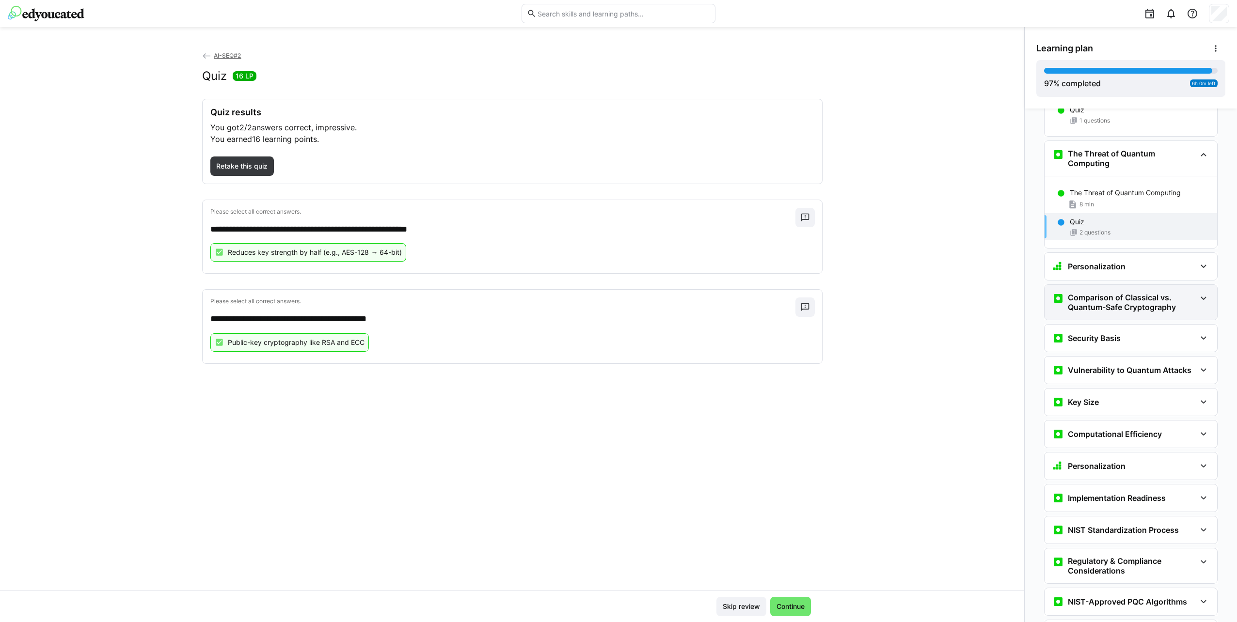
click at [1143, 293] on h3 "Comparison of Classical vs. Quantum-Safe Cryptography" at bounding box center [1131, 302] width 128 height 19
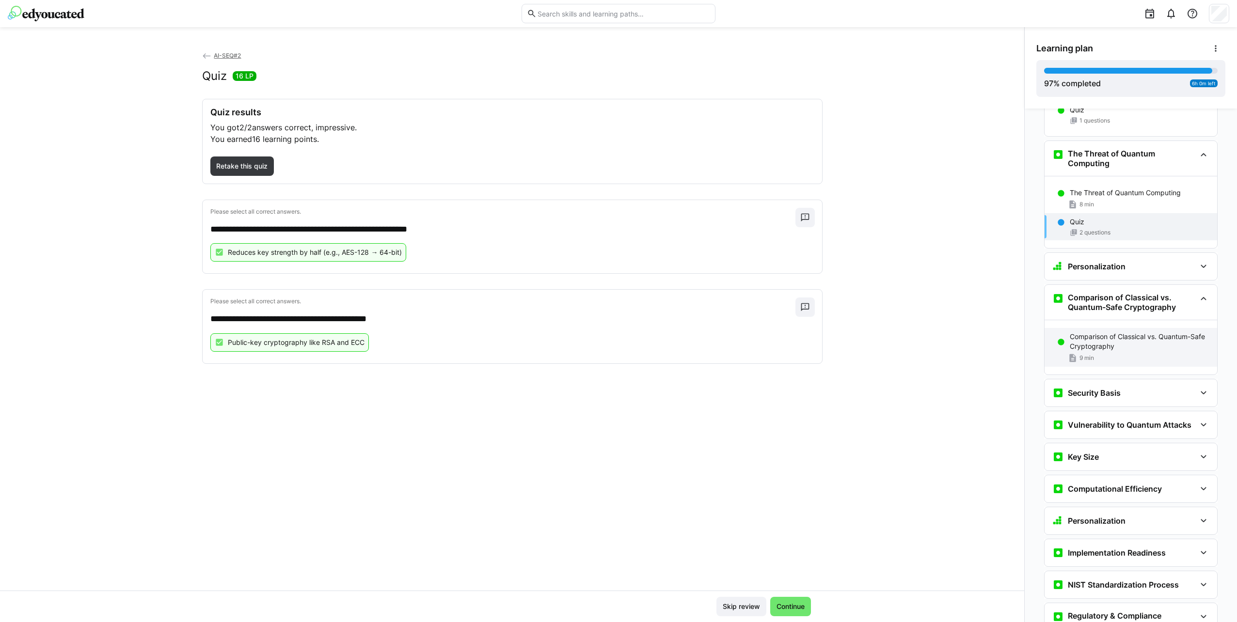
click at [1145, 328] on div "Comparison of Classical vs. Quantum-Safe Cryptography 9 min" at bounding box center [1130, 347] width 173 height 39
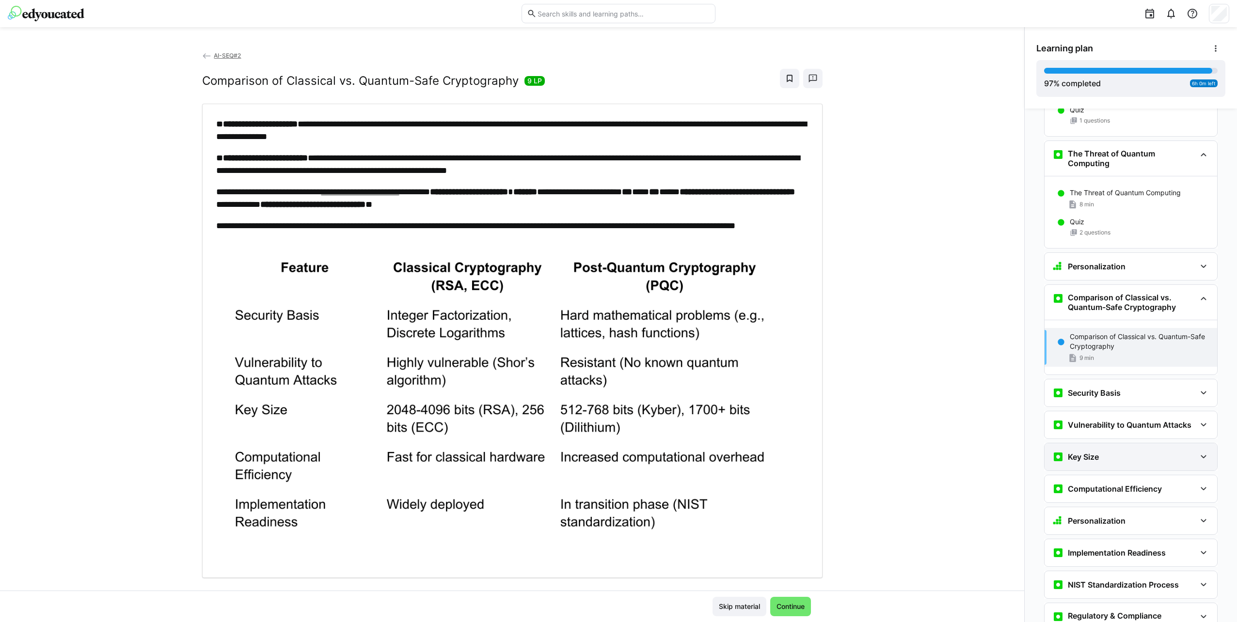
scroll to position [4515, 0]
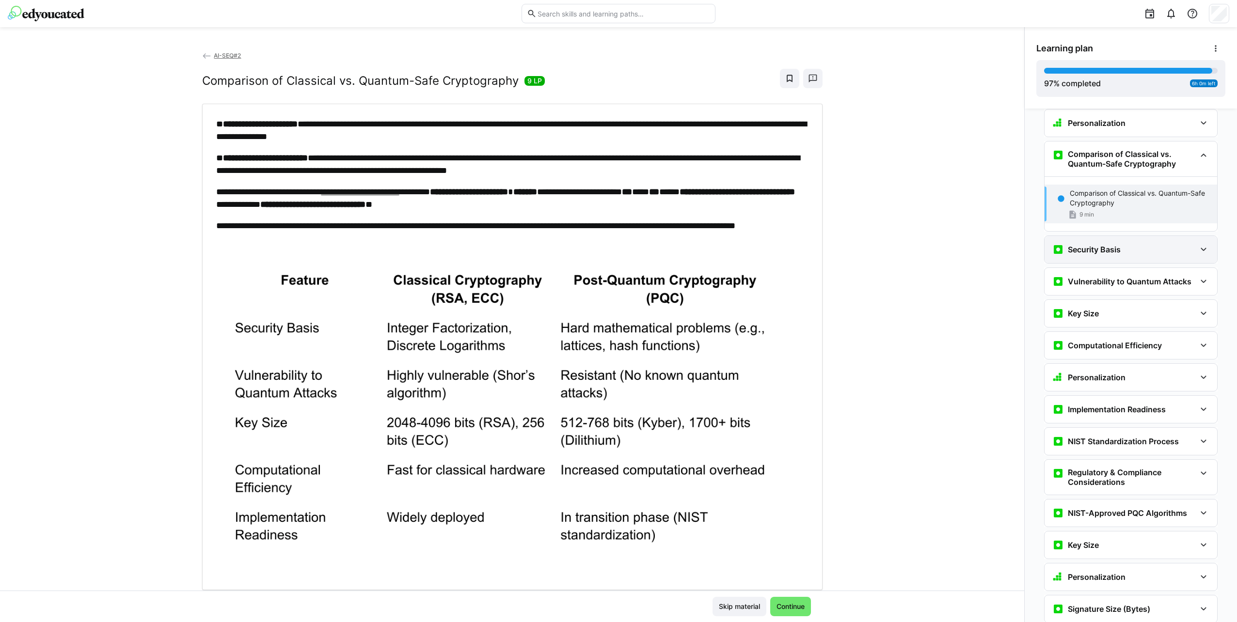
click at [1137, 236] on div "Security Basis" at bounding box center [1130, 249] width 173 height 27
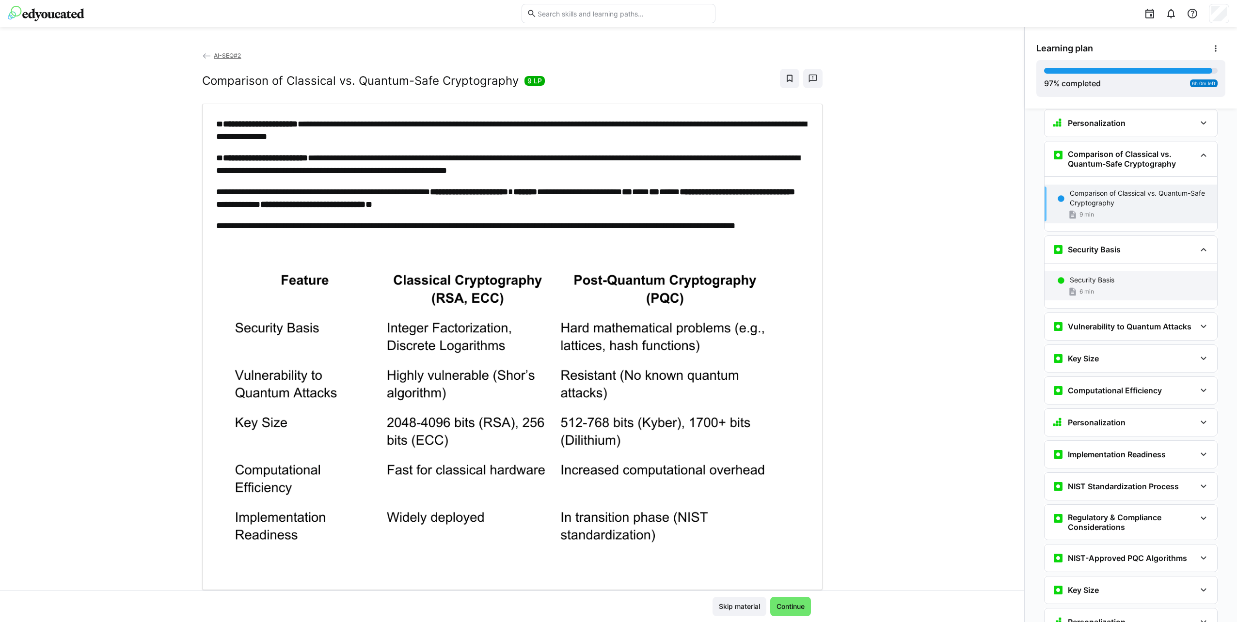
click at [1134, 275] on div "Security Basis" at bounding box center [1139, 280] width 140 height 10
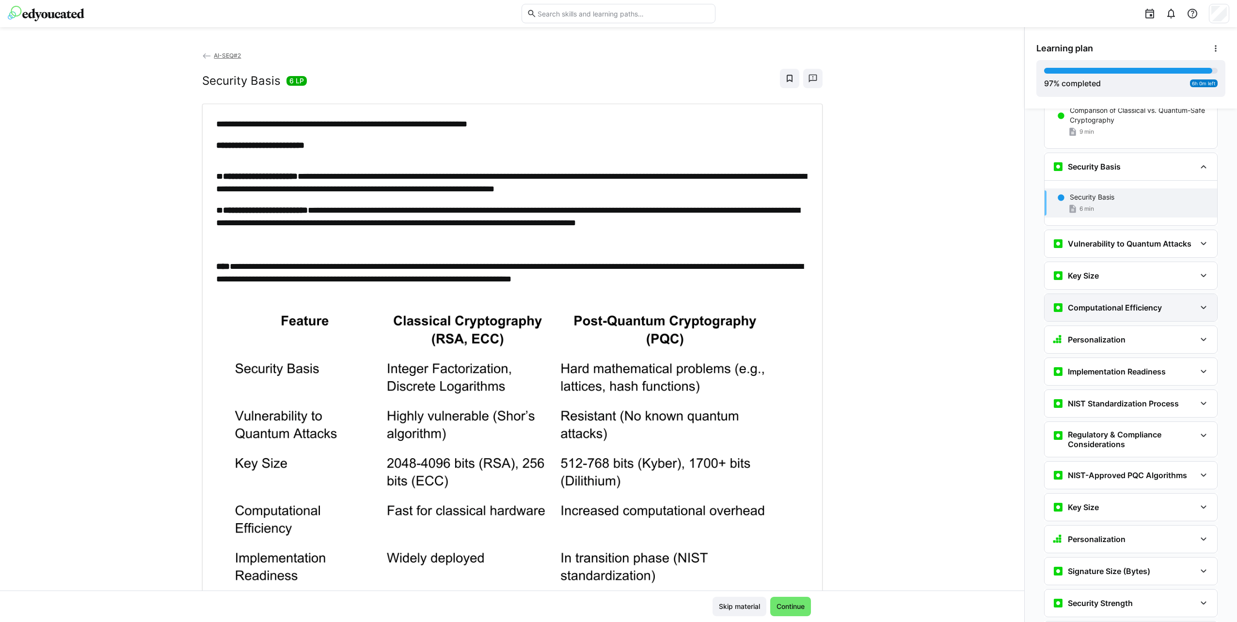
scroll to position [4609, 0]
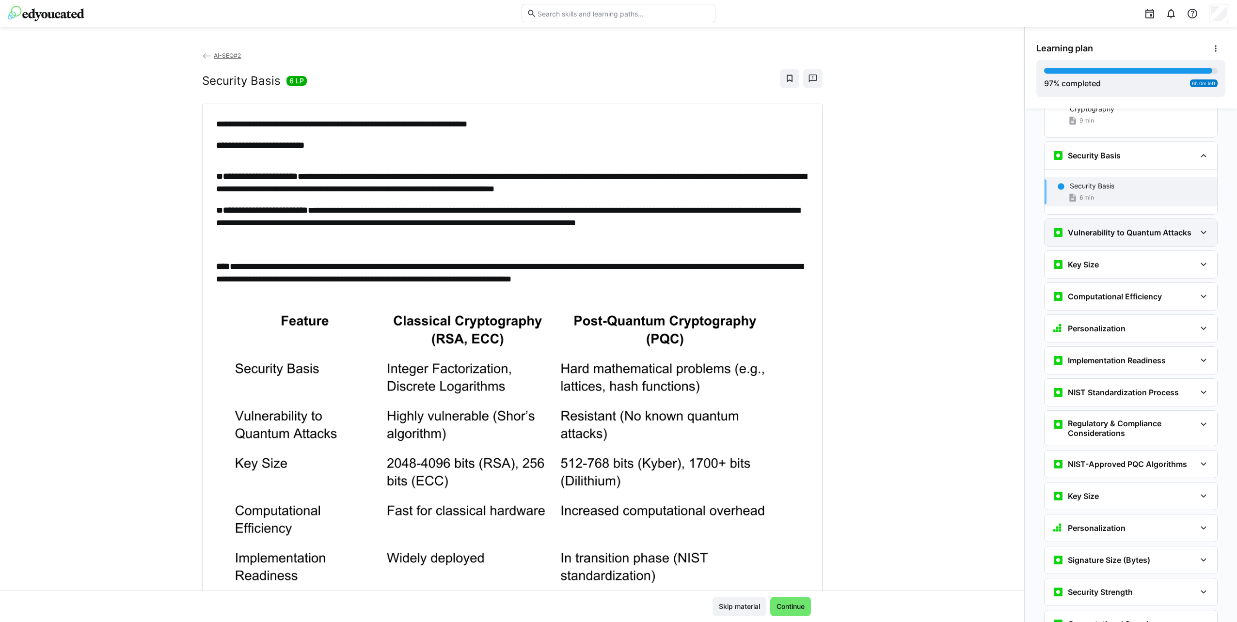
click at [1124, 228] on h3 "Vulnerability to Quantum Attacks" at bounding box center [1129, 233] width 124 height 10
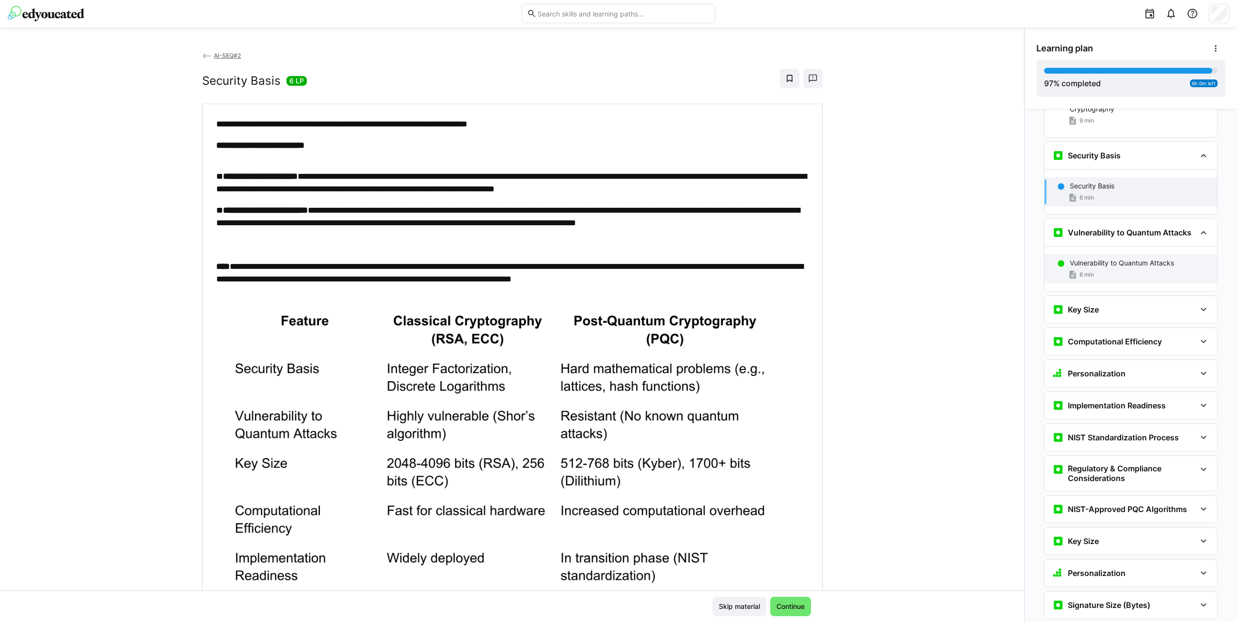
click at [1127, 258] on p "Vulnerability to Quantum Attacks" at bounding box center [1121, 263] width 104 height 10
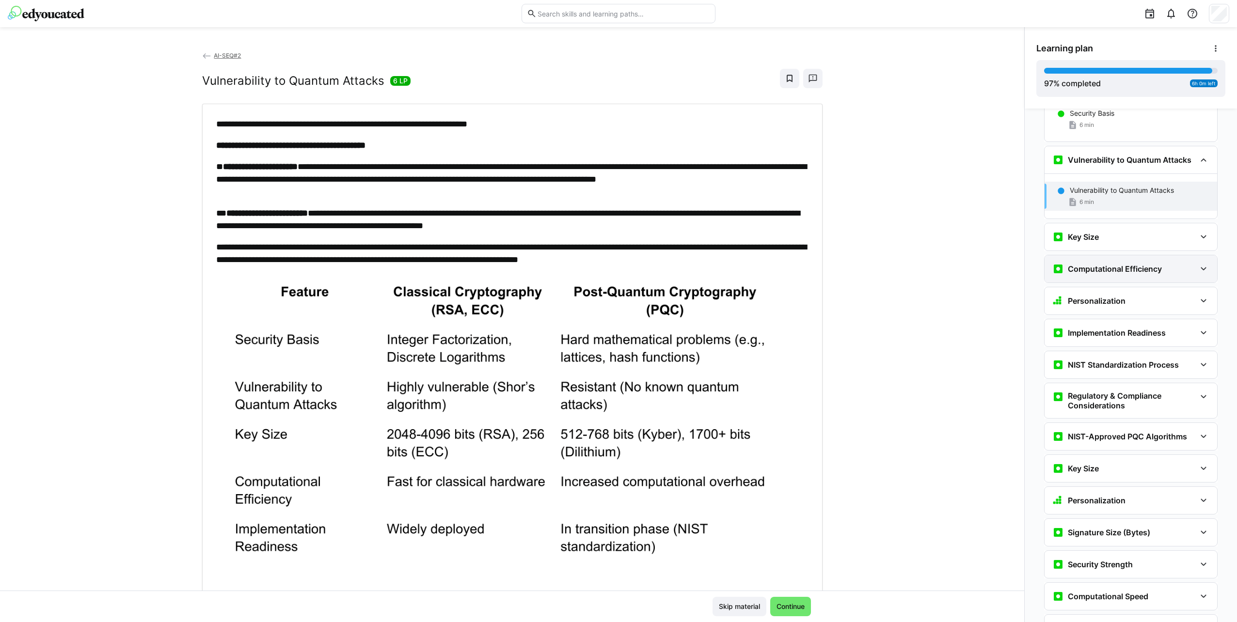
scroll to position [4686, 0]
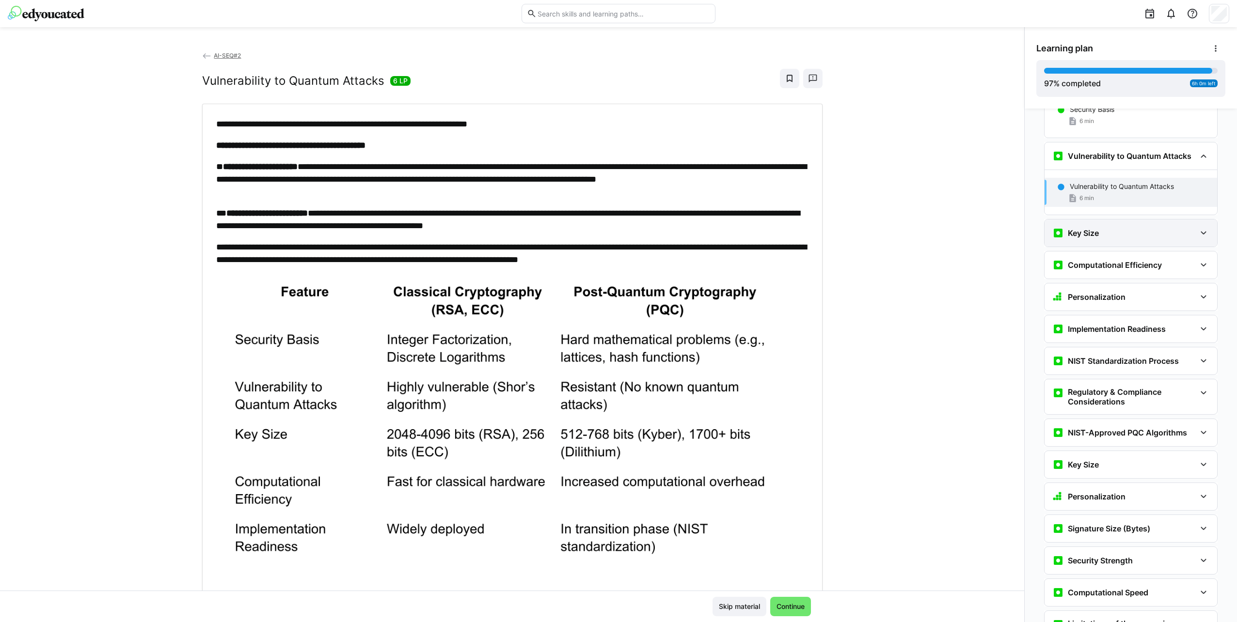
click at [1125, 227] on div "Key Size" at bounding box center [1123, 233] width 143 height 12
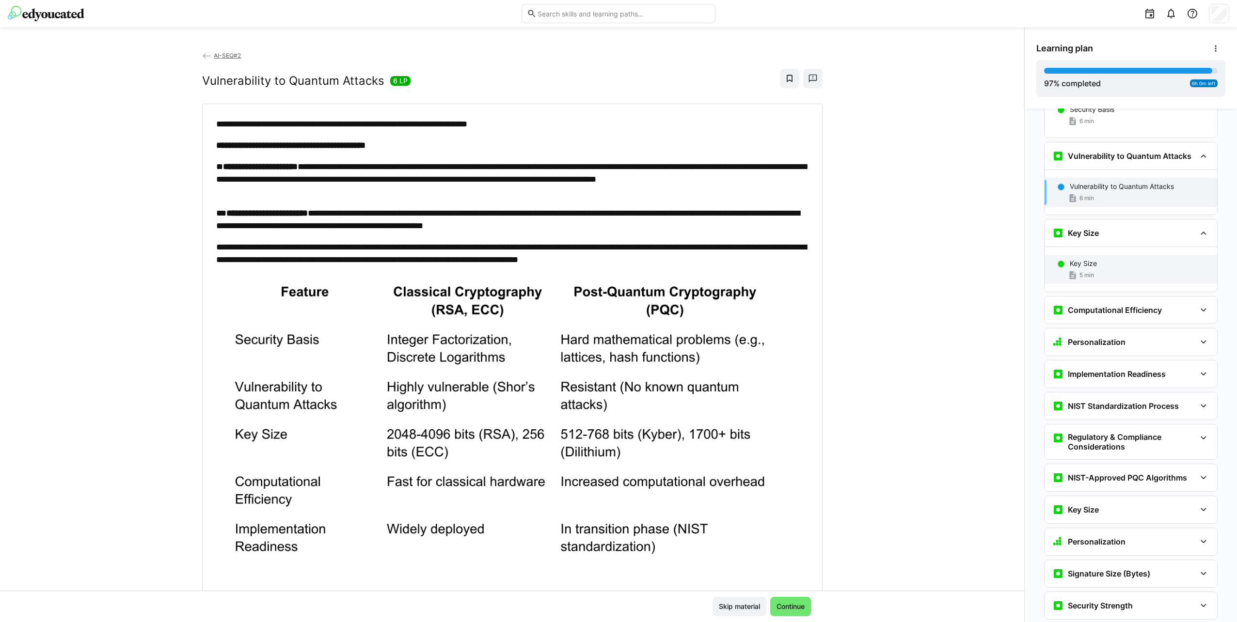
click at [1134, 259] on div "Key Size" at bounding box center [1139, 264] width 140 height 10
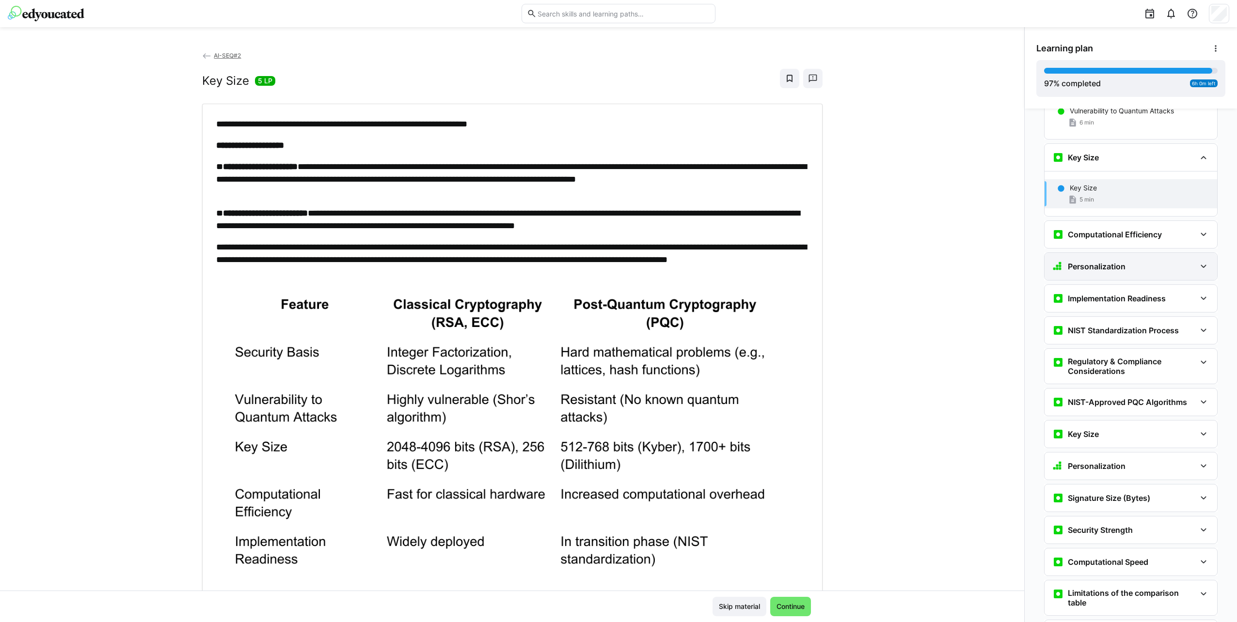
scroll to position [4762, 0]
click at [1126, 229] on h3 "Computational Efficiency" at bounding box center [1114, 234] width 94 height 10
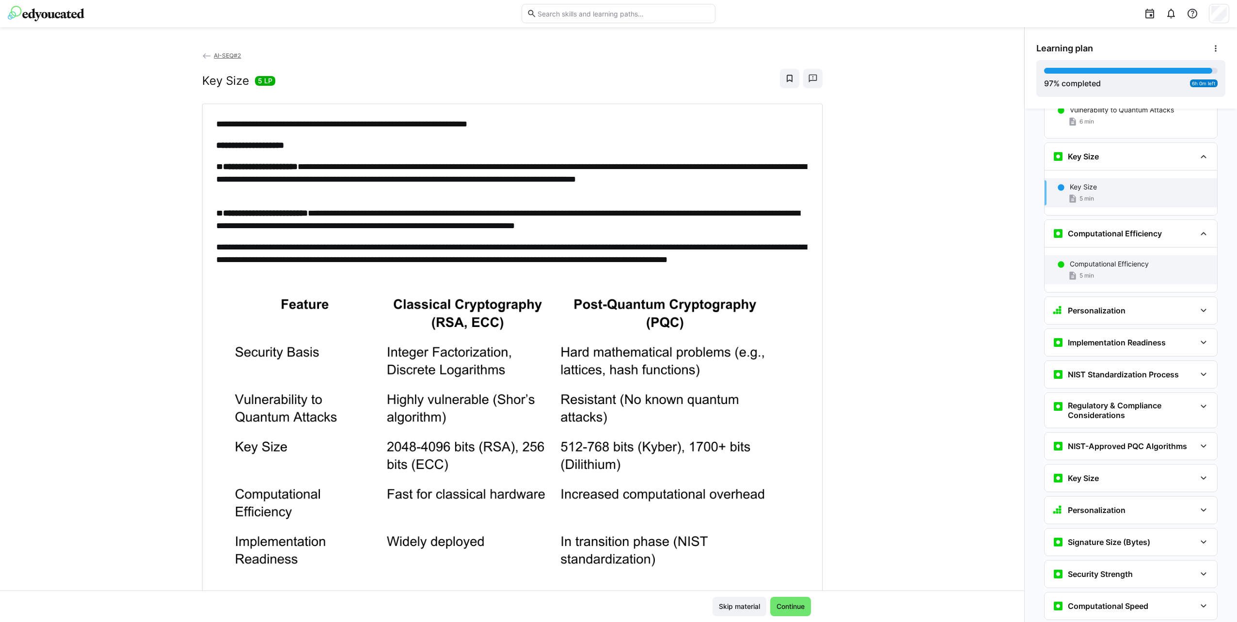
click at [1134, 255] on div "Computational Efficiency 5 min" at bounding box center [1130, 269] width 173 height 29
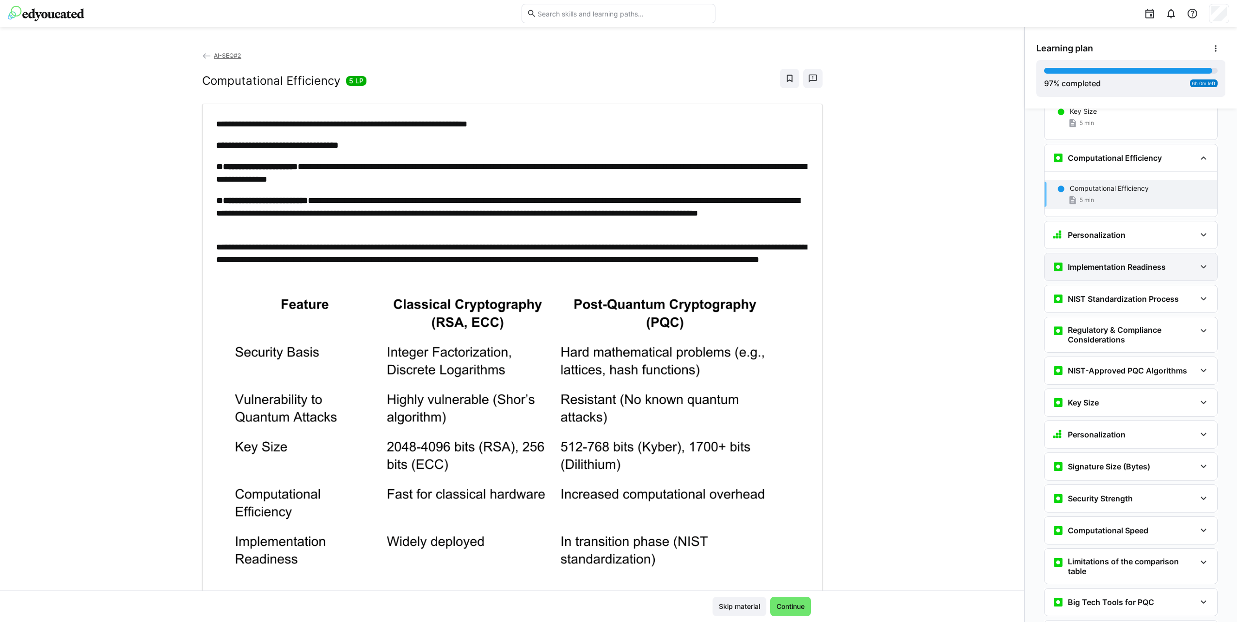
scroll to position [4839, 0]
click at [1119, 229] on h3 "Personalization" at bounding box center [1096, 234] width 58 height 10
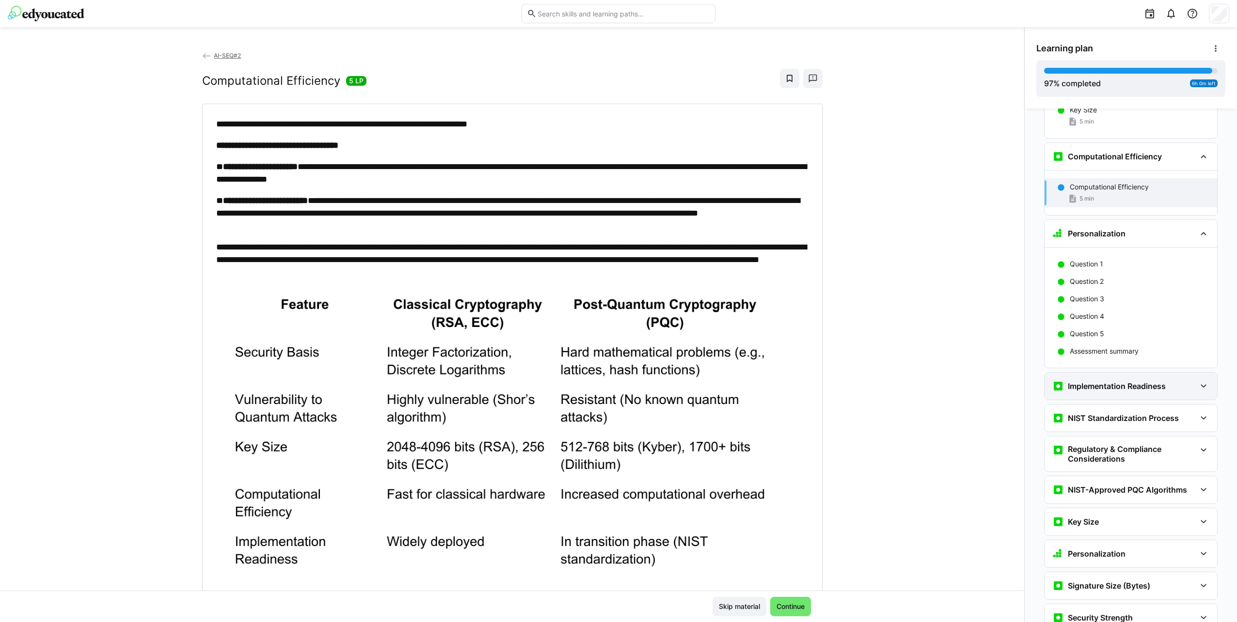
click at [1143, 381] on h3 "Implementation Readiness" at bounding box center [1116, 386] width 98 height 10
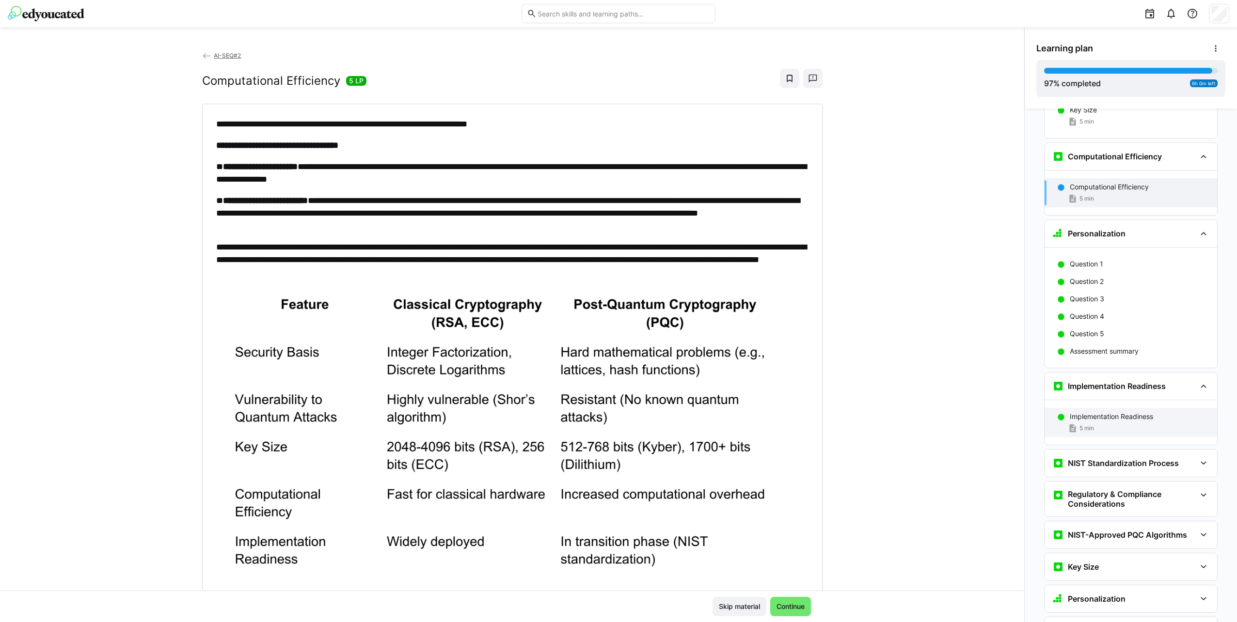
drag, startPoint x: 1143, startPoint y: 348, endPoint x: 1122, endPoint y: 388, distance: 45.1
click at [1122, 408] on div "Implementation Readiness 5 min" at bounding box center [1130, 422] width 173 height 29
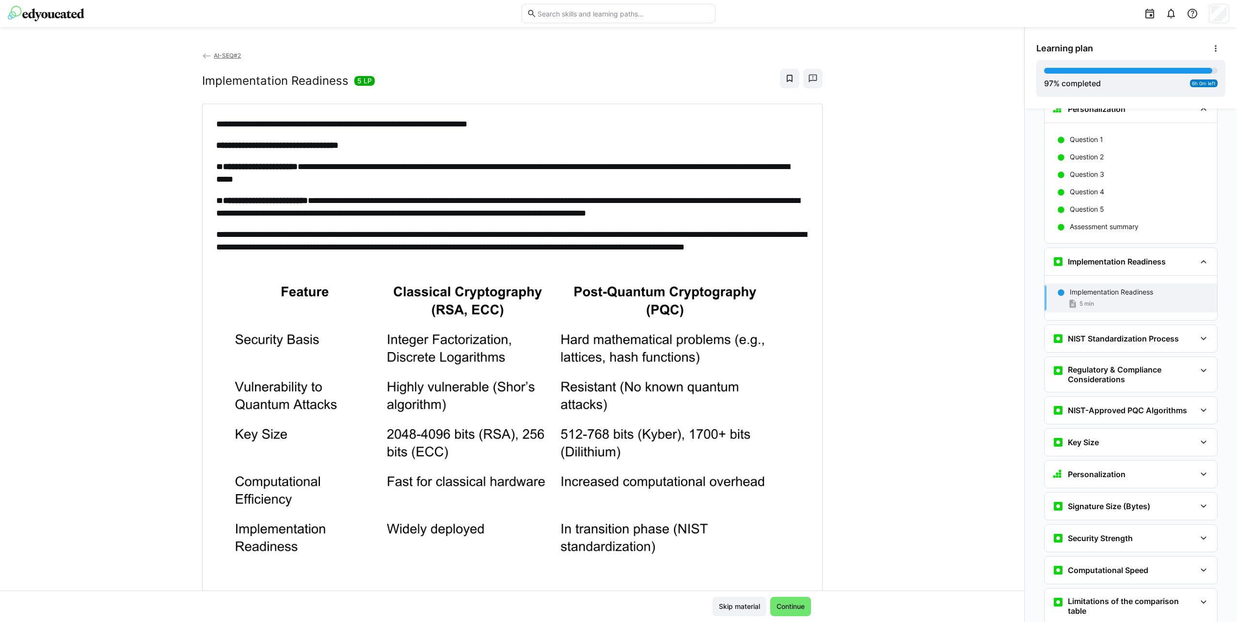
scroll to position [5068, 0]
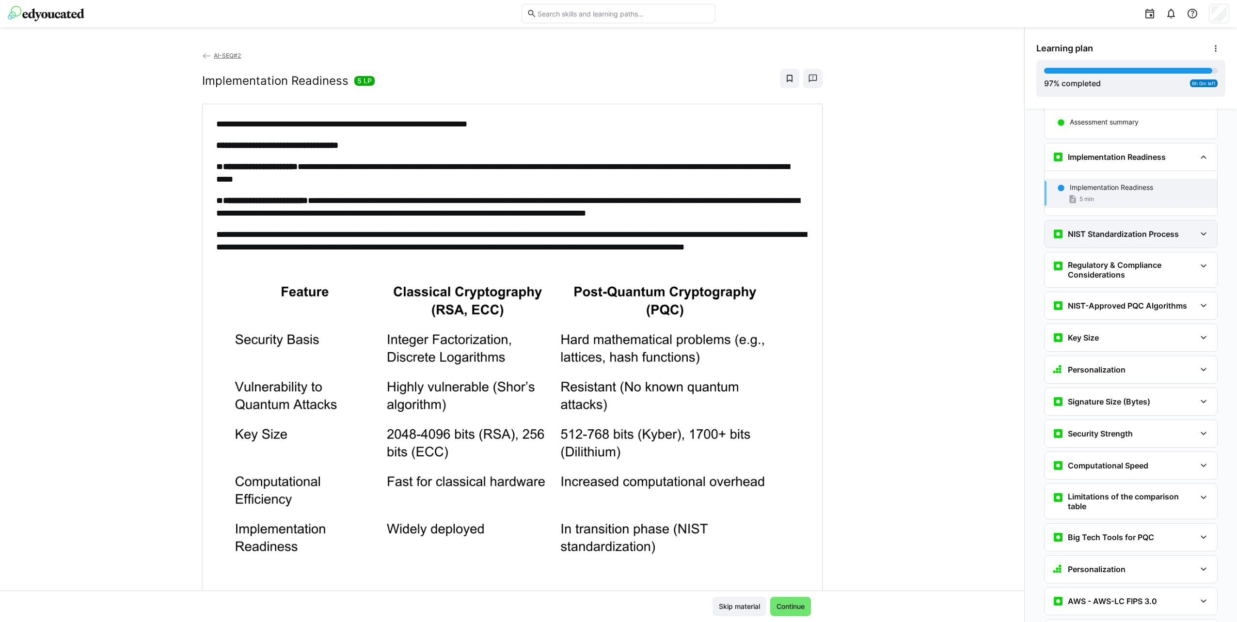
click at [1118, 229] on h3 "NIST Standardization Process" at bounding box center [1122, 234] width 111 height 10
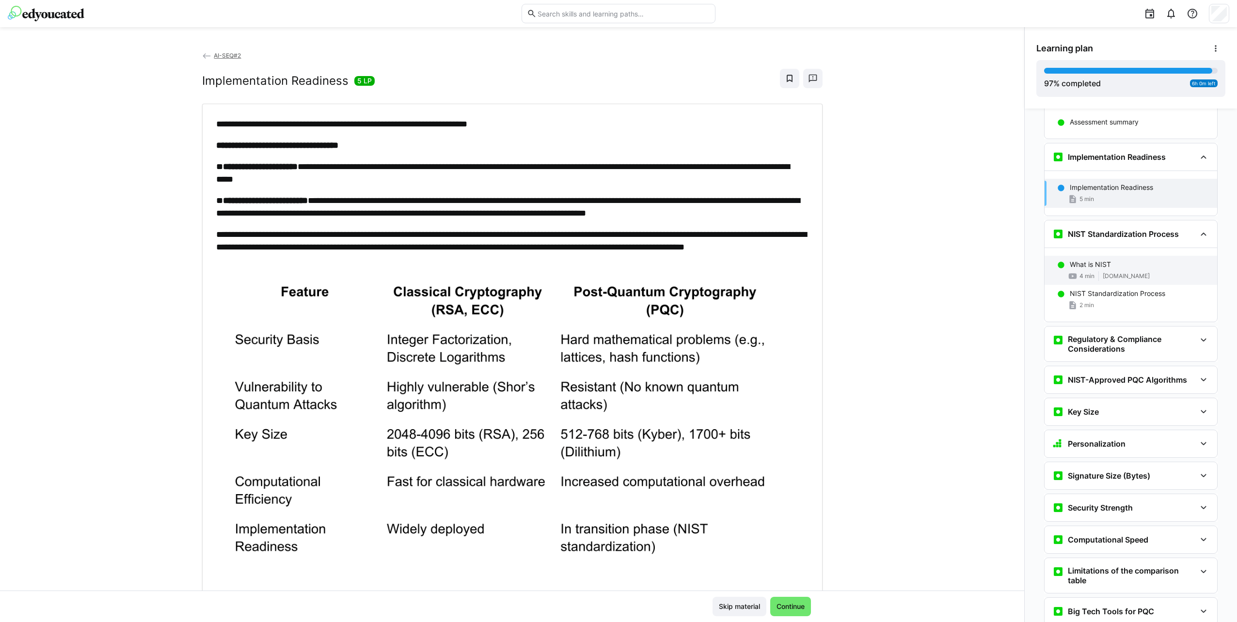
click at [1128, 260] on div "What is NIST" at bounding box center [1139, 265] width 140 height 10
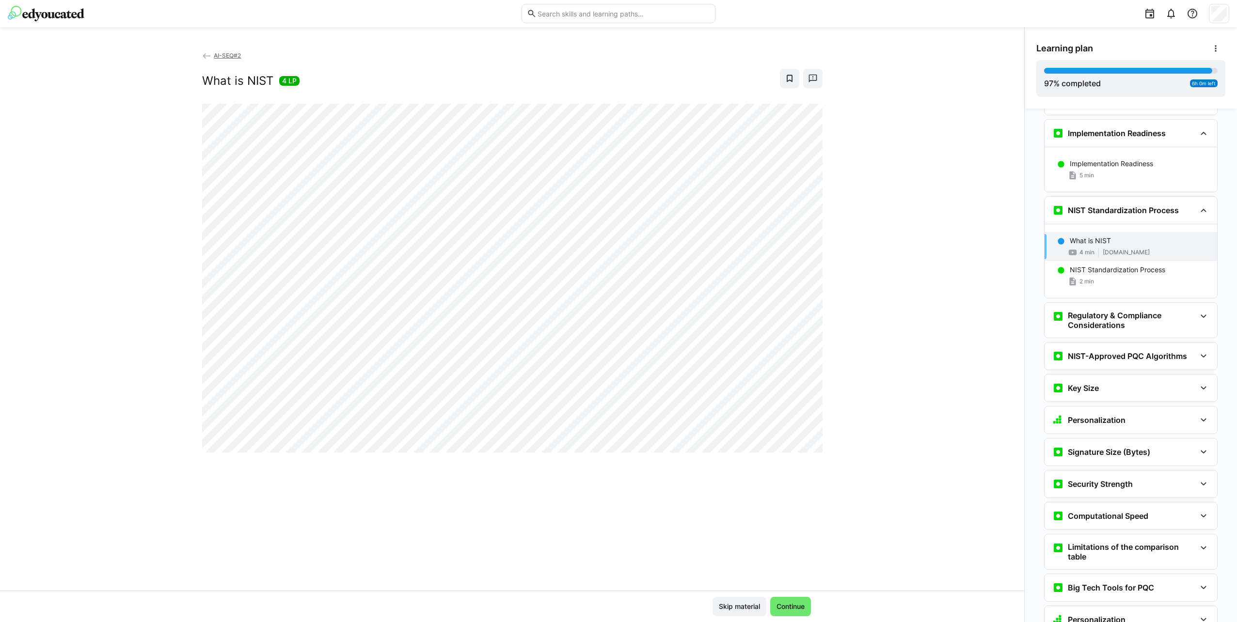
scroll to position [5145, 0]
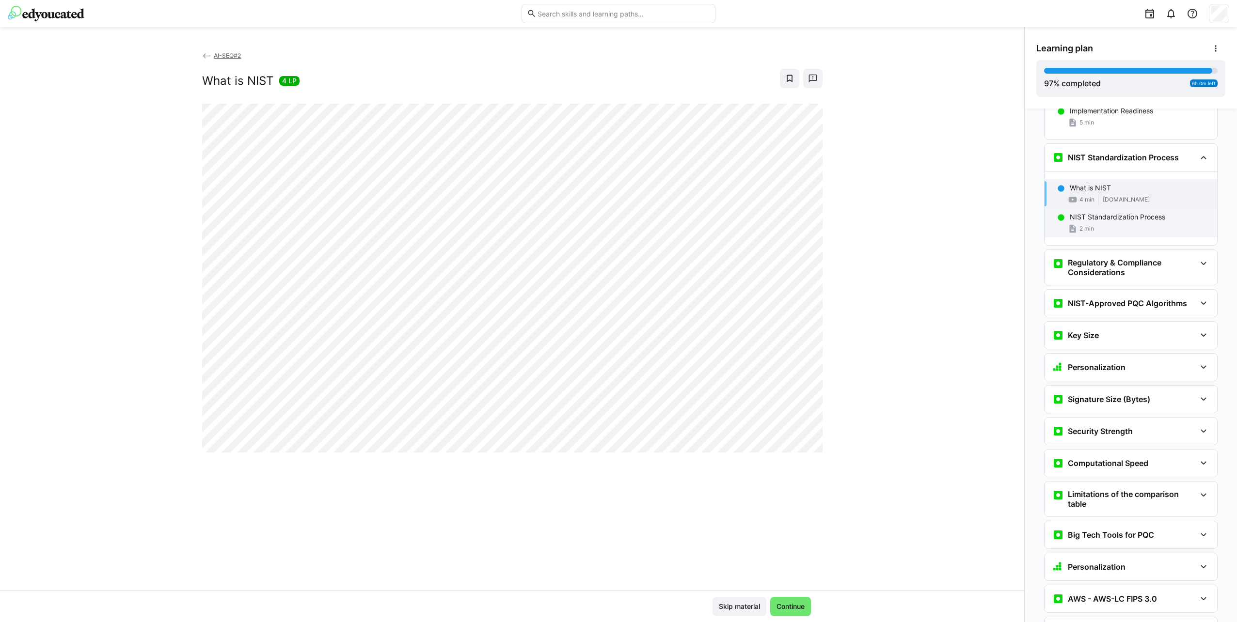
click at [1116, 208] on div "NIST Standardization Process 2 min" at bounding box center [1130, 222] width 173 height 29
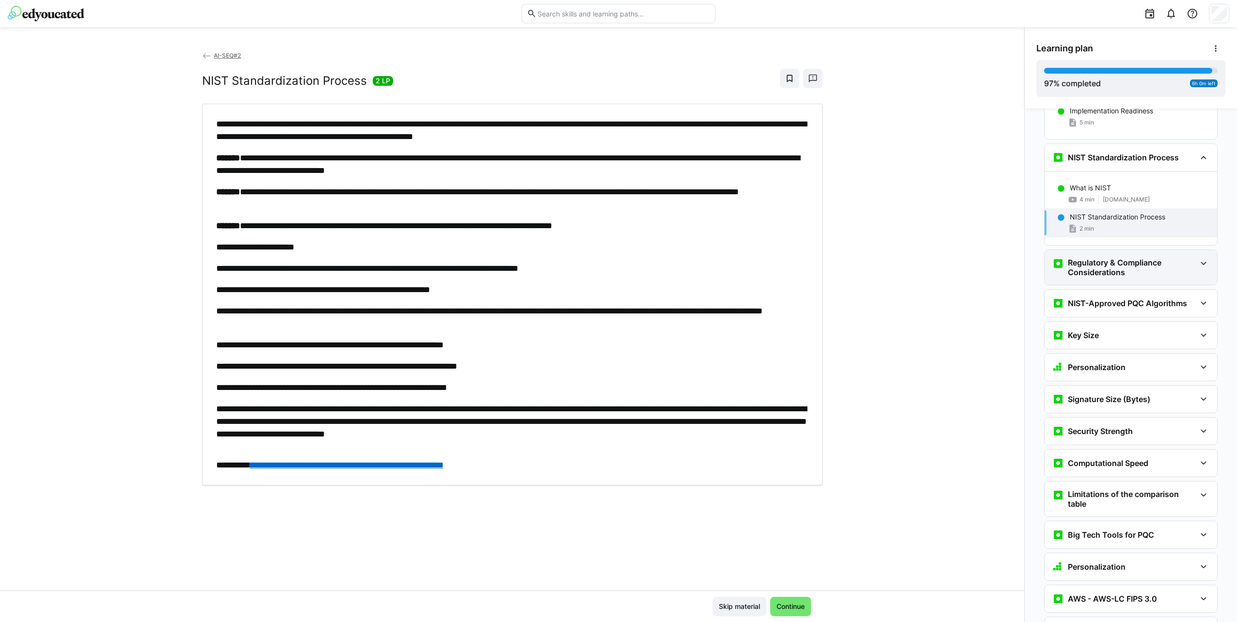
click at [1145, 250] on div "Regulatory & Compliance Considerations" at bounding box center [1130, 267] width 173 height 35
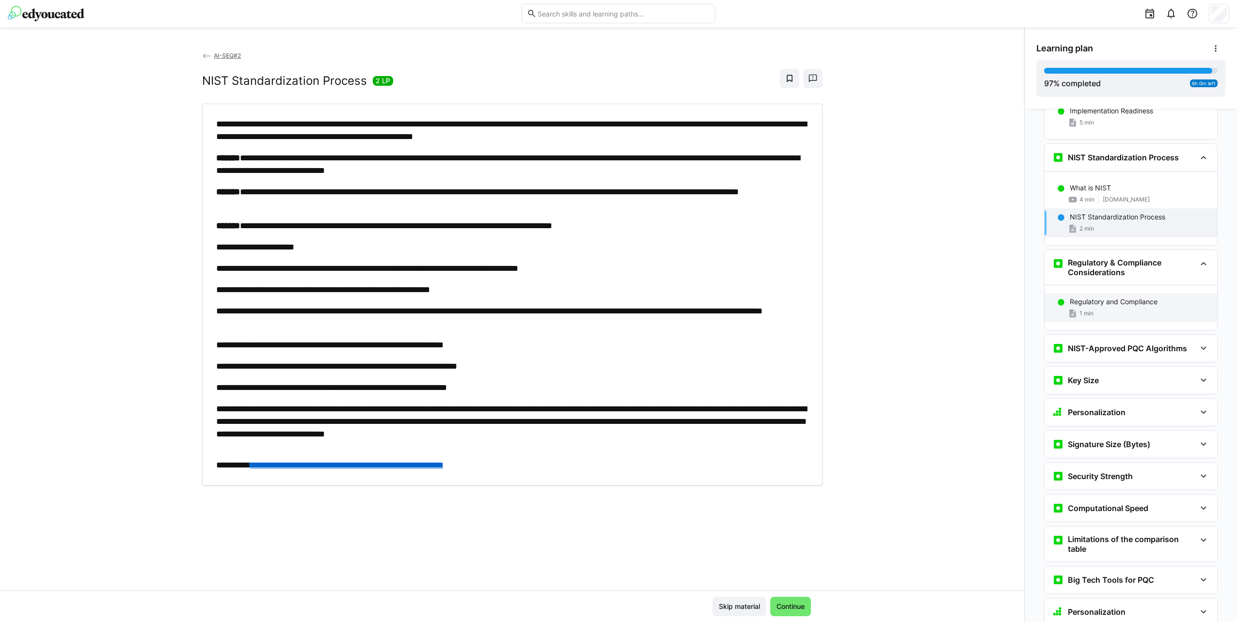
click at [1155, 297] on div "Regulatory and Compliance" at bounding box center [1139, 302] width 140 height 10
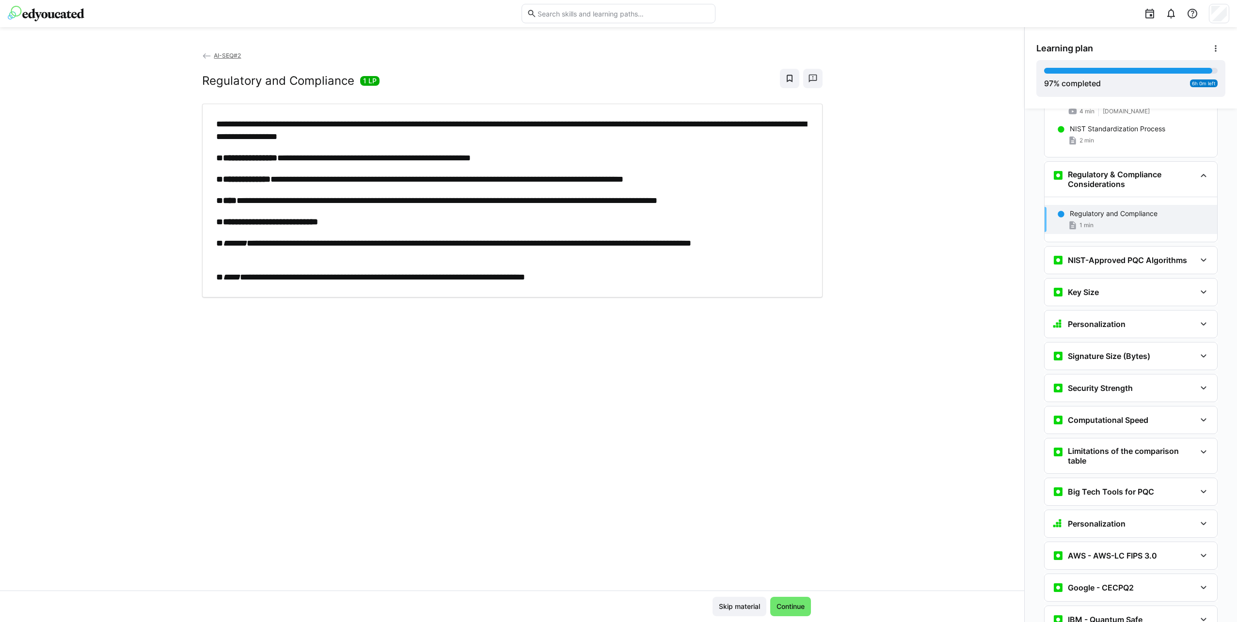
scroll to position [5251, 0]
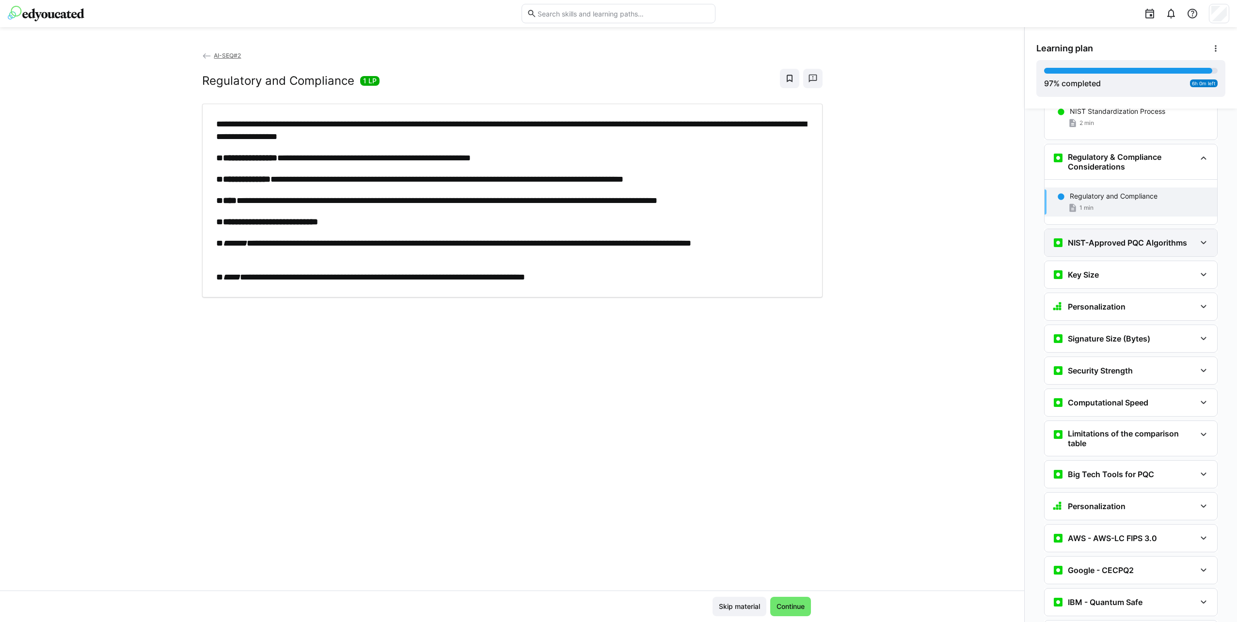
click at [1134, 238] on h3 "NIST-Approved PQC Algorithms" at bounding box center [1126, 243] width 119 height 10
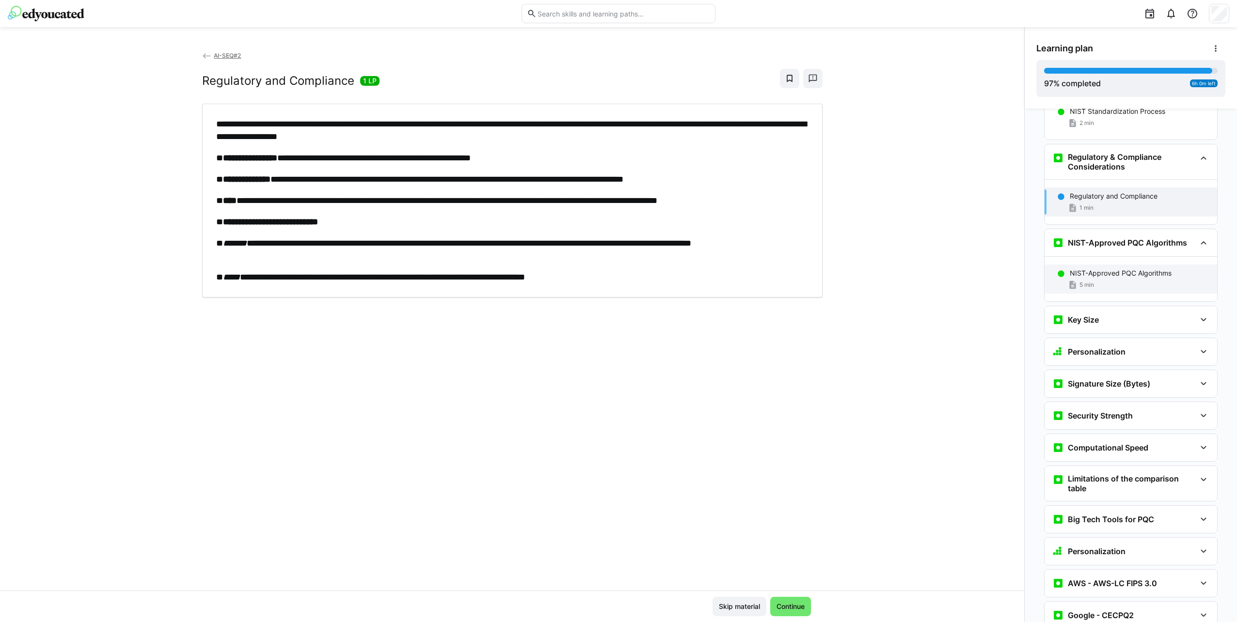
click at [1135, 268] on p "NIST-Approved PQC Algorithms" at bounding box center [1120, 273] width 102 height 10
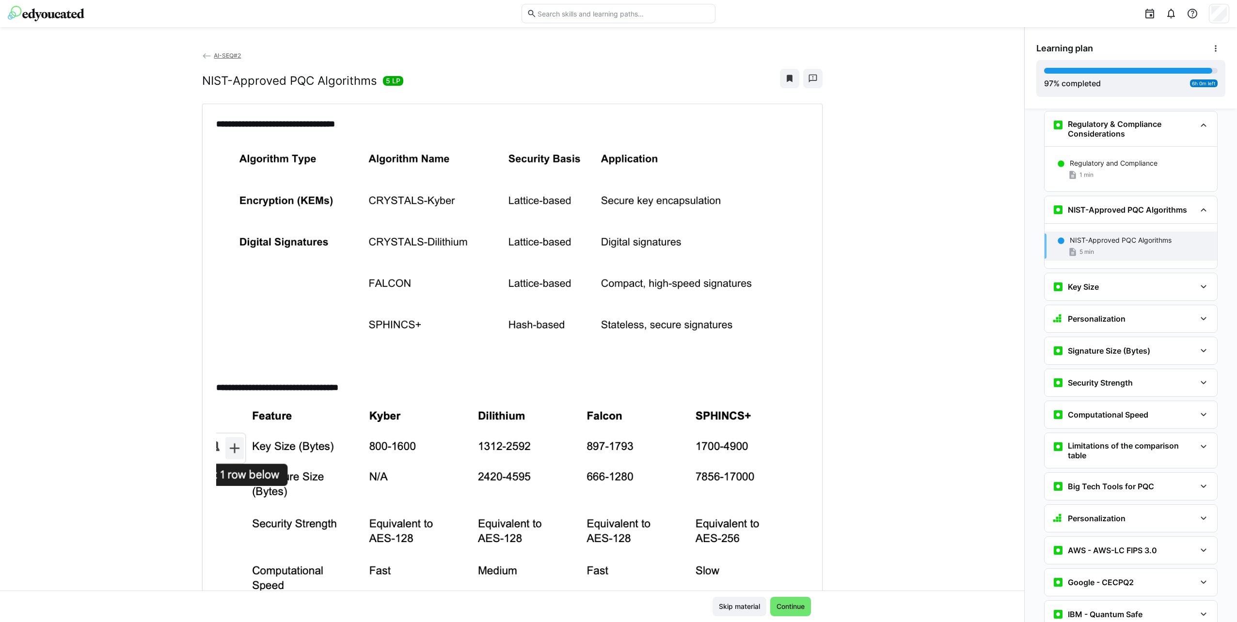
scroll to position [5335, 0]
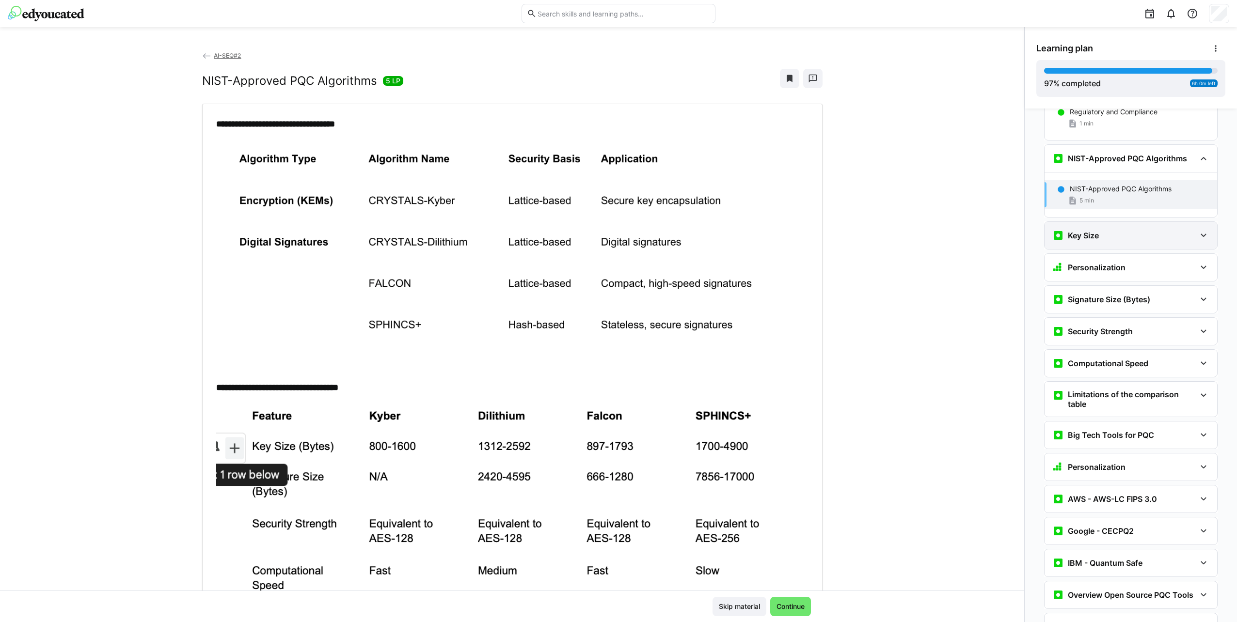
click at [1118, 230] on div "Key Size" at bounding box center [1123, 236] width 143 height 12
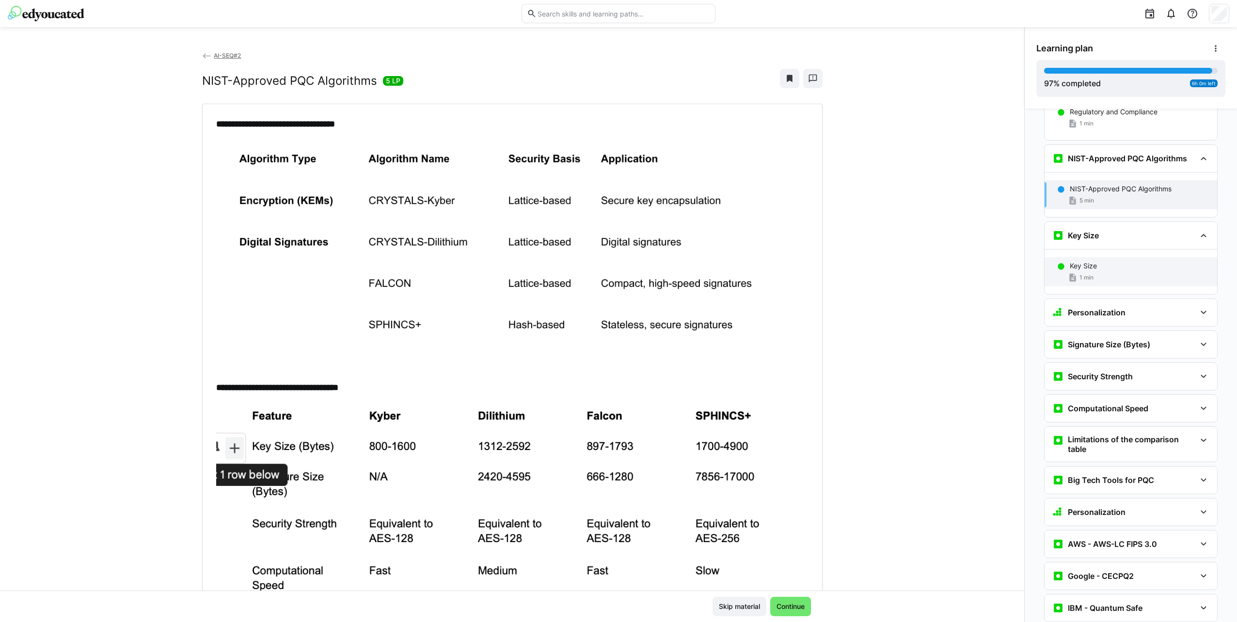
click at [1129, 261] on div "Key Size" at bounding box center [1139, 266] width 140 height 10
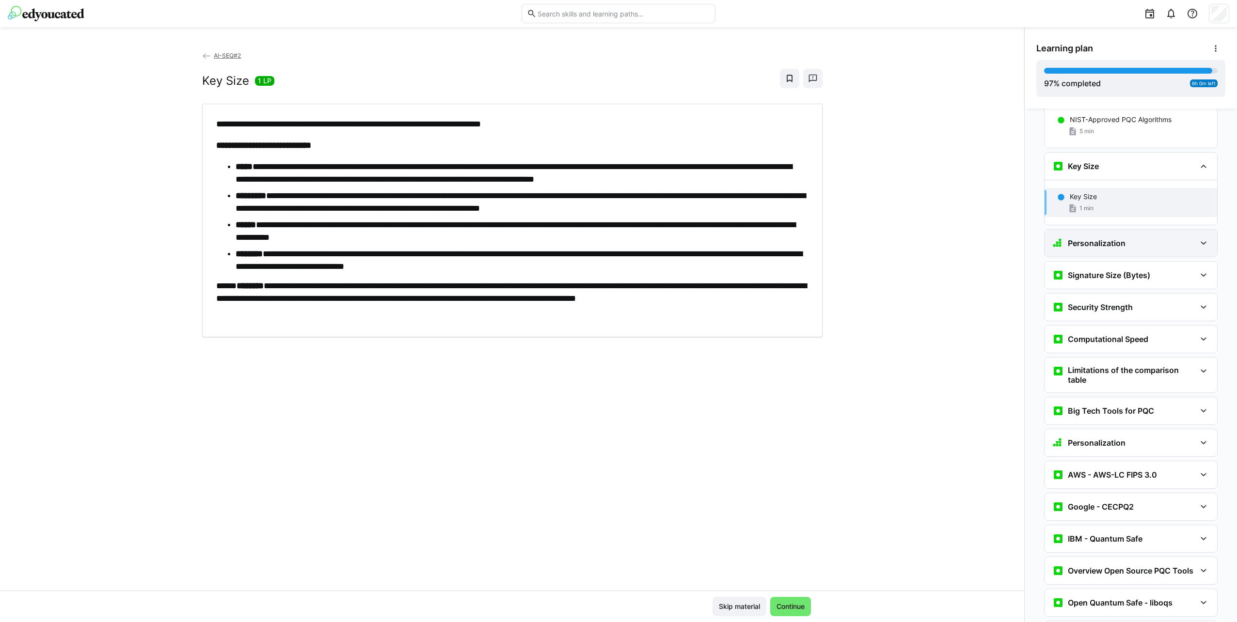
scroll to position [5412, 0]
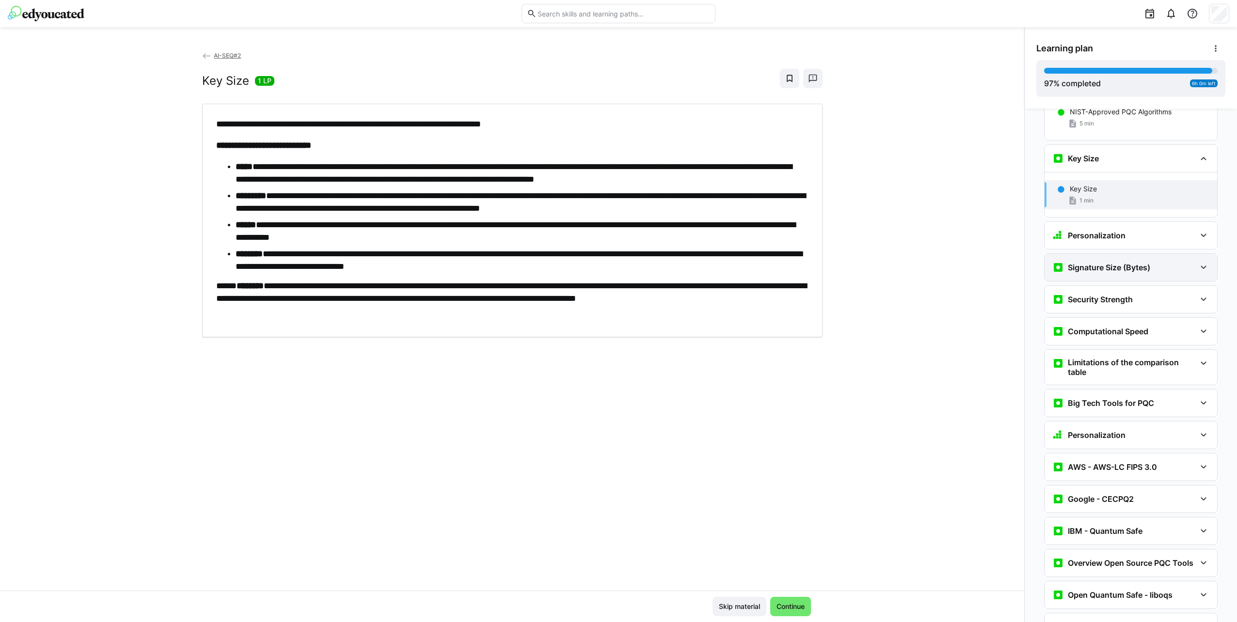
click at [1134, 263] on h3 "Signature Size (Bytes)" at bounding box center [1108, 268] width 82 height 10
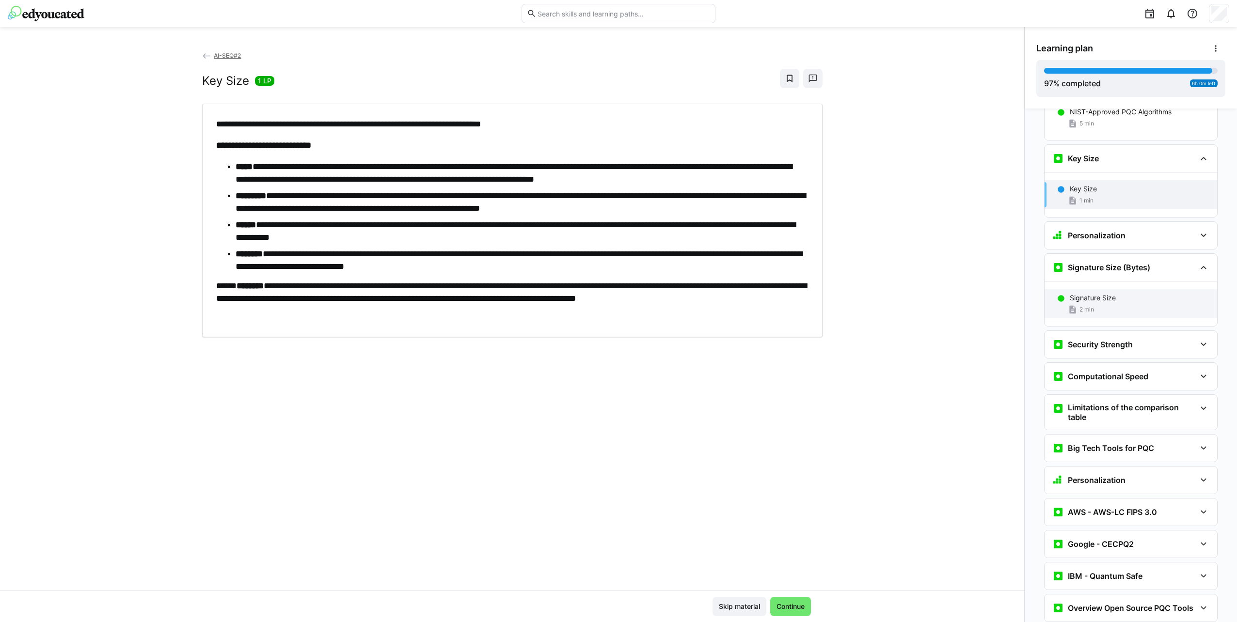
click at [1132, 293] on div "Signature Size" at bounding box center [1139, 298] width 140 height 10
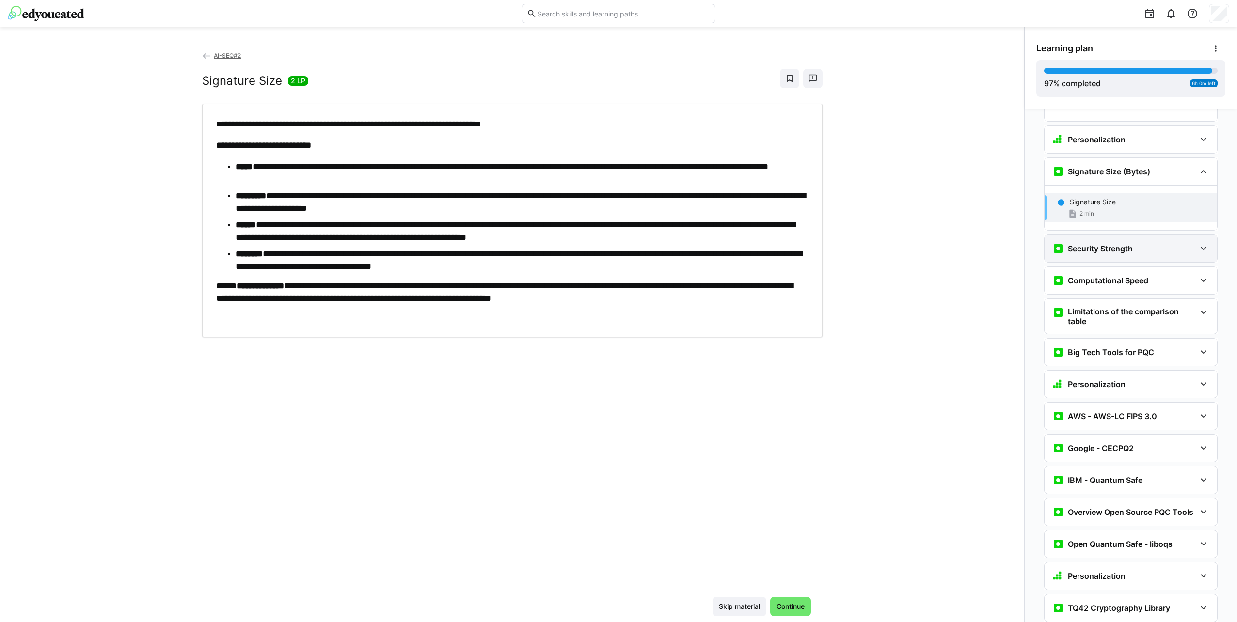
scroll to position [5520, 0]
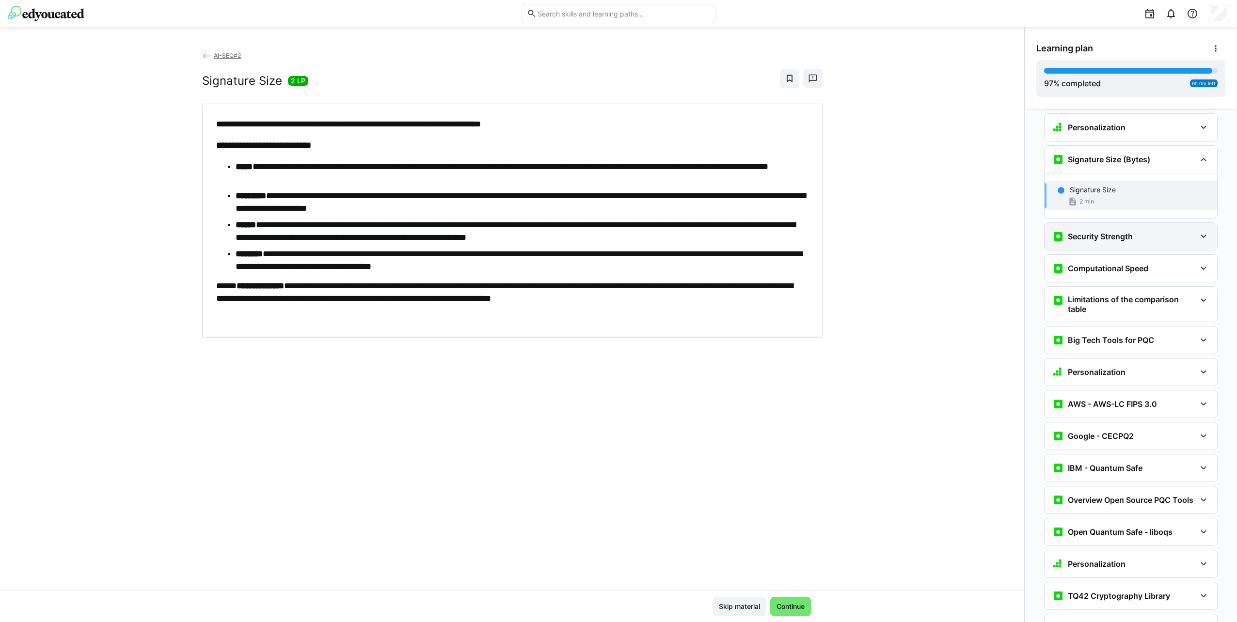
click at [1122, 223] on div "Security Strength" at bounding box center [1130, 236] width 173 height 27
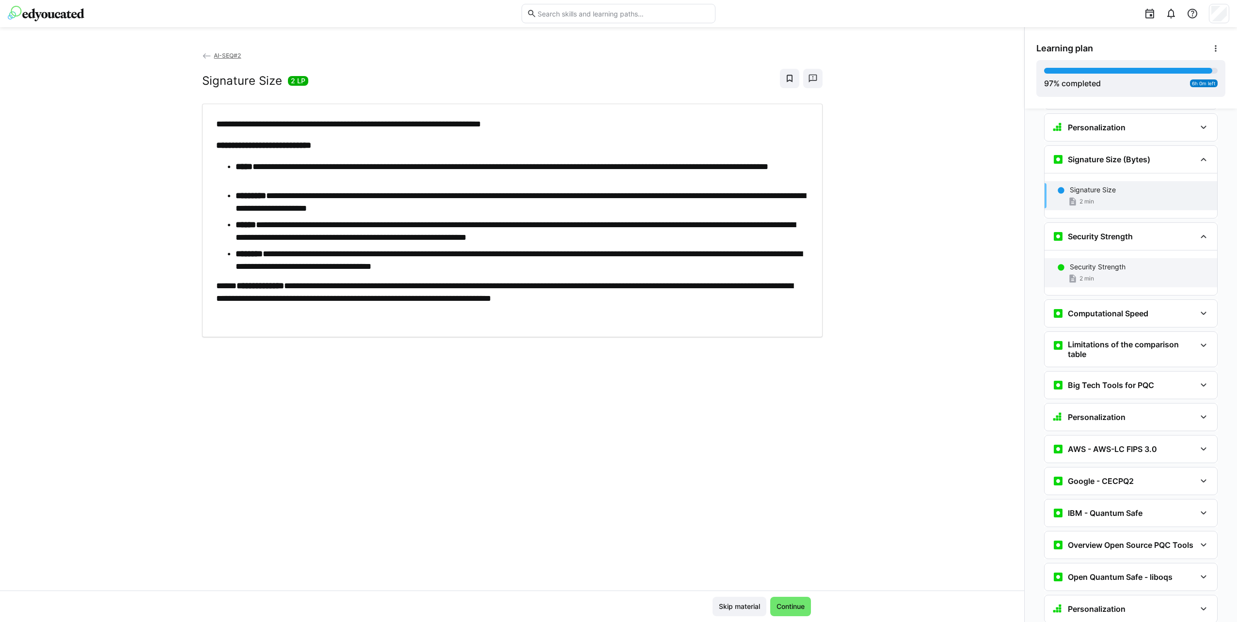
click at [1127, 262] on div "Security Strength" at bounding box center [1139, 267] width 140 height 10
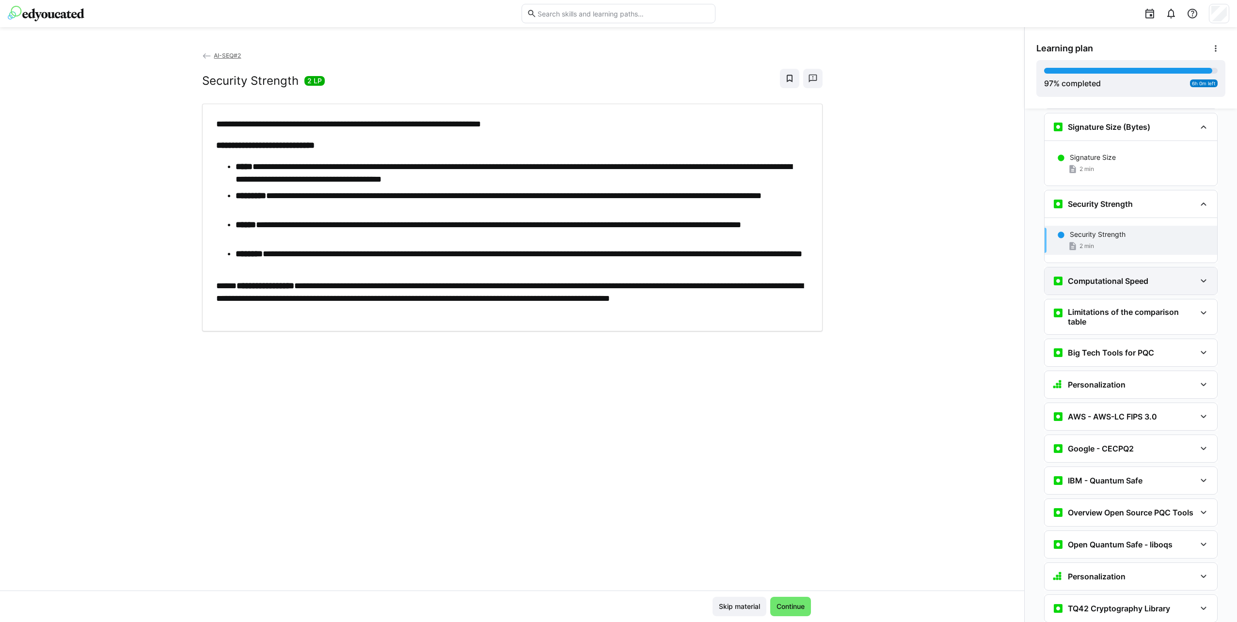
scroll to position [5597, 0]
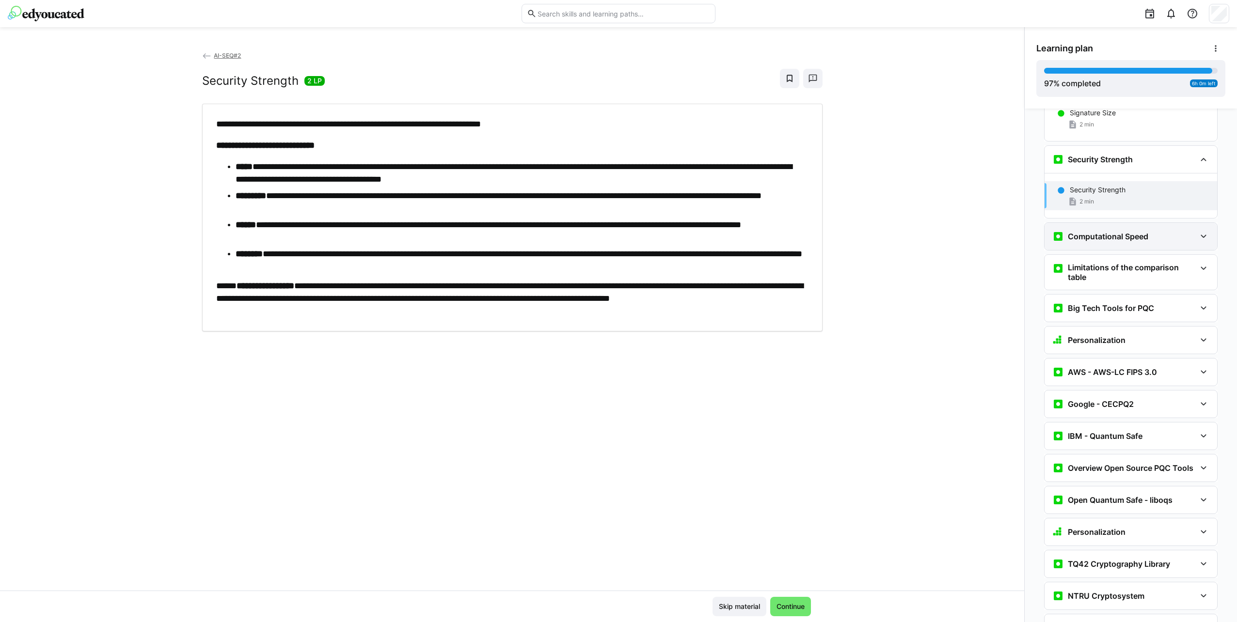
click at [1127, 223] on div "Computational Speed" at bounding box center [1130, 236] width 173 height 27
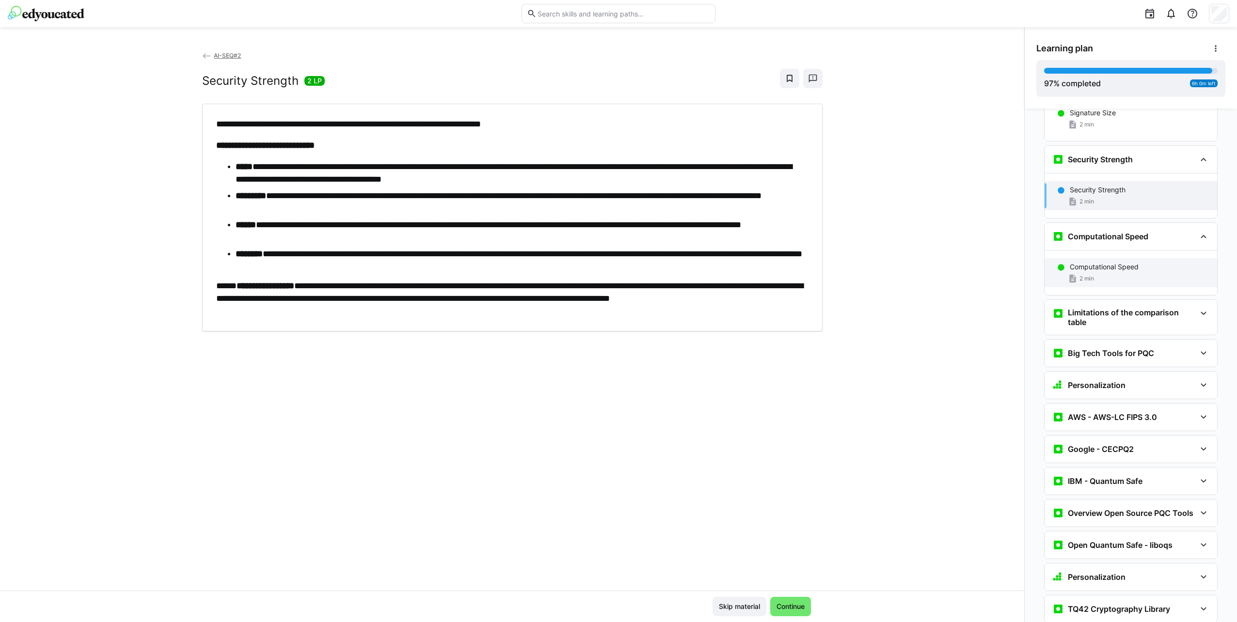
click at [1130, 262] on p "Computational Speed" at bounding box center [1103, 267] width 69 height 10
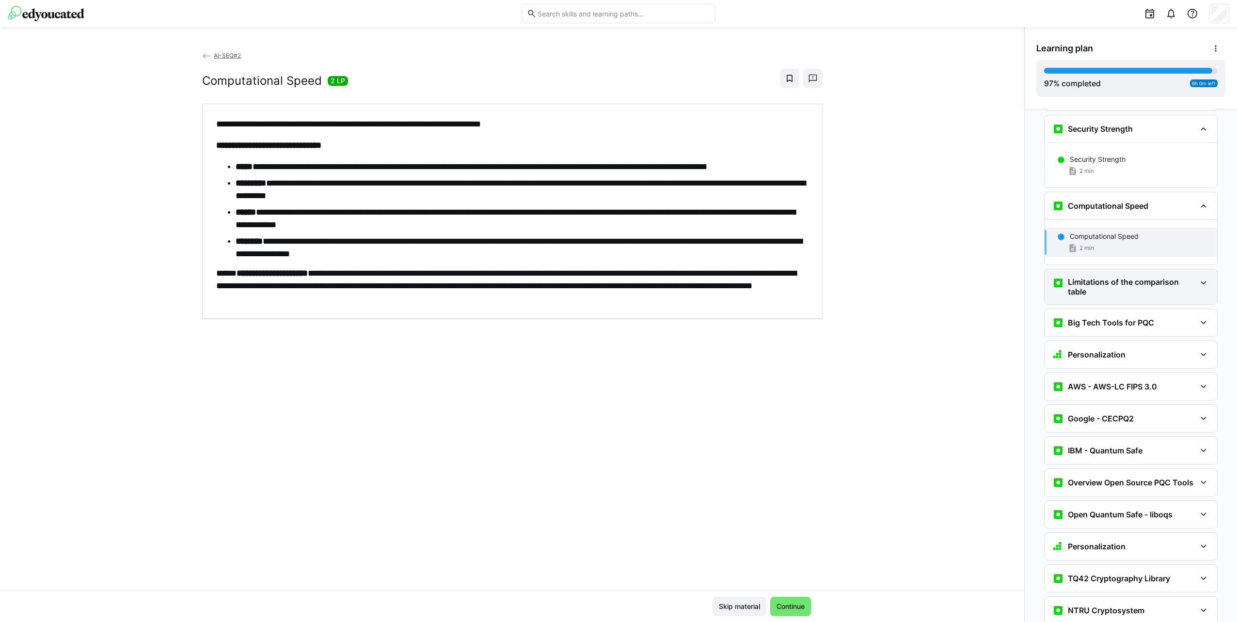
scroll to position [5651, 0]
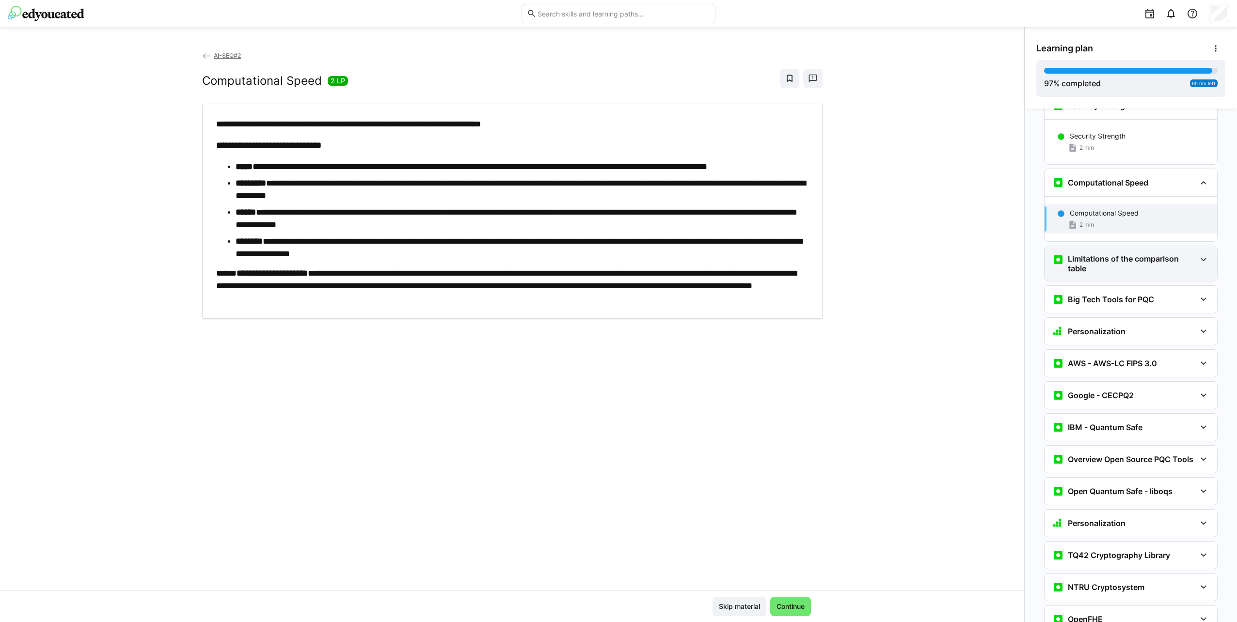
click at [1127, 254] on h3 "Limitations of the comparison table" at bounding box center [1131, 263] width 128 height 19
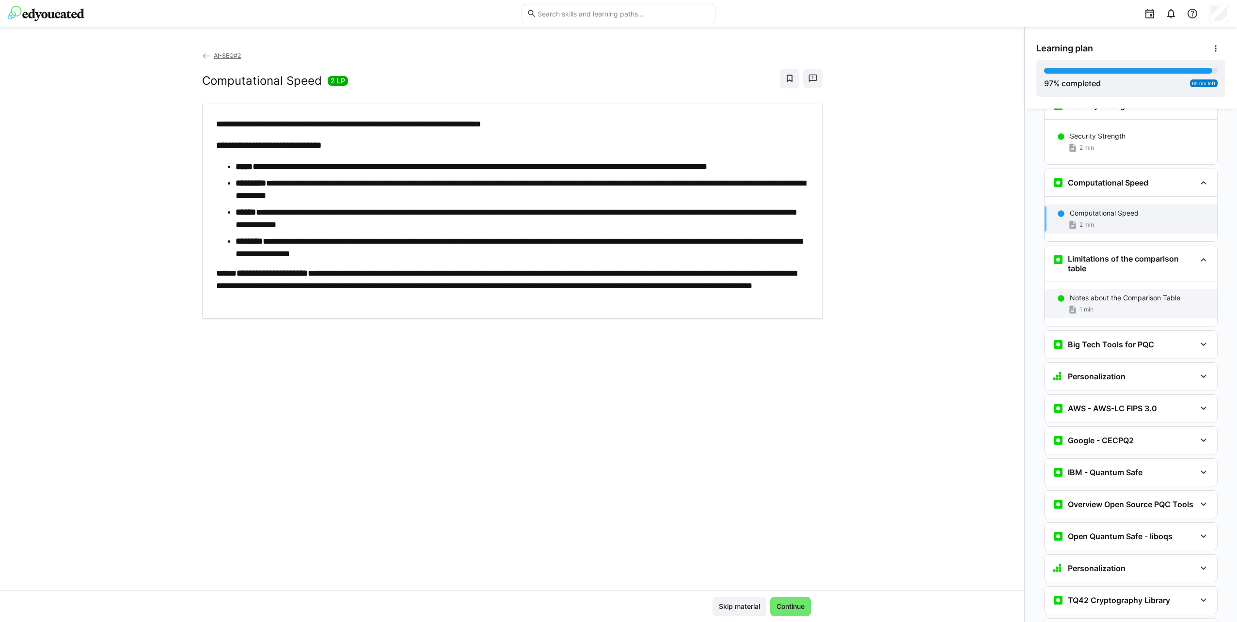
click at [1140, 293] on p "Notes about the Comparison Table" at bounding box center [1124, 298] width 110 height 10
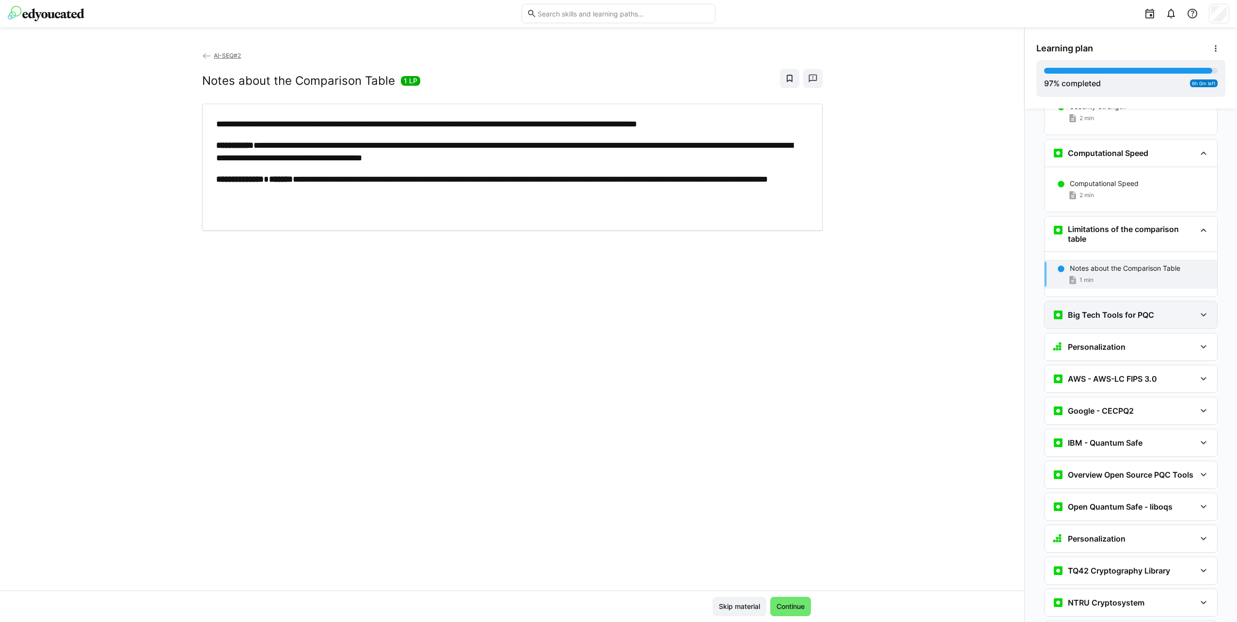
scroll to position [5695, 0]
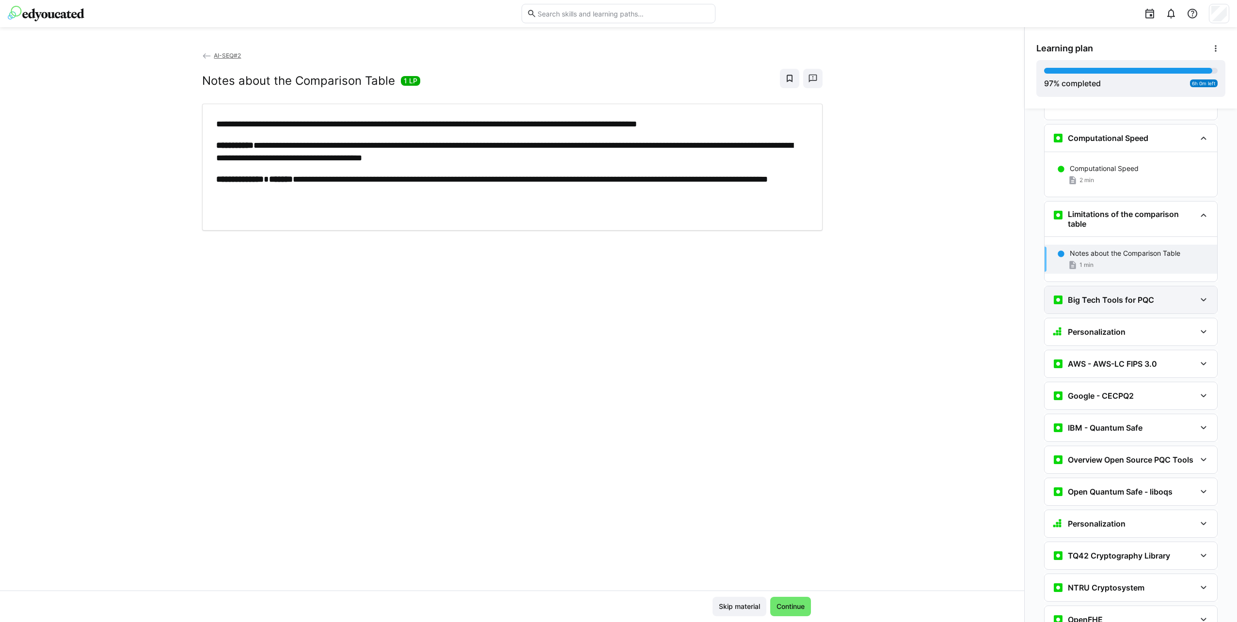
click at [1136, 286] on div "Big Tech Tools for PQC" at bounding box center [1130, 299] width 173 height 27
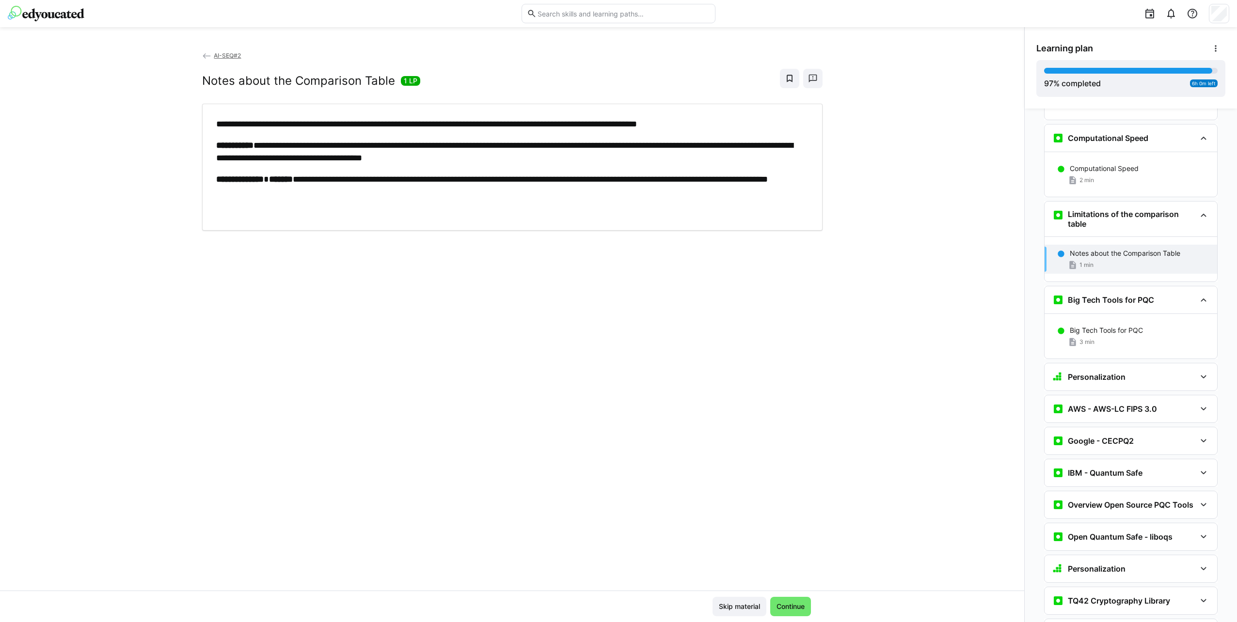
click at [1146, 314] on div "Big Tech Tools for PQC 3 min" at bounding box center [1130, 336] width 173 height 45
click at [1145, 326] on div "Big Tech Tools for PQC" at bounding box center [1139, 331] width 140 height 10
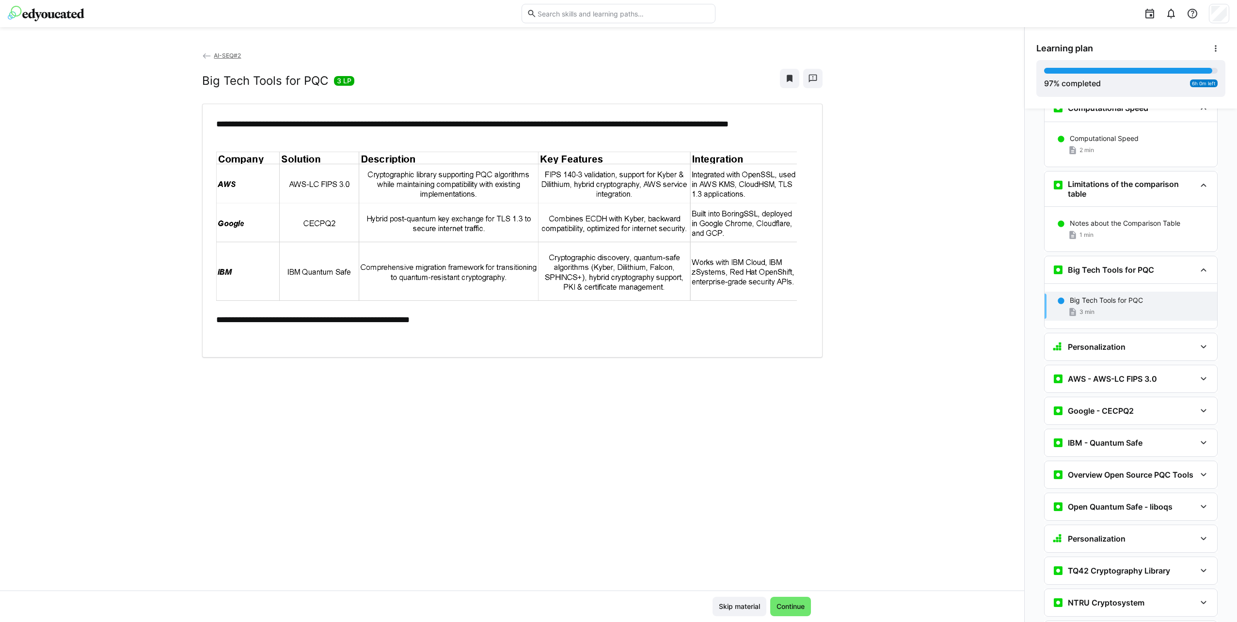
scroll to position [5741, 0]
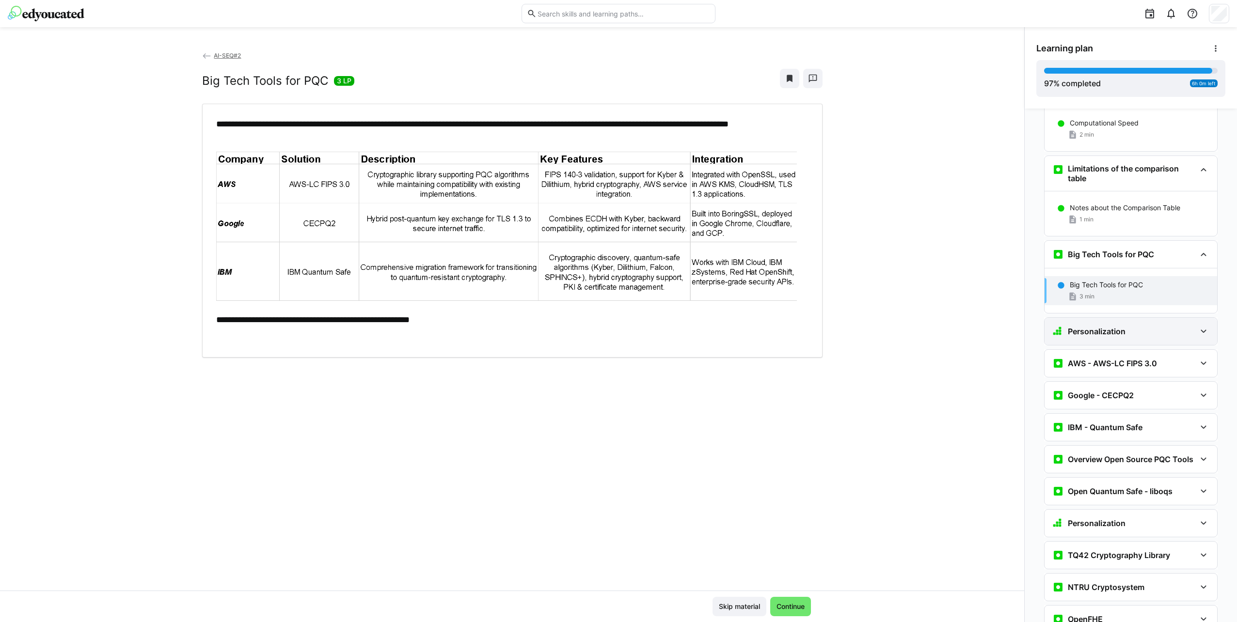
click at [1141, 326] on div "Personalization" at bounding box center [1123, 332] width 143 height 12
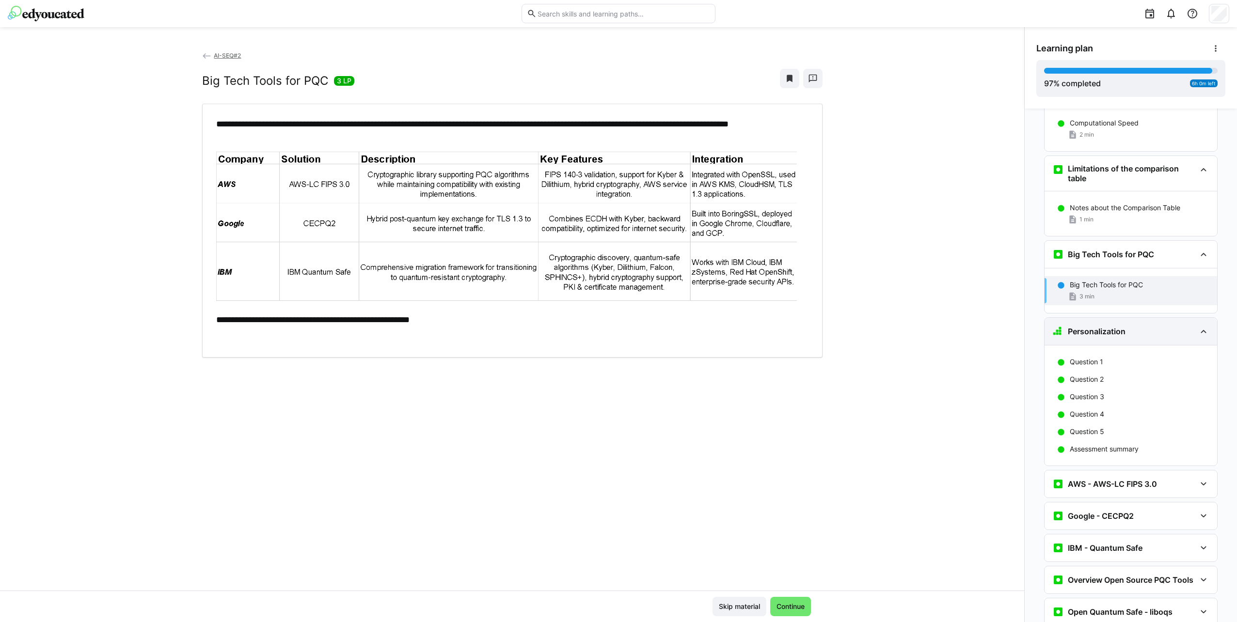
click at [1141, 326] on div "Personalization" at bounding box center [1123, 332] width 143 height 12
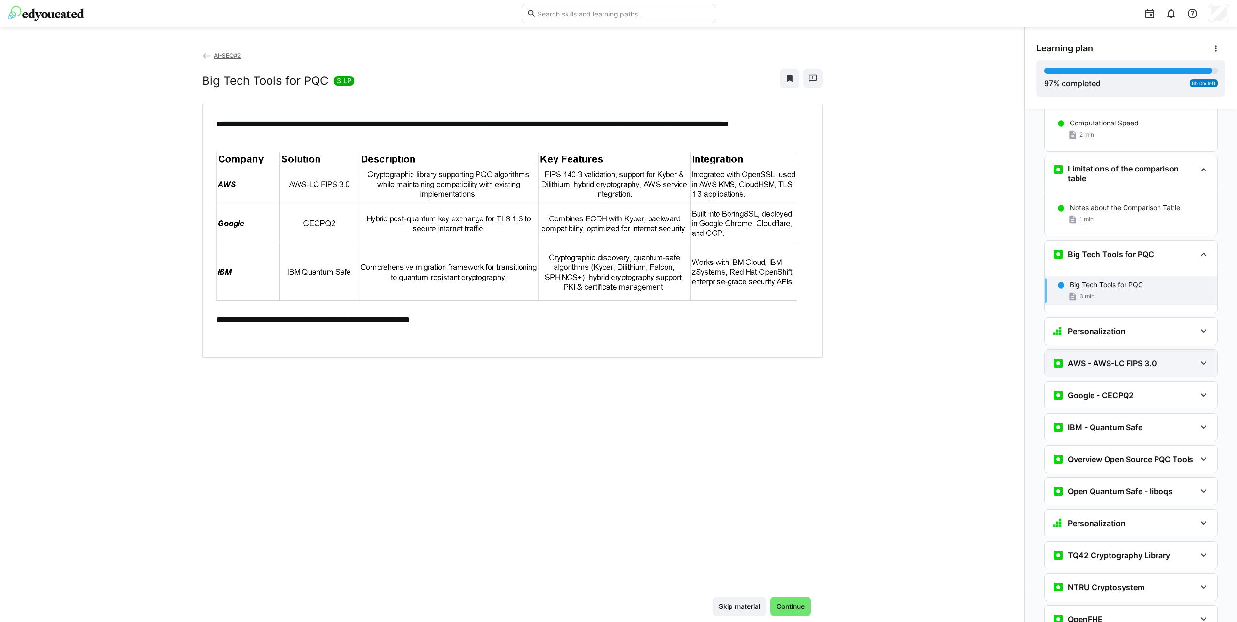
click at [1145, 359] on h3 "AWS - AWS-LC FIPS 3.0" at bounding box center [1111, 364] width 89 height 10
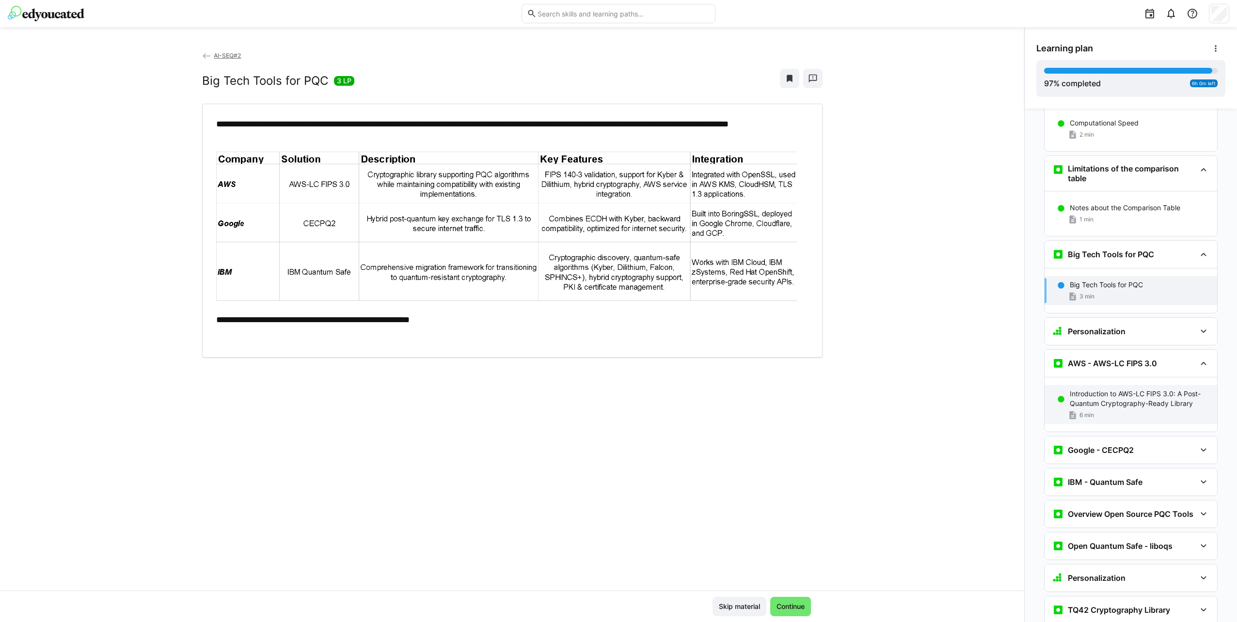
click at [1165, 389] on p "Introduction to AWS-LC FIPS 3.0: A Post-Quantum Cryptography-Ready Library" at bounding box center [1139, 398] width 140 height 19
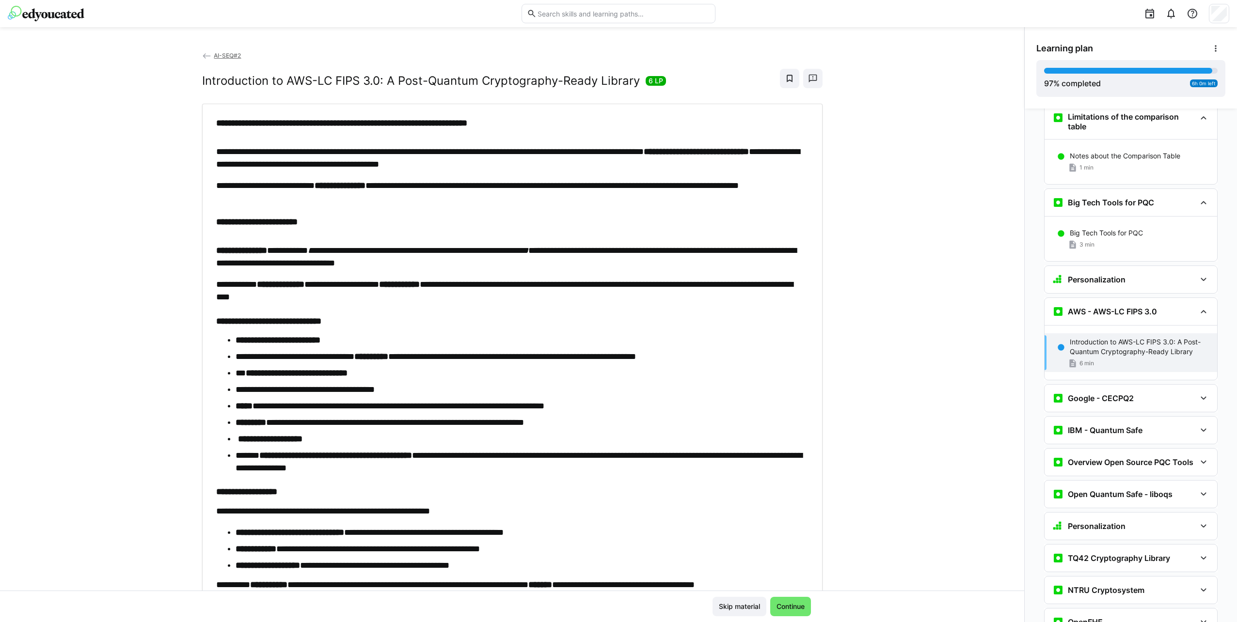
scroll to position [5795, 0]
click at [1125, 391] on h3 "Google - CECPQ2" at bounding box center [1100, 396] width 66 height 10
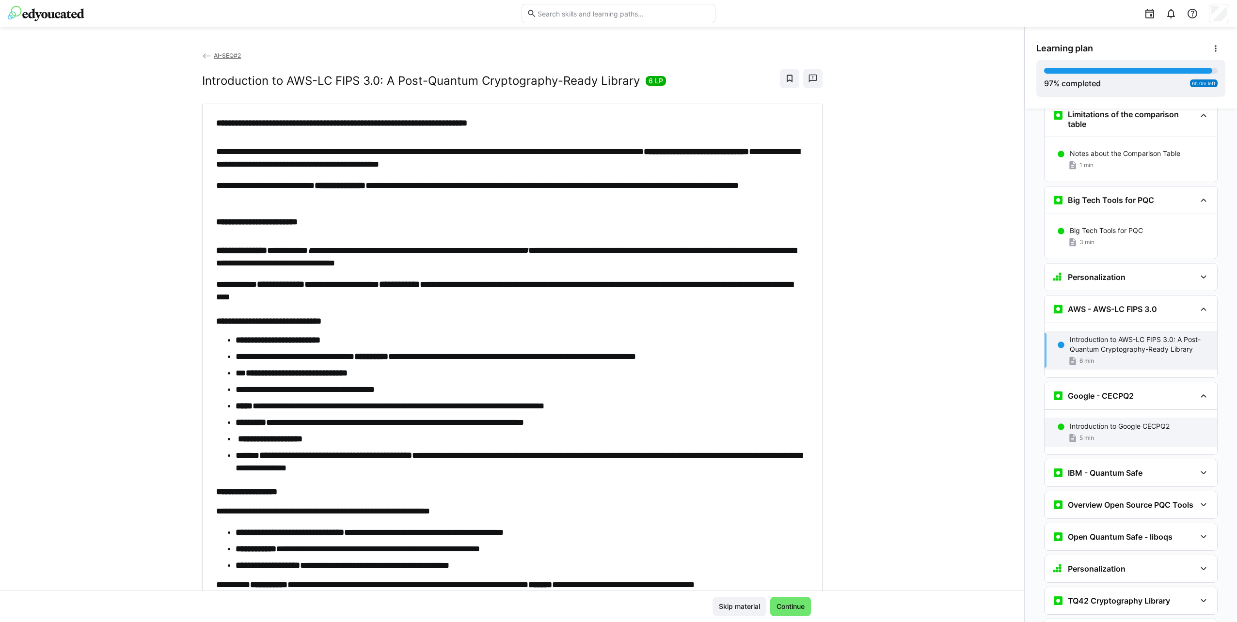
click at [1117, 418] on div "Introduction to Google CECPQ2 5 min" at bounding box center [1130, 432] width 173 height 29
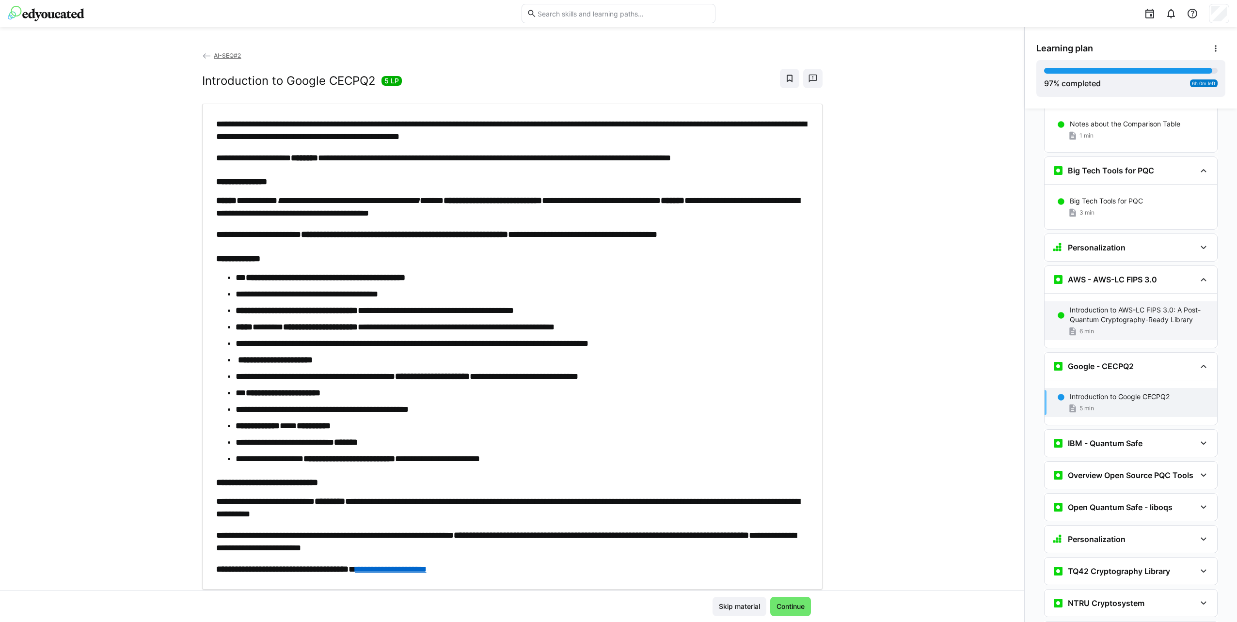
scroll to position [5841, 0]
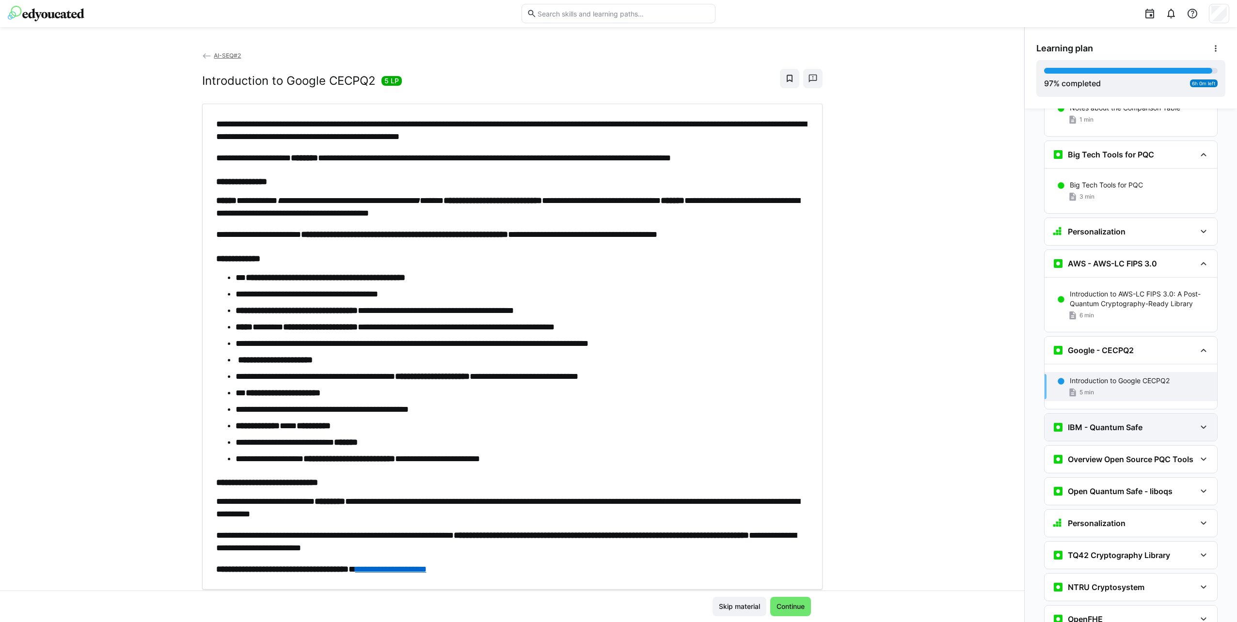
click at [1128, 423] on h3 "IBM - Quantum Safe" at bounding box center [1104, 428] width 75 height 10
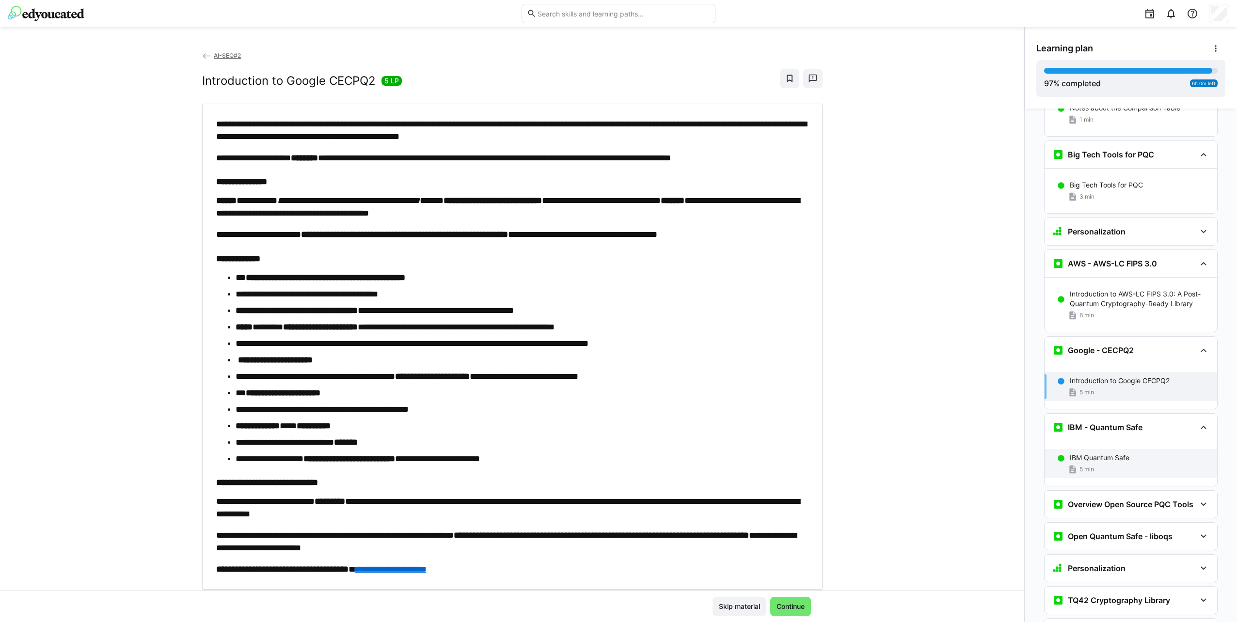
click at [1129, 465] on div "5 min" at bounding box center [1139, 470] width 140 height 10
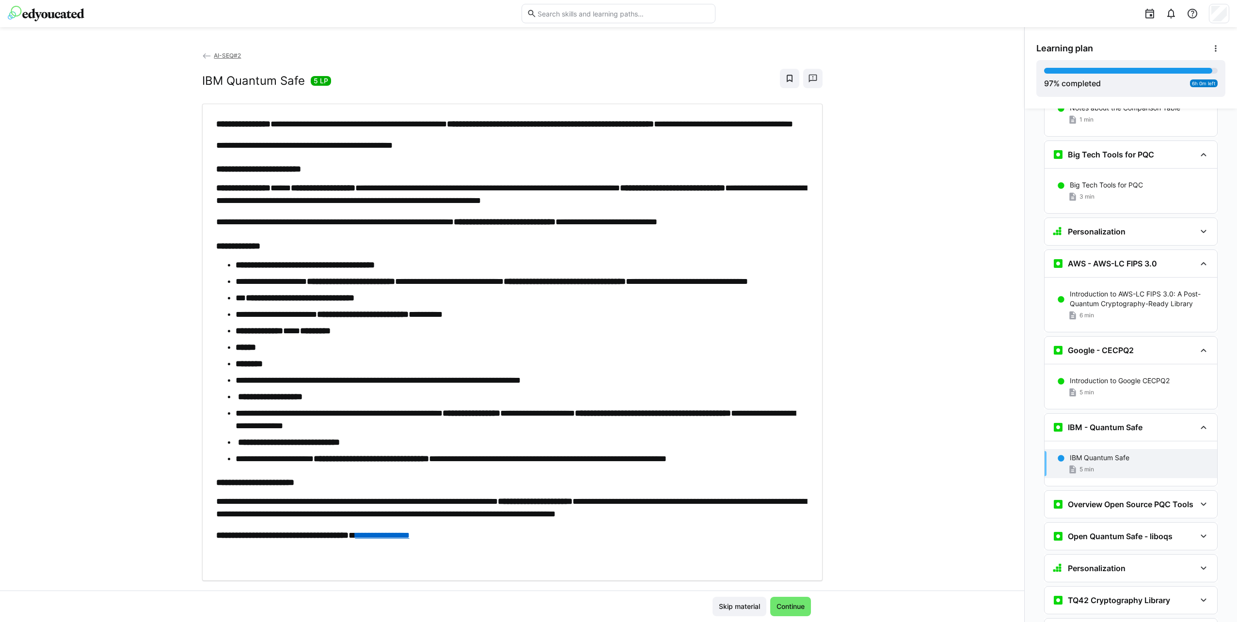
scroll to position [5885, 0]
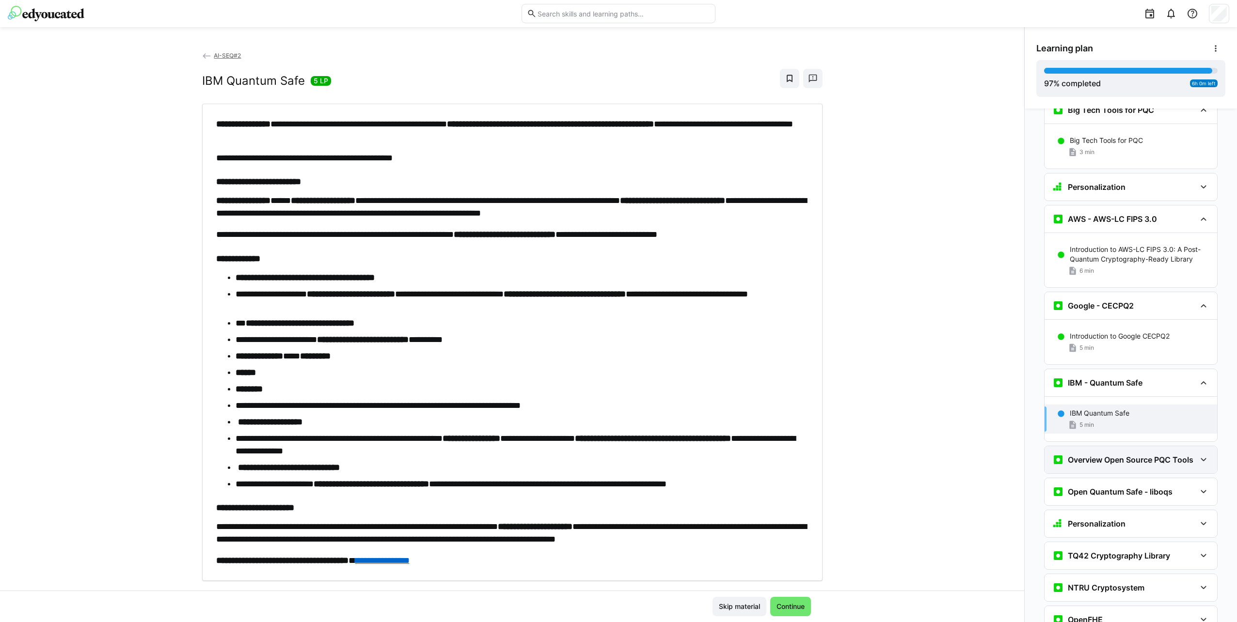
click at [1129, 455] on h3 "Overview Open Source PQC Tools" at bounding box center [1129, 460] width 125 height 10
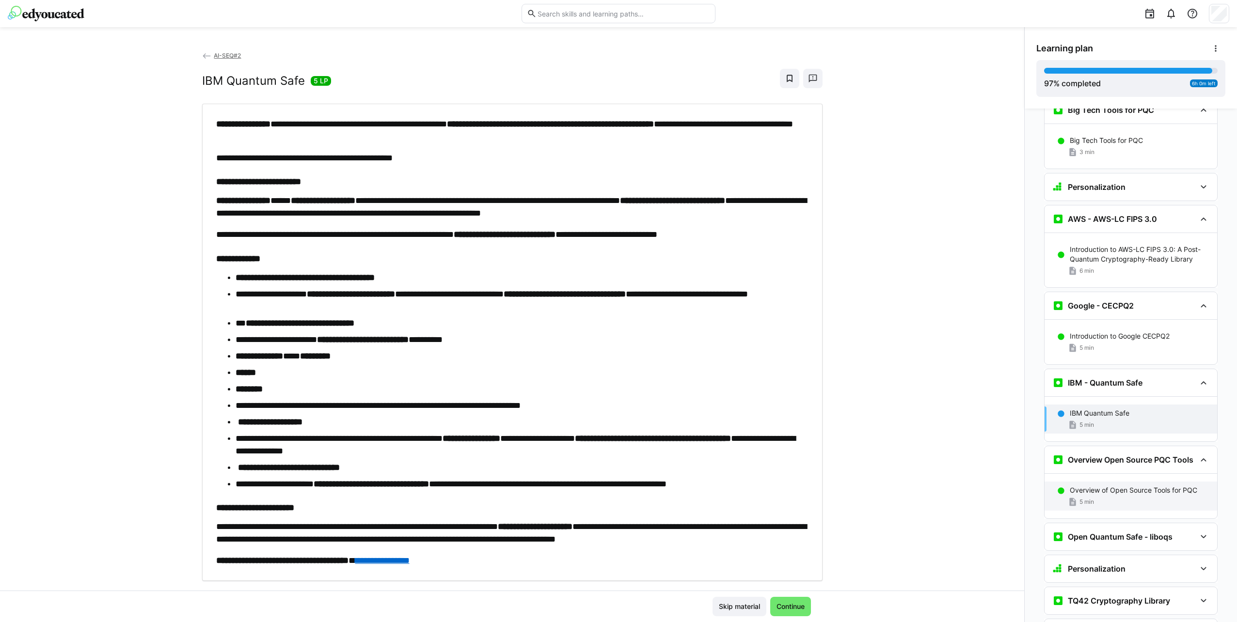
click at [1130, 497] on div "5 min" at bounding box center [1139, 502] width 140 height 10
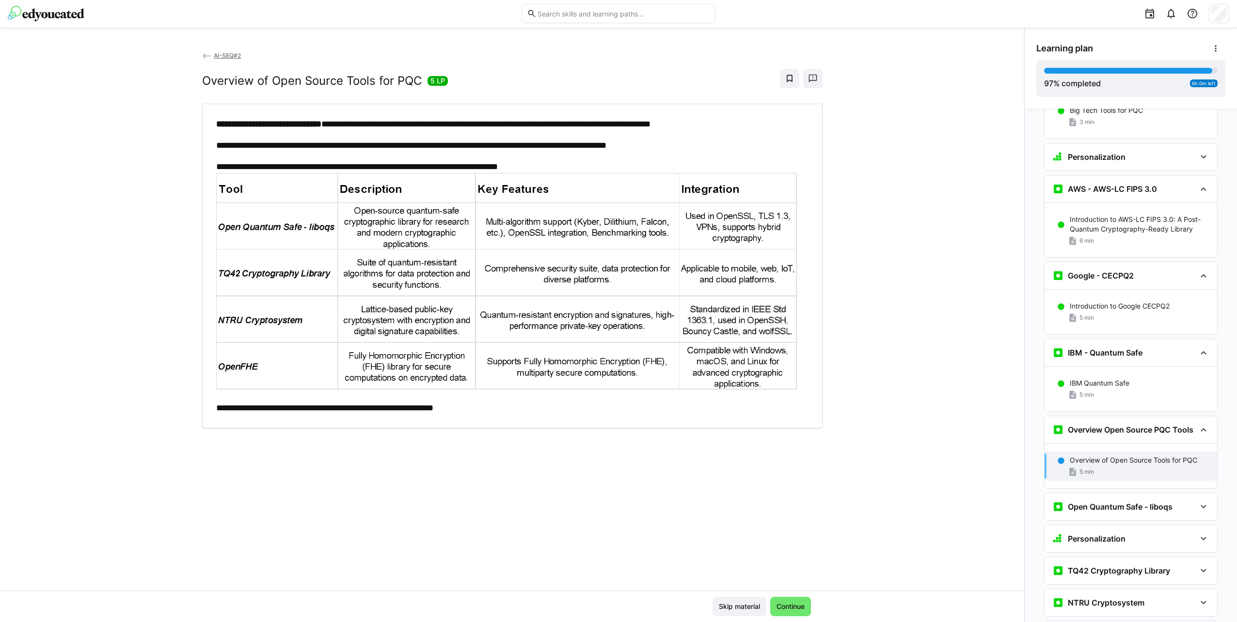
scroll to position [5931, 0]
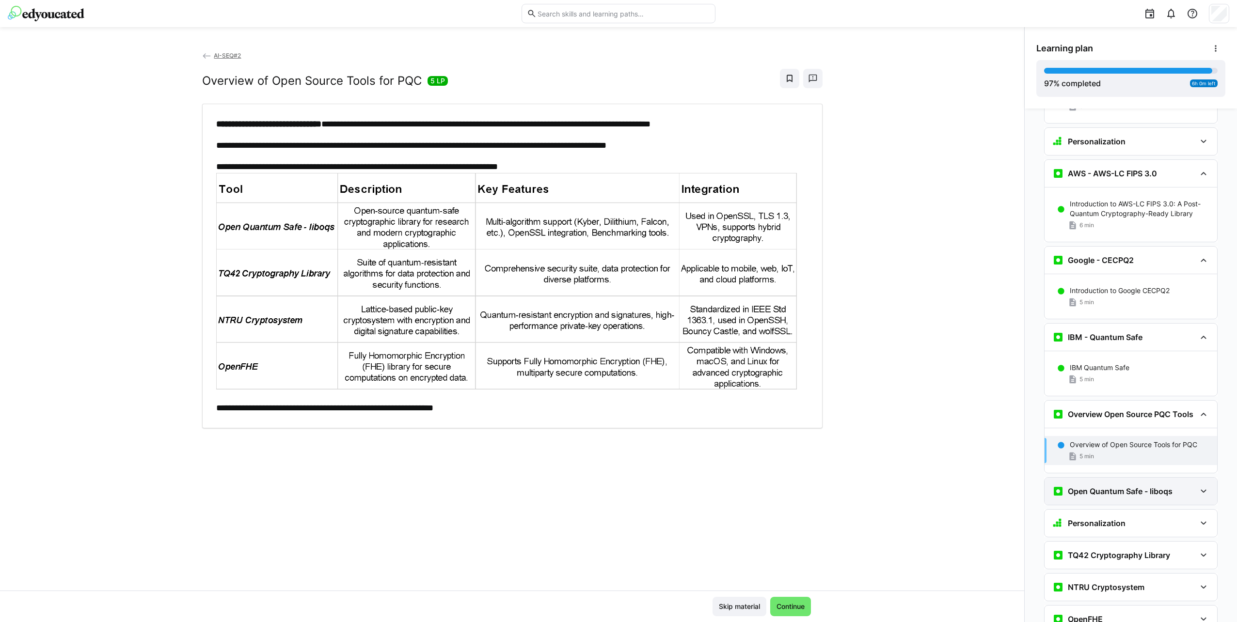
click at [1129, 486] on h3 "Open Quantum Safe - liboqs" at bounding box center [1119, 491] width 105 height 10
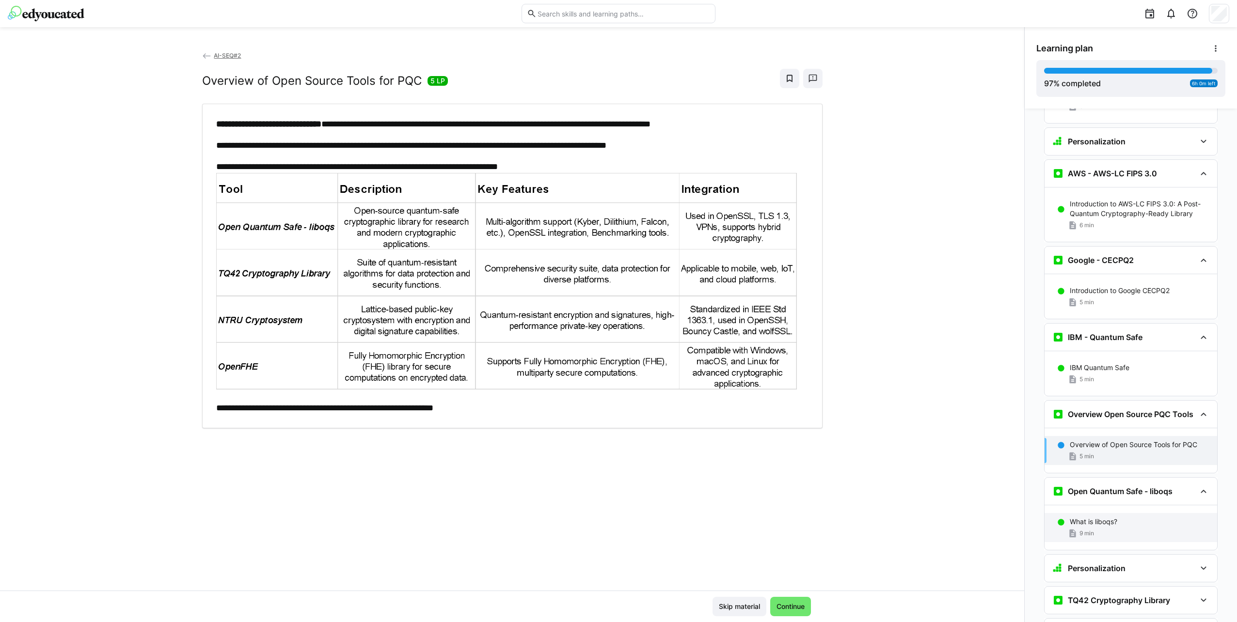
click at [1135, 513] on div "What is liboqs? 9 min" at bounding box center [1130, 527] width 173 height 29
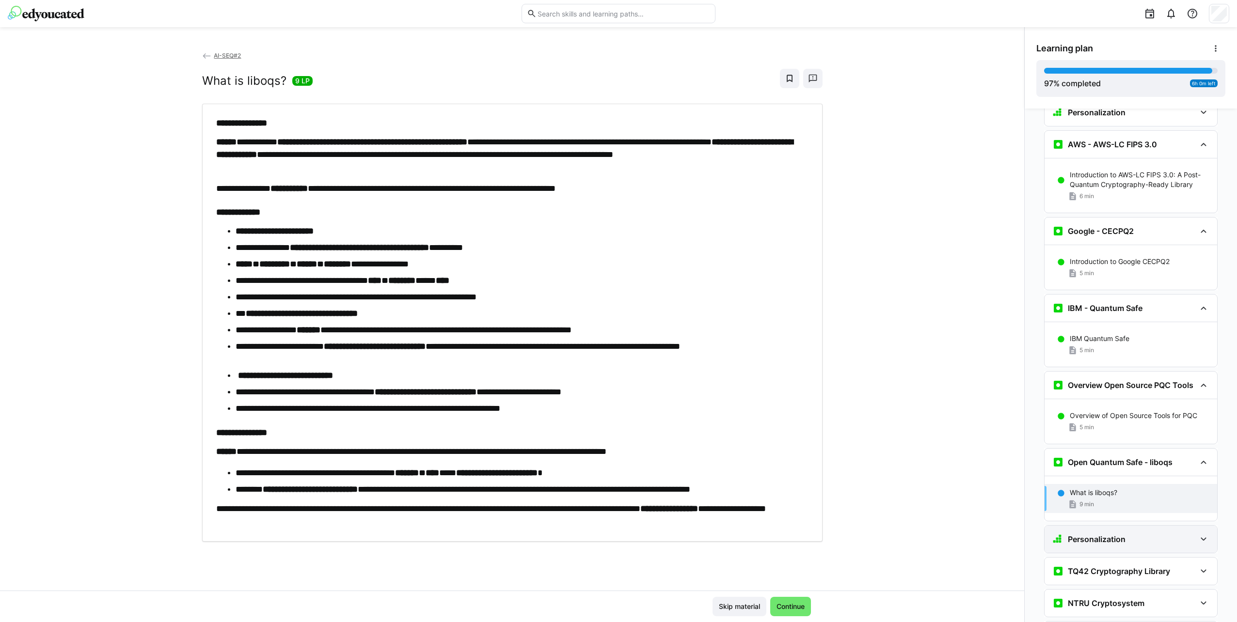
scroll to position [5975, 0]
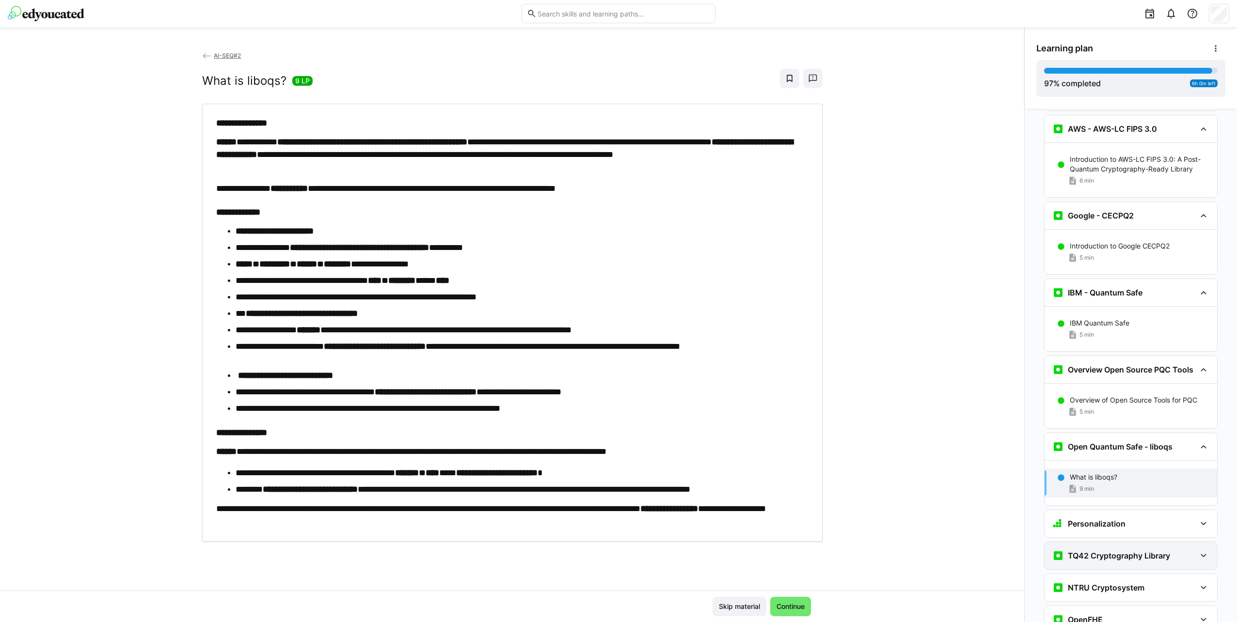
click at [1132, 551] on h3 "TQ42 Cryptography Library" at bounding box center [1118, 556] width 102 height 10
click at [1128, 570] on div "TQ42 Cryptography Library 4 min" at bounding box center [1130, 592] width 173 height 45
click at [1129, 581] on p "TQ42 Cryptography Library" at bounding box center [1113, 586] width 89 height 10
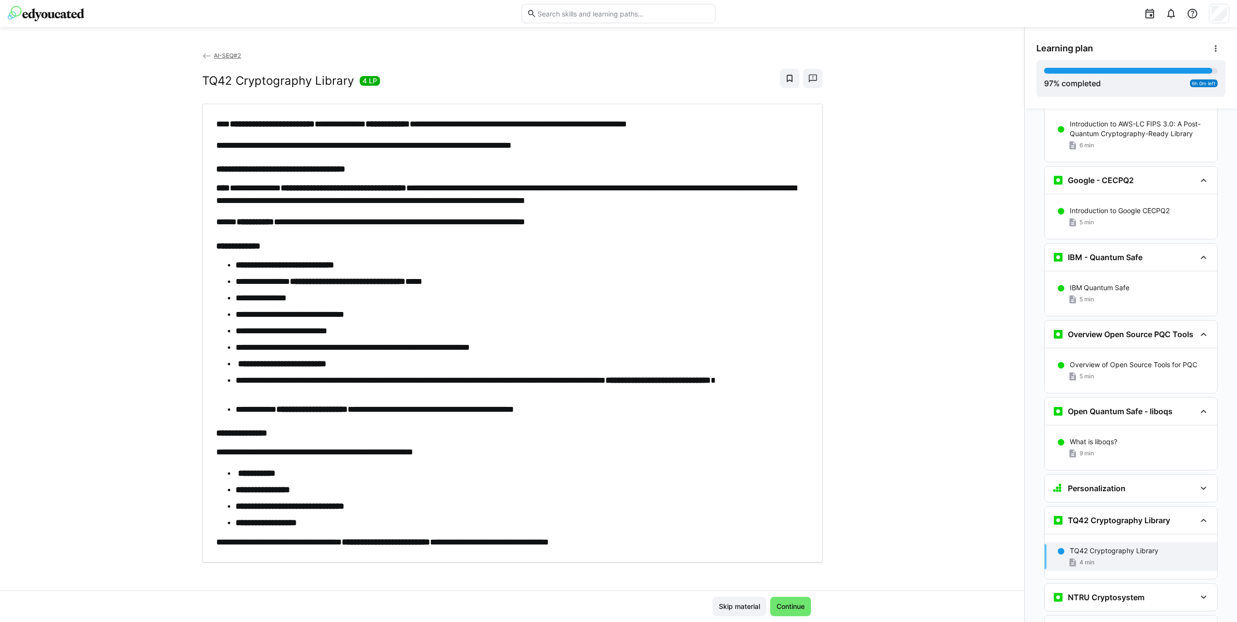
scroll to position [6021, 0]
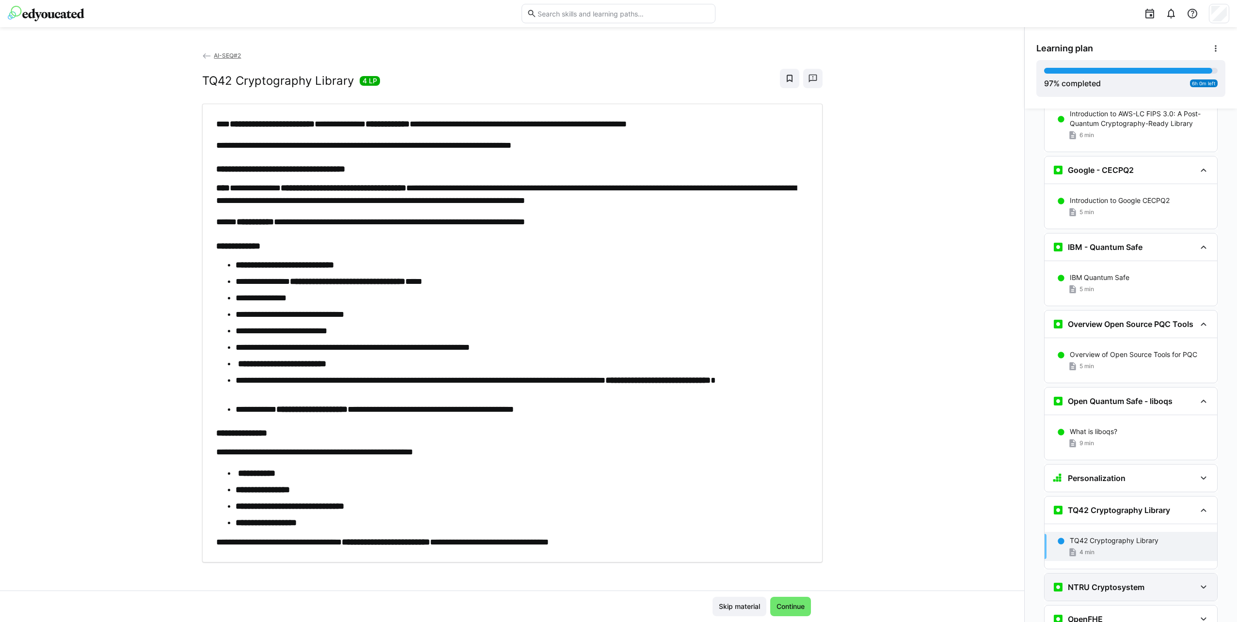
click at [1140, 581] on div "NTRU Cryptosystem" at bounding box center [1123, 587] width 143 height 12
click at [1138, 613] on div "NTRU" at bounding box center [1139, 618] width 140 height 10
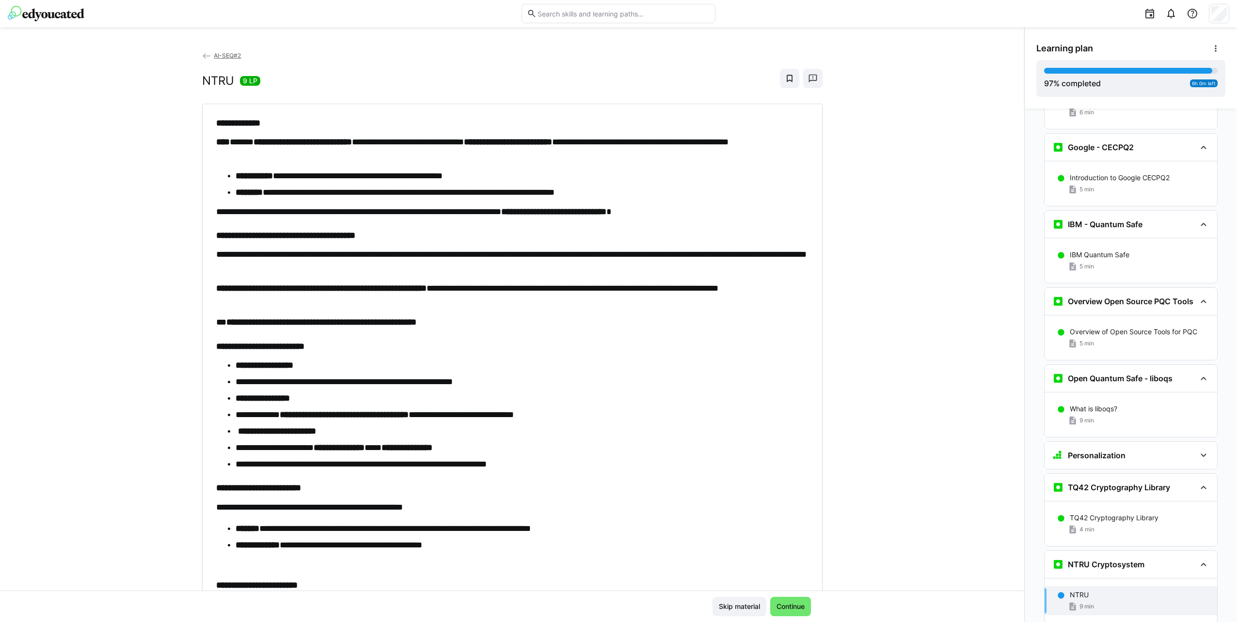
scroll to position [6066, 0]
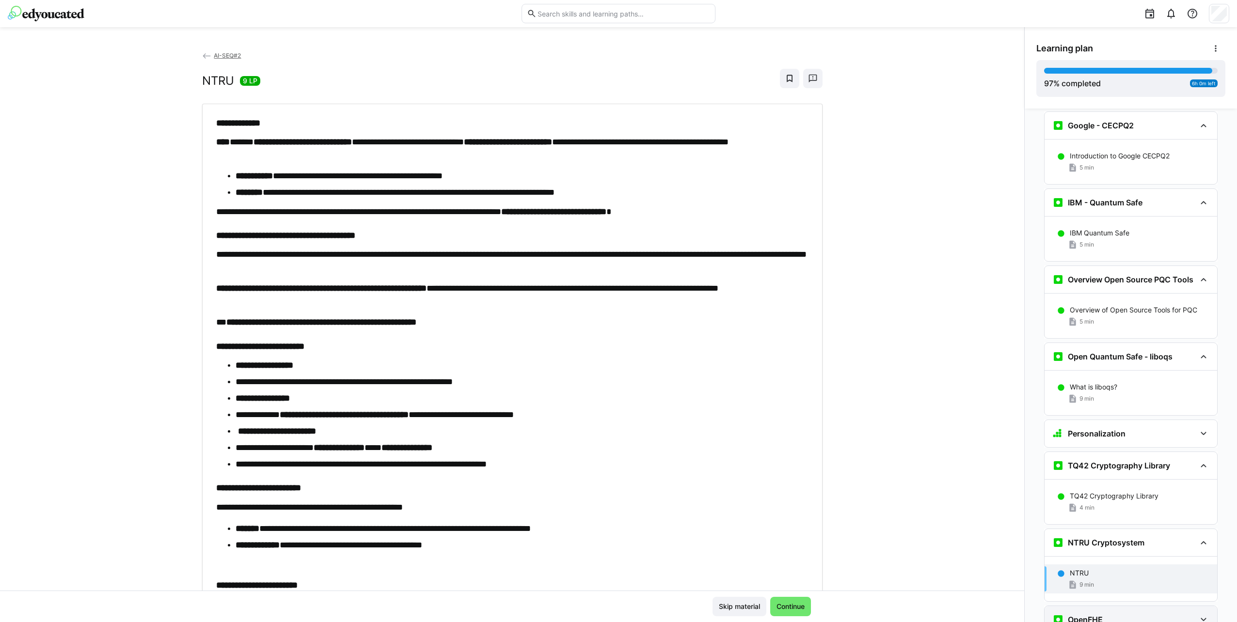
click at [1132, 606] on div "OpenFHE" at bounding box center [1130, 619] width 173 height 27
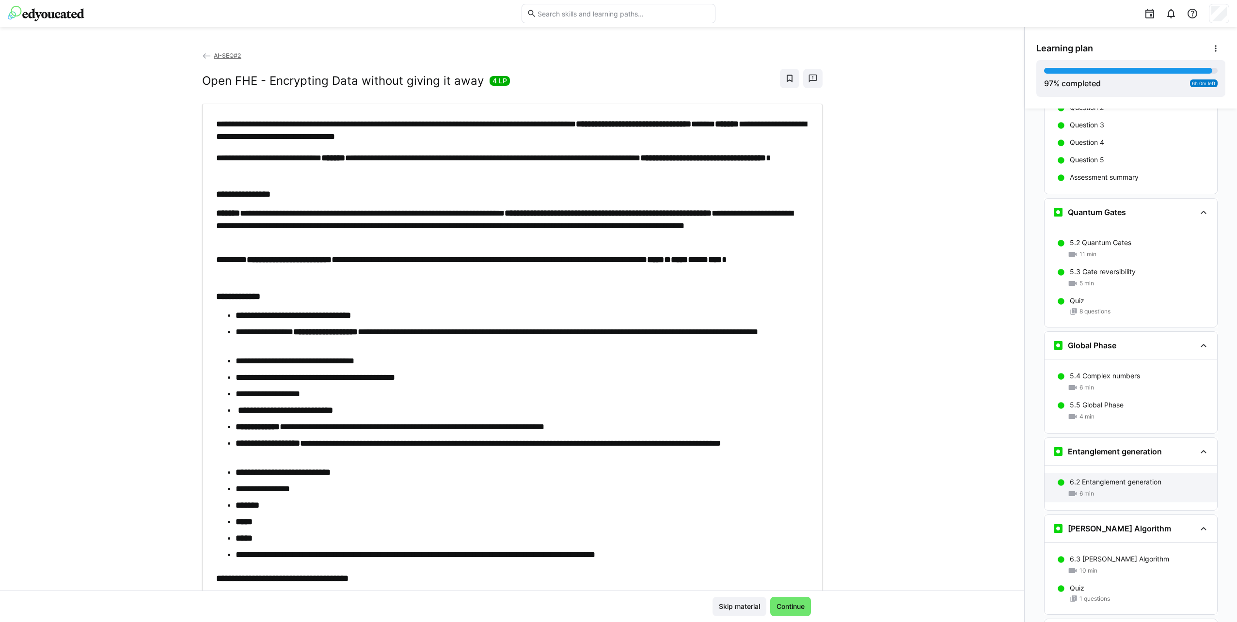
scroll to position [3214, 0]
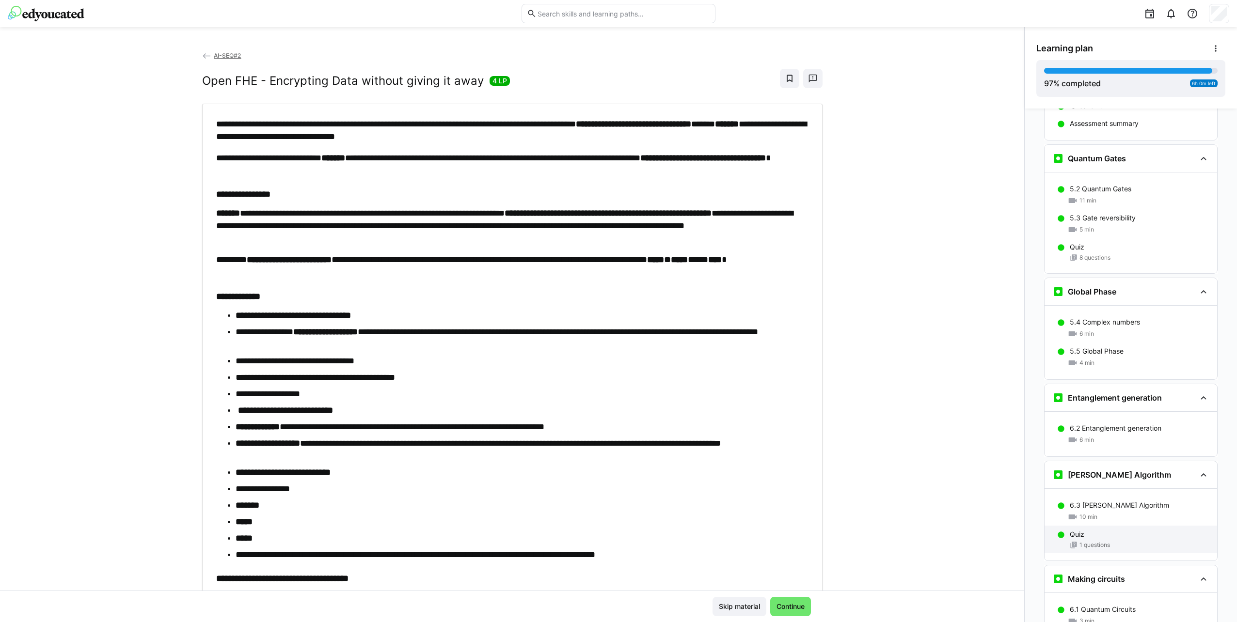
click at [1115, 497] on div "6.3 [PERSON_NAME] Algorithm 10 min" at bounding box center [1130, 511] width 173 height 29
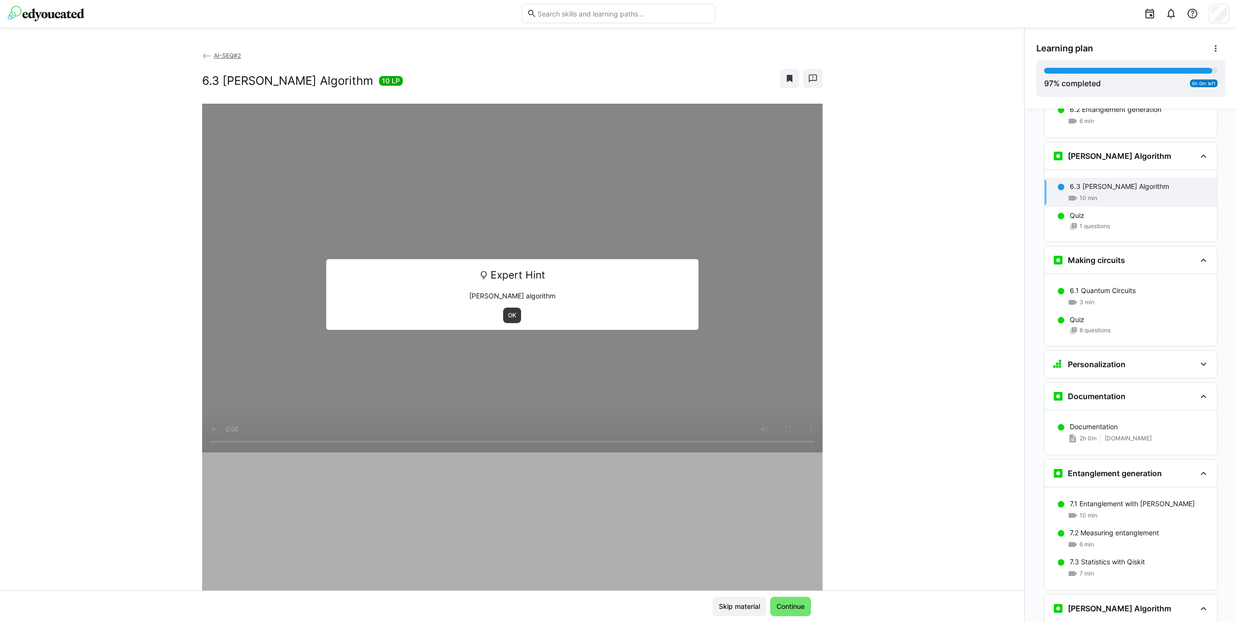
scroll to position [3537, 0]
